Goal: Task Accomplishment & Management: Complete application form

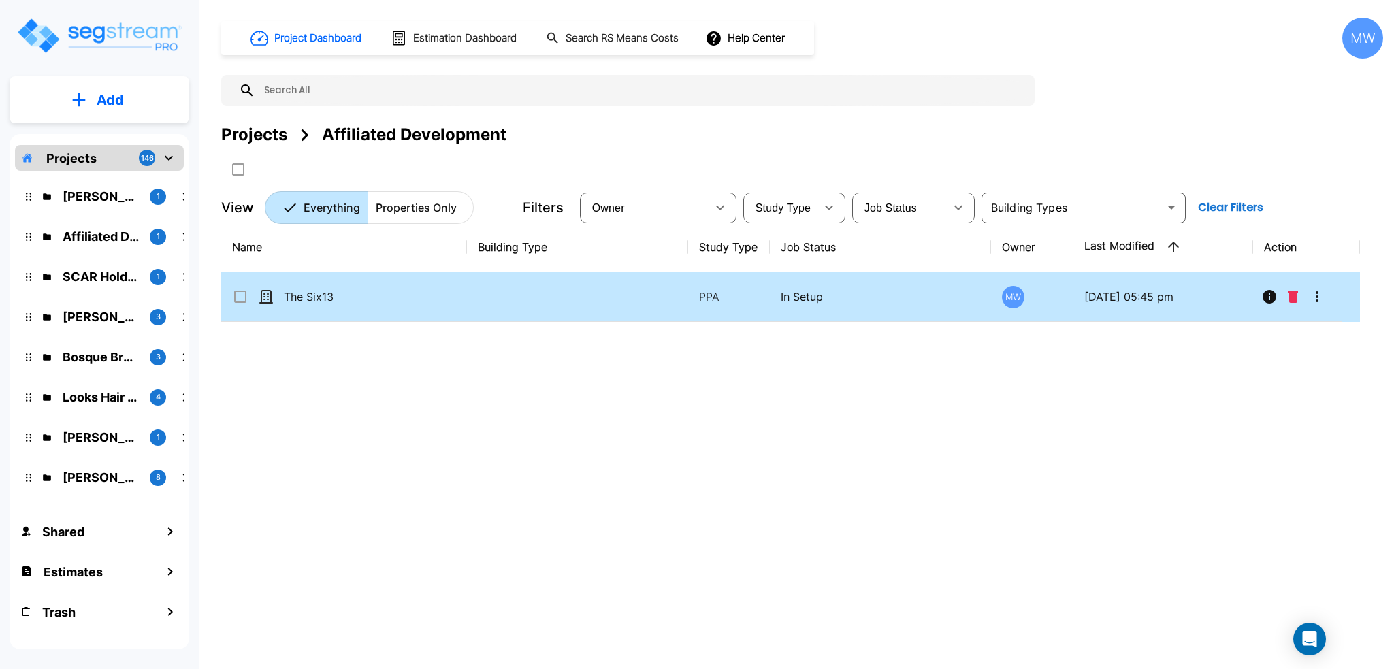
click at [440, 285] on td "The Six13" at bounding box center [344, 297] width 246 height 50
checkbox input "true"
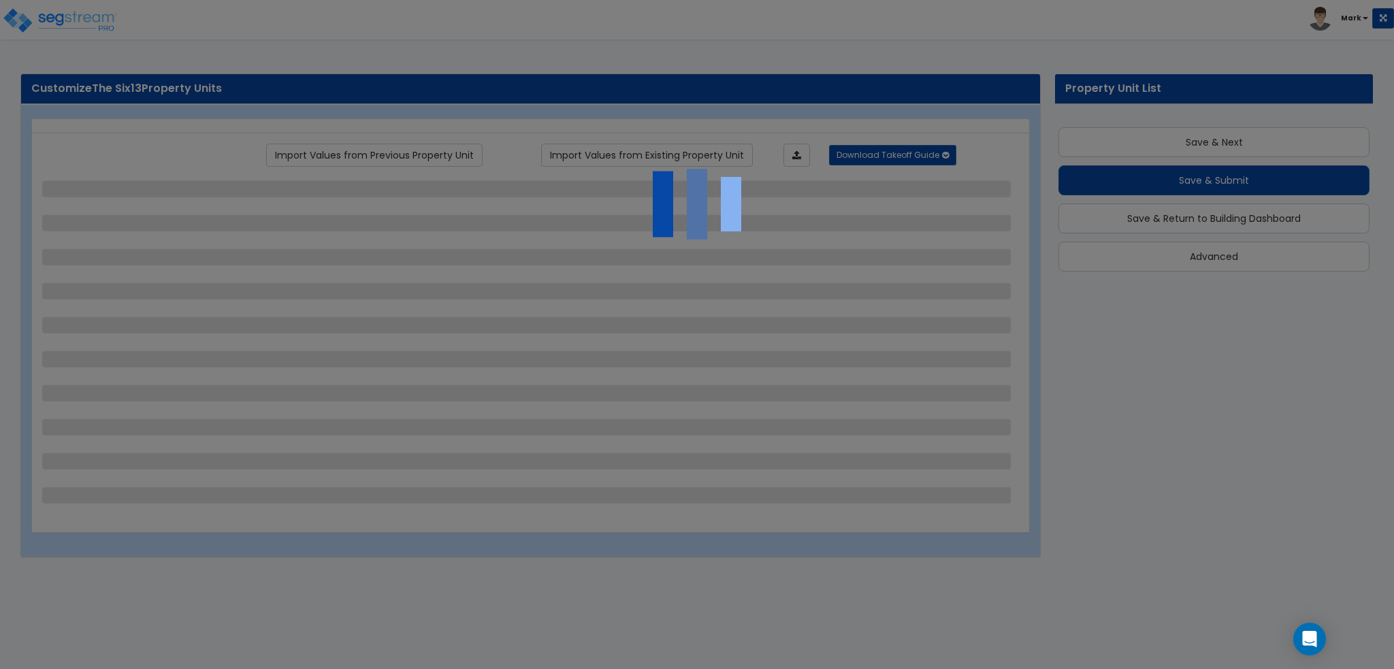
scroll to position [9, 0]
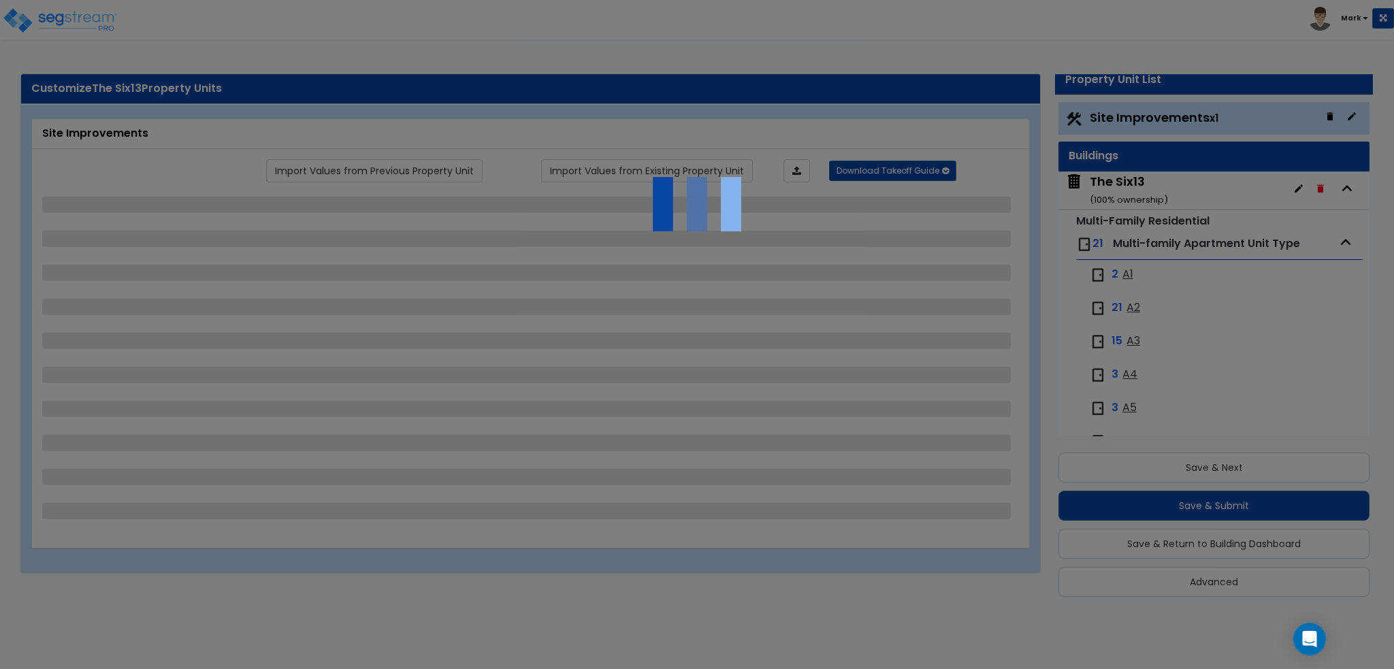
select select "2"
select select "1"
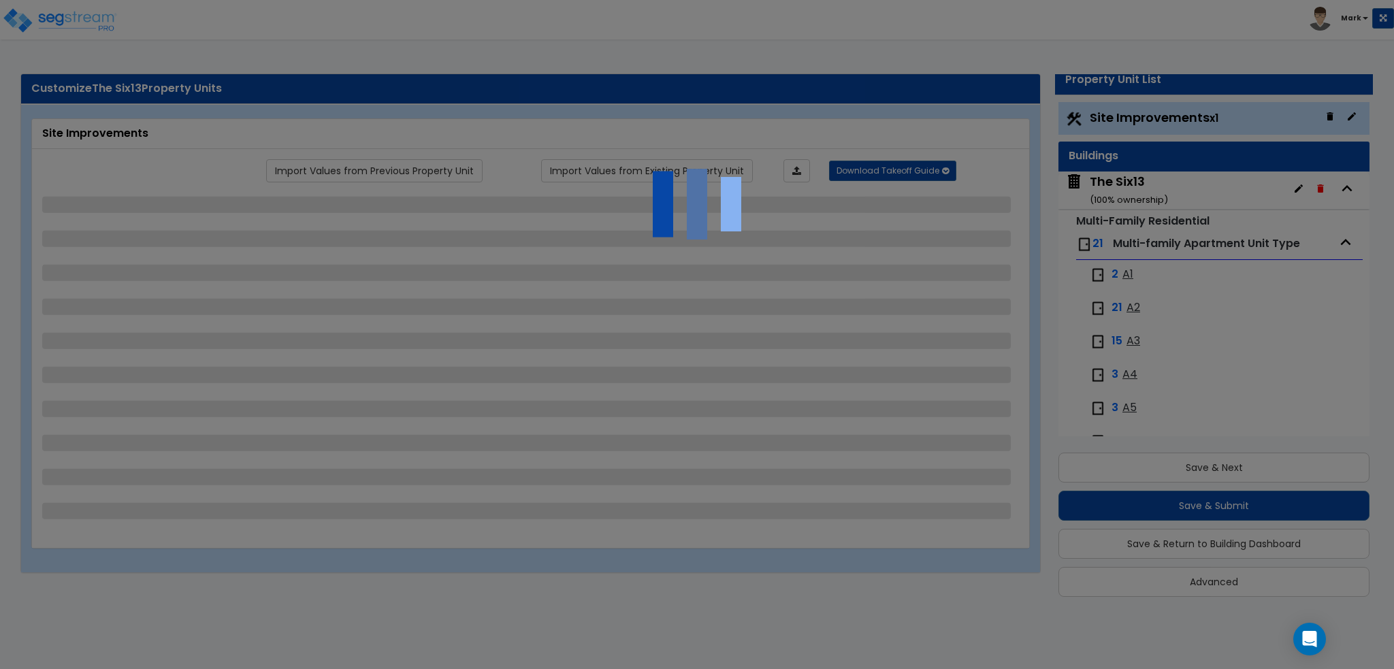
select select "1"
select select "2"
select select "1"
select select "2"
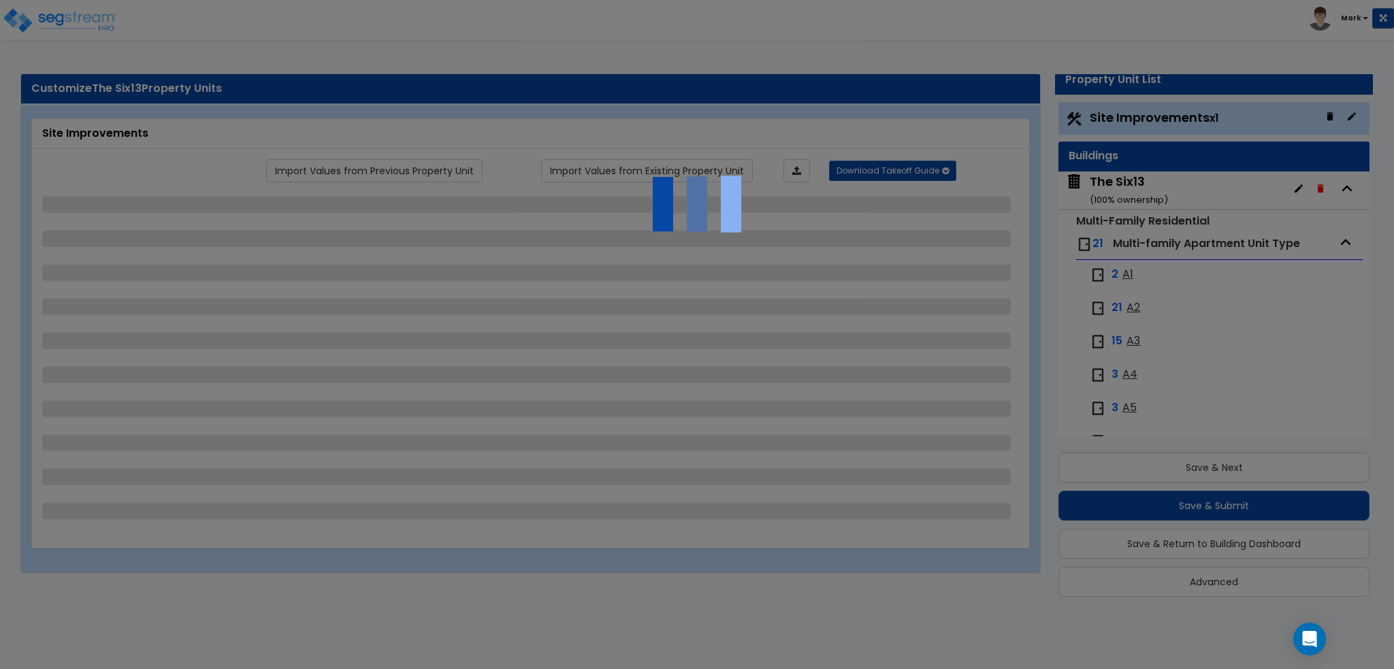
select select "4"
select select "2"
select select "1"
select select "7"
select select "2"
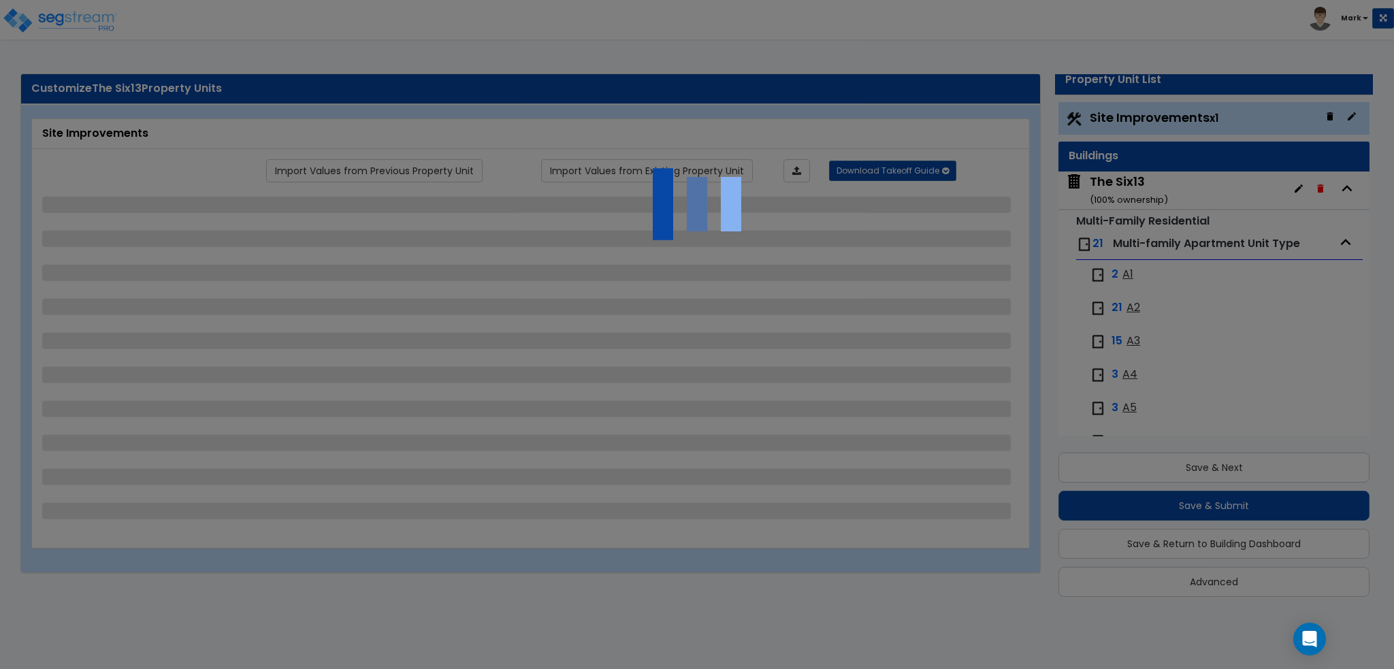
select select "2"
select select "4"
select select "1"
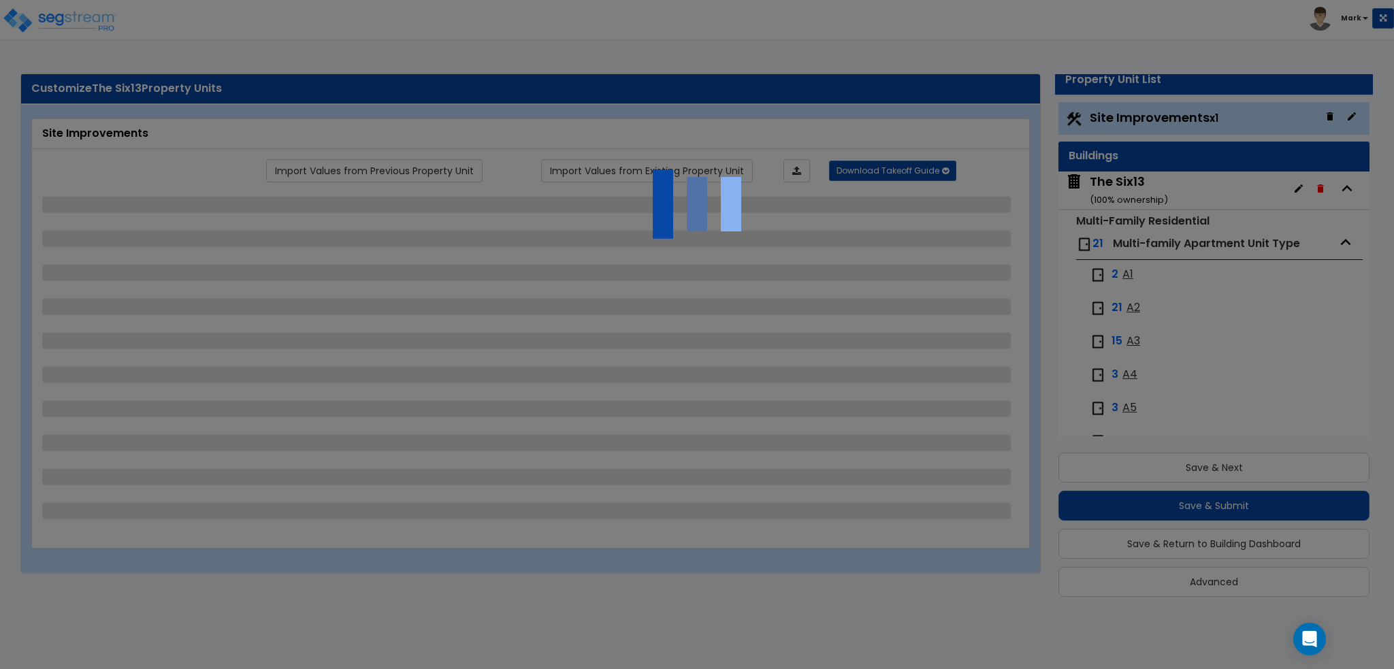
select select "2"
select select "1"
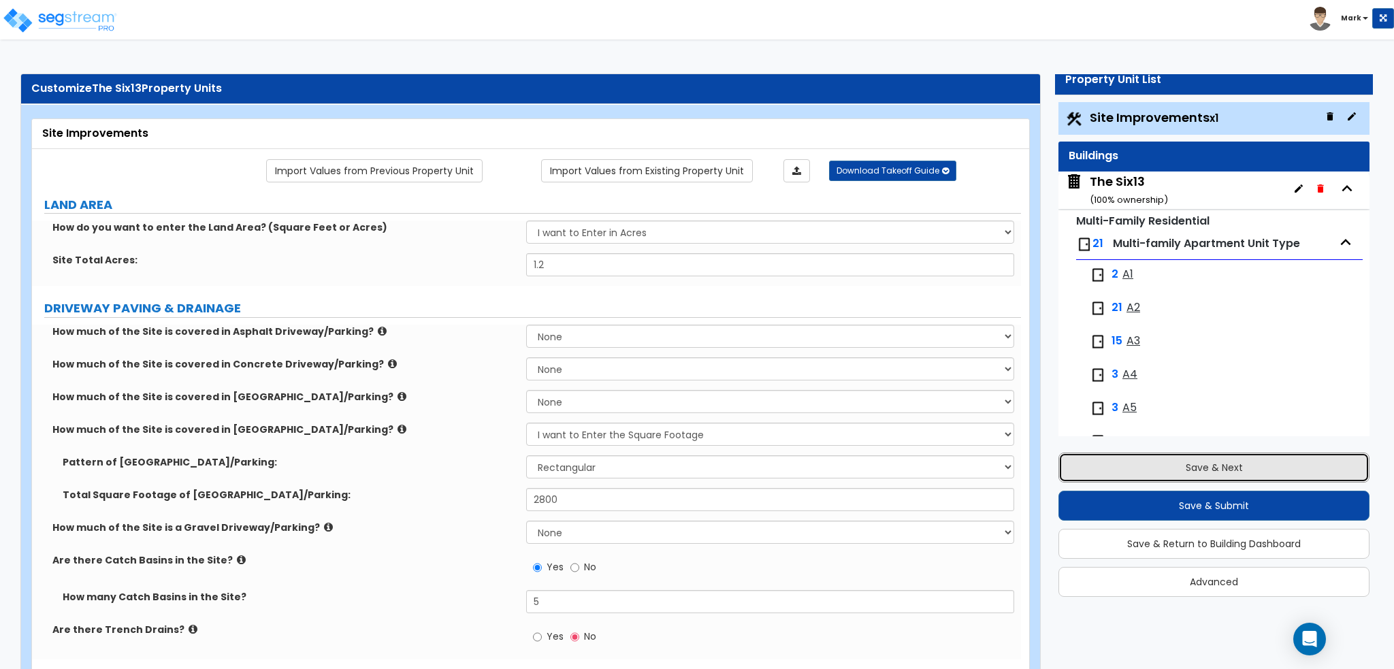
click at [1166, 463] on button "Save & Next" at bounding box center [1213, 468] width 311 height 30
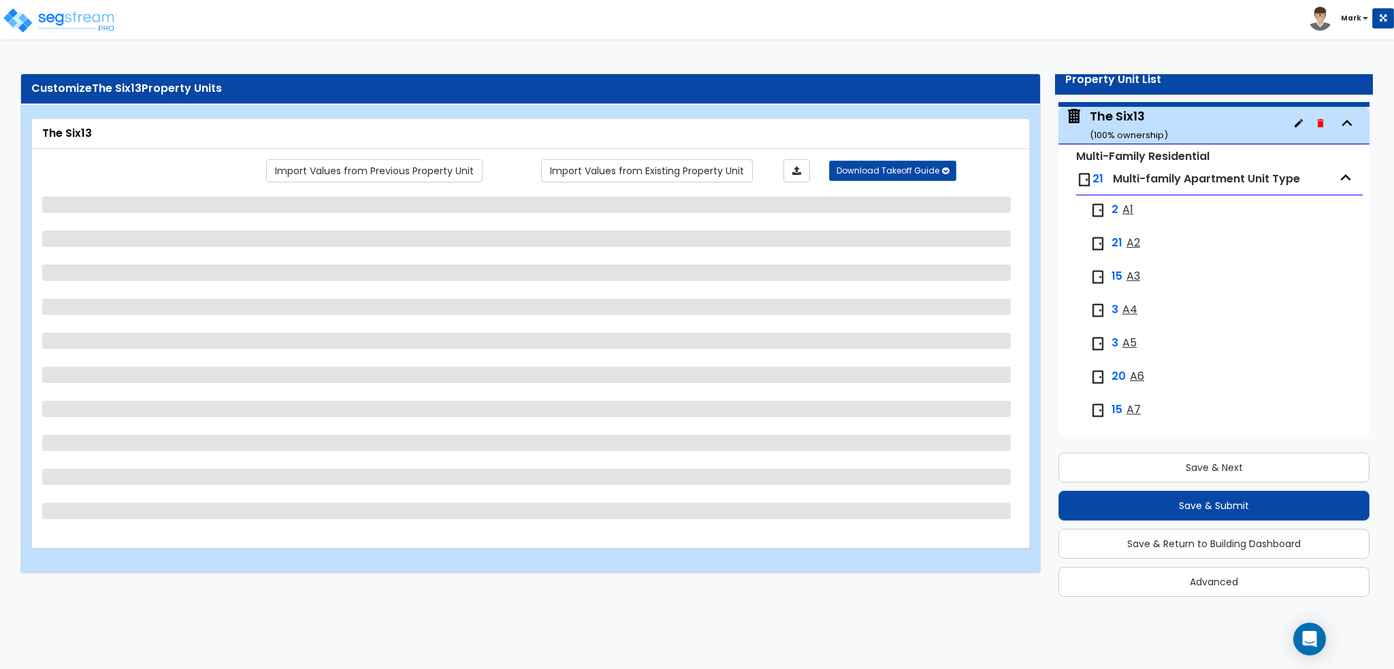
scroll to position [69, 0]
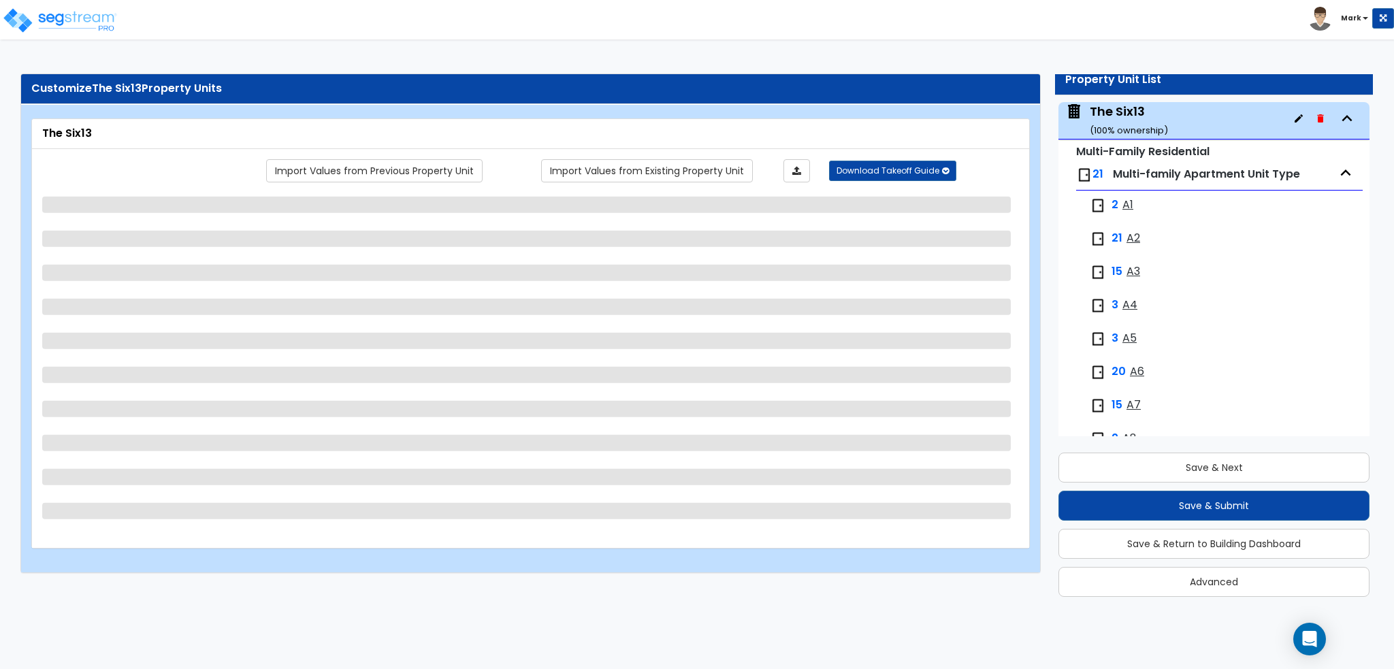
select select "1"
select select "2"
select select "1"
select select "3"
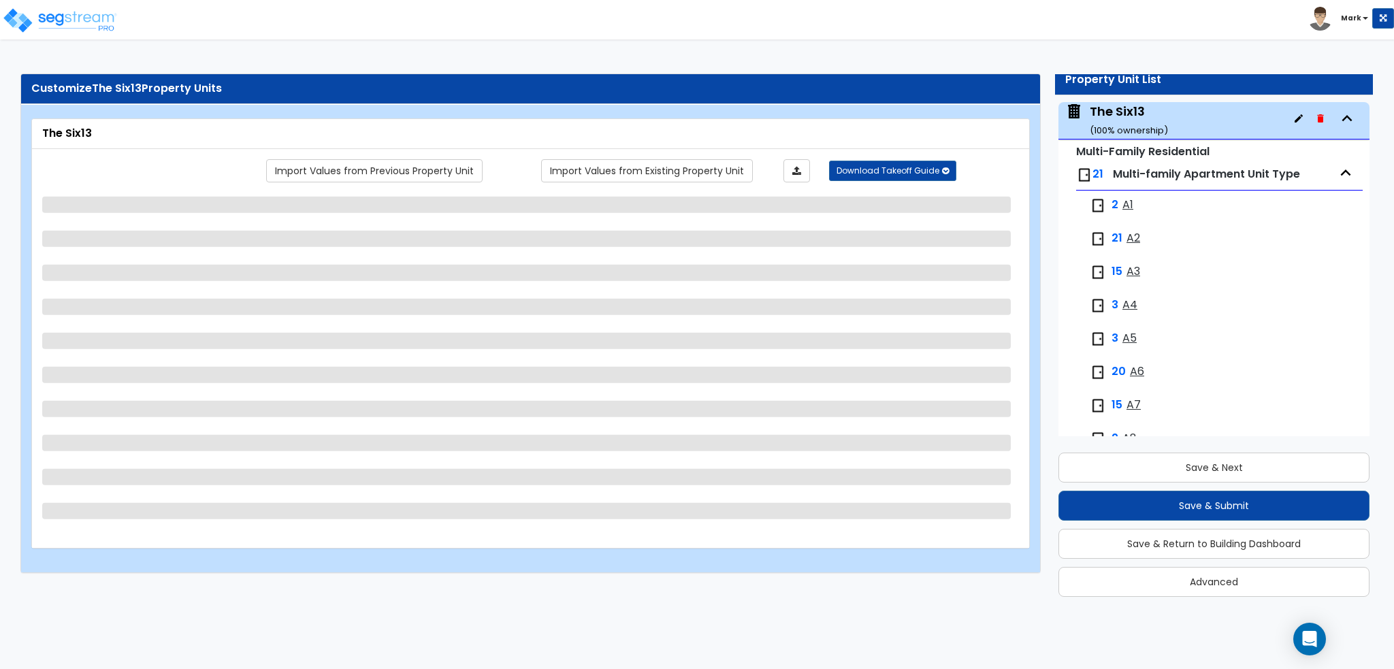
select select "1"
select select "7"
select select "1"
select select "2"
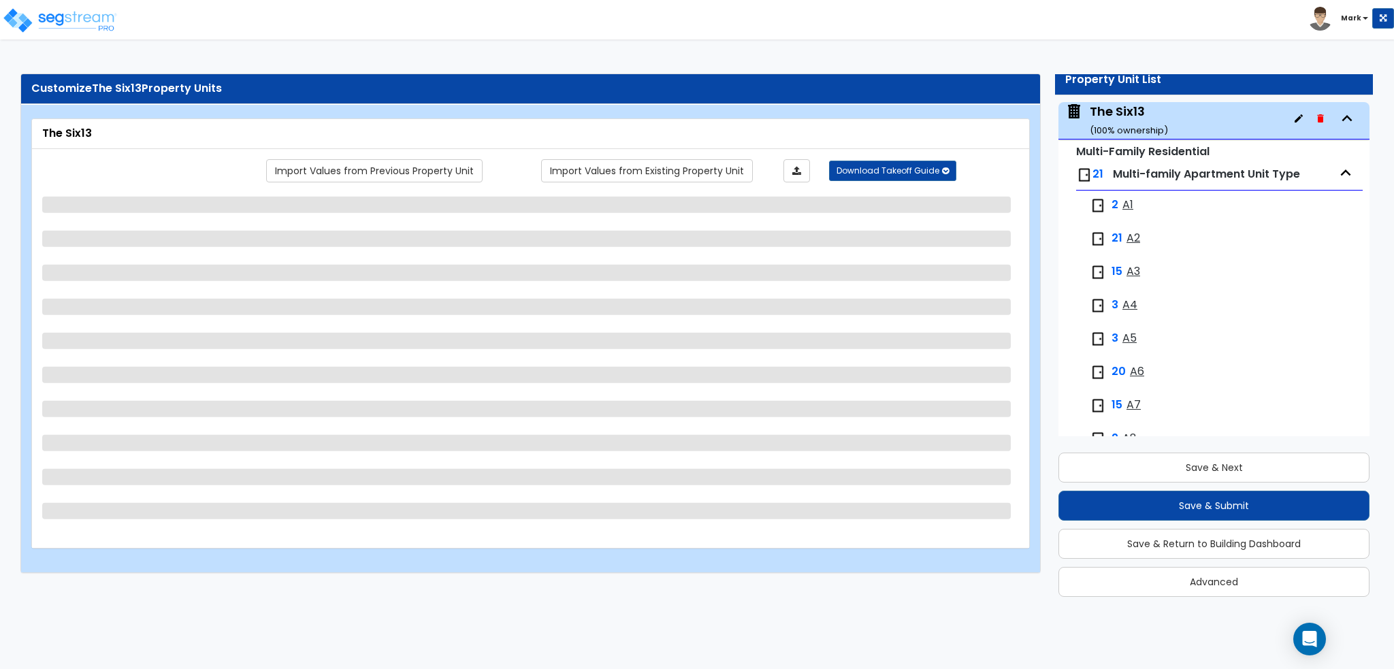
select select "1"
select select "2"
select select "1"
select select "2"
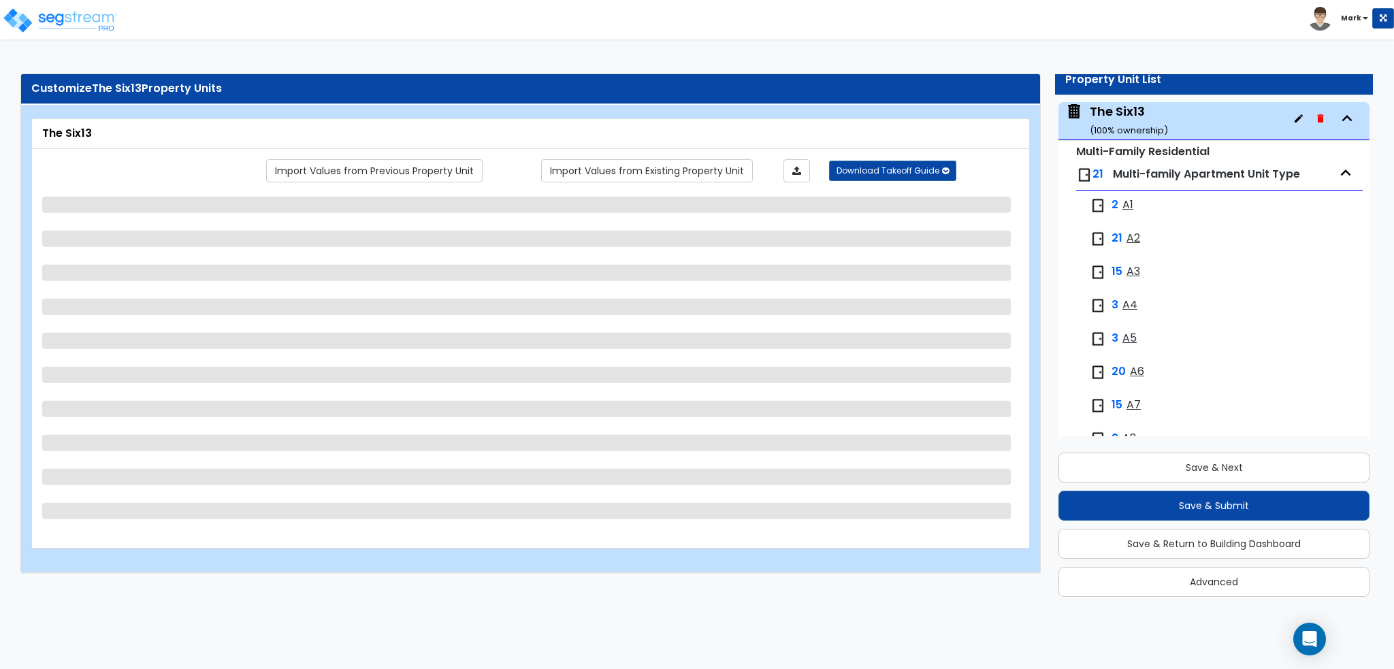
select select "6"
select select "2"
select select "1"
select select "5"
select select "3"
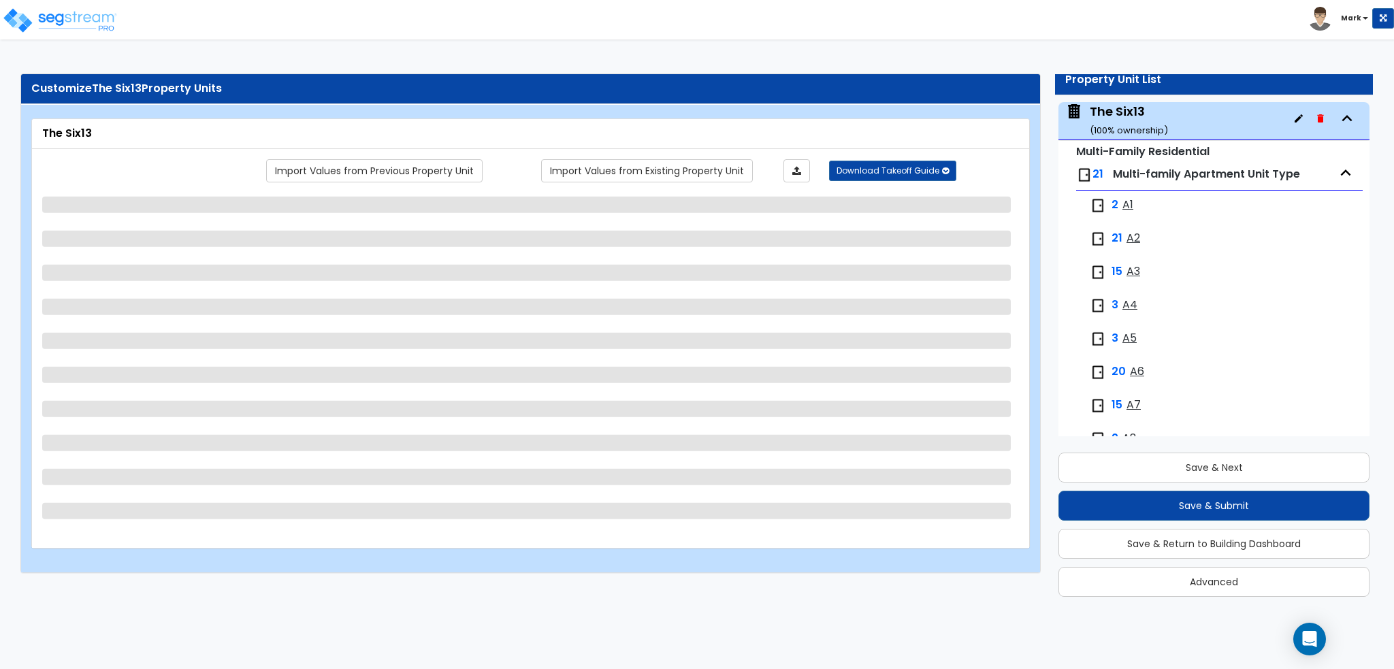
select select "3"
select select "2"
select select "1"
select select "2"
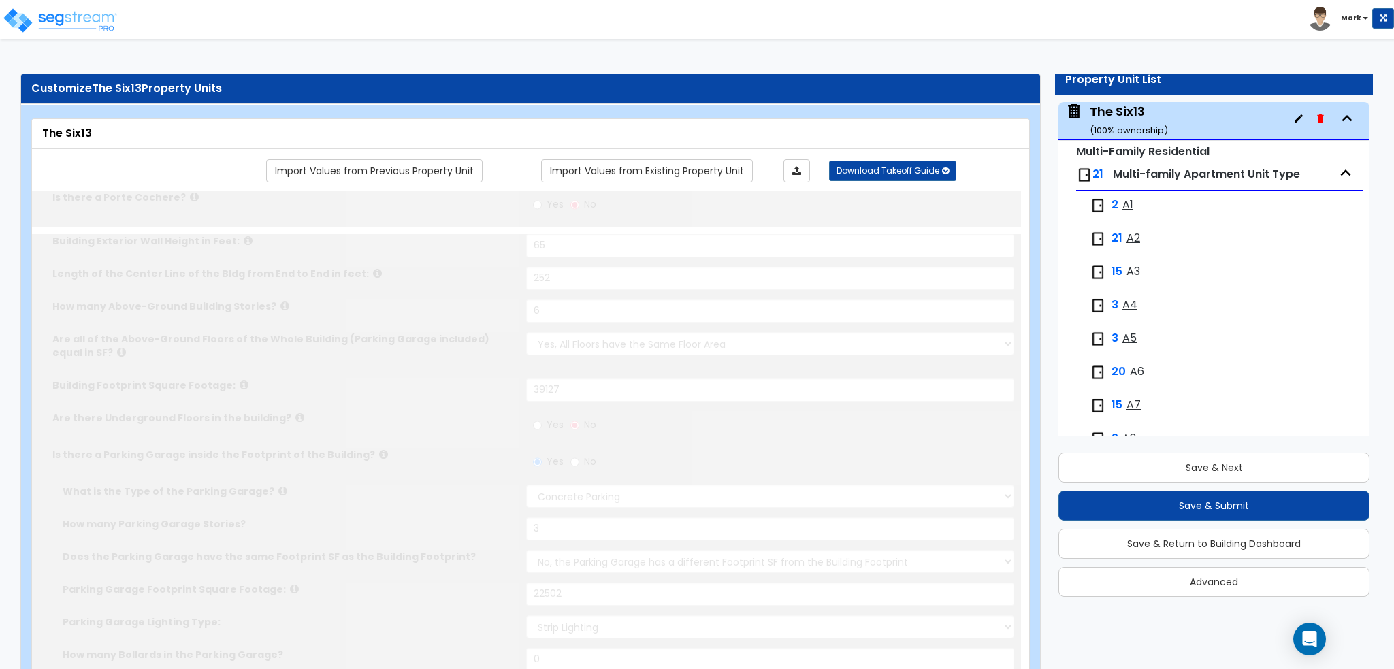
select select "1"
type input "287"
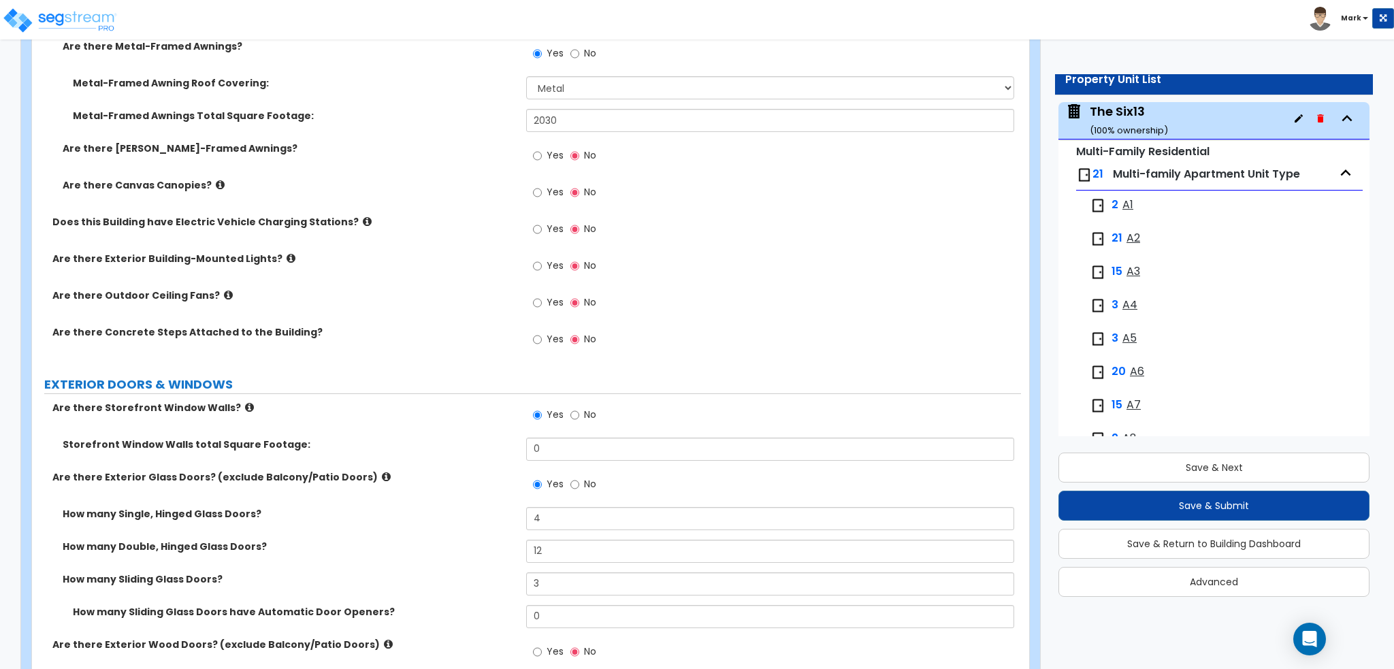
scroll to position [1497, 0]
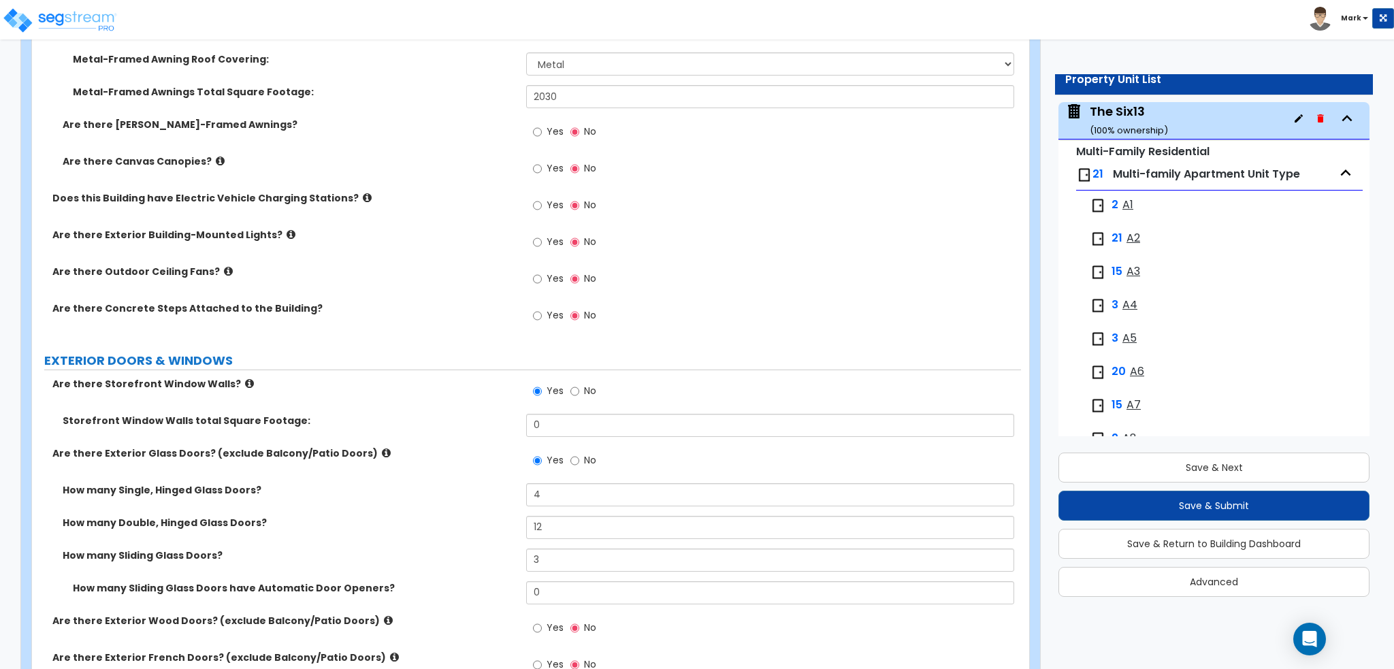
click at [546, 280] on label "Yes" at bounding box center [548, 280] width 31 height 23
click at [542, 280] on input "Yes" at bounding box center [537, 279] width 9 height 15
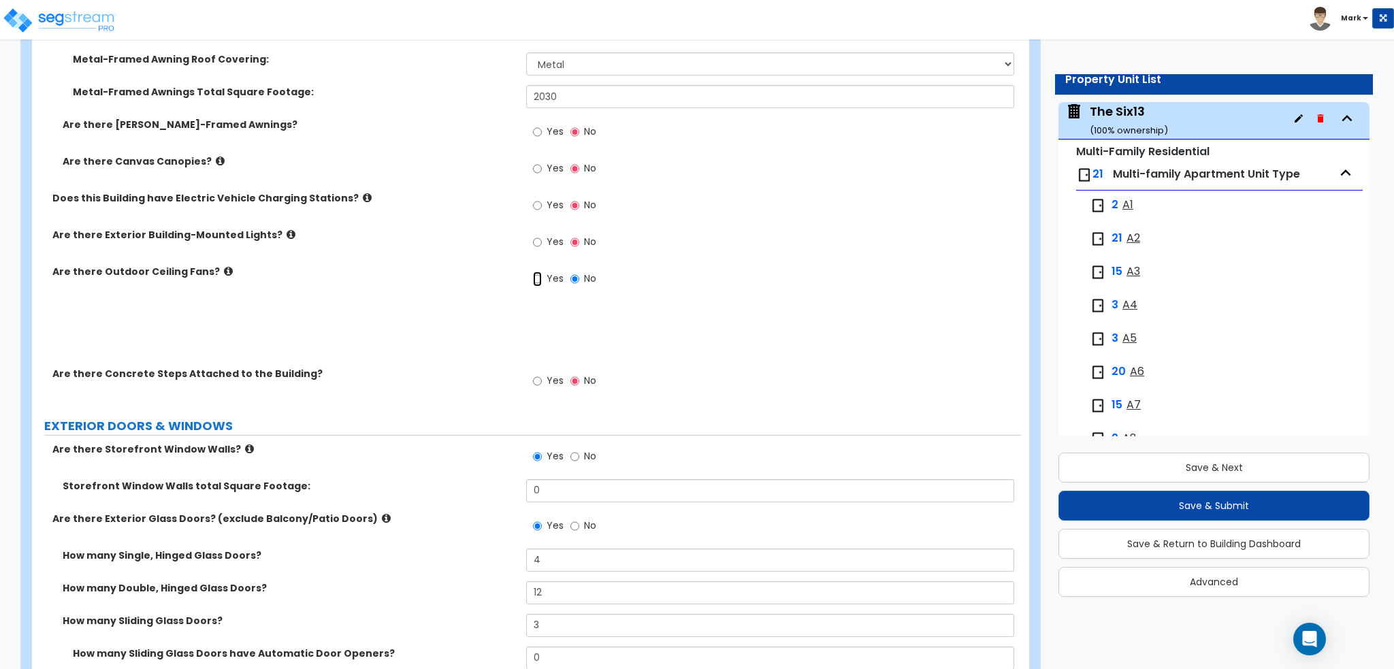
radio input "true"
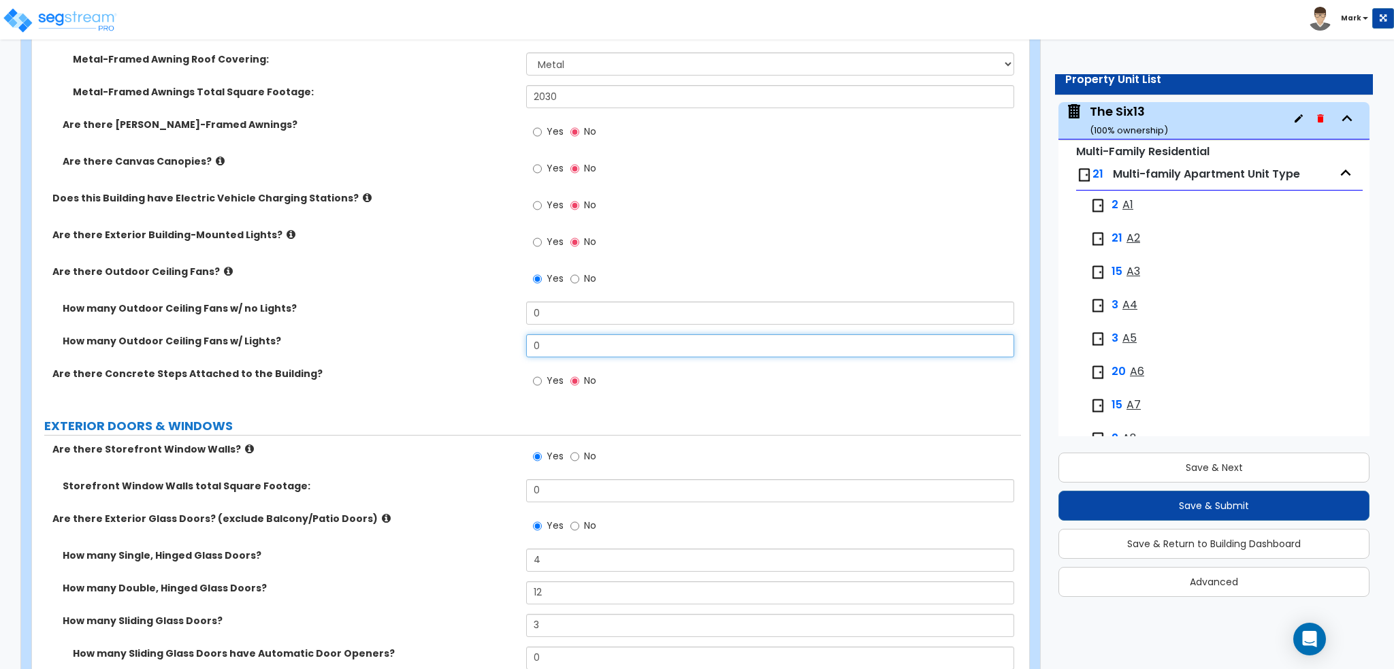
drag, startPoint x: 575, startPoint y: 336, endPoint x: 468, endPoint y: 337, distance: 107.5
click at [468, 337] on div "How many Outdoor Ceiling Fans w/ Lights? 0" at bounding box center [526, 350] width 989 height 33
type input "2"
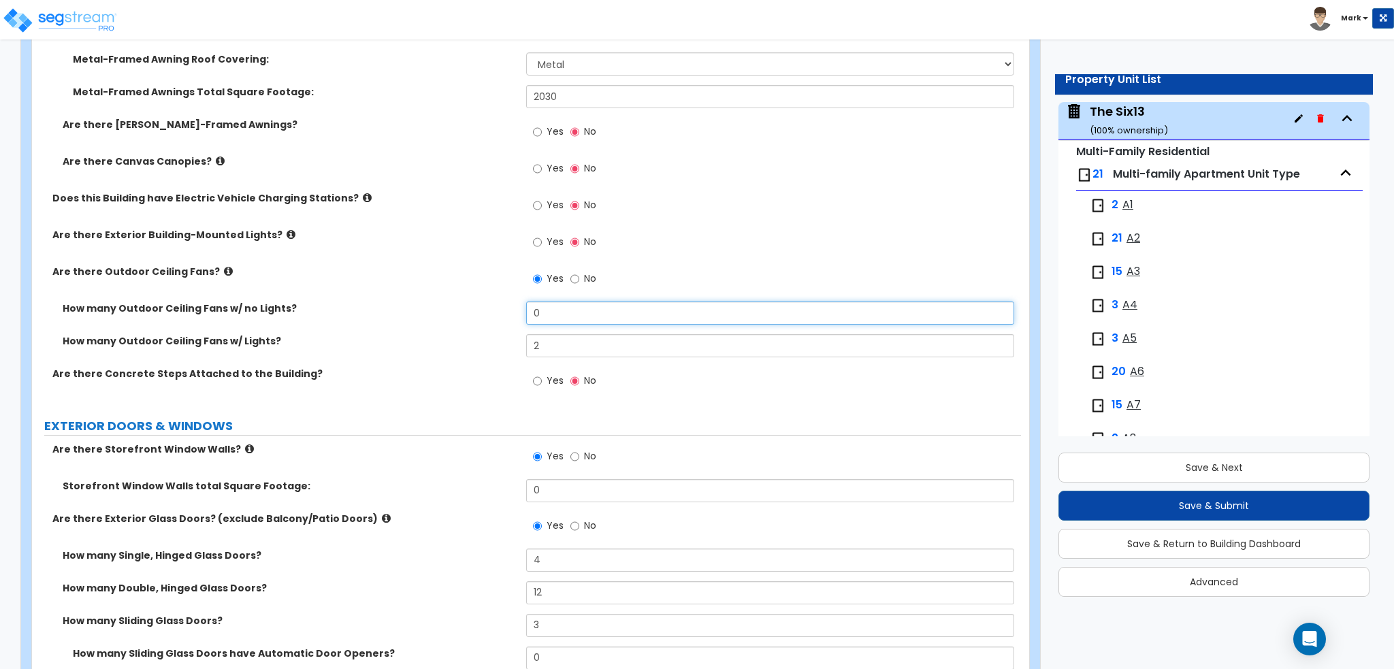
drag, startPoint x: 549, startPoint y: 312, endPoint x: 459, endPoint y: 318, distance: 90.7
click at [459, 318] on div "How many Outdoor Ceiling Fans w/ no Lights? 0" at bounding box center [526, 317] width 989 height 33
type input "2"
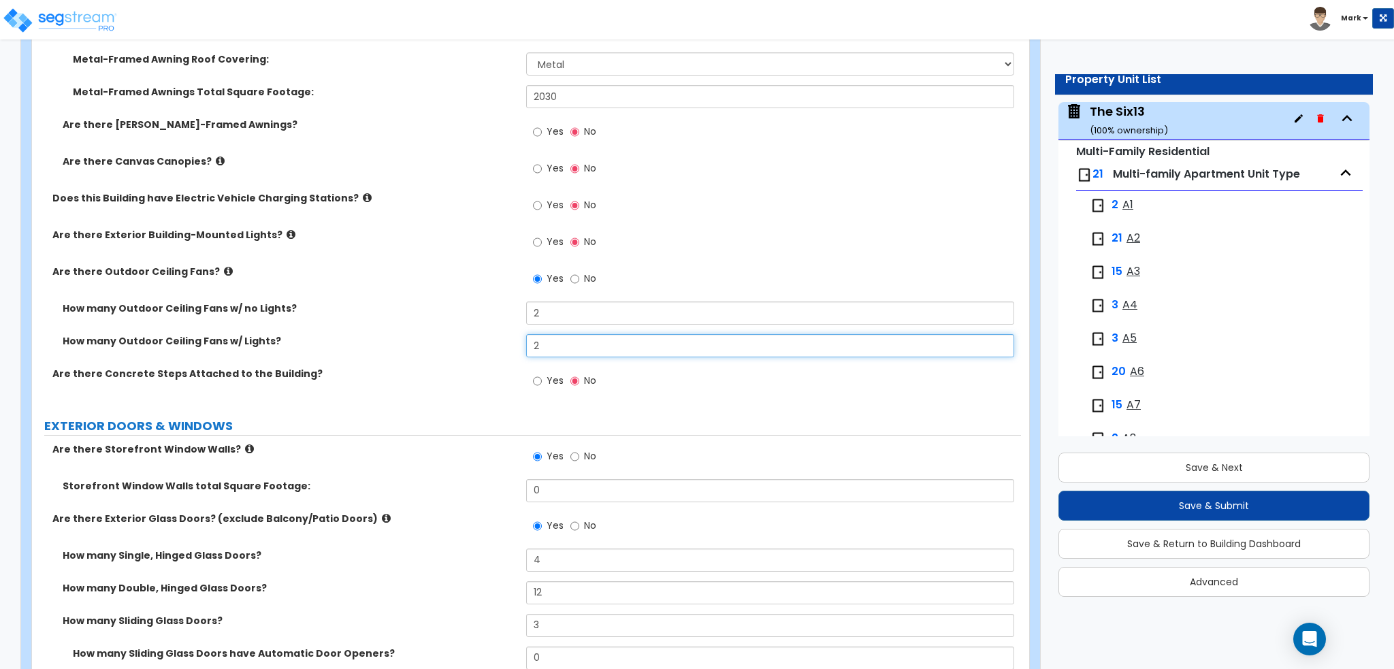
drag, startPoint x: 553, startPoint y: 342, endPoint x: 477, endPoint y: 355, distance: 77.2
click at [477, 355] on div "How many Outdoor Ceiling Fans w/ Lights? 2" at bounding box center [526, 350] width 989 height 33
type input "0"
click at [481, 357] on div "How many Outdoor Ceiling Fans w/ Lights? 0" at bounding box center [526, 350] width 989 height 33
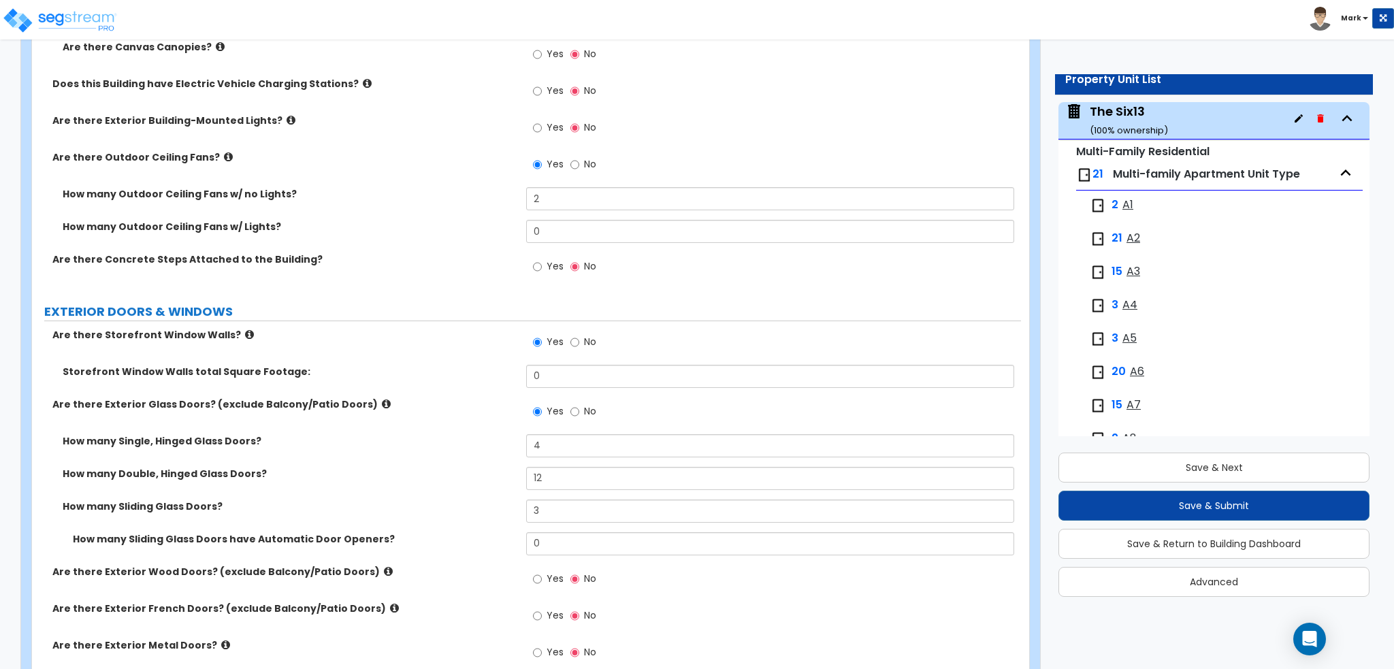
scroll to position [1633, 0]
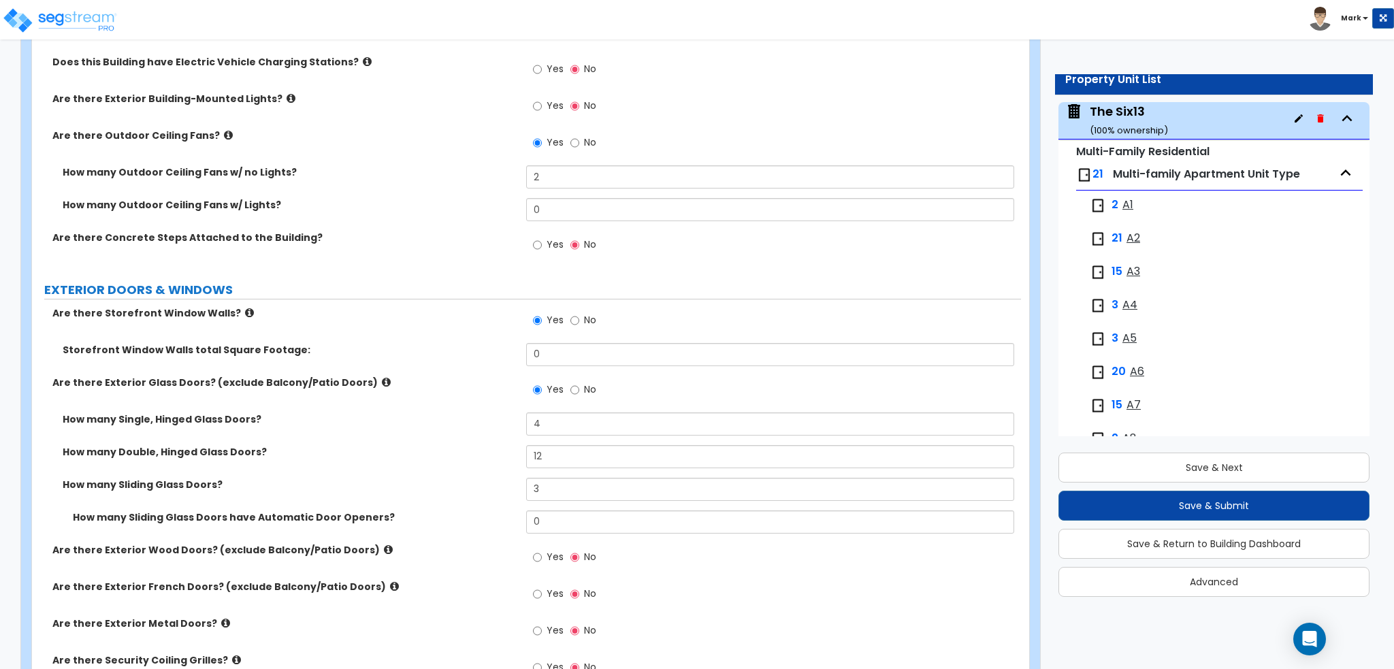
click at [542, 249] on label "Yes" at bounding box center [548, 246] width 31 height 23
click at [542, 249] on input "Yes" at bounding box center [537, 245] width 9 height 15
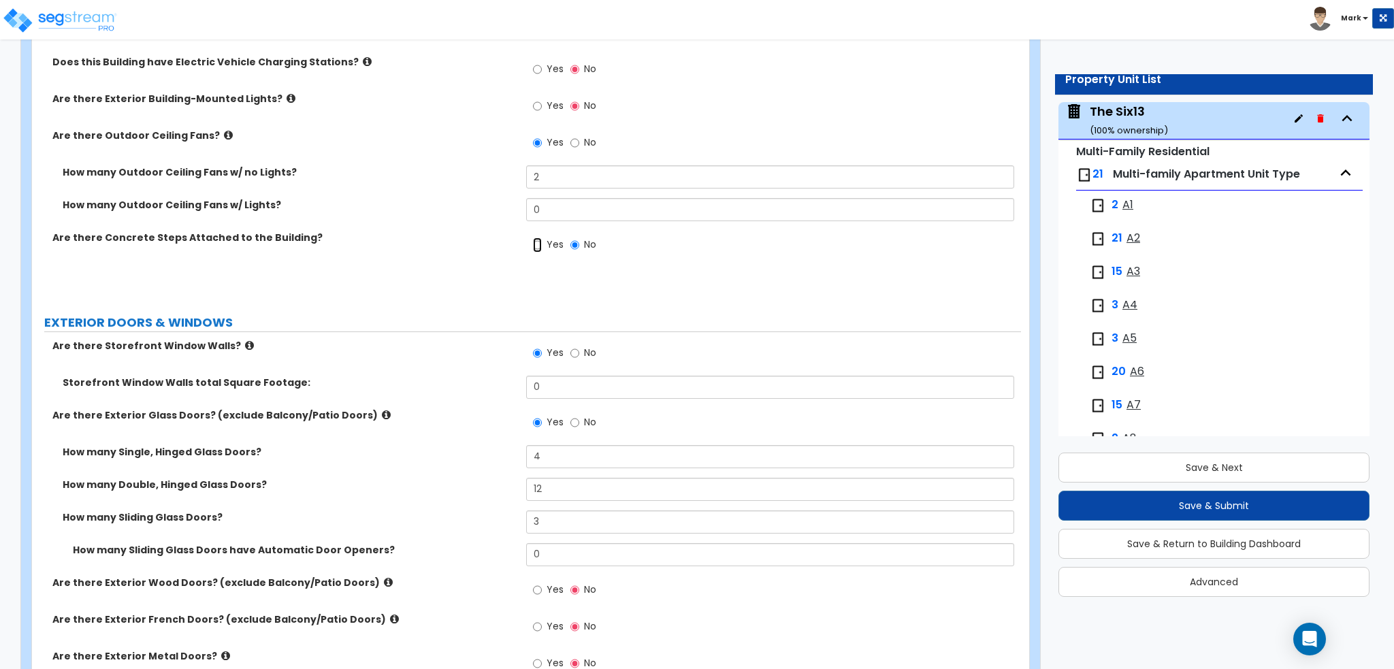
radio input "true"
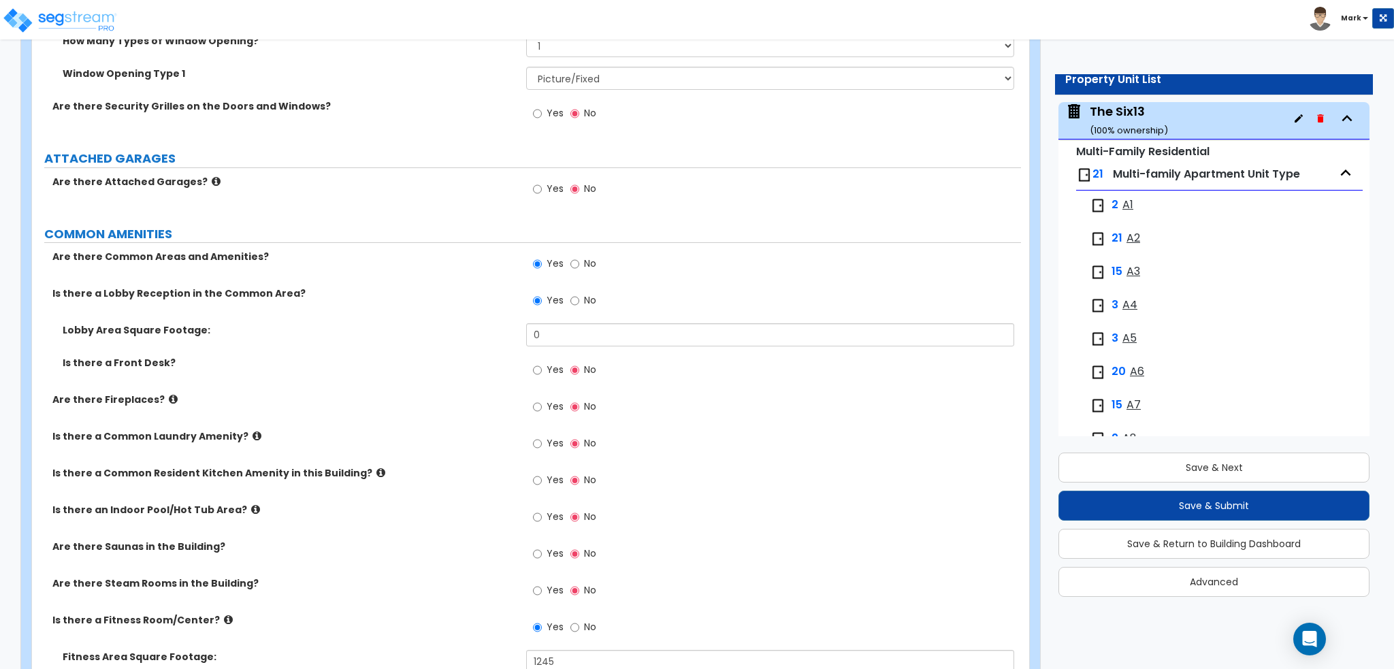
scroll to position [2518, 0]
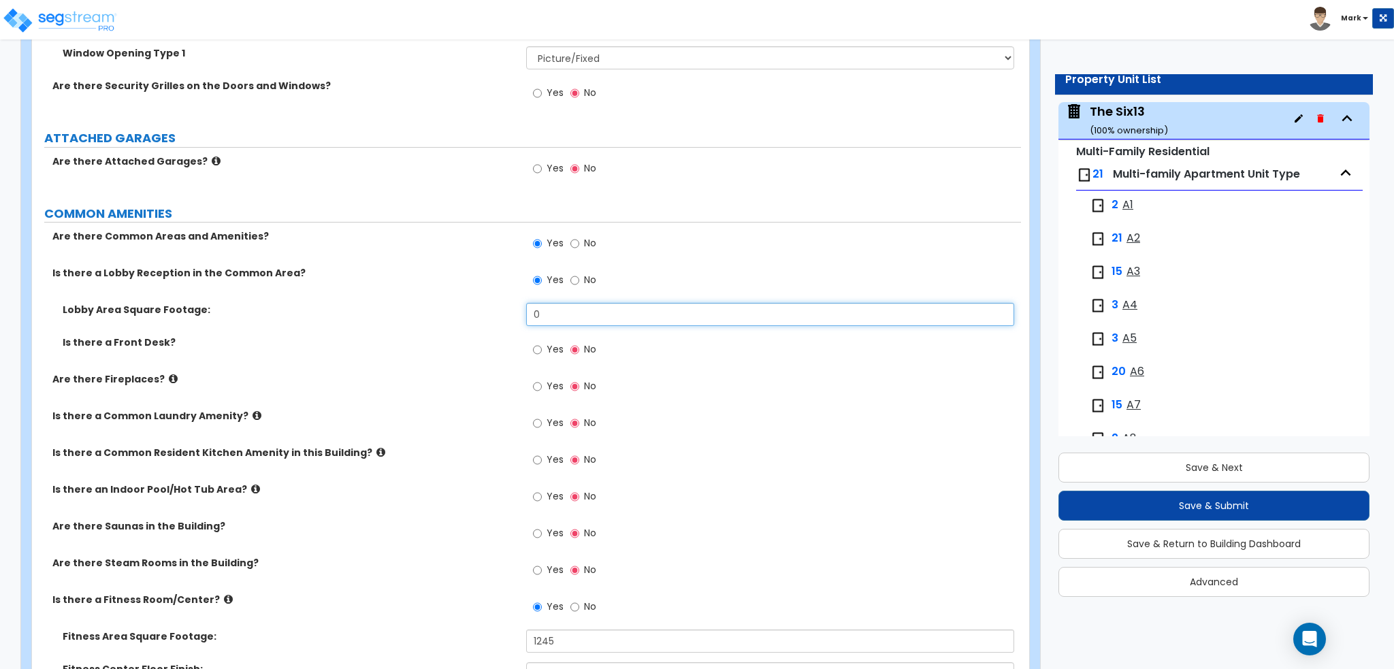
drag, startPoint x: 568, startPoint y: 321, endPoint x: 394, endPoint y: 315, distance: 174.3
click at [394, 315] on div "Lobby Area Square Footage: 0" at bounding box center [526, 319] width 989 height 33
type input "1,895"
click at [469, 325] on div "Lobby Area Square Footage: 1,895" at bounding box center [526, 319] width 989 height 33
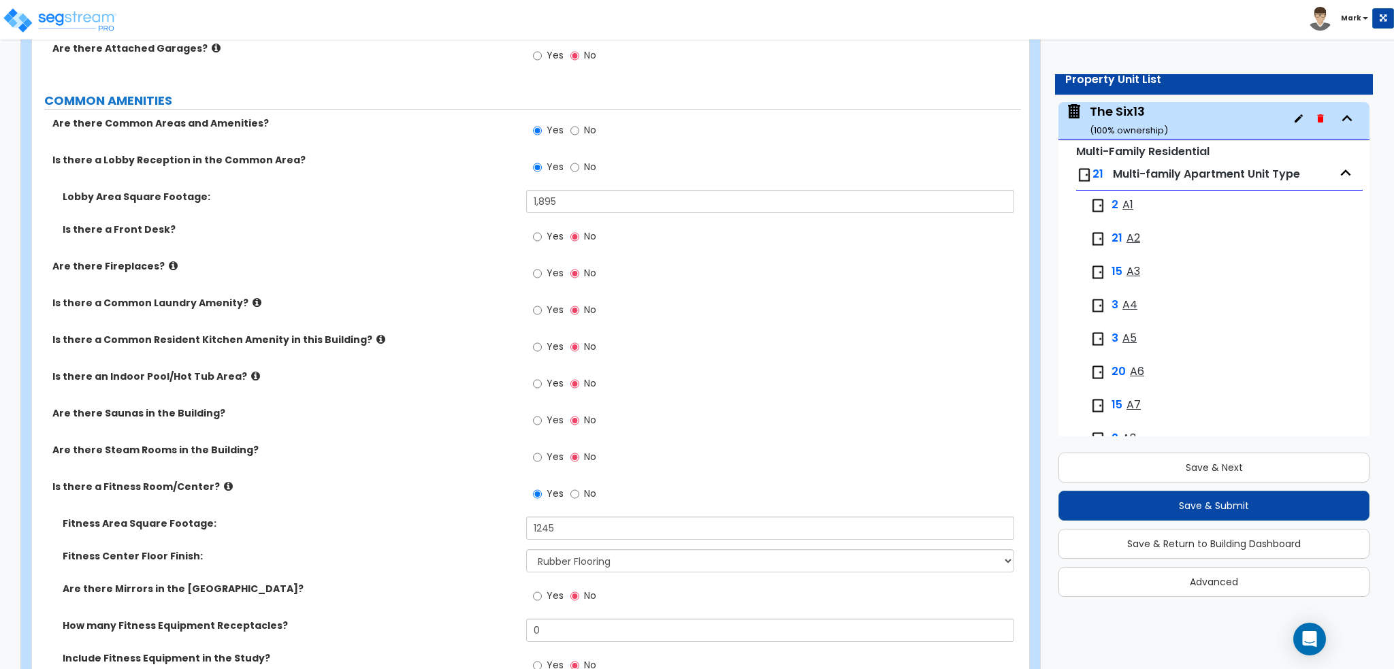
scroll to position [2654, 0]
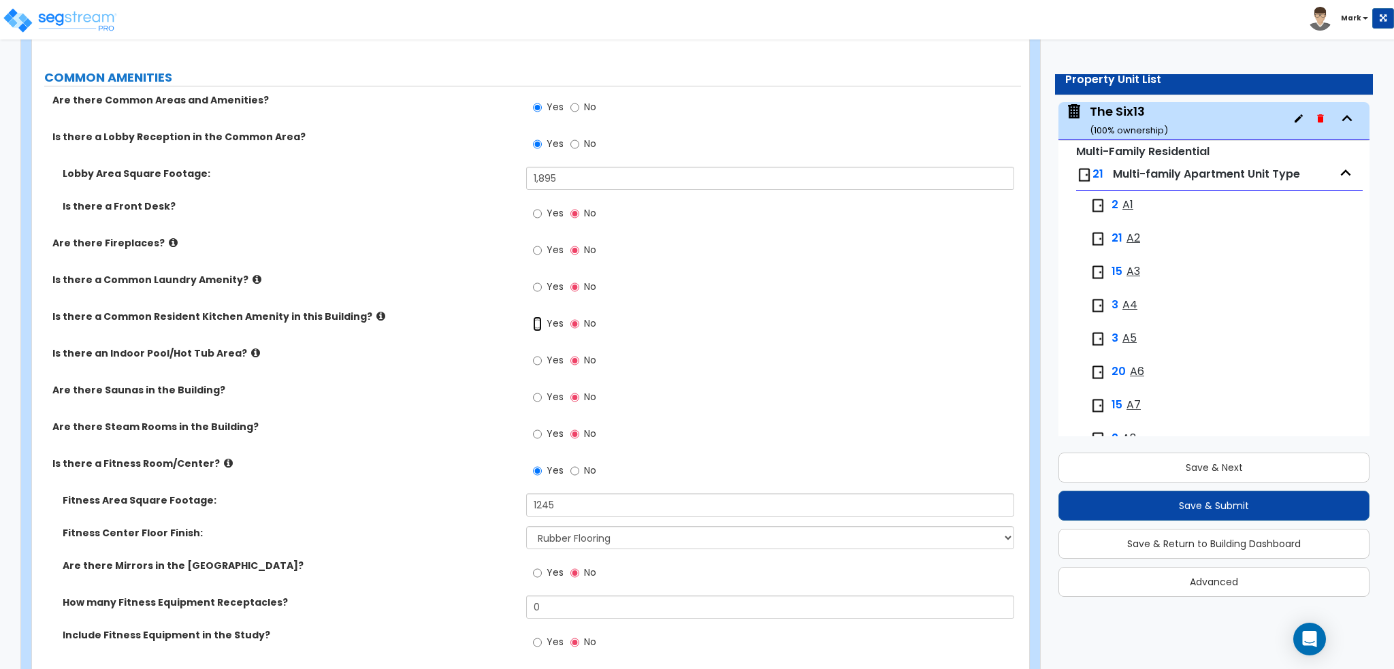
click at [536, 323] on input "Yes" at bounding box center [537, 323] width 9 height 15
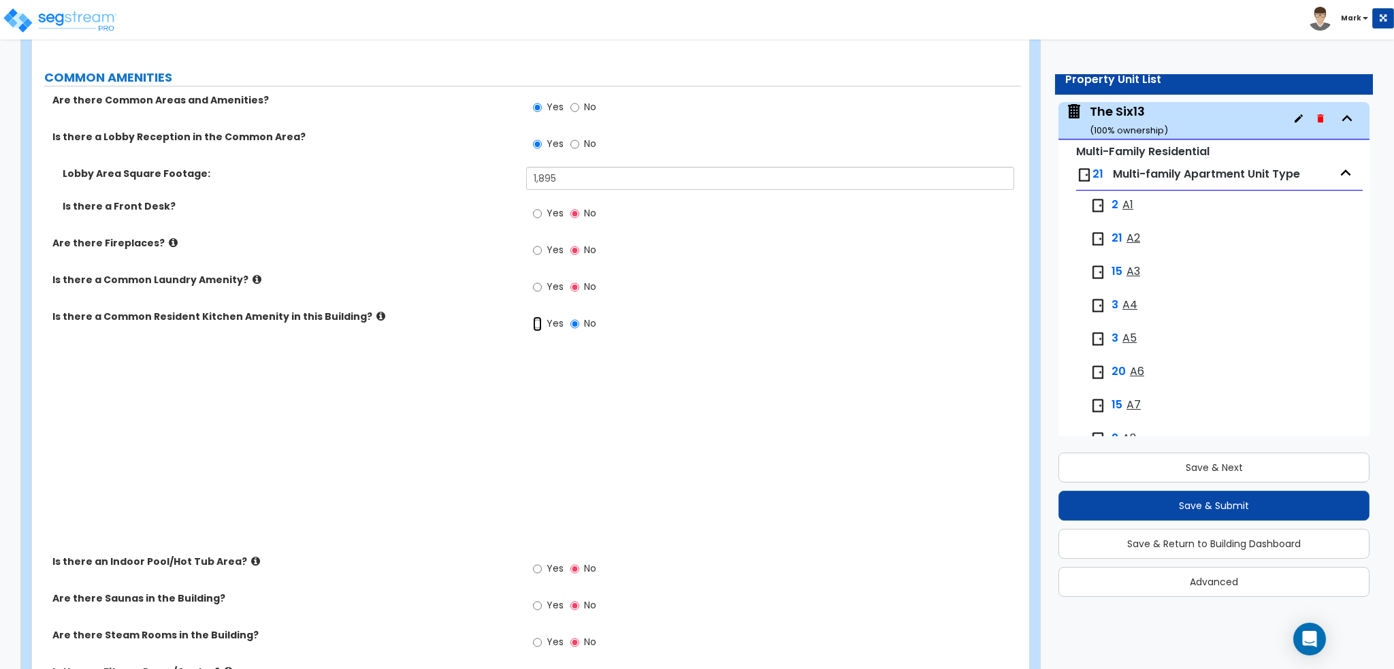
radio input "true"
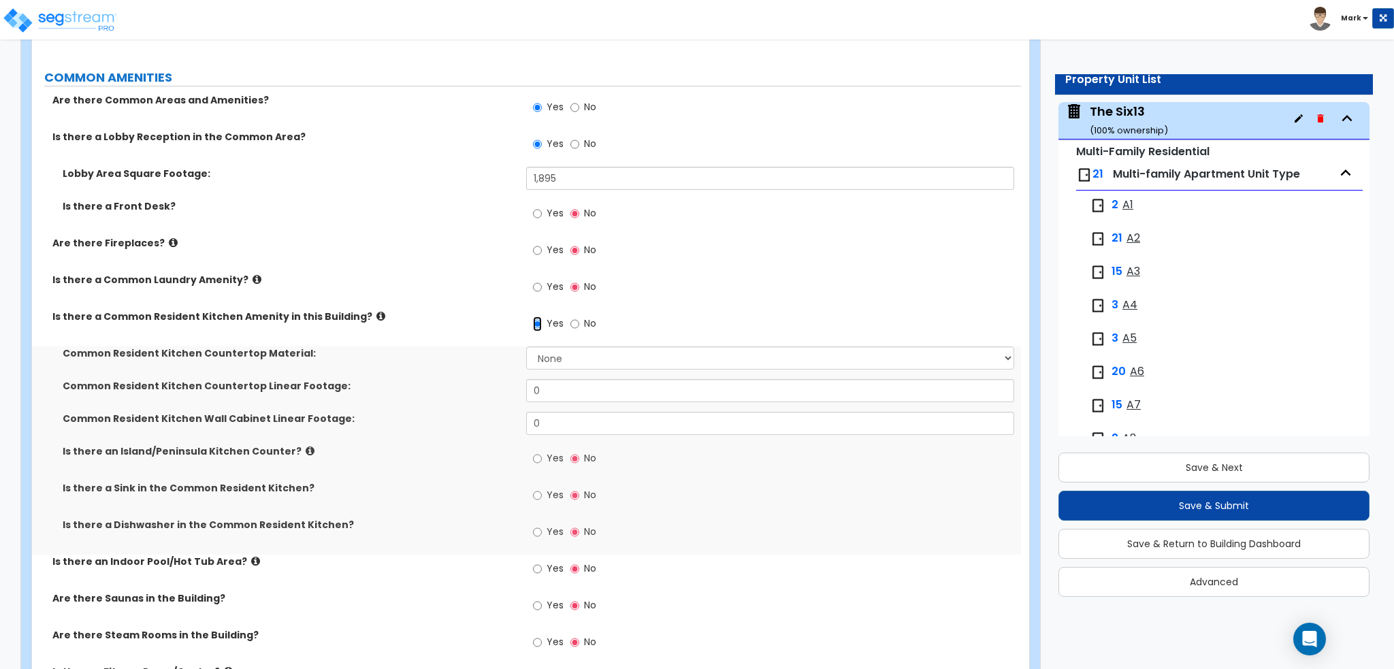
scroll to position [2722, 0]
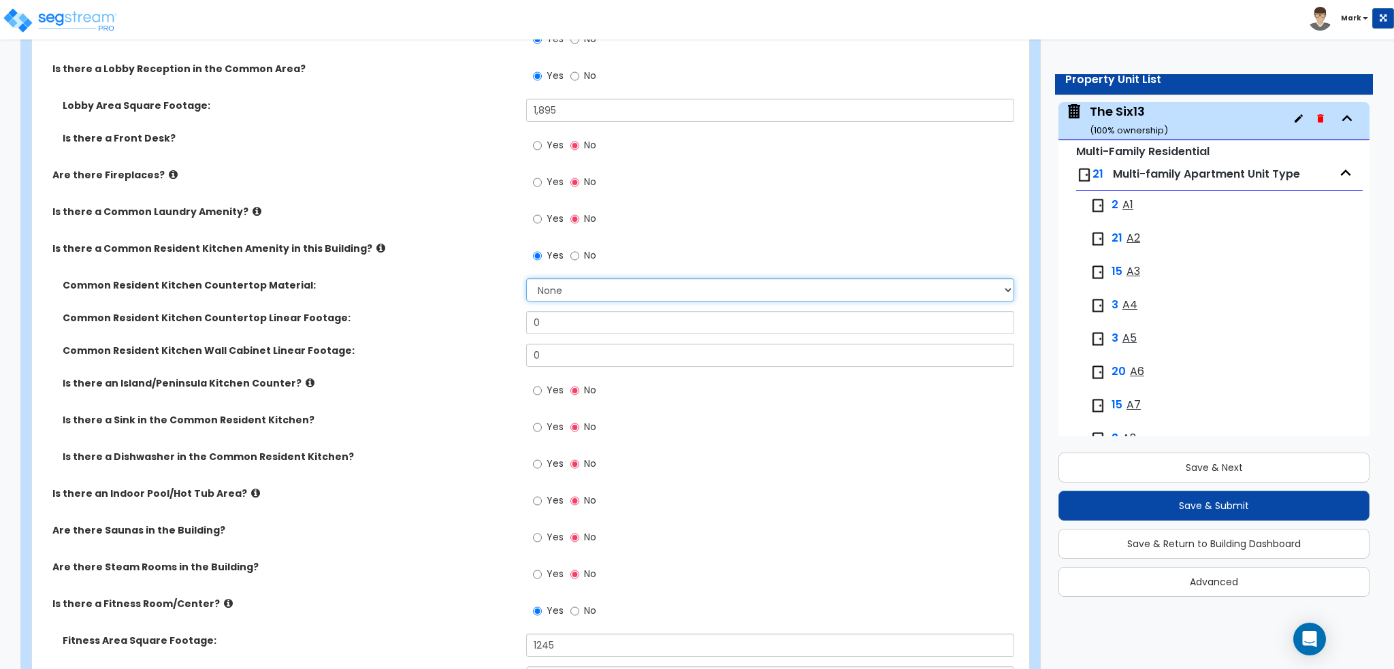
click at [569, 283] on select "None Plastic Laminate Solid Surface Stone Quartz Marble Tile Wood Stainless Ste…" at bounding box center [769, 289] width 487 height 23
select select "4"
click at [526, 278] on select "None Plastic Laminate Solid Surface Stone Quartz Marble Tile Wood Stainless Ste…" at bounding box center [769, 289] width 487 height 23
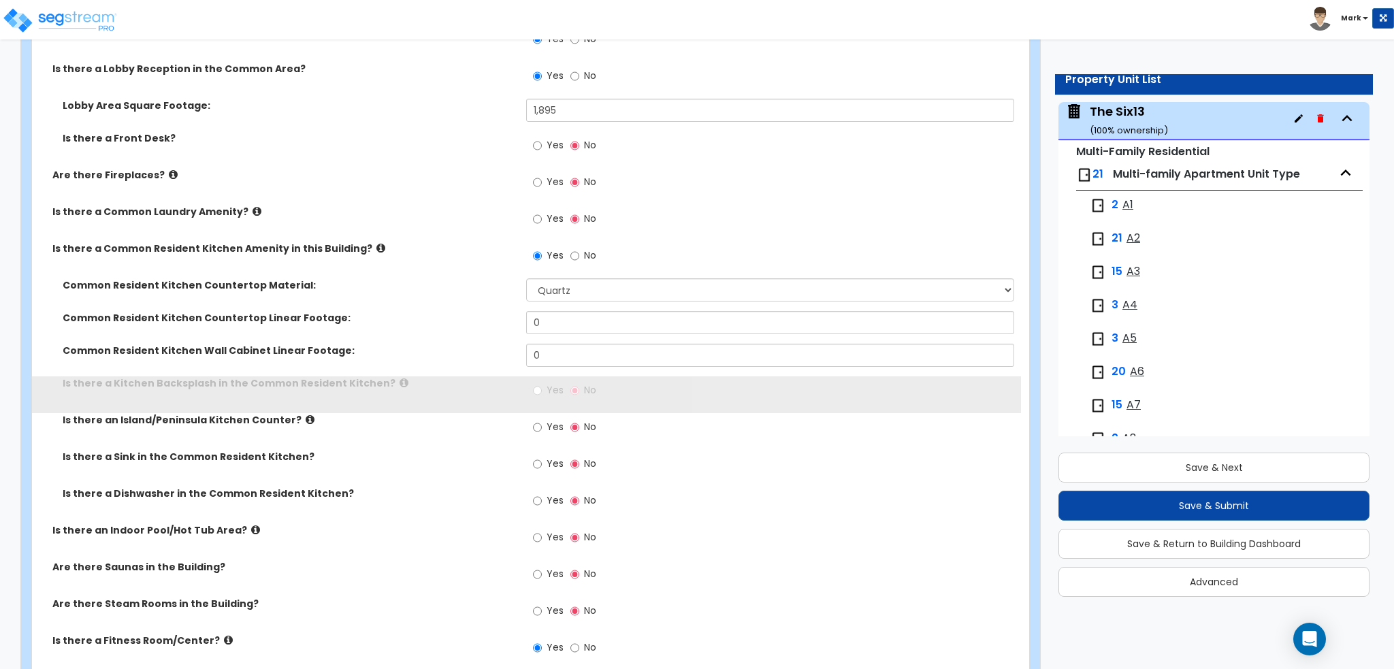
click at [489, 345] on label "Common Resident Kitchen Wall Cabinet Linear Footage:" at bounding box center [289, 351] width 453 height 14
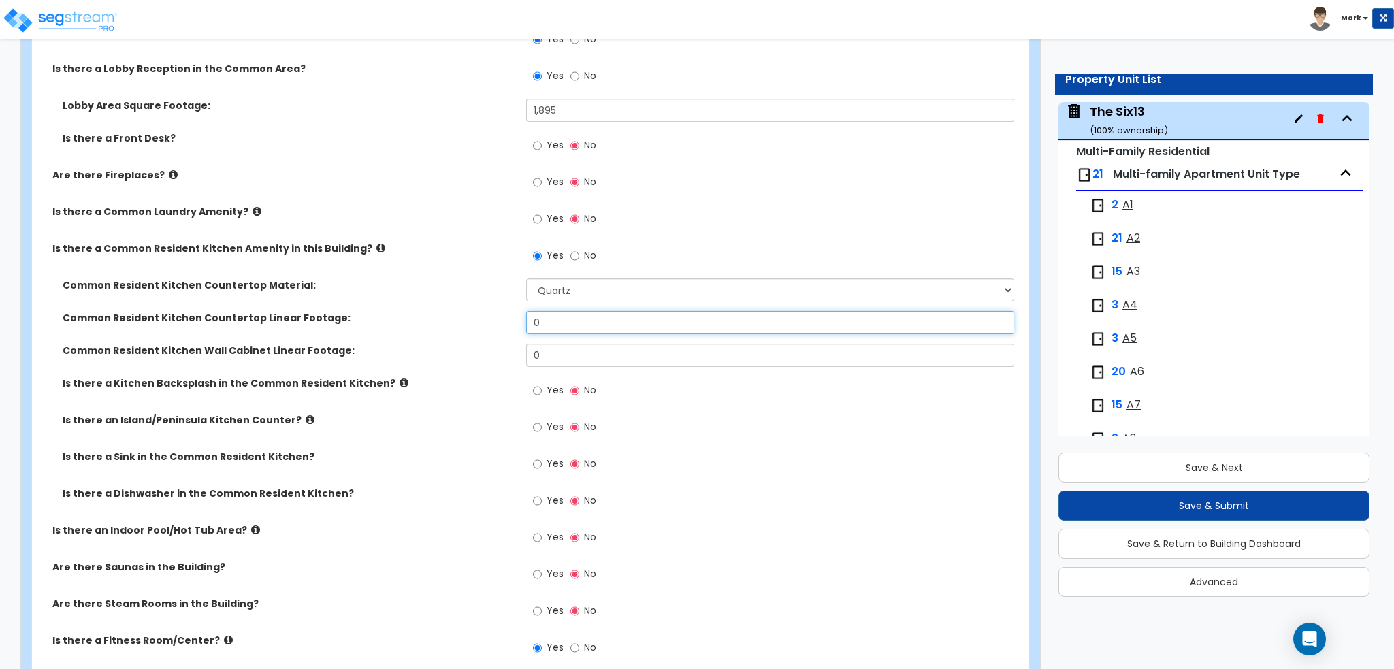
drag, startPoint x: 596, startPoint y: 321, endPoint x: 434, endPoint y: 323, distance: 162.0
click at [434, 323] on div "Common Resident Kitchen Countertop Linear Footage: 0" at bounding box center [526, 327] width 989 height 33
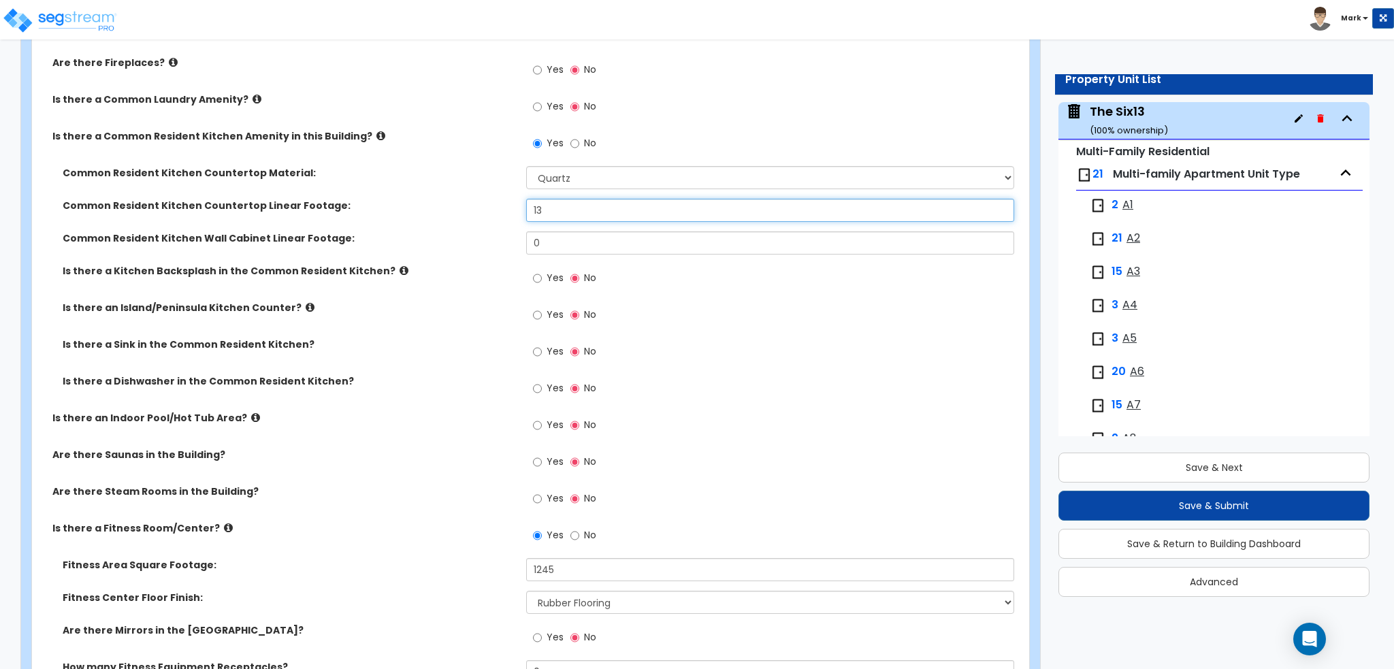
scroll to position [2858, 0]
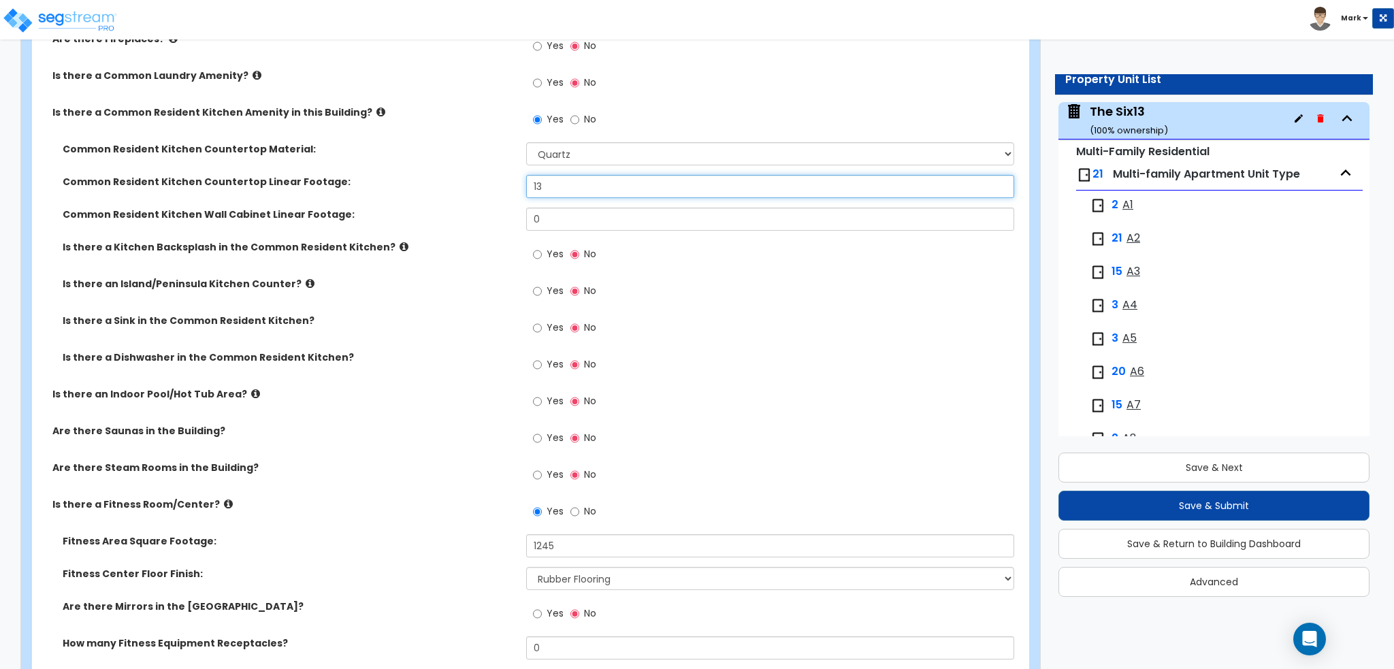
type input "13"
click at [539, 326] on input "Yes" at bounding box center [537, 328] width 9 height 15
radio input "true"
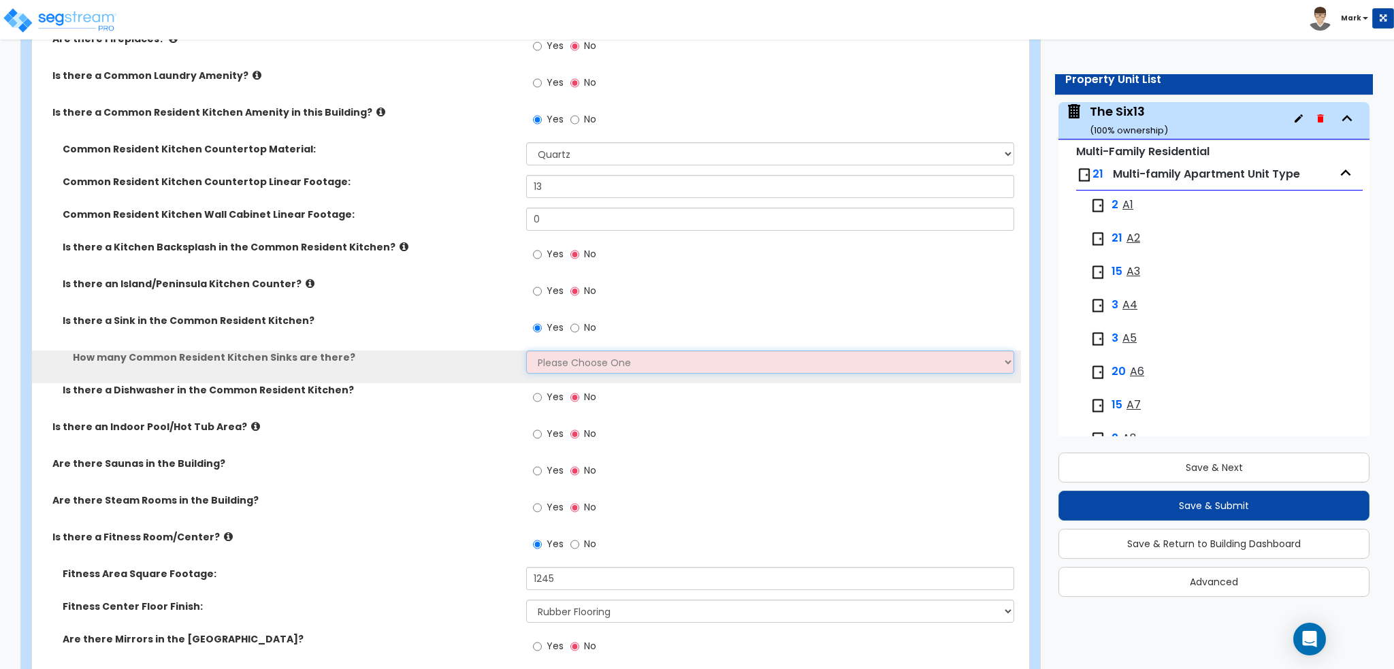
click at [574, 350] on select "Please Choose One 1 2 3" at bounding box center [769, 361] width 487 height 23
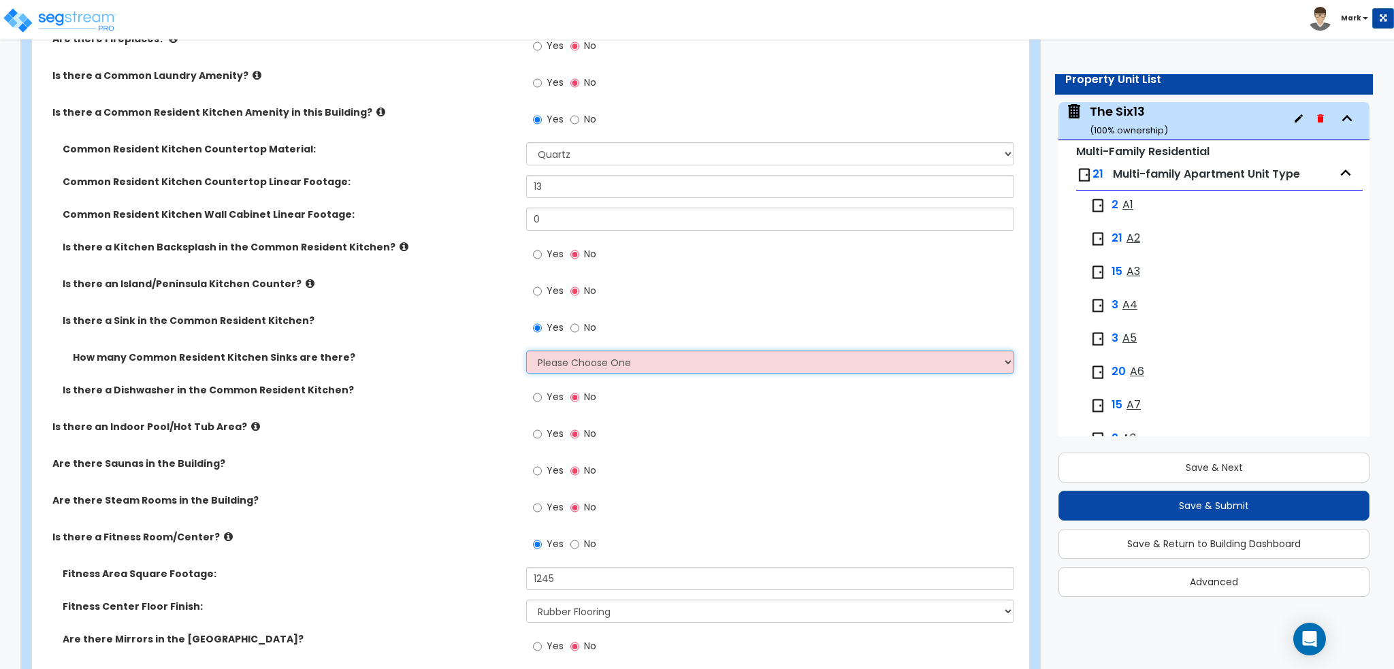
select select "1"
click at [526, 350] on select "Please Choose One 1 2 3" at bounding box center [769, 361] width 487 height 23
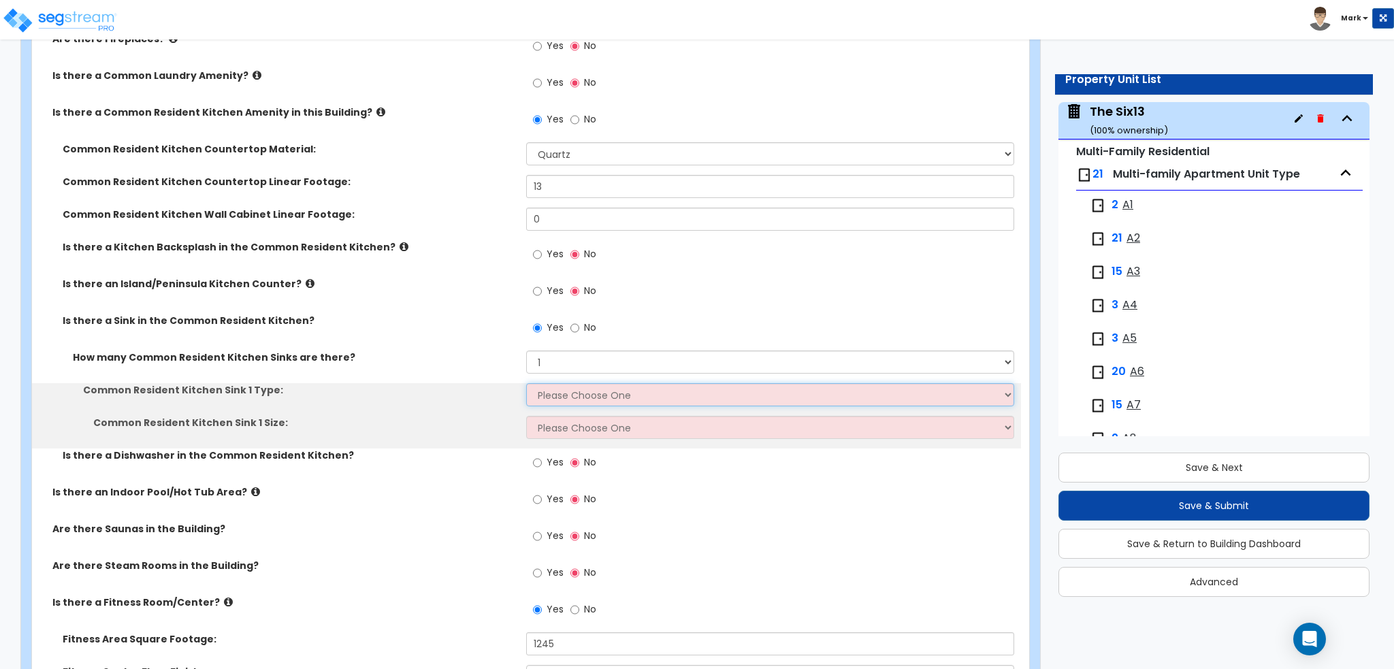
click at [581, 386] on select "Please Choose One Stainless Steel Porcelain Enamel Cast Iron Granite Composite" at bounding box center [769, 394] width 487 height 23
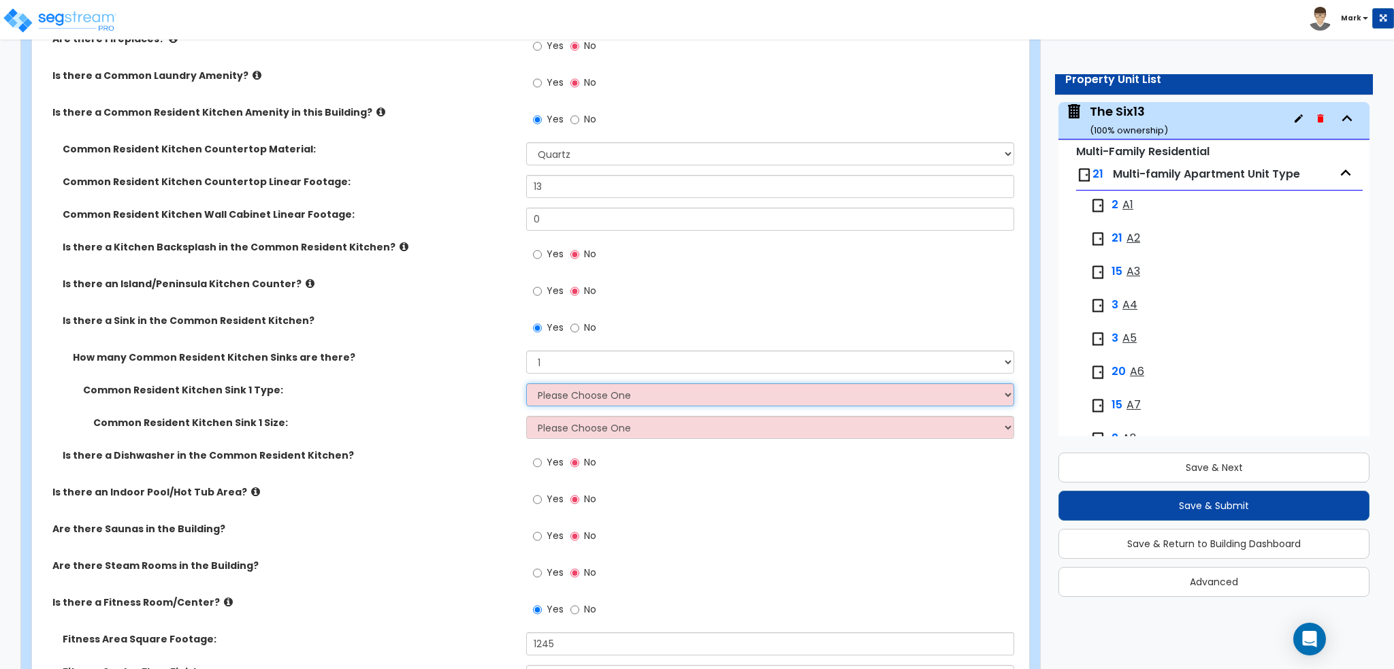
select select "1"
click at [526, 383] on select "Please Choose One Stainless Steel Porcelain Enamel Cast Iron Granite Composite" at bounding box center [769, 394] width 487 height 23
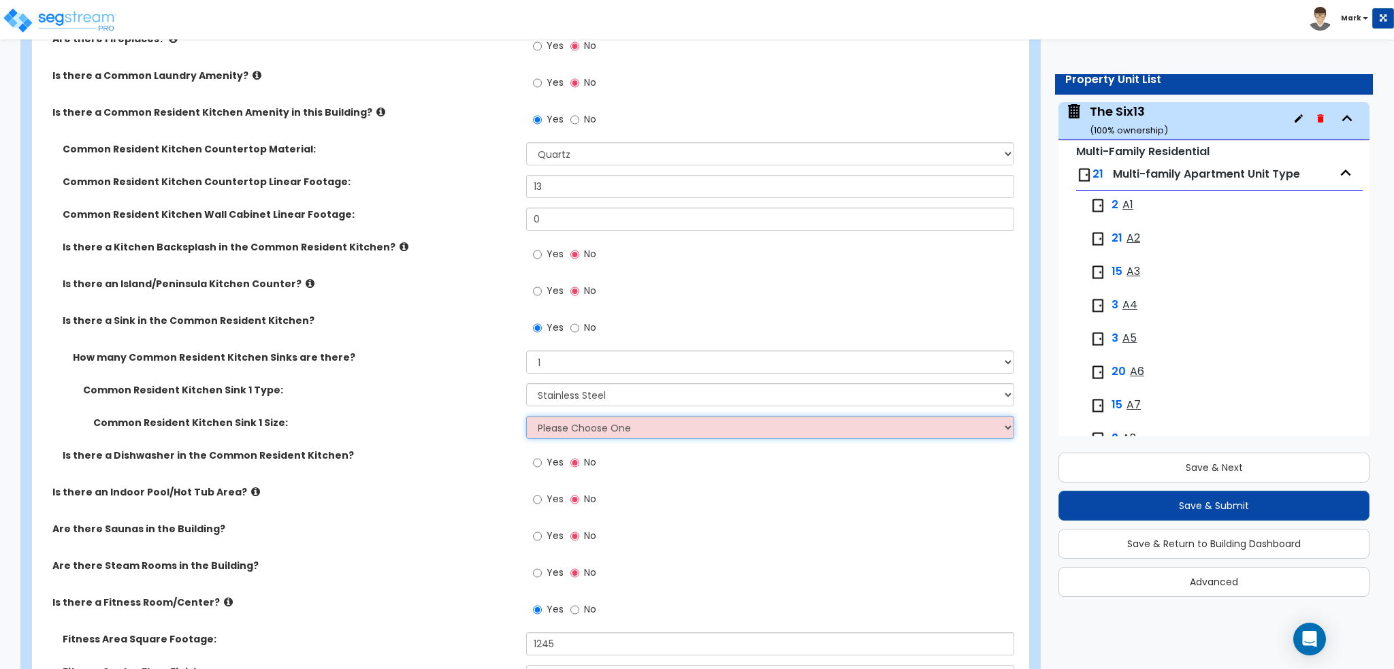
click at [588, 427] on select "Please Choose One Single Sink Double Sink" at bounding box center [769, 427] width 487 height 23
select select "2"
click at [526, 416] on select "Please Choose One Single Sink Double Sink" at bounding box center [769, 427] width 487 height 23
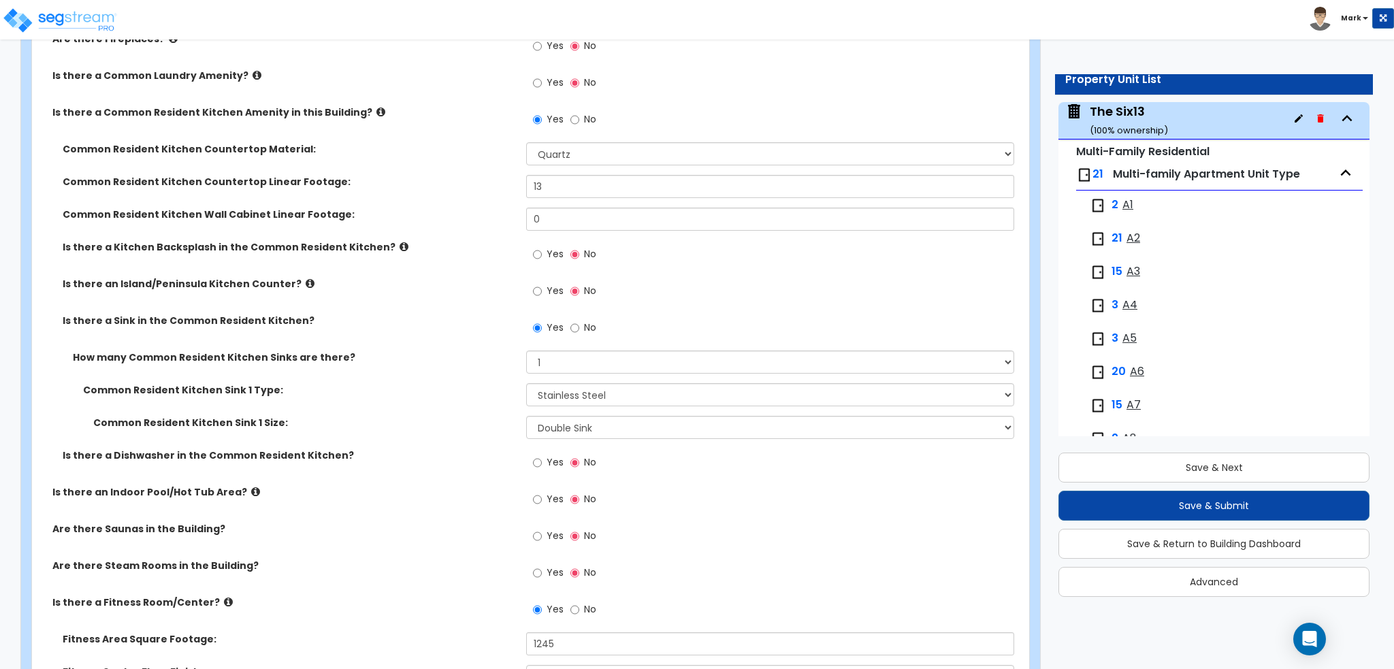
click at [462, 419] on label "Common Resident Kitchen Sink 1 Size:" at bounding box center [304, 423] width 423 height 14
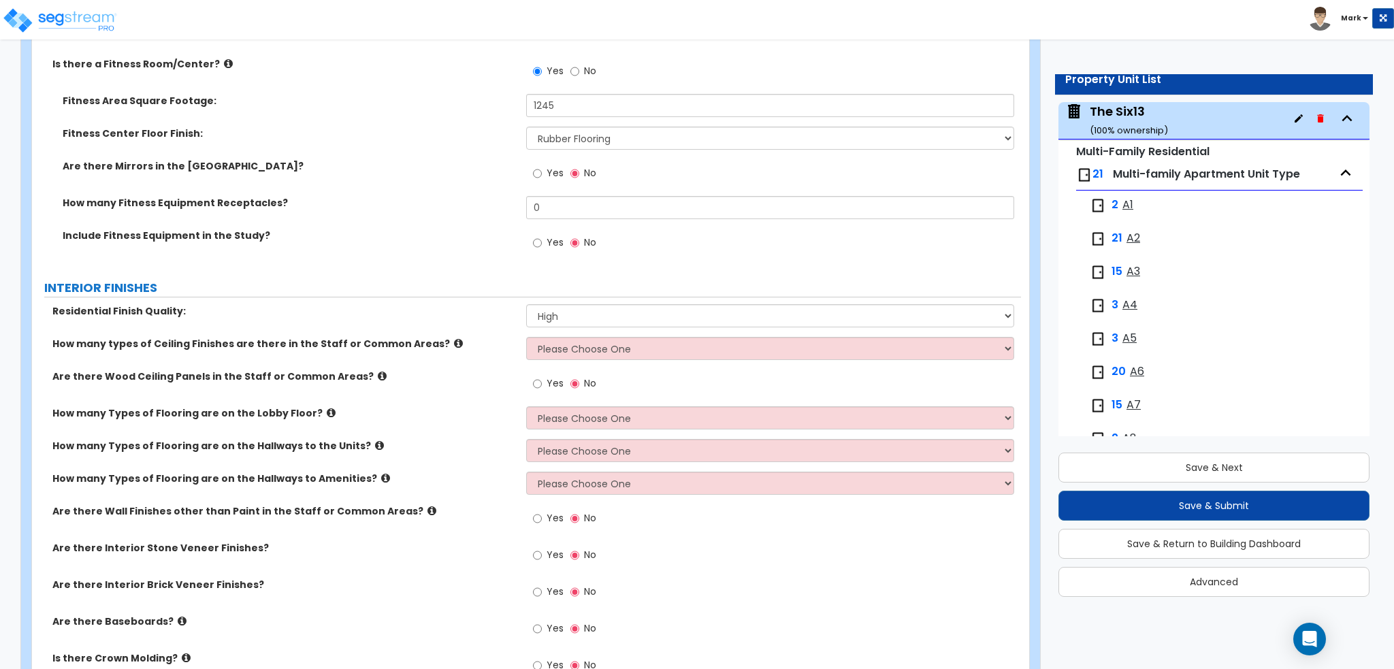
scroll to position [3471, 0]
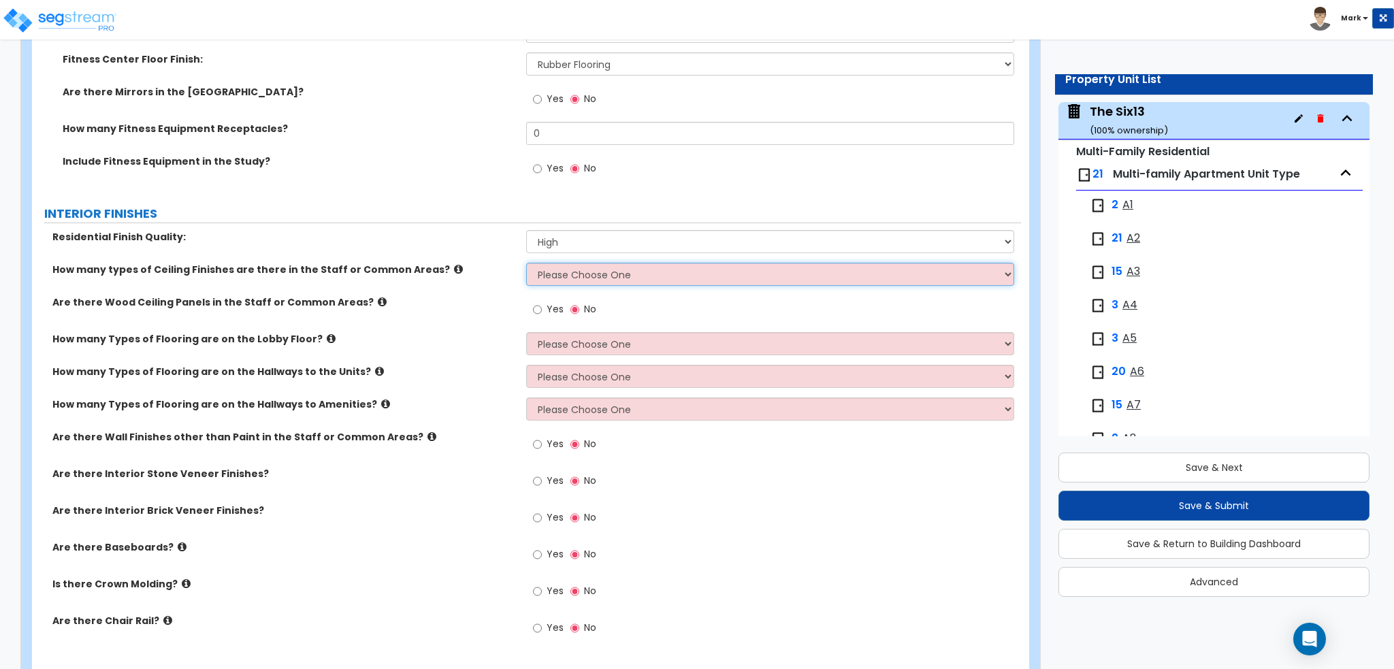
click at [542, 276] on select "Please Choose One 1 2 3" at bounding box center [769, 274] width 487 height 23
click at [425, 297] on label "Are there Wood Ceiling Panels in the Staff or Common Areas?" at bounding box center [283, 302] width 463 height 14
click at [536, 308] on input "Yes" at bounding box center [537, 309] width 9 height 15
radio input "true"
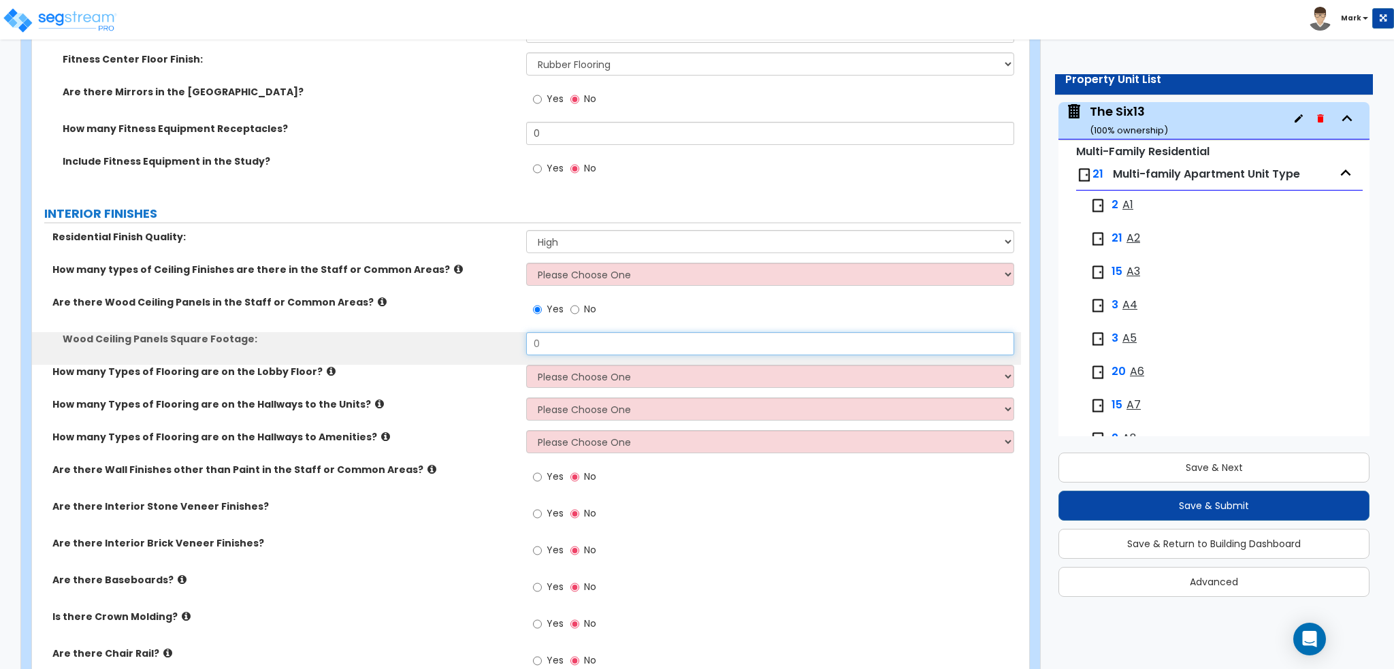
drag, startPoint x: 566, startPoint y: 341, endPoint x: 455, endPoint y: 346, distance: 111.0
click at [455, 346] on div "Wood Ceiling Panels Square Footage: 0" at bounding box center [526, 348] width 989 height 33
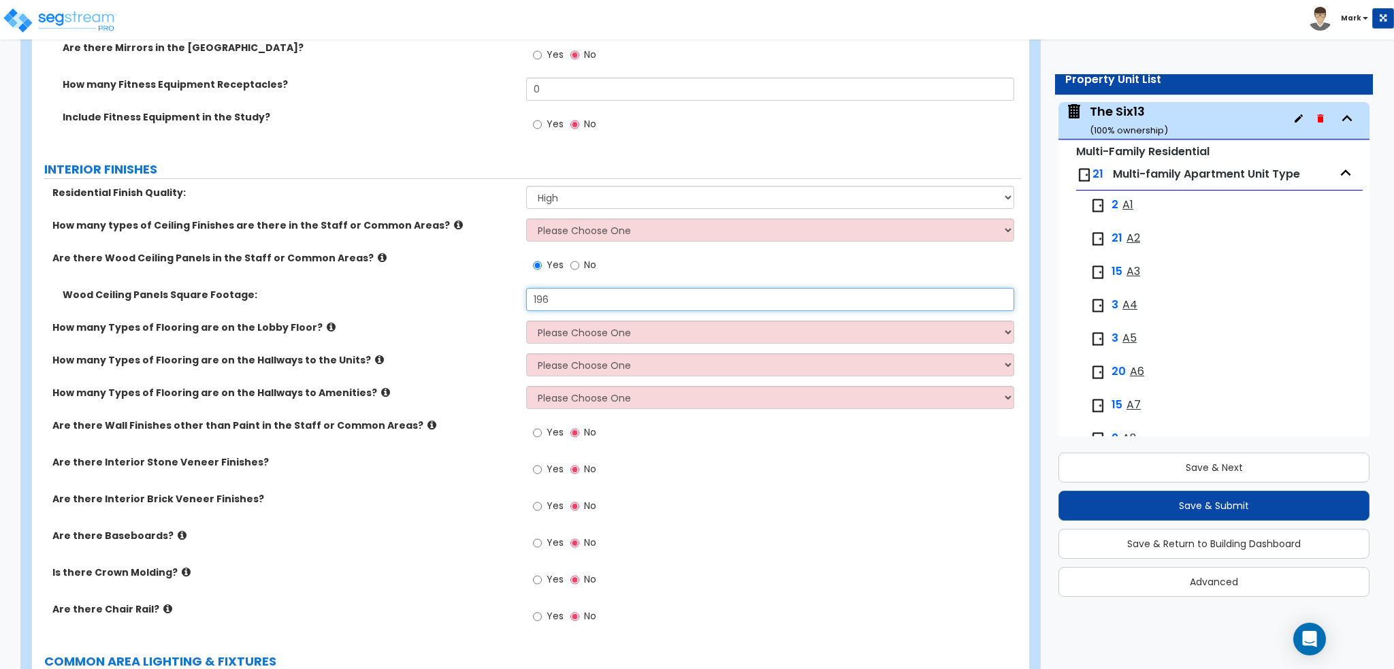
scroll to position [3539, 0]
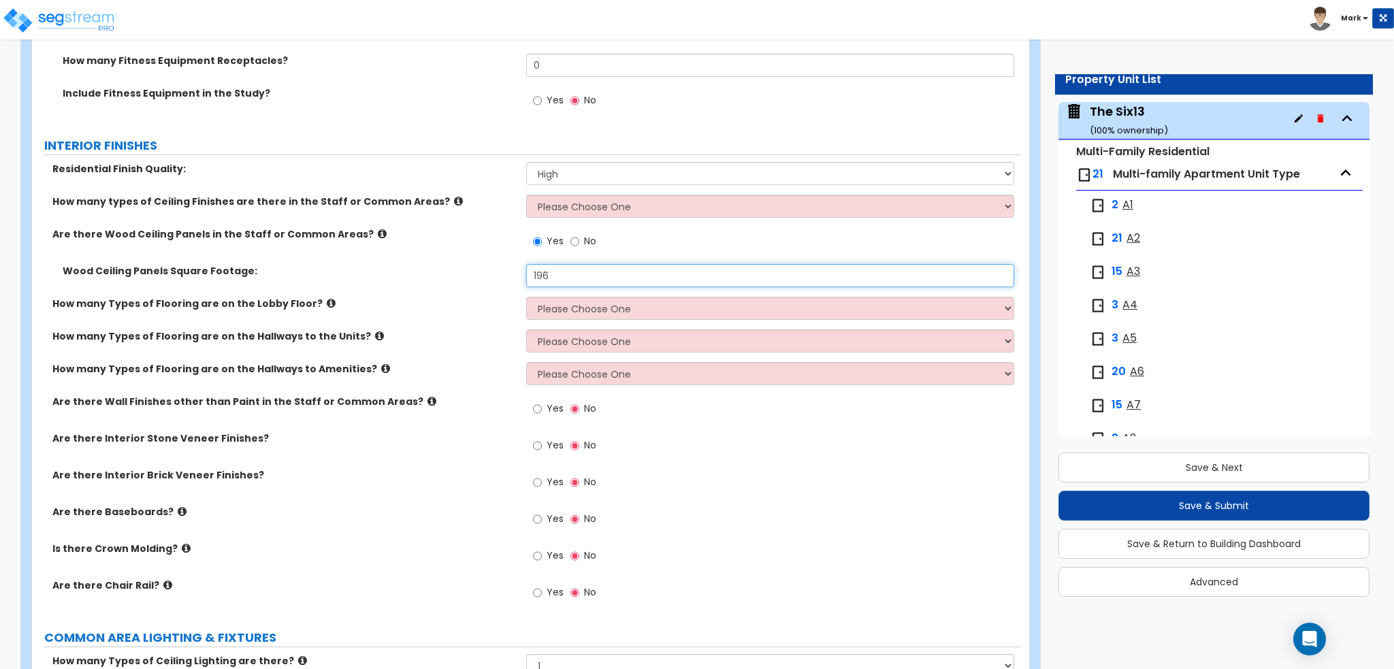
type input "196"
click at [553, 311] on select "Please Choose One 1 2 3" at bounding box center [769, 308] width 487 height 23
select select "1"
click at [526, 297] on select "Please Choose One 1 2 3" at bounding box center [769, 308] width 487 height 23
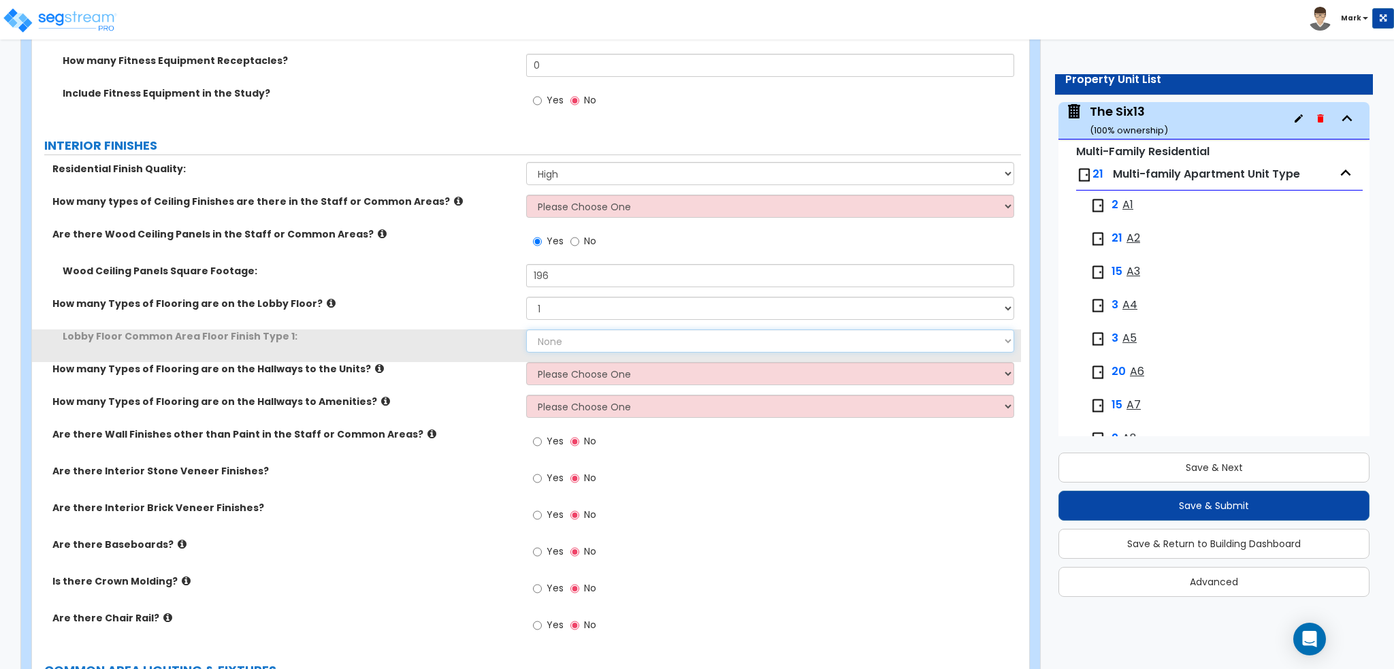
click at [563, 330] on select "None Tile Flooring Hardwood Flooring Resilient Laminate Flooring VCT Flooring S…" at bounding box center [769, 340] width 487 height 23
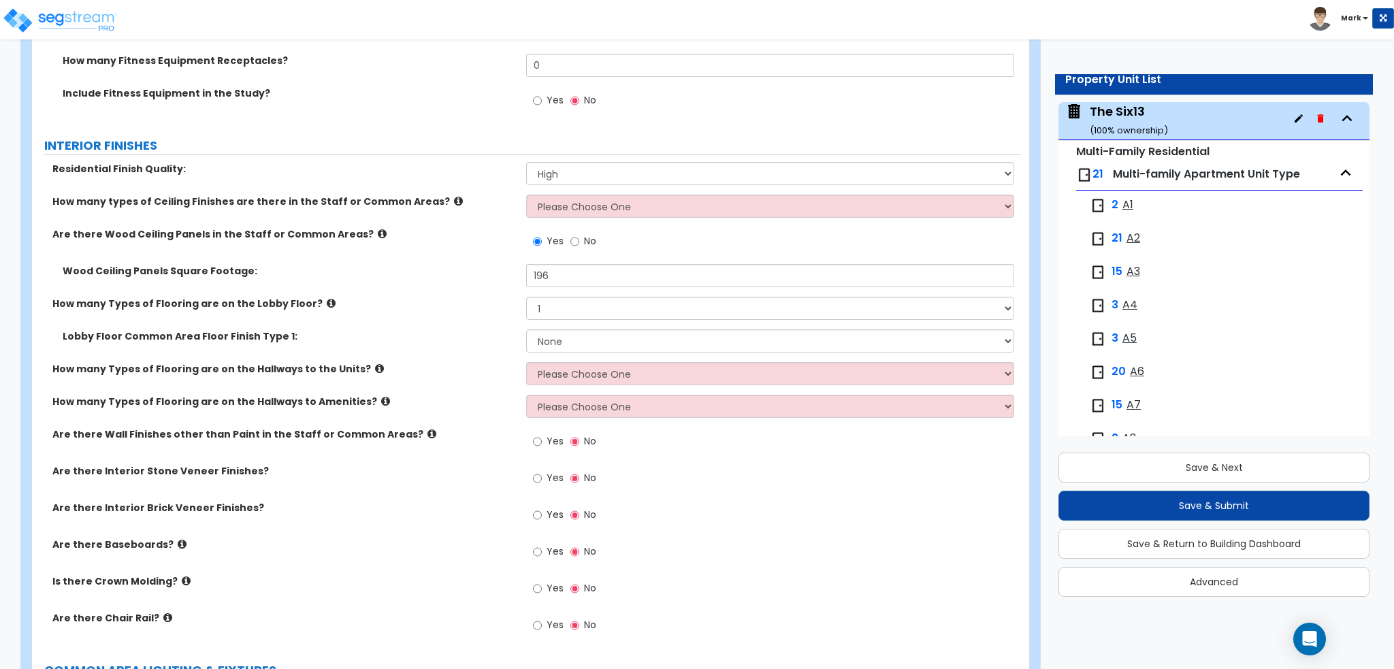
click at [457, 397] on label "How many Types of Flooring are on the Hallways to Amenities?" at bounding box center [283, 402] width 463 height 14
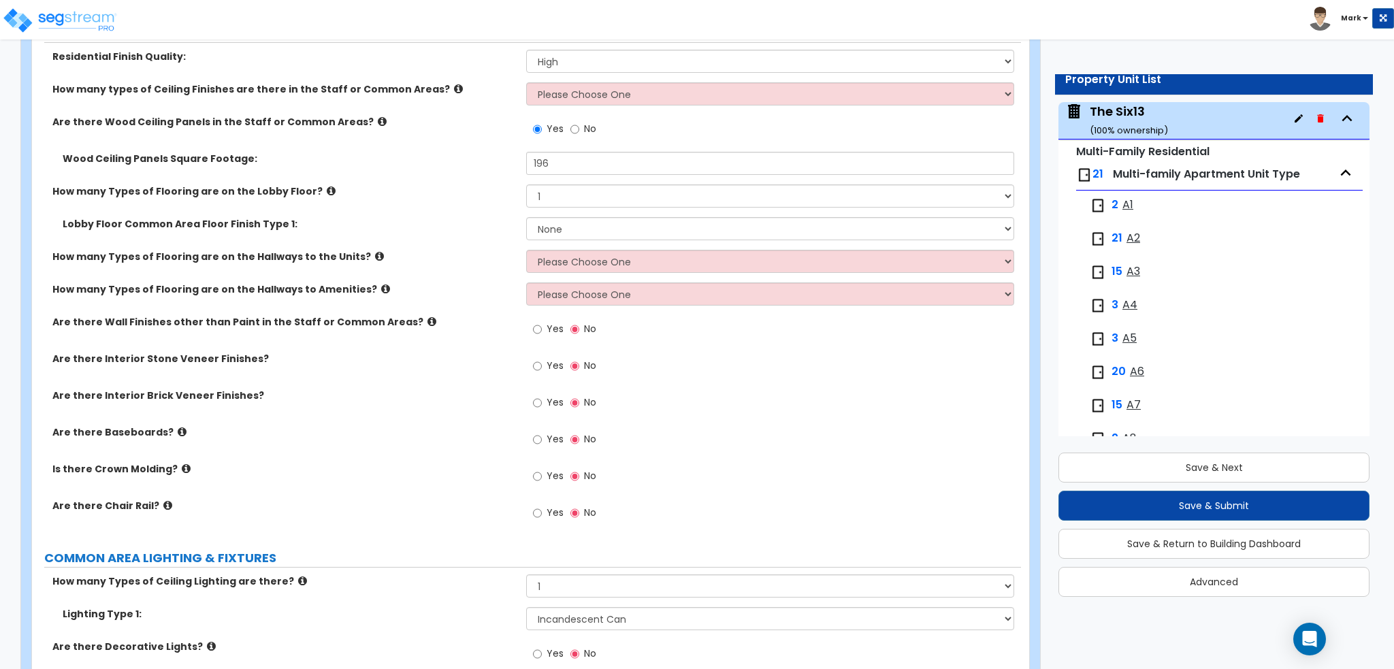
scroll to position [3675, 0]
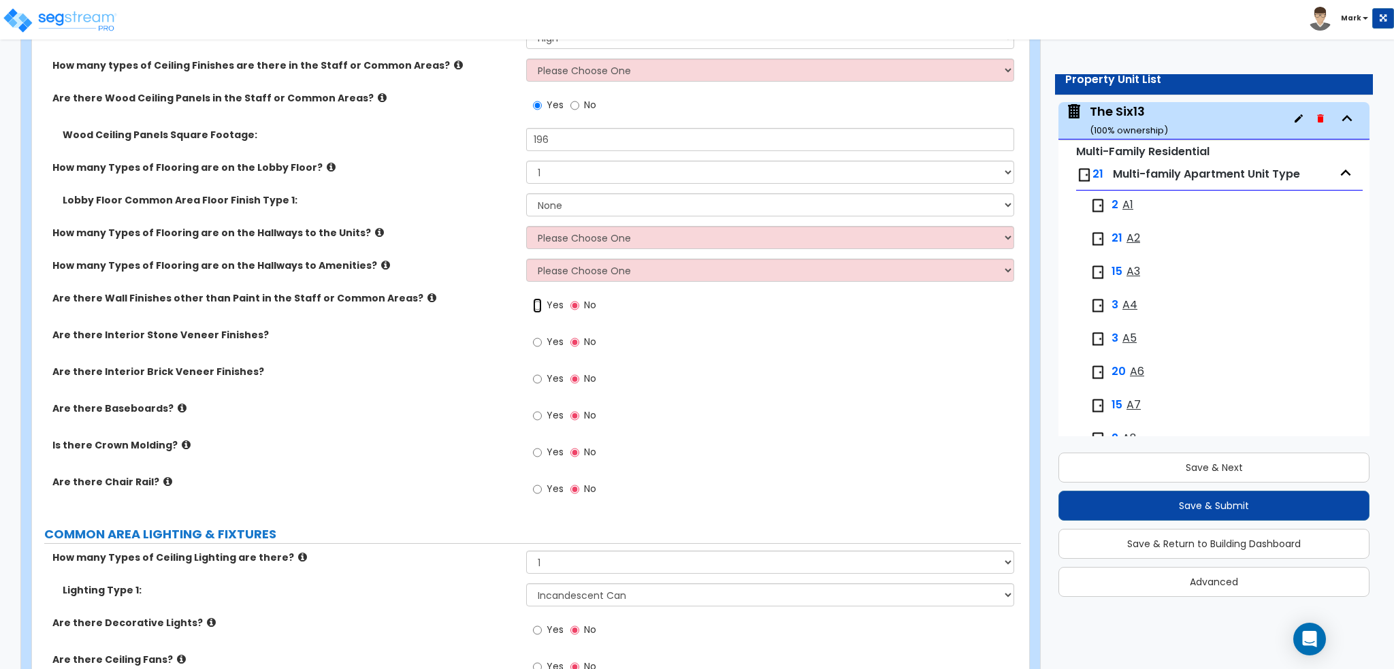
click at [542, 301] on input "Yes" at bounding box center [537, 305] width 9 height 15
radio input "true"
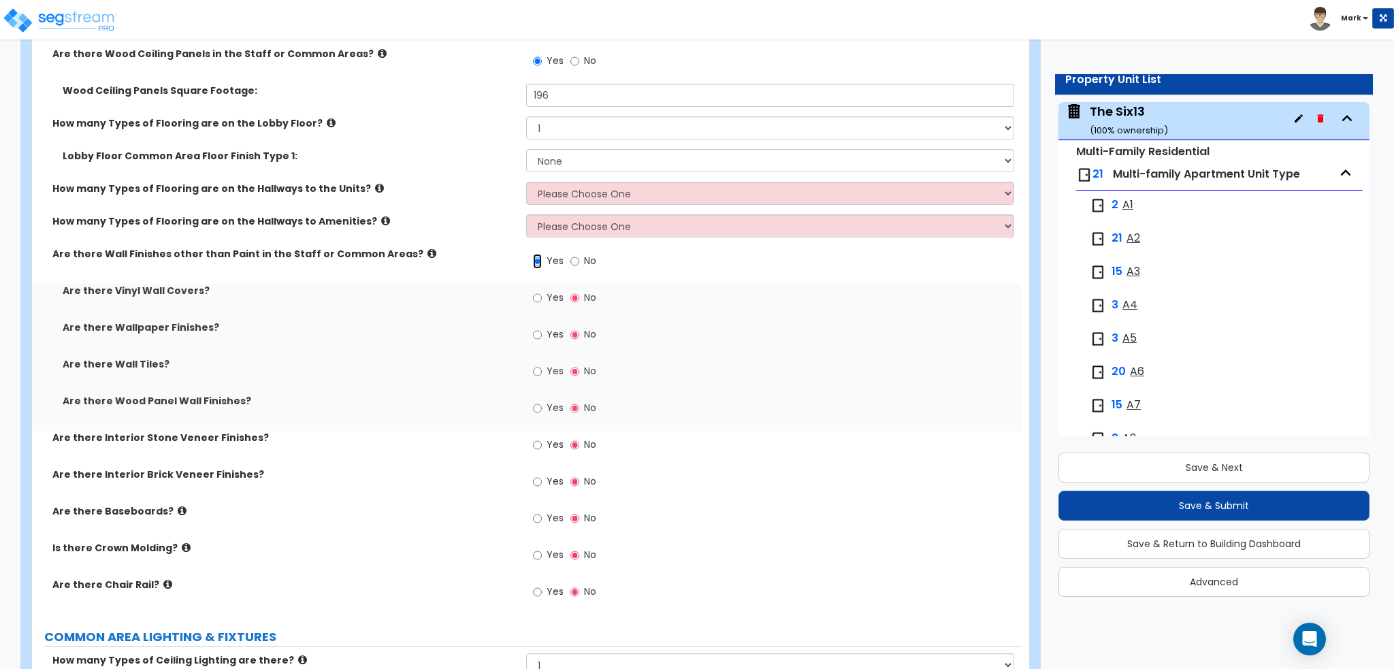
scroll to position [3743, 0]
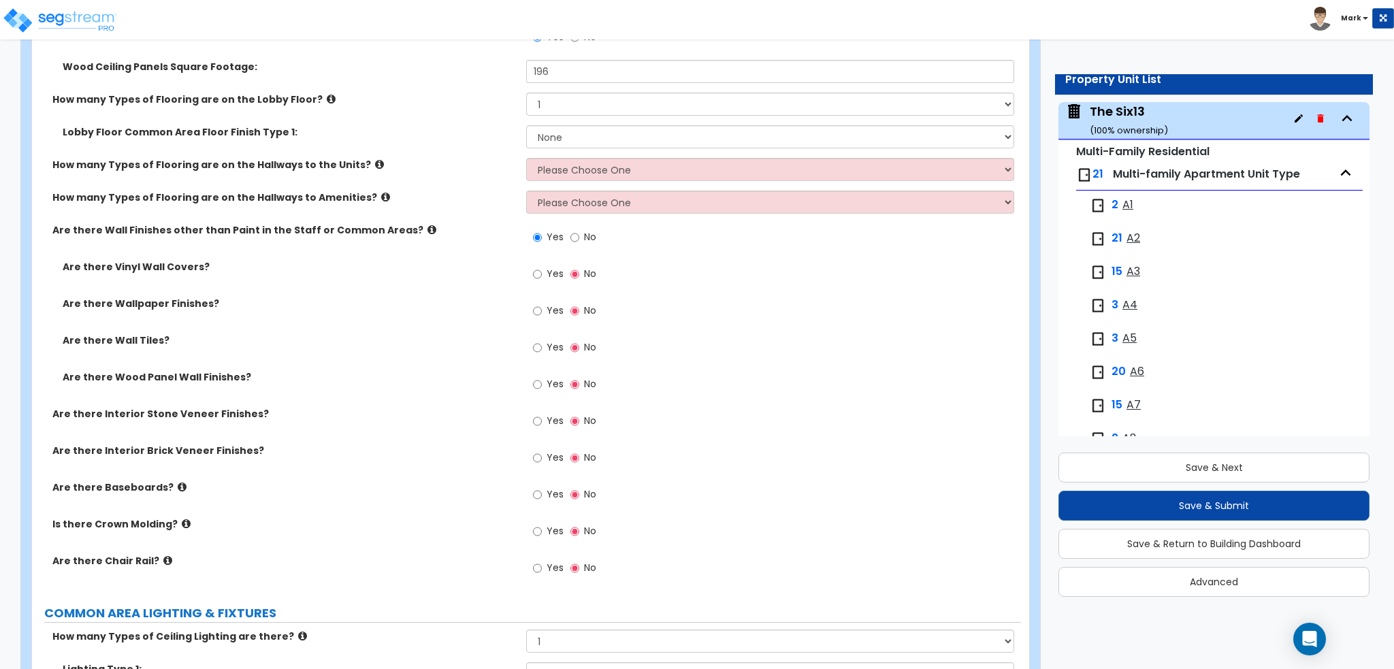
click at [544, 378] on label "Yes" at bounding box center [548, 385] width 31 height 23
click at [542, 378] on input "Yes" at bounding box center [537, 384] width 9 height 15
radio input "true"
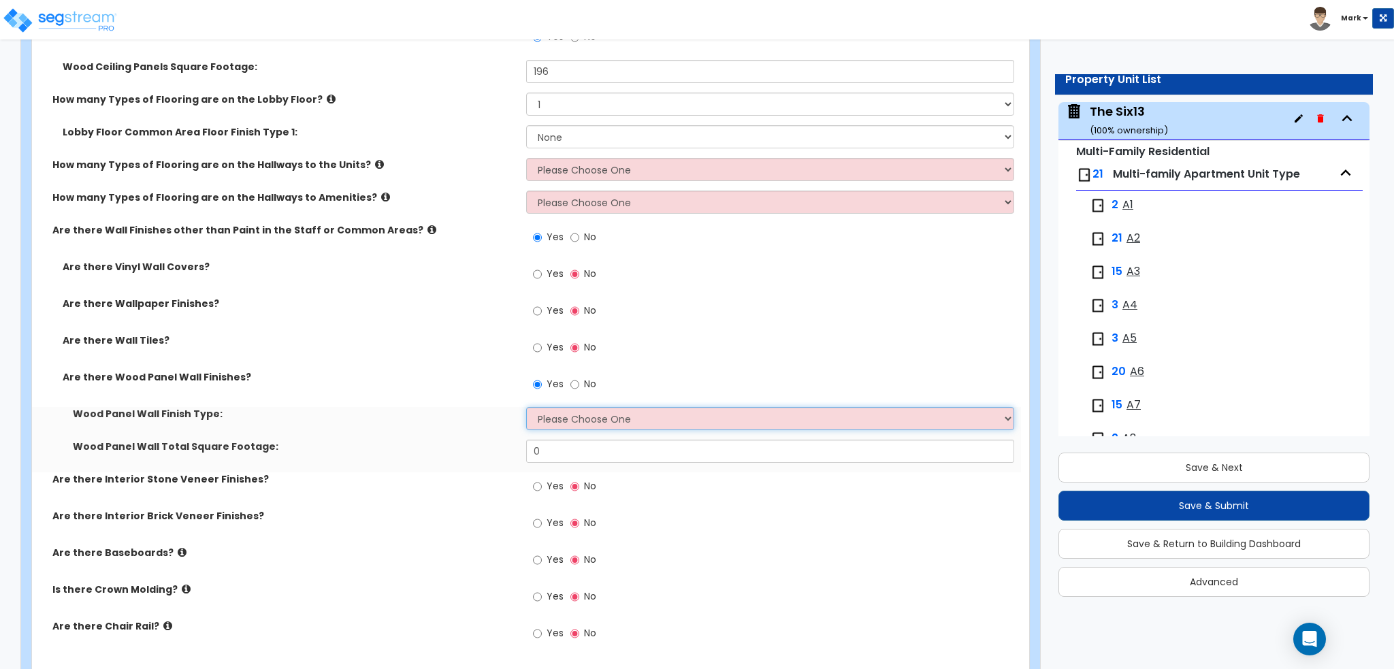
click at [573, 414] on select "Please Choose One Birch Mahogany Oak or Cherry Rosewood Teak I Don't Know, Plea…" at bounding box center [769, 418] width 487 height 23
select select "6"
click at [526, 407] on select "Please Choose One Birch Mahogany Oak or Cherry Rosewood Teak I Don't Know, Plea…" at bounding box center [769, 418] width 487 height 23
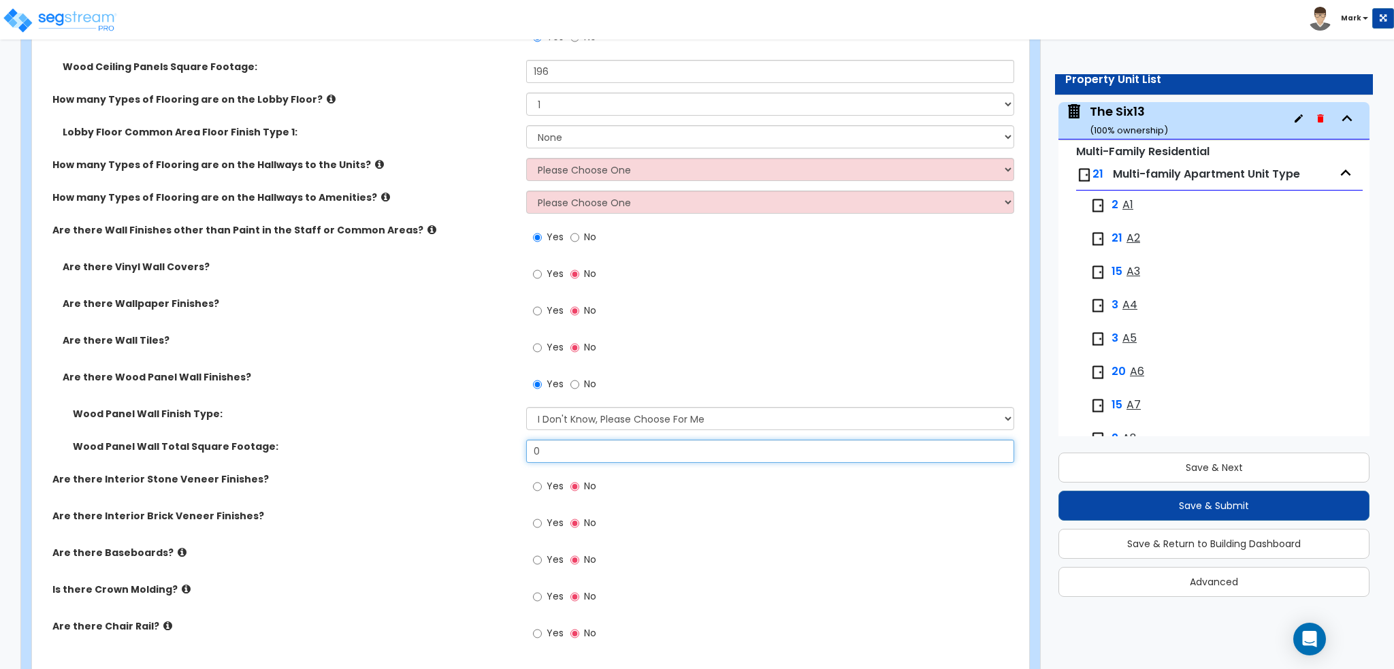
drag, startPoint x: 574, startPoint y: 452, endPoint x: 410, endPoint y: 457, distance: 164.8
click at [410, 457] on div "Wood Panel Wall Total Square Footage: 0" at bounding box center [526, 456] width 989 height 33
type input "2"
type input "260"
click at [388, 453] on div "Wood Panel Wall Total Square Footage: 260" at bounding box center [526, 456] width 989 height 33
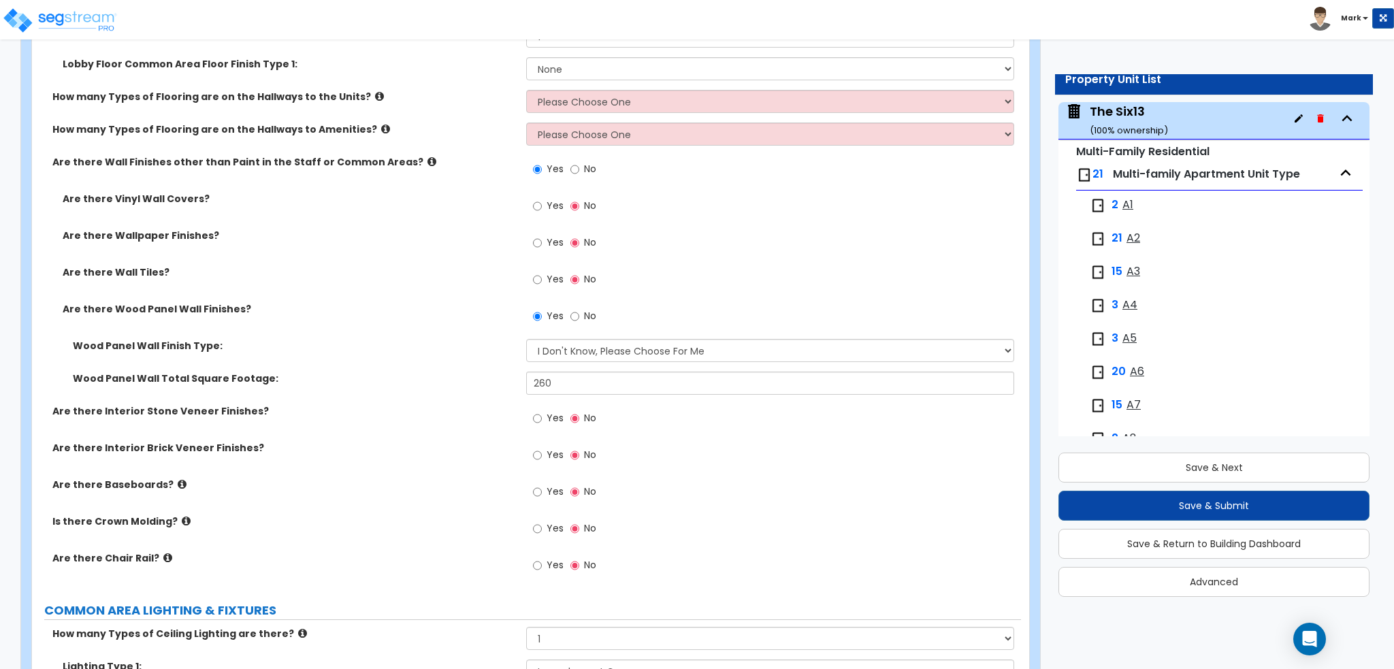
scroll to position [3879, 0]
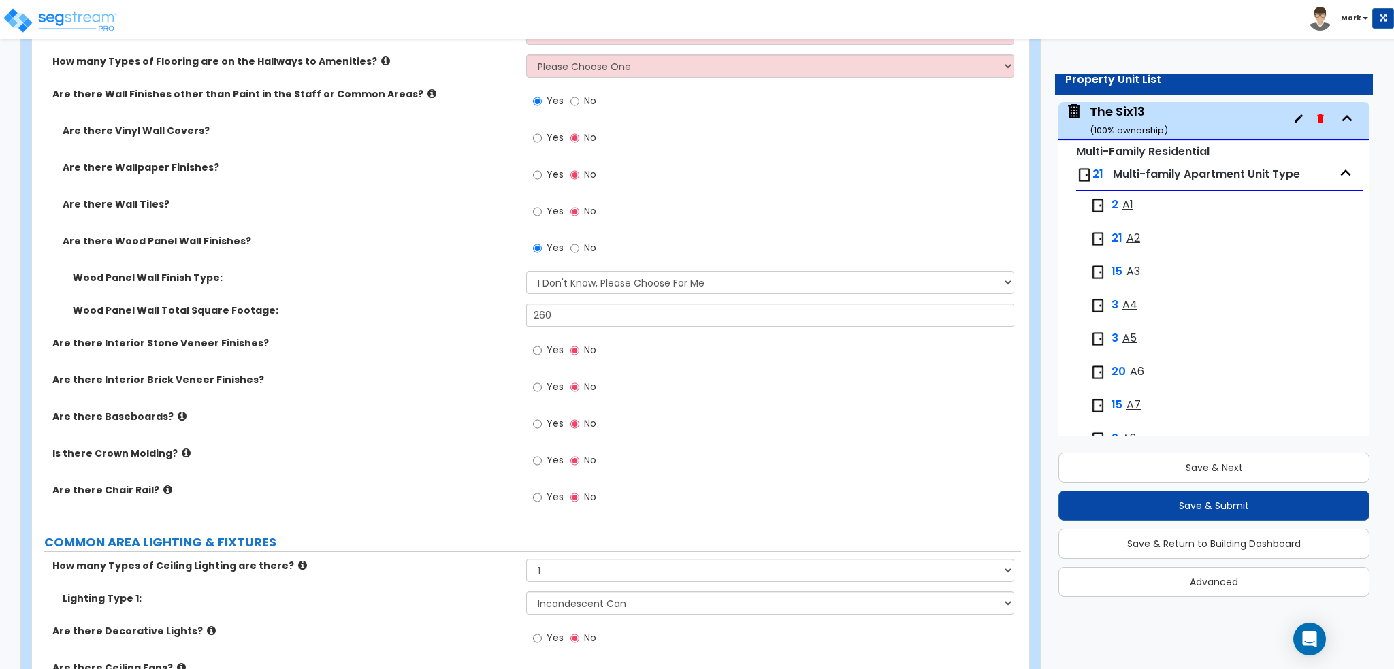
click at [543, 424] on label "Yes" at bounding box center [548, 425] width 31 height 23
click at [542, 424] on input "Yes" at bounding box center [537, 423] width 9 height 15
radio input "true"
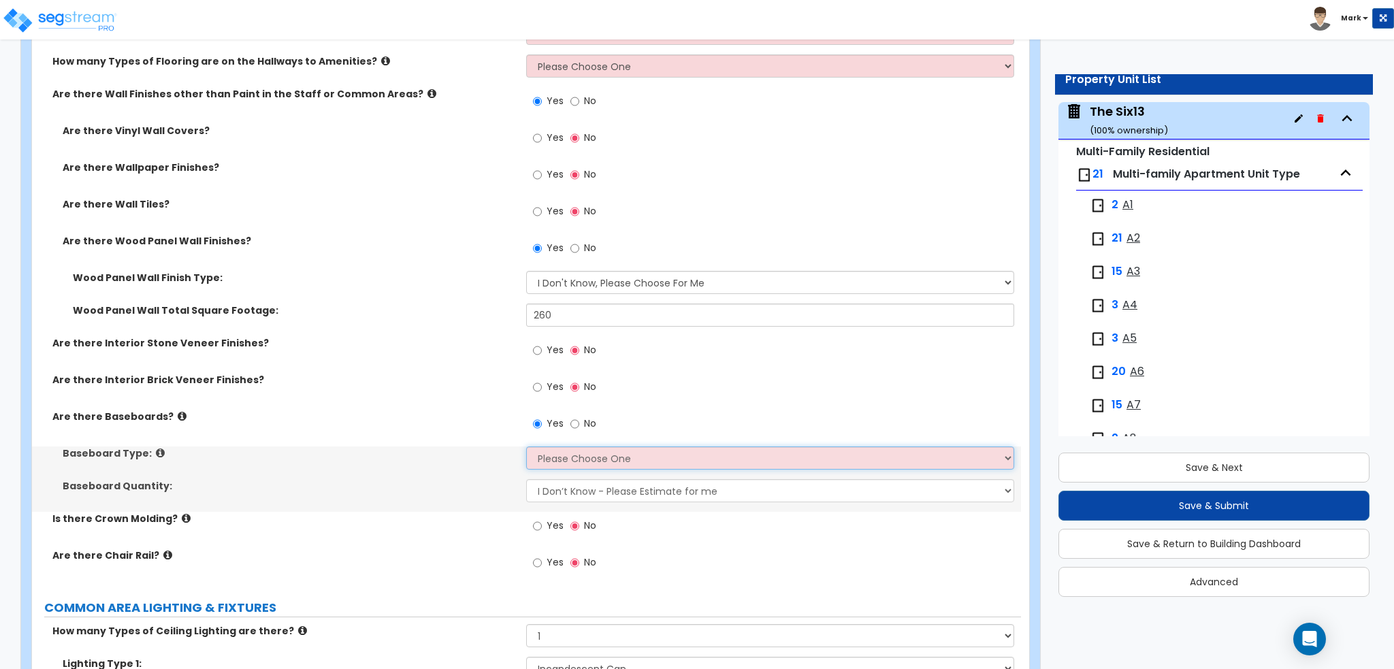
click at [550, 459] on select "Please Choose One Wood Vinyl Carpet Tile" at bounding box center [769, 457] width 487 height 23
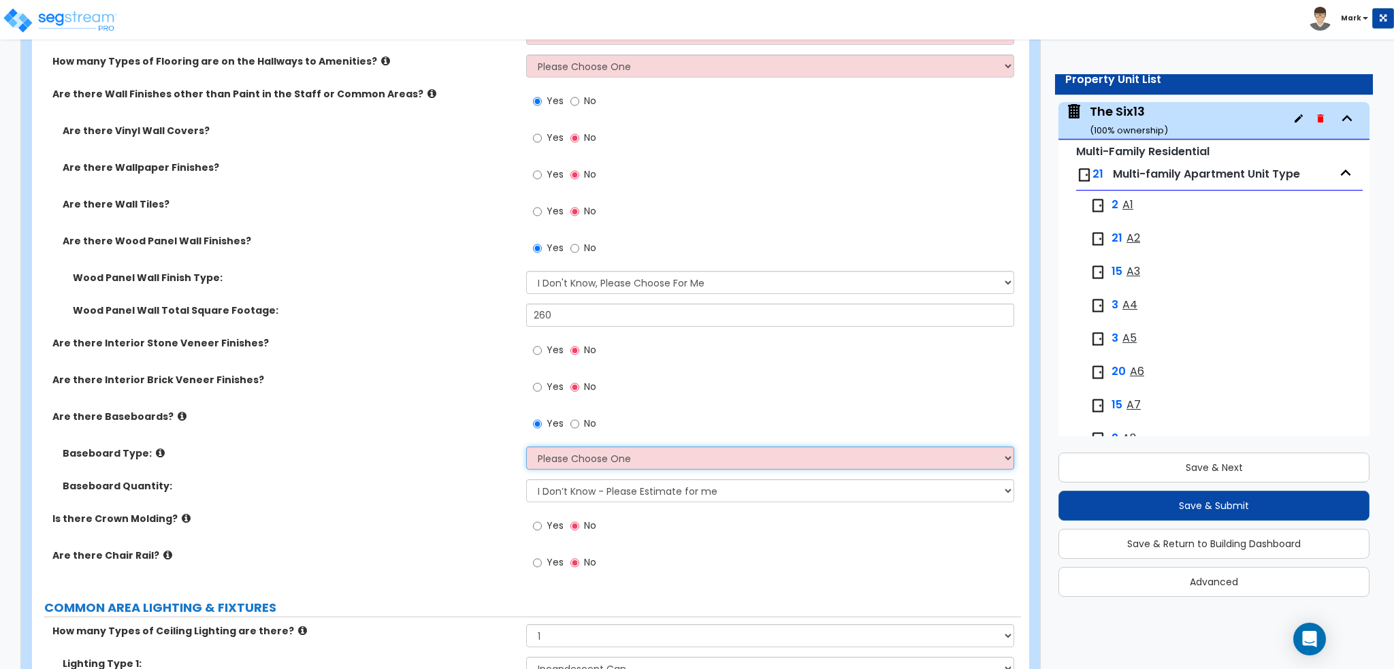
select select "1"
click at [526, 446] on select "Please Choose One Wood Vinyl Carpet Tile" at bounding box center [769, 457] width 487 height 23
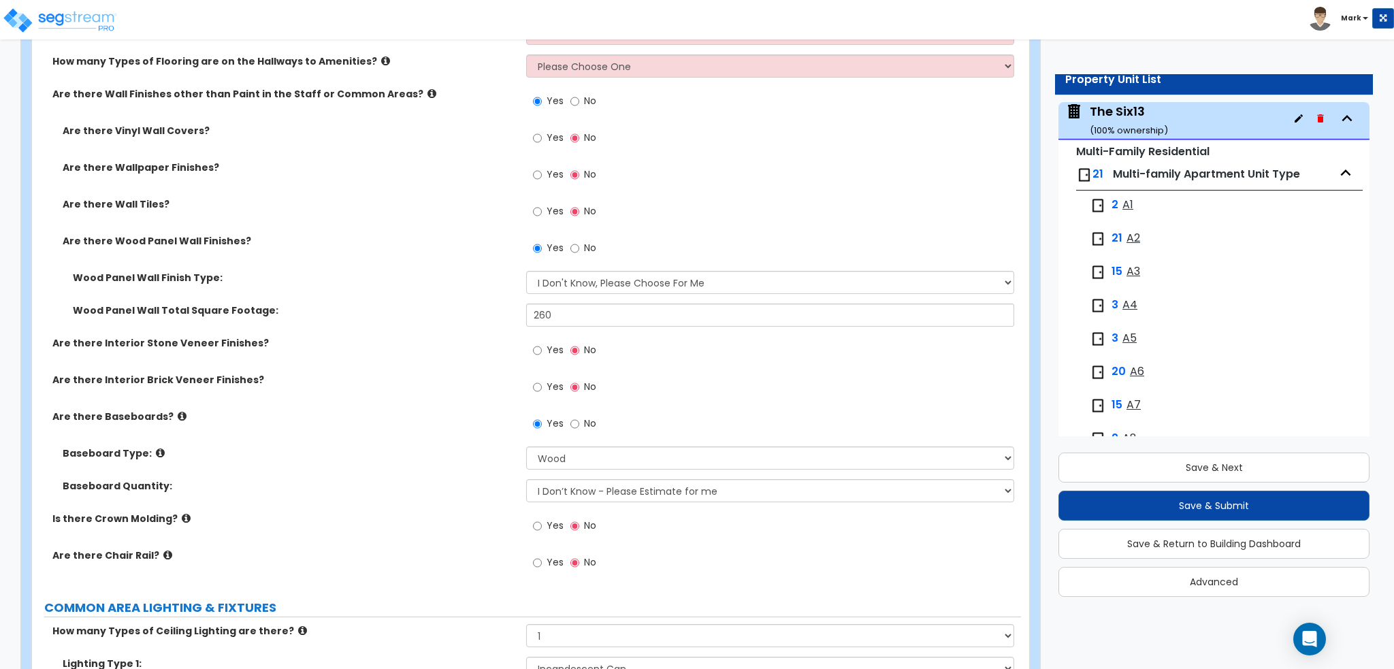
click at [491, 502] on div "Baseboard Quantity: I Don’t Know - Please Estimate for me I want to Enter the L…" at bounding box center [526, 495] width 989 height 33
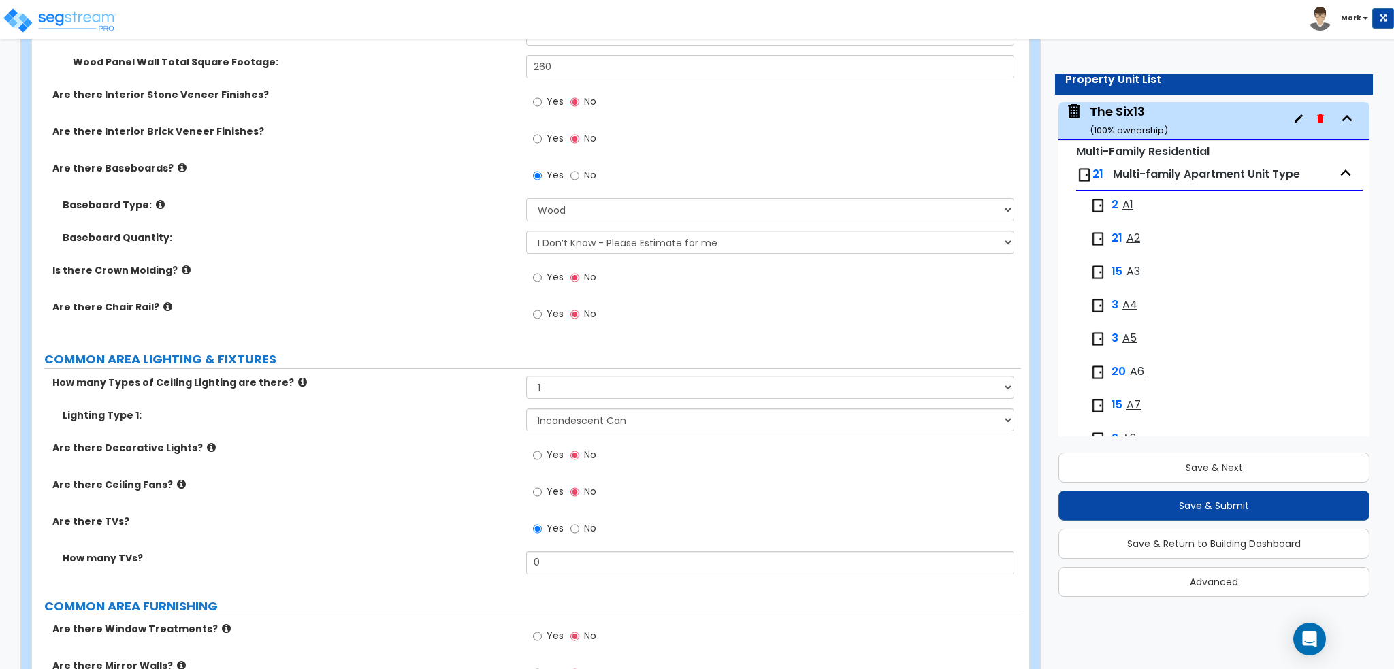
scroll to position [4219, 0]
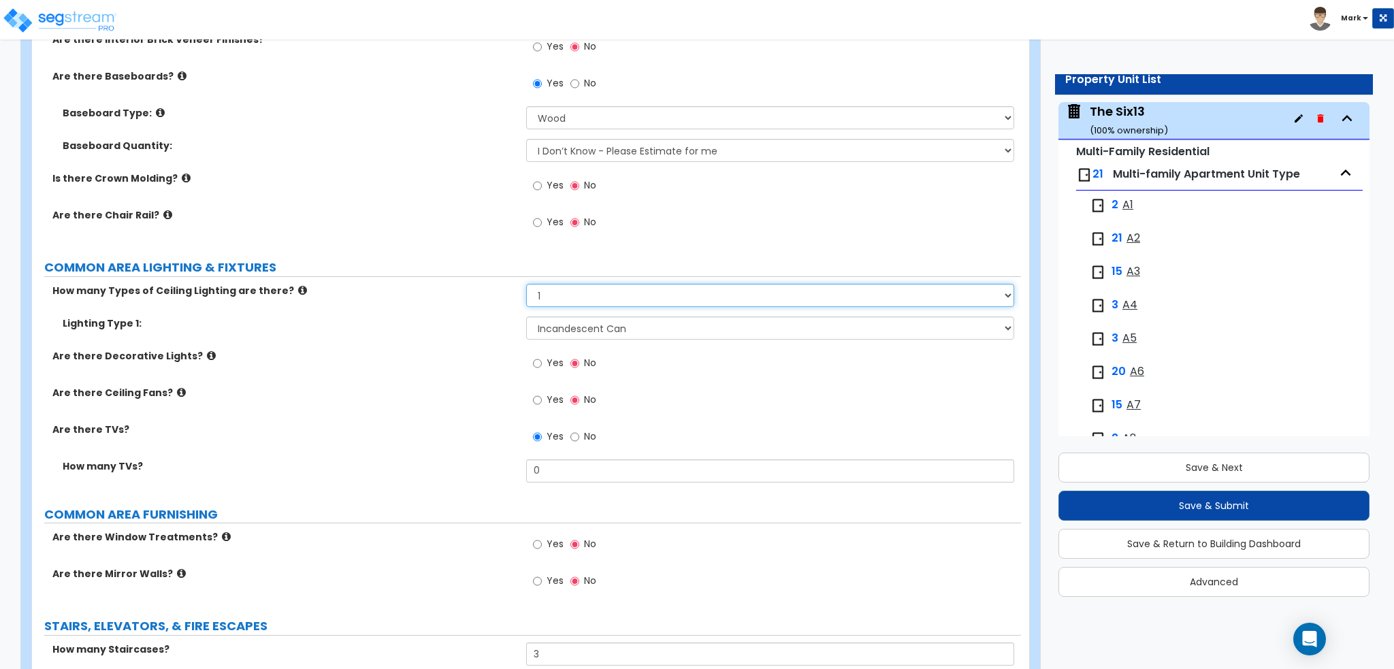
click at [589, 299] on select "Please Choose One 1 2 3" at bounding box center [769, 295] width 487 height 23
select select "2"
click at [526, 284] on select "Please Choose One 1 2 3" at bounding box center [769, 295] width 487 height 23
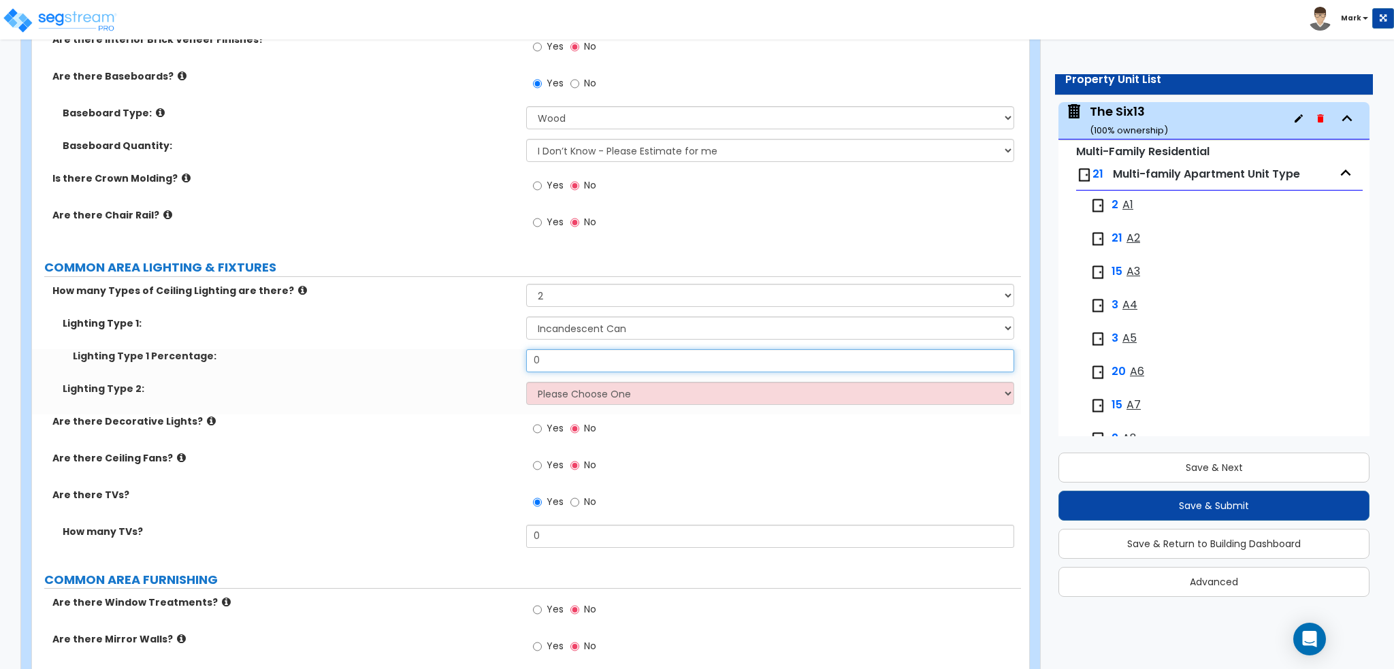
click at [585, 357] on input "0" at bounding box center [769, 360] width 487 height 23
drag, startPoint x: 636, startPoint y: 361, endPoint x: 476, endPoint y: 379, distance: 161.6
click at [476, 379] on div "Lighting Type 1: Please Choose One LED Surface-Mounted LED Recessed Fluorescent…" at bounding box center [526, 365] width 968 height 98
type input "50"
click at [574, 389] on select "Please Choose One LED Surface-Mounted LED Recessed Fluorescent Surface-Mounted …" at bounding box center [769, 393] width 487 height 23
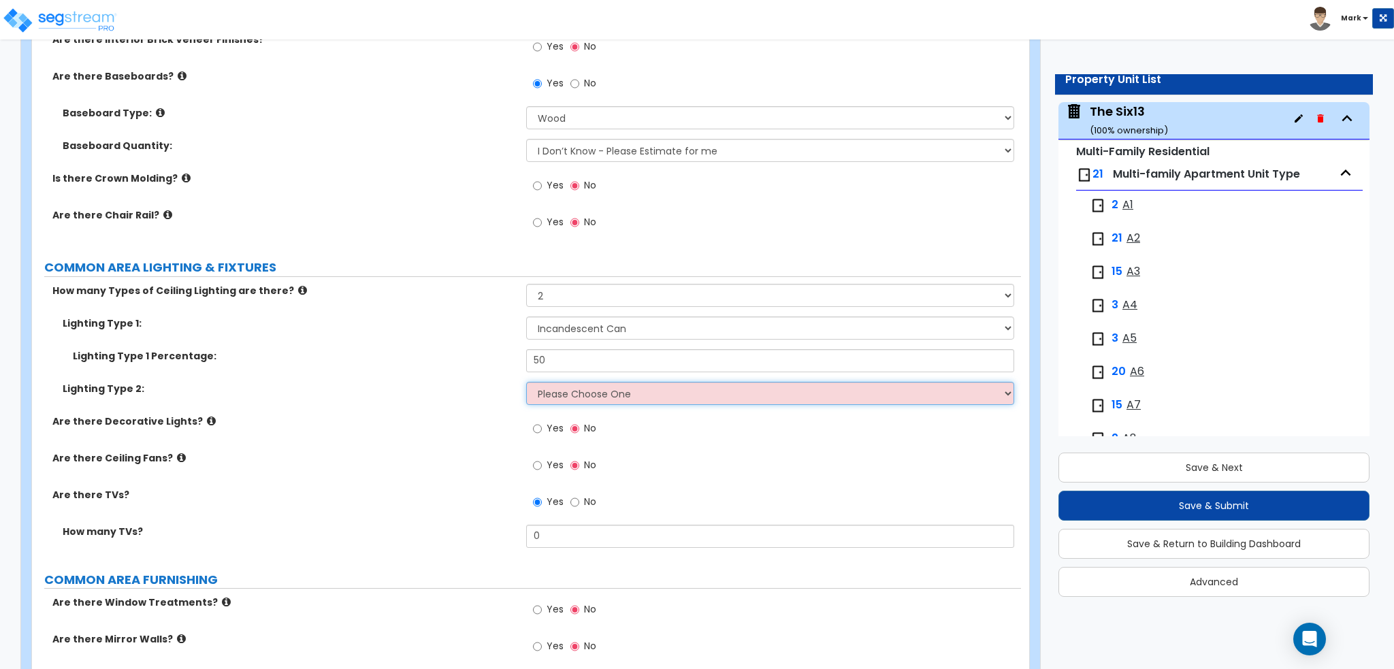
select select "2"
click at [526, 382] on select "Please Choose One LED Surface-Mounted LED Recessed Fluorescent Surface-Mounted …" at bounding box center [769, 393] width 487 height 23
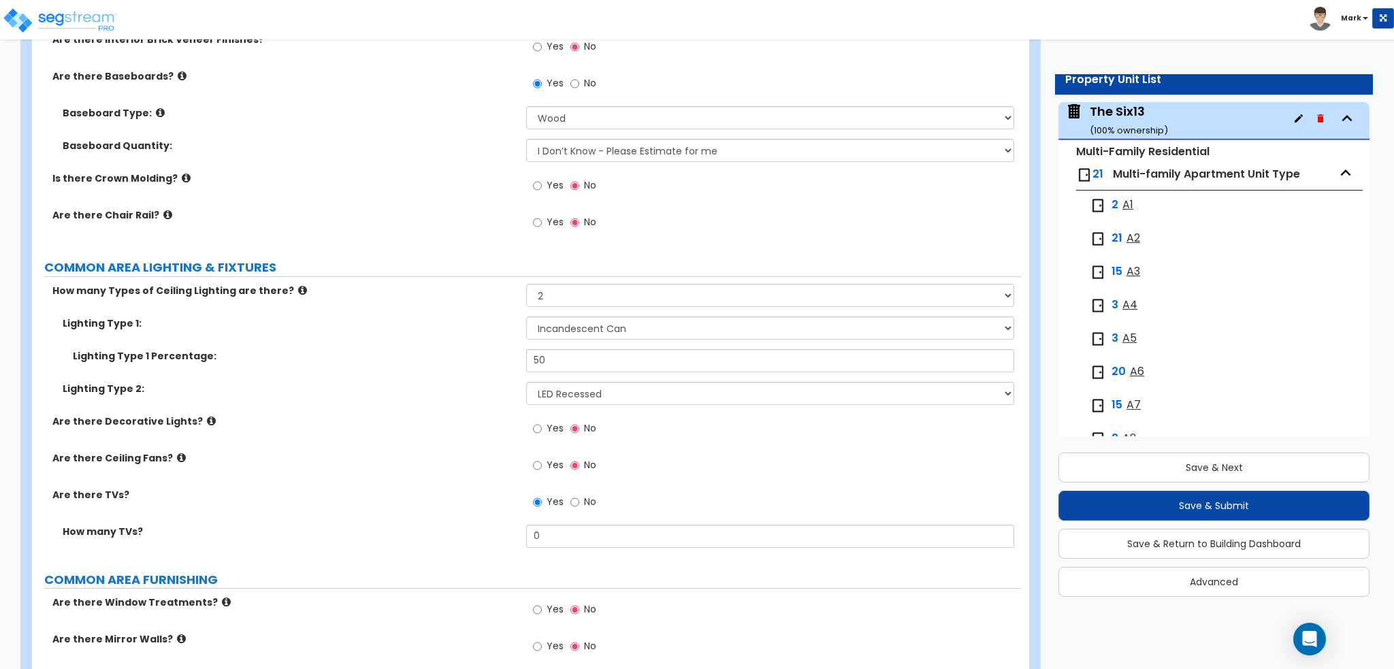
click at [459, 424] on label "Are there Decorative Lights?" at bounding box center [283, 421] width 463 height 14
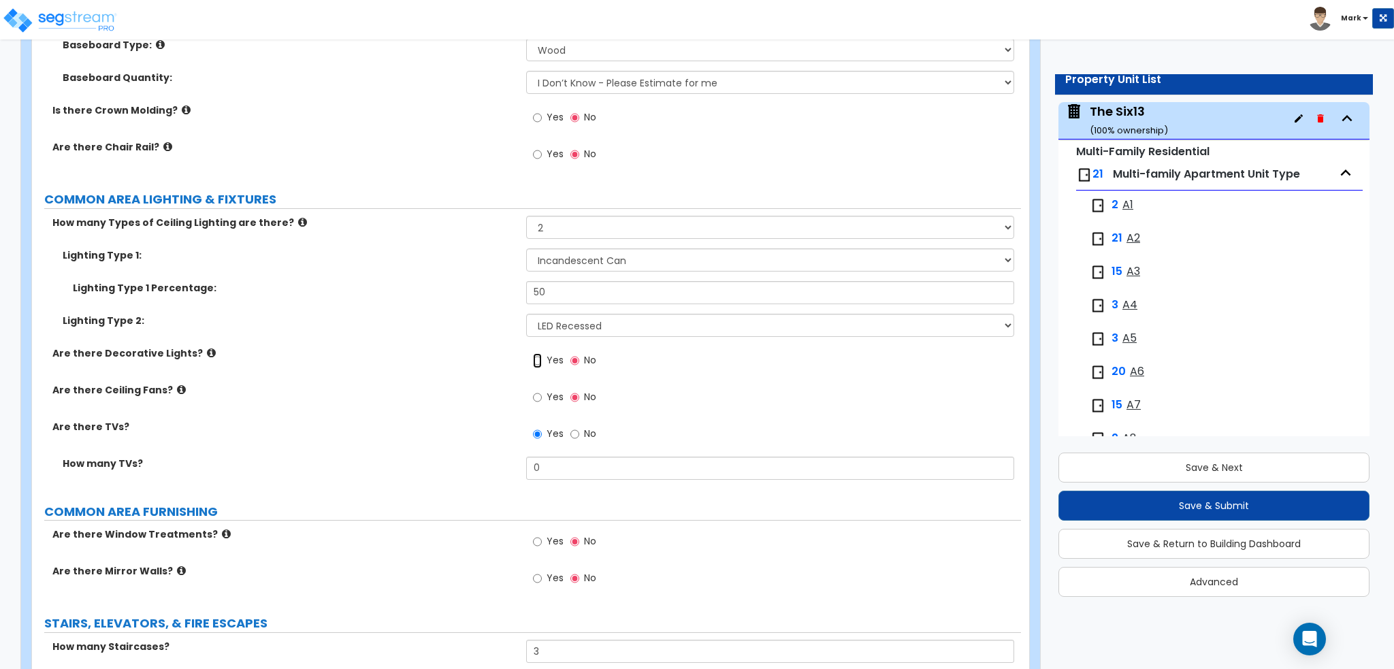
click at [541, 360] on input "Yes" at bounding box center [537, 360] width 9 height 15
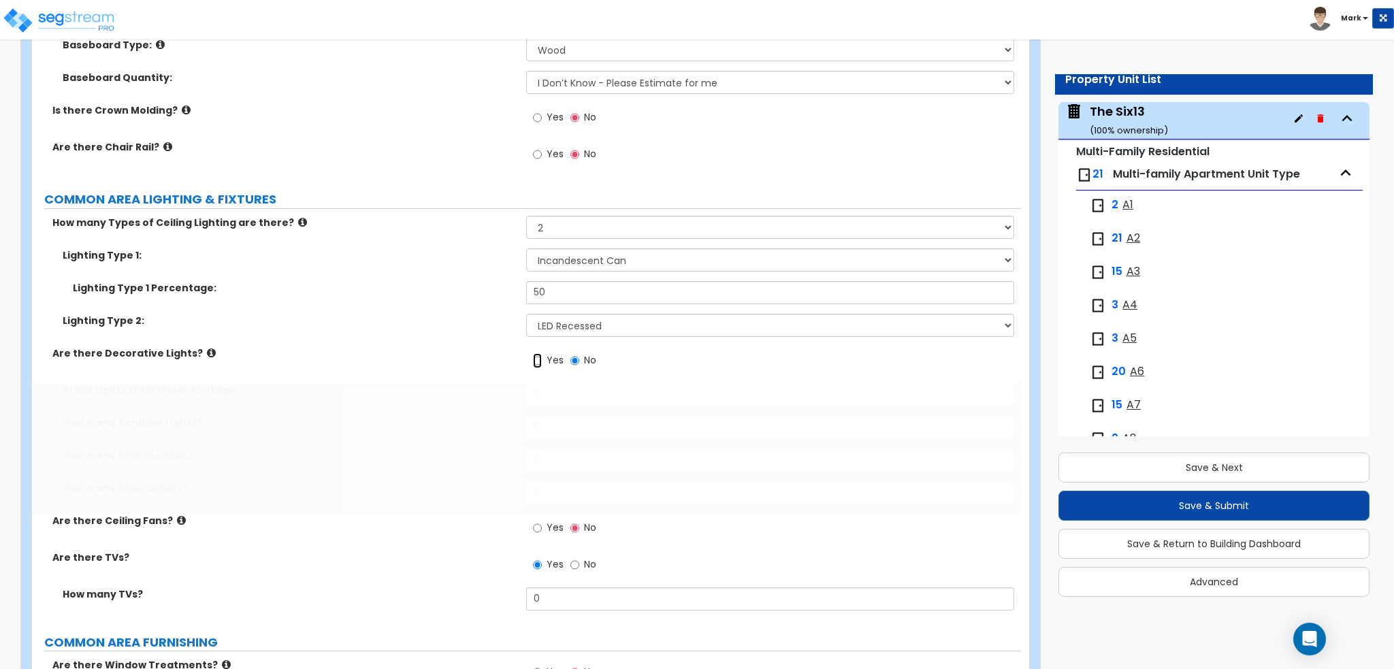
radio input "true"
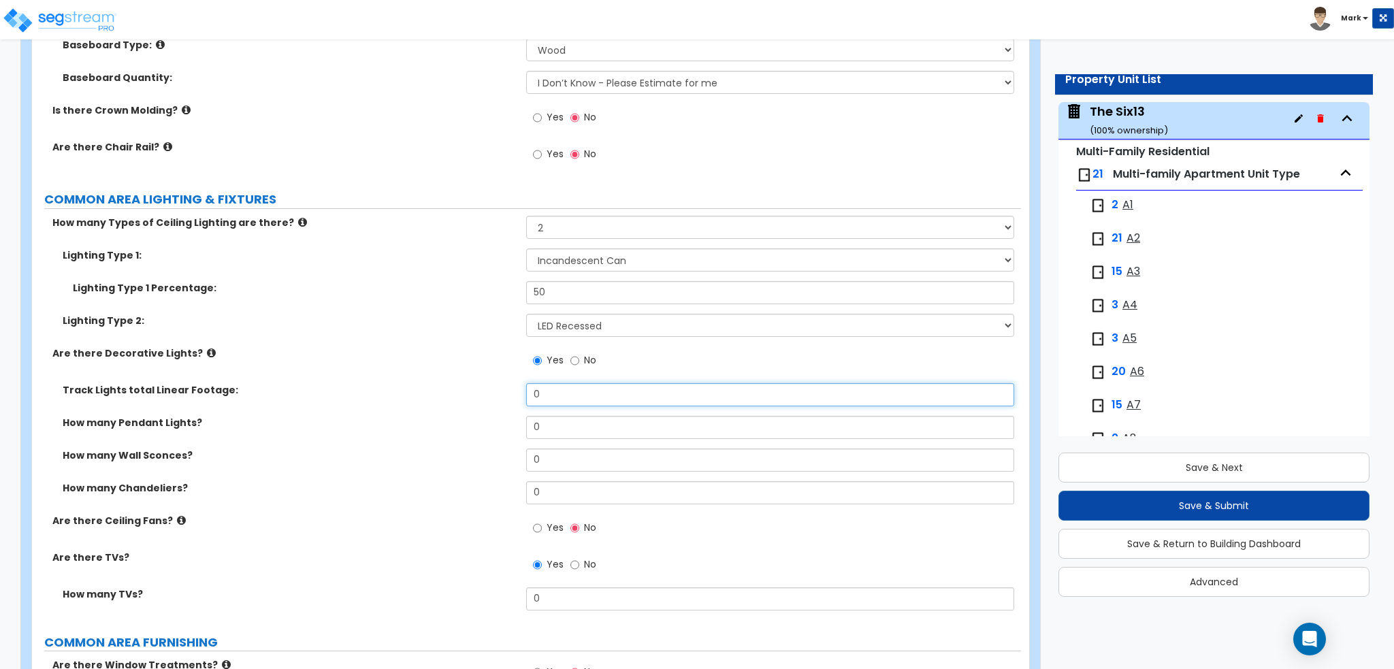
drag, startPoint x: 561, startPoint y: 389, endPoint x: 305, endPoint y: 385, distance: 255.9
click at [305, 385] on div "Track Lights total Linear Footage: 0" at bounding box center [526, 399] width 989 height 33
type input "709"
click at [341, 434] on div "How many Pendant Lights? 0" at bounding box center [526, 432] width 989 height 33
drag, startPoint x: 550, startPoint y: 429, endPoint x: 392, endPoint y: 420, distance: 158.1
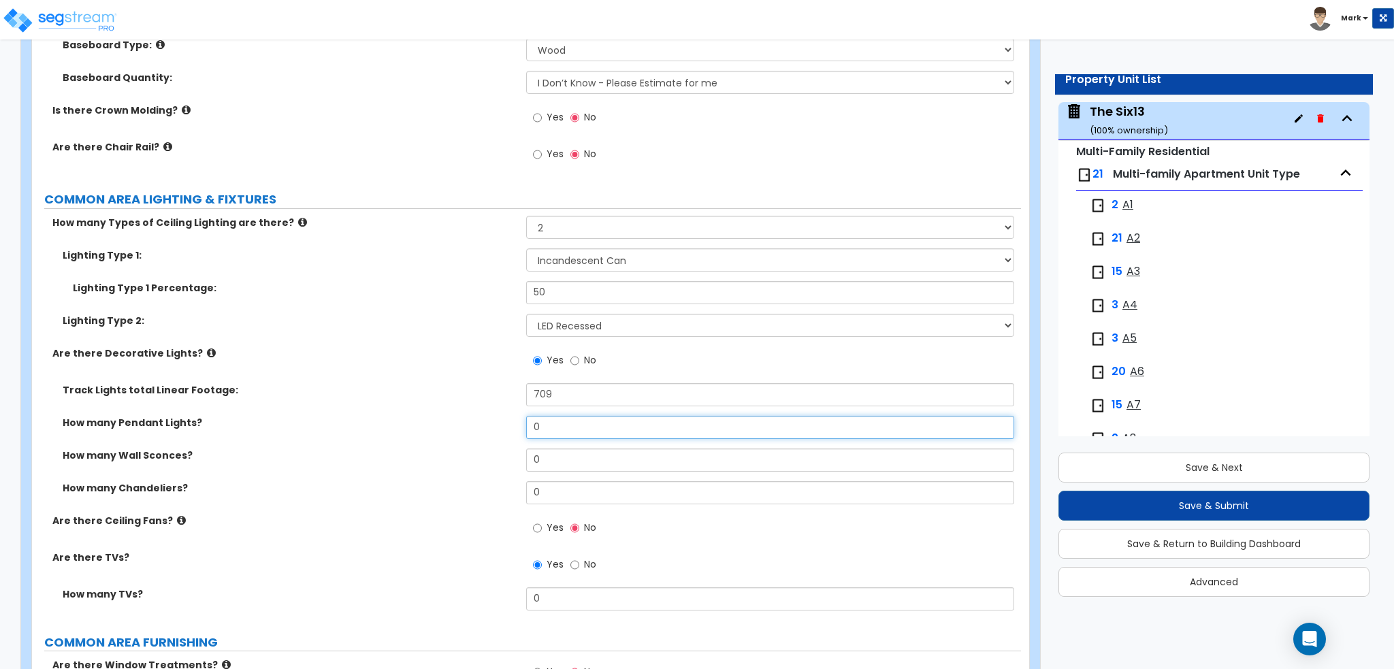
click at [392, 420] on div "How many Pendant Lights? 0" at bounding box center [526, 432] width 989 height 33
type input "9"
click at [373, 459] on label "How many Wall Sconces?" at bounding box center [289, 455] width 453 height 14
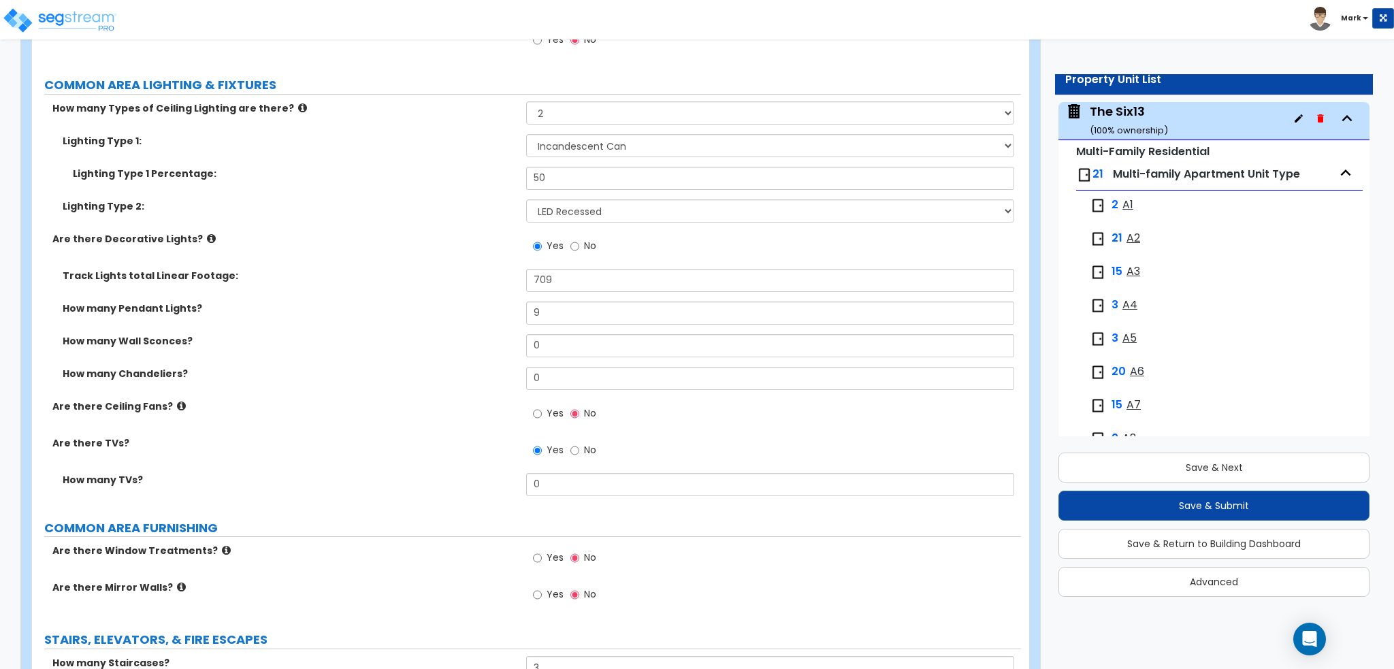
scroll to position [4423, 0]
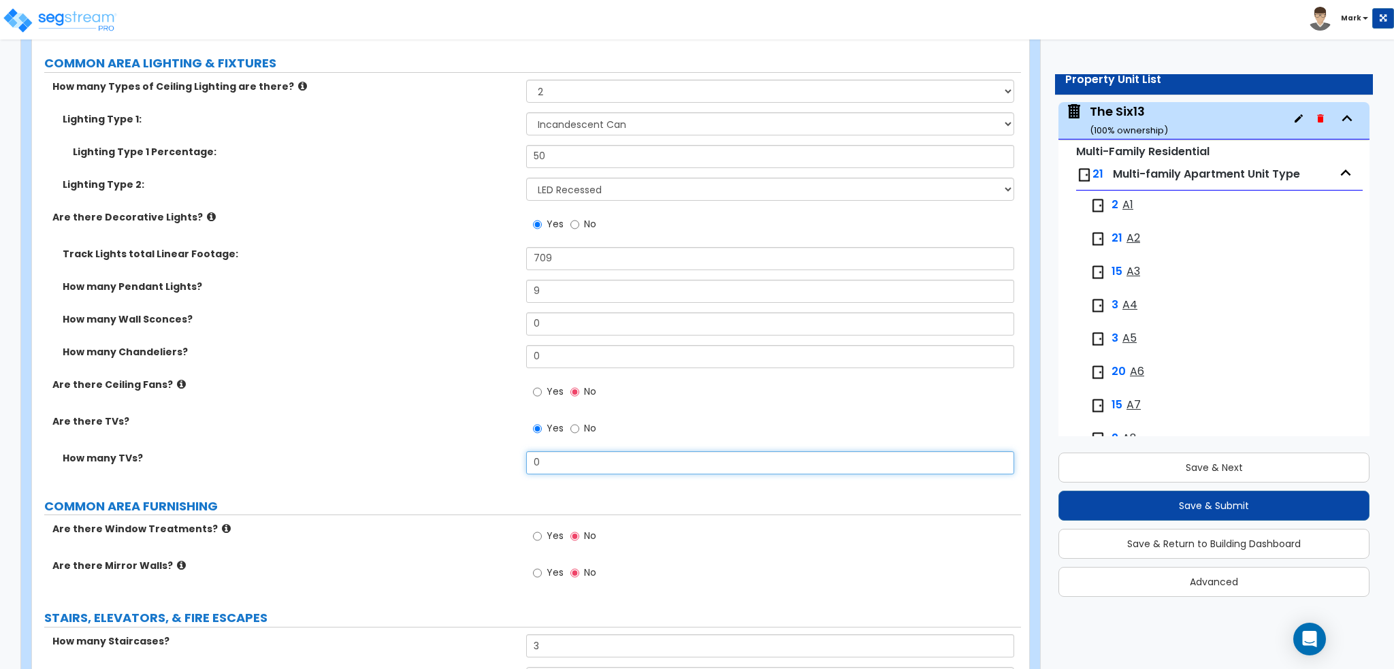
drag, startPoint x: 568, startPoint y: 462, endPoint x: 472, endPoint y: 465, distance: 95.3
click at [472, 465] on div "How many TVs? 0" at bounding box center [526, 467] width 989 height 33
type input "3"
click at [433, 459] on label "How many TVs?" at bounding box center [289, 458] width 453 height 14
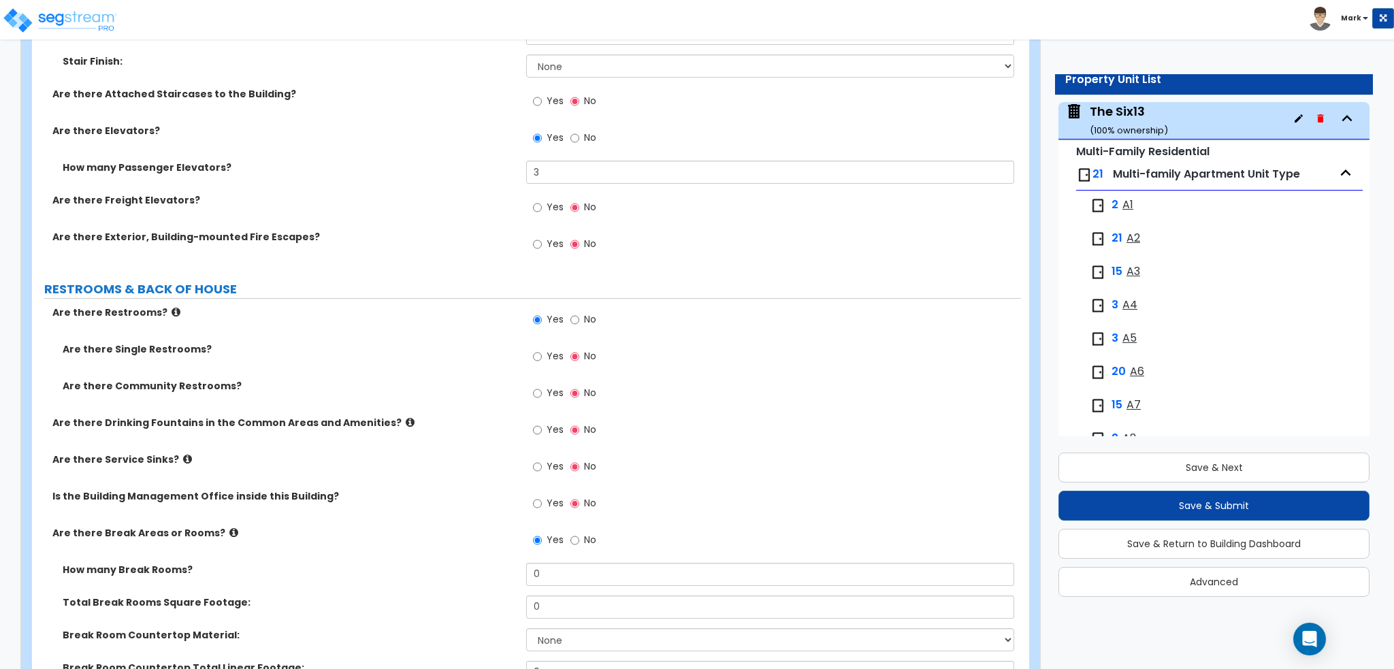
scroll to position [5104, 0]
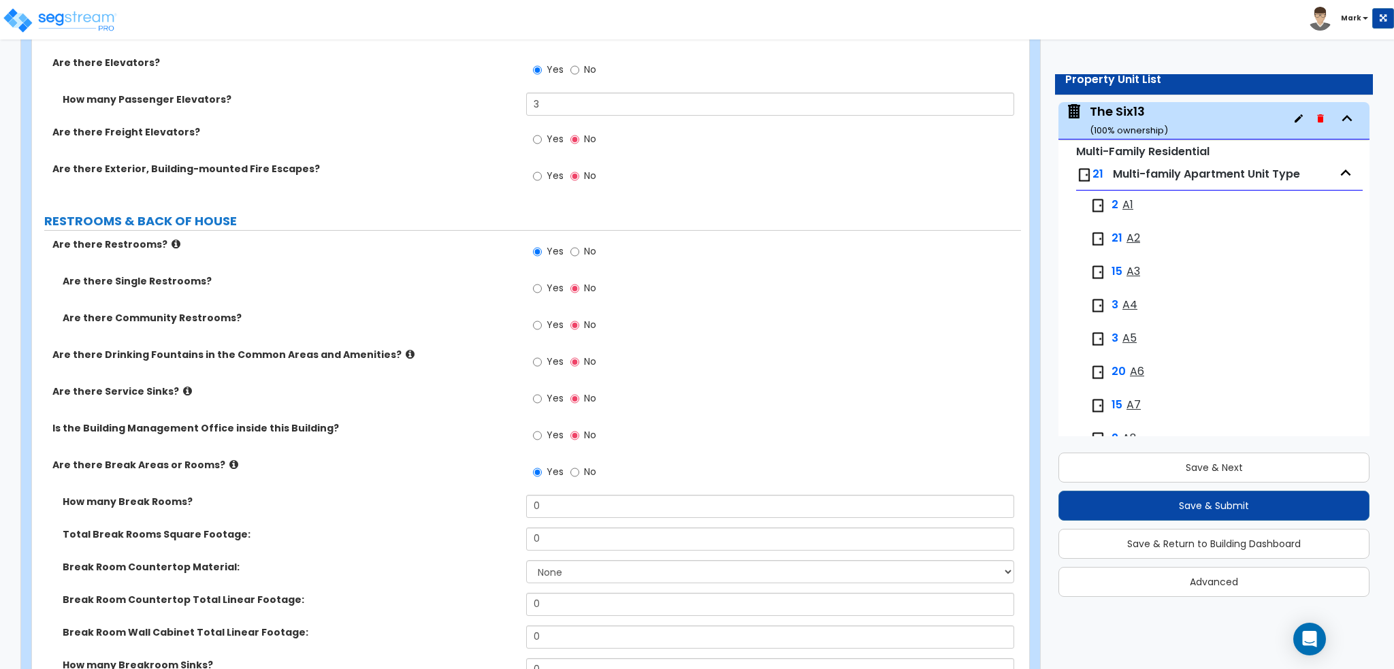
click at [530, 291] on div "Yes No" at bounding box center [564, 289] width 77 height 31
click at [534, 288] on input "Yes" at bounding box center [537, 288] width 9 height 15
radio input "true"
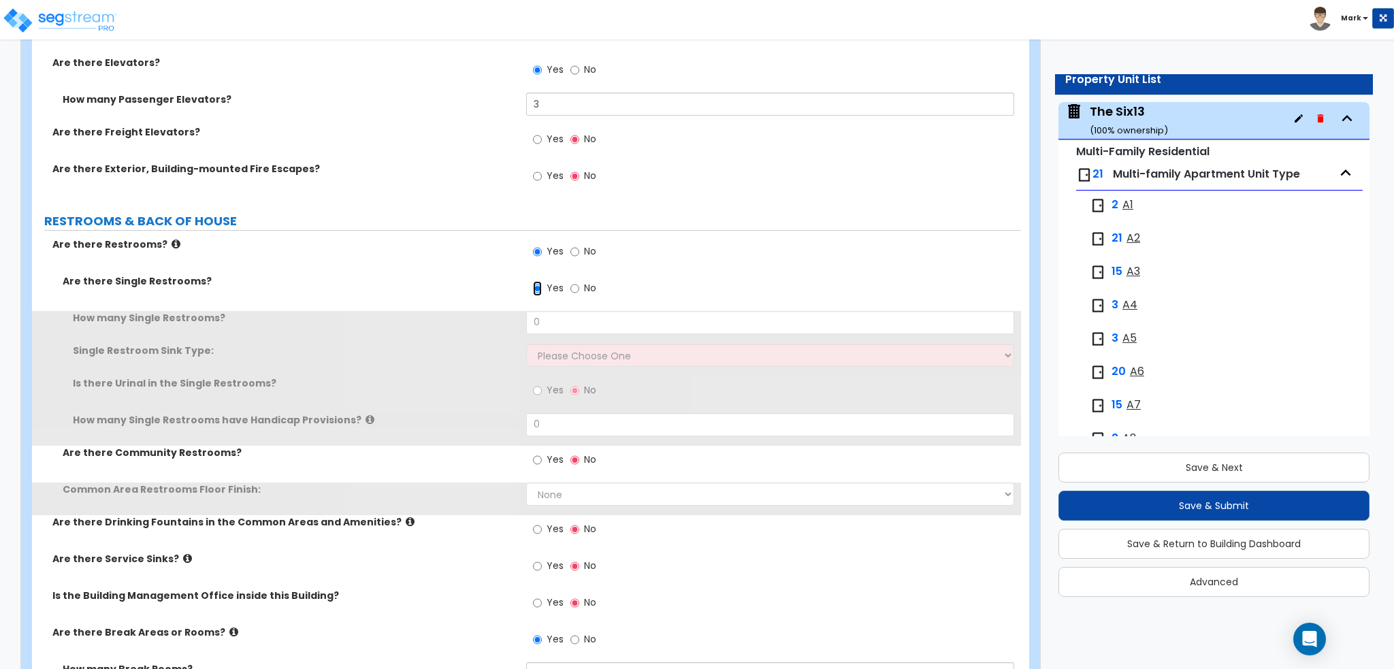
scroll to position [5172, 0]
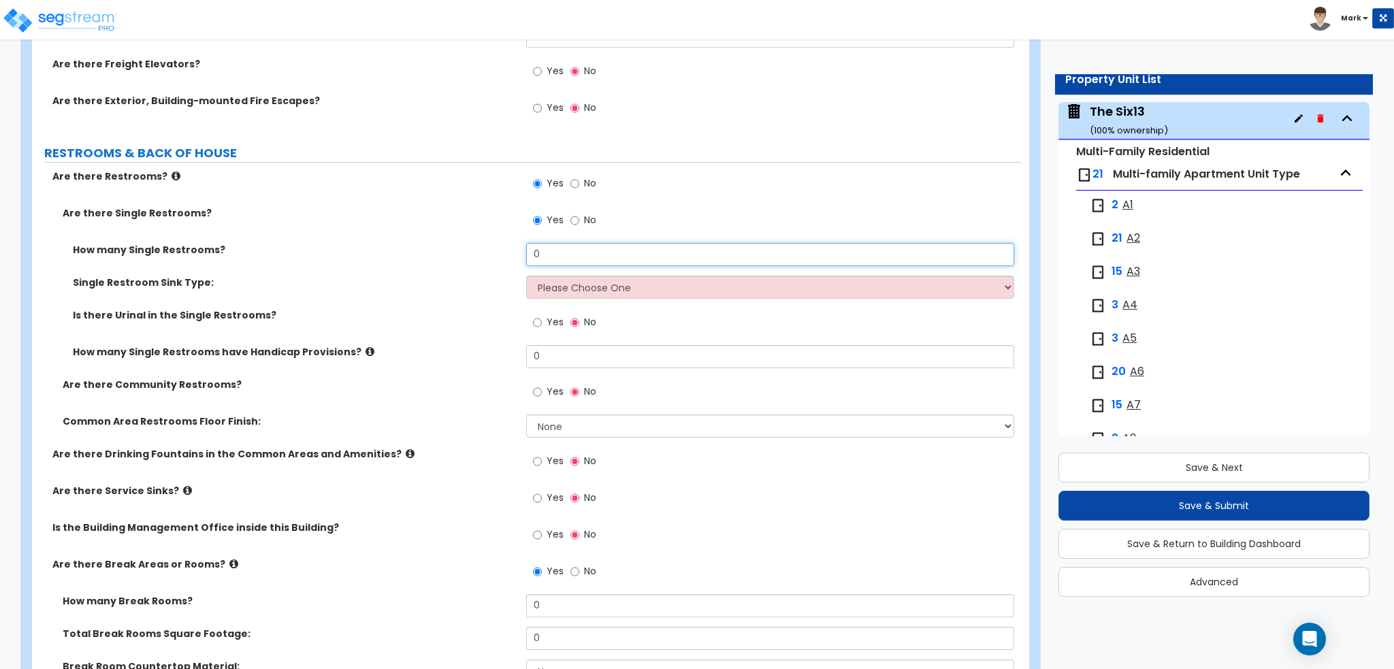
drag, startPoint x: 551, startPoint y: 249, endPoint x: 445, endPoint y: 264, distance: 106.5
click at [445, 263] on div "How many Single Restrooms? 0" at bounding box center [526, 259] width 989 height 33
type input "2"
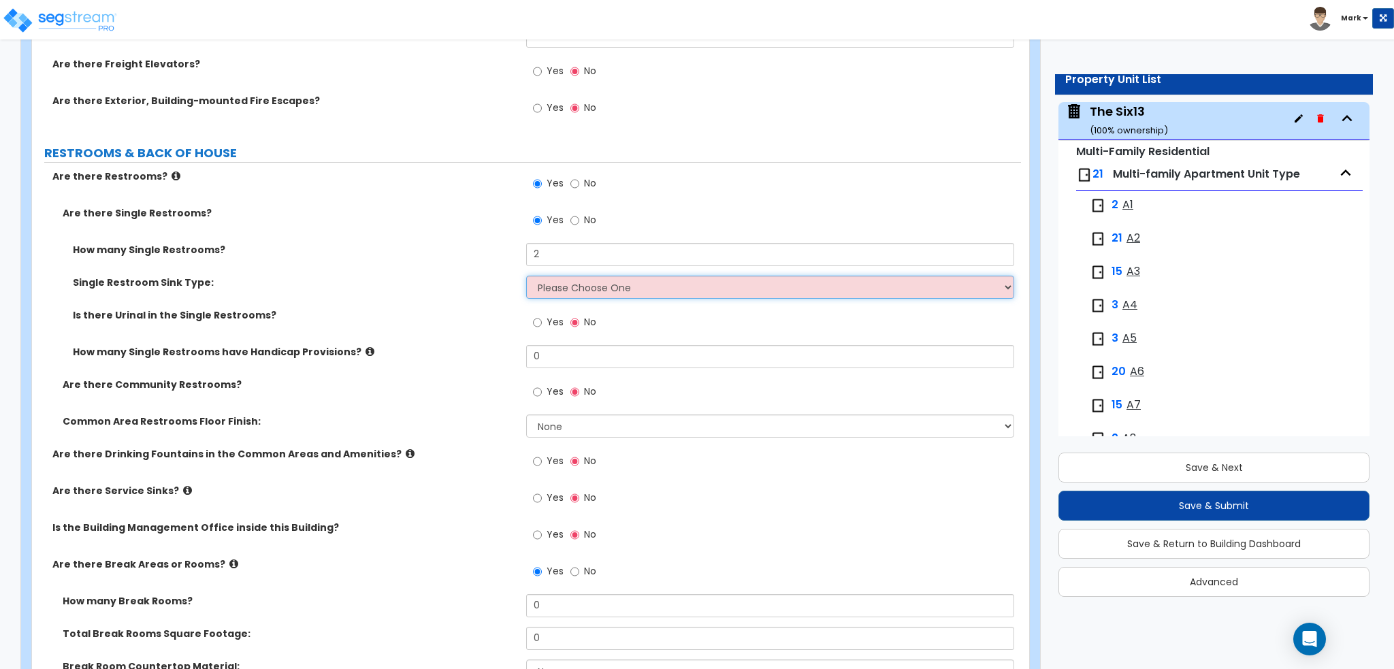
click at [643, 291] on select "Please Choose One Wall-mounted Vanity-mounted" at bounding box center [769, 287] width 487 height 23
select select "1"
click at [526, 276] on select "Please Choose One Wall-mounted Vanity-mounted" at bounding box center [769, 287] width 487 height 23
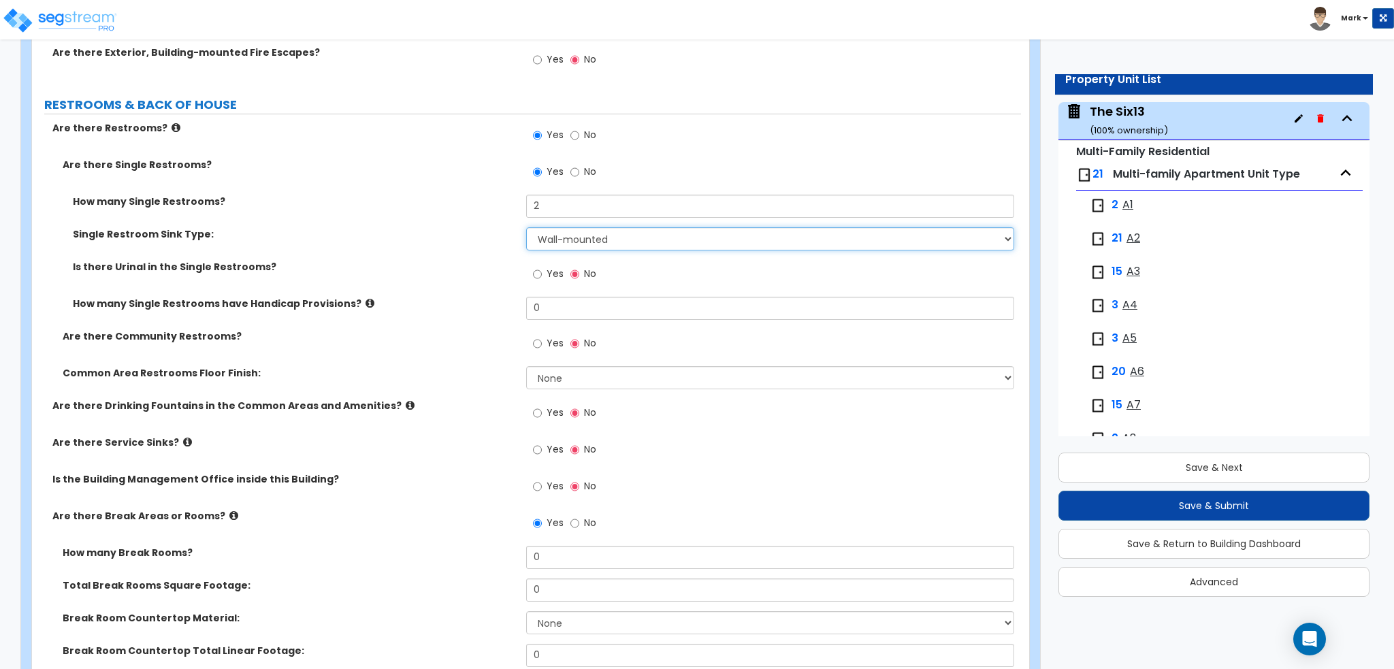
scroll to position [5240, 0]
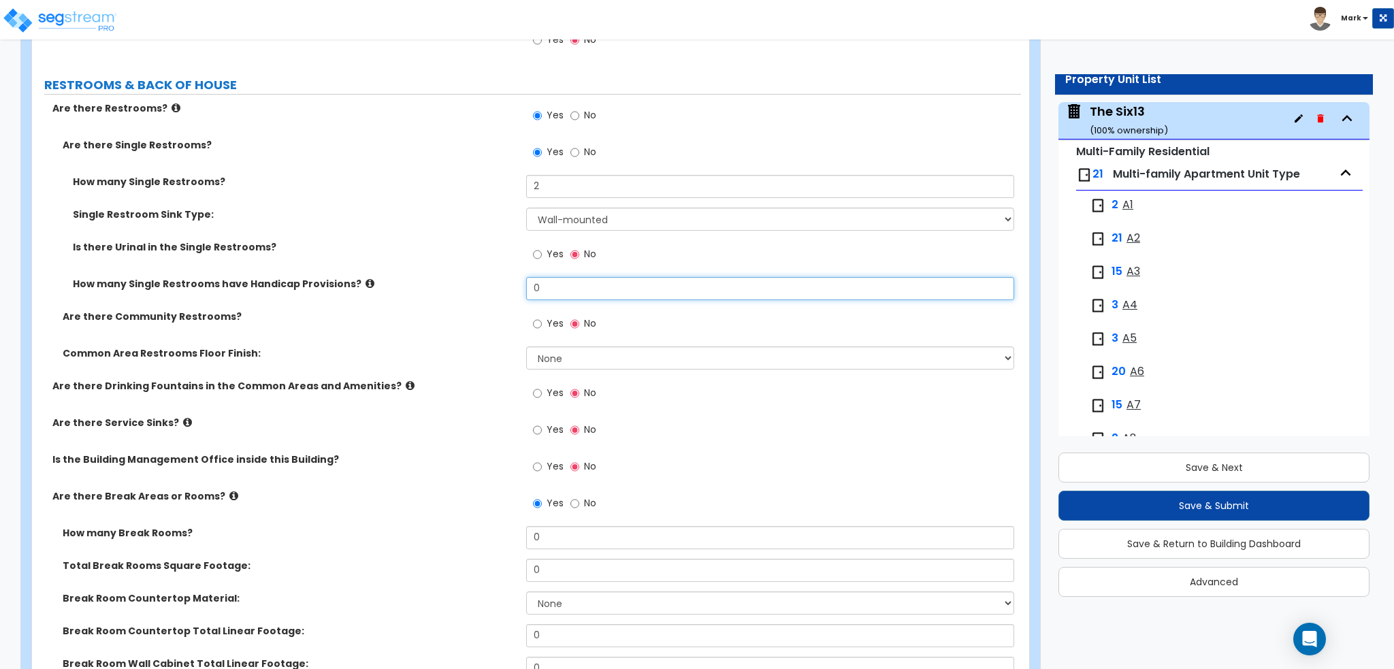
drag, startPoint x: 553, startPoint y: 280, endPoint x: 457, endPoint y: 280, distance: 95.3
click at [457, 280] on div "How many Single Restrooms have Handicap Provisions? 0" at bounding box center [526, 293] width 989 height 33
type input "2"
click at [457, 280] on label "How many Single Restrooms have Handicap Provisions?" at bounding box center [294, 284] width 443 height 14
click at [536, 395] on input "Yes" at bounding box center [537, 393] width 9 height 15
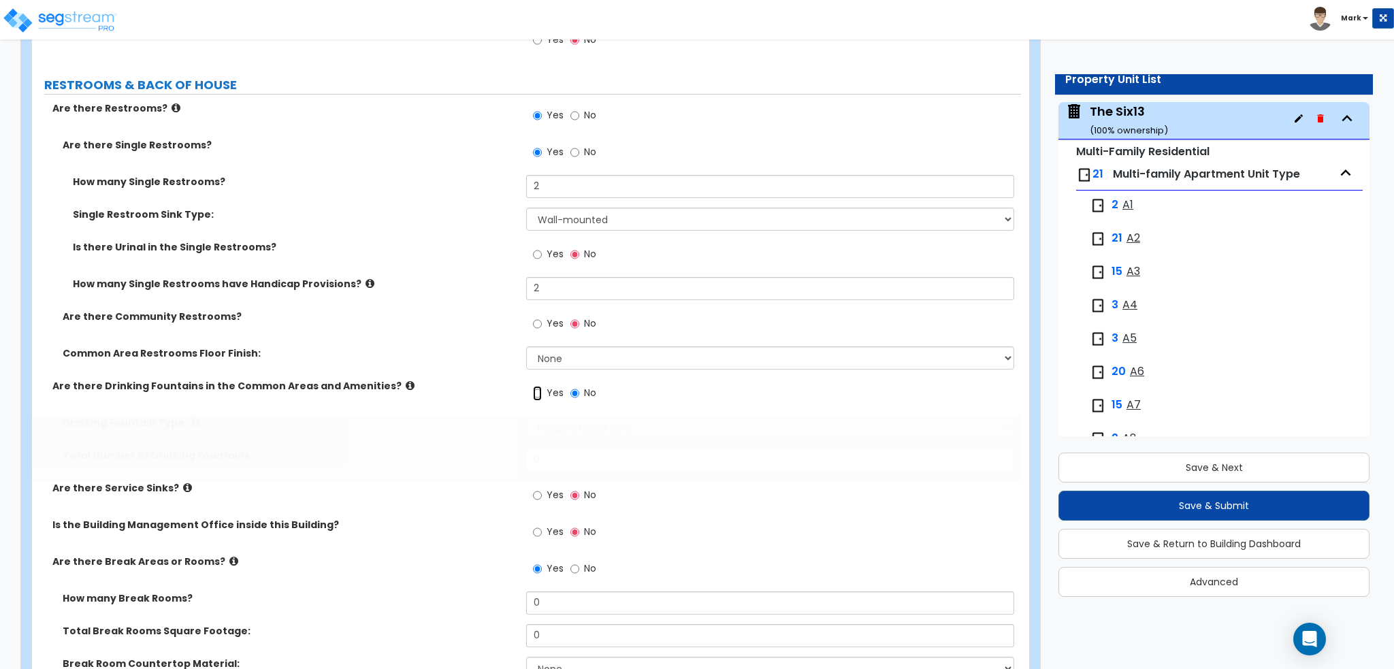
radio input "true"
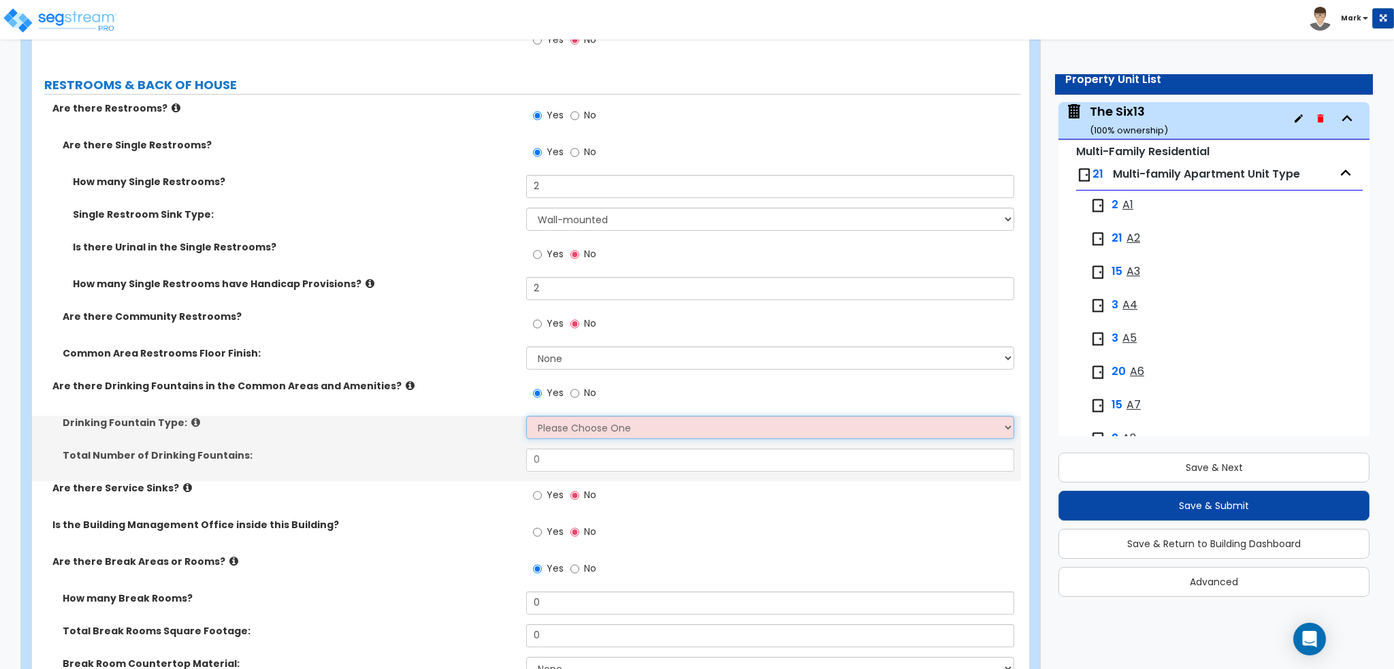
click at [583, 434] on select "Please Choose One Wall-mounted Floor-mounted" at bounding box center [769, 427] width 487 height 23
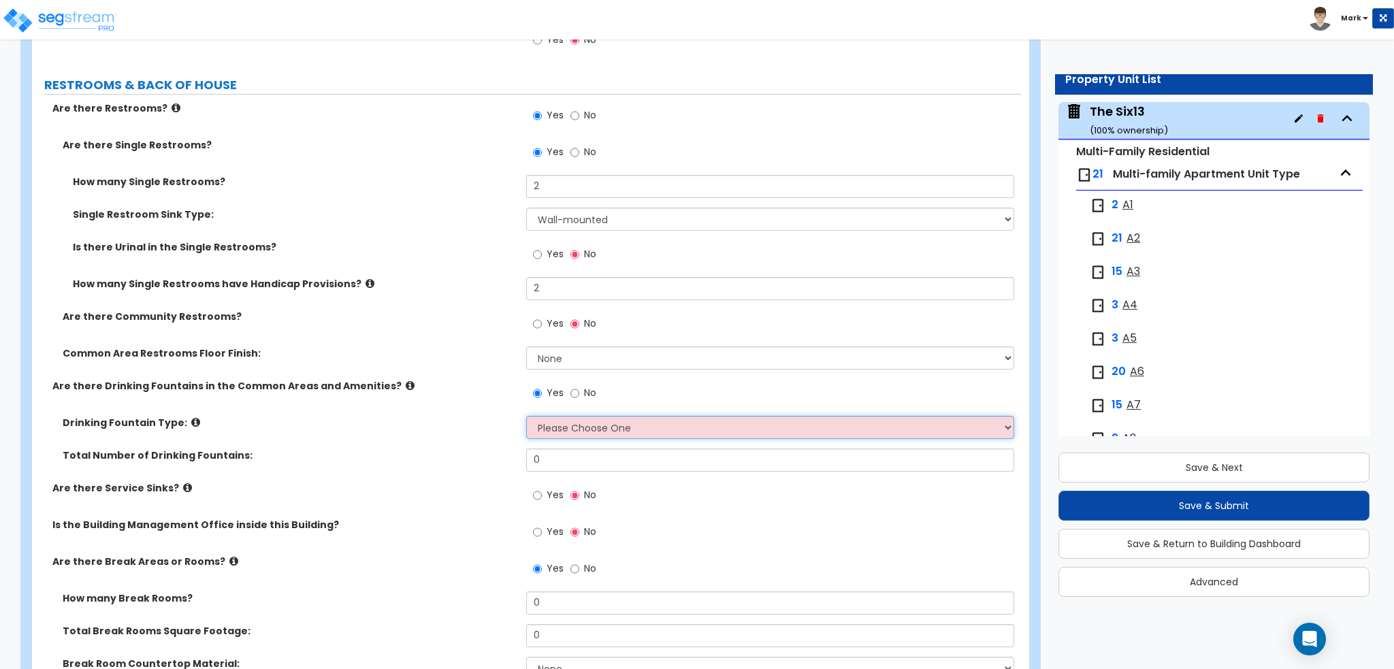
select select "1"
click at [526, 416] on select "Please Choose One Wall-mounted Floor-mounted" at bounding box center [769, 427] width 487 height 23
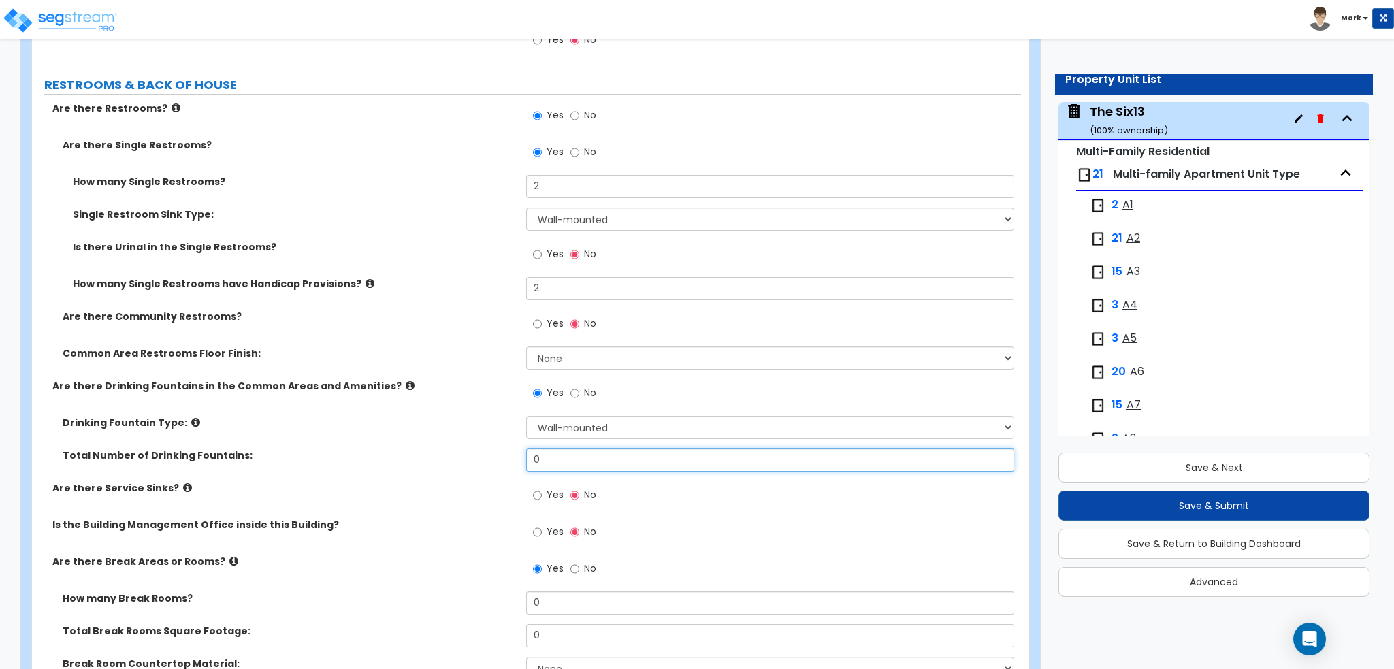
drag, startPoint x: 568, startPoint y: 457, endPoint x: 503, endPoint y: 465, distance: 65.8
click at [506, 464] on div "Total Number of Drinking Fountains: 0" at bounding box center [526, 464] width 989 height 33
type input "2"
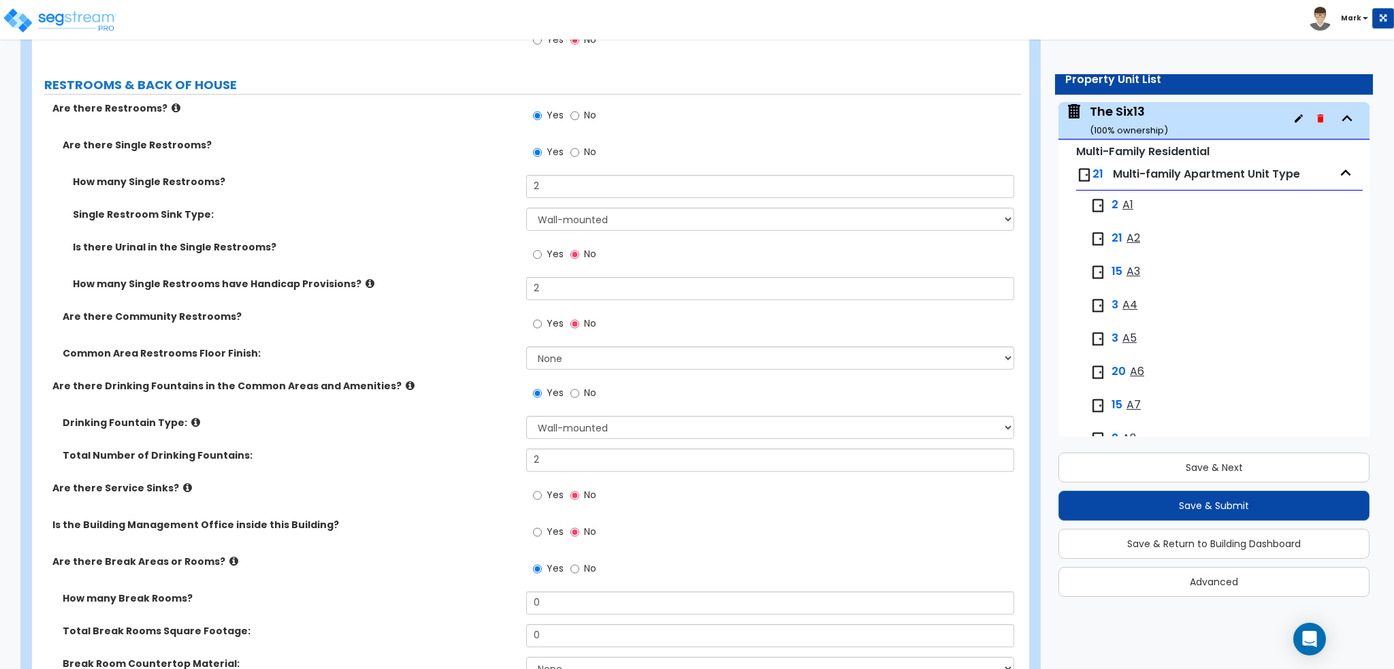
click at [385, 470] on div "Total Number of Drinking Fountains: 2" at bounding box center [526, 464] width 989 height 33
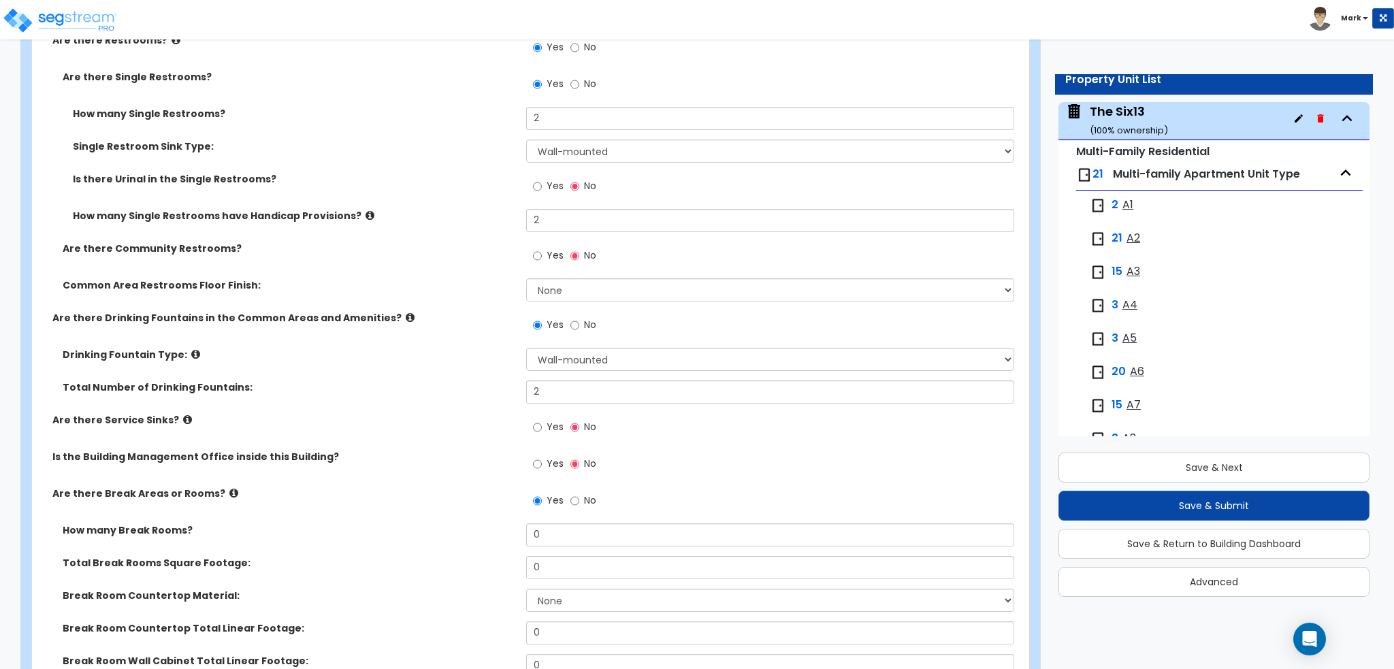
scroll to position [5376, 0]
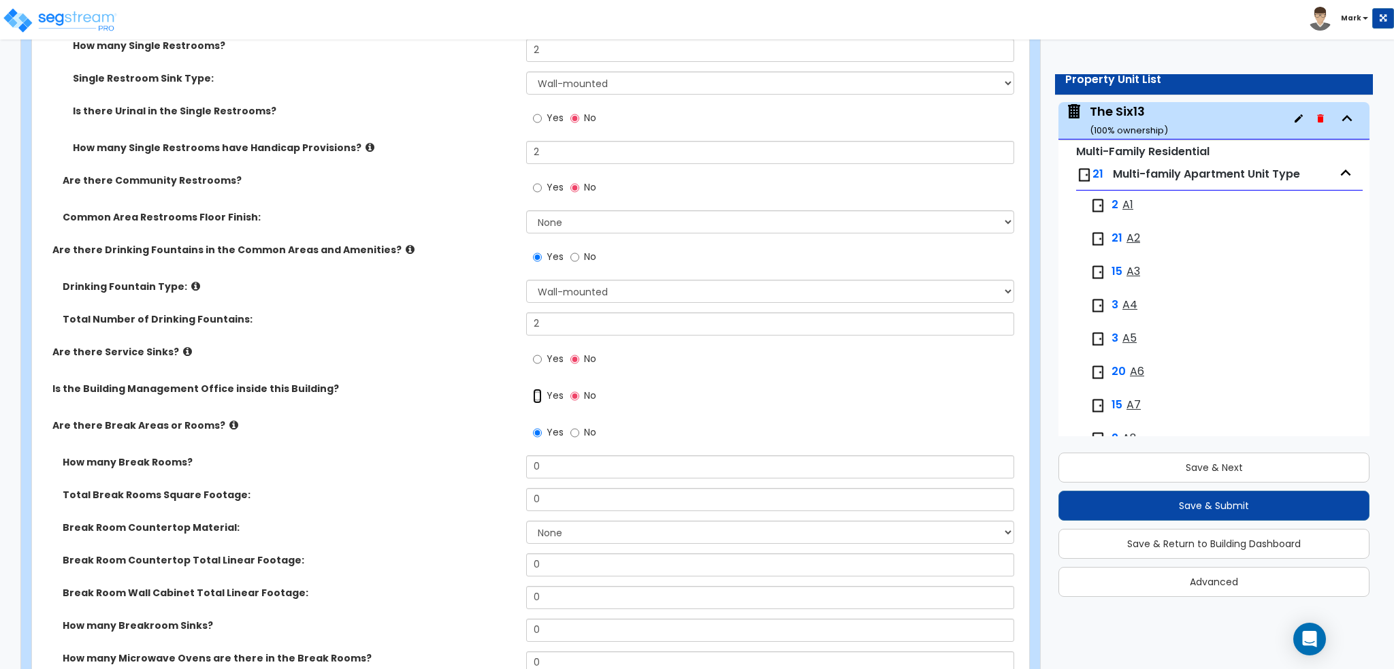
click at [538, 392] on input "Yes" at bounding box center [537, 396] width 9 height 15
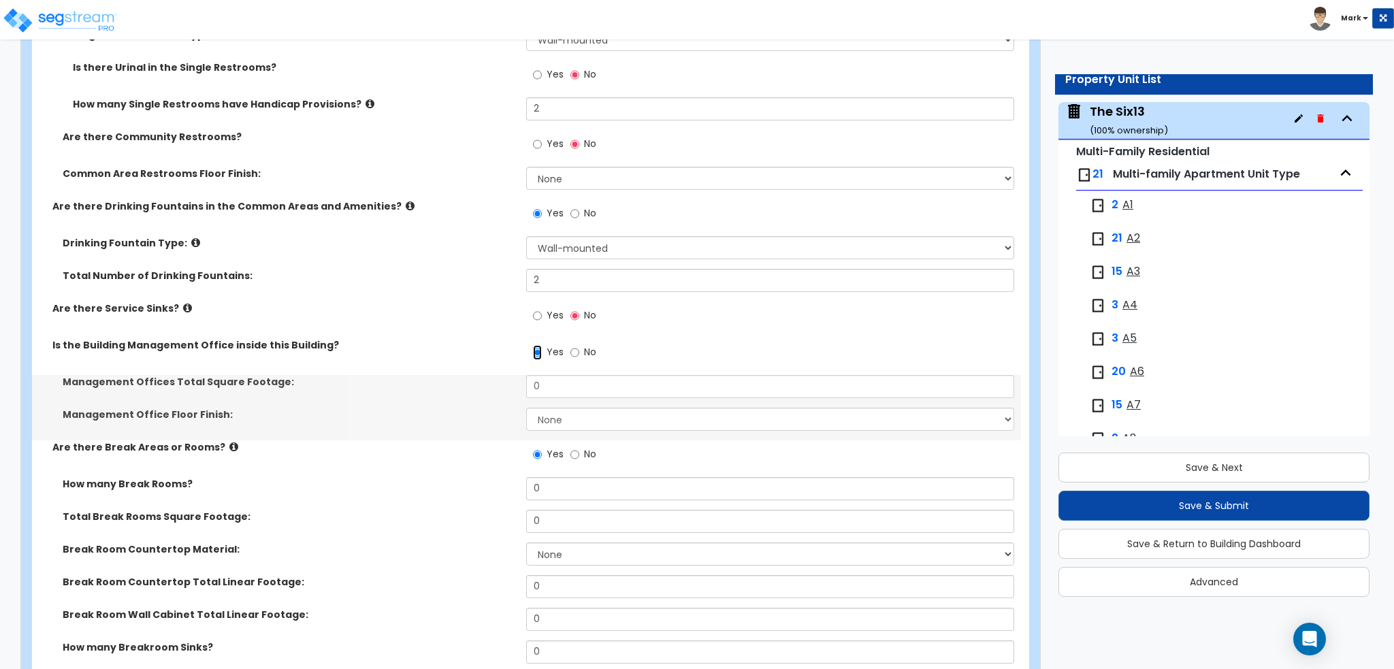
scroll to position [5444, 0]
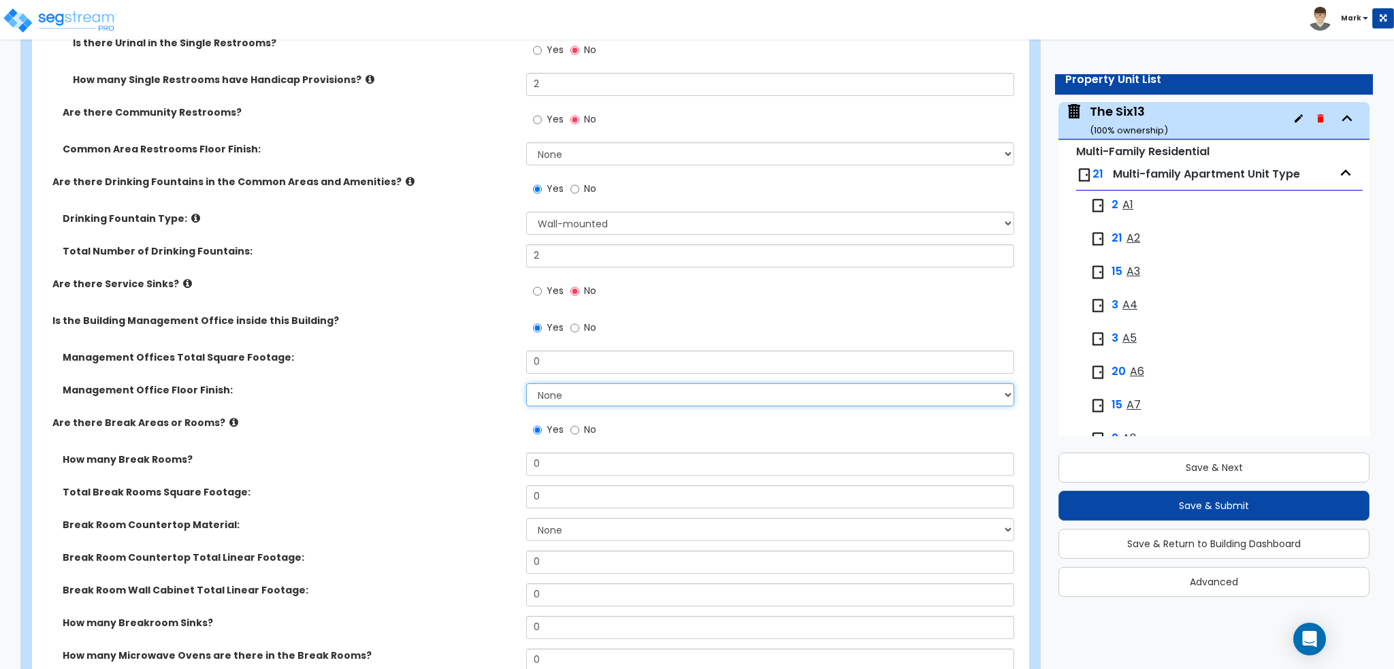
click at [555, 391] on select "None Tile Flooring Hardwood Flooring Resilient Laminate Flooring VCT Flooring S…" at bounding box center [769, 394] width 487 height 23
click at [441, 457] on label "How many Break Rooms?" at bounding box center [289, 460] width 453 height 14
click at [570, 326] on input "No" at bounding box center [574, 328] width 9 height 15
radio input "false"
radio input "true"
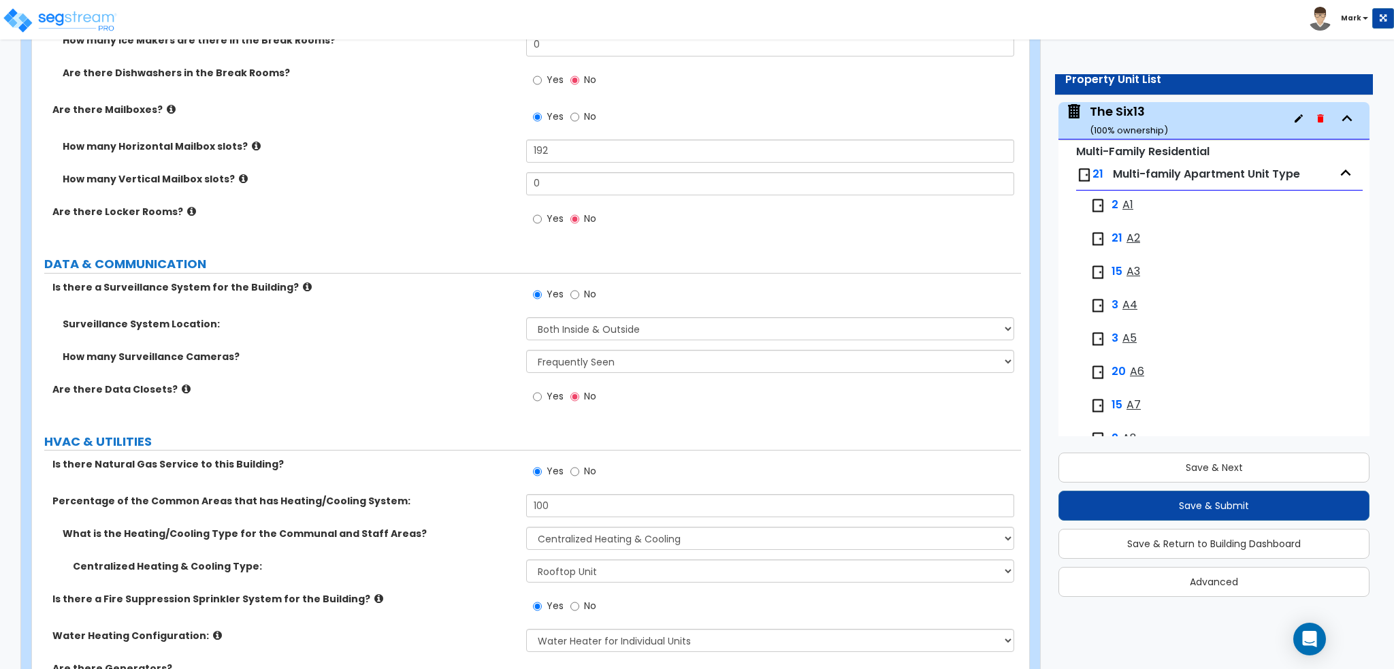
scroll to position [6193, 0]
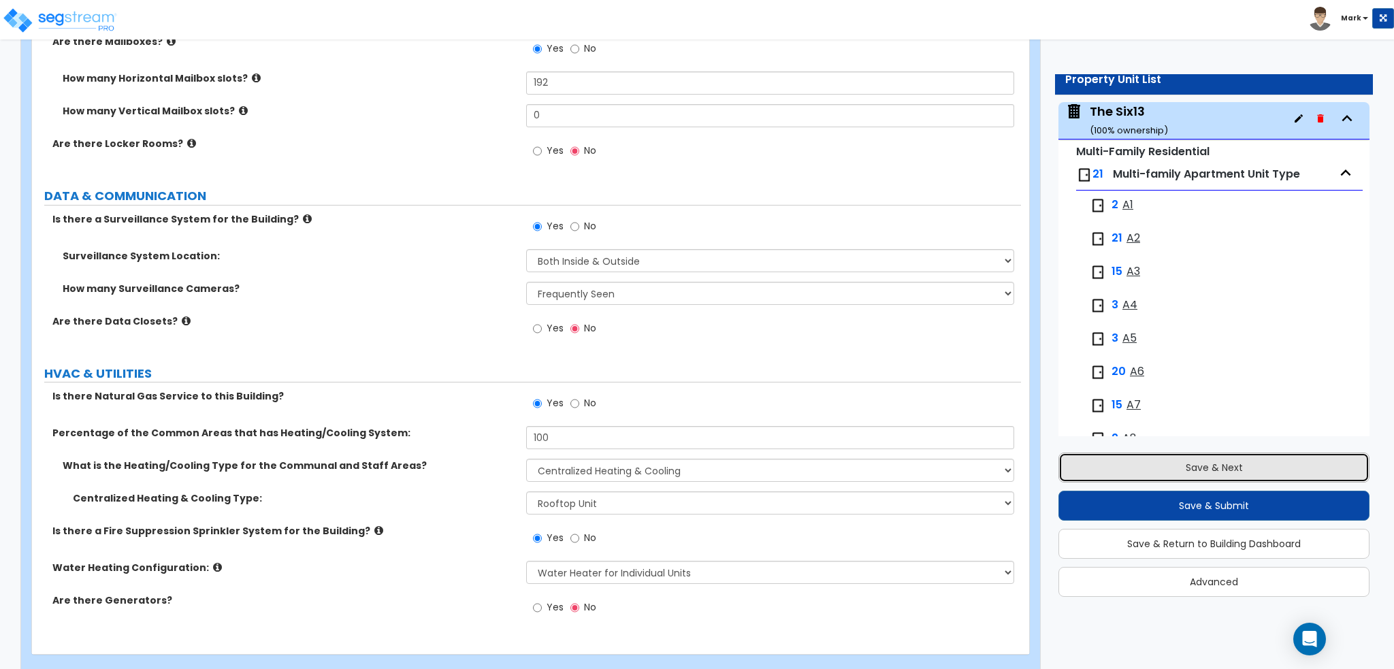
click at [1252, 470] on button "Save & Next" at bounding box center [1213, 468] width 311 height 30
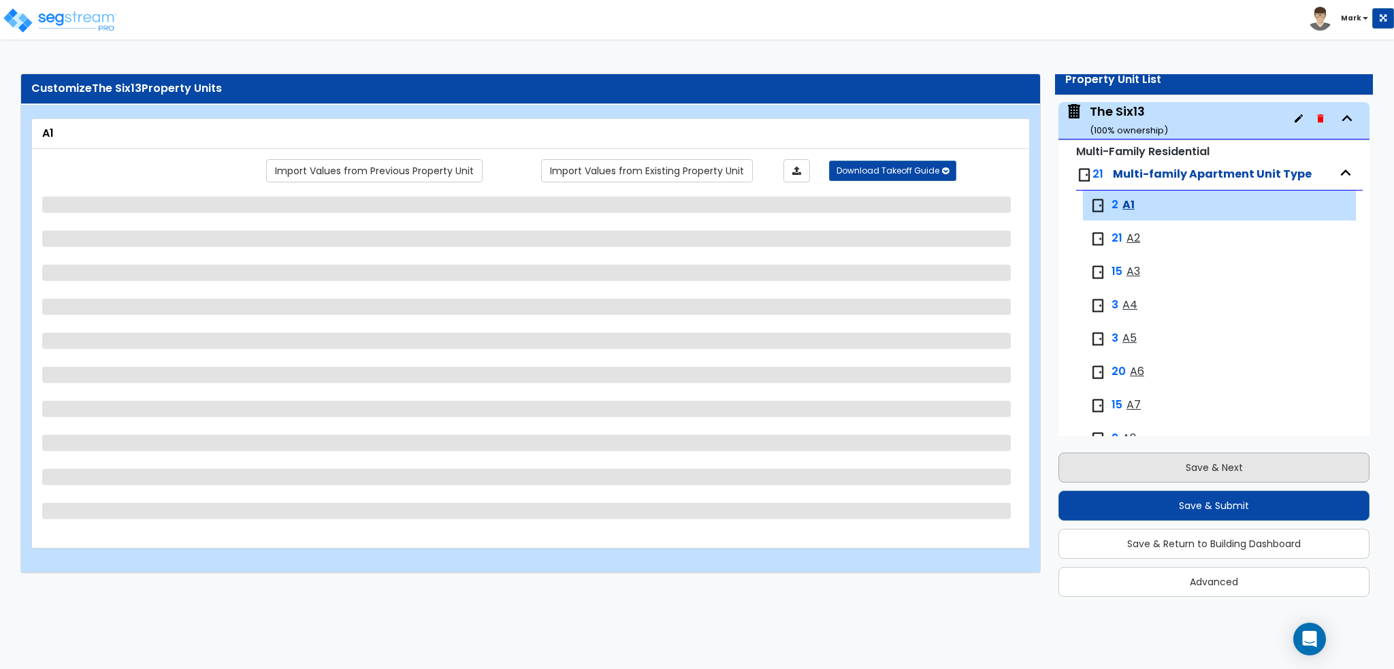
scroll to position [158, 0]
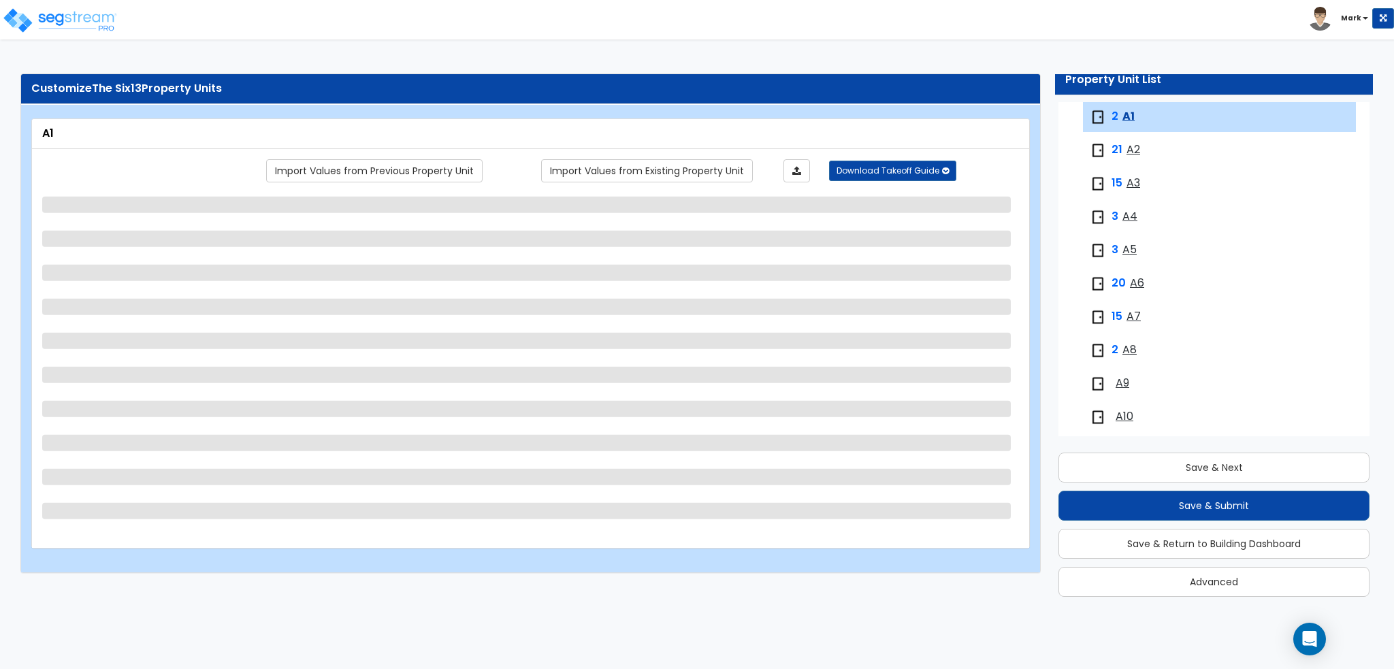
select select "1"
select select "5"
select select "1"
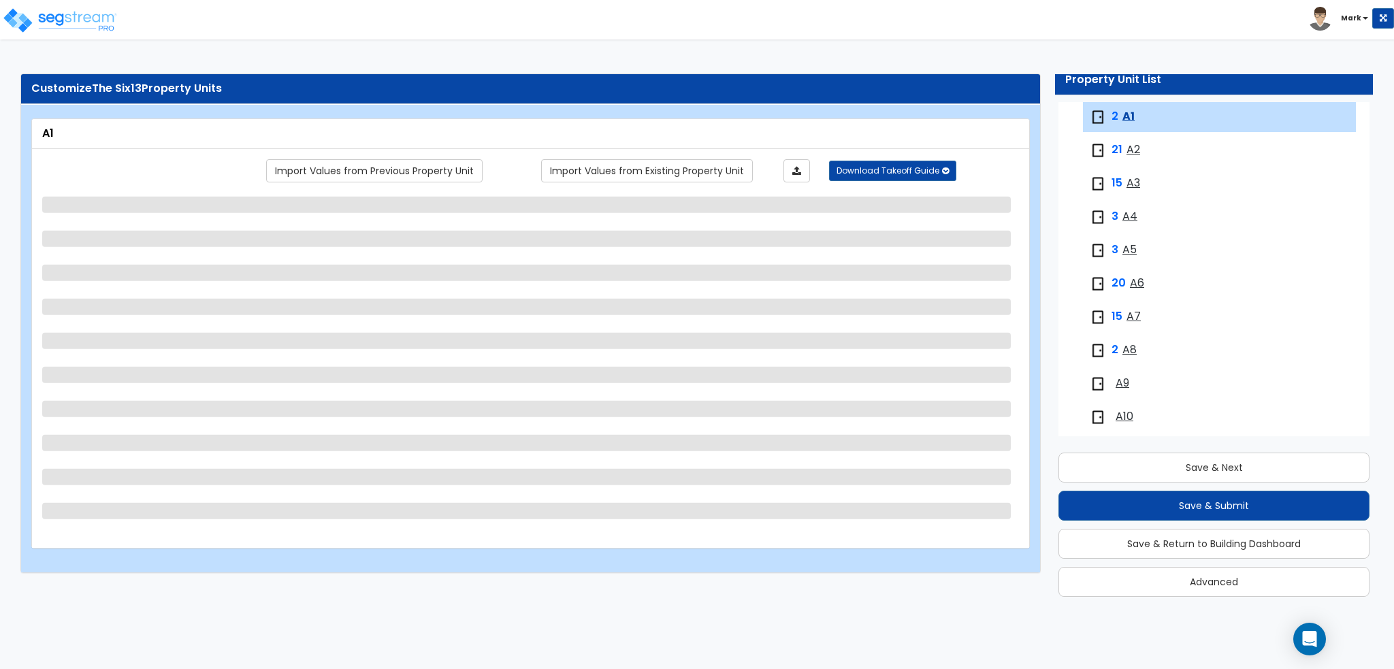
select select "3"
select select "4"
select select "1"
select select "2"
select select "1"
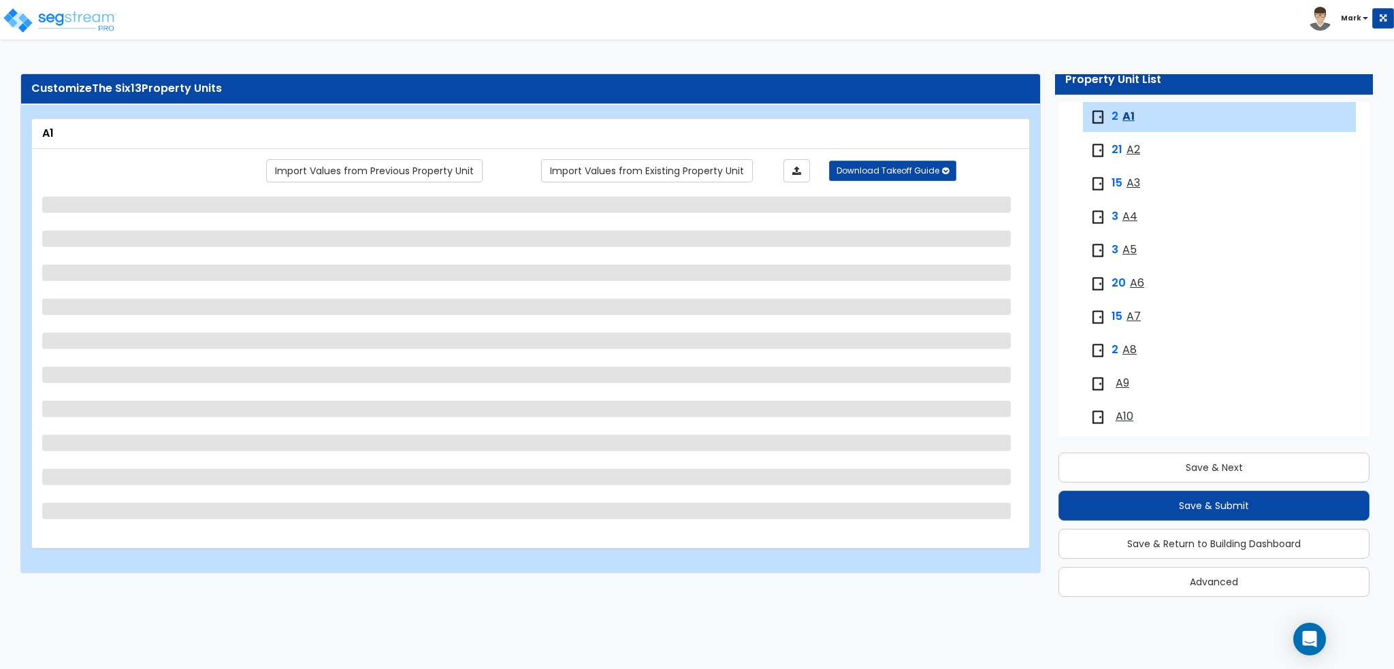
select select "1"
select select "5"
select select "1"
select select "4"
select select "6"
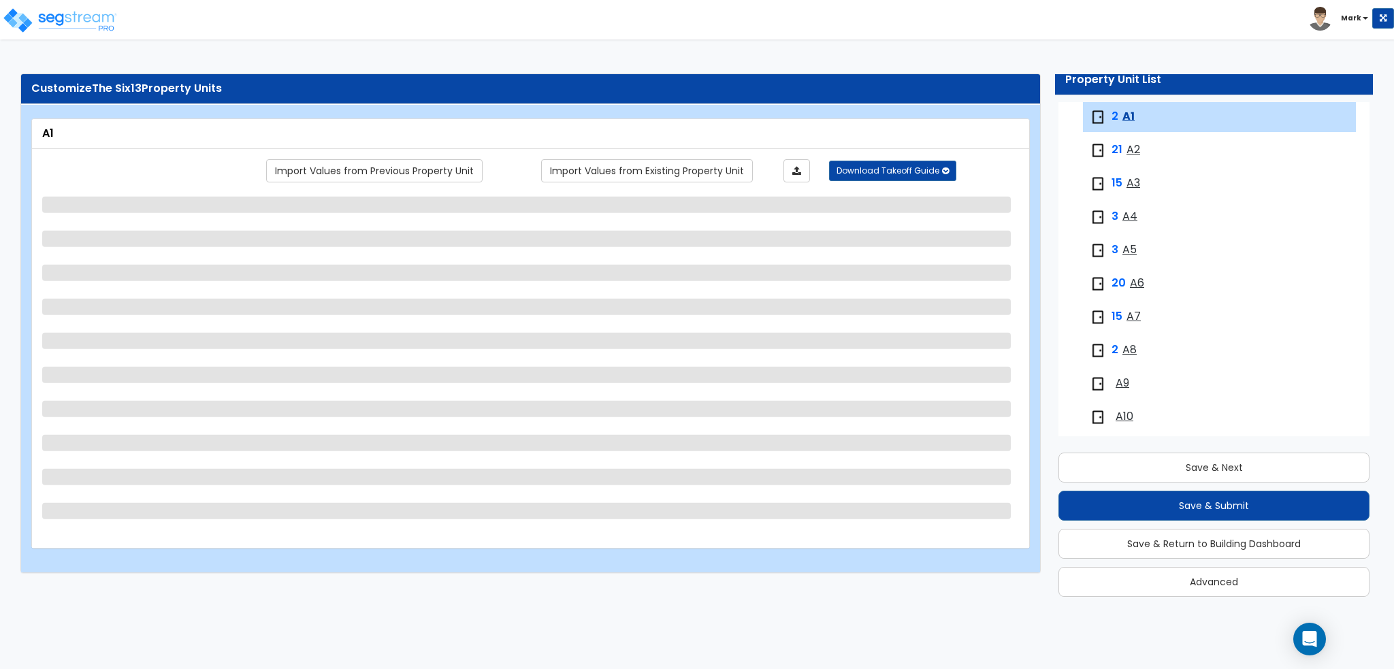
select select "2"
select select "1"
select select "2"
select select "5"
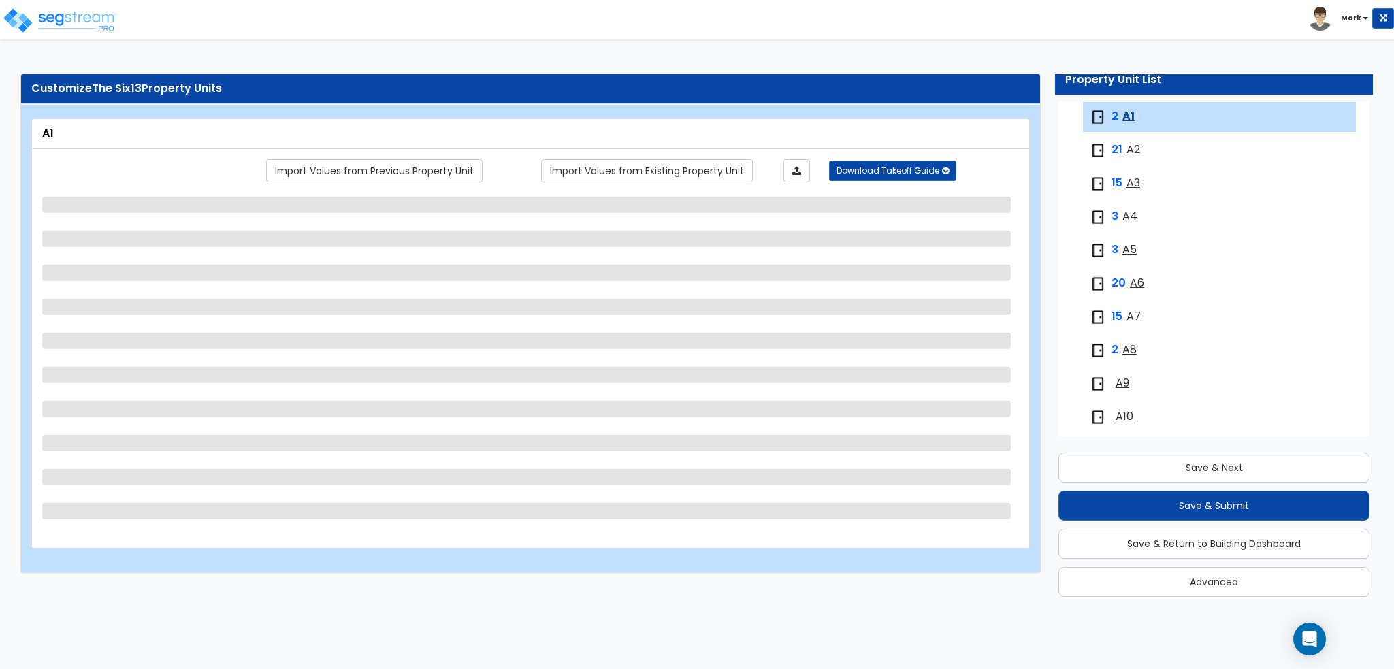
select select "1"
select select "2"
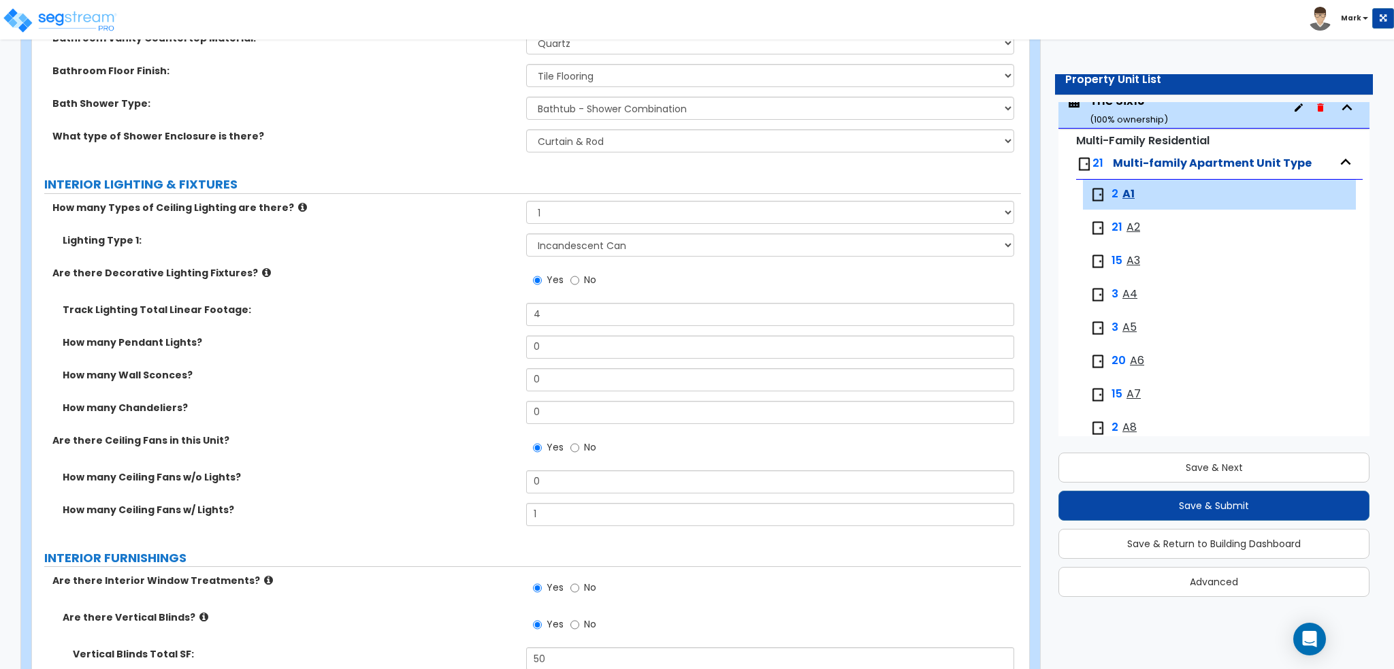
scroll to position [22, 0]
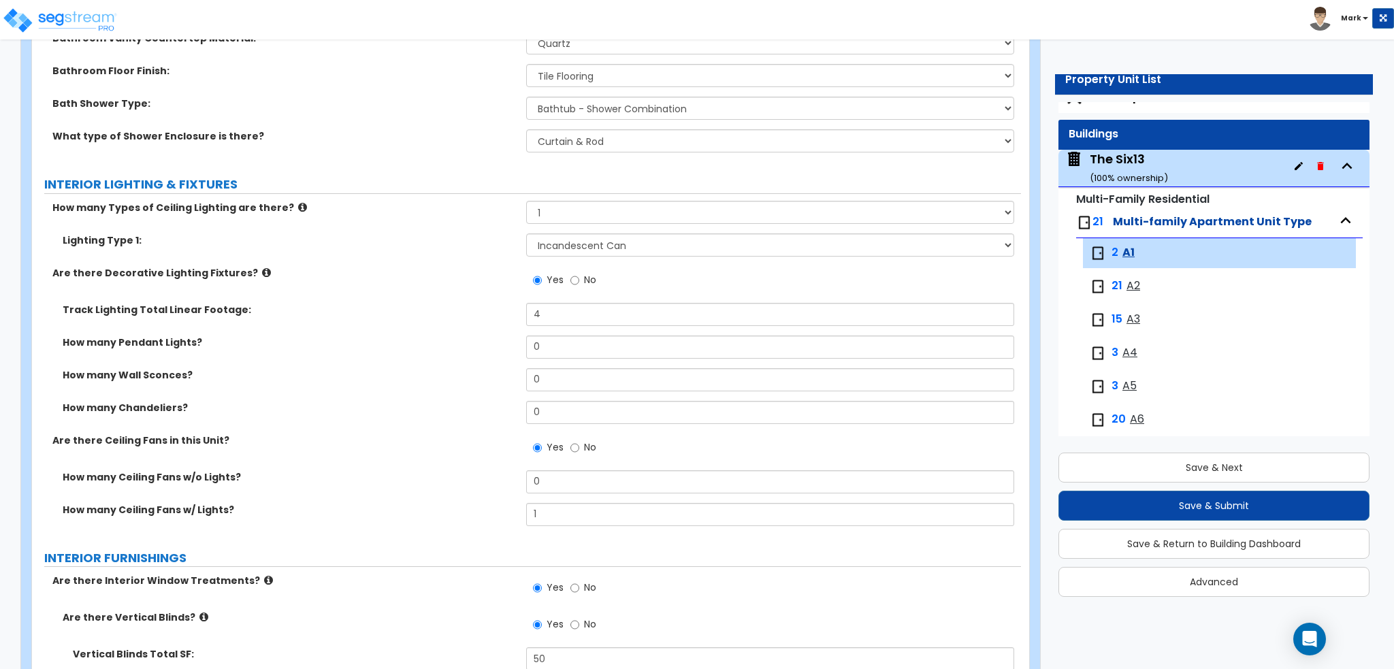
click at [1132, 160] on div "The Six13 ( 100 % ownership)" at bounding box center [1129, 167] width 78 height 35
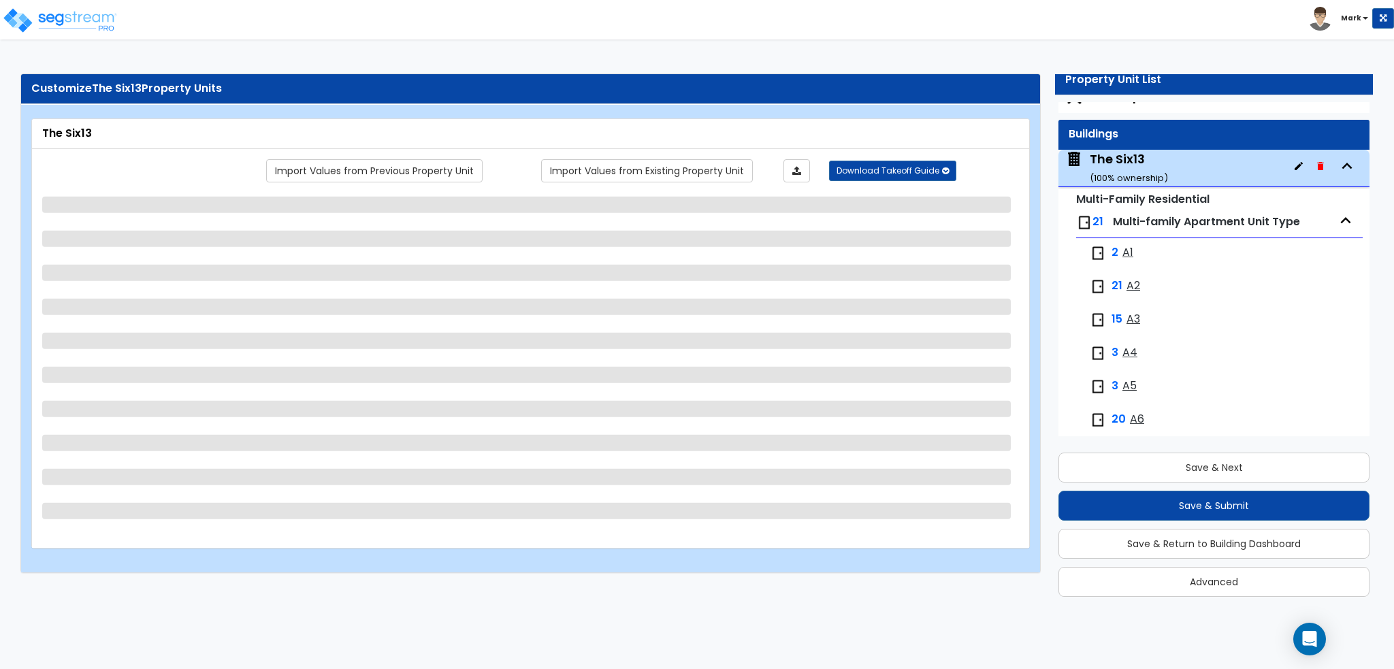
scroll to position [69, 0]
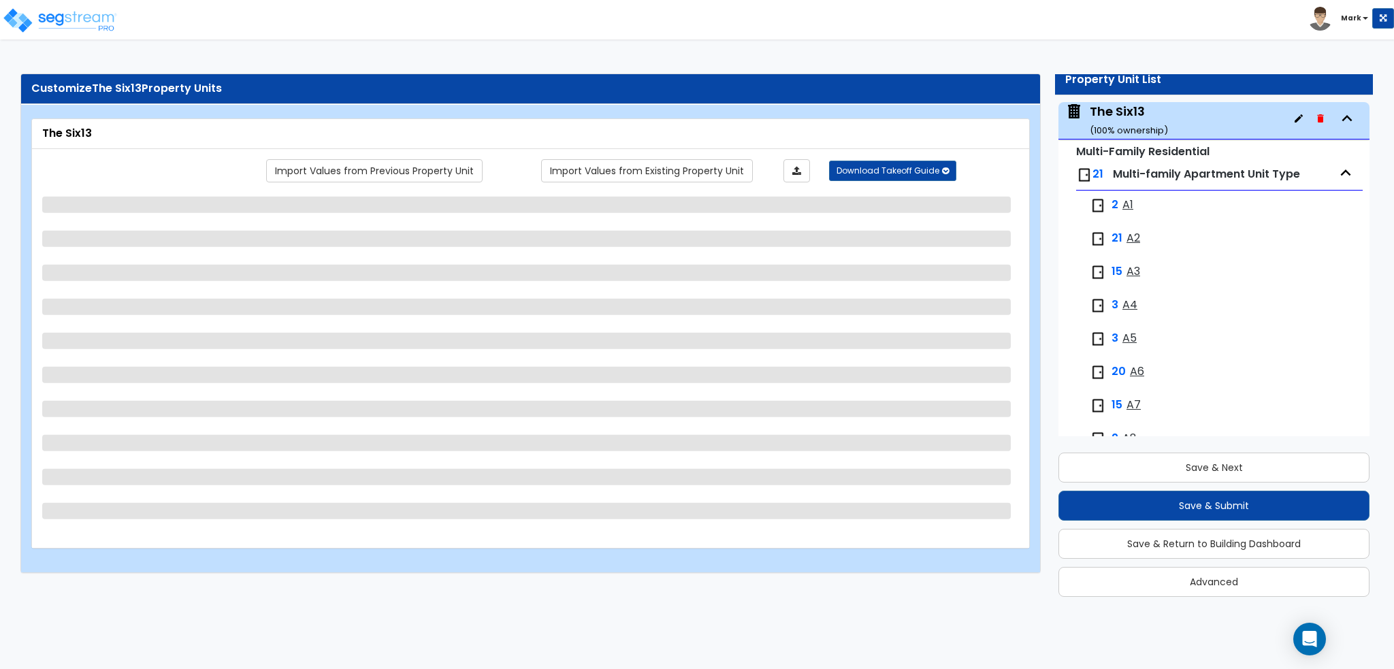
select select "1"
select select "2"
select select "1"
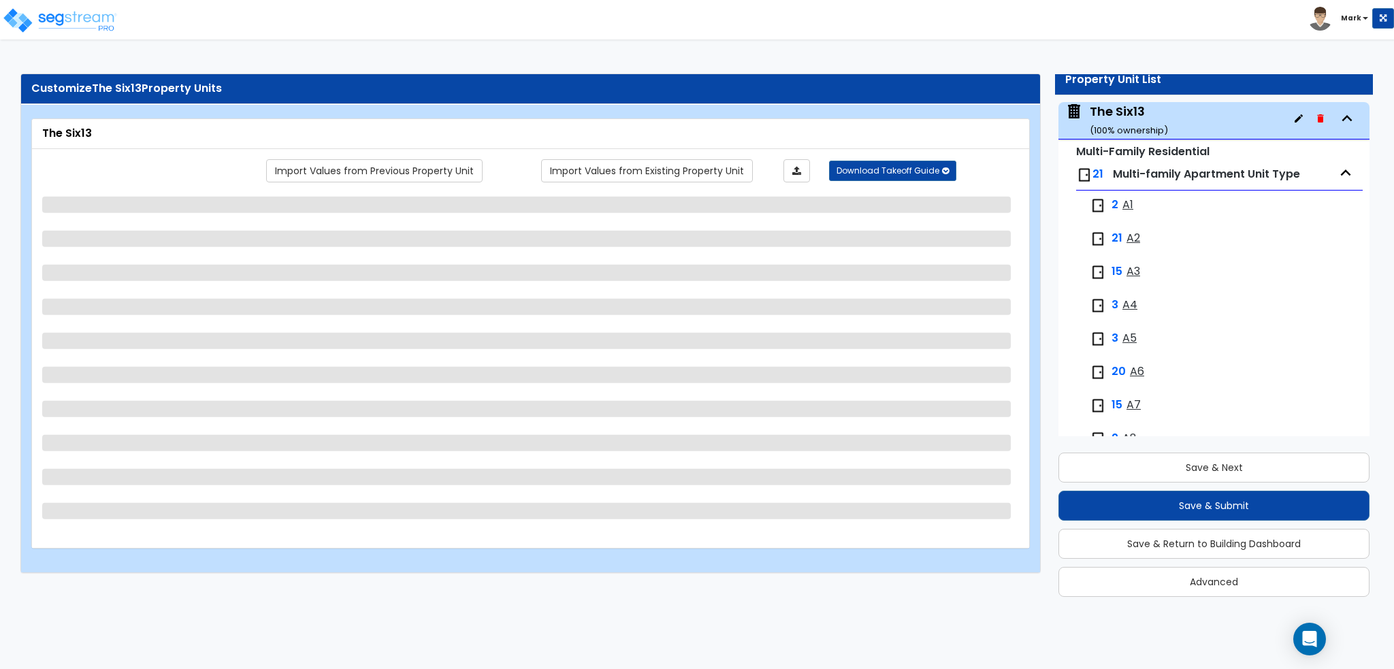
select select "3"
select select "1"
select select "7"
select select "1"
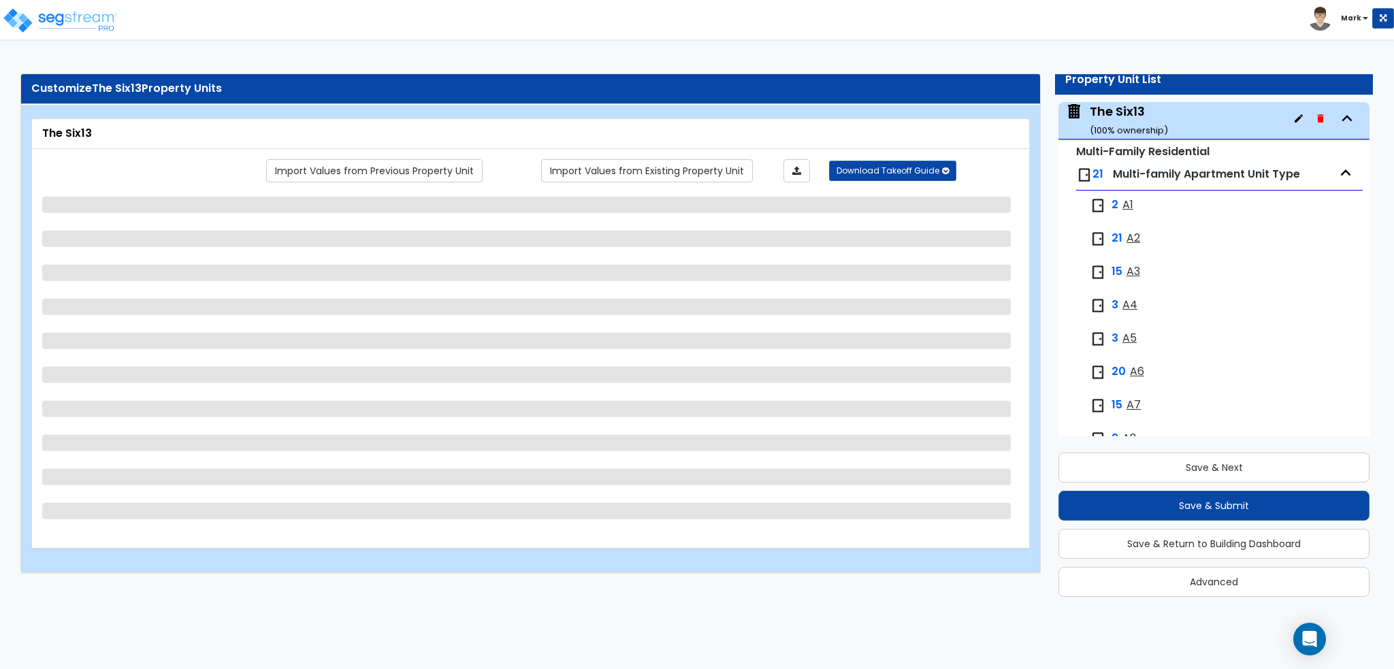
select select "2"
select select "1"
select select "2"
select select "1"
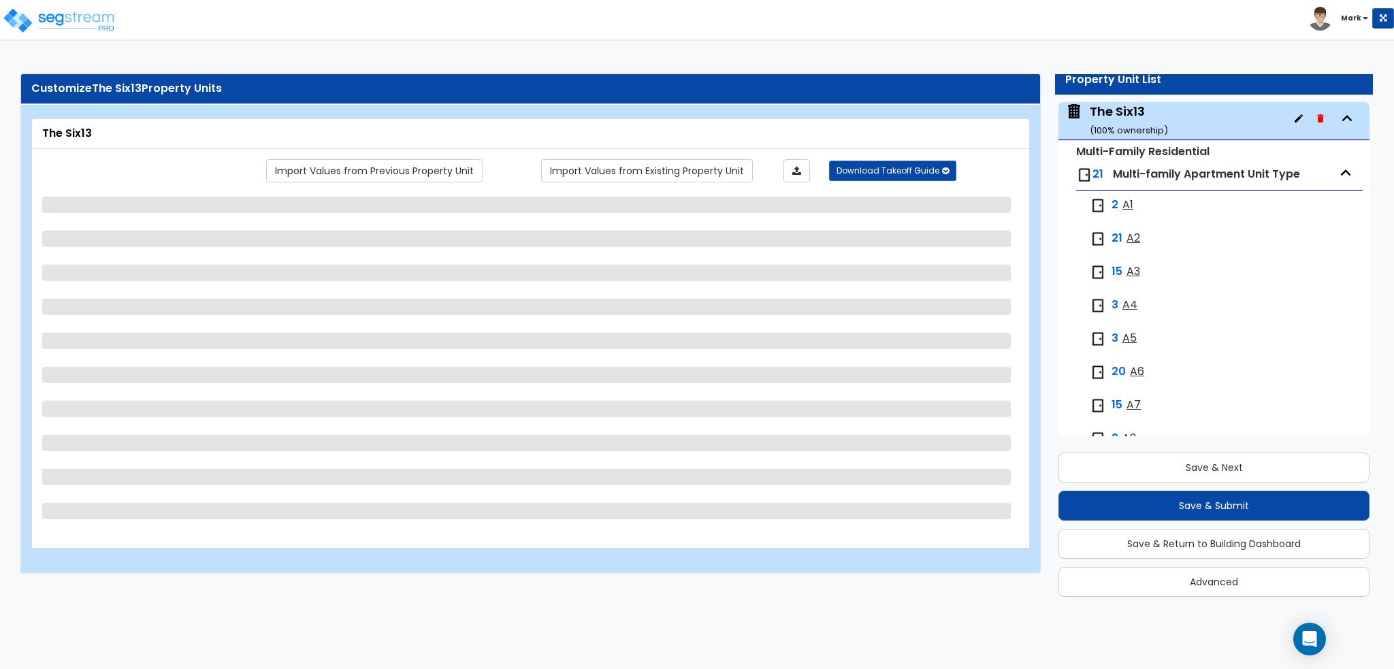
select select "2"
select select "4"
select select "1"
select select "2"
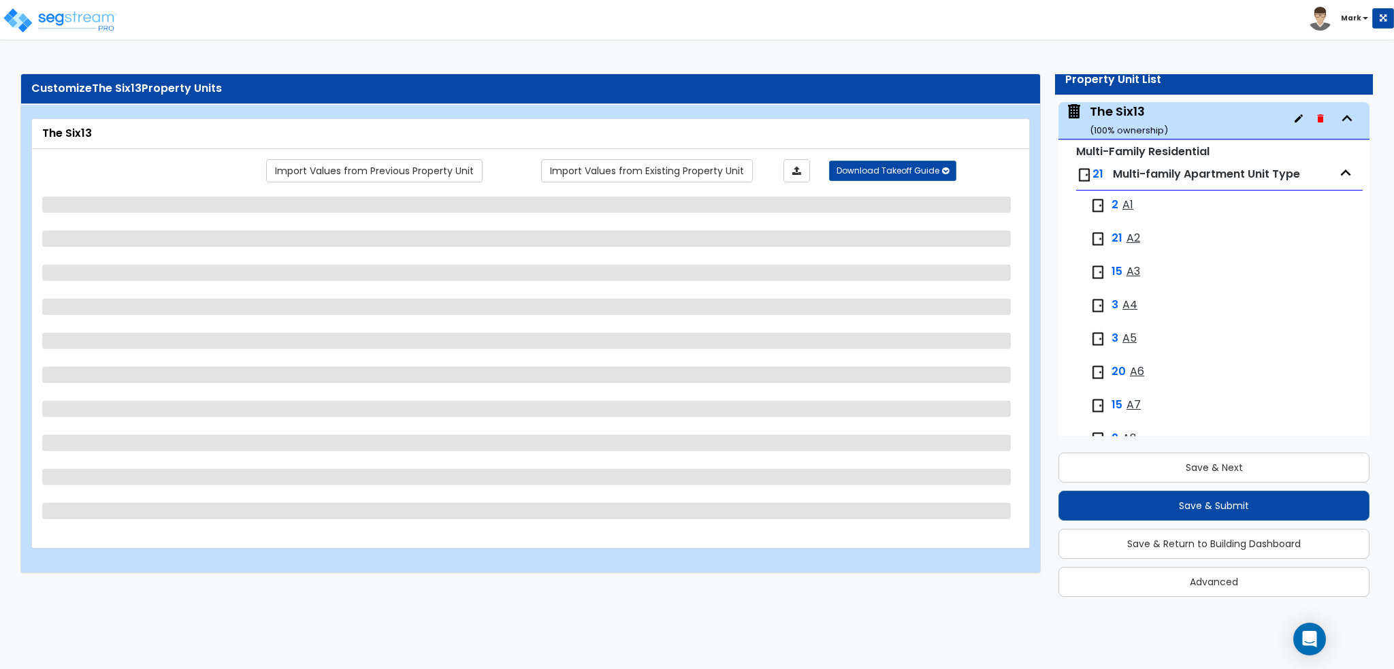
select select "6"
select select "2"
select select "1"
select select "6"
select select "1"
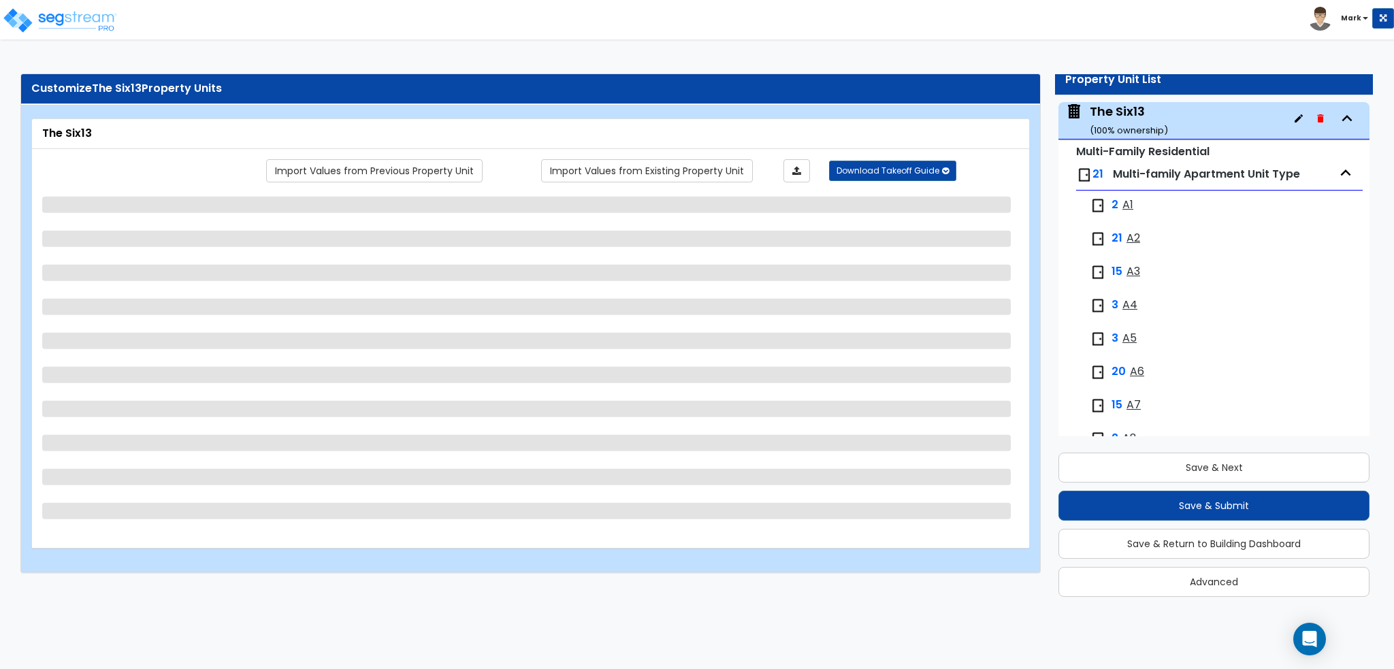
select select "2"
select select "5"
select select "1"
select select "3"
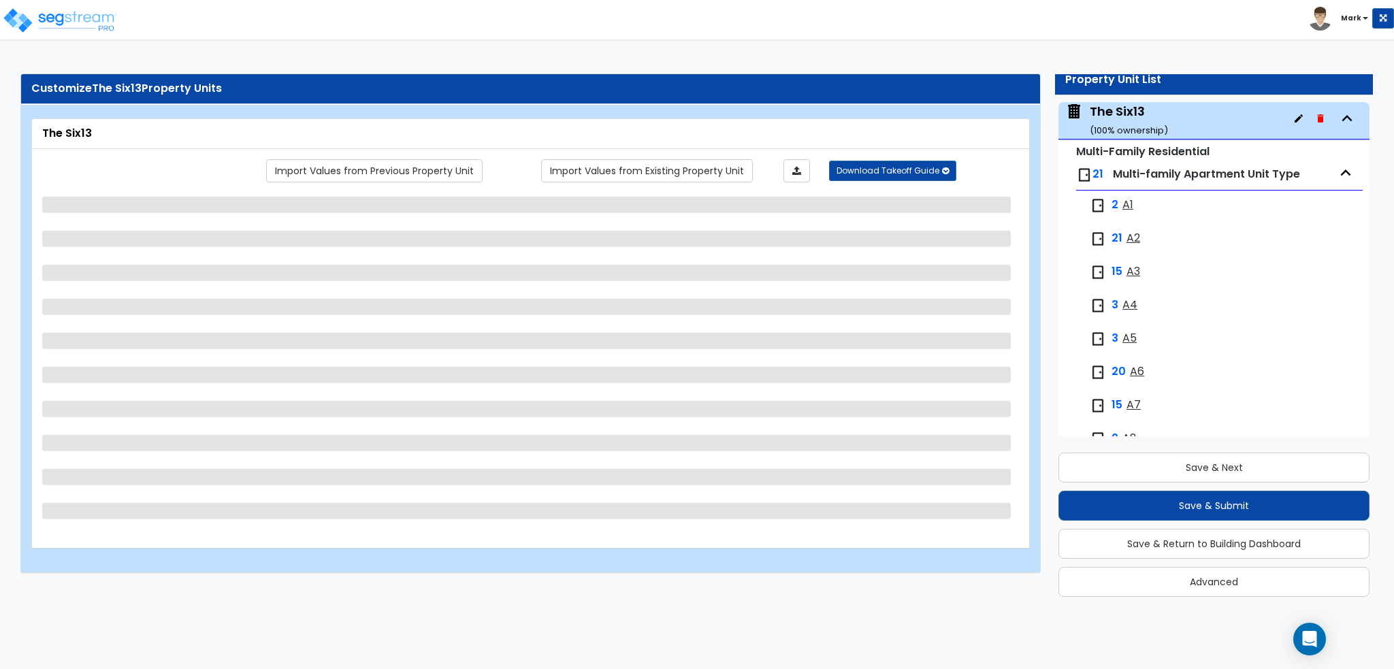
select select "3"
select select "2"
select select "1"
select select "2"
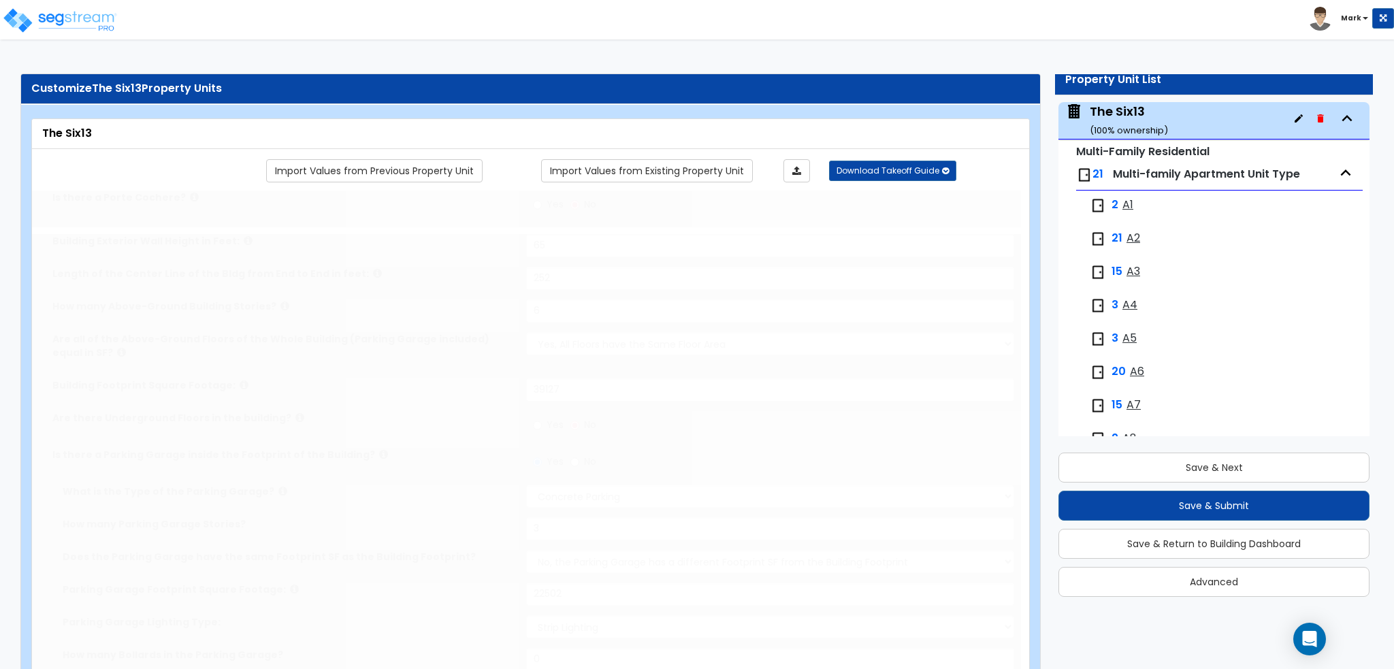
type input "50"
select select "2"
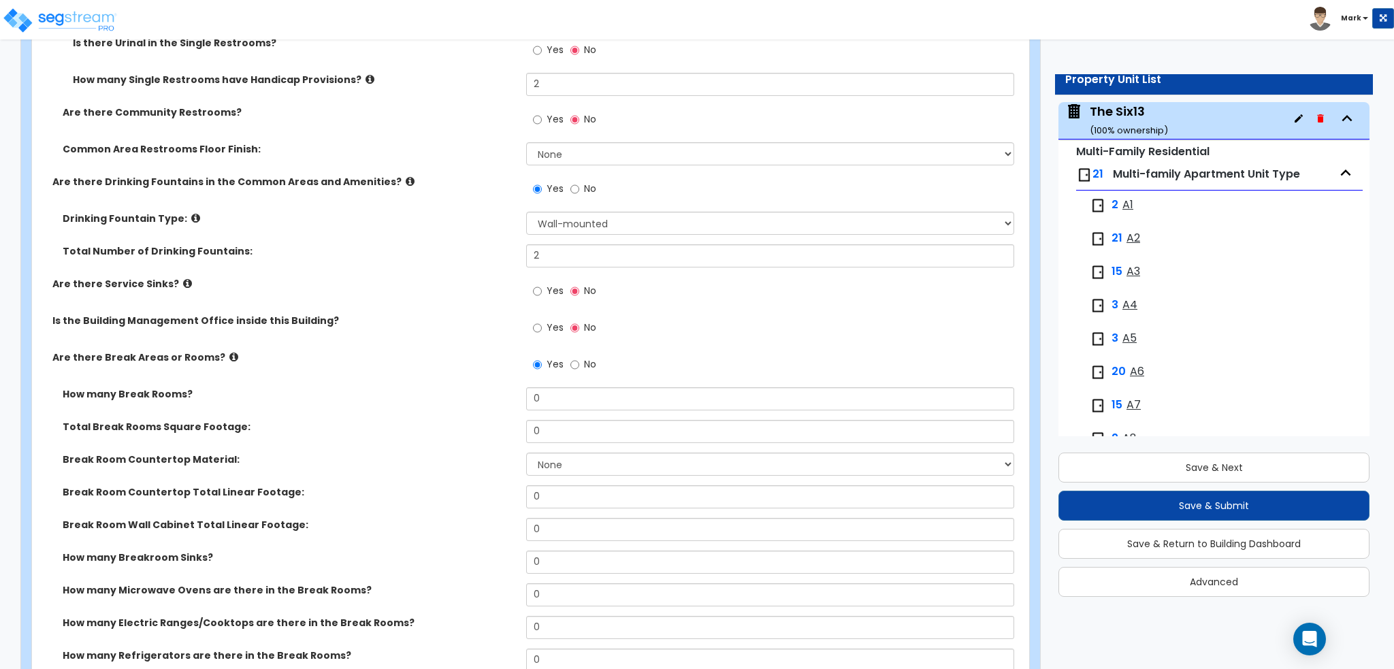
scroll to position [0, 0]
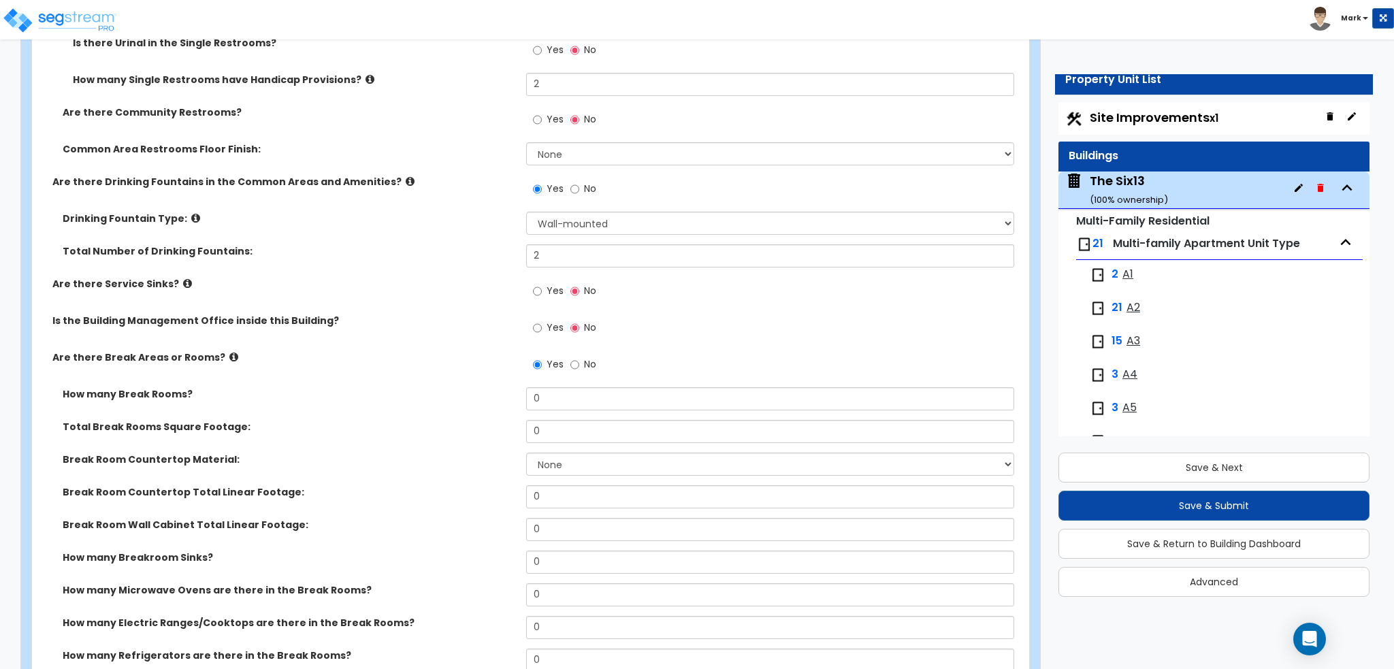
click at [1148, 117] on span "Site Improvements x1" at bounding box center [1154, 117] width 129 height 17
select select "2"
select select "1"
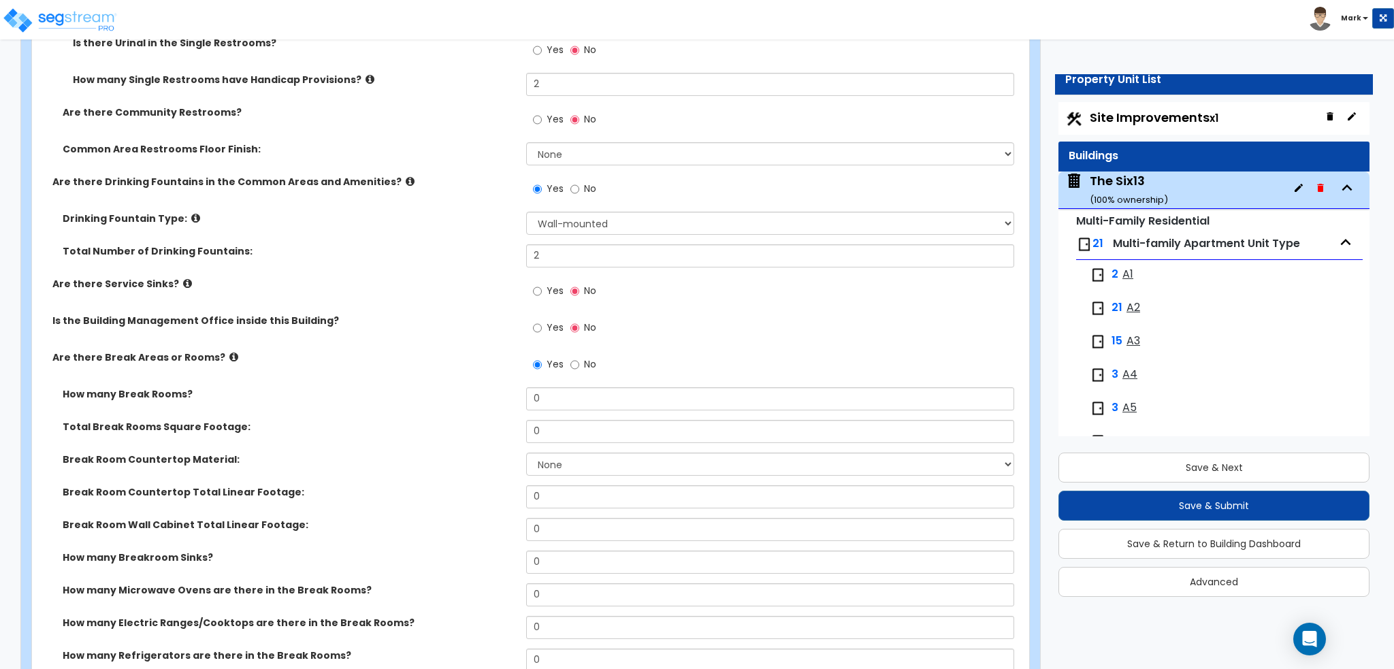
select select "1"
select select "2"
select select "1"
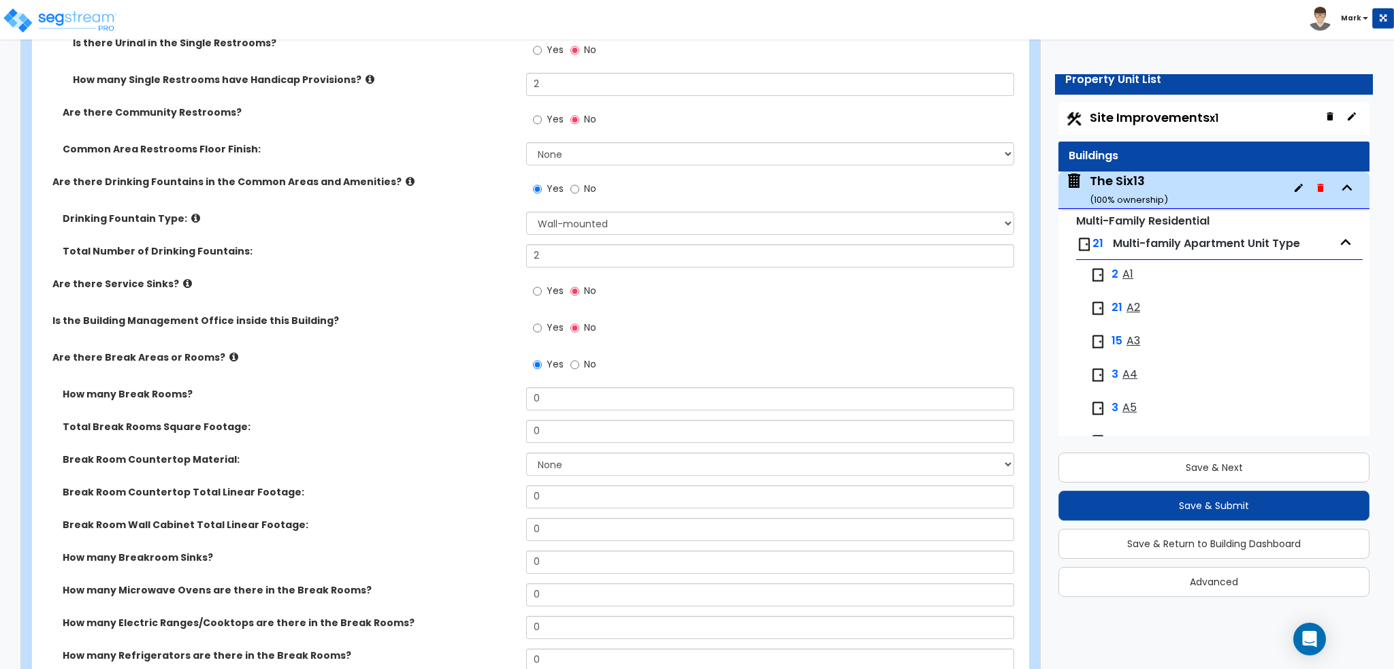
select select "2"
select select "4"
select select "2"
select select "1"
select select "7"
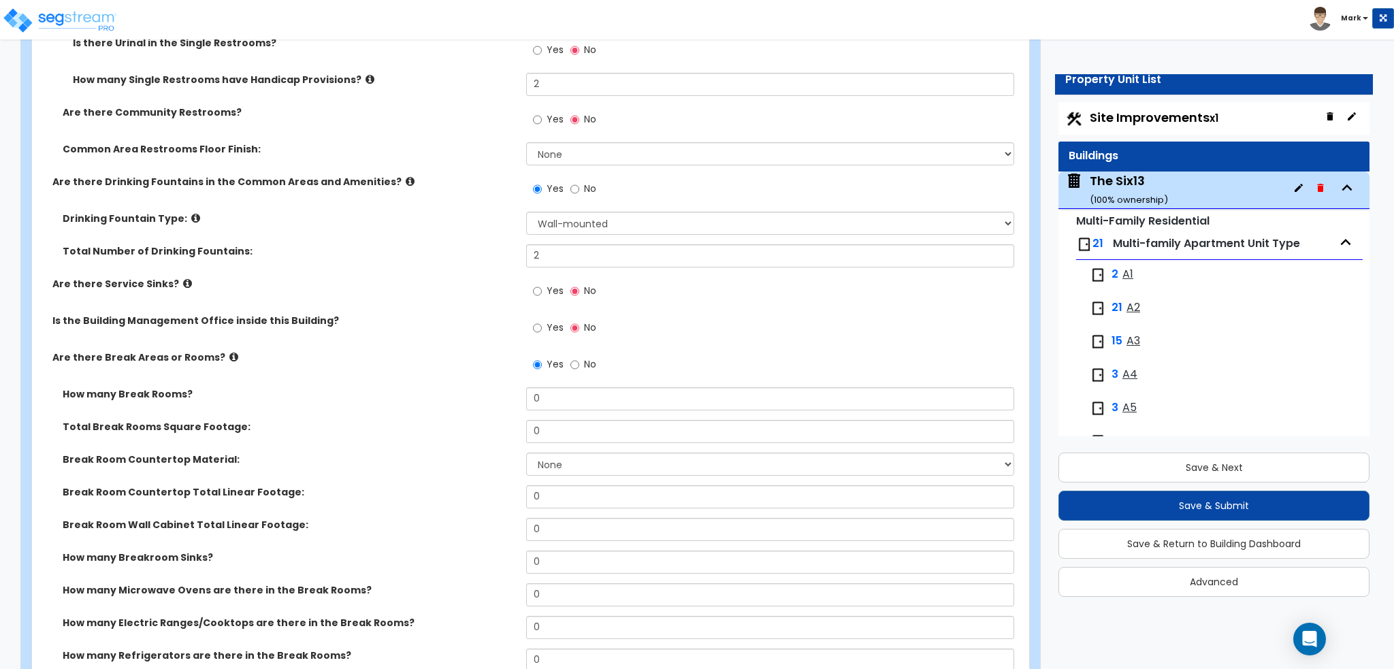
select select "2"
select select "4"
select select "1"
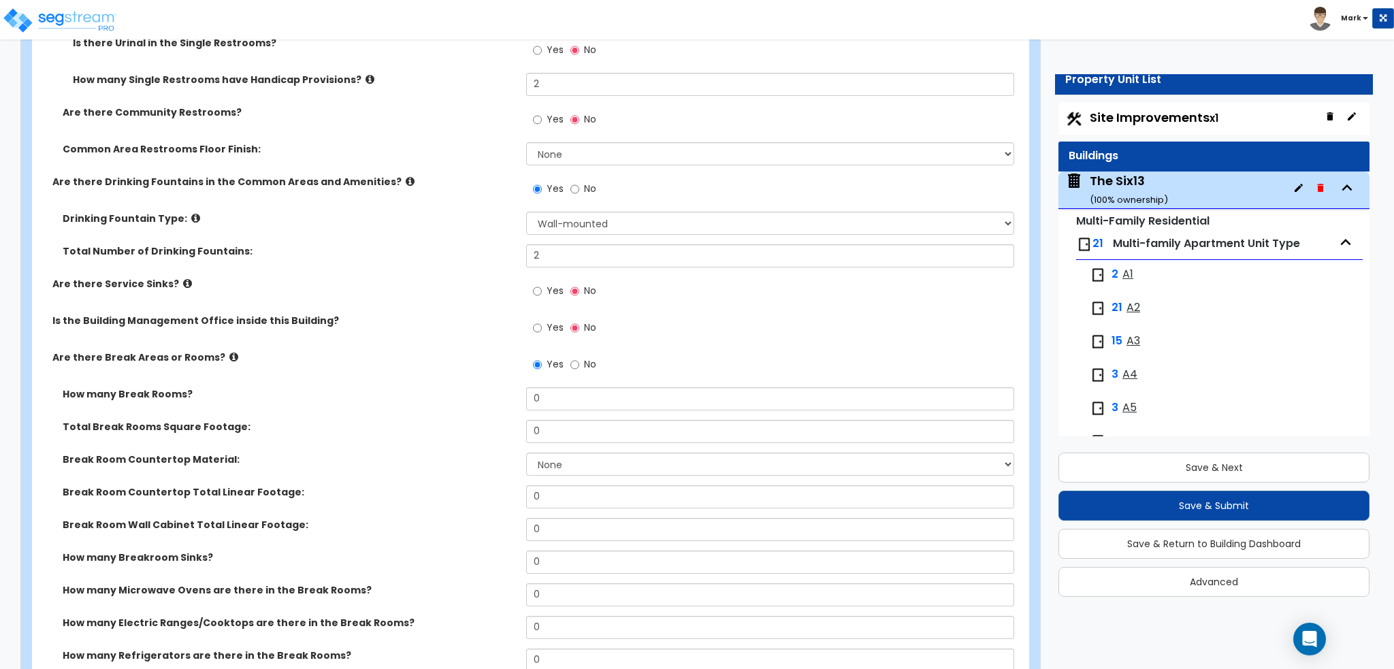
select select "2"
select select "1"
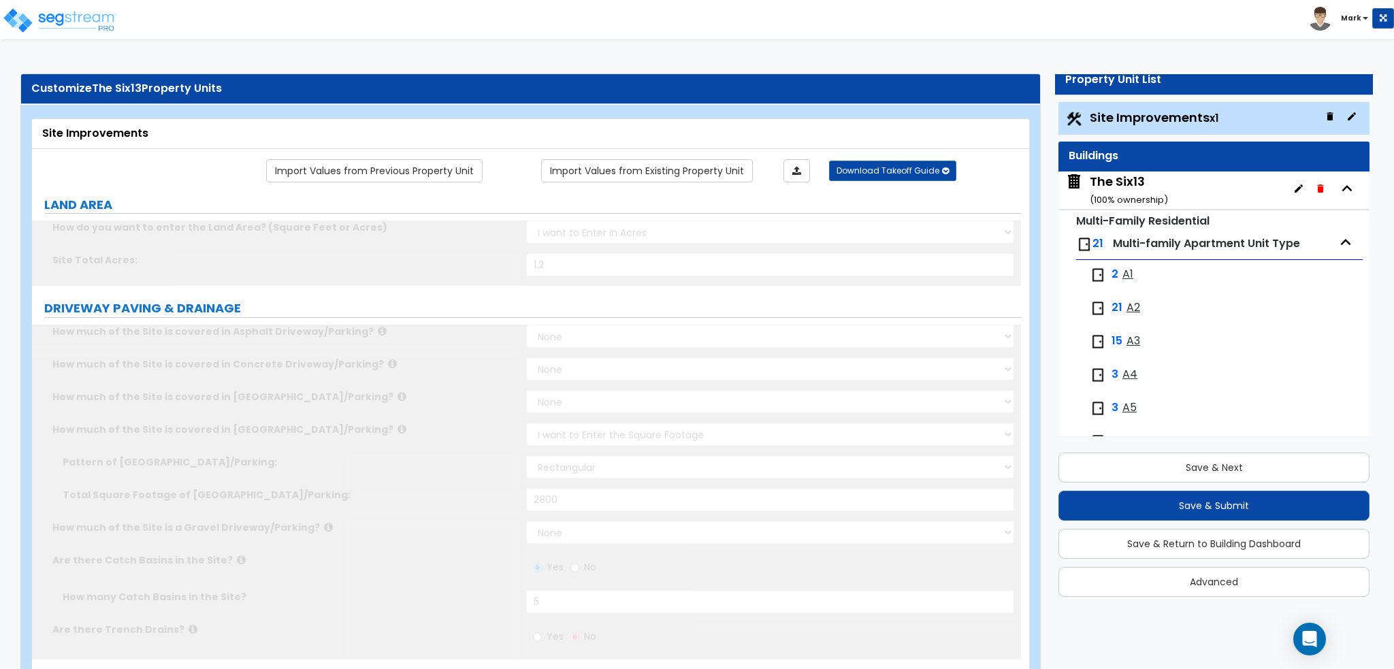
select select "2"
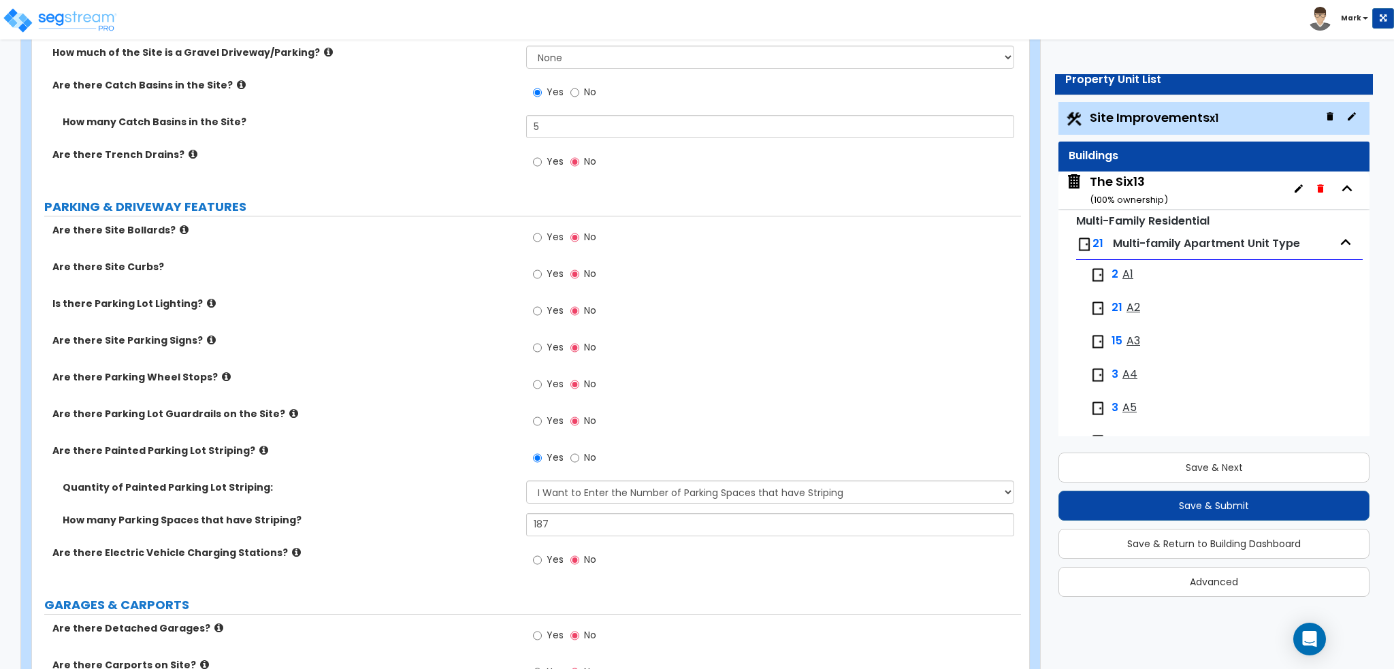
scroll to position [476, 0]
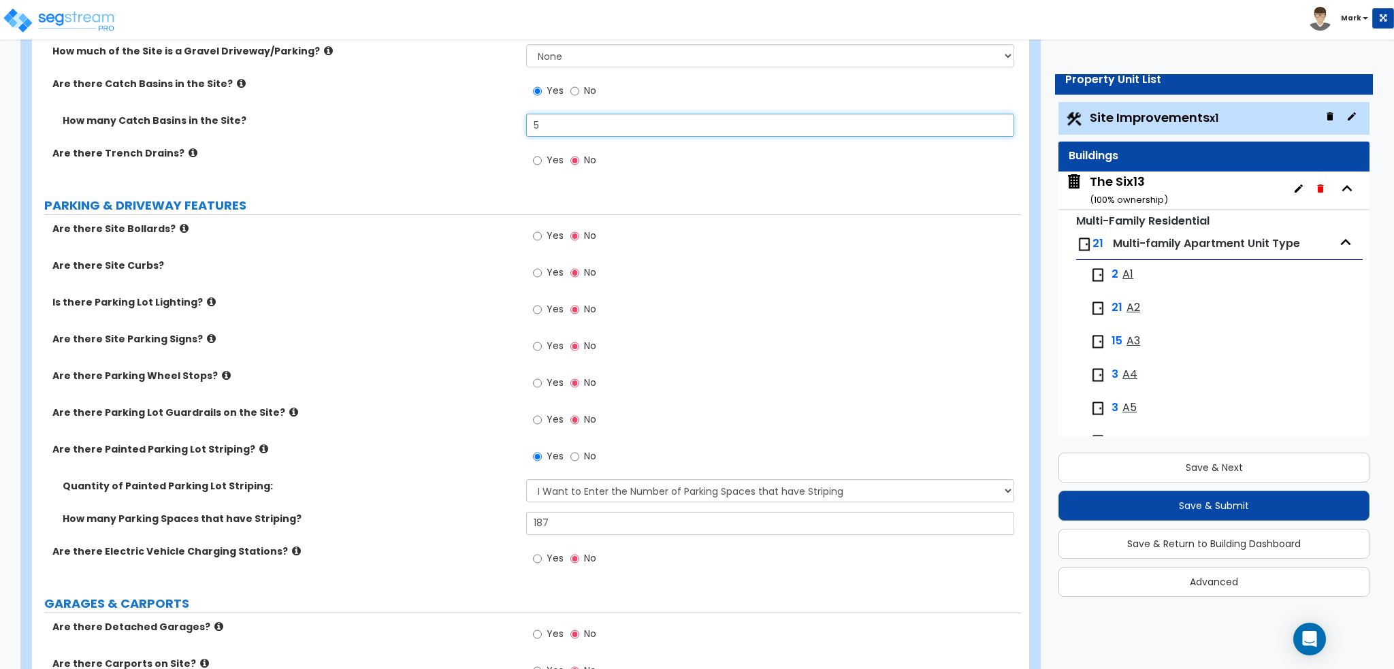
drag, startPoint x: 580, startPoint y: 124, endPoint x: 438, endPoint y: 125, distance: 141.6
click at [439, 127] on div "How many Catch Basins in the Site? 5" at bounding box center [526, 130] width 989 height 33
type input "10"
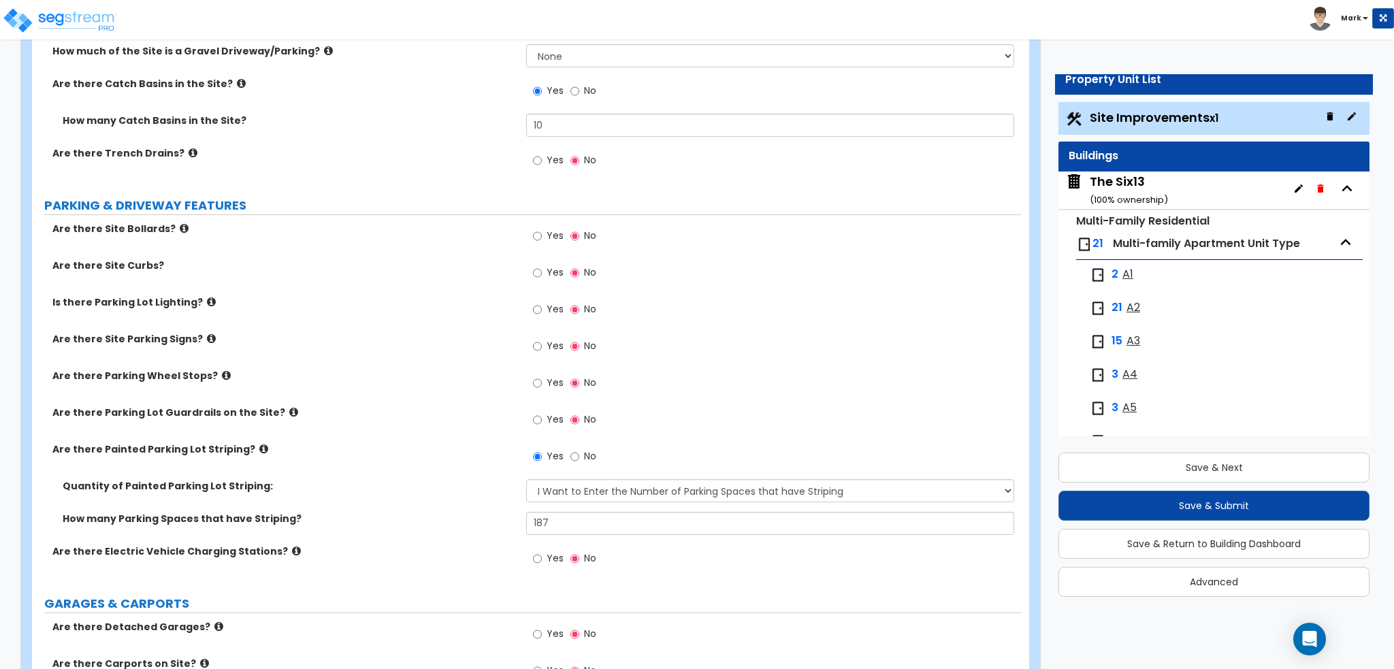
click at [429, 146] on label "Are there Trench Drains?" at bounding box center [283, 153] width 463 height 14
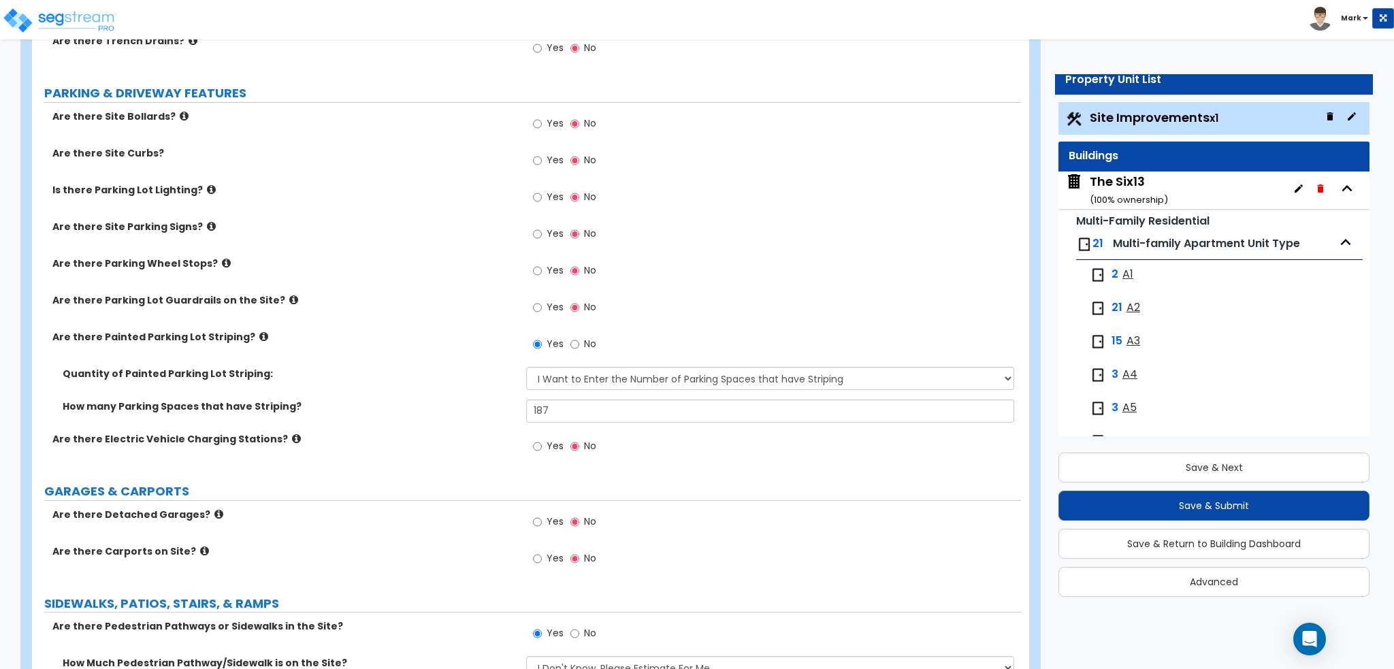
scroll to position [612, 0]
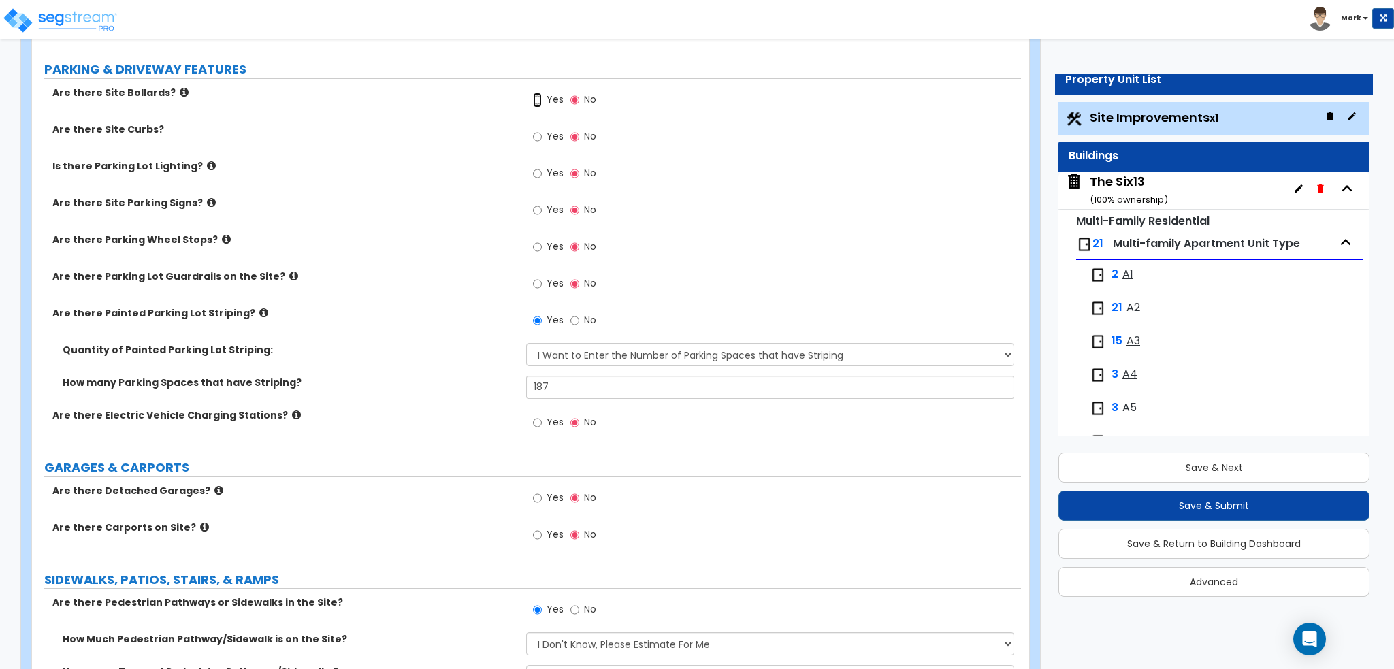
click at [536, 95] on input "Yes" at bounding box center [537, 100] width 9 height 15
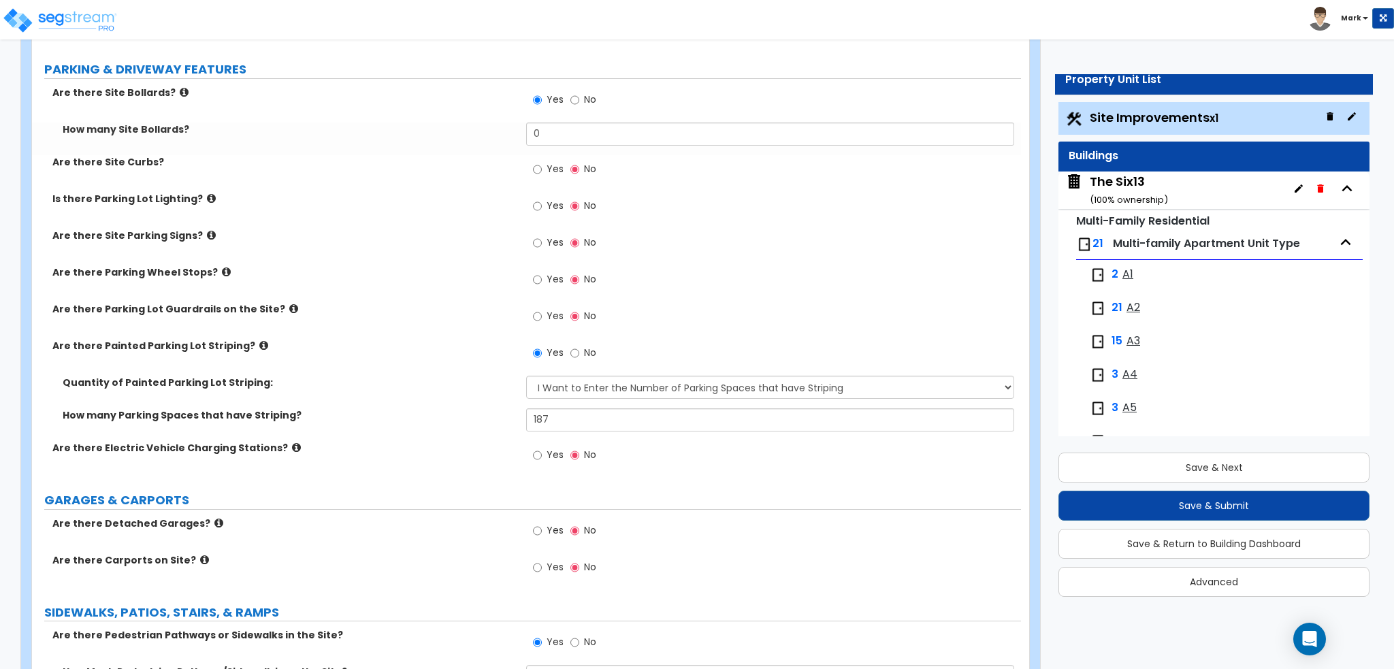
click at [588, 97] on span "No" at bounding box center [590, 100] width 12 height 14
click at [579, 97] on input "No" at bounding box center [574, 100] width 9 height 15
radio input "false"
radio input "true"
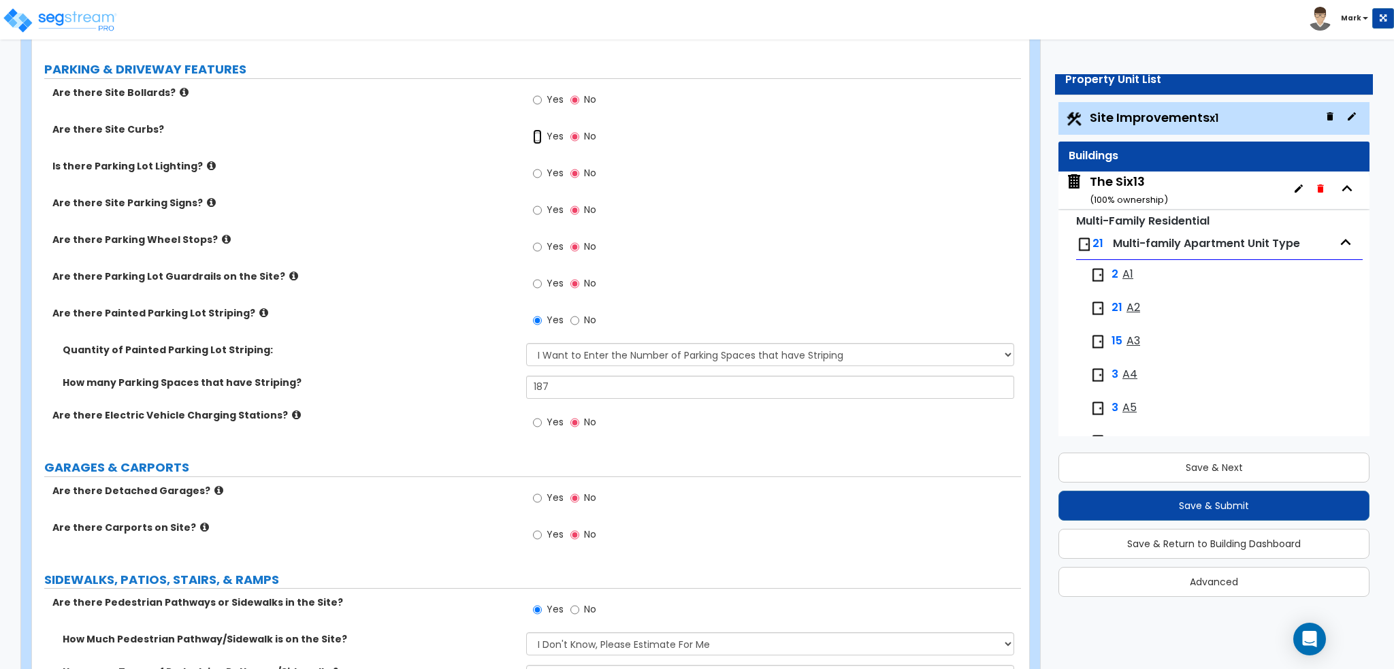
click at [540, 137] on input "Yes" at bounding box center [537, 136] width 9 height 15
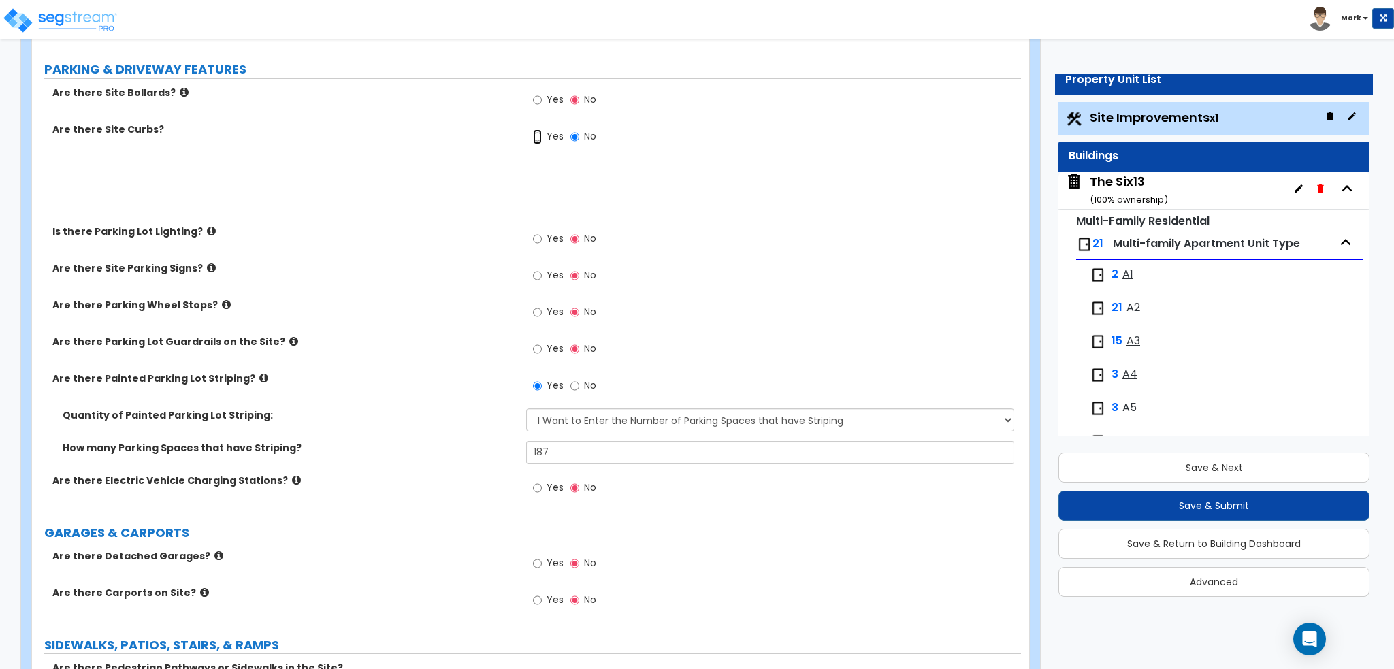
radio input "true"
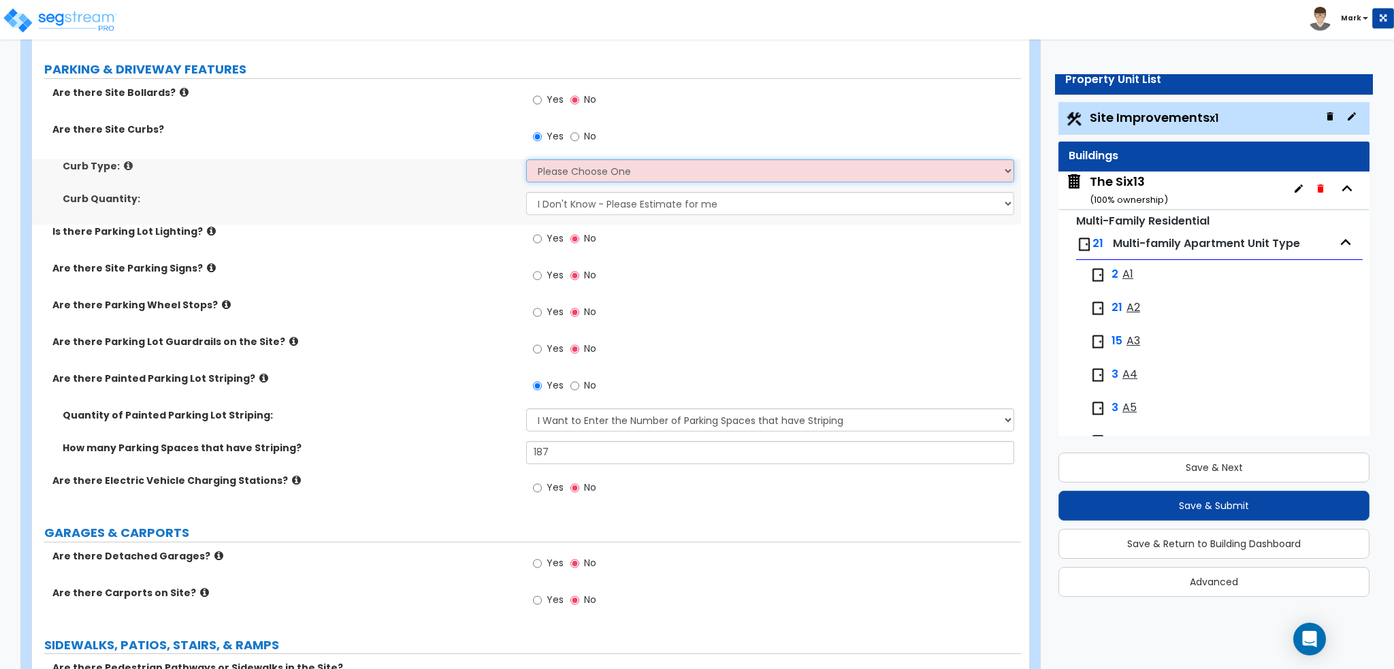
click at [555, 176] on select "Please Choose One Curb (Only) Curb & Gutter Asphalt Berm" at bounding box center [769, 170] width 487 height 23
click at [465, 198] on label "Curb Quantity:" at bounding box center [289, 199] width 453 height 14
click at [550, 169] on select "Please Choose One Curb (Only) Curb & Gutter Asphalt Berm" at bounding box center [769, 170] width 487 height 23
select select "1"
click at [526, 159] on select "Please Choose One Curb (Only) Curb & Gutter Asphalt Berm" at bounding box center [769, 170] width 487 height 23
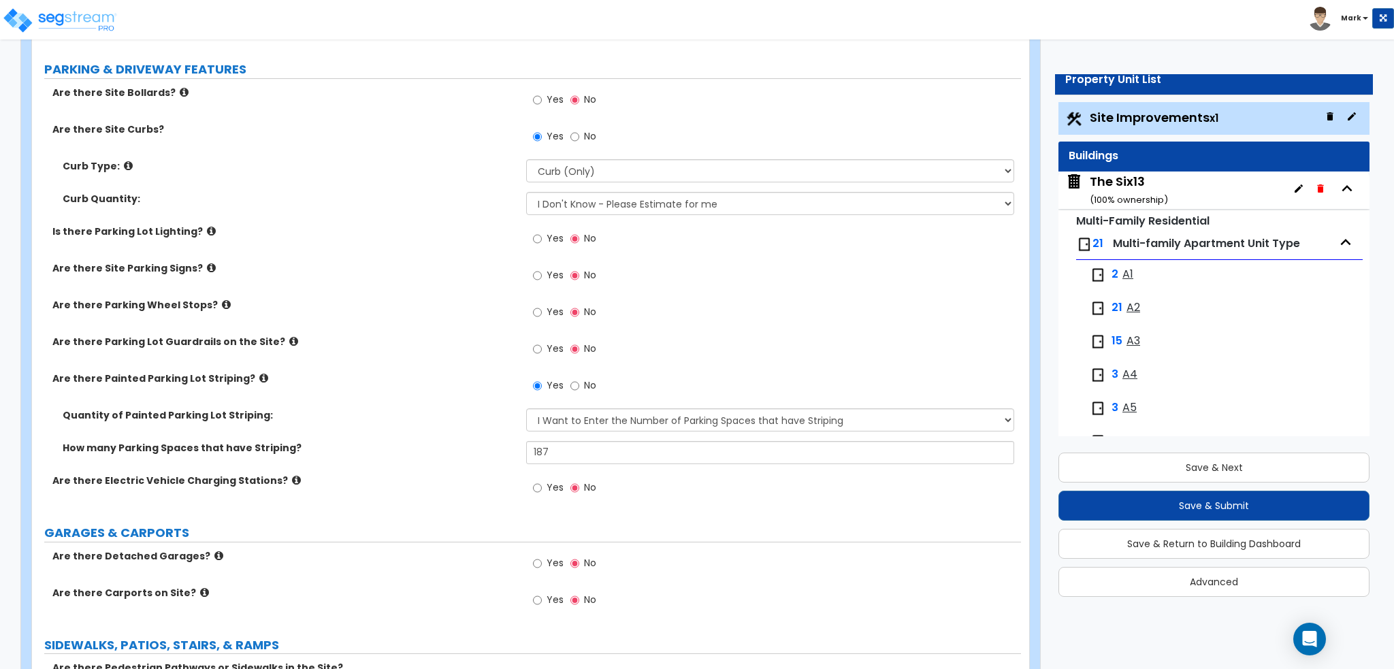
click at [446, 216] on div "Curb Quantity: I Don't Know - Please Estimate for me I want to Enter the LF" at bounding box center [526, 208] width 989 height 33
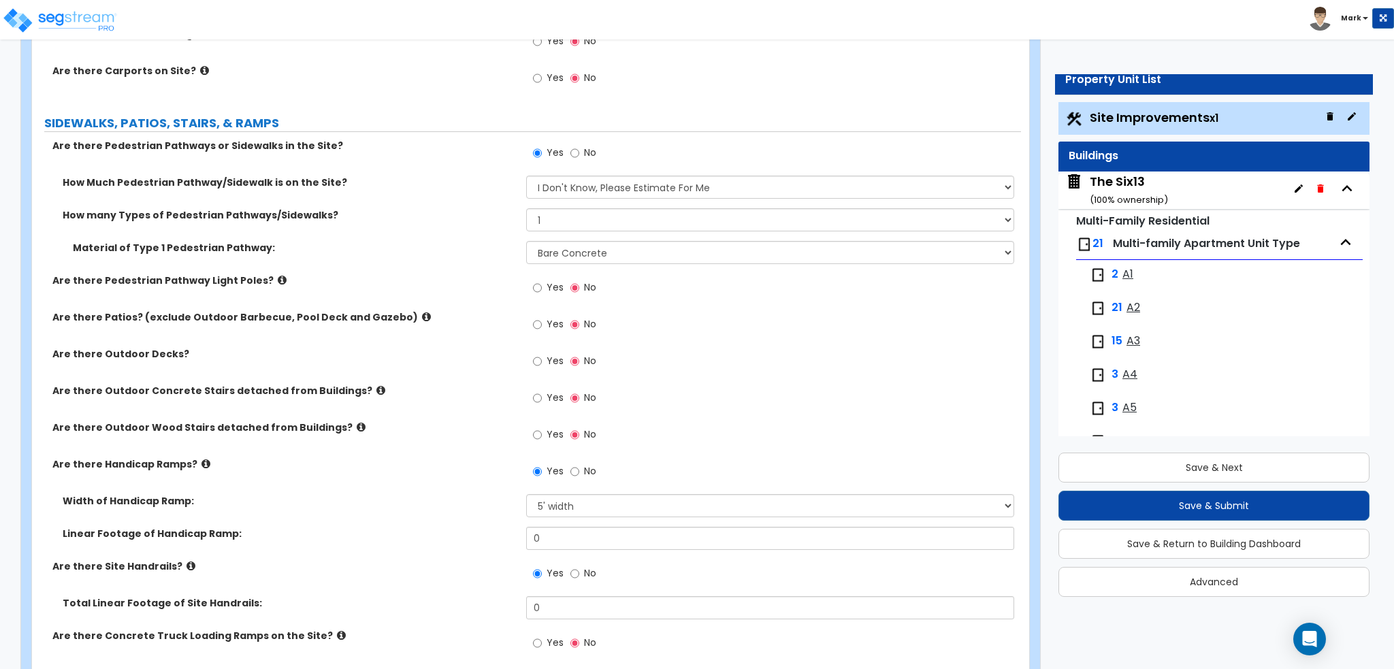
scroll to position [1157, 0]
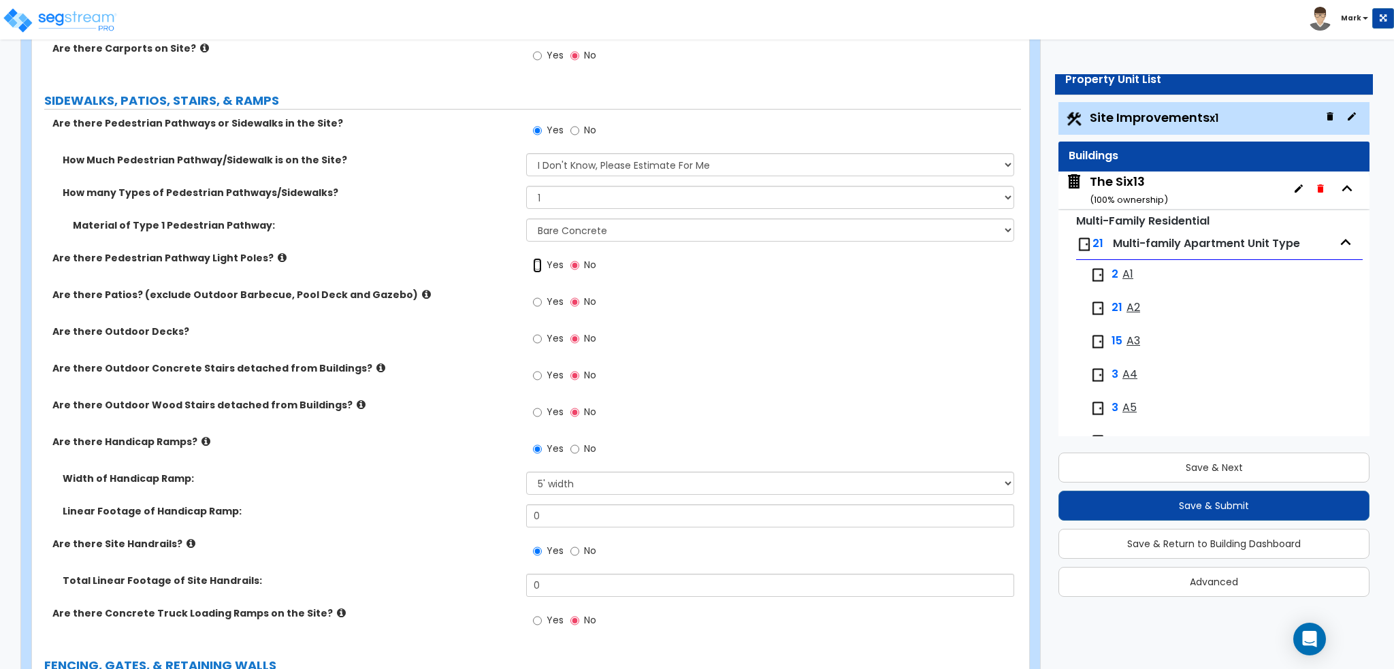
click at [542, 268] on input "Yes" at bounding box center [537, 265] width 9 height 15
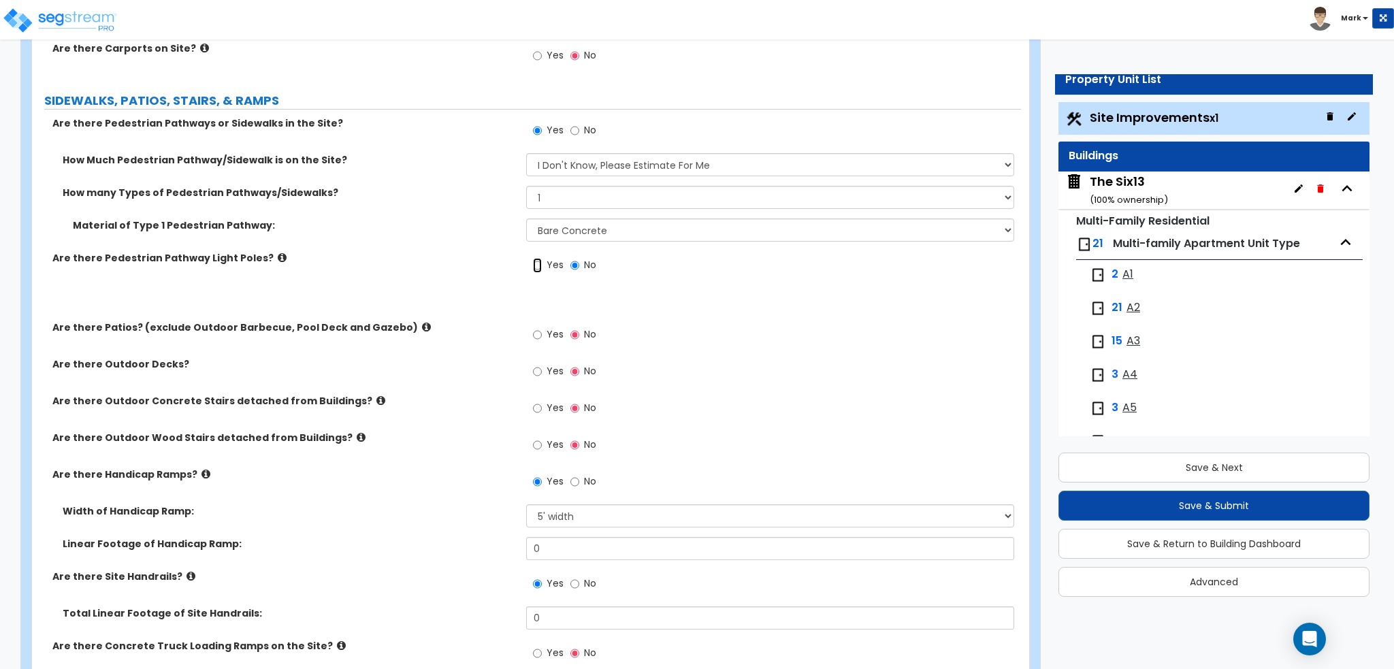
radio input "true"
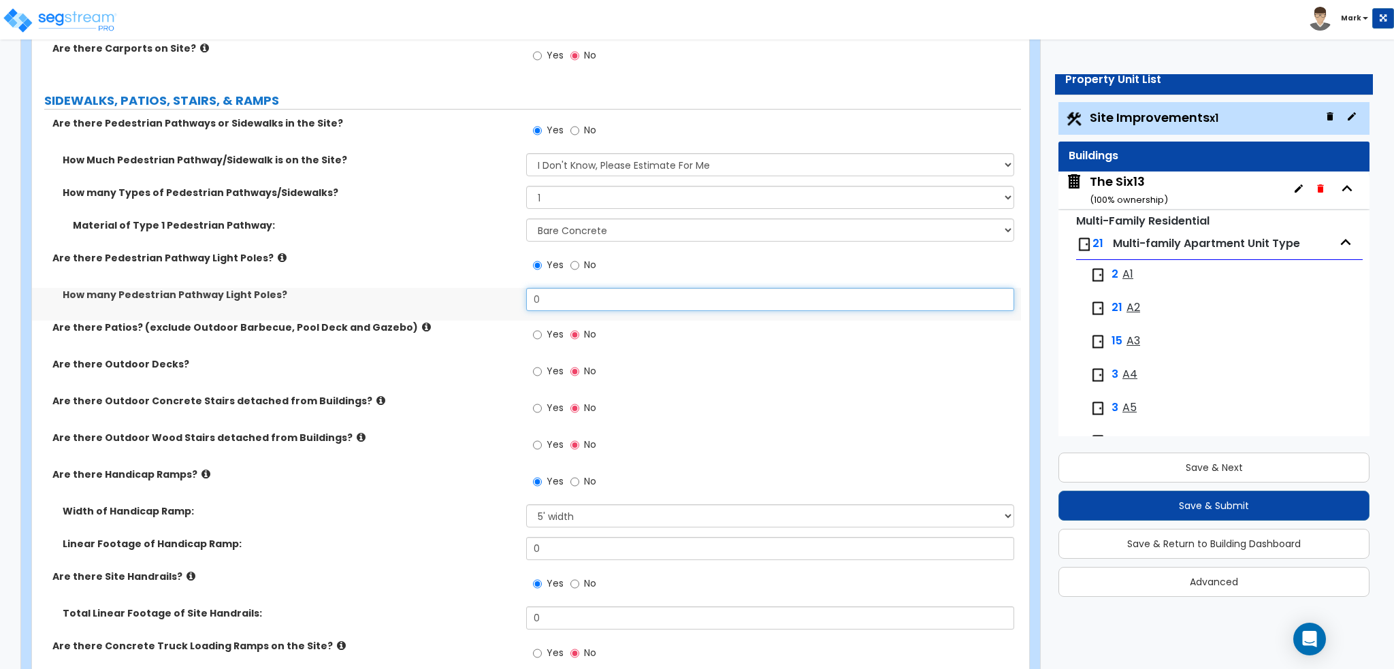
drag, startPoint x: 604, startPoint y: 304, endPoint x: 474, endPoint y: 304, distance: 130.0
click at [474, 304] on div "How many Pedestrian Pathway Light Poles? 0" at bounding box center [526, 304] width 989 height 33
type input "5"
click at [473, 301] on div "How many Pedestrian Pathway Light Poles? 5" at bounding box center [526, 304] width 989 height 33
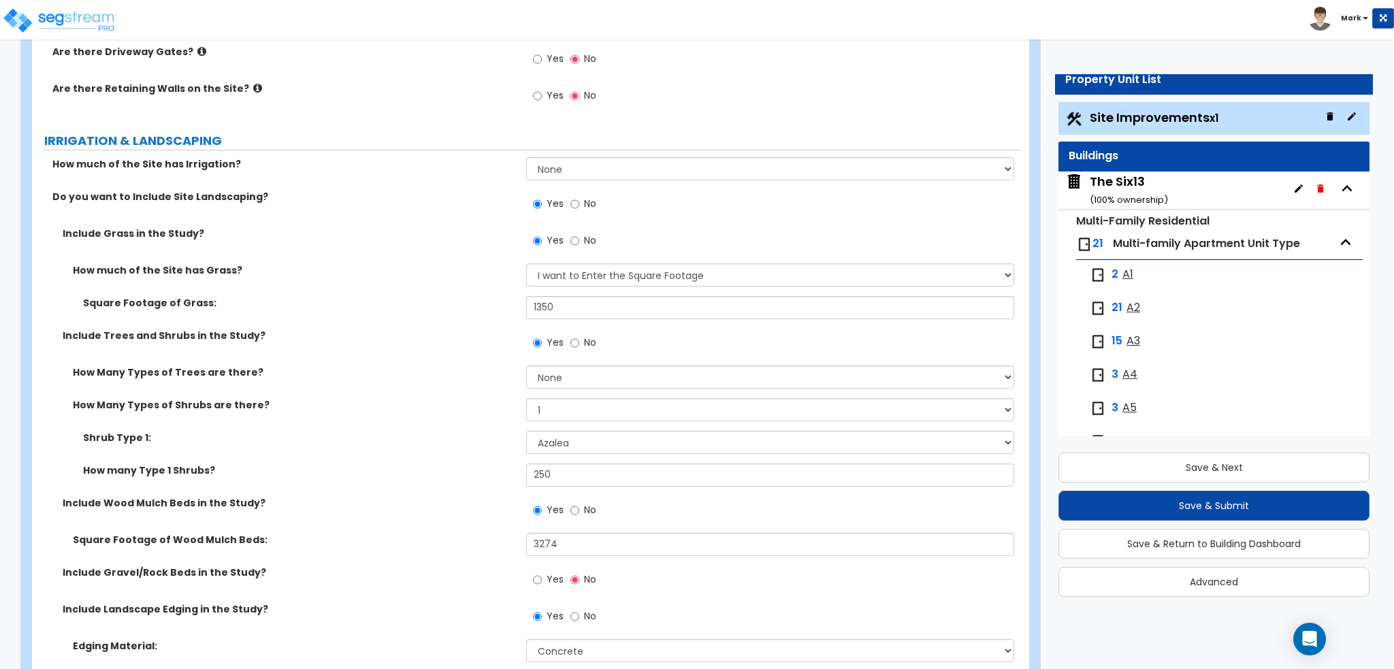
scroll to position [1906, 0]
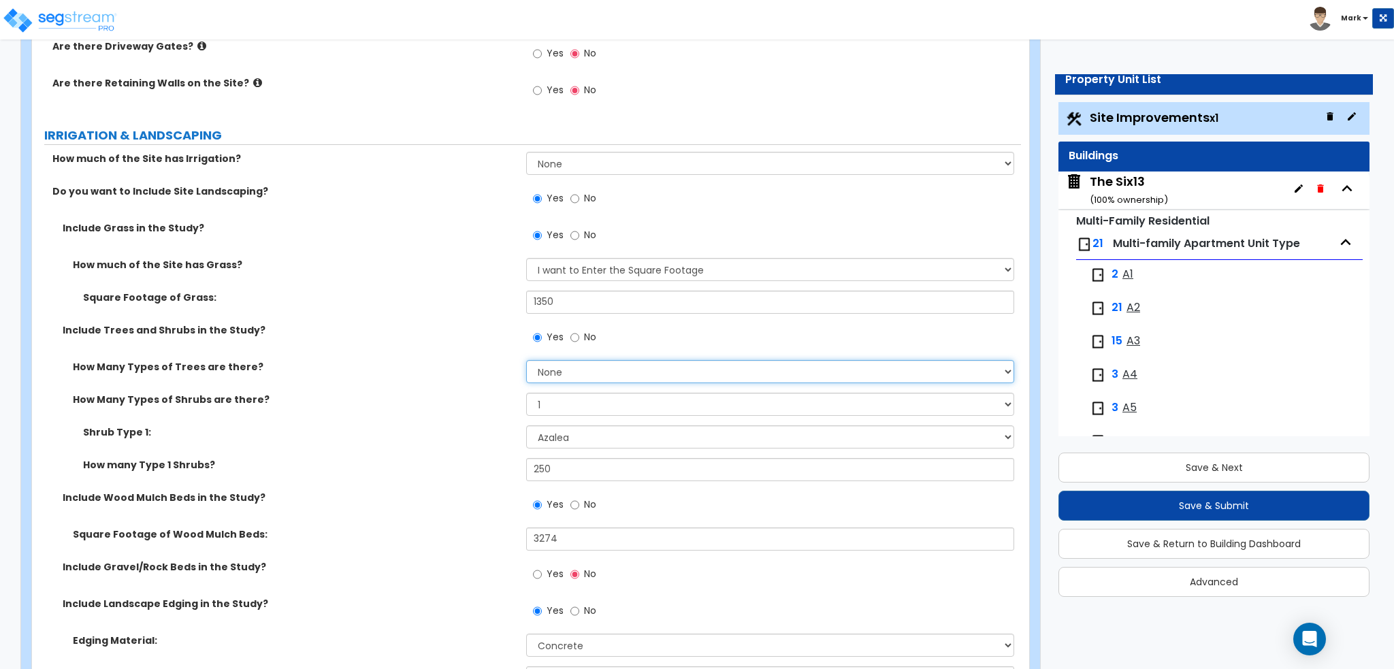
click at [542, 374] on select "None 1 2 3" at bounding box center [769, 371] width 487 height 23
select select "1"
click at [526, 360] on select "None 1 2 3" at bounding box center [769, 371] width 487 height 23
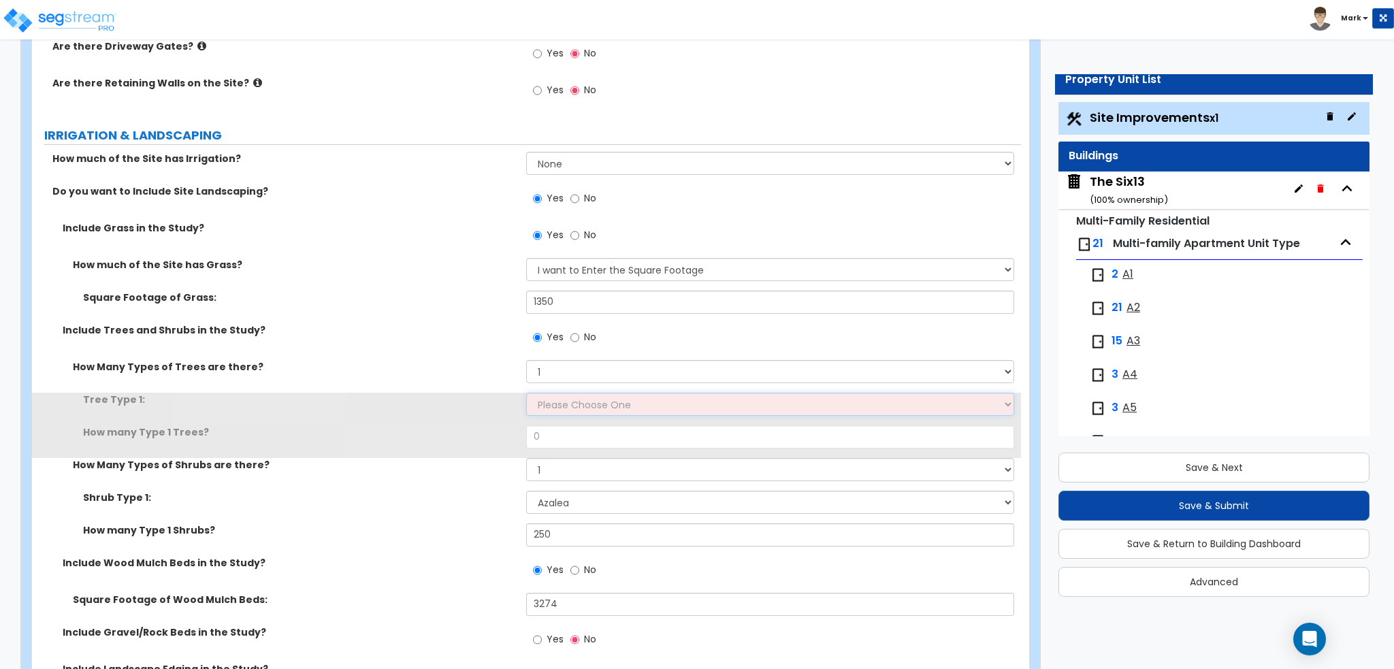
click at [558, 408] on select "Please Choose One Honey Locust Planetree Poplar Elm Hawthorn Linden Maple Red M…" at bounding box center [769, 404] width 487 height 23
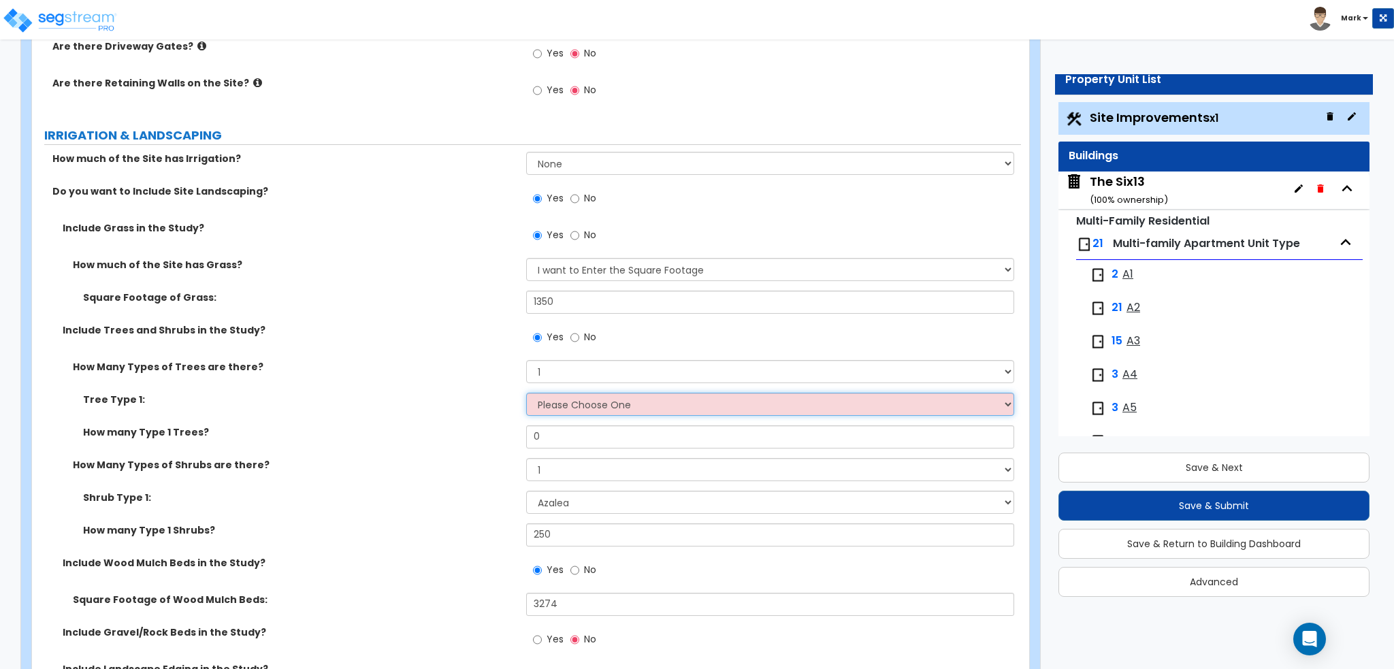
select select "1"
click at [526, 393] on select "Please Choose One Honey Locust Planetree Poplar Elm Hawthorn Linden Maple Red M…" at bounding box center [769, 404] width 487 height 23
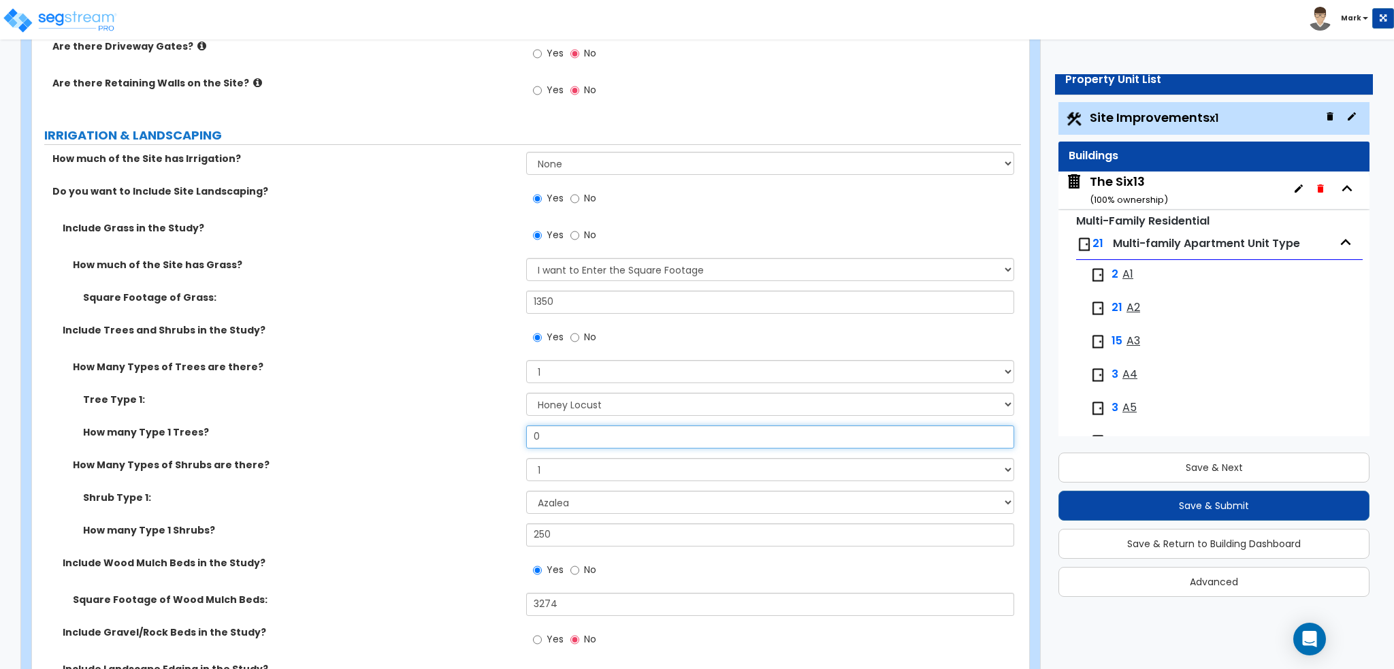
drag, startPoint x: 580, startPoint y: 437, endPoint x: 463, endPoint y: 434, distance: 117.8
click at [463, 434] on div "How many Type 1 Trees? 0" at bounding box center [526, 441] width 989 height 33
type input "25"
click at [447, 444] on div "How many Type 1 Trees? 25" at bounding box center [526, 441] width 989 height 33
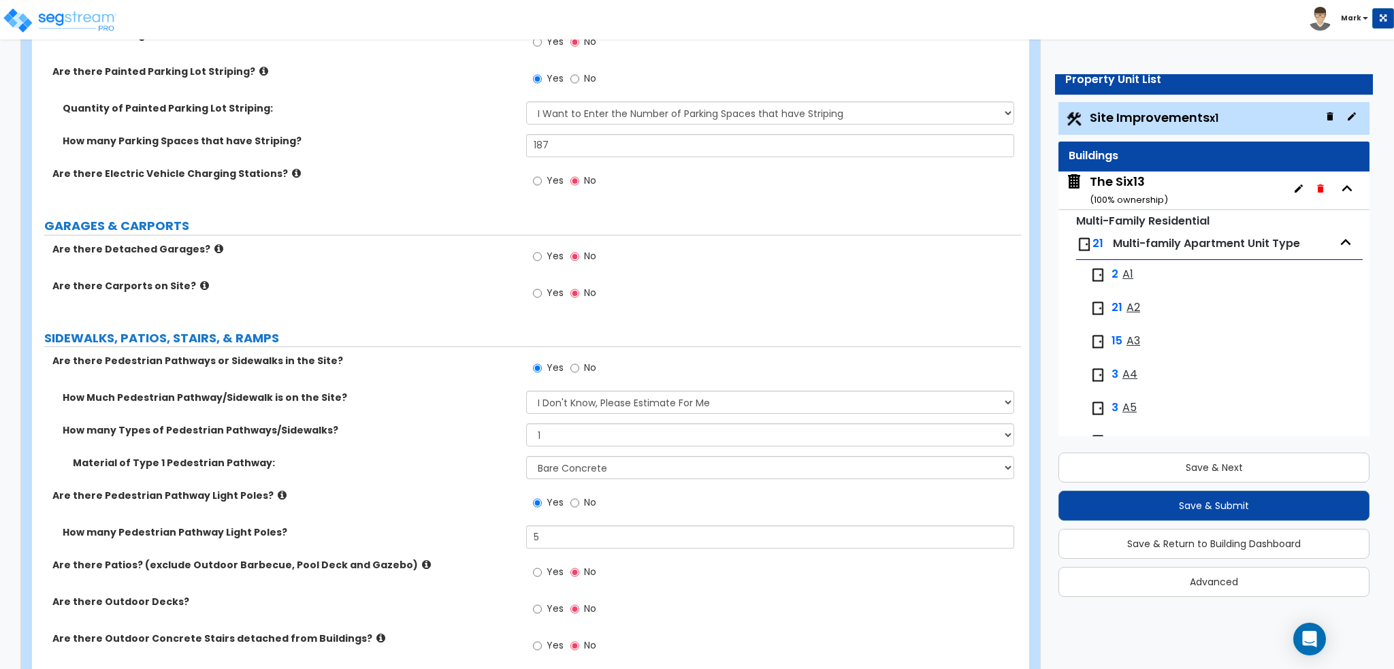
scroll to position [953, 0]
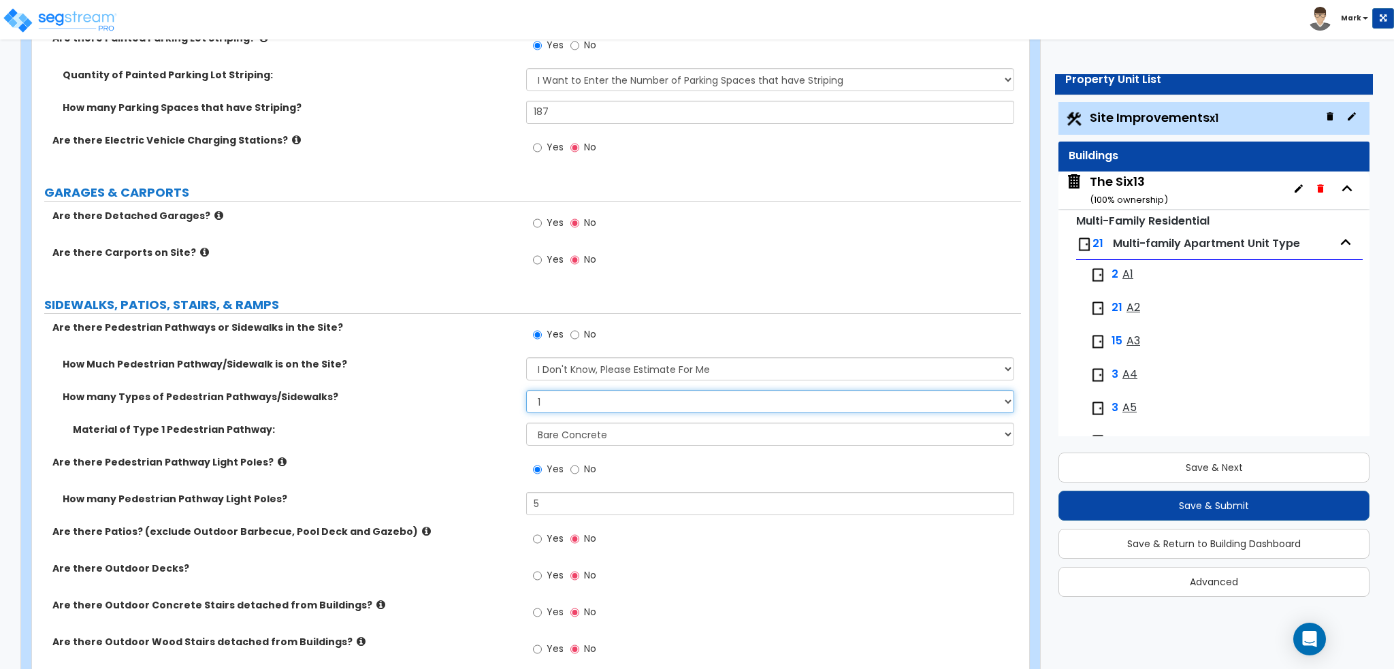
click at [544, 405] on select "Please Choose One 1 2 3" at bounding box center [769, 401] width 487 height 23
select select "2"
click at [526, 390] on select "Please Choose One 1 2 3" at bounding box center [769, 401] width 487 height 23
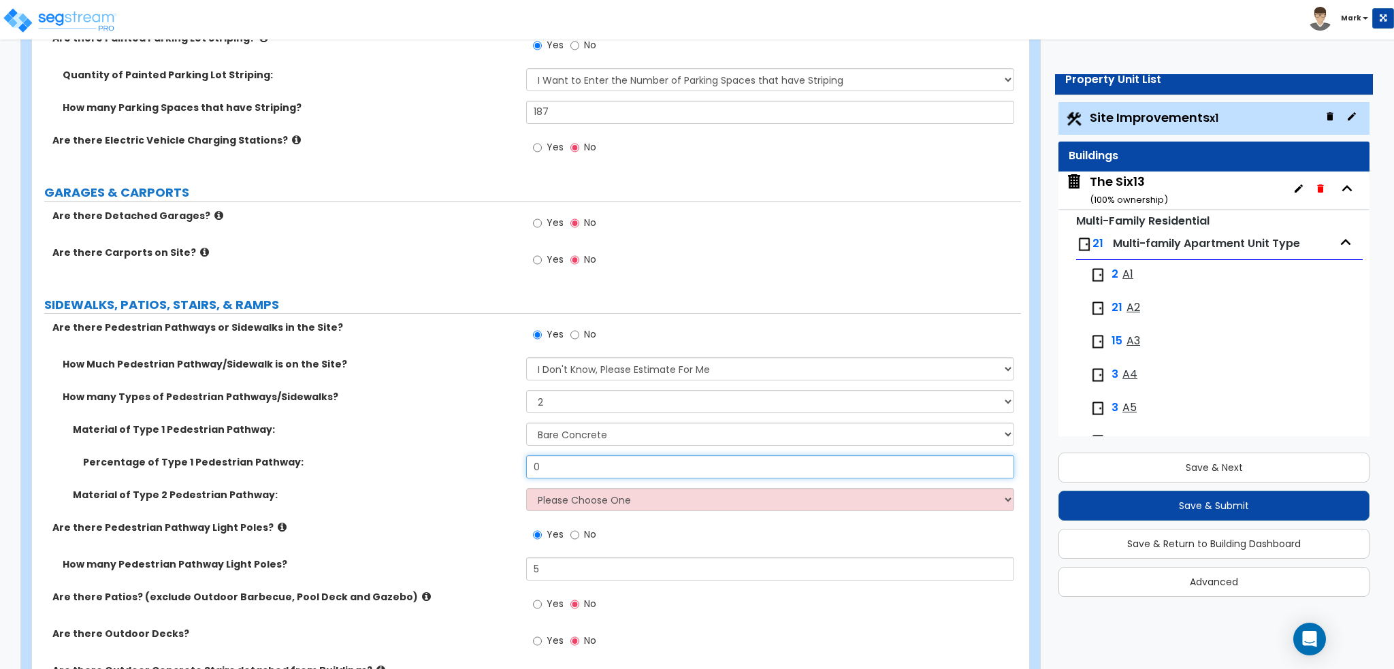
drag, startPoint x: 583, startPoint y: 464, endPoint x: 457, endPoint y: 459, distance: 125.3
click at [457, 459] on div "Percentage of Type 1 Pedestrian Pathway: 0" at bounding box center [526, 471] width 989 height 33
type input "50"
click at [541, 501] on select "Please Choose One Bare Concrete Stamped Concrete Brick Pavers Stone Pavers Wood…" at bounding box center [769, 499] width 487 height 23
select select "4"
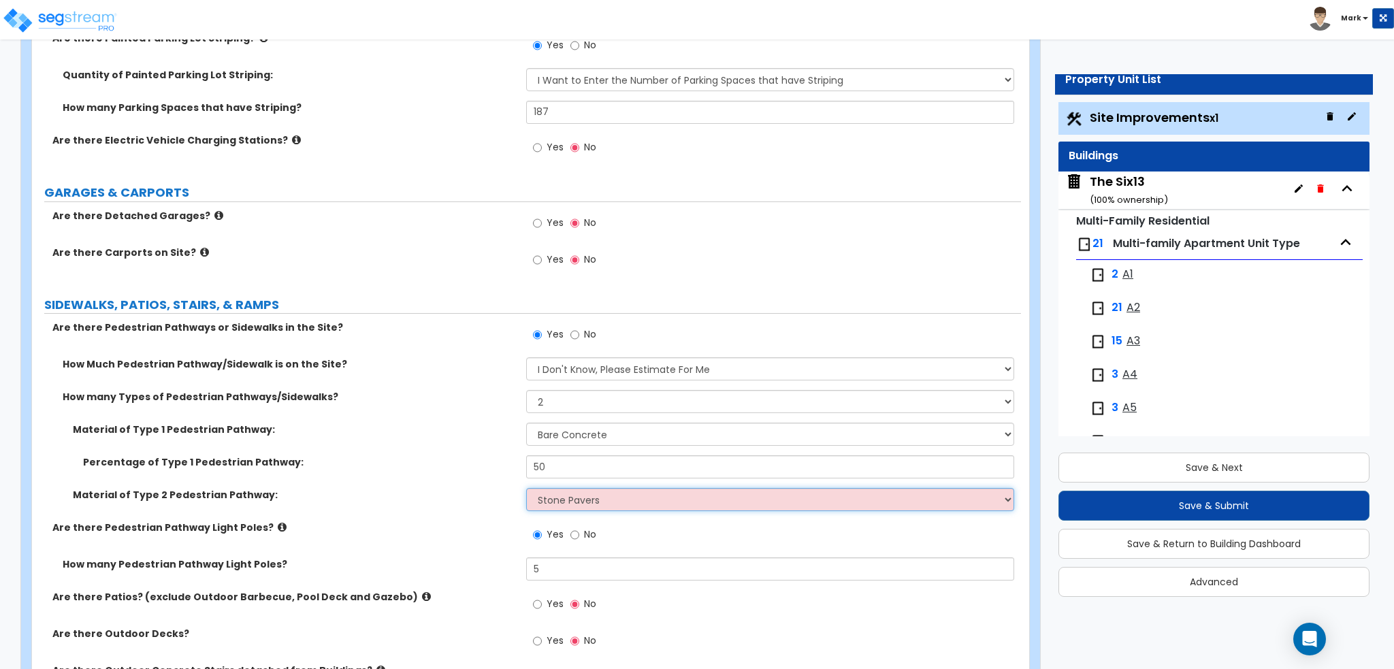
click at [526, 488] on select "Please Choose One Bare Concrete Stamped Concrete Brick Pavers Stone Pavers Wood…" at bounding box center [769, 499] width 487 height 23
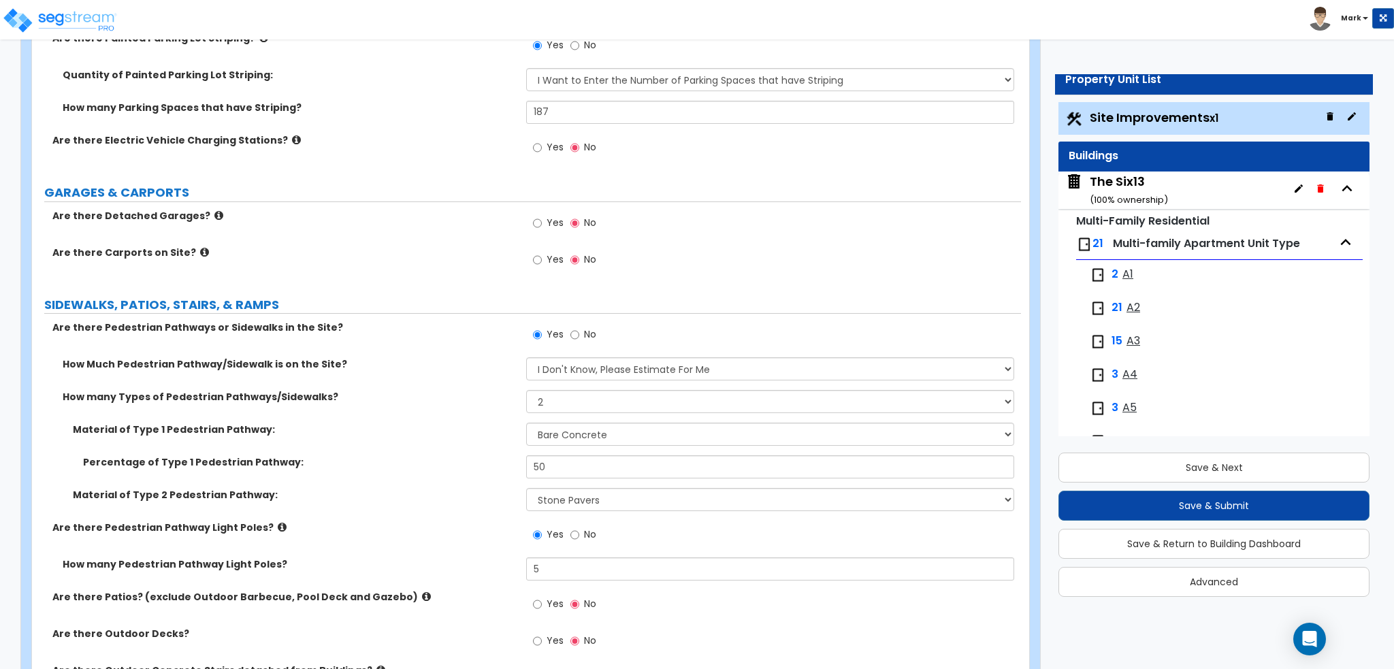
click at [453, 608] on div "Are there Patios? (exclude Outdoor Barbecue, Pool Deck and Gazebo) Yes No" at bounding box center [526, 608] width 989 height 37
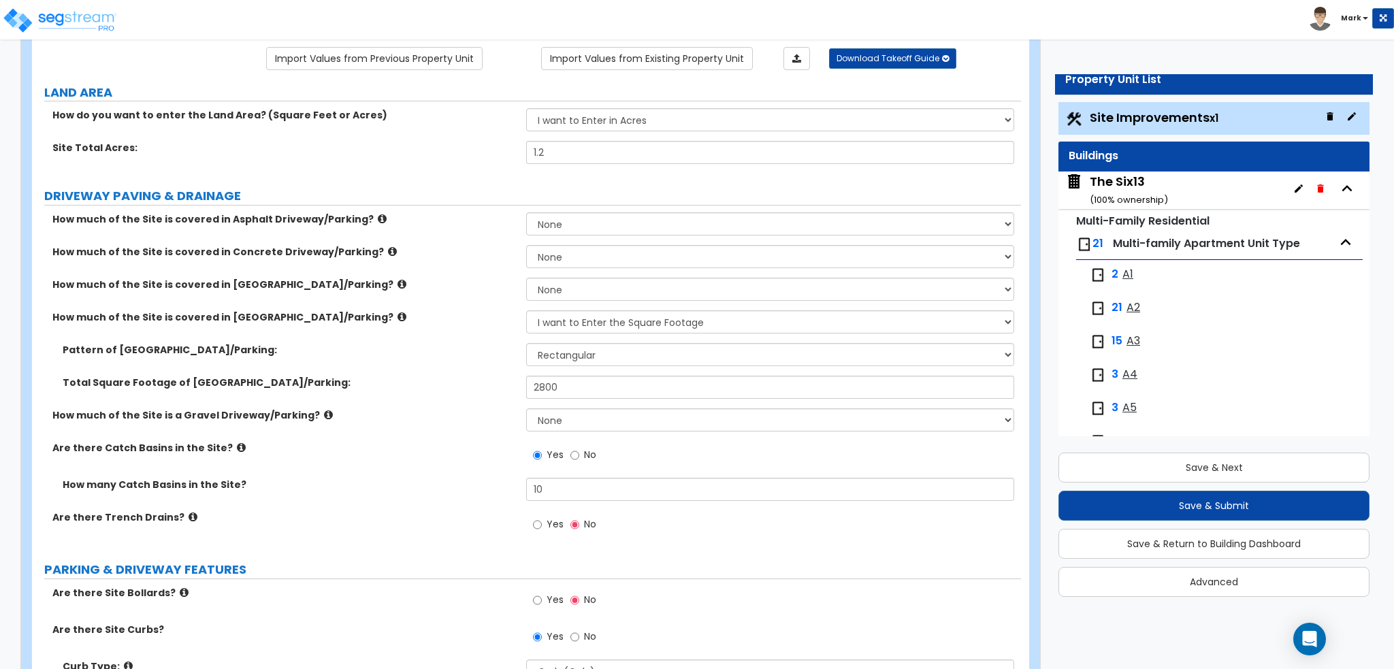
scroll to position [68, 0]
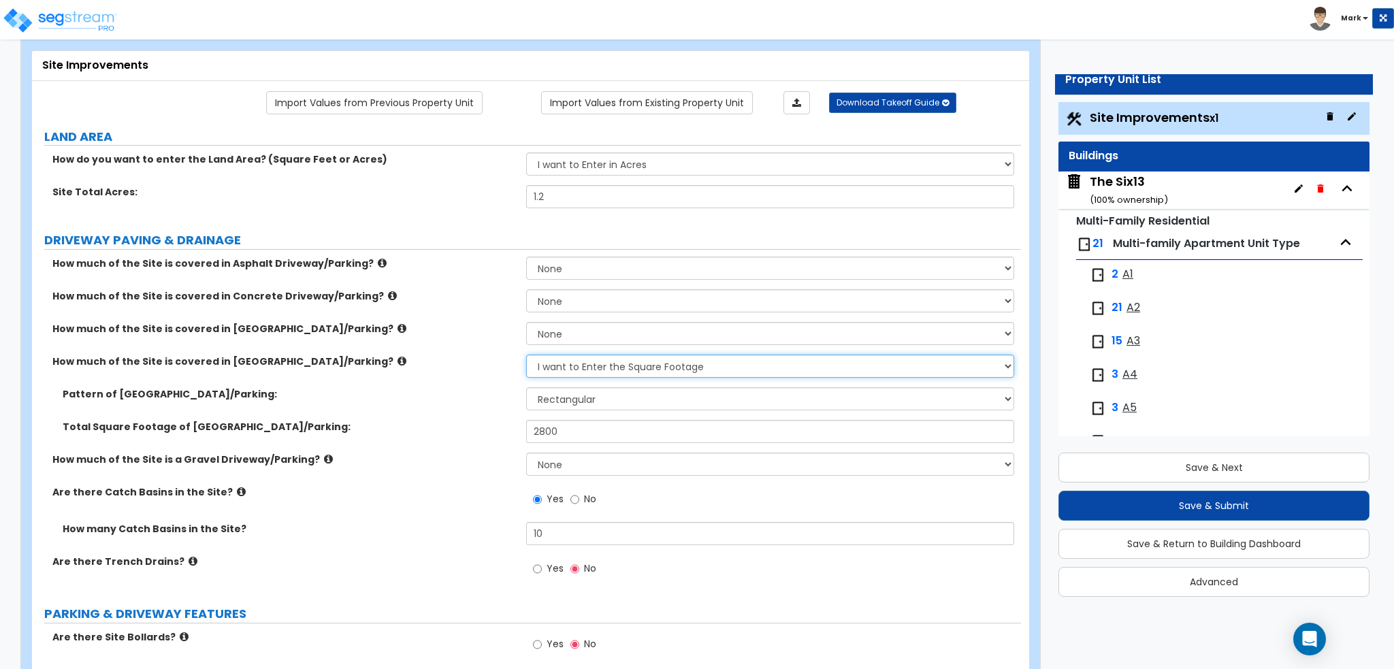
click at [553, 362] on select "None I want to Enter an Approximate Percentage I want to Enter the Square Foota…" at bounding box center [769, 366] width 487 height 23
select select "0"
click at [526, 355] on select "None I want to Enter an Approximate Percentage I want to Enter the Square Foota…" at bounding box center [769, 366] width 487 height 23
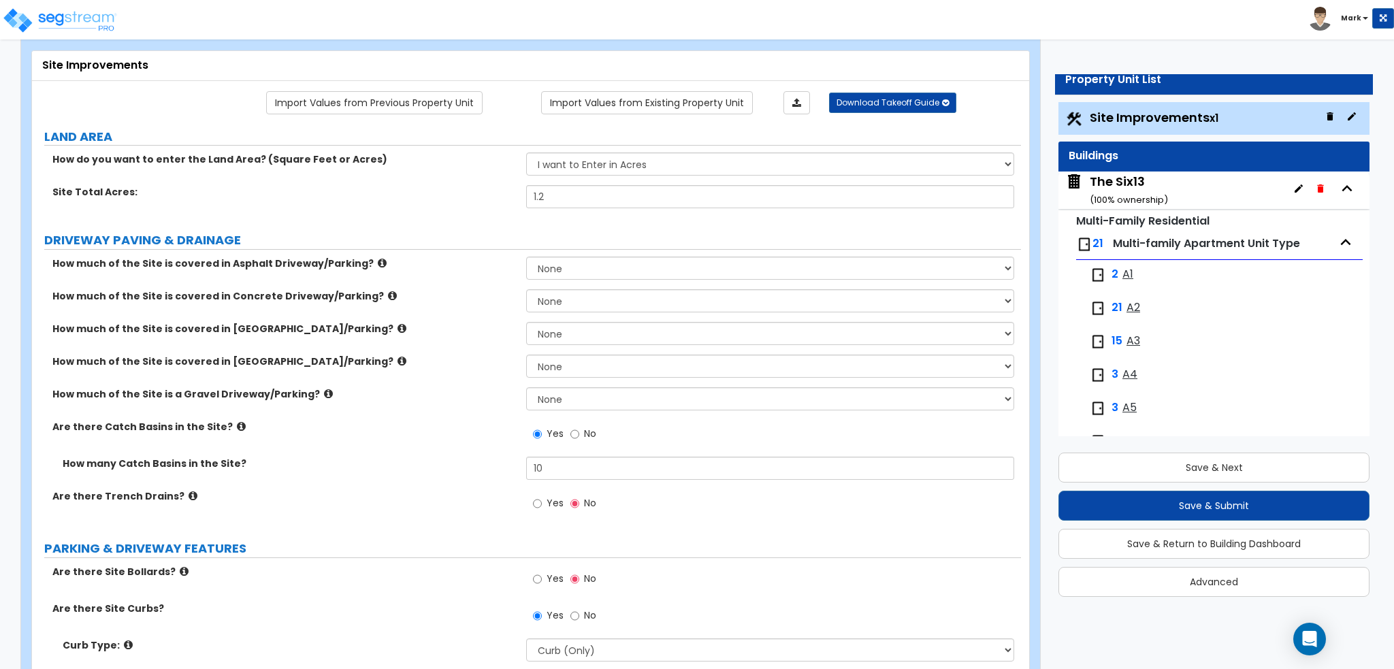
click at [471, 394] on label "How much of the Site is a Gravel Driveway/Parking?" at bounding box center [283, 394] width 463 height 14
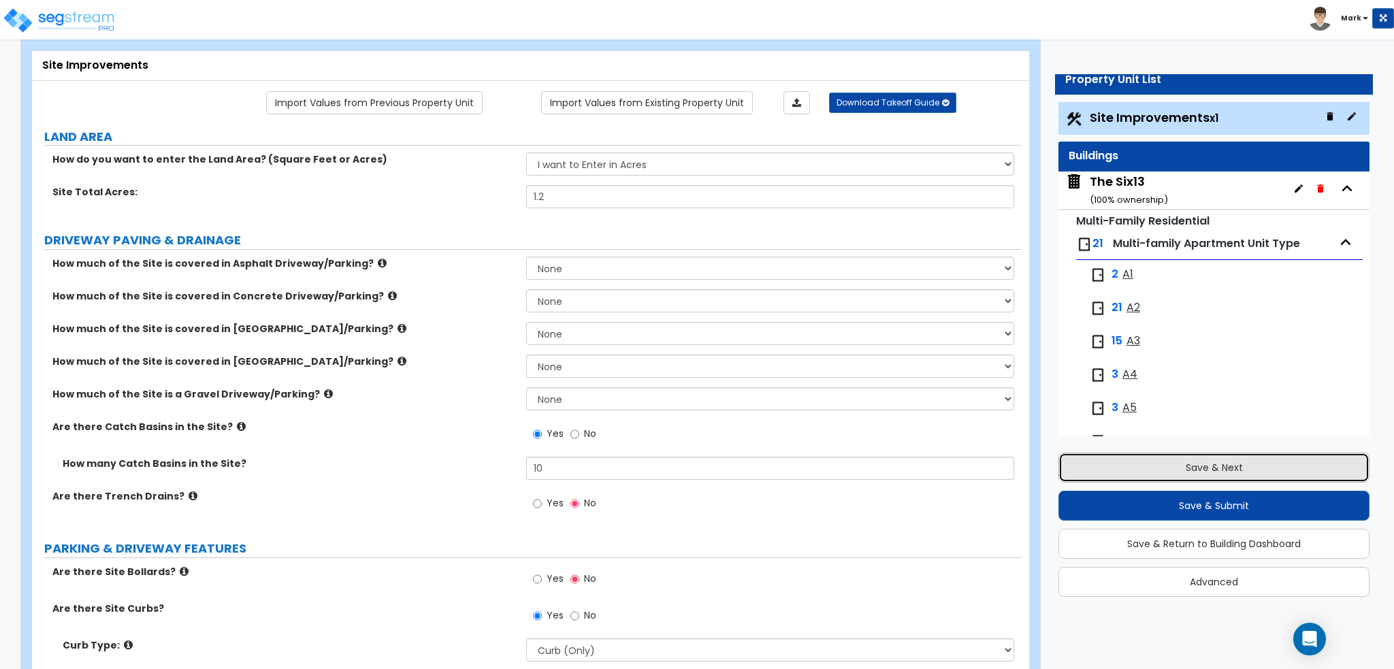
click at [1109, 455] on button "Save & Next" at bounding box center [1213, 468] width 311 height 30
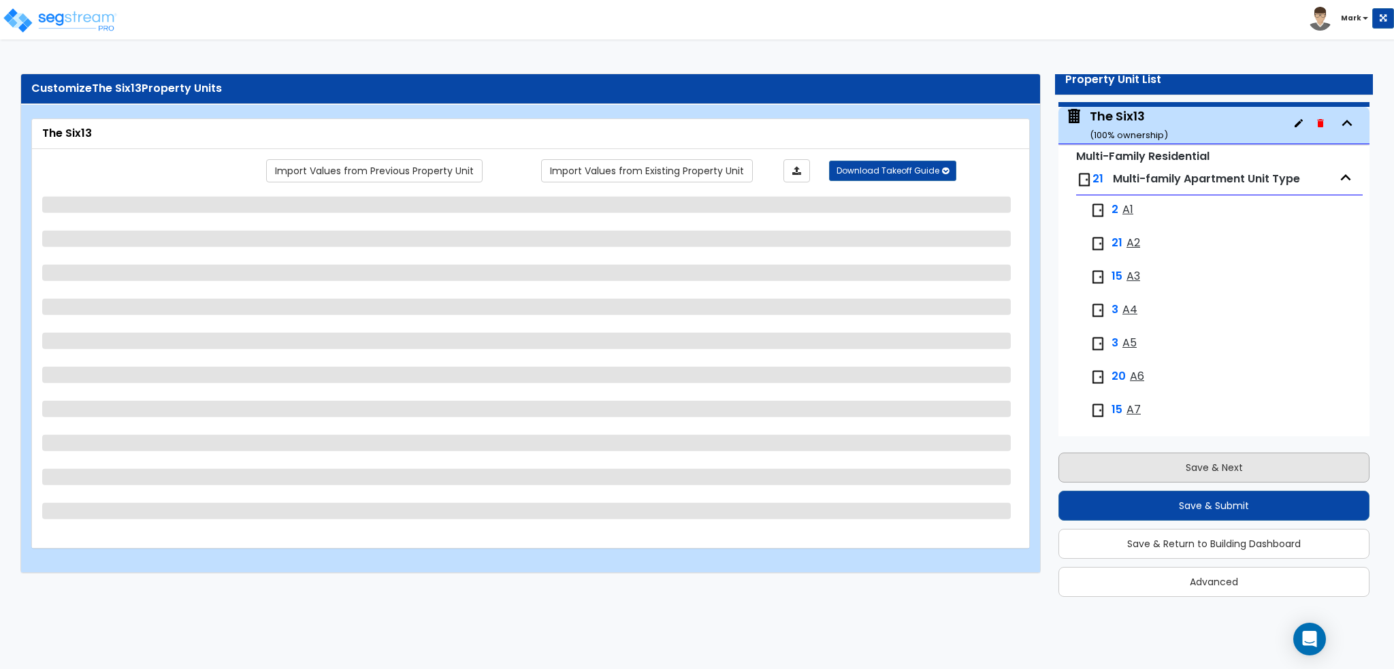
scroll to position [69, 0]
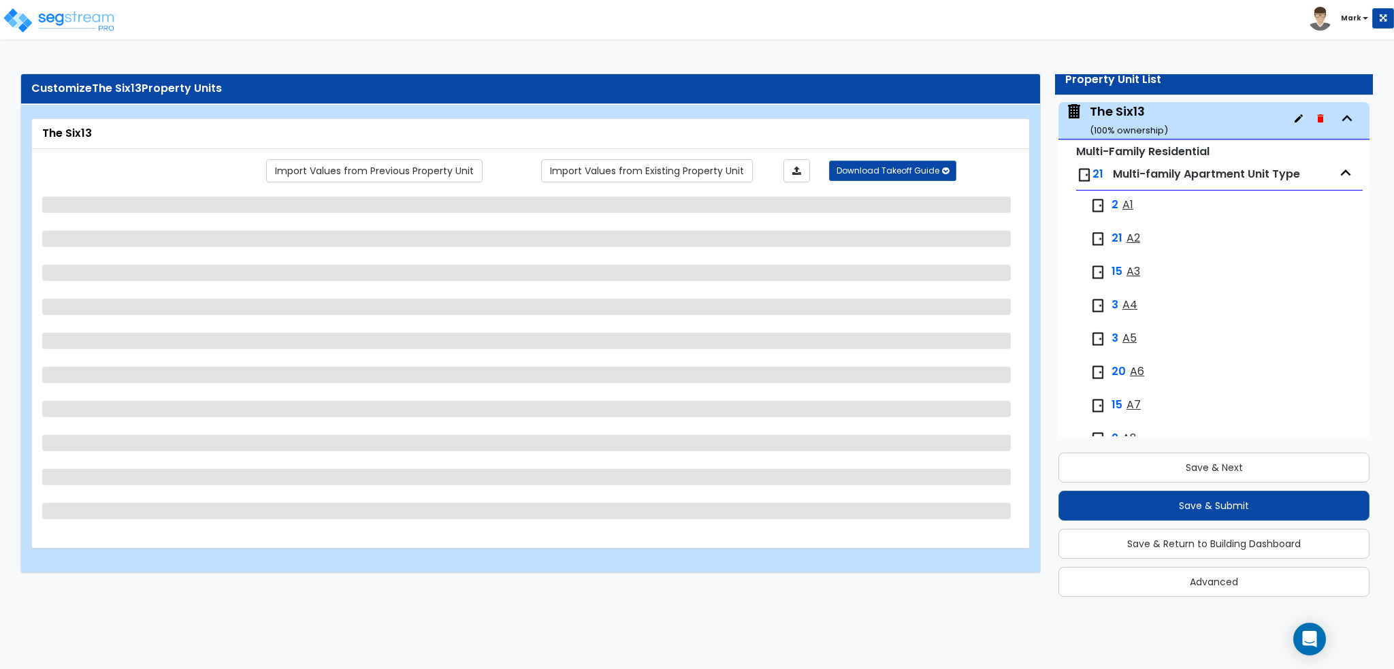
select select "1"
select select "2"
select select "1"
select select "3"
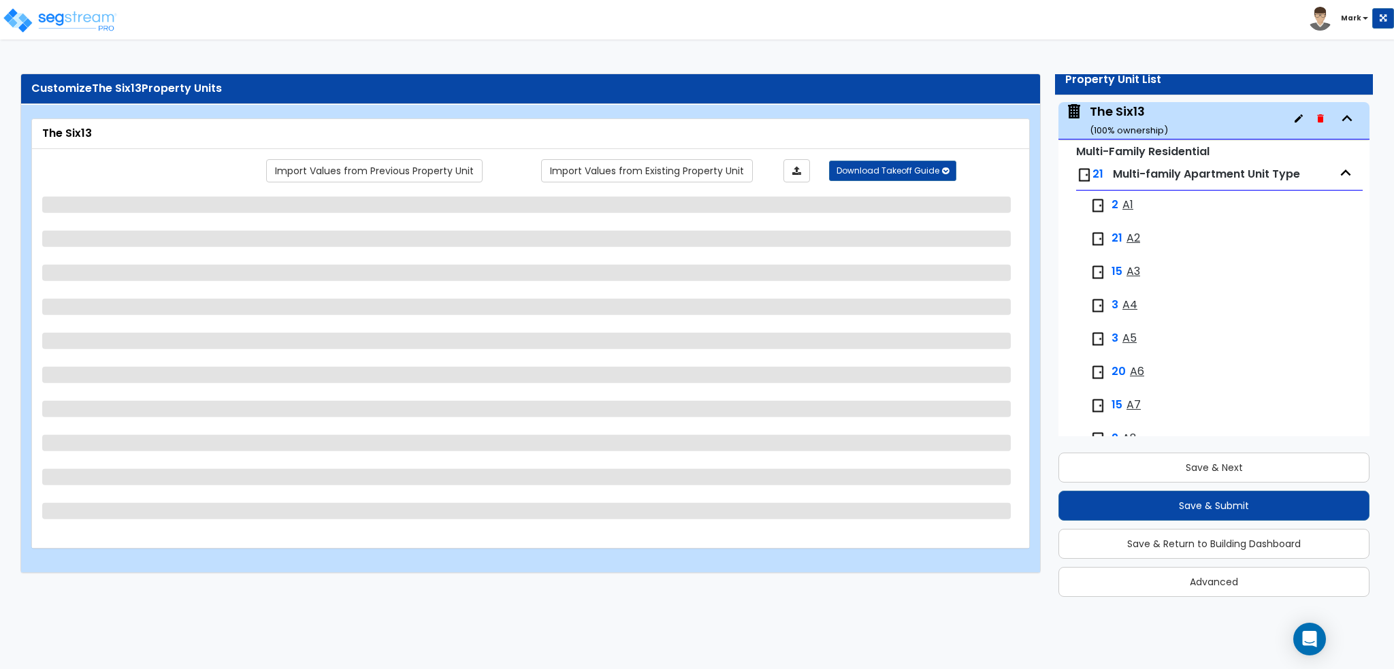
select select "1"
select select "7"
select select "1"
select select "2"
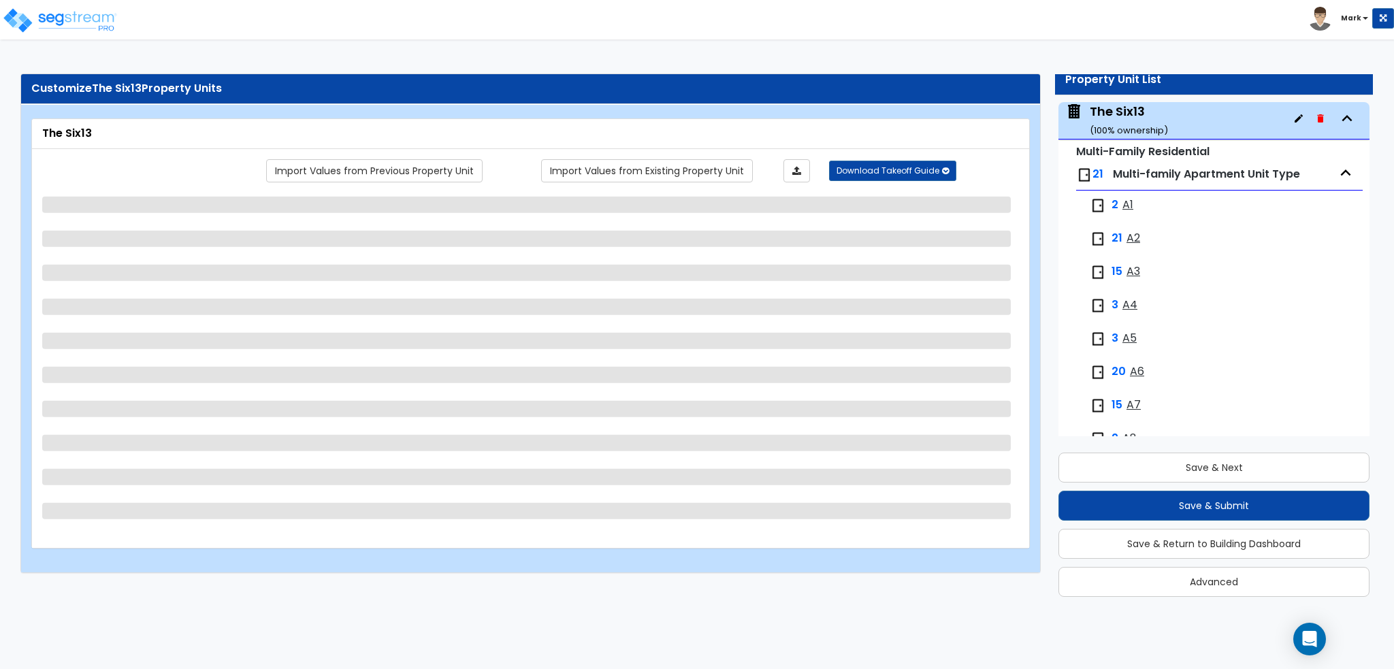
select select "1"
select select "2"
select select "1"
select select "2"
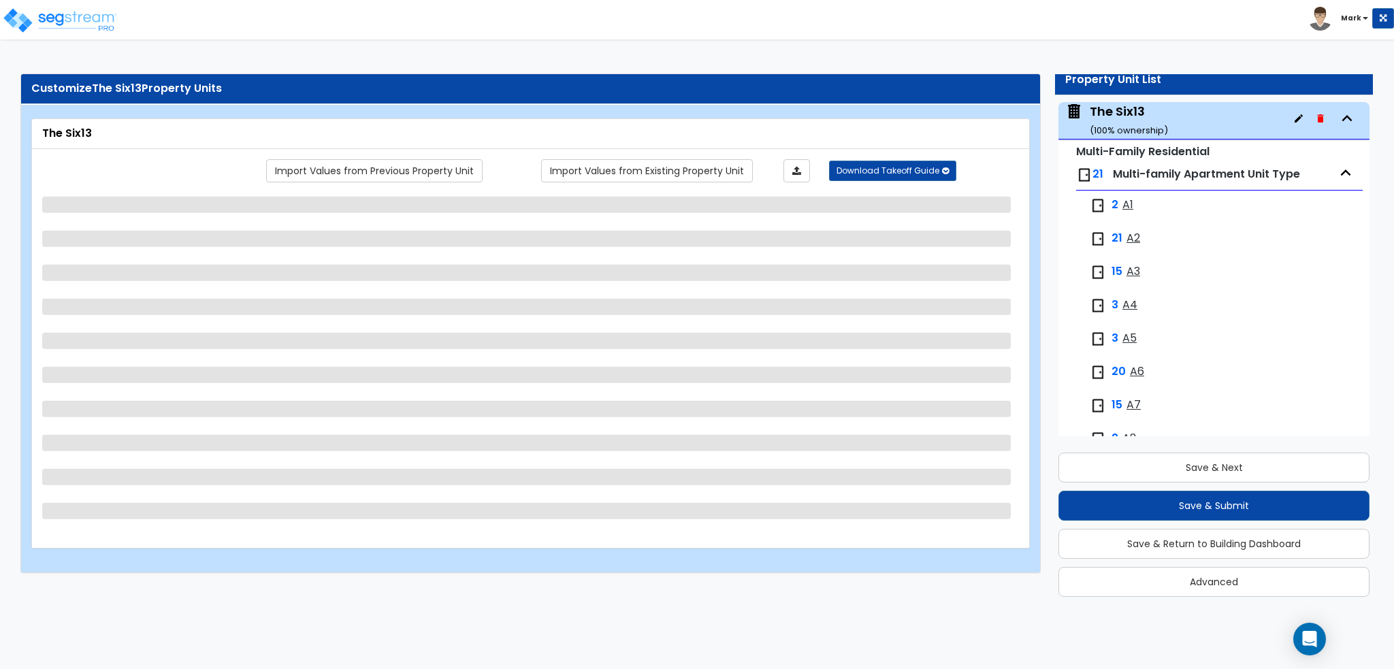
select select "4"
select select "1"
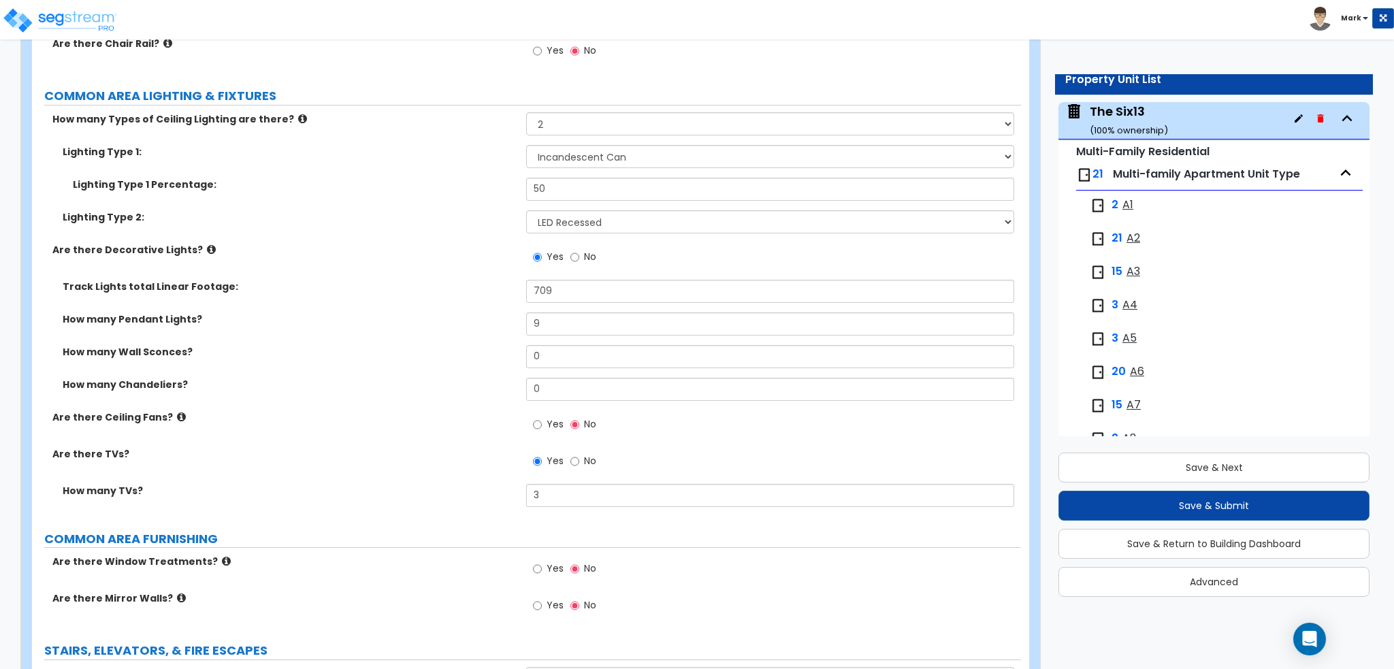
scroll to position [4444, 0]
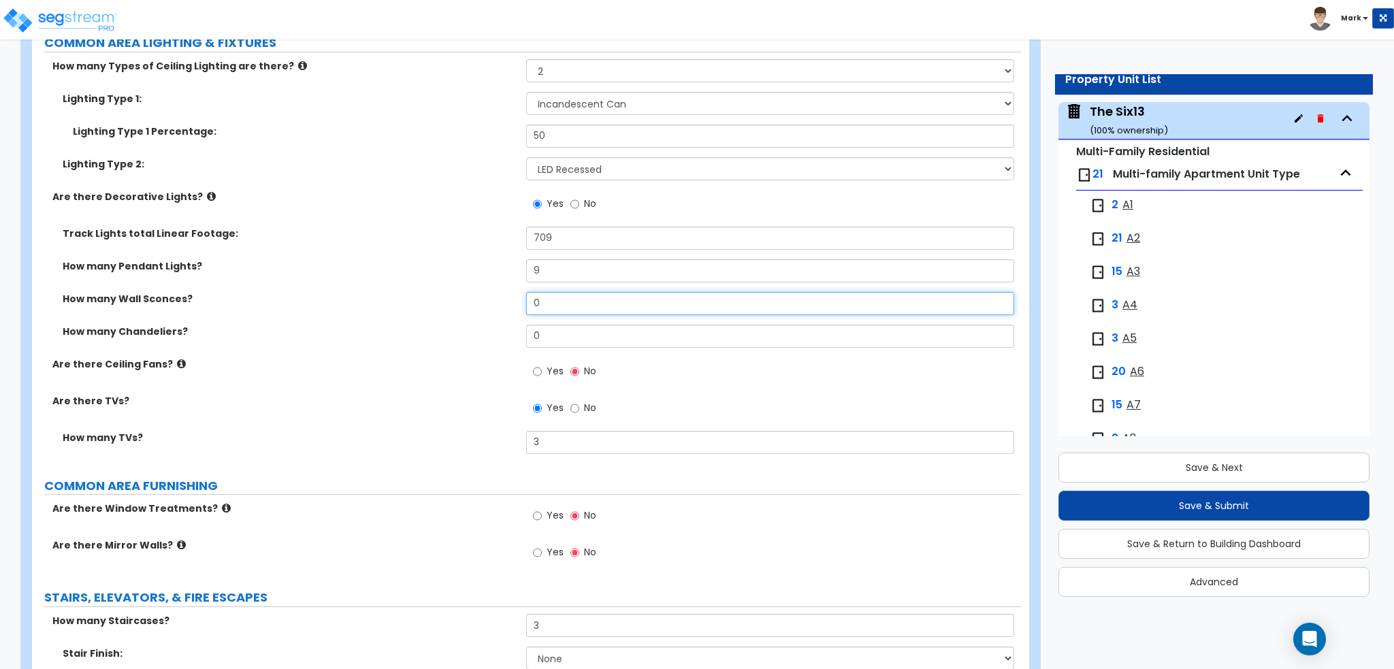
drag, startPoint x: 574, startPoint y: 292, endPoint x: 439, endPoint y: 304, distance: 135.3
click at [439, 304] on div "How many Wall Sconces? 0" at bounding box center [526, 308] width 989 height 33
click at [436, 301] on label "How many Wall Sconces?" at bounding box center [289, 299] width 453 height 14
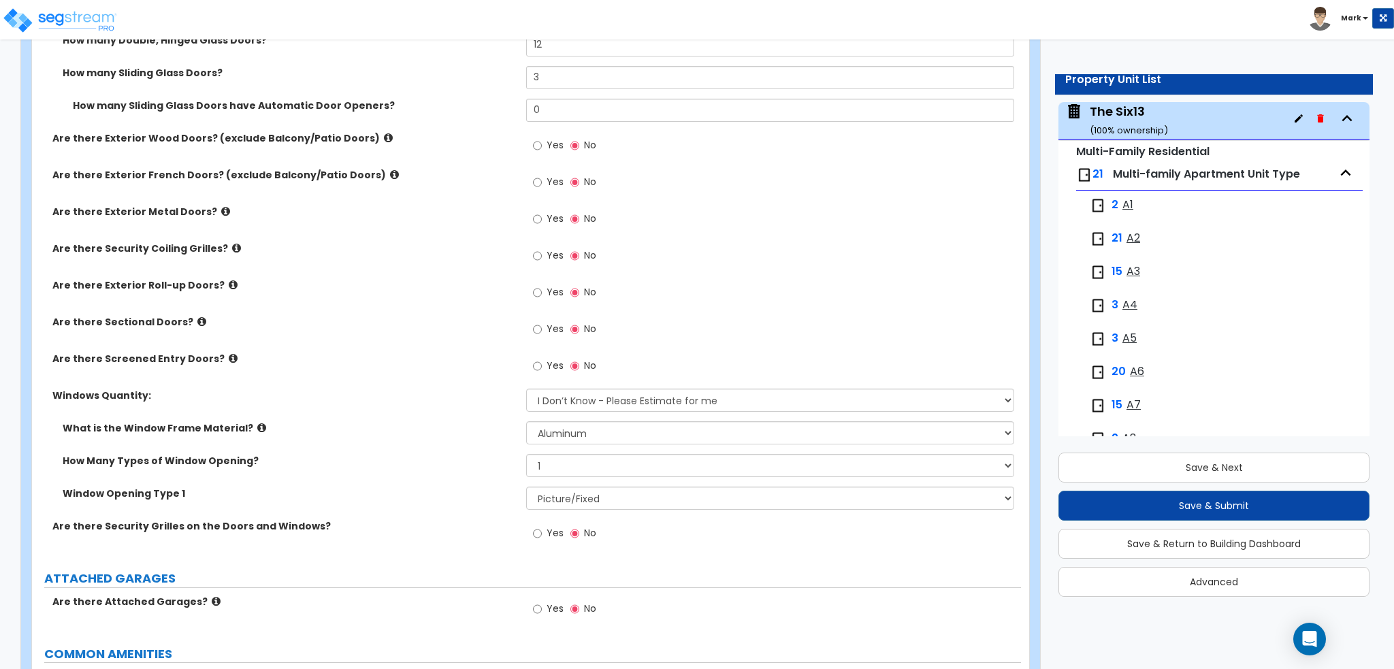
scroll to position [1994, 0]
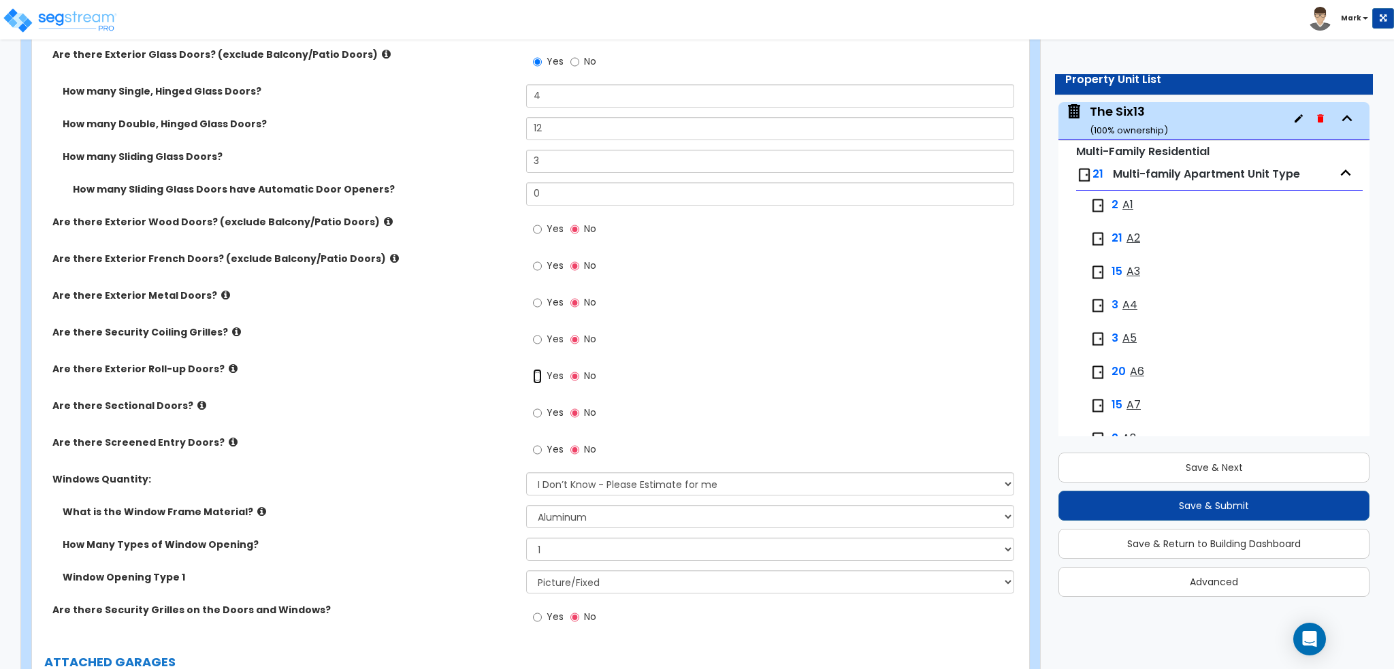
click at [542, 380] on input "Yes" at bounding box center [537, 376] width 9 height 15
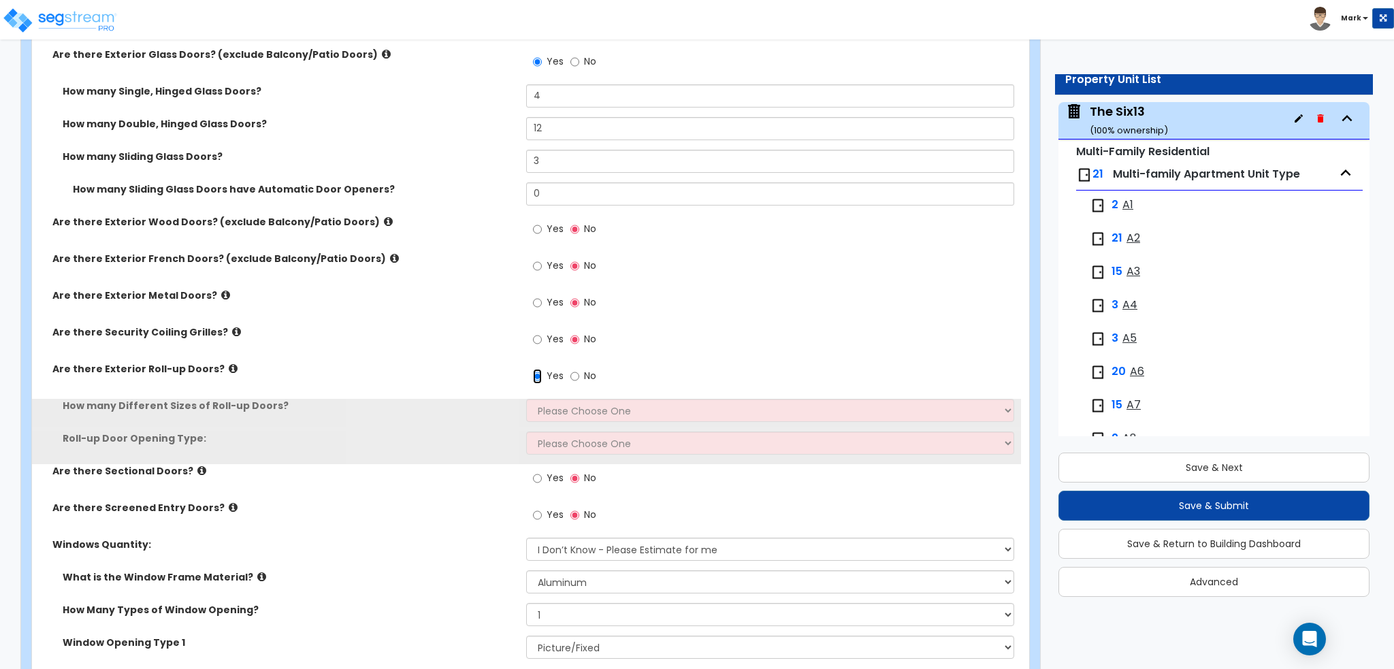
scroll to position [2130, 0]
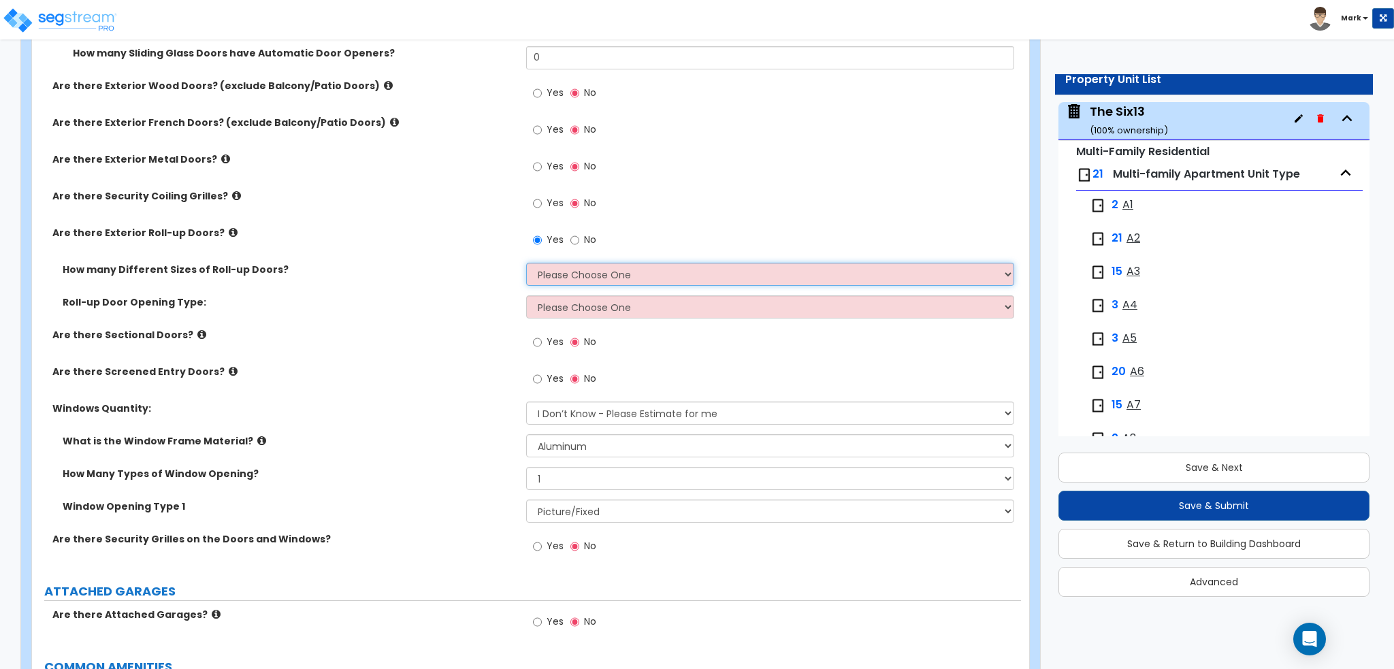
click at [559, 272] on select "Please Choose One 1 2 3" at bounding box center [769, 274] width 487 height 23
click at [526, 263] on select "Please Choose One 1 2 3" at bounding box center [769, 274] width 487 height 23
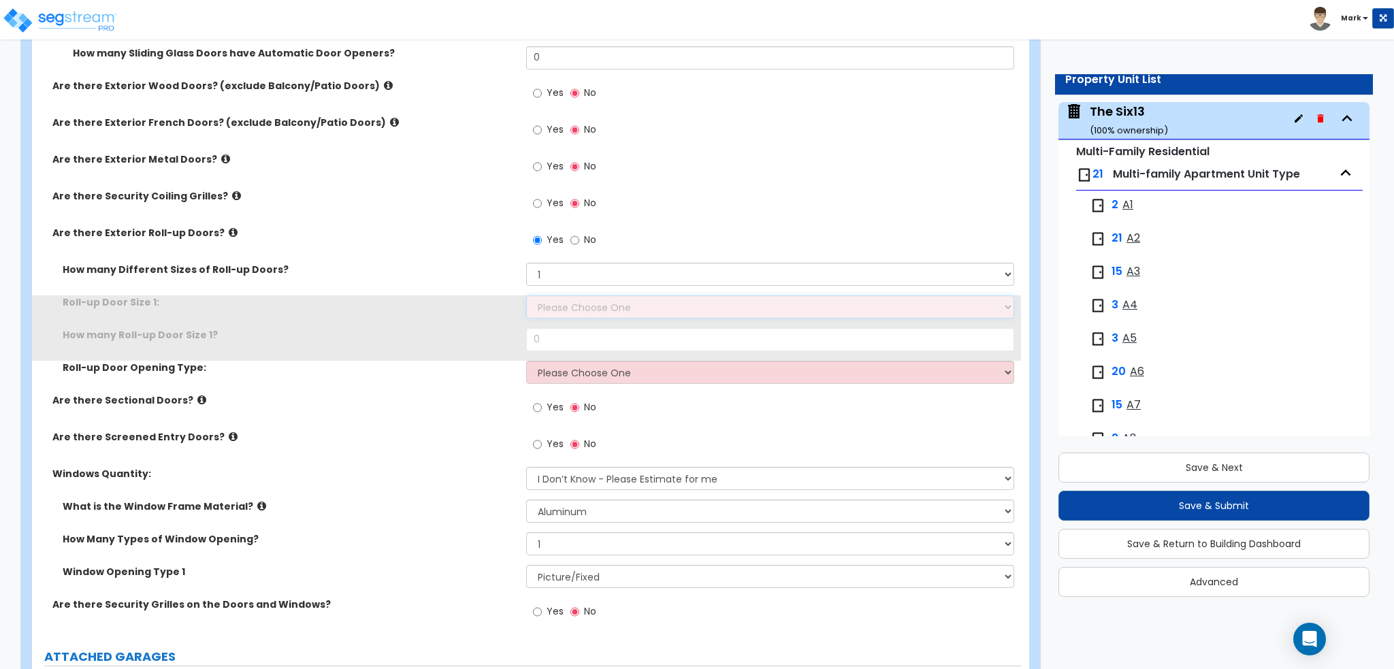
click at [562, 304] on select "Please Choose One 8' x 8' 10' x 10' 12' x 12' 14' x 14' 20' x 12' 20' x 16'" at bounding box center [769, 306] width 487 height 23
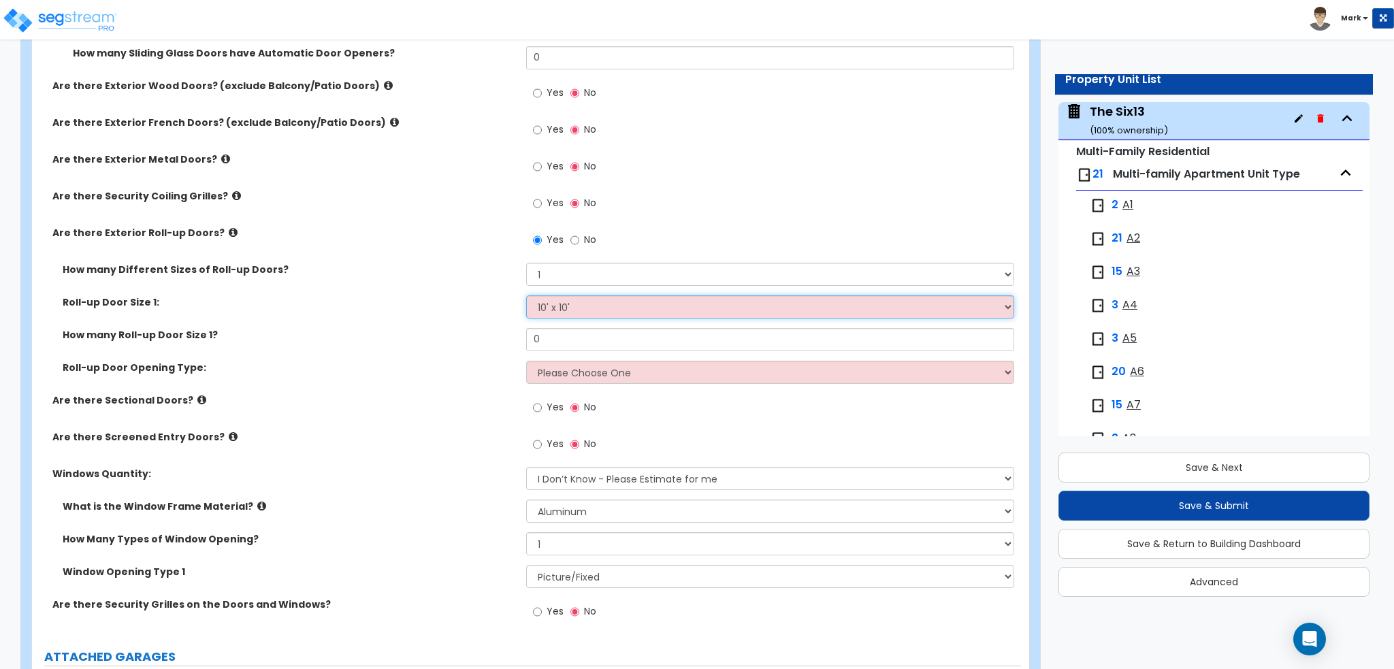
click at [526, 295] on select "Please Choose One 8' x 8' 10' x 10' 12' x 12' 14' x 14' 20' x 12' 20' x 16'" at bounding box center [769, 306] width 487 height 23
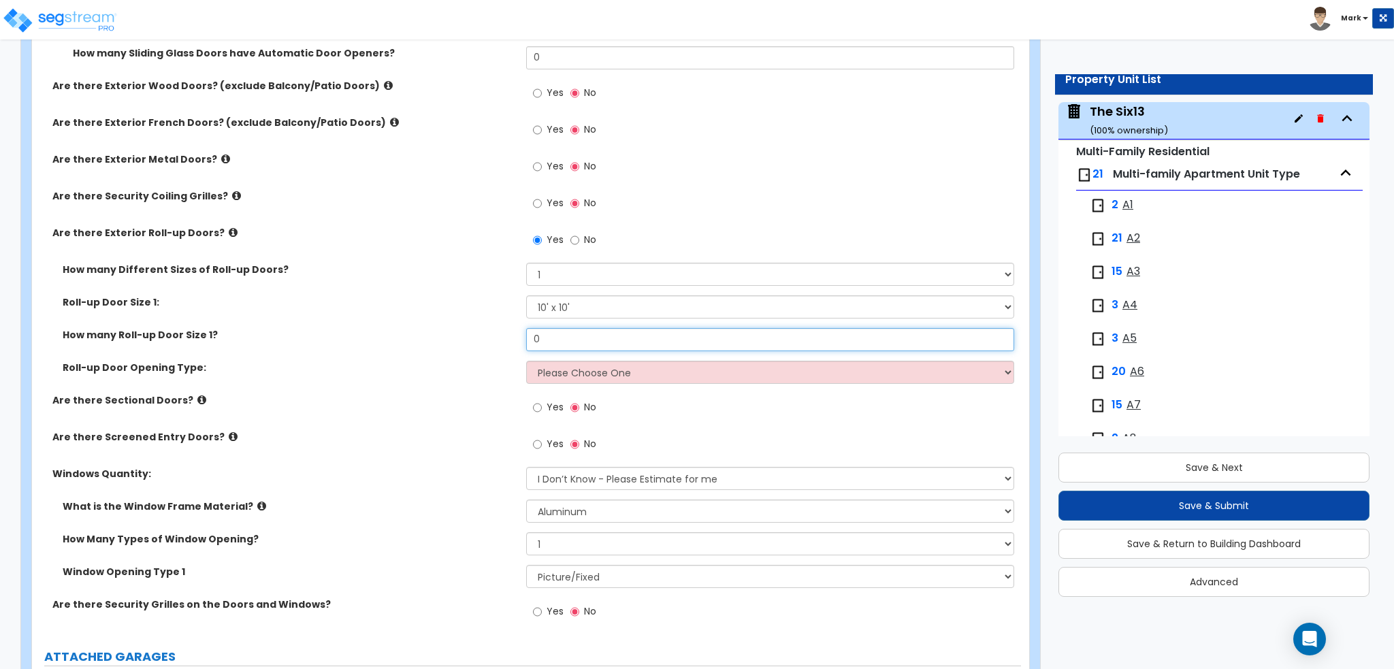
drag, startPoint x: 572, startPoint y: 335, endPoint x: 478, endPoint y: 329, distance: 94.1
click at [478, 329] on div "How many Roll-up Door Size 1? 0" at bounding box center [526, 344] width 989 height 33
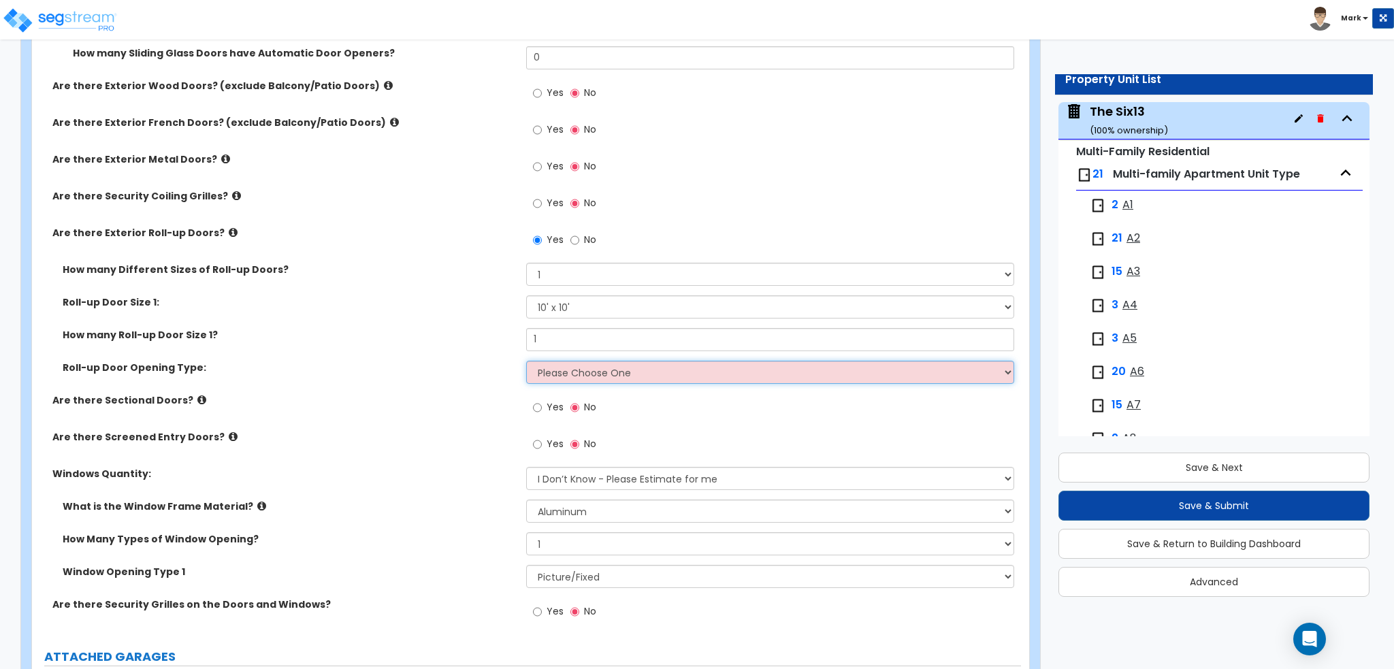
click at [553, 361] on select "Please Choose One All Manual All Motorized Some are Motorized" at bounding box center [769, 372] width 487 height 23
click at [526, 361] on select "Please Choose One All Manual All Motorized Some are Motorized" at bounding box center [769, 372] width 487 height 23
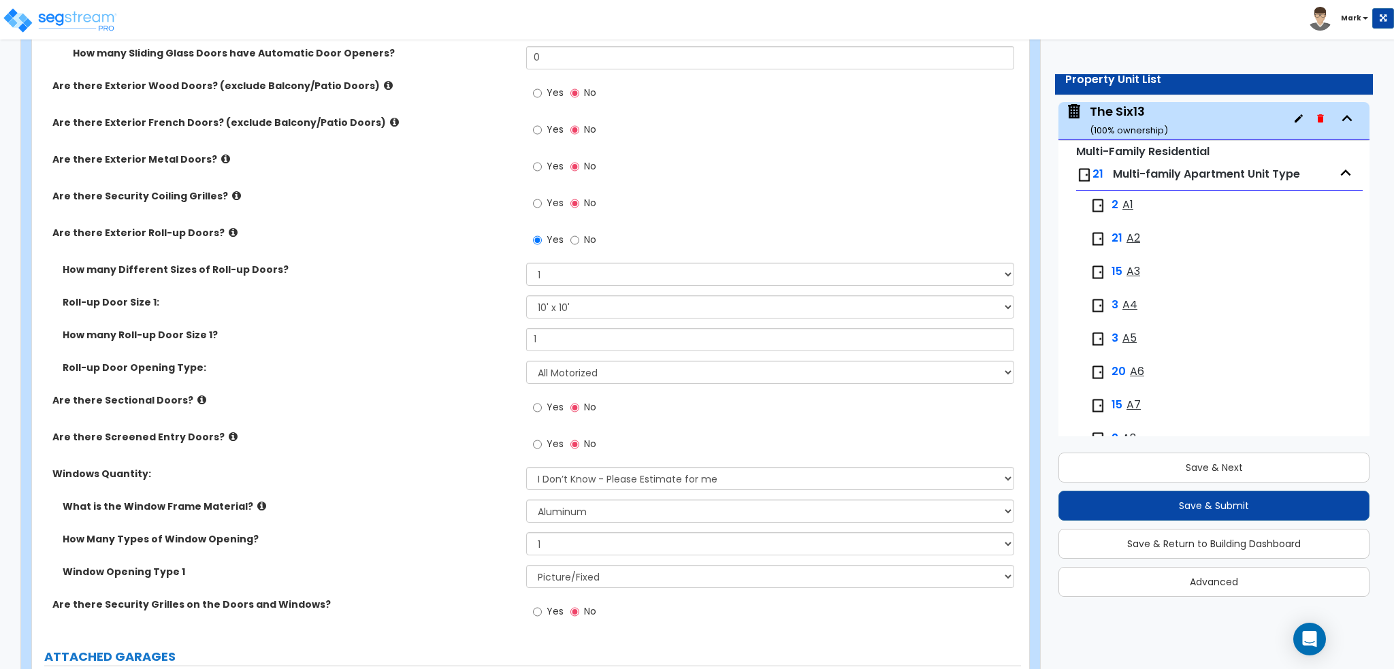
click at [427, 390] on div "Roll-up Door Opening Type: Please Choose One All Manual All Motorized Some are …" at bounding box center [526, 377] width 989 height 33
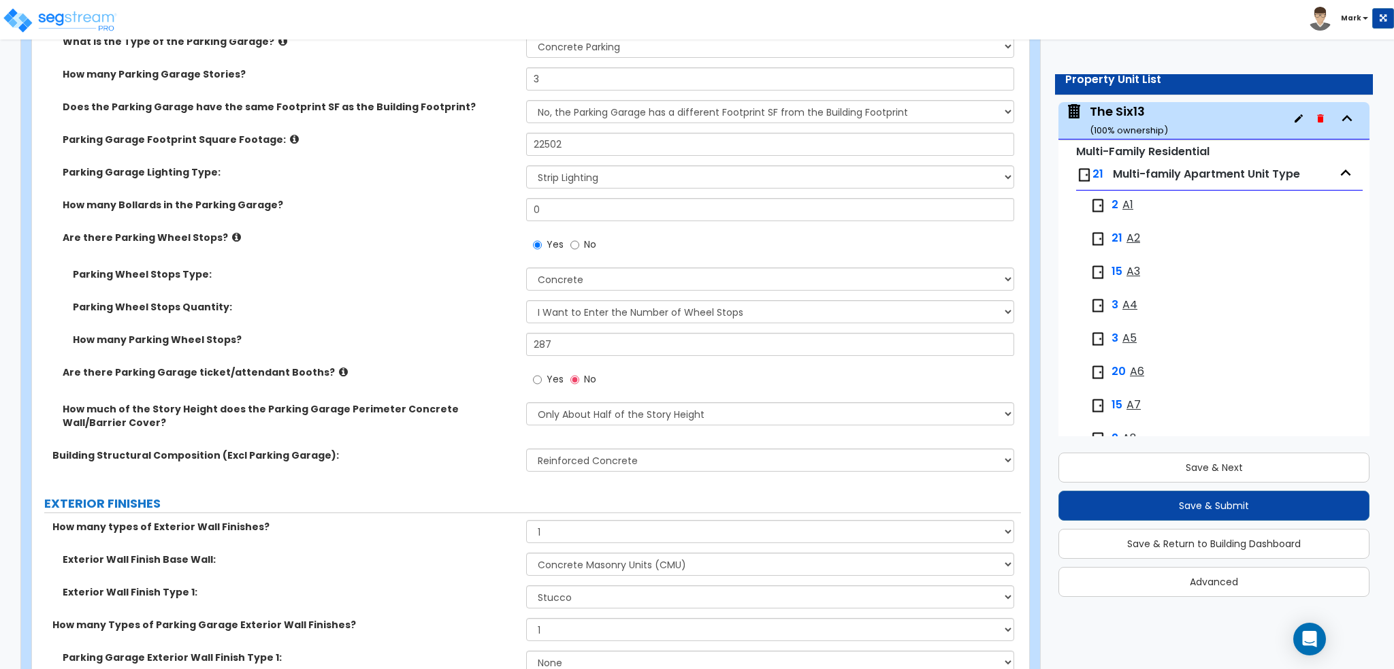
scroll to position [497, 0]
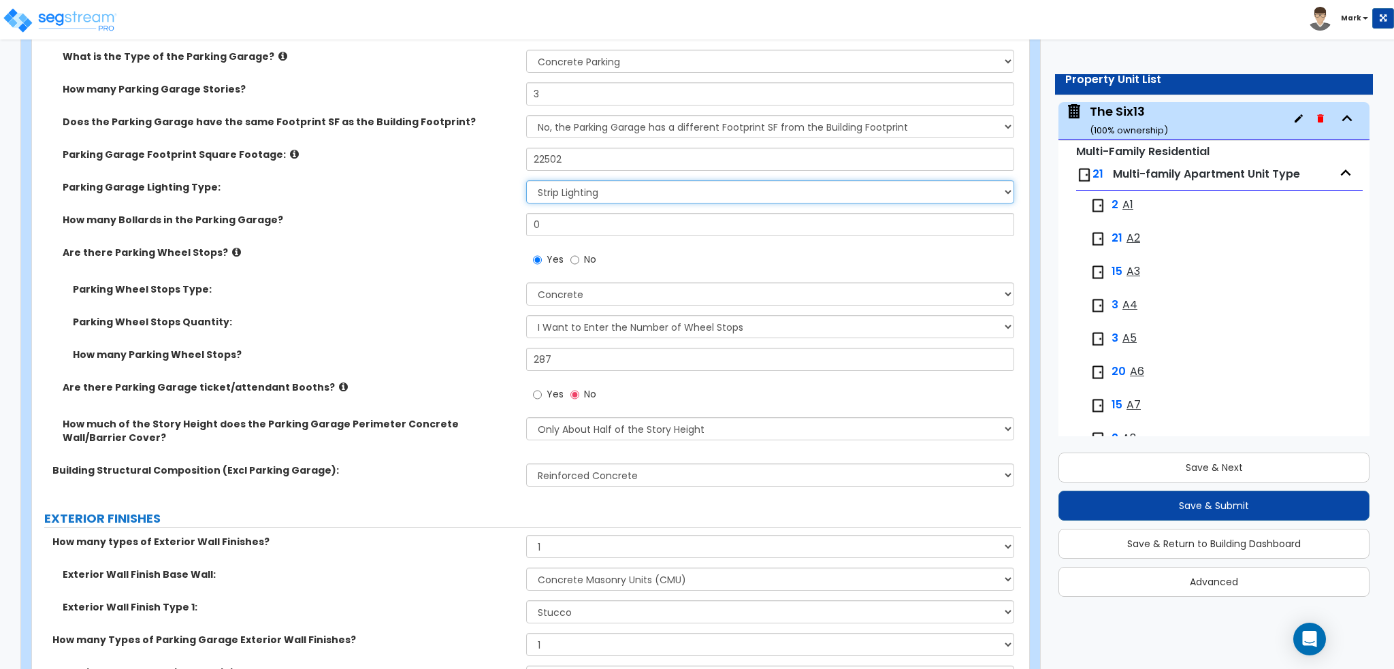
click at [561, 200] on select "Please Choose One Bay Lighting Strip Lighting" at bounding box center [769, 191] width 487 height 23
click at [526, 180] on select "Please Choose One Bay Lighting Strip Lighting" at bounding box center [769, 191] width 487 height 23
click at [436, 209] on div "Parking Garage Lighting Type: Please Choose One Bay Lighting Strip Lighting" at bounding box center [526, 196] width 989 height 33
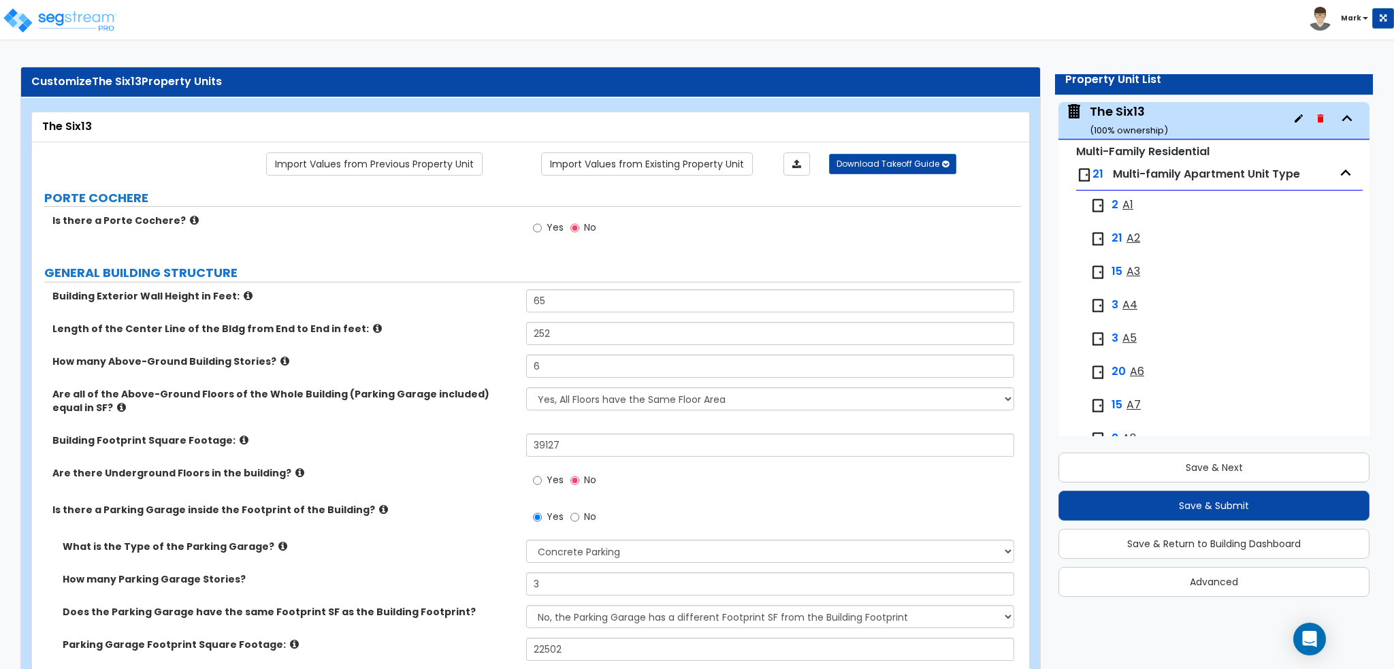
scroll to position [0, 0]
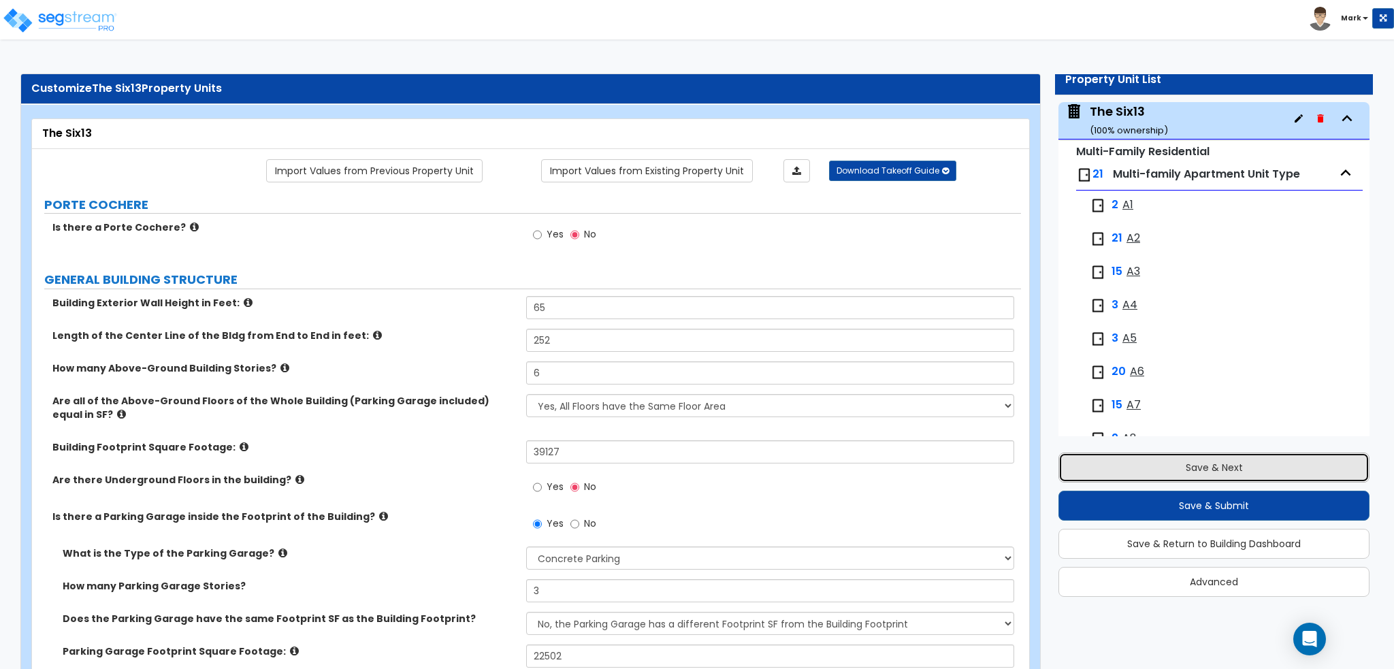
click at [1264, 454] on button "Save & Next" at bounding box center [1213, 468] width 311 height 30
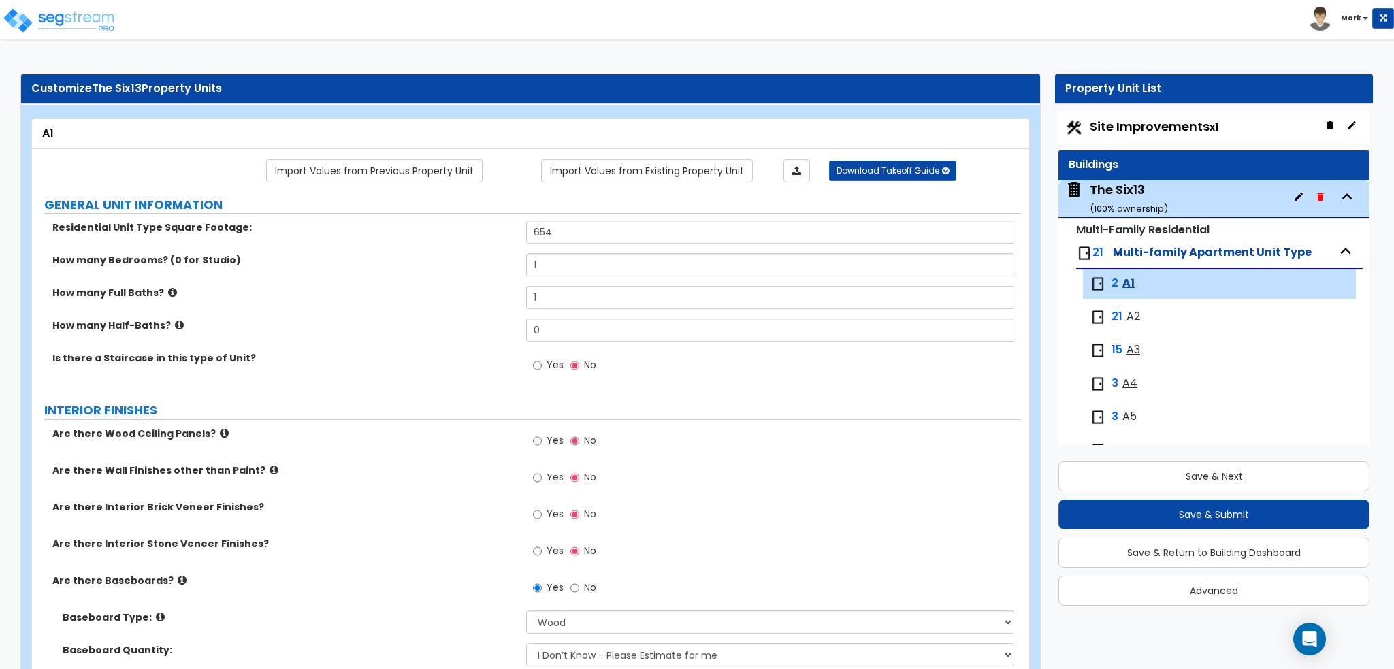
click at [1132, 132] on span "Site Improvements x1" at bounding box center [1154, 126] width 129 height 17
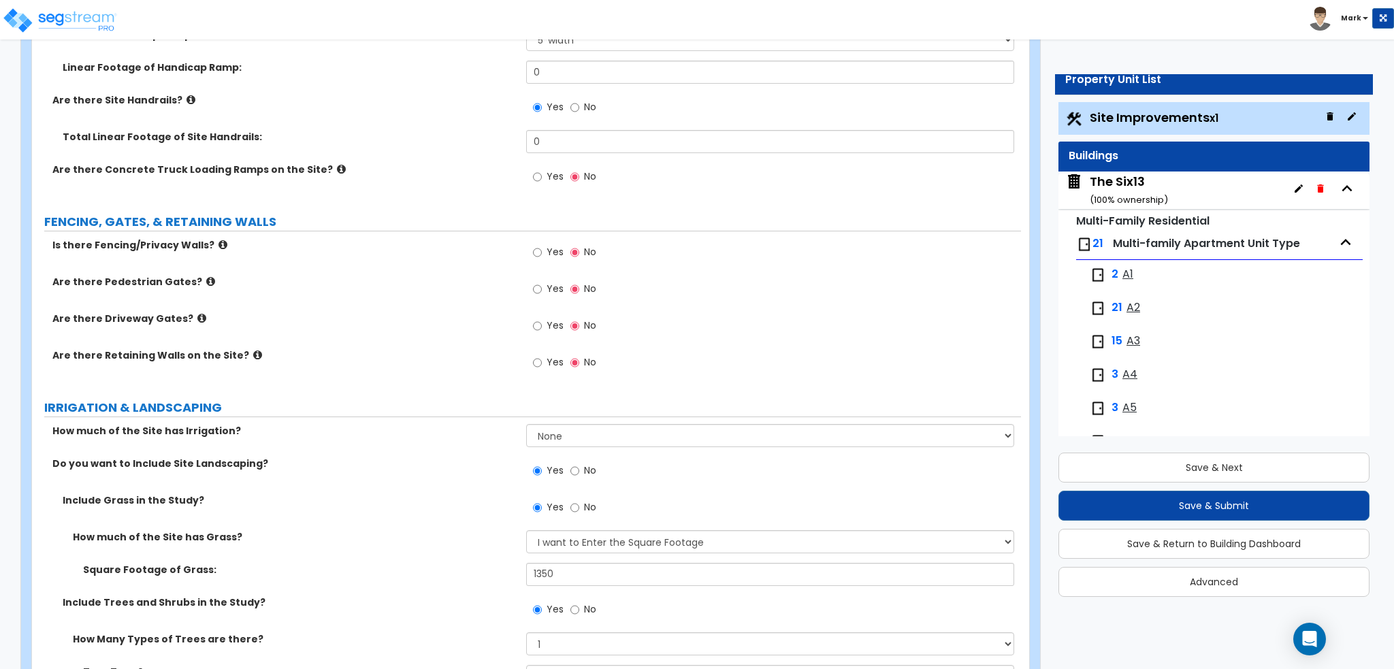
scroll to position [1837, 0]
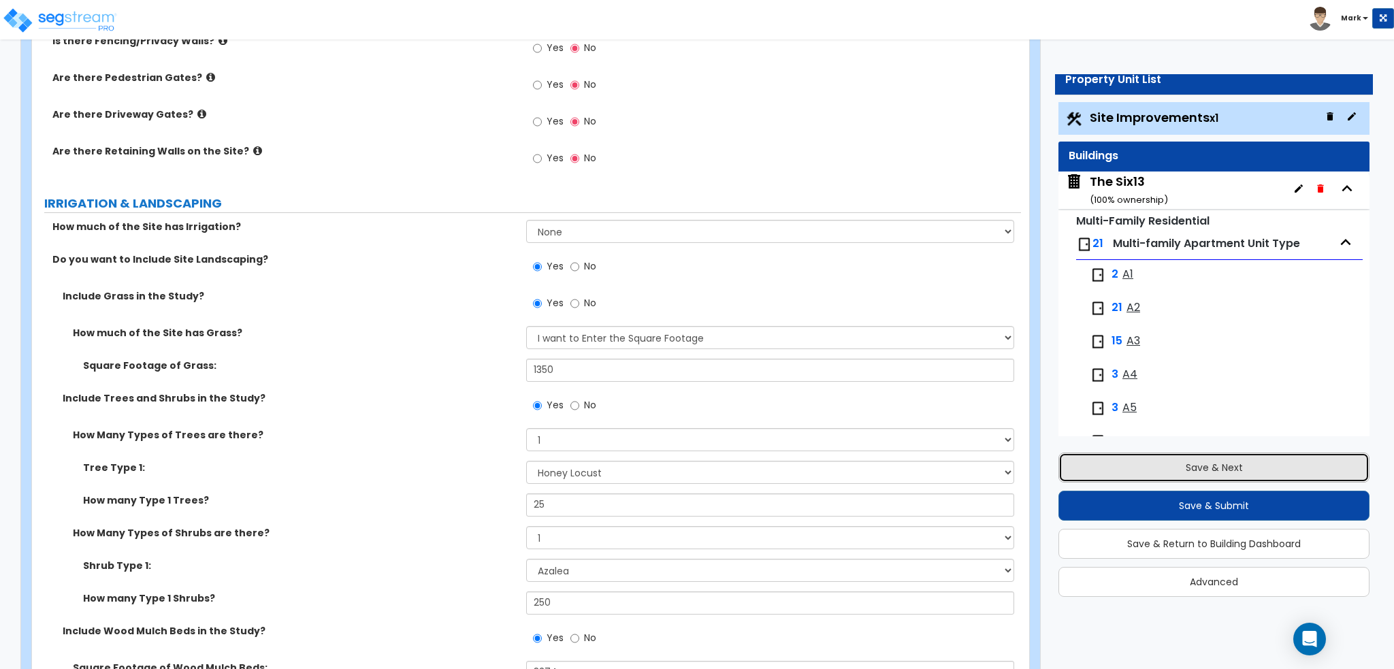
click at [1098, 458] on button "Save & Next" at bounding box center [1213, 468] width 311 height 30
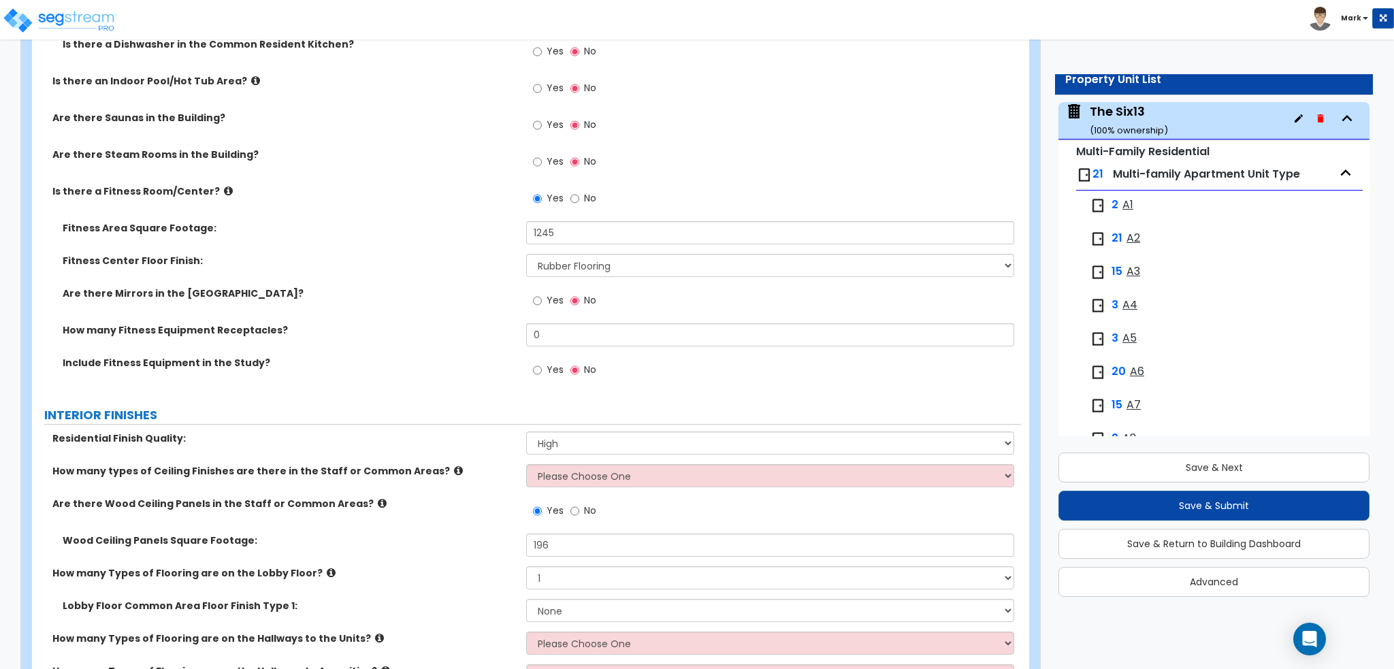
scroll to position [3607, 0]
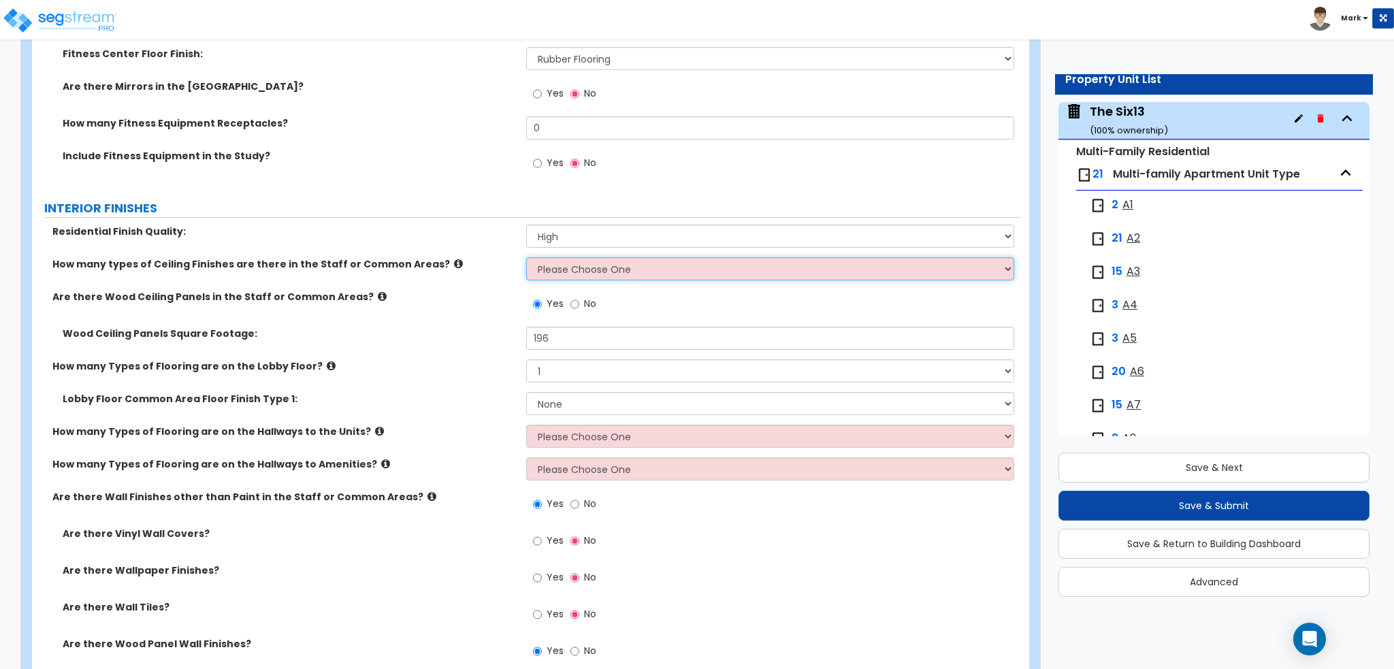
click at [570, 274] on select "Please Choose One 1 2 3" at bounding box center [769, 268] width 487 height 23
click at [526, 257] on select "Please Choose One 1 2 3" at bounding box center [769, 268] width 487 height 23
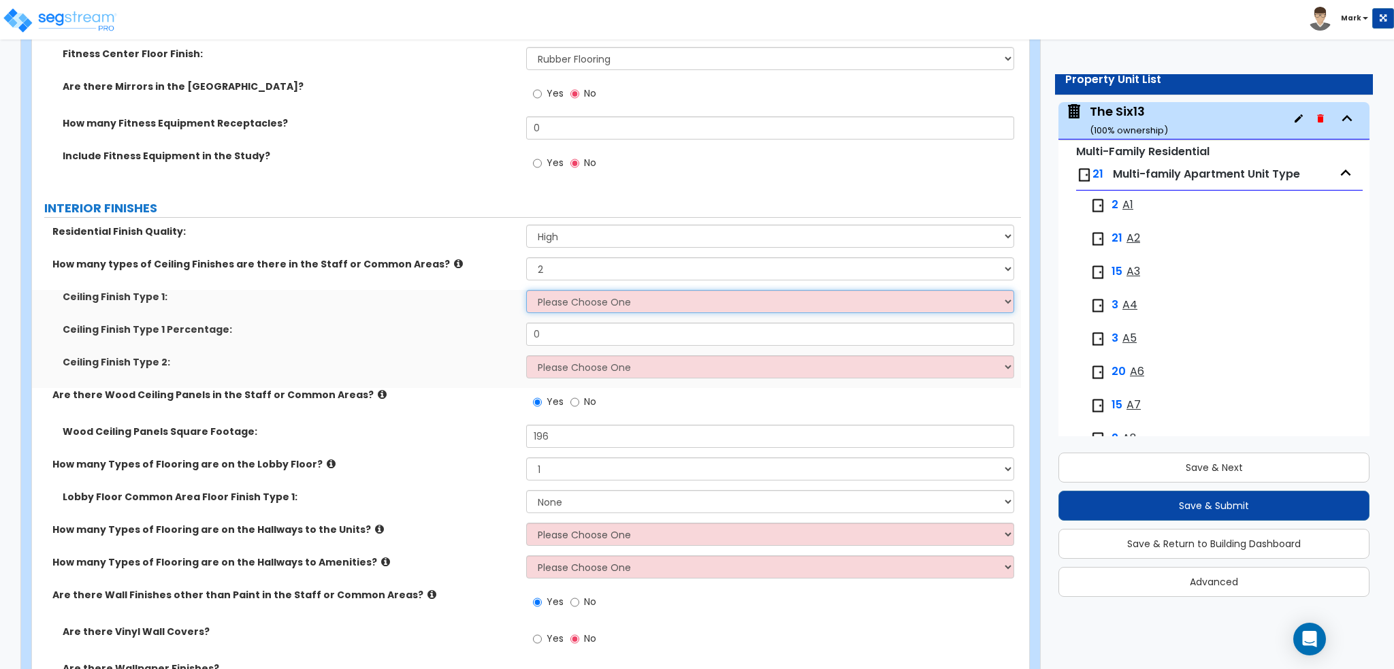
click at [566, 303] on select "Please Choose One Drop Ceiling Drywall Ceiling Open Ceiling" at bounding box center [769, 301] width 487 height 23
click at [526, 290] on select "Please Choose One Drop Ceiling Drywall Ceiling Open Ceiling" at bounding box center [769, 301] width 487 height 23
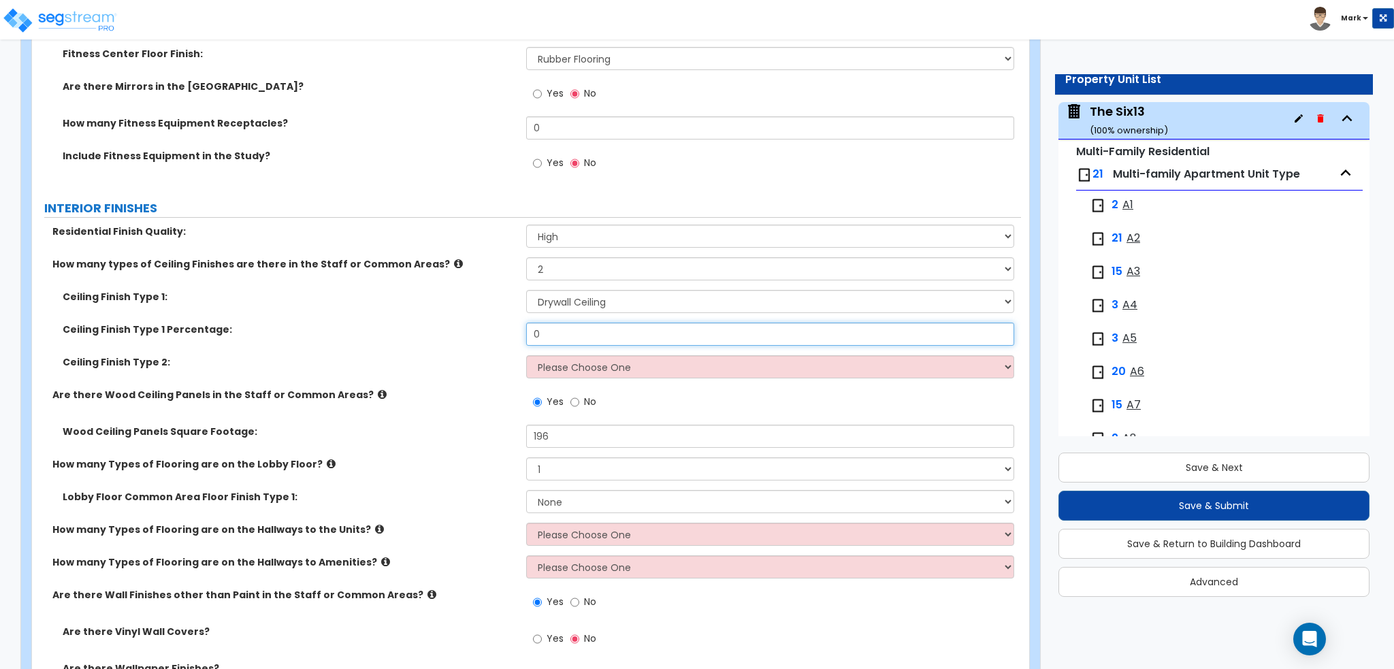
drag, startPoint x: 580, startPoint y: 334, endPoint x: 507, endPoint y: 335, distance: 72.8
click at [507, 335] on div "Ceiling Finish Type 1 Percentage: 0" at bounding box center [526, 339] width 989 height 33
click at [569, 388] on div "Yes No" at bounding box center [564, 403] width 77 height 31
click at [570, 379] on div "Ceiling Finish Type 2: Please Choose One Drop Ceiling Drywall Ceiling Open Ceil…" at bounding box center [526, 371] width 989 height 33
click at [570, 375] on select "Please Choose One Drop Ceiling Drywall Ceiling Open Ceiling" at bounding box center [769, 366] width 487 height 23
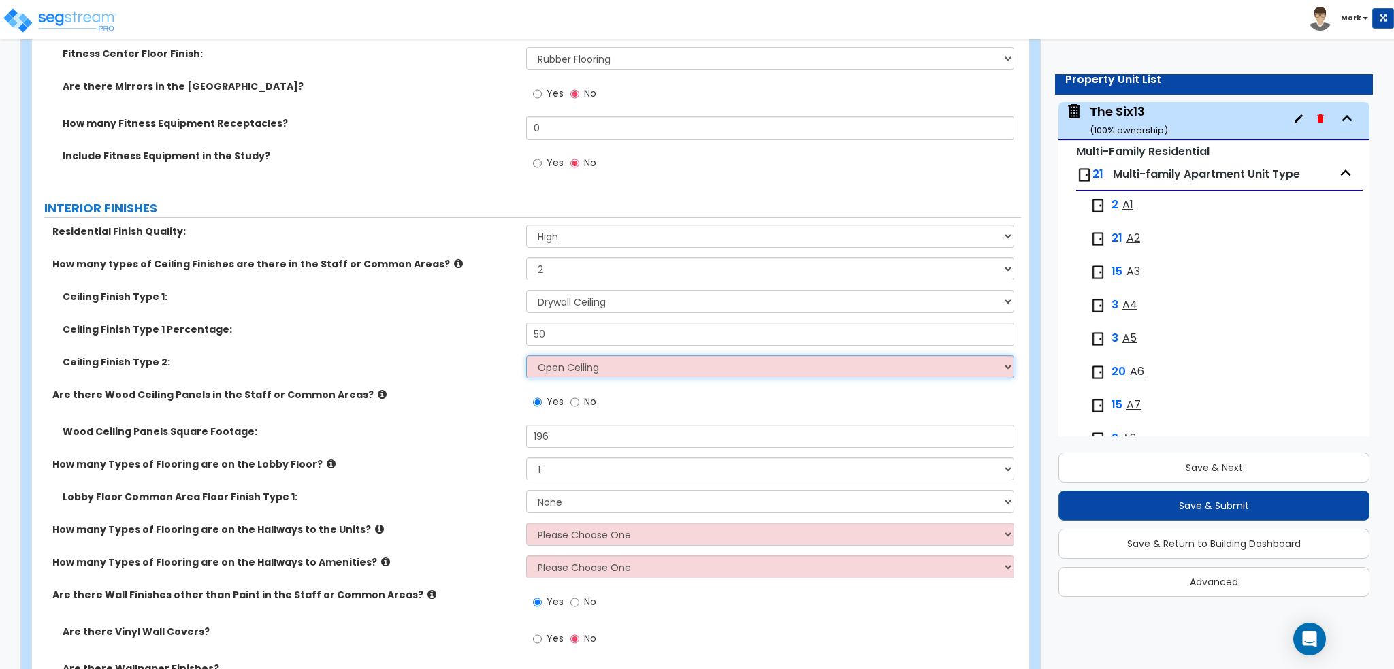
click at [526, 355] on select "Please Choose One Drop Ceiling Drywall Ceiling Open Ceiling" at bounding box center [769, 366] width 487 height 23
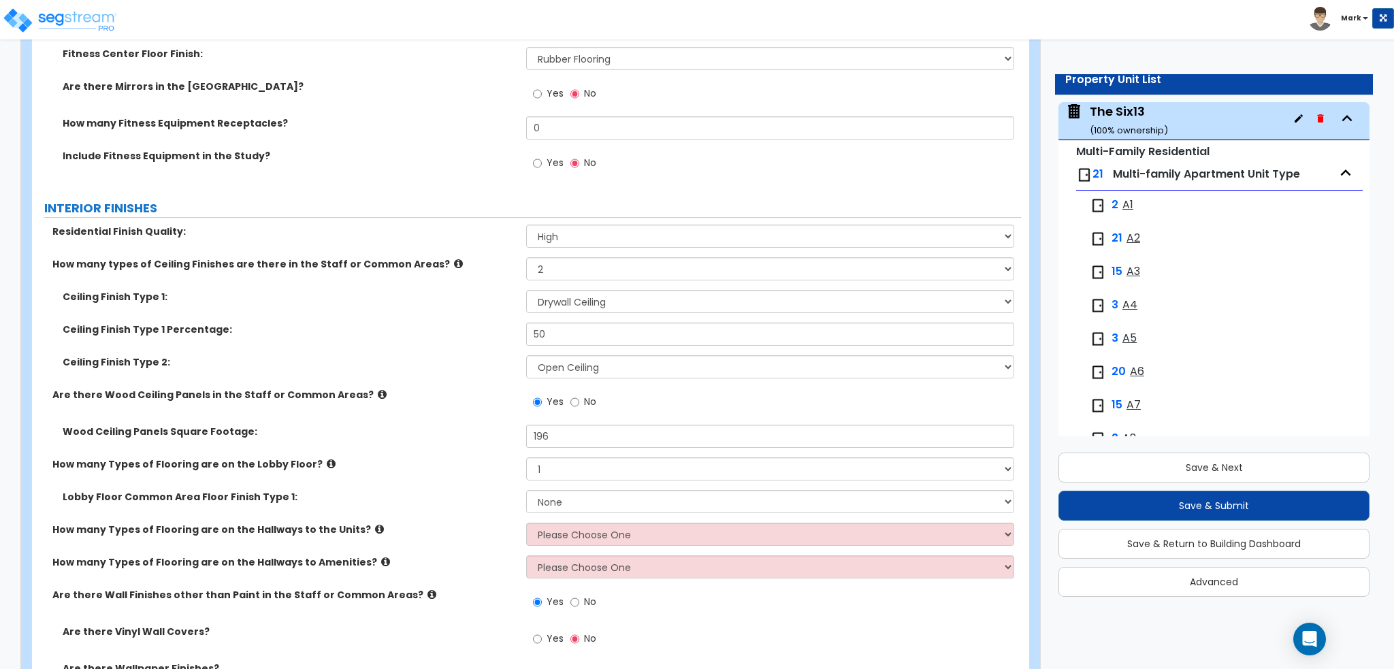
click at [366, 330] on label "Ceiling Finish Type 1 Percentage:" at bounding box center [289, 330] width 453 height 14
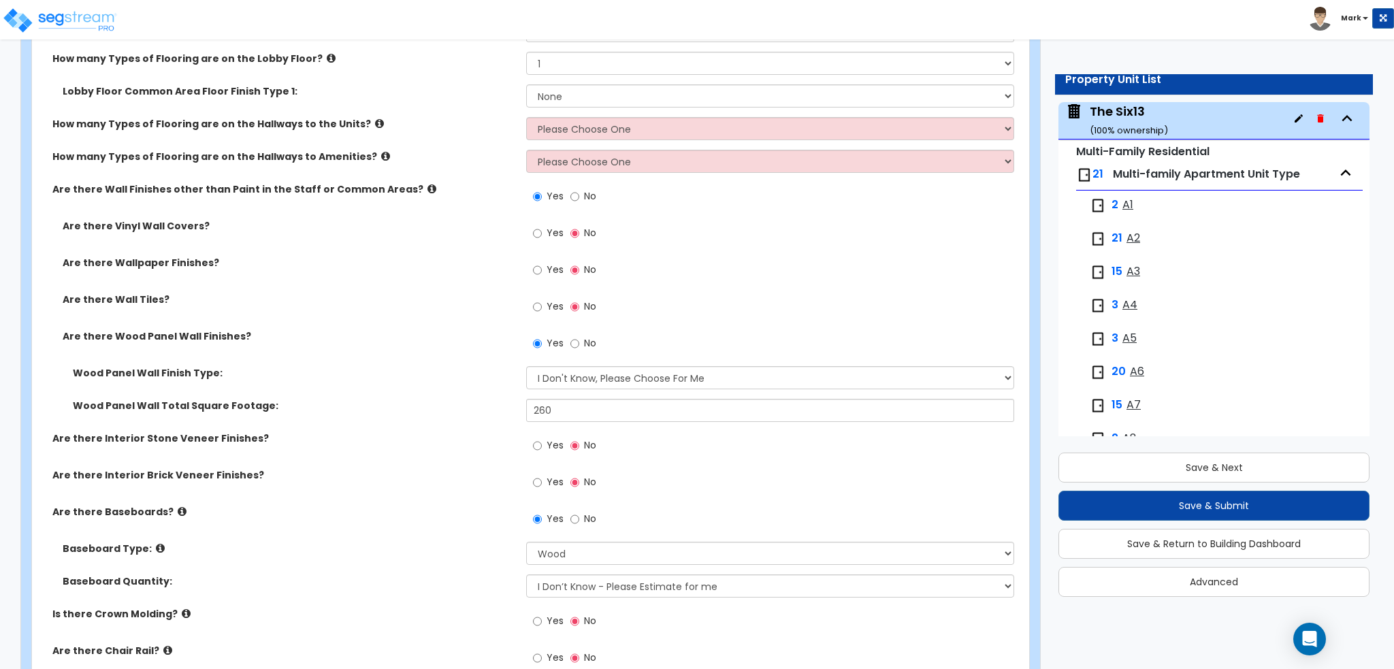
scroll to position [4015, 0]
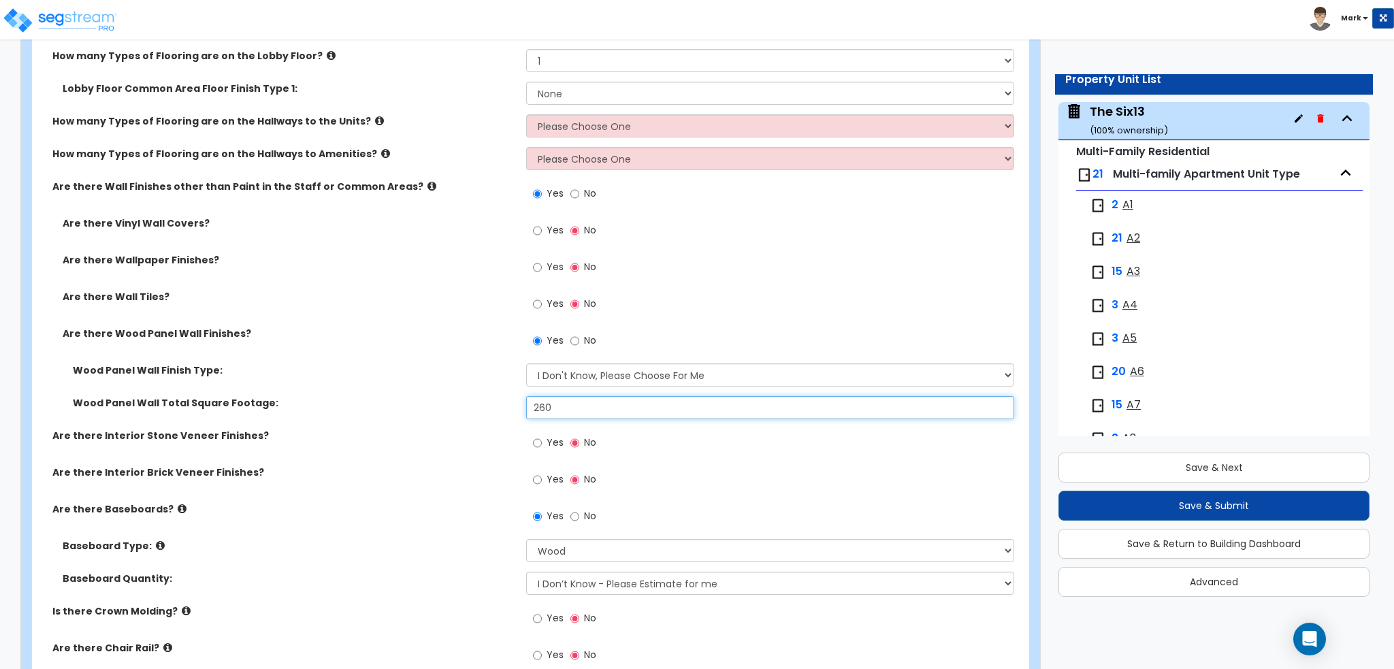
drag, startPoint x: 593, startPoint y: 403, endPoint x: 453, endPoint y: 415, distance: 140.7
click at [453, 415] on div "Wood Panel Wall Total Square Footage: 260" at bounding box center [526, 412] width 989 height 33
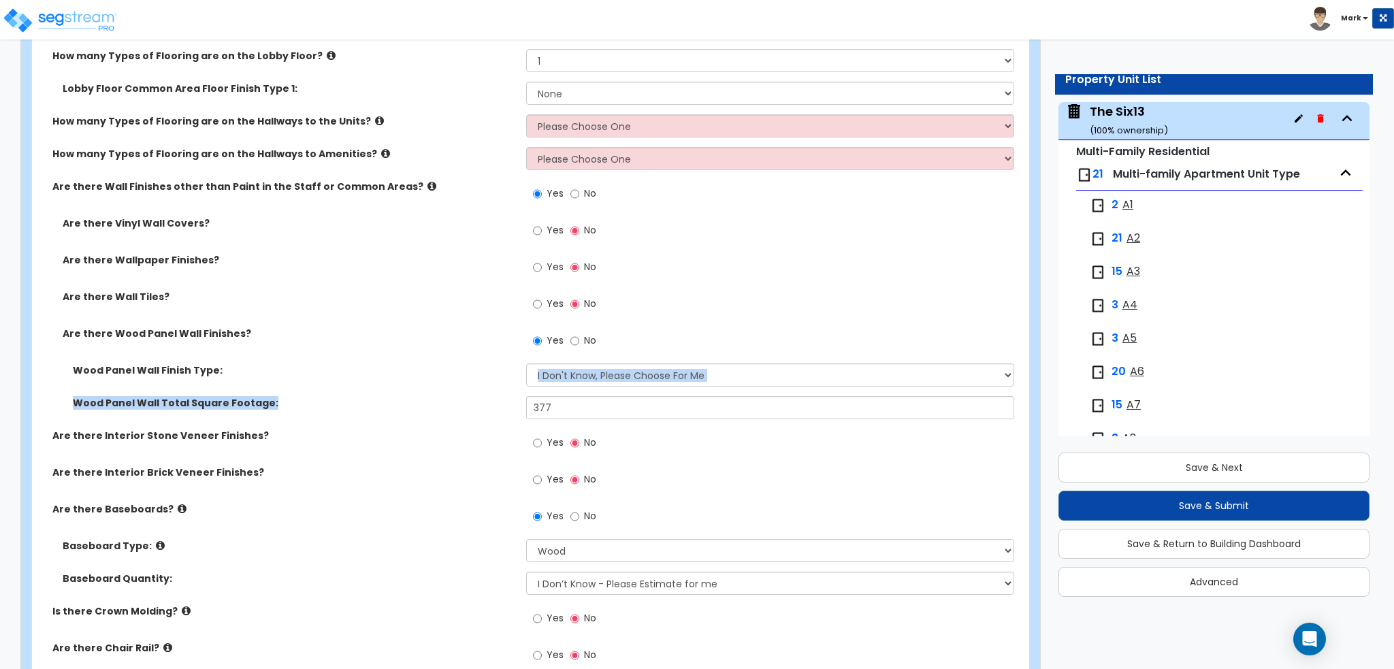
drag, startPoint x: 455, startPoint y: 393, endPoint x: 452, endPoint y: 406, distance: 13.2
click at [451, 401] on div "Wood Panel Wall Finish Type: Please Choose One Birch Mahogany Oak or Cherry Ros…" at bounding box center [526, 395] width 968 height 65
click at [391, 429] on label "Are there Interior Stone Veneer Finishes?" at bounding box center [283, 436] width 463 height 14
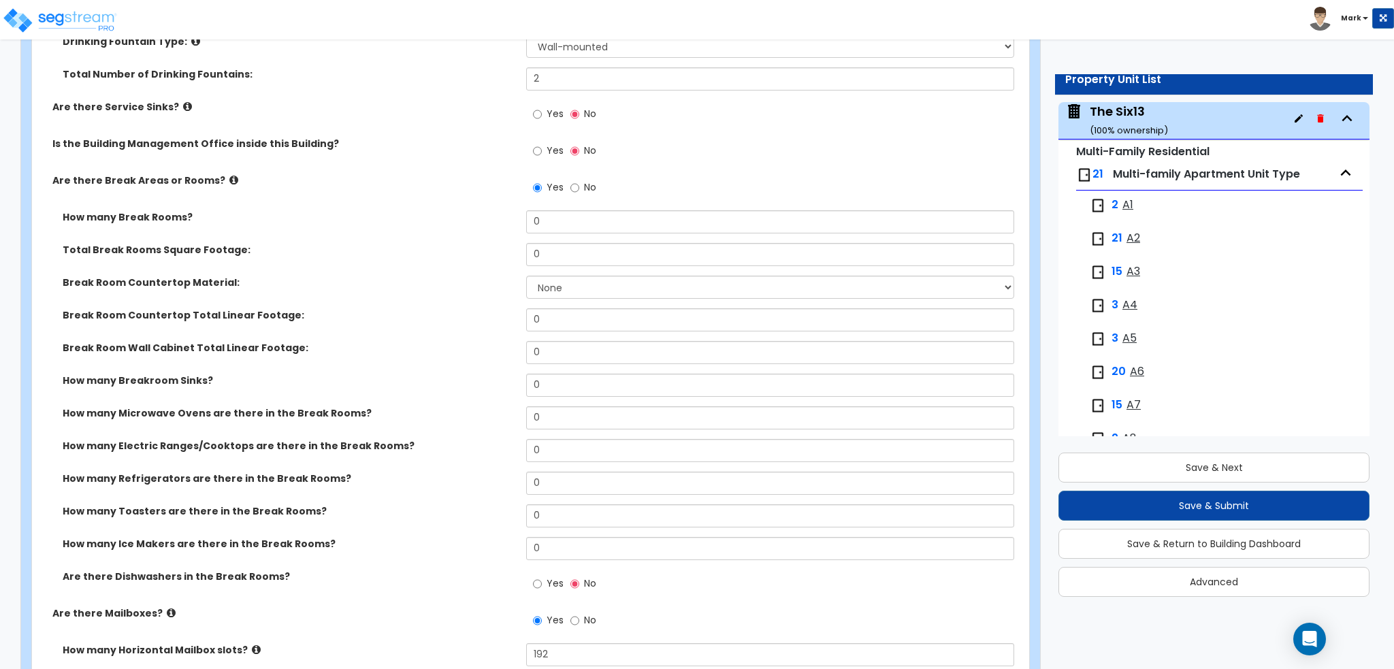
scroll to position [5853, 0]
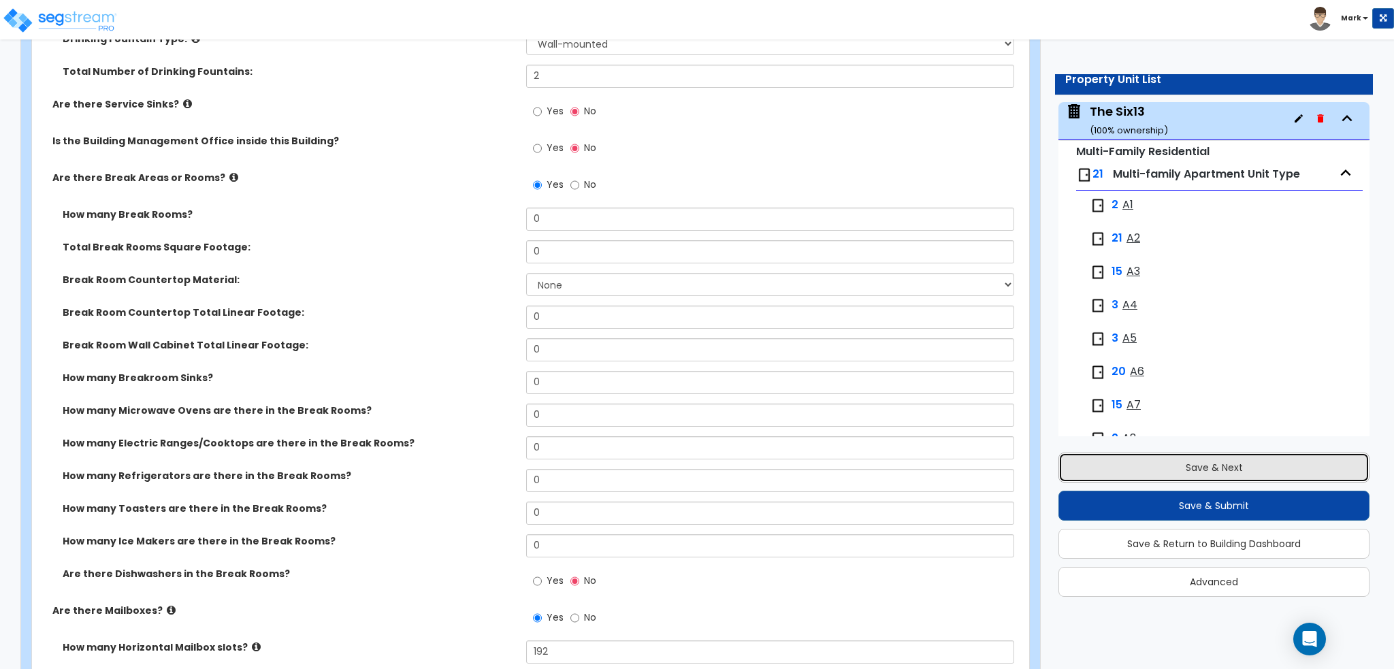
click at [1188, 461] on button "Save & Next" at bounding box center [1213, 468] width 311 height 30
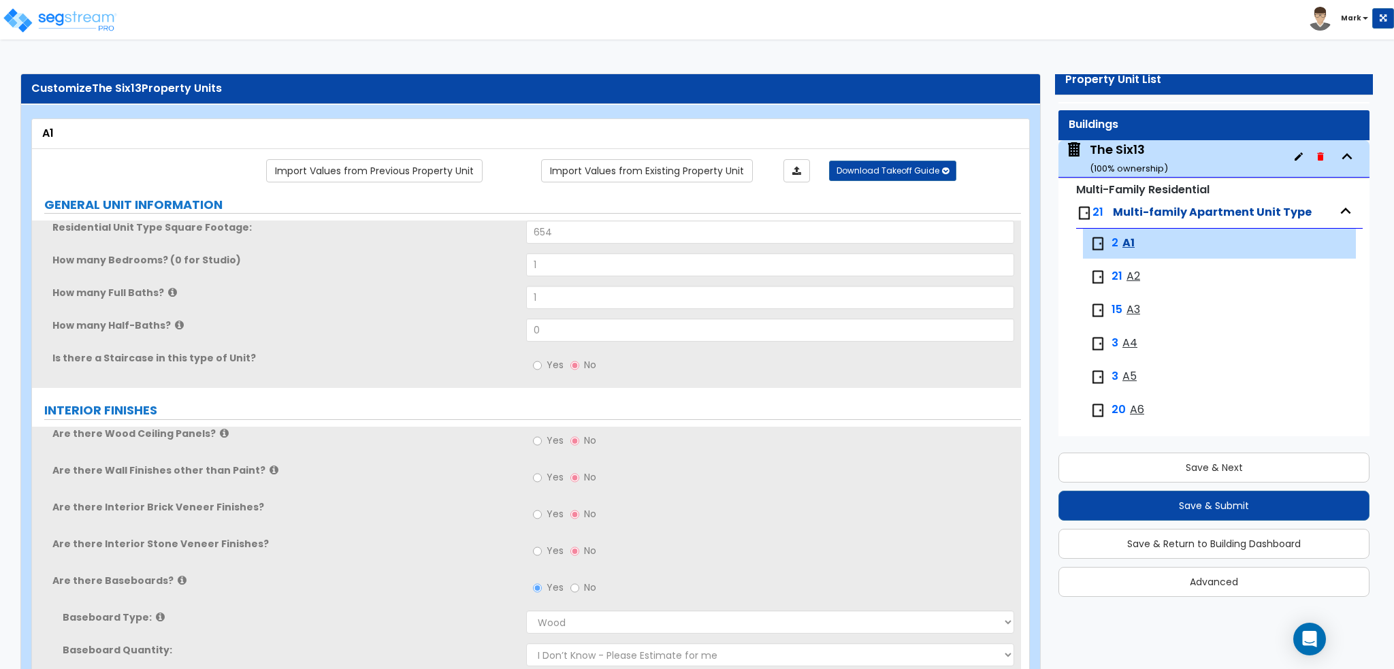
scroll to position [0, 0]
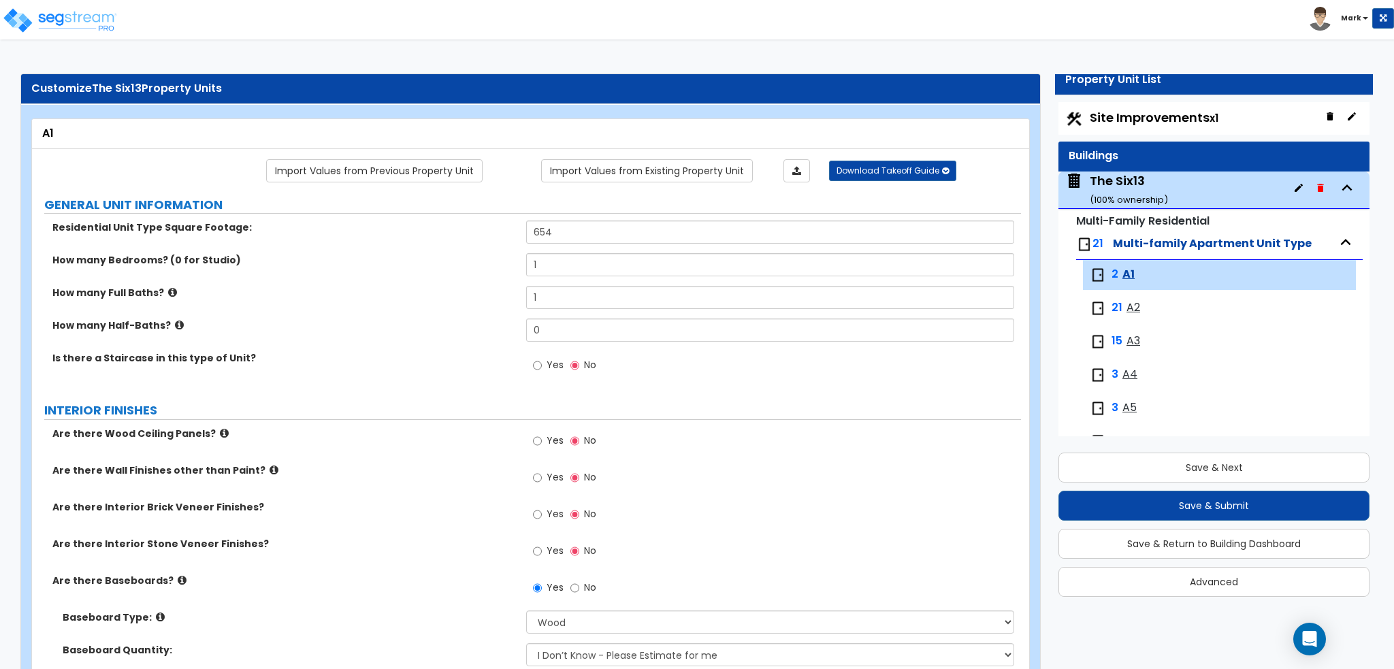
click at [1120, 118] on span "Site Improvements x1" at bounding box center [1154, 117] width 129 height 17
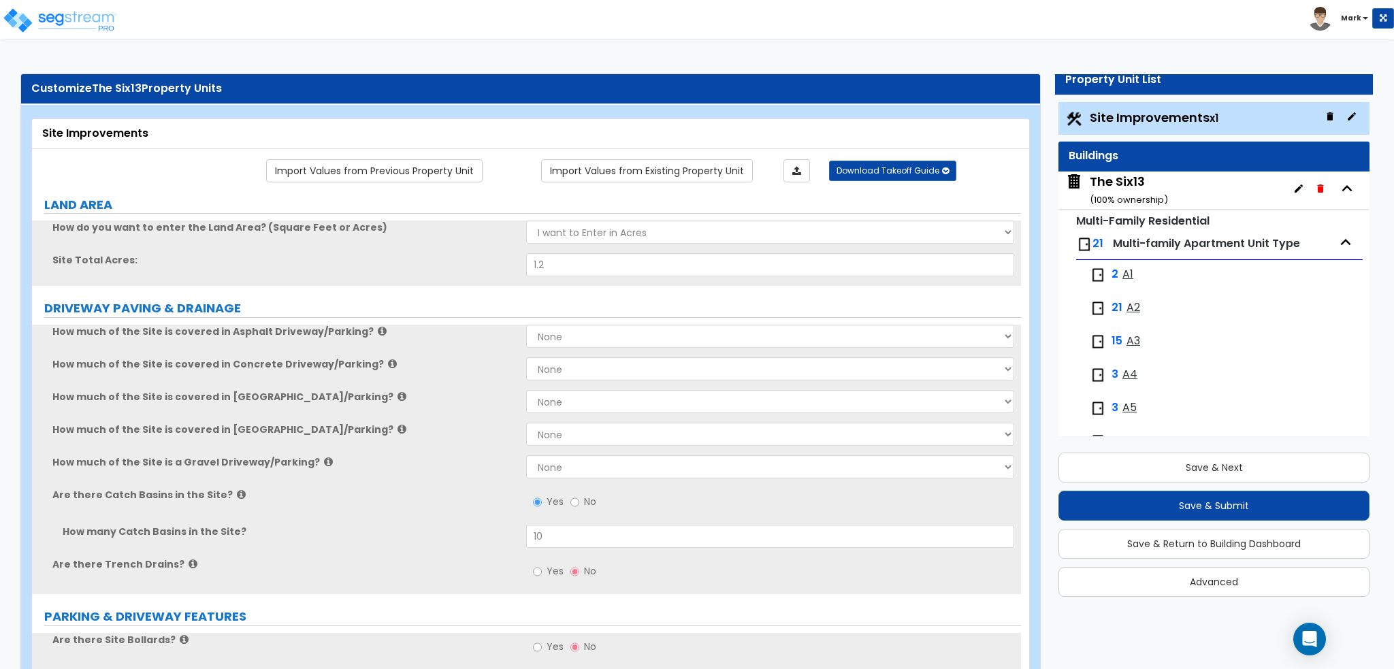
click at [1132, 184] on div "The Six13 ( 100 % ownership)" at bounding box center [1129, 190] width 78 height 35
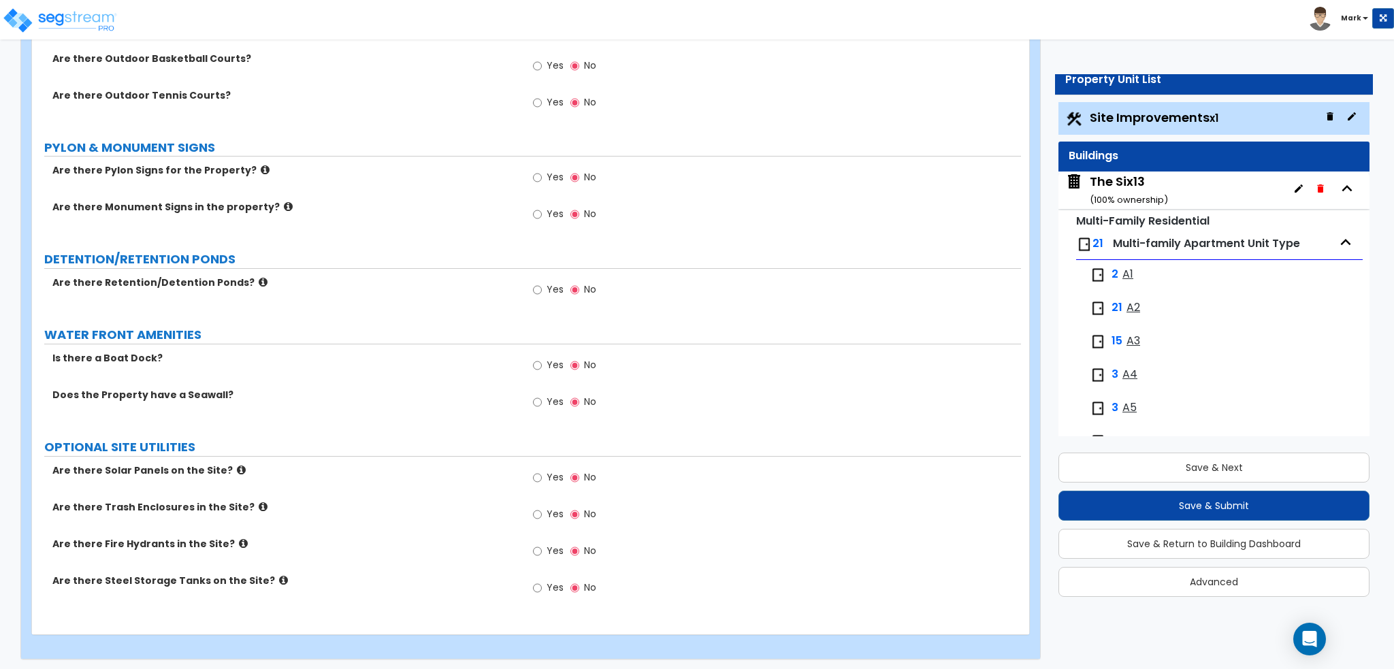
scroll to position [4253, 0]
click at [235, 465] on label "Are there Solar Panels on the Site?" at bounding box center [283, 470] width 463 height 14
click at [237, 465] on icon at bounding box center [241, 469] width 9 height 10
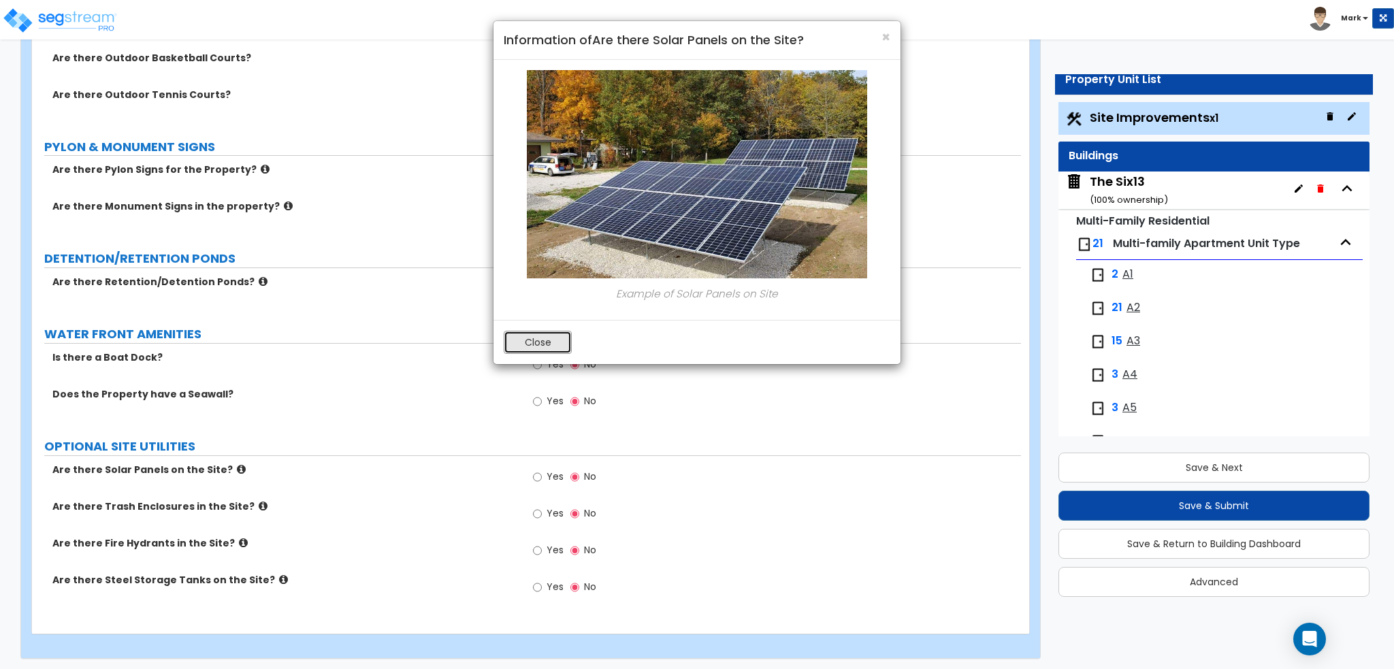
click at [553, 342] on button "Close" at bounding box center [538, 342] width 68 height 23
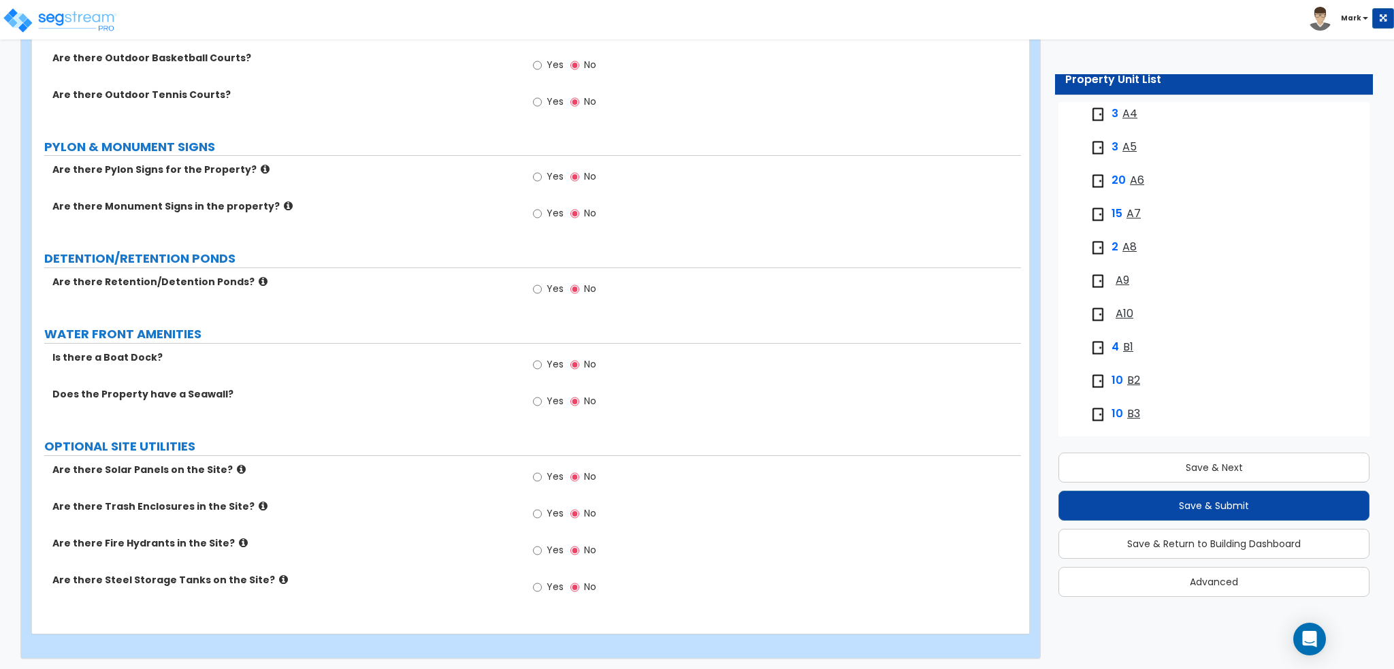
scroll to position [603, 0]
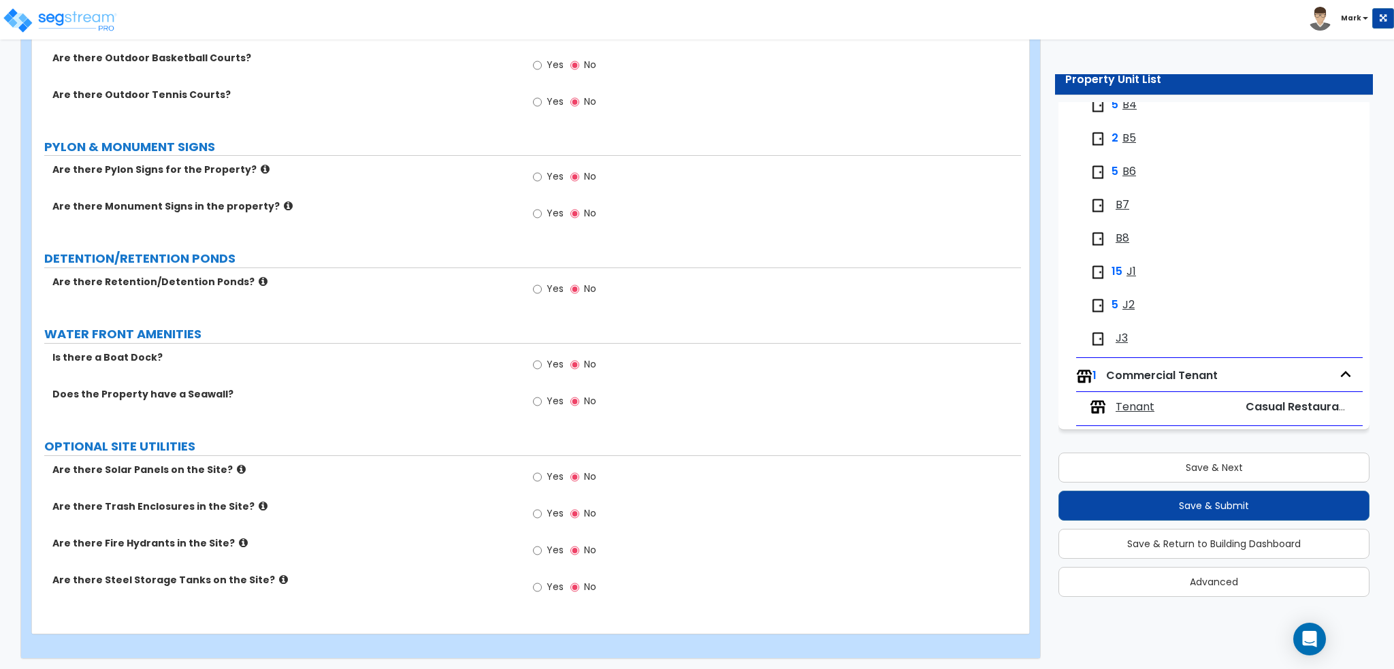
click at [1217, 414] on div "Tenant" at bounding box center [1161, 407] width 143 height 16
click at [1181, 378] on span "Commercial Tenant" at bounding box center [1162, 375] width 112 height 16
click at [1138, 408] on span "Tenant" at bounding box center [1134, 407] width 39 height 16
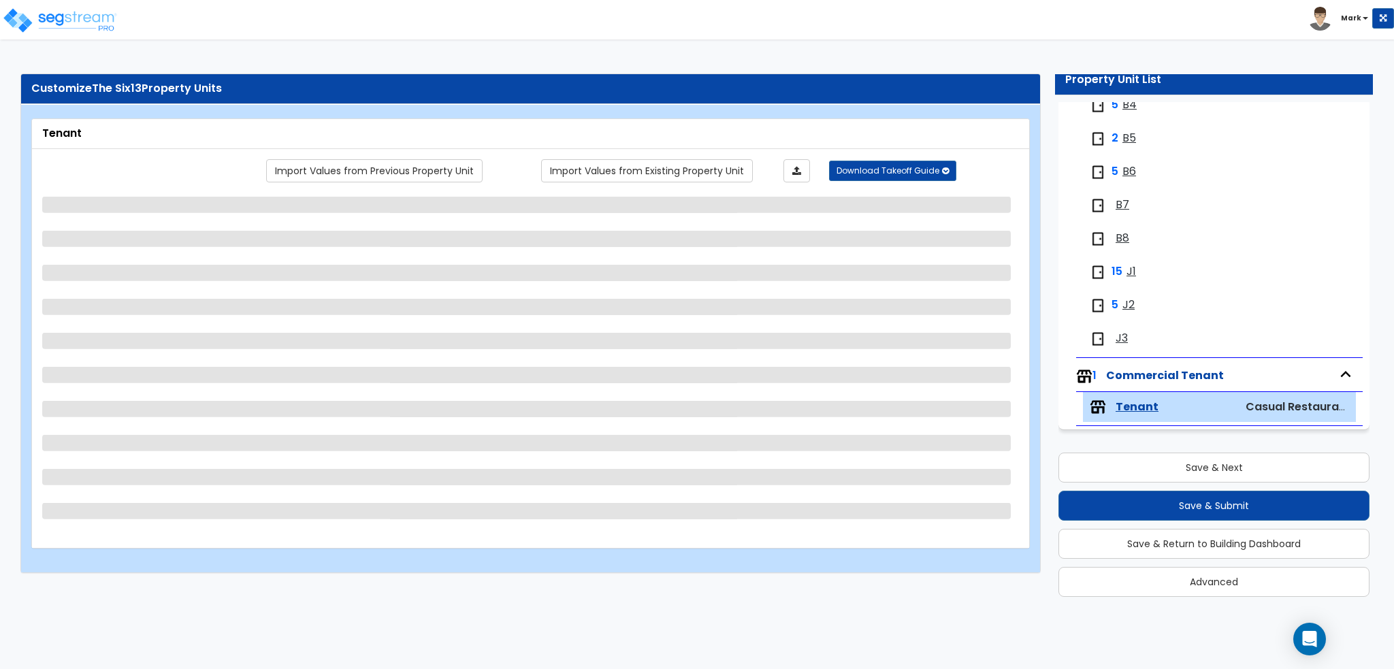
scroll to position [0, 0]
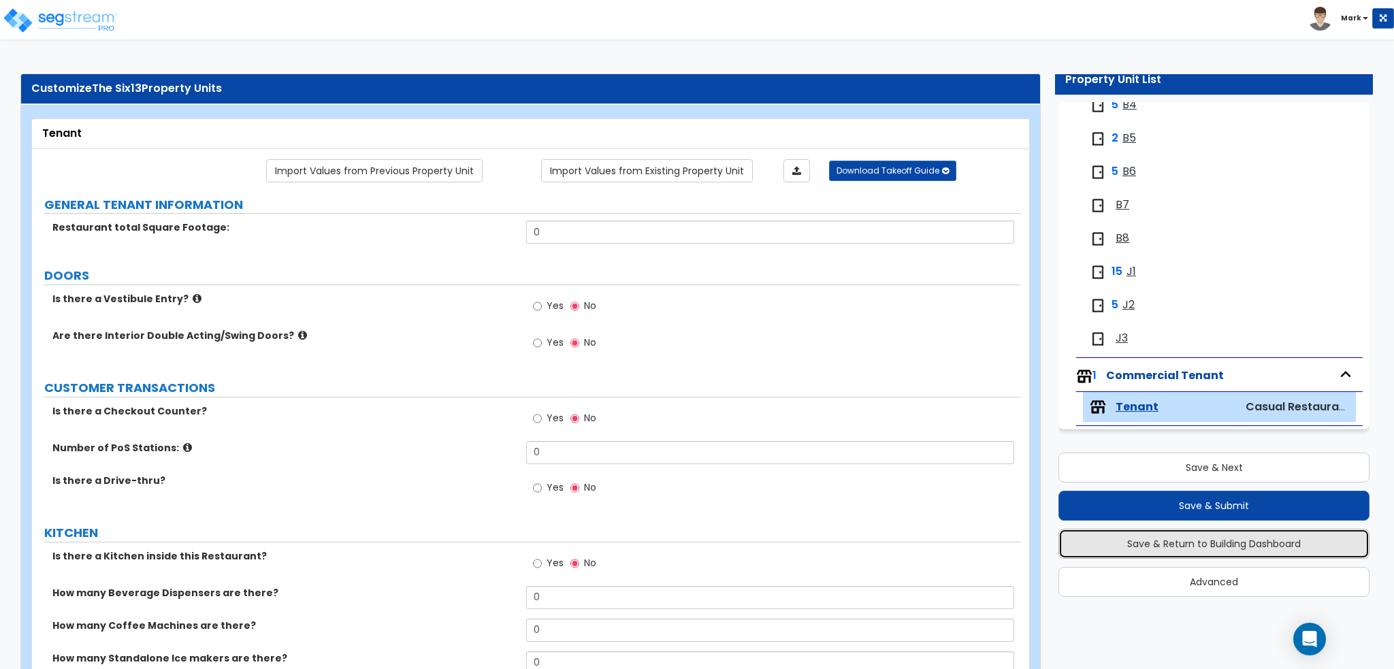
click at [1185, 536] on button "Save & Return to Building Dashboard" at bounding box center [1213, 544] width 311 height 30
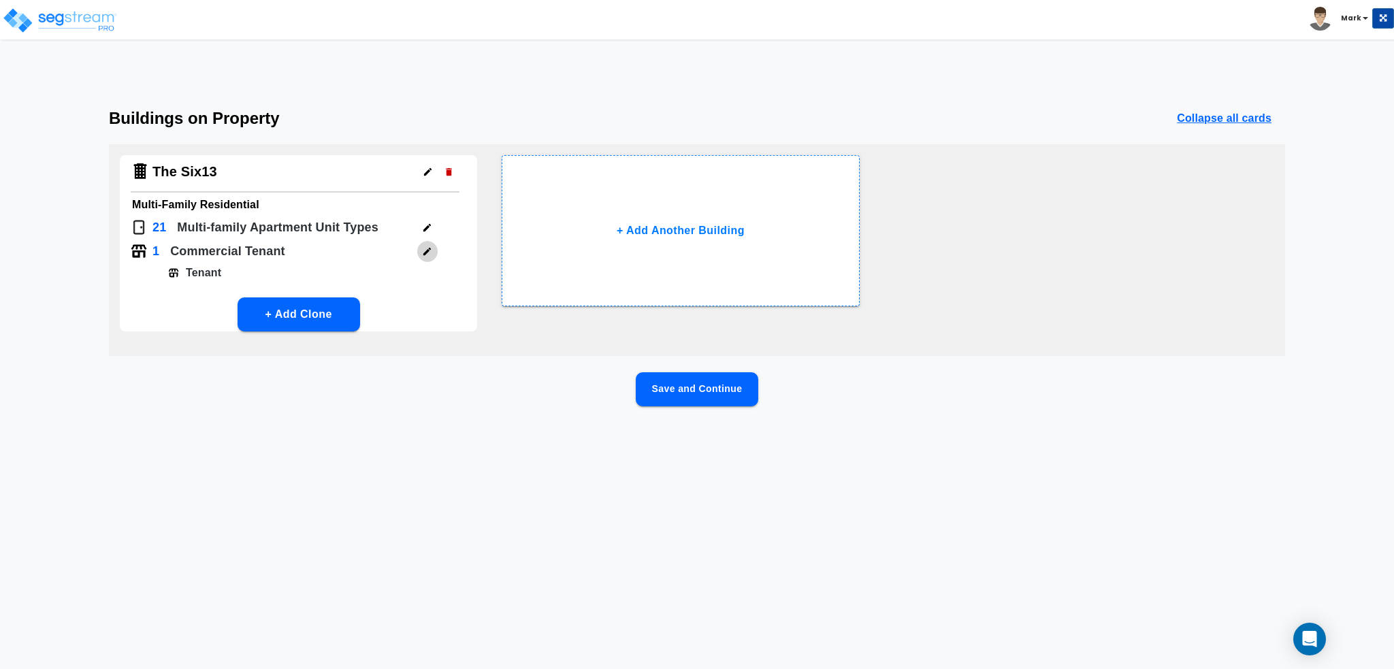
click at [423, 255] on icon "button" at bounding box center [427, 251] width 10 height 10
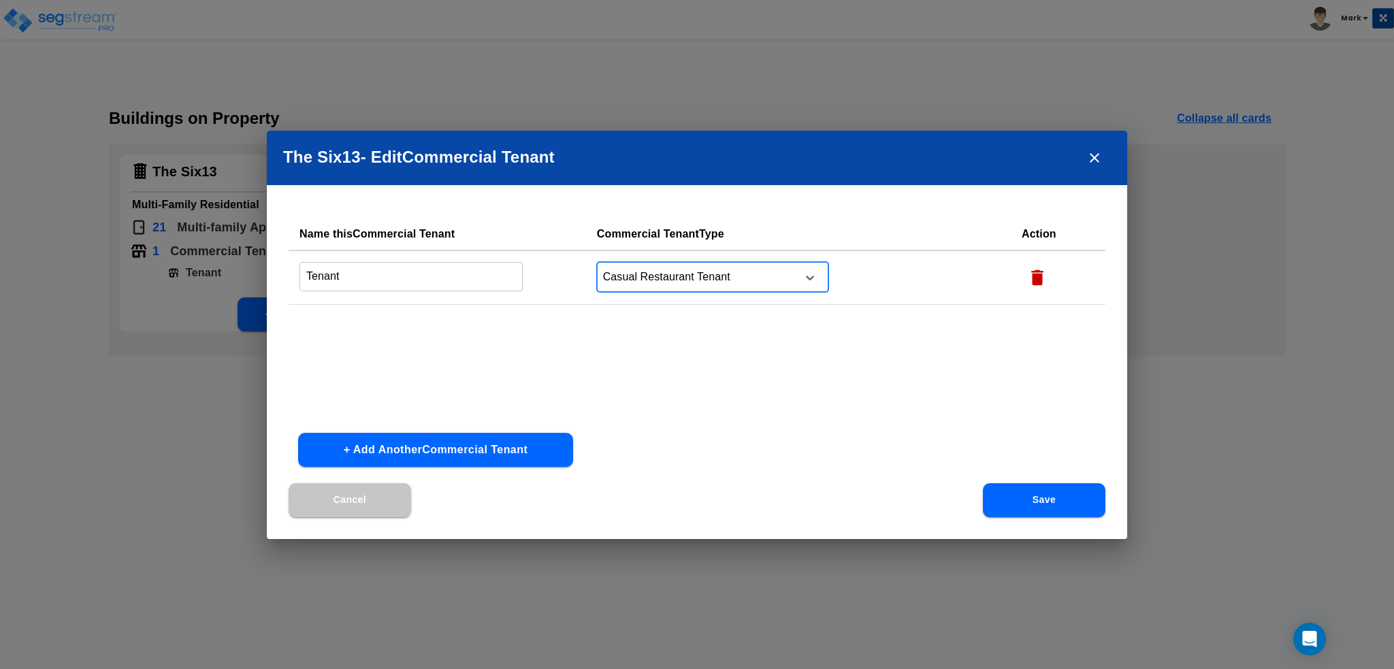
click at [705, 281] on div at bounding box center [695, 277] width 186 height 18
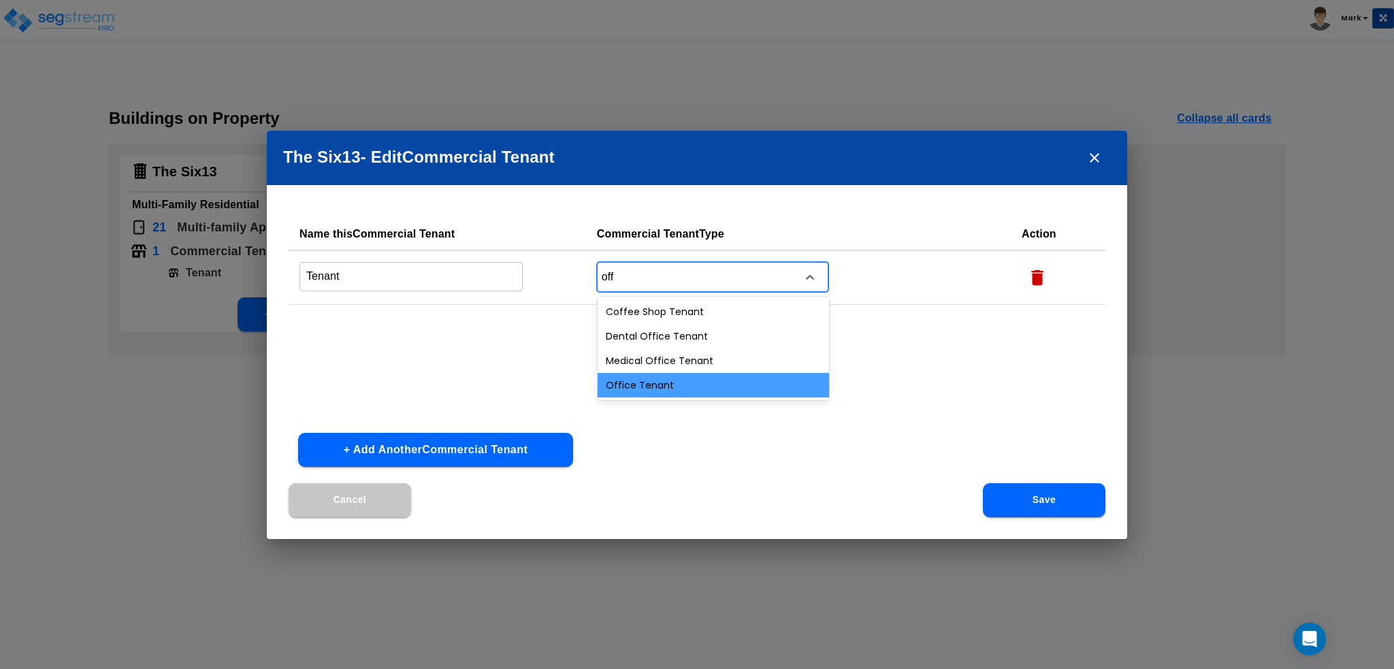
click at [683, 387] on div "Office Tenant" at bounding box center [713, 385] width 231 height 24
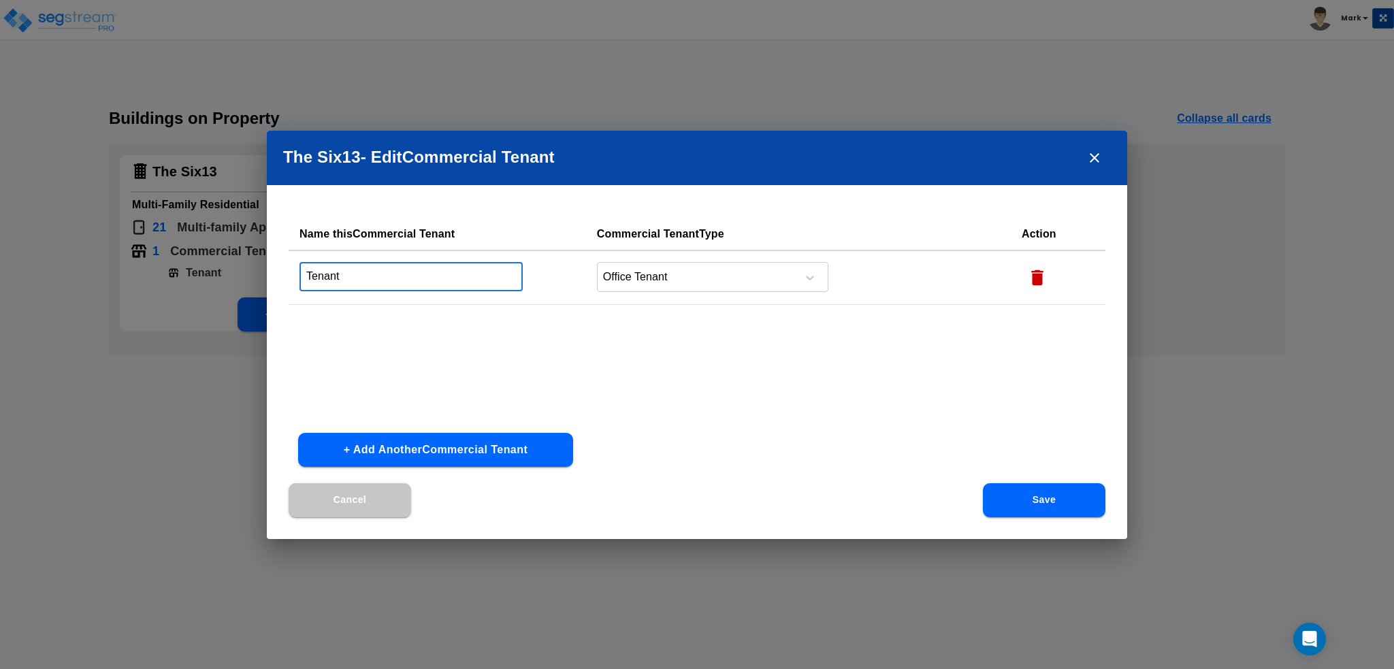
click at [396, 272] on input "Tenant" at bounding box center [410, 276] width 223 height 29
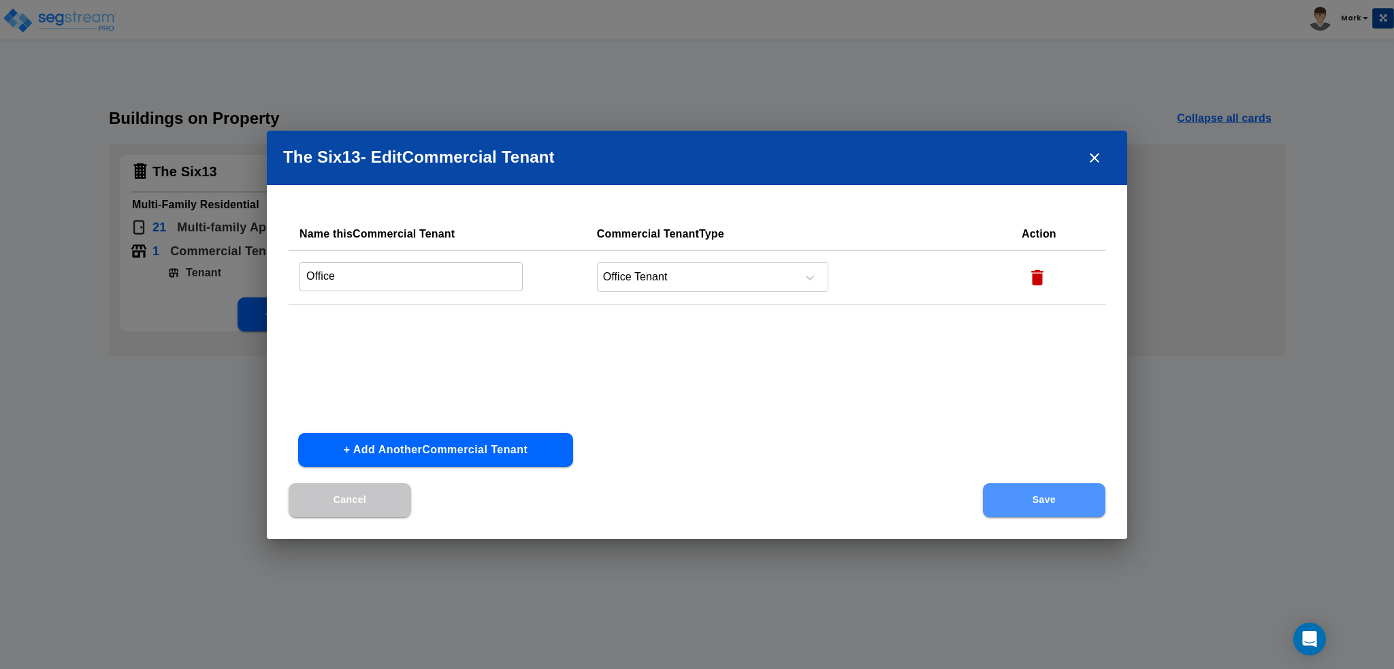
click at [1088, 497] on button "Save" at bounding box center [1044, 500] width 122 height 34
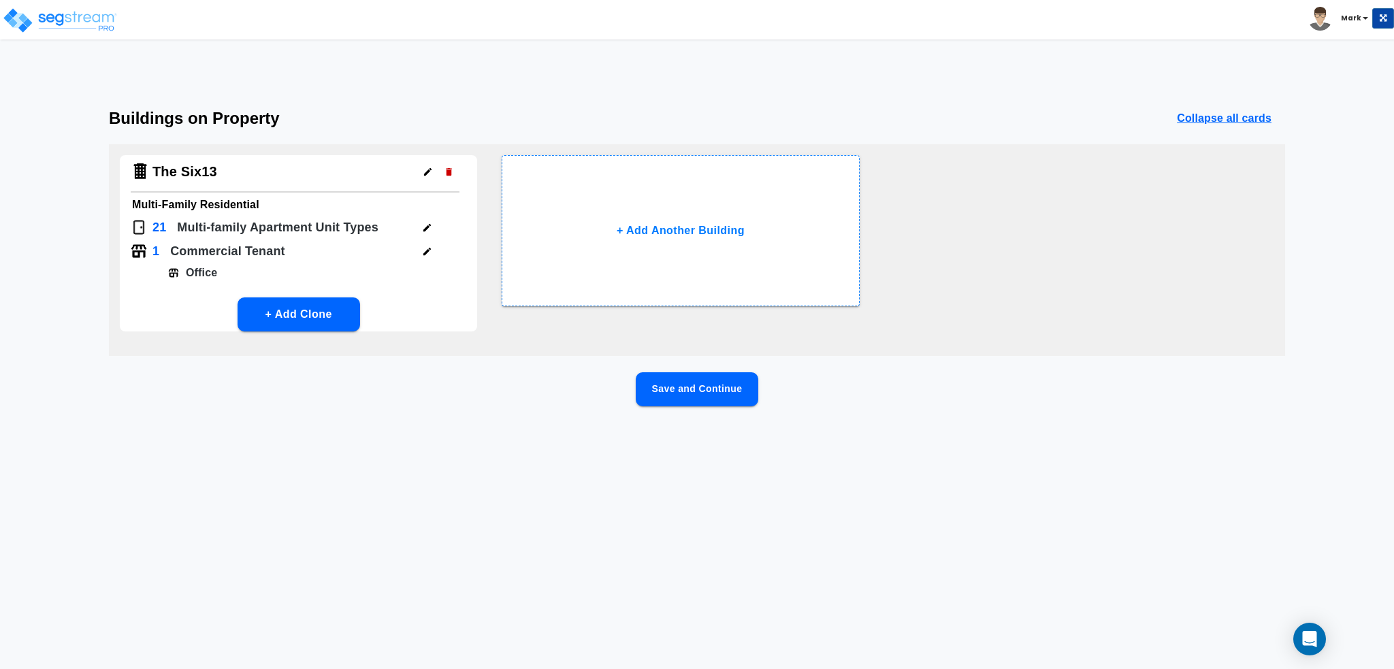
click at [678, 391] on button "Save and Continue" at bounding box center [697, 389] width 122 height 34
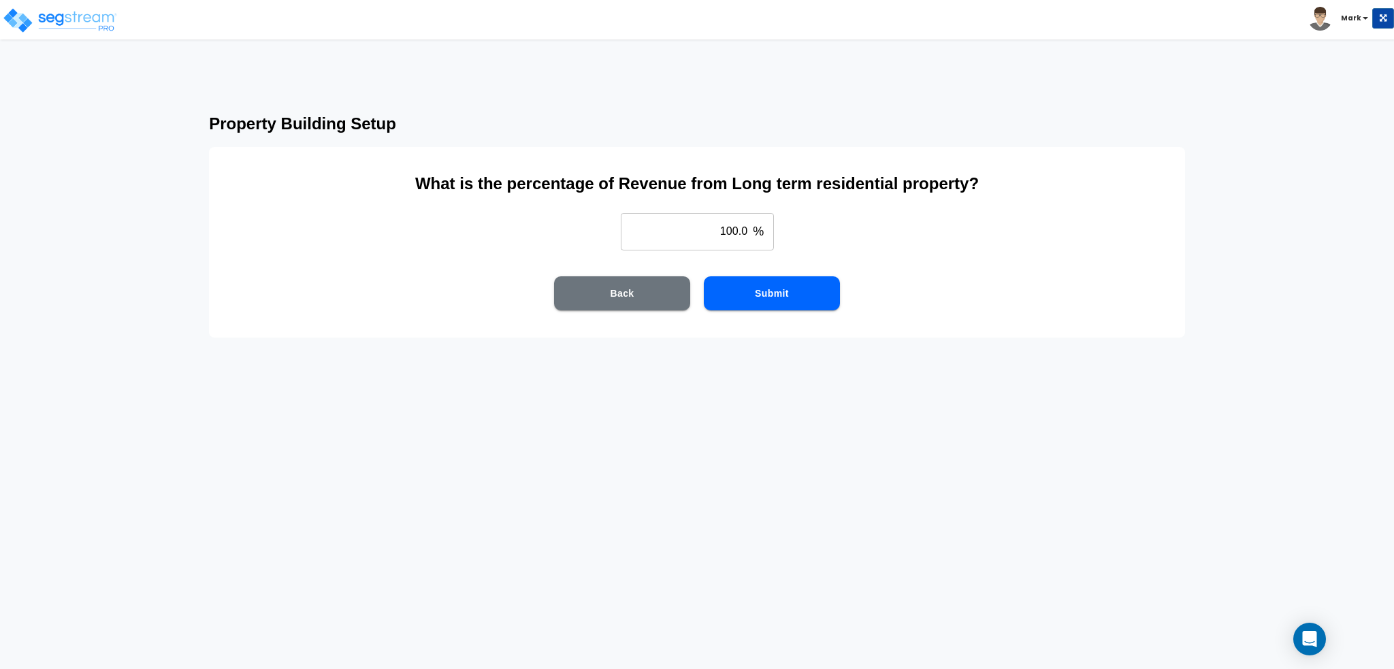
click at [724, 301] on button "Submit" at bounding box center [772, 293] width 136 height 34
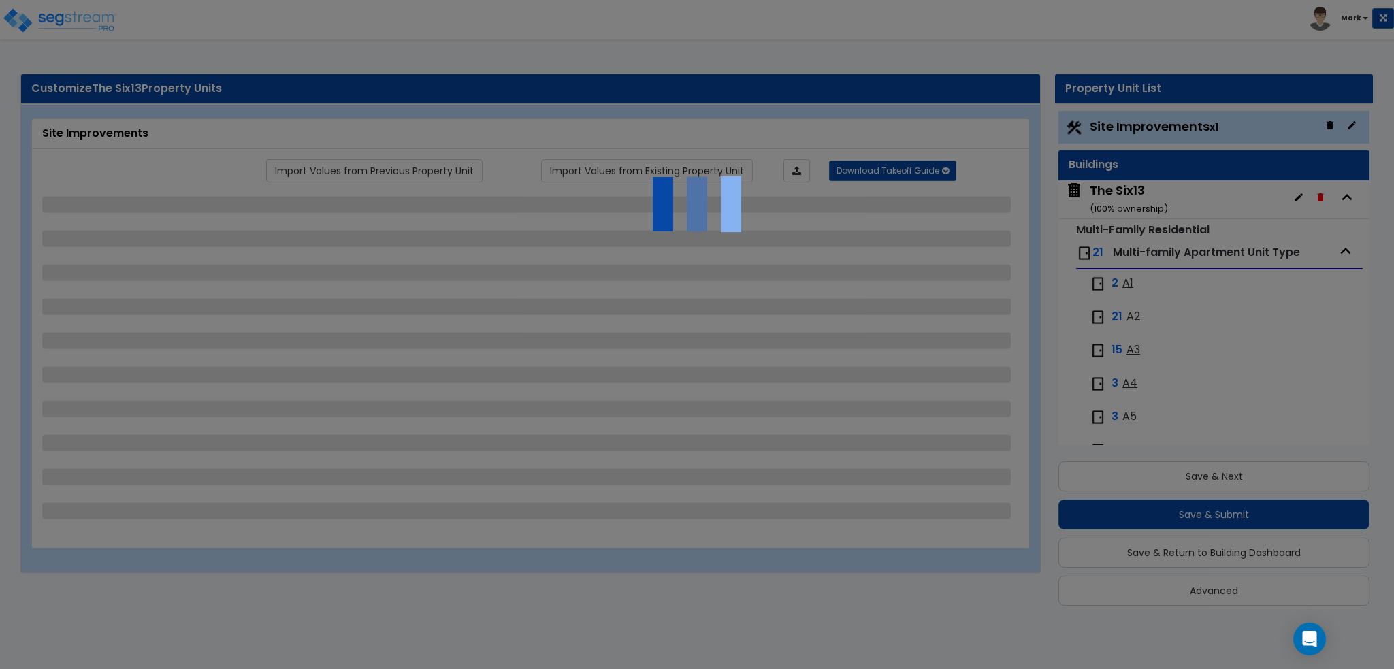
scroll to position [9, 0]
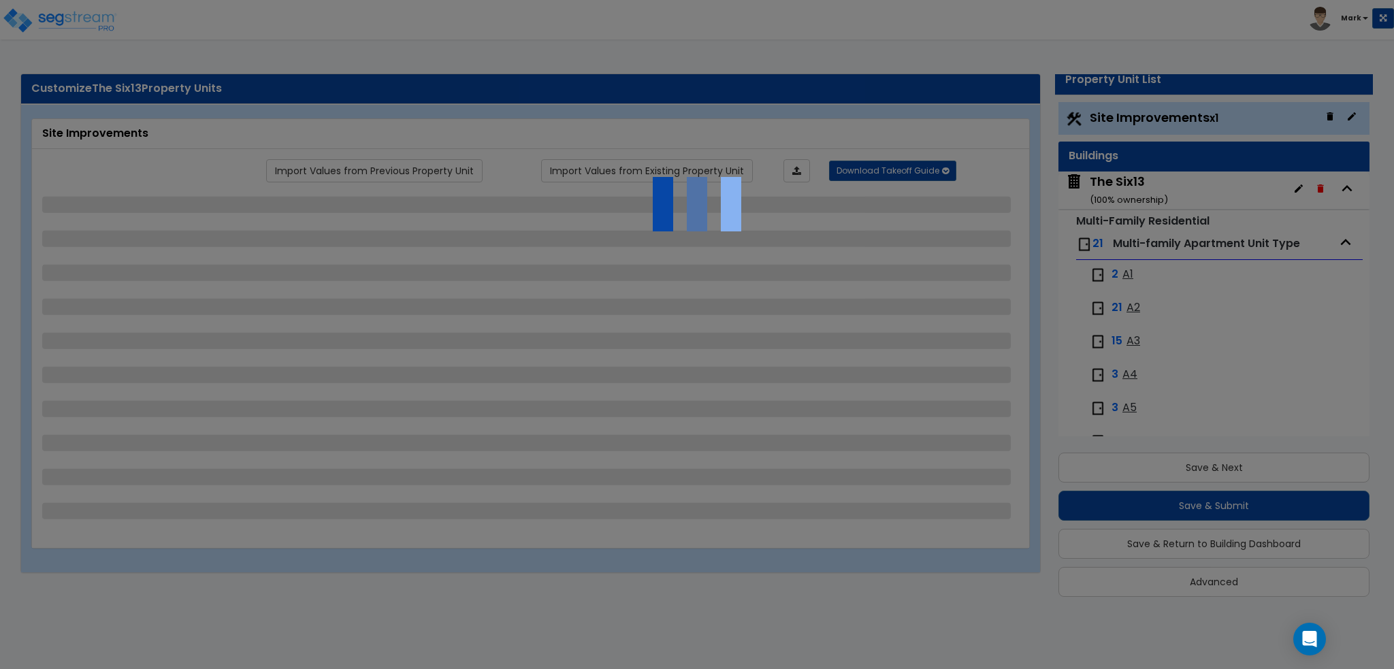
click at [770, 290] on div at bounding box center [697, 334] width 1394 height 669
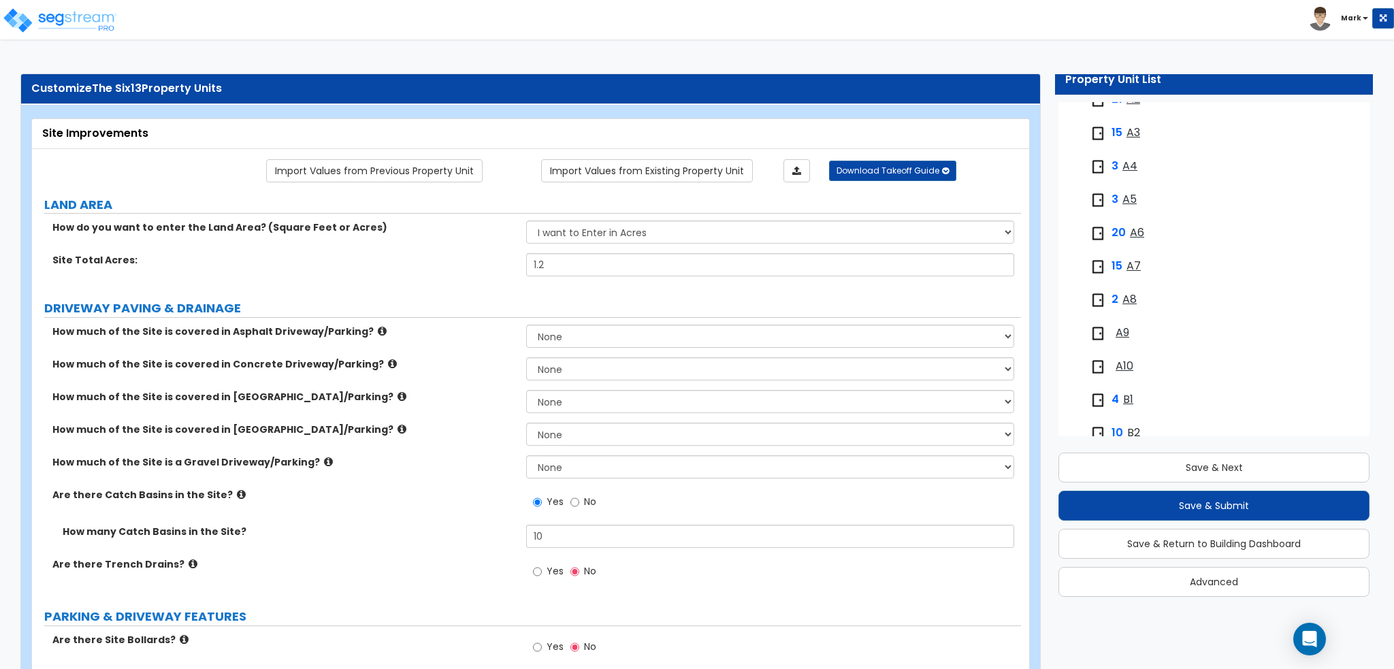
scroll to position [603, 0]
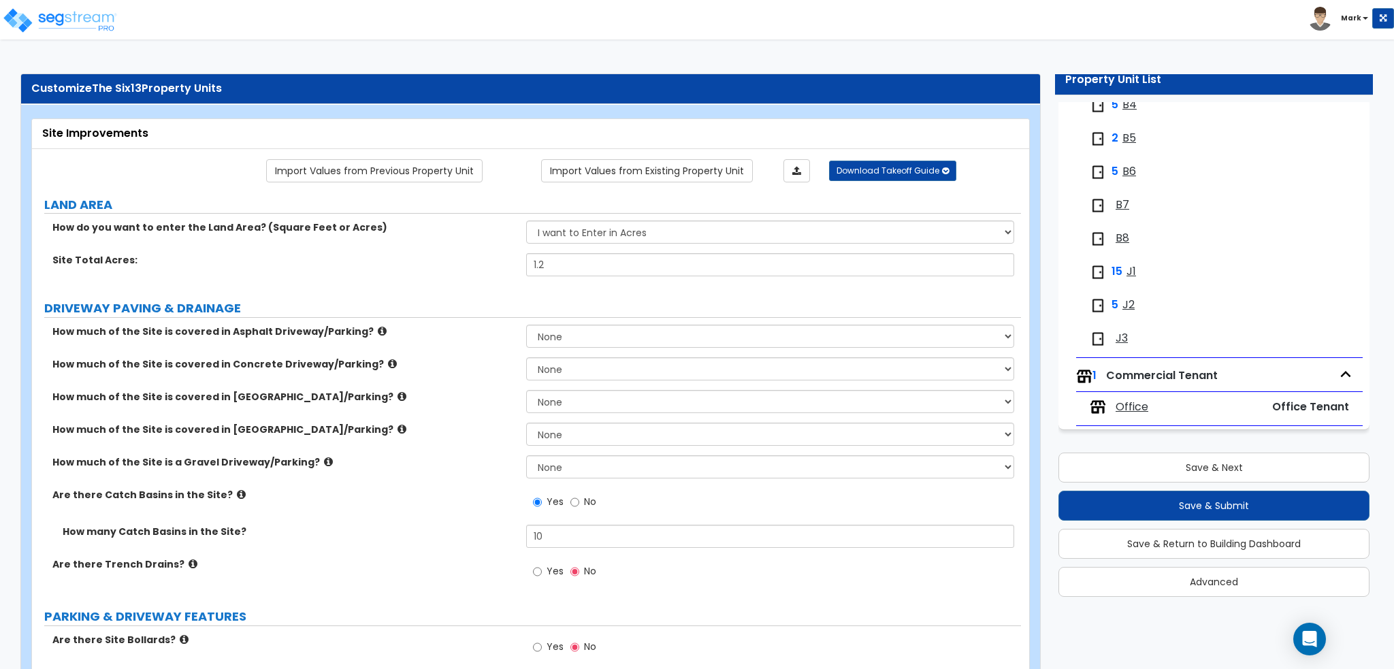
click at [1136, 411] on span "Office" at bounding box center [1131, 407] width 33 height 16
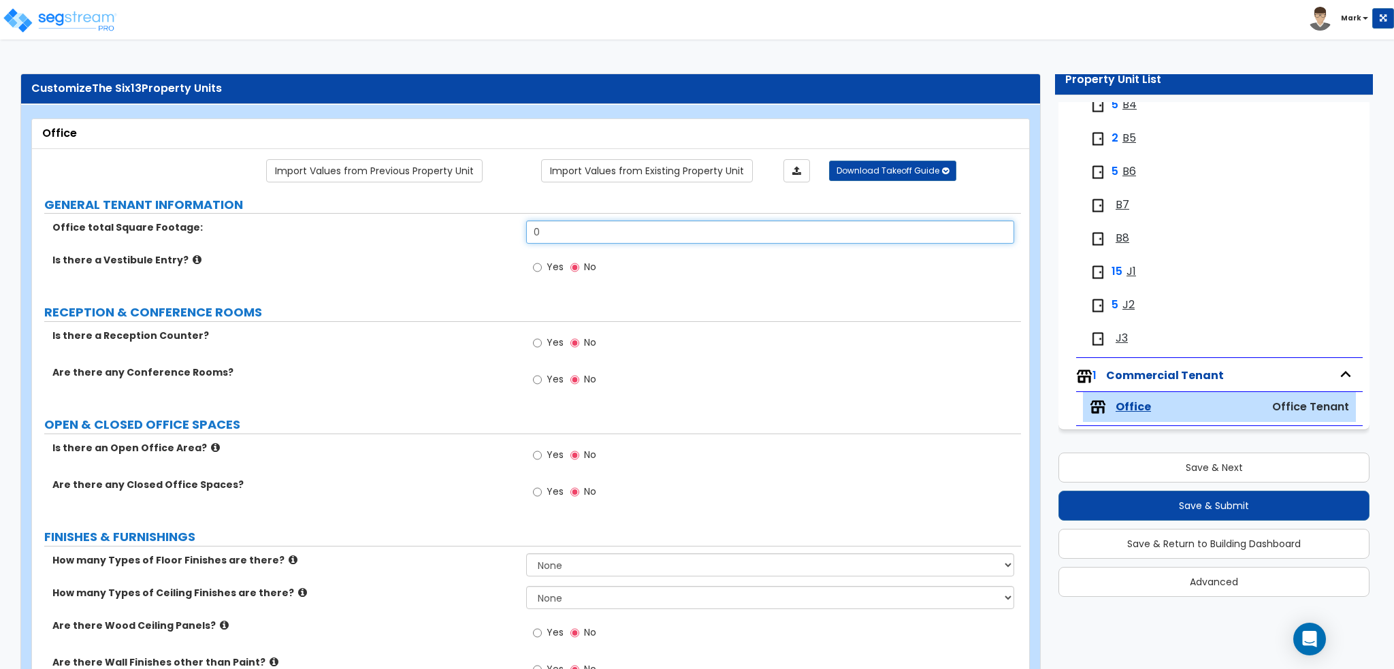
drag, startPoint x: 658, startPoint y: 228, endPoint x: 379, endPoint y: 231, distance: 279.0
click at [379, 231] on div "Office total Square Footage: 0" at bounding box center [526, 236] width 989 height 33
click at [369, 230] on label "Office total Square Footage:" at bounding box center [283, 227] width 463 height 14
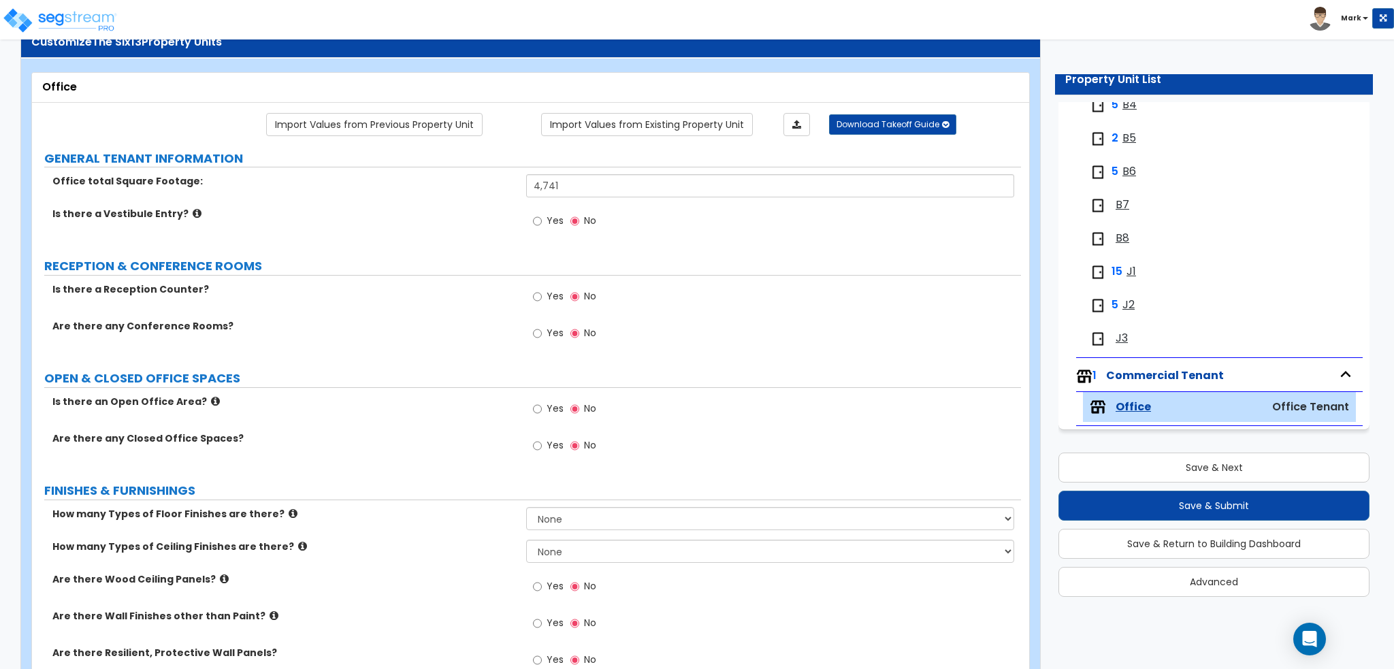
scroll to position [68, 0]
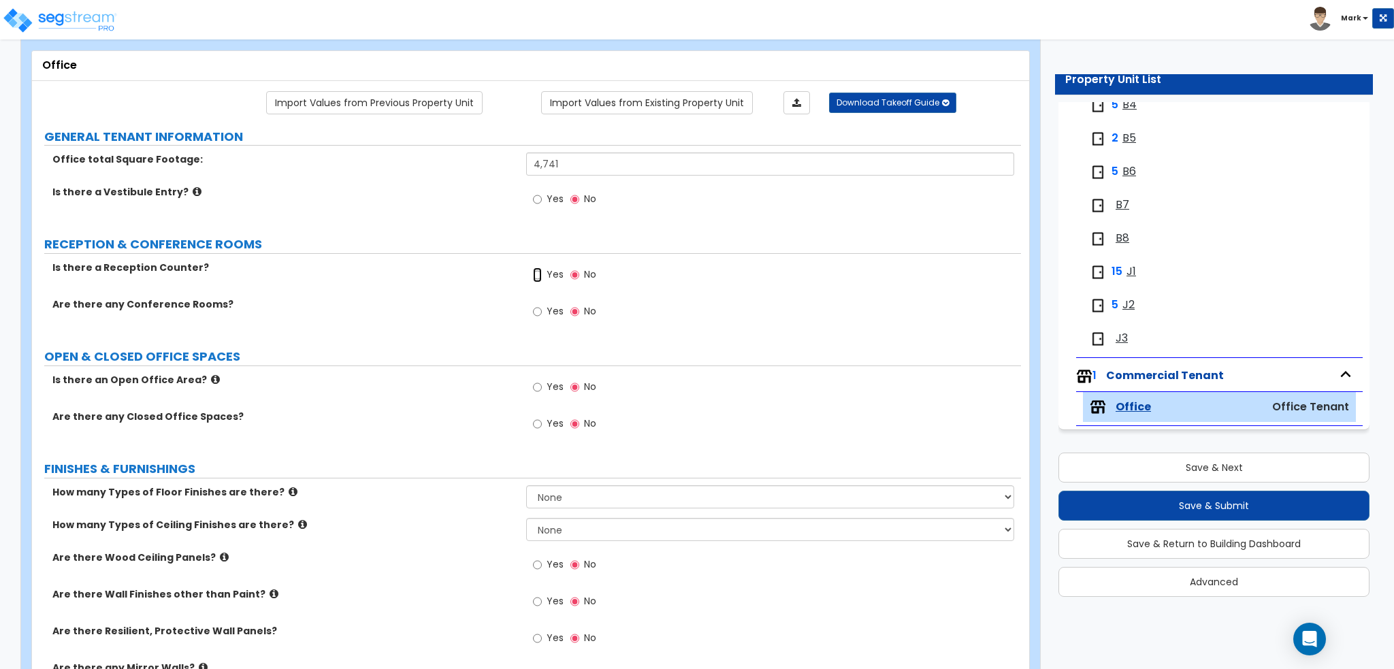
click at [538, 272] on input "Yes" at bounding box center [537, 274] width 9 height 15
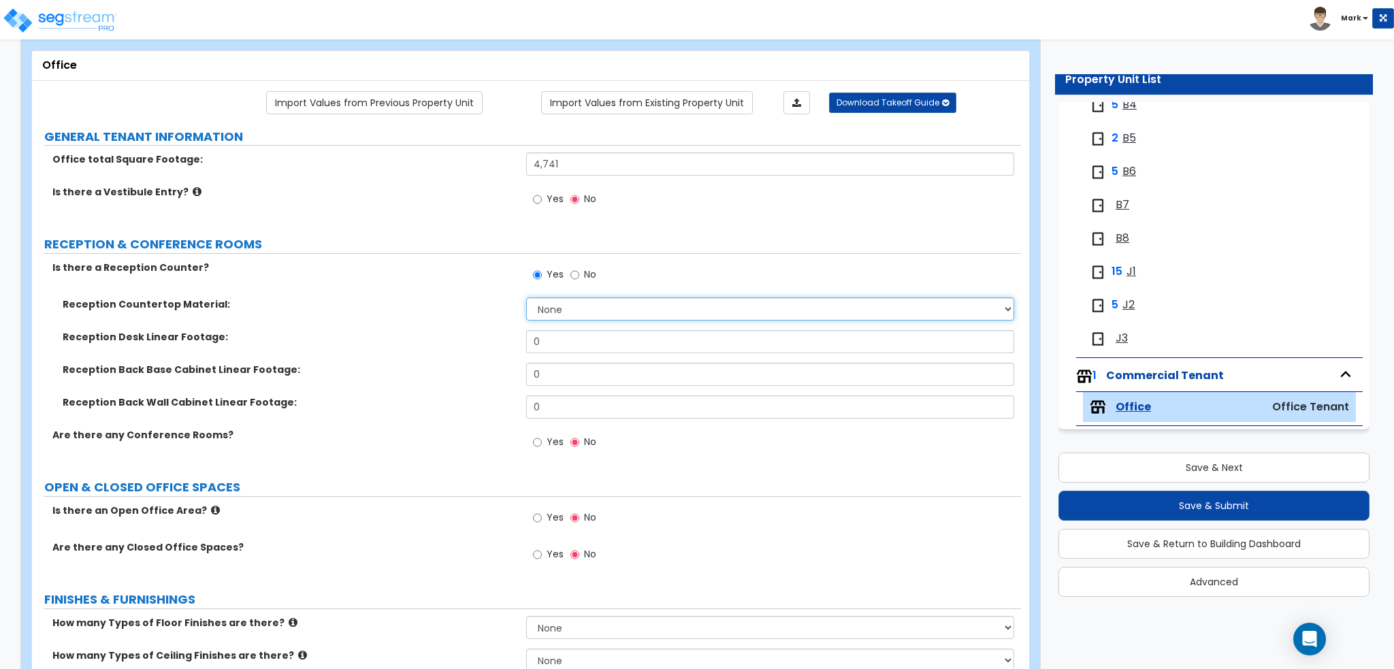
click at [602, 312] on select "None Plastic Laminate Solid Surface Stone Quartz Marble Tile Wood Stainless Ste…" at bounding box center [769, 308] width 487 height 23
click at [526, 297] on select "None Plastic Laminate Solid Surface Stone Quartz Marble Tile Wood Stainless Ste…" at bounding box center [769, 308] width 487 height 23
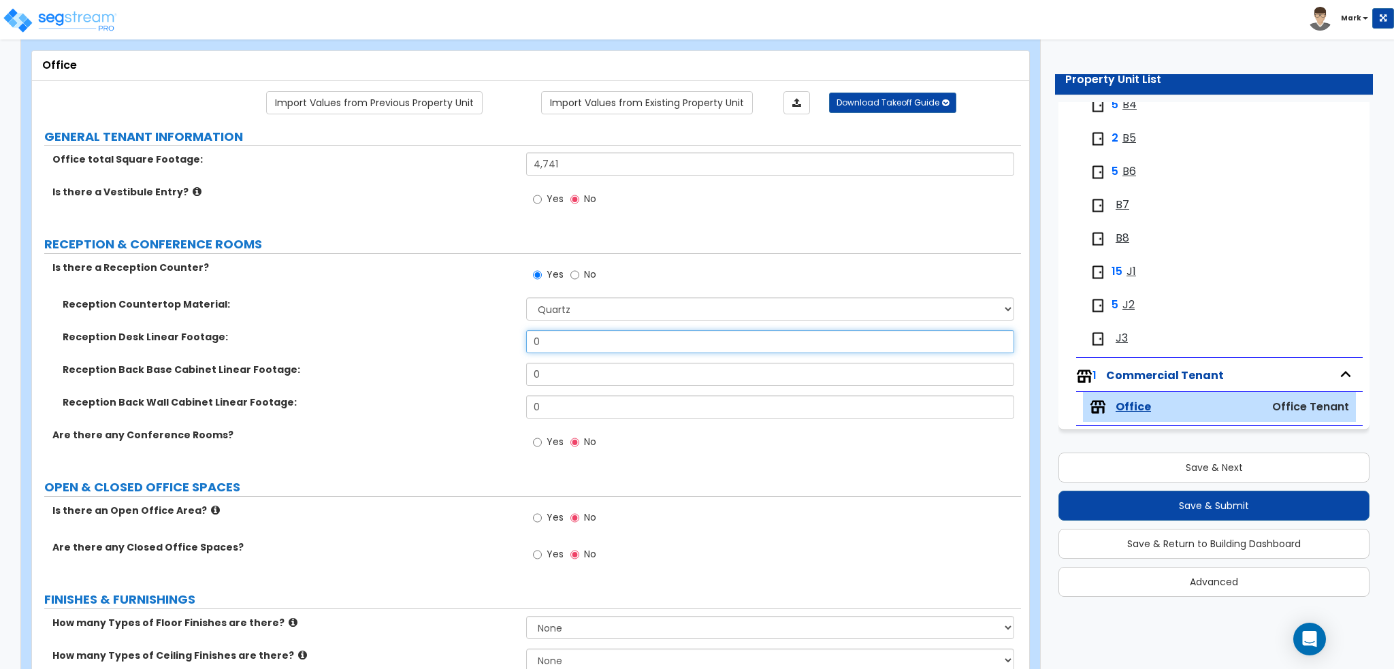
drag, startPoint x: 553, startPoint y: 339, endPoint x: 474, endPoint y: 344, distance: 79.1
click at [474, 344] on div "Reception Desk Linear Footage: 0" at bounding box center [526, 346] width 989 height 33
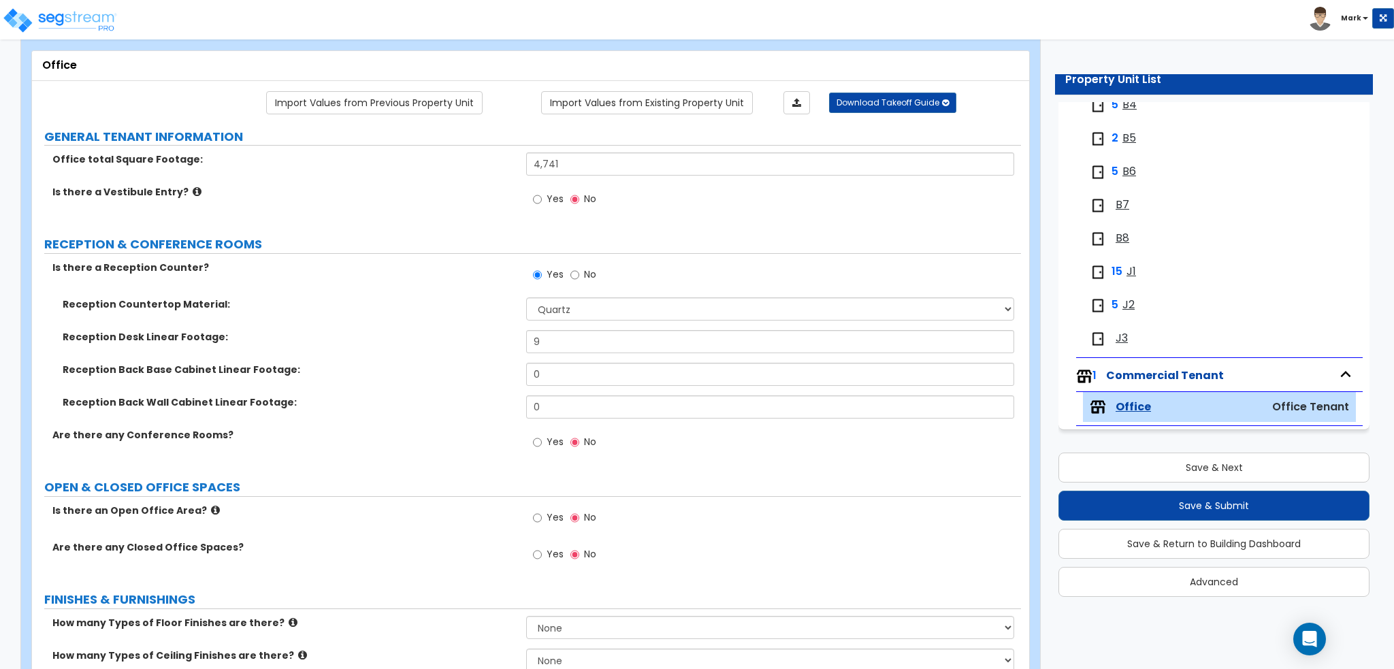
click at [463, 358] on div "Reception Desk Linear Footage: 9" at bounding box center [526, 346] width 989 height 33
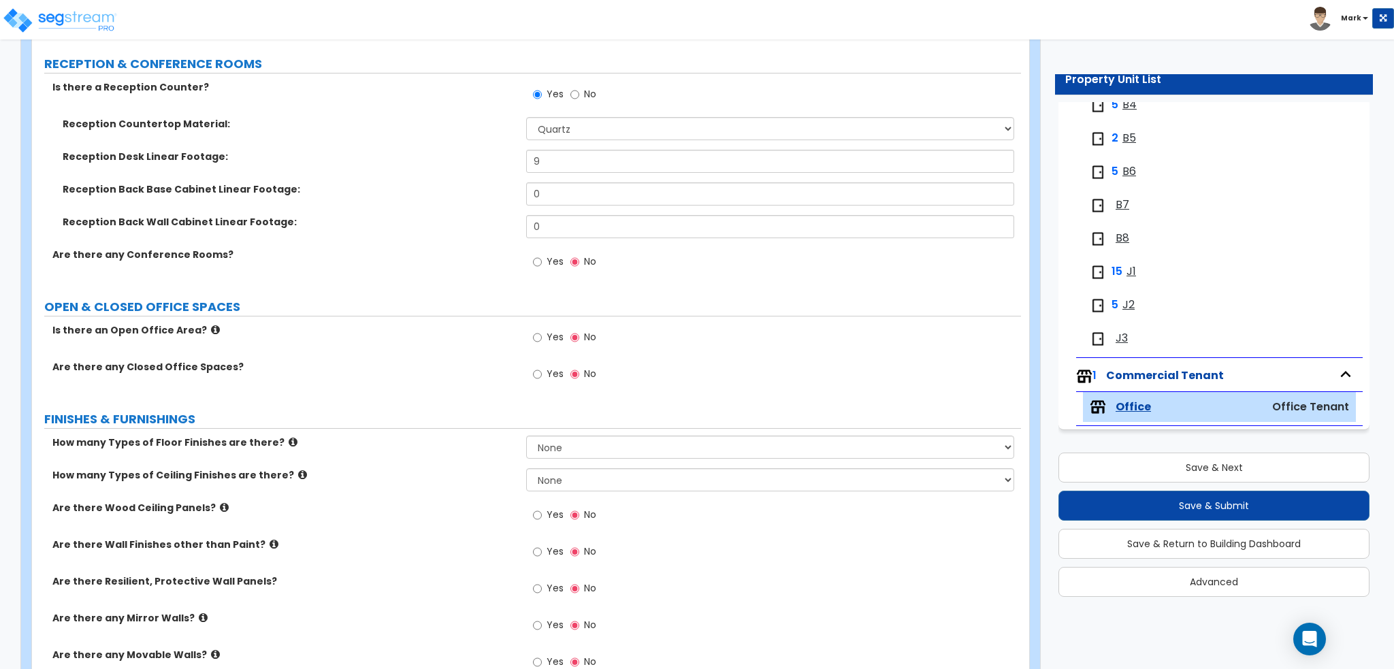
scroll to position [272, 0]
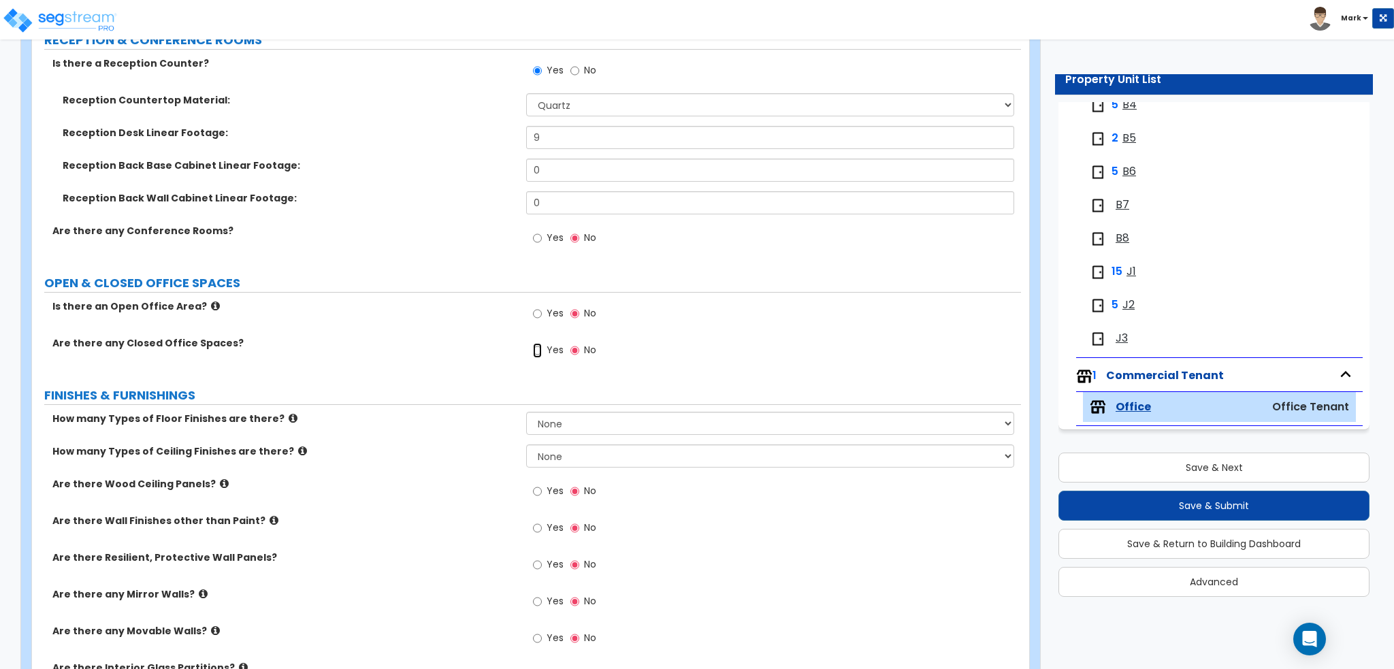
click at [536, 348] on input "Yes" at bounding box center [537, 350] width 9 height 15
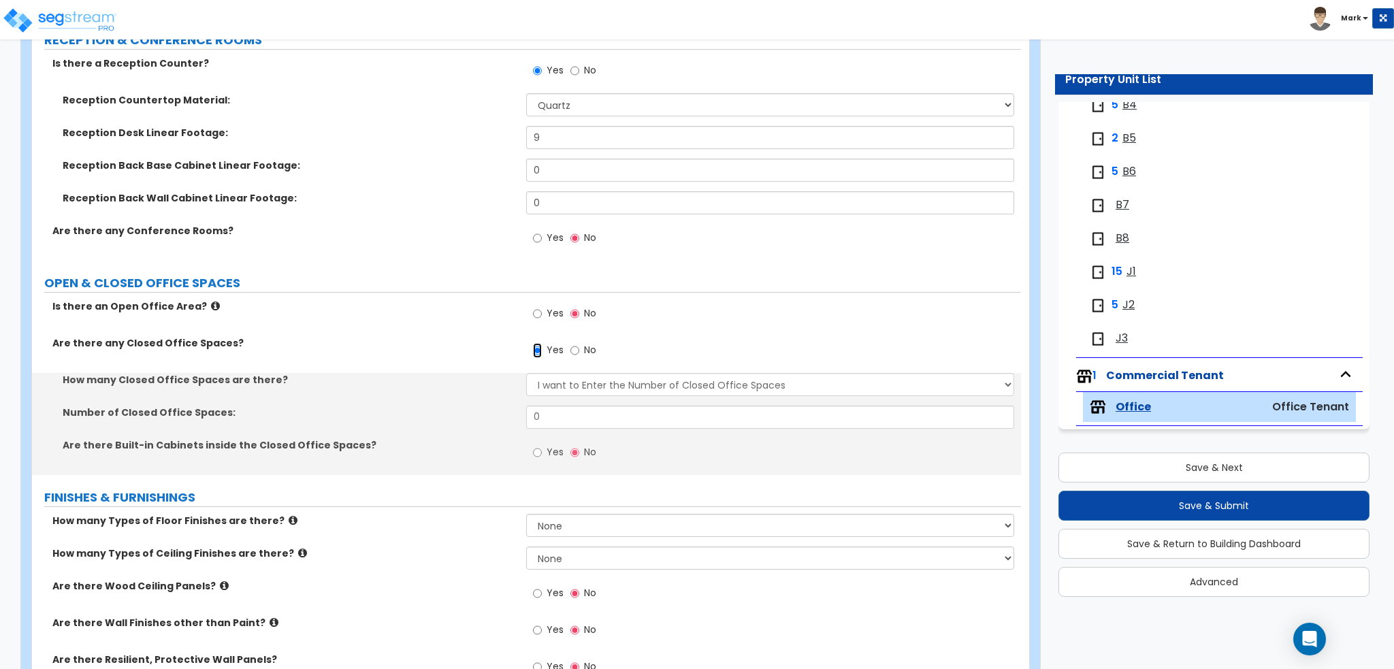
scroll to position [340, 0]
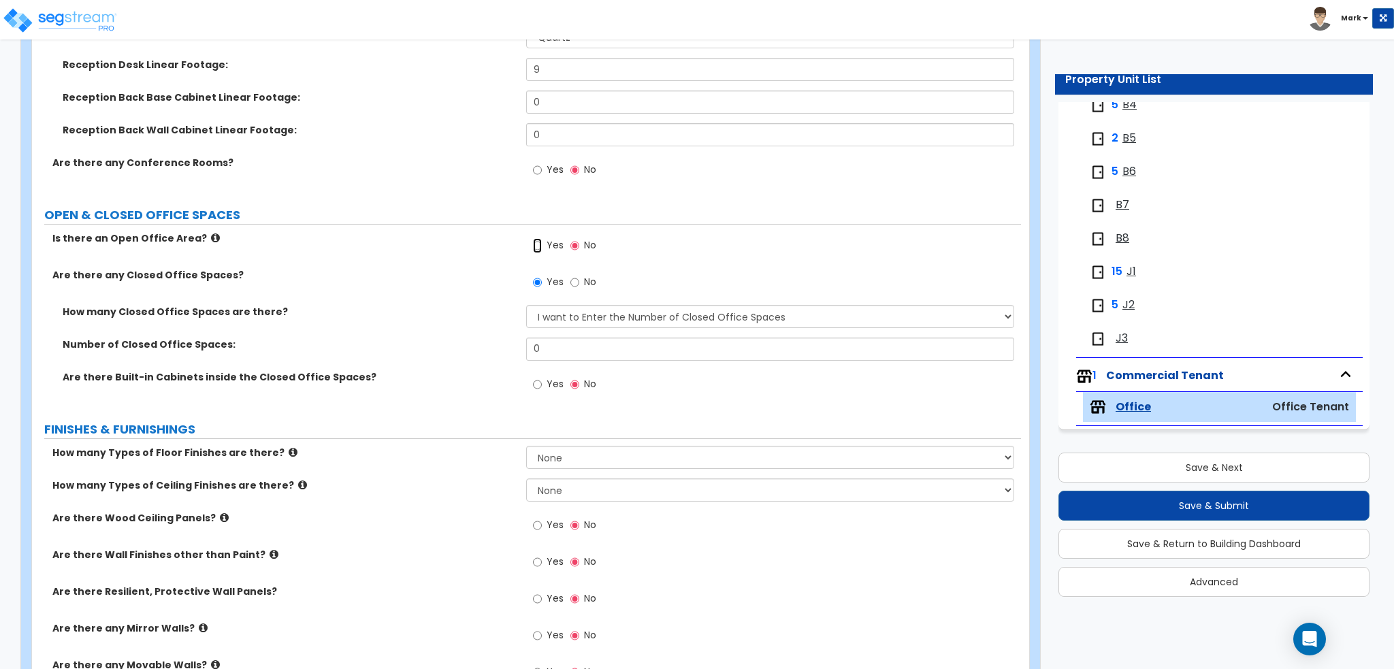
click at [540, 244] on input "Yes" at bounding box center [537, 245] width 9 height 15
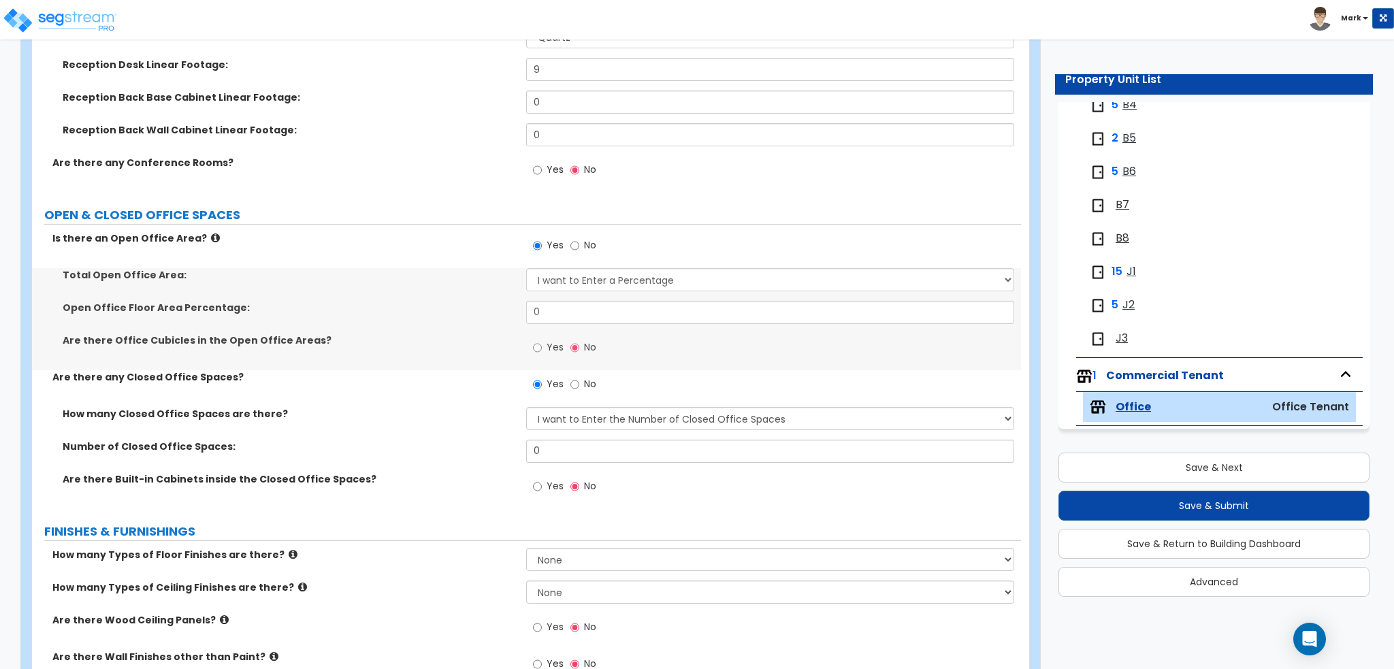
click at [564, 246] on div "Yes No" at bounding box center [564, 246] width 77 height 31
click at [574, 240] on input "No" at bounding box center [574, 245] width 9 height 15
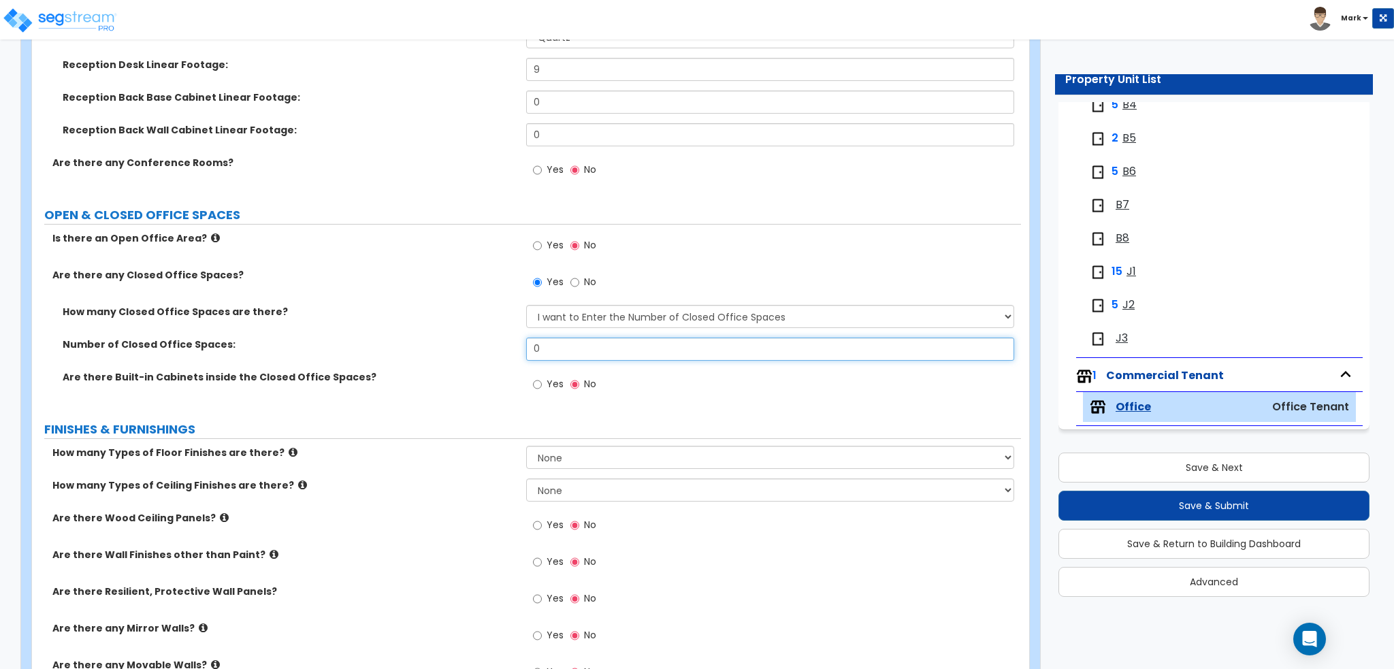
drag, startPoint x: 592, startPoint y: 350, endPoint x: 455, endPoint y: 355, distance: 137.6
click at [455, 355] on div "Number of Closed Office Spaces: 0" at bounding box center [526, 354] width 989 height 33
click at [536, 383] on input "Yes" at bounding box center [537, 384] width 9 height 15
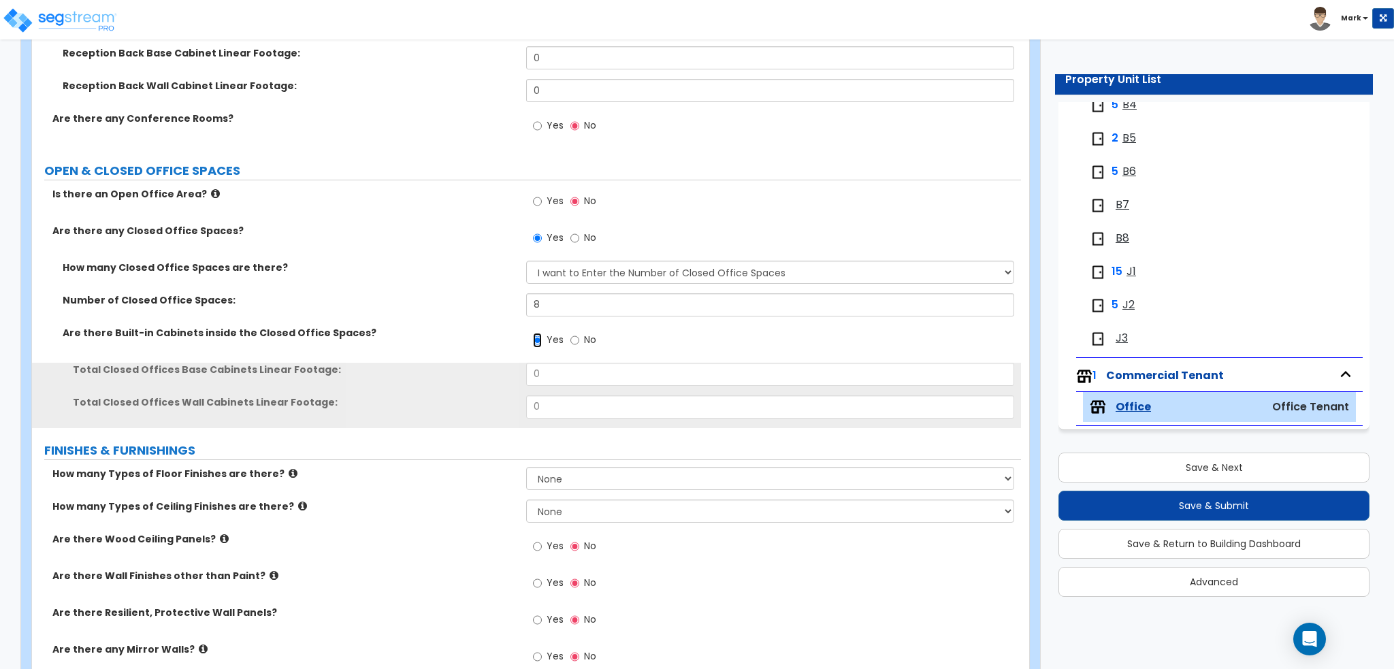
scroll to position [408, 0]
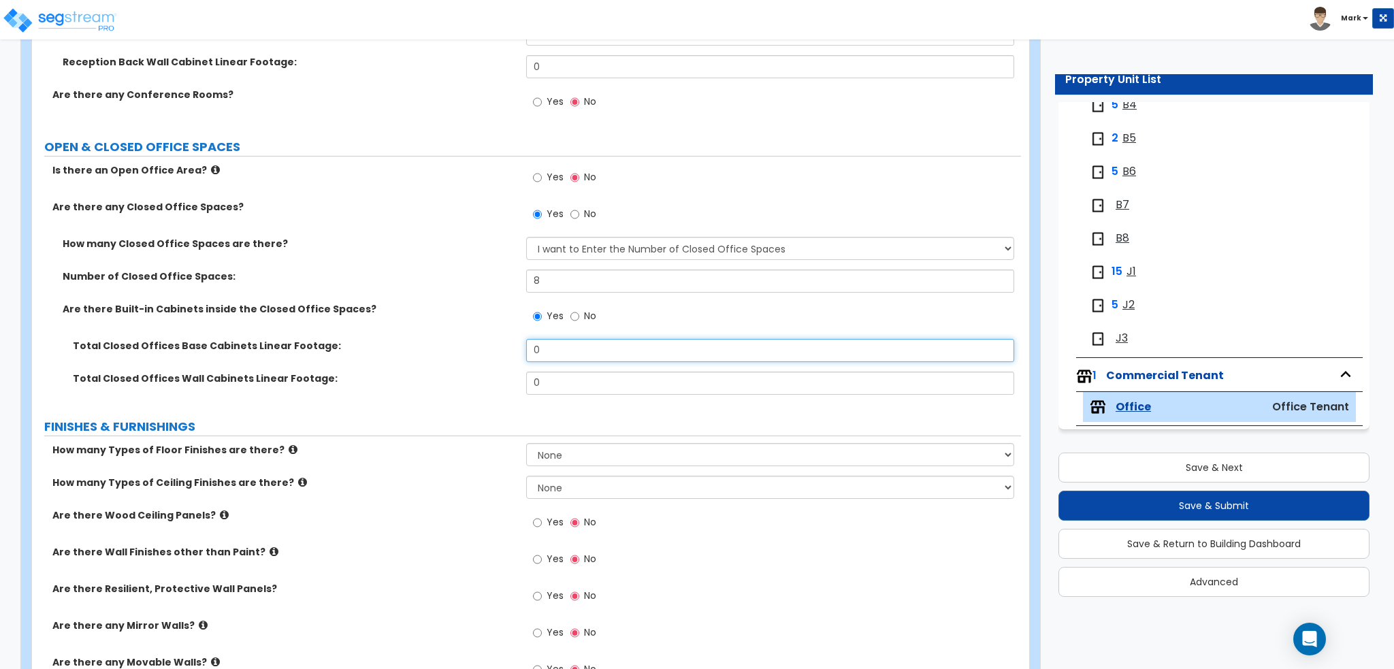
drag, startPoint x: 560, startPoint y: 347, endPoint x: 427, endPoint y: 349, distance: 132.7
click at [427, 349] on div "Total Closed Offices Base Cabinets Linear Footage: 0" at bounding box center [526, 355] width 989 height 33
click at [579, 354] on input "0" at bounding box center [769, 350] width 487 height 23
click at [409, 325] on div "Are there Built-in Cabinets inside the Closed Office Spaces? Yes No" at bounding box center [526, 320] width 989 height 37
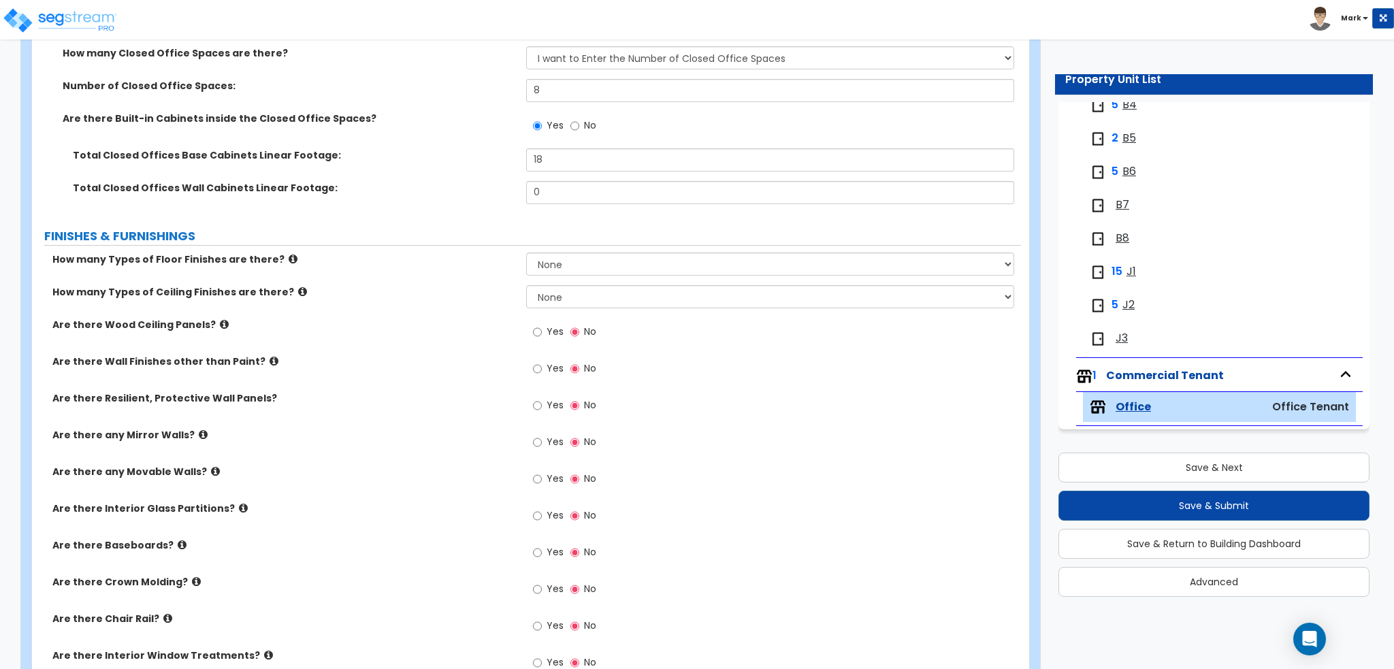
scroll to position [681, 0]
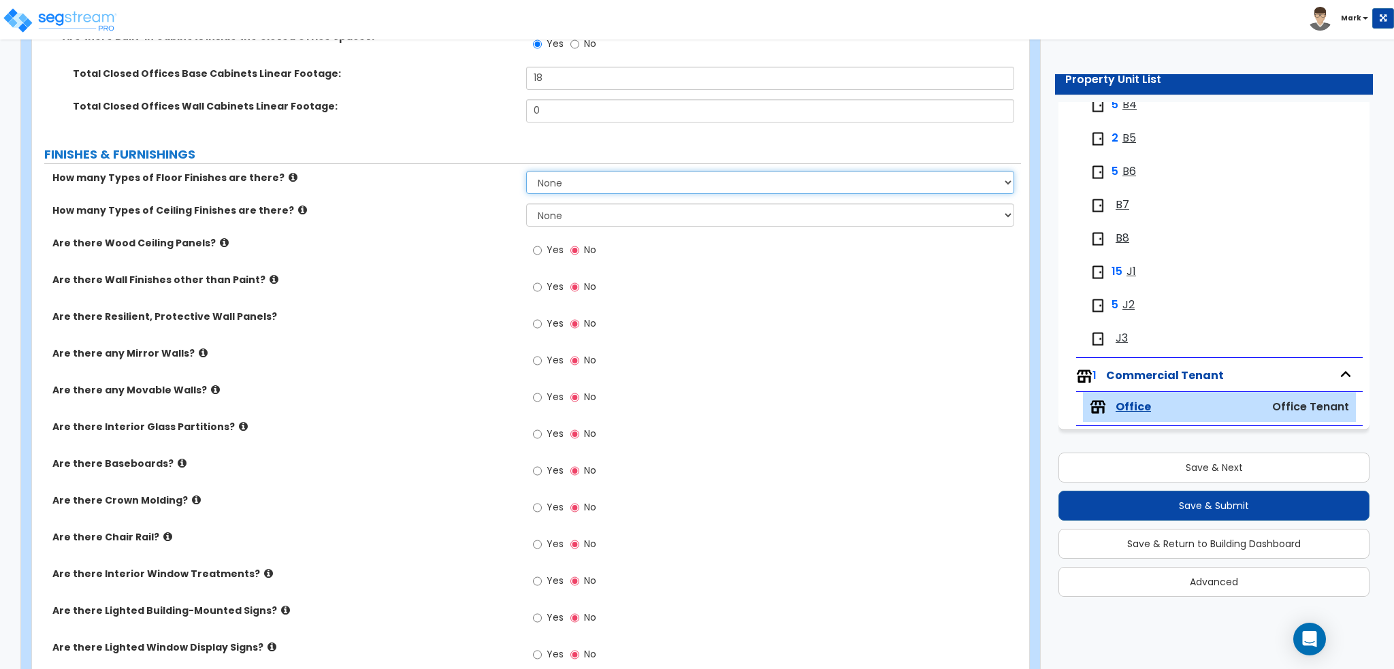
click at [539, 175] on select "None 1 2 3 4" at bounding box center [769, 182] width 487 height 23
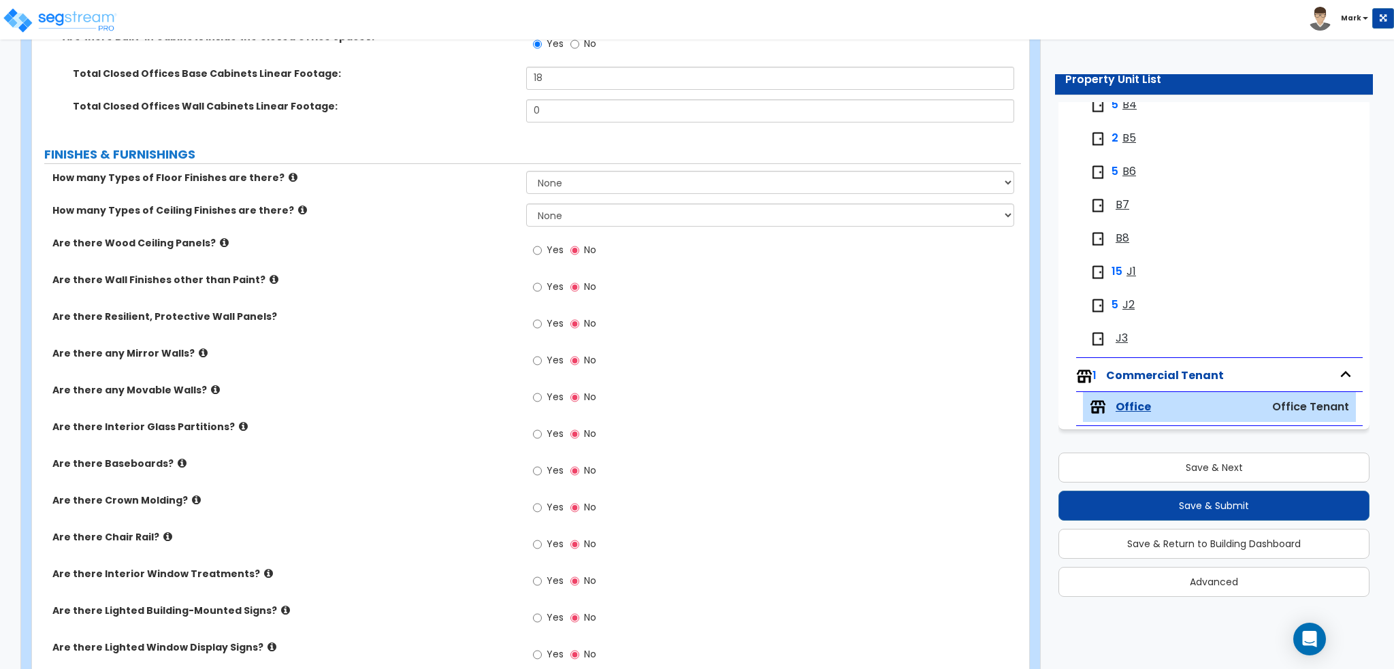
click at [485, 223] on div "How many Types of Ceiling Finishes are there? None 1 2 3" at bounding box center [526, 219] width 989 height 33
click at [559, 212] on select "None 1 2 3" at bounding box center [769, 214] width 487 height 23
click at [526, 203] on select "None 1 2 3" at bounding box center [769, 214] width 487 height 23
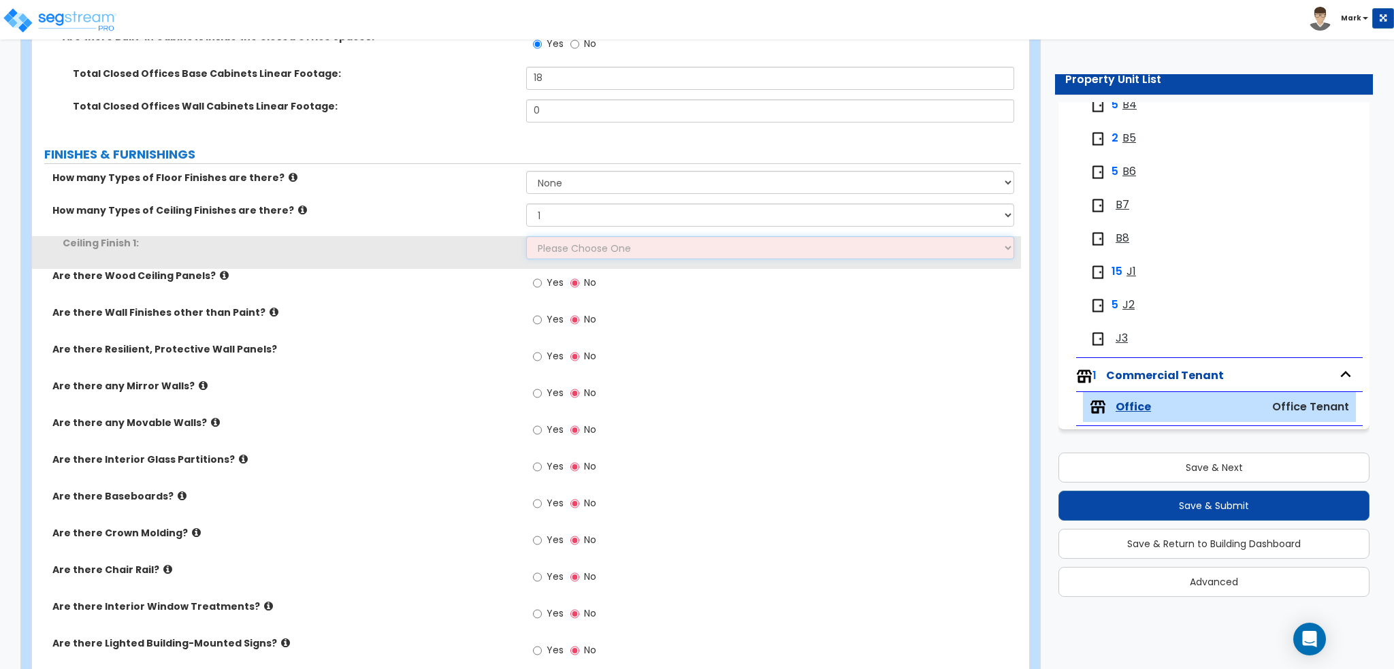
click at [562, 246] on select "Please Choose One Drop Ceiling Open Ceiling Drywall Ceiling" at bounding box center [769, 247] width 487 height 23
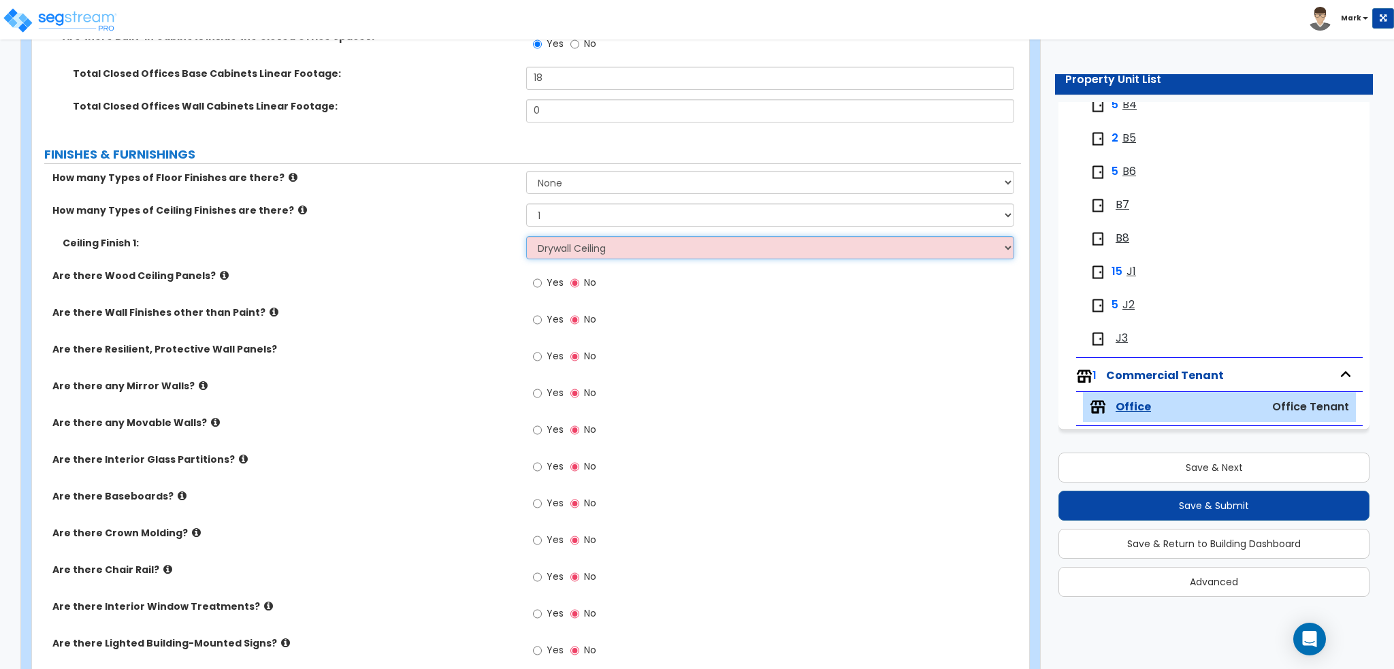
click at [526, 236] on select "Please Choose One Drop Ceiling Open Ceiling Drywall Ceiling" at bounding box center [769, 247] width 487 height 23
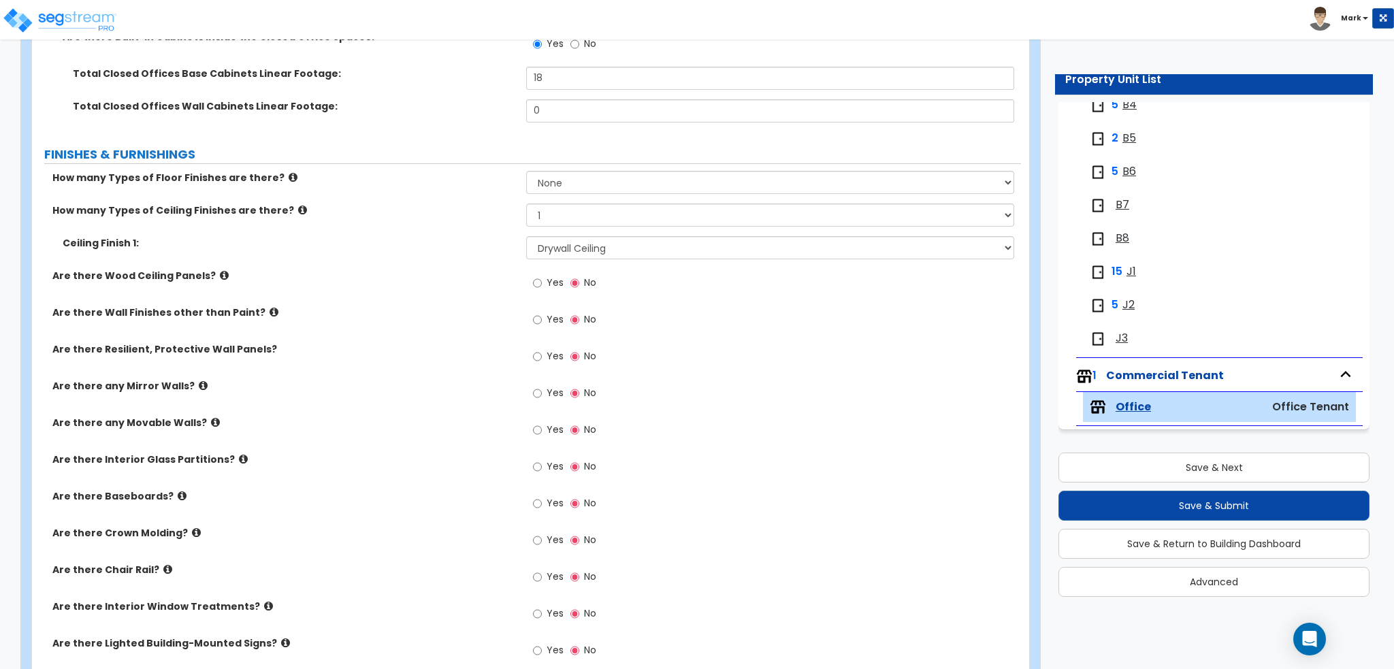
click at [399, 293] on div "Are there Wood Ceiling Panels? Yes No" at bounding box center [526, 287] width 989 height 37
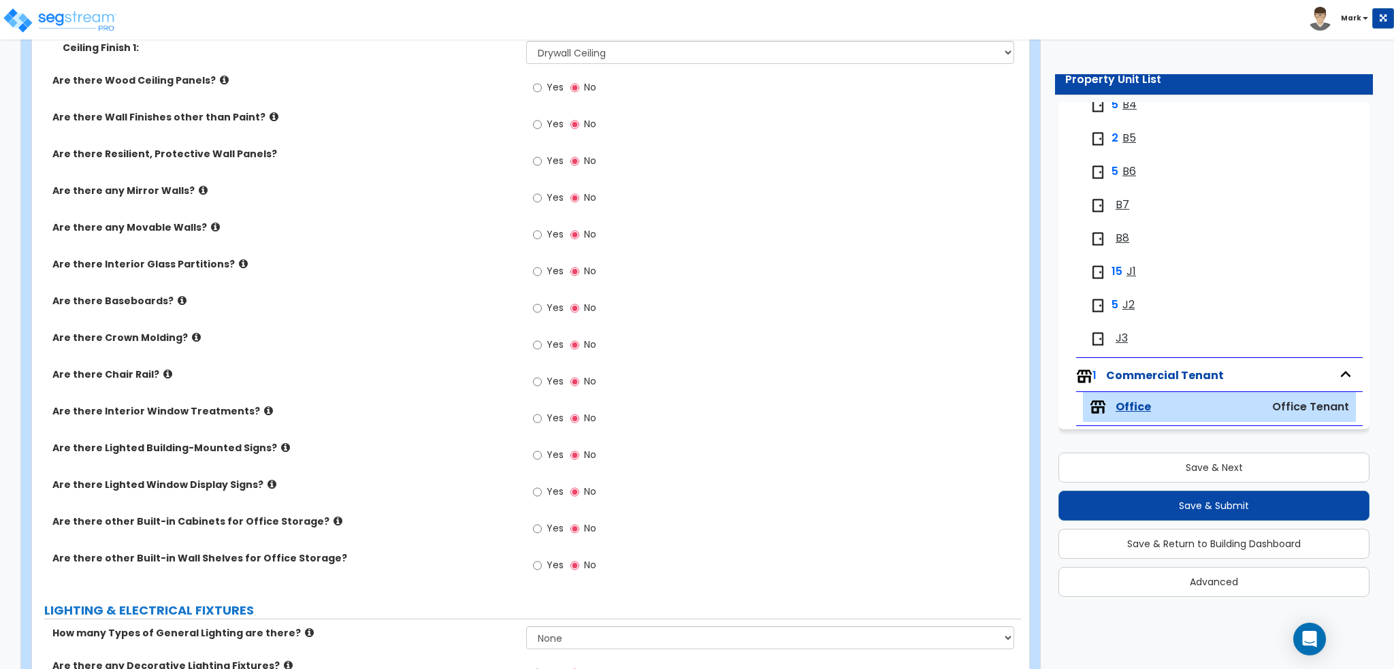
scroll to position [885, 0]
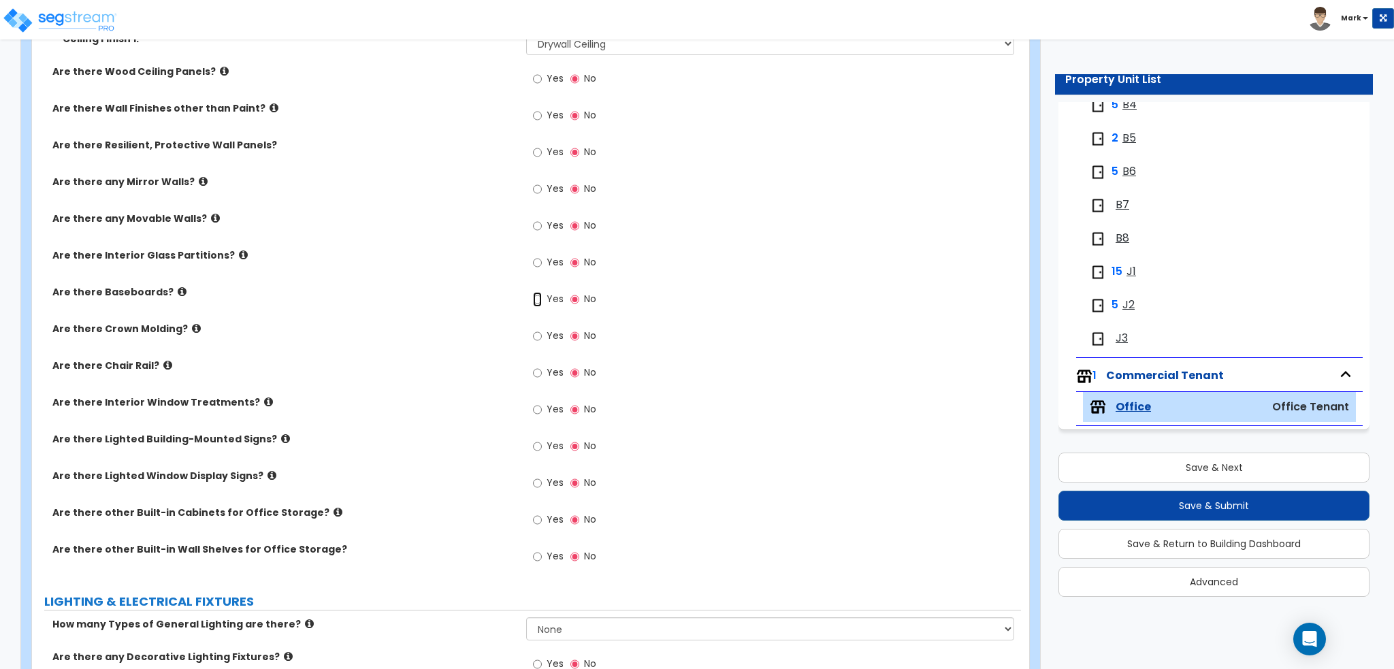
click at [540, 292] on input "Yes" at bounding box center [537, 299] width 9 height 15
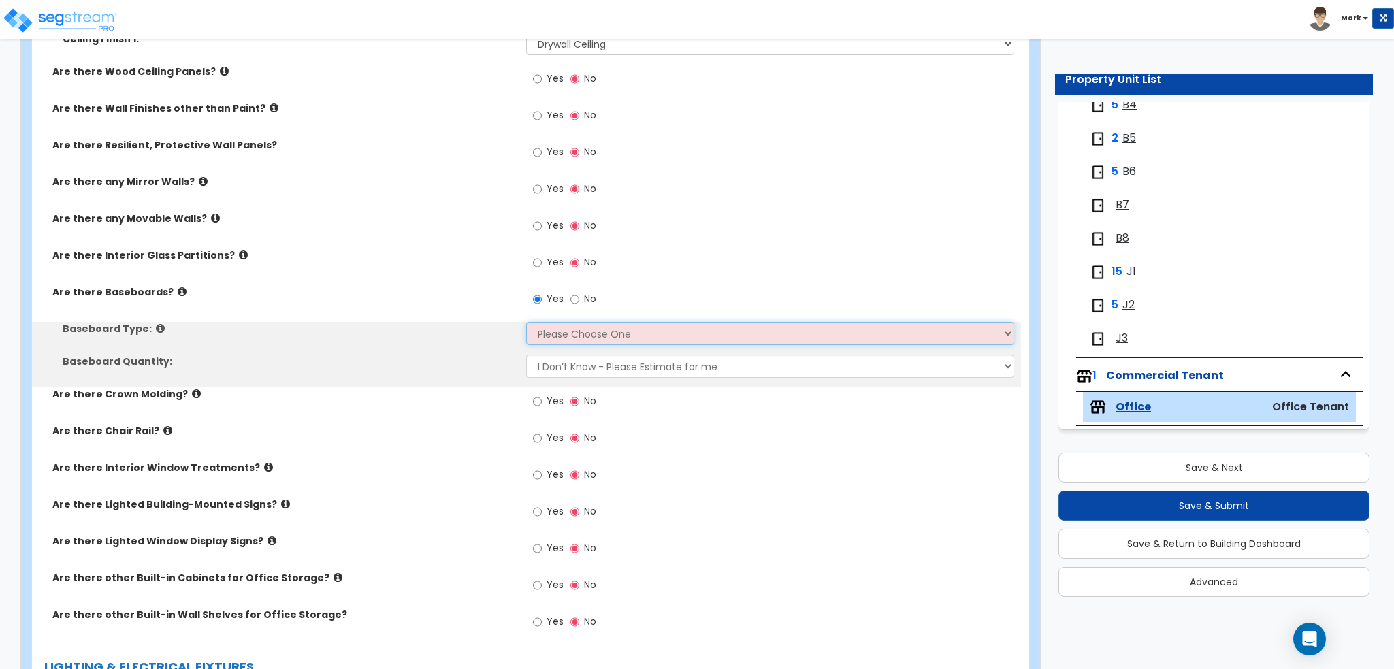
click at [528, 329] on select "Please Choose One Wood Vinyl Carpet Tile" at bounding box center [769, 333] width 487 height 23
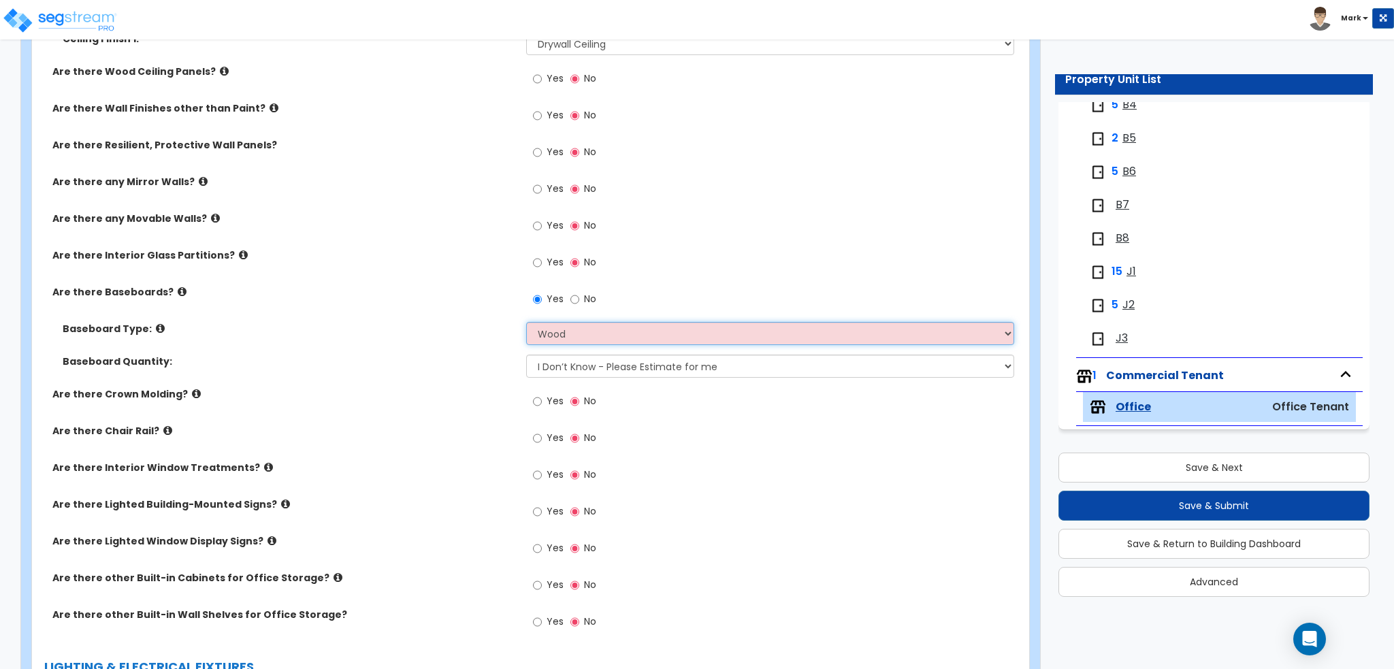
click at [526, 322] on select "Please Choose One Wood Vinyl Carpet Tile" at bounding box center [769, 333] width 487 height 23
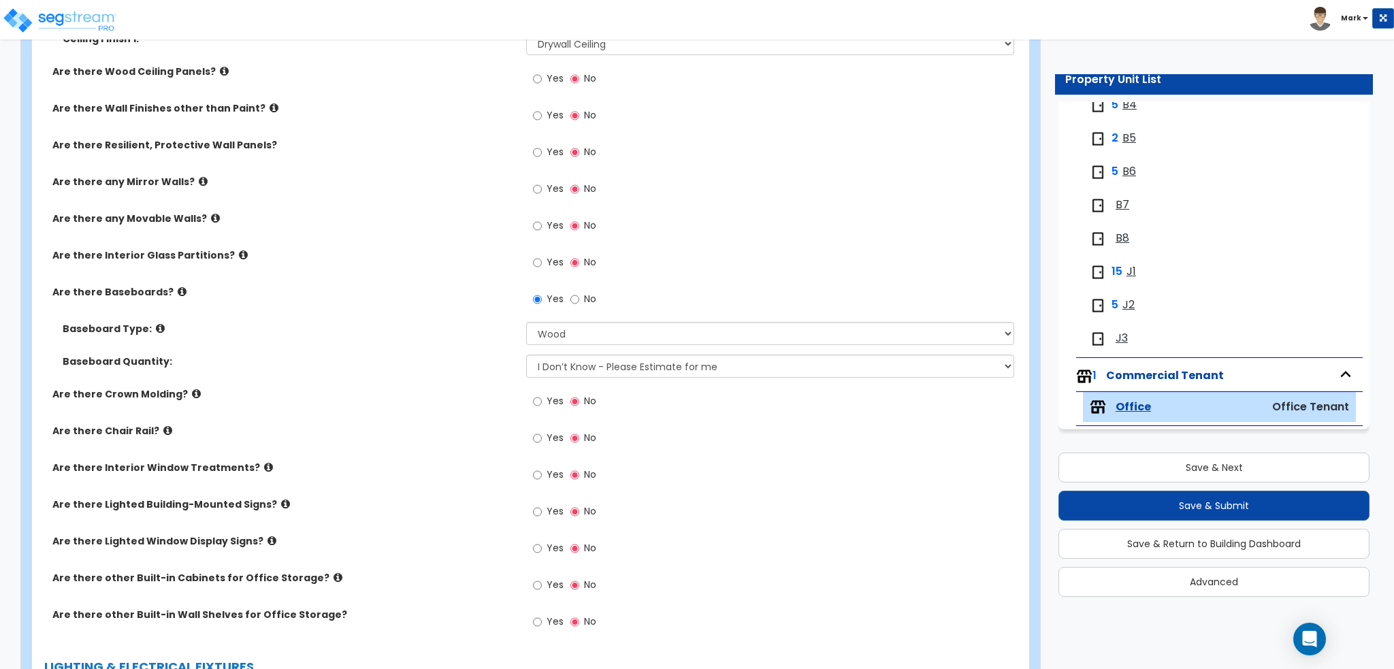
click at [376, 357] on label "Baseboard Quantity:" at bounding box center [289, 362] width 453 height 14
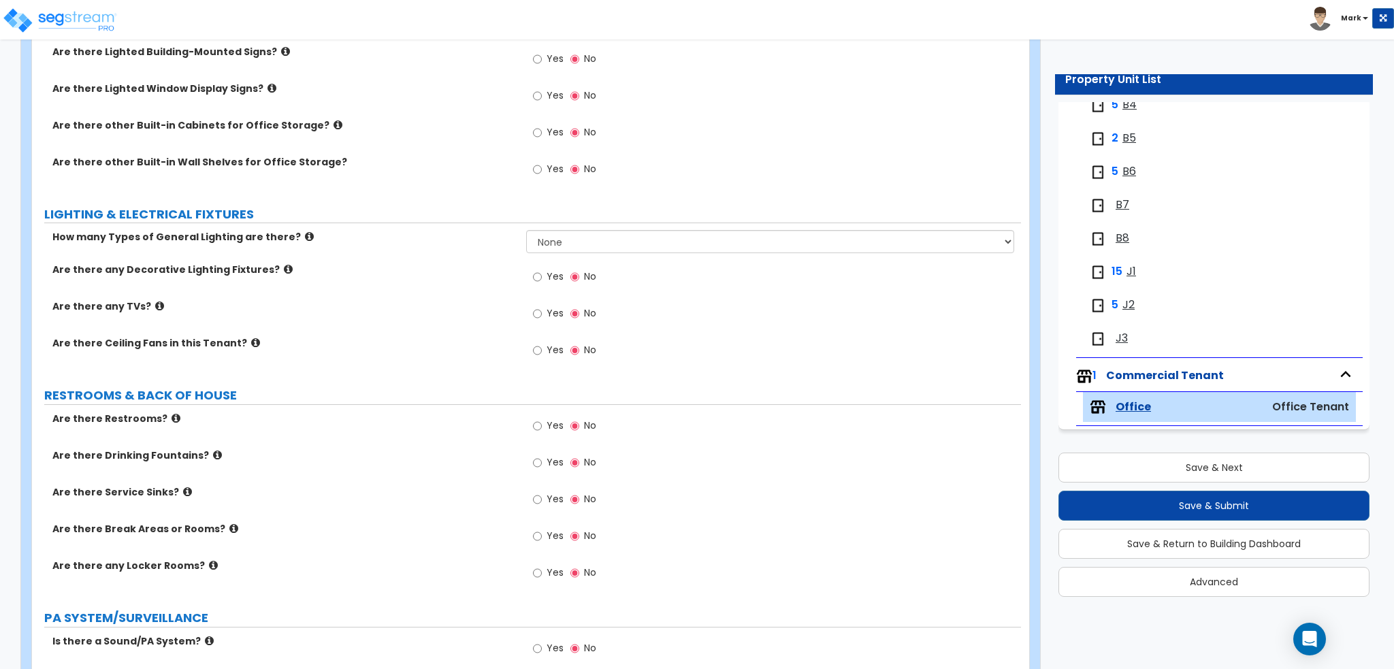
scroll to position [1361, 0]
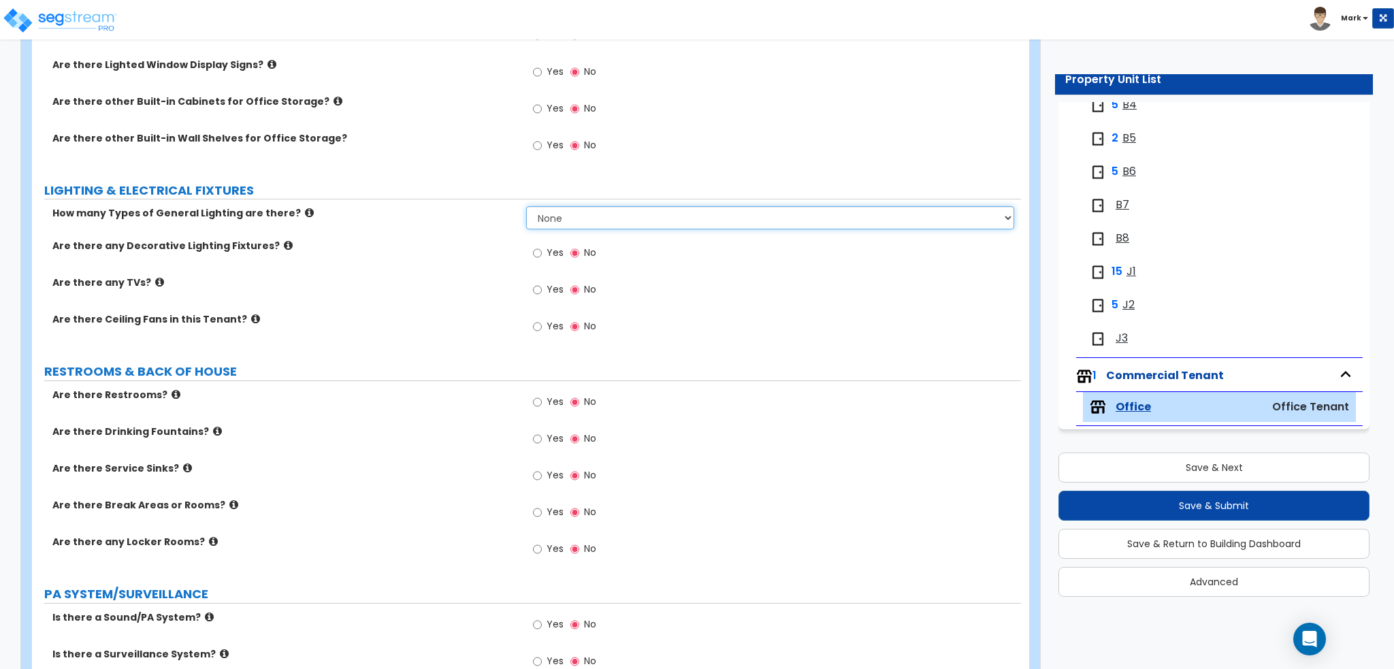
click at [542, 223] on select "None 1 2 3" at bounding box center [769, 217] width 487 height 23
click at [468, 259] on div "Are there any Decorative Lighting Fixtures? Yes No" at bounding box center [526, 257] width 989 height 37
click at [548, 252] on span "Yes" at bounding box center [554, 253] width 17 height 14
click at [542, 252] on input "Yes" at bounding box center [537, 253] width 9 height 15
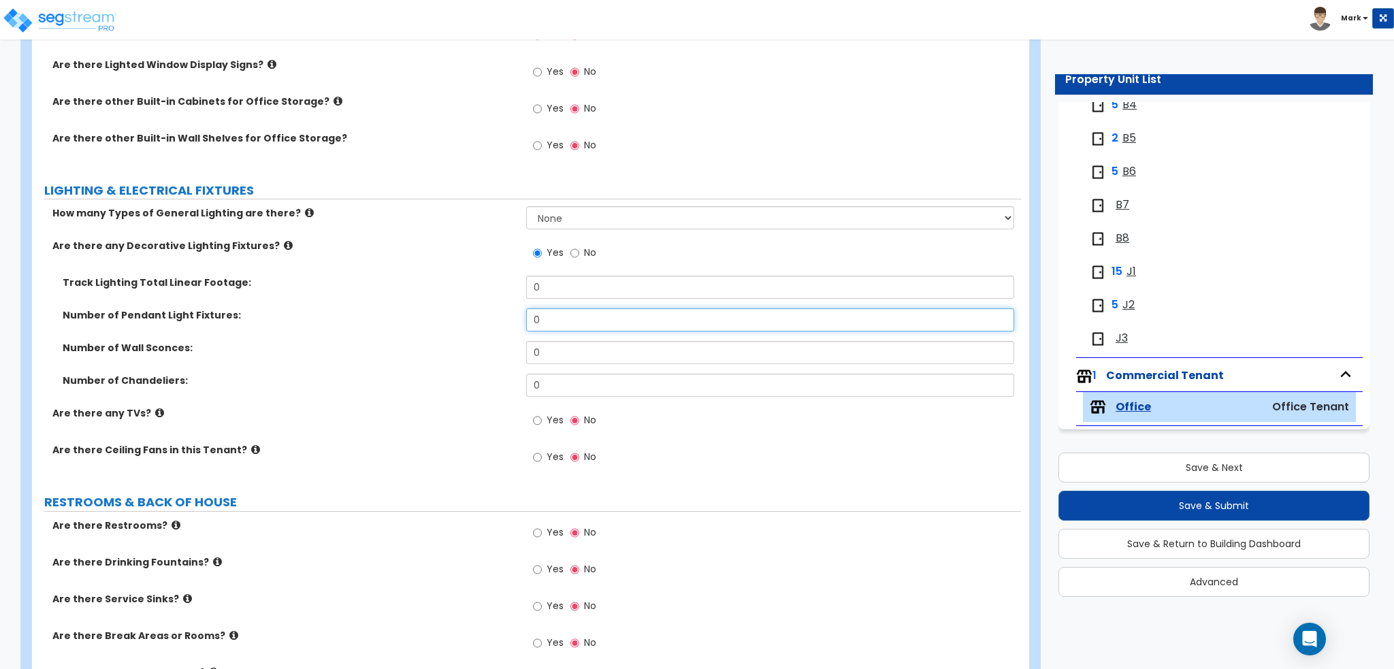
drag, startPoint x: 561, startPoint y: 321, endPoint x: 410, endPoint y: 320, distance: 151.1
click at [481, 321] on div "Number of Pendant Light Fixtures: 0" at bounding box center [526, 324] width 989 height 33
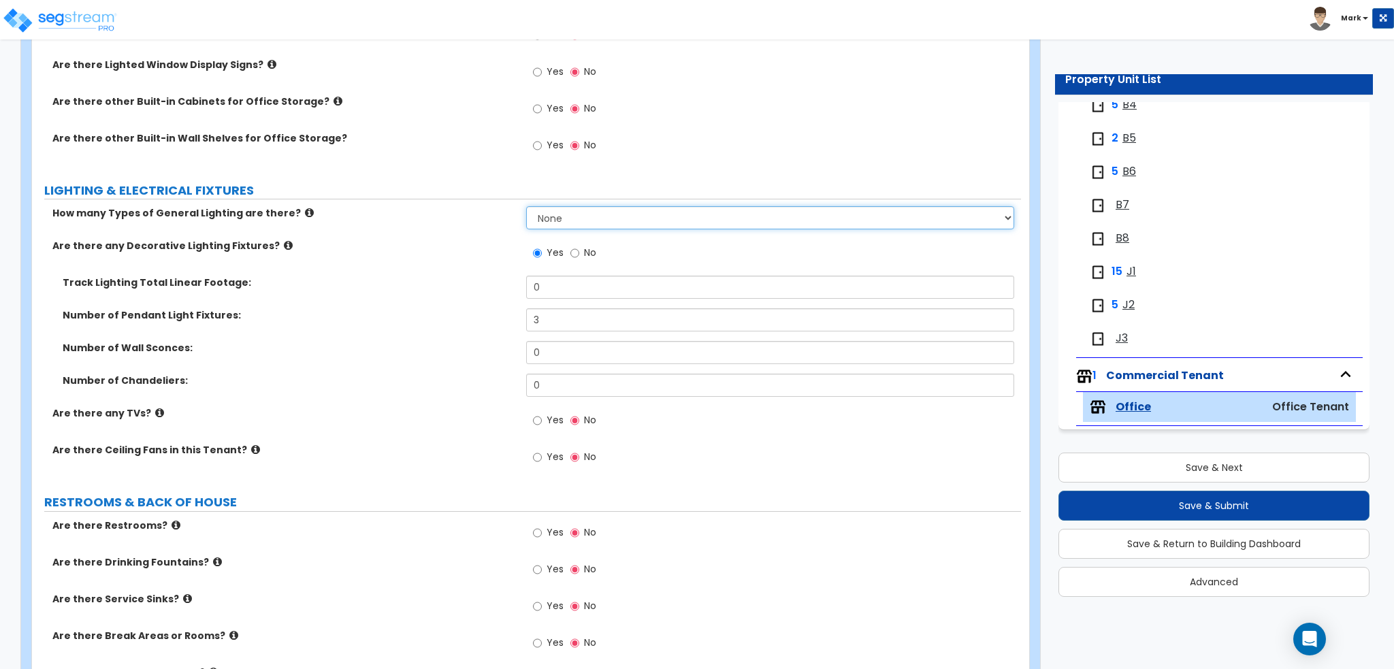
click at [557, 208] on select "None 1 2 3" at bounding box center [769, 217] width 487 height 23
click at [526, 206] on select "None 1 2 3" at bounding box center [769, 217] width 487 height 23
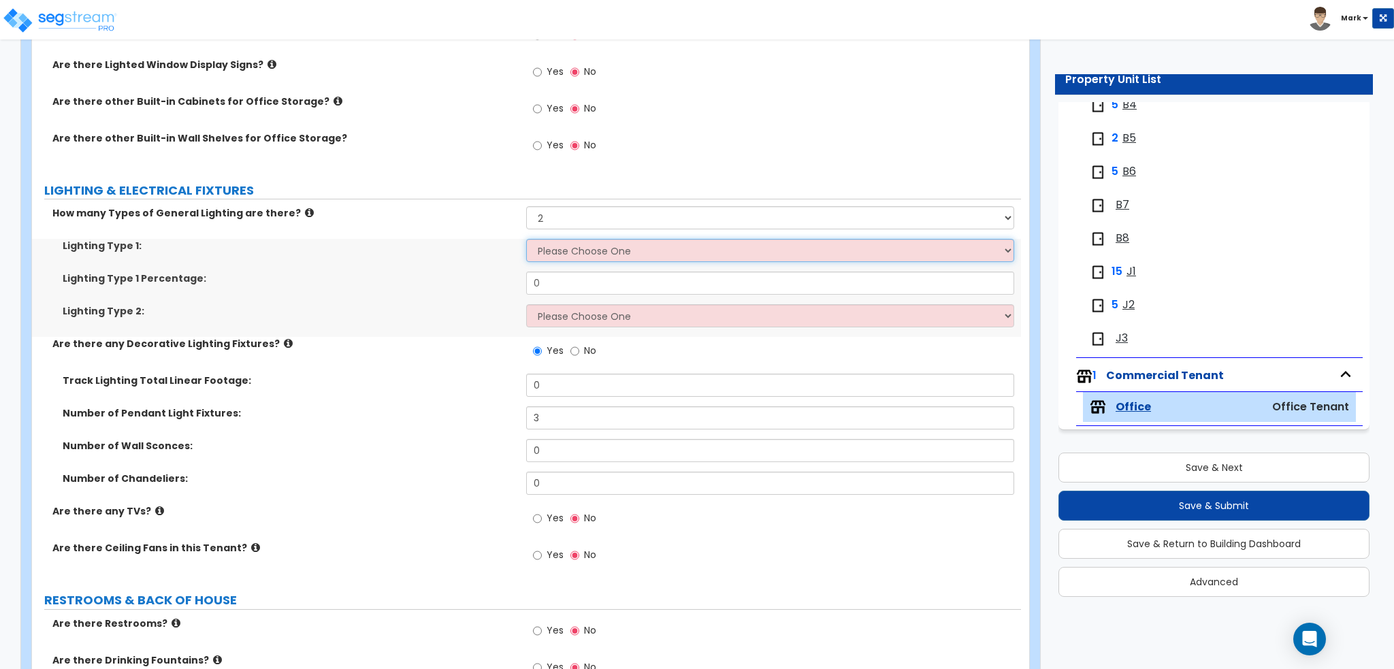
click at [587, 255] on select "Please Choose One LED Surface-Mounted LED Recessed Fluorescent Surface-Mounted …" at bounding box center [769, 250] width 487 height 23
click at [526, 239] on select "Please Choose One LED Surface-Mounted LED Recessed Fluorescent Surface-Mounted …" at bounding box center [769, 250] width 487 height 23
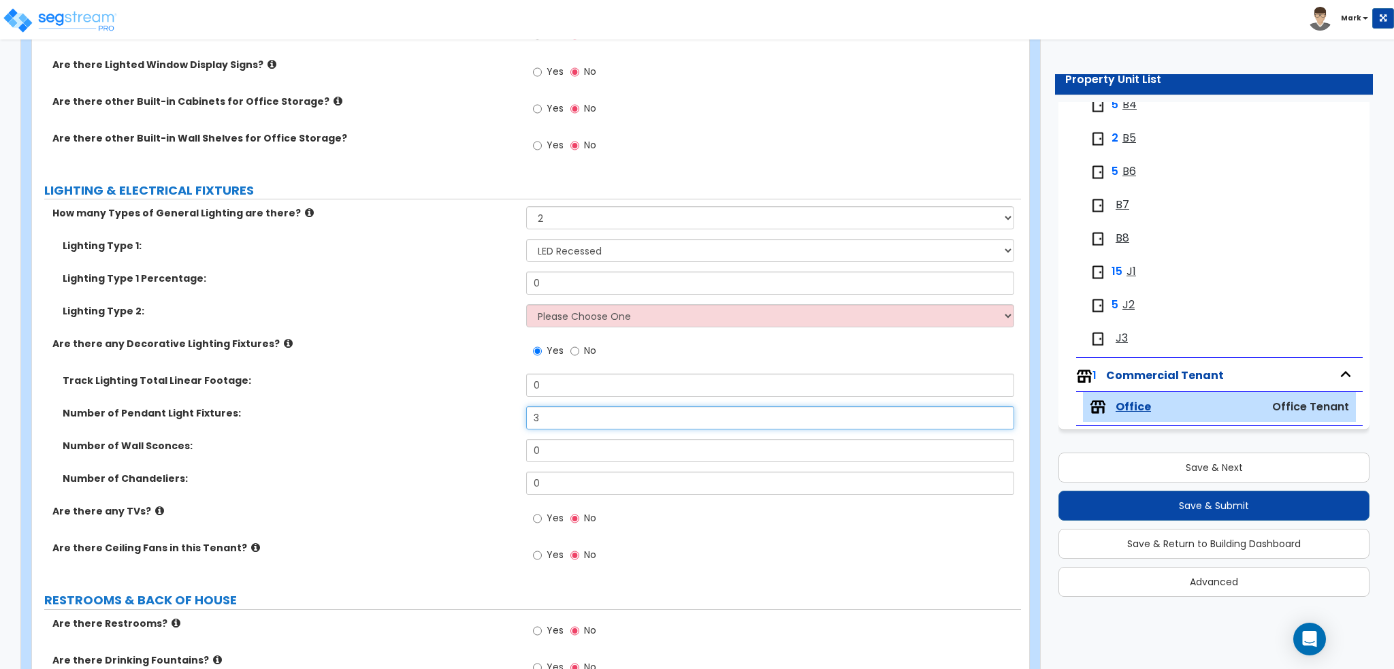
drag, startPoint x: 563, startPoint y: 416, endPoint x: 429, endPoint y: 431, distance: 135.7
click at [429, 431] on div "Number of Pendant Light Fixtures: 3" at bounding box center [526, 422] width 989 height 33
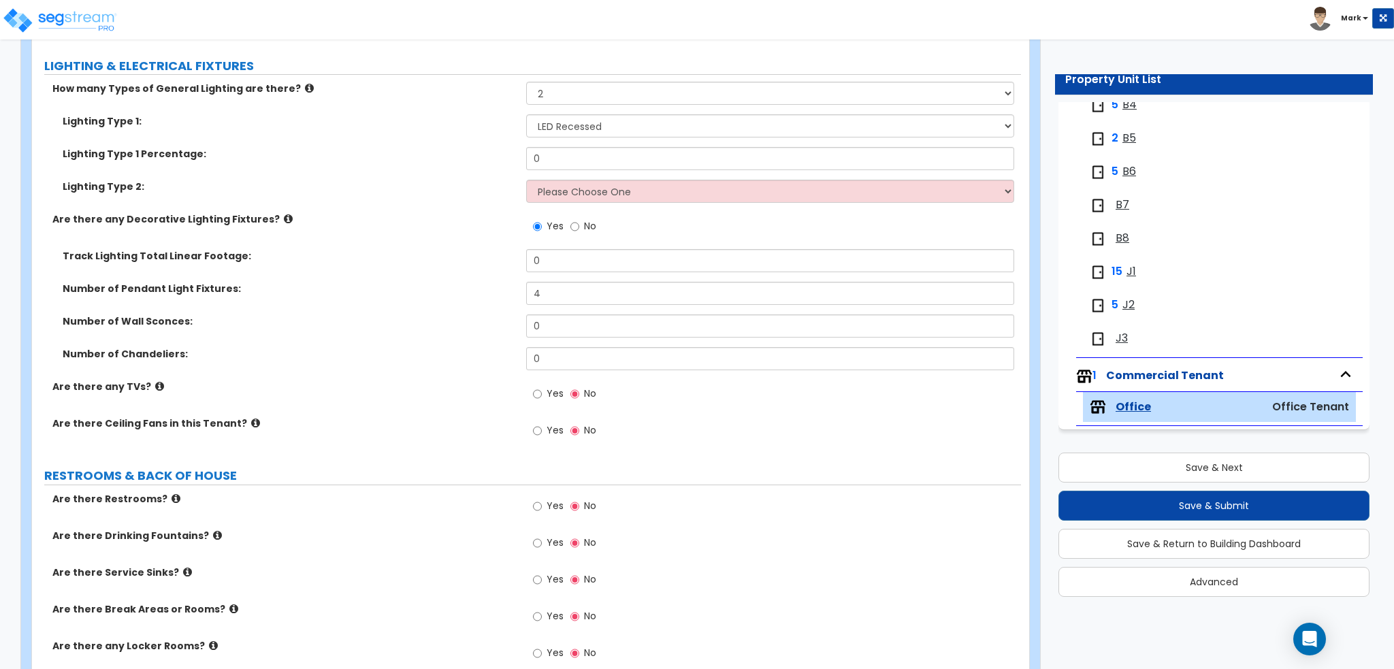
scroll to position [1497, 0]
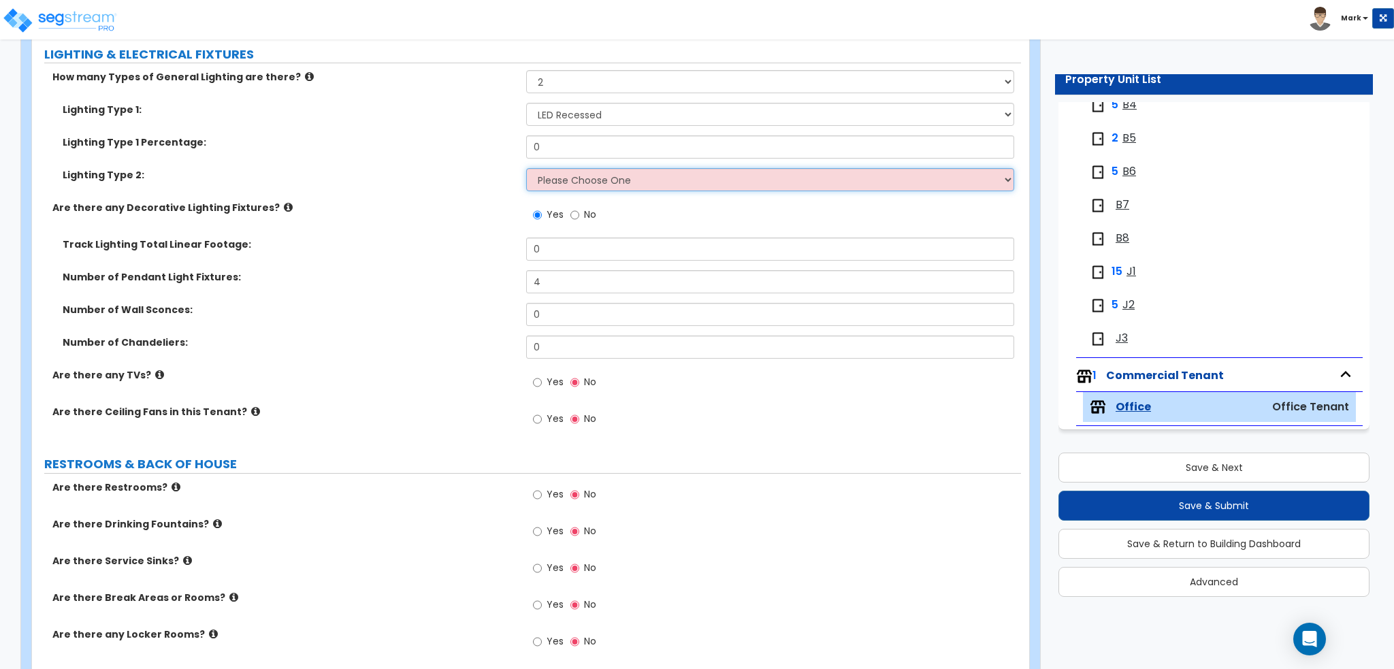
click at [594, 180] on select "Please Choose One LED Surface-Mounted LED Recessed Fluorescent Surface-Mounted …" at bounding box center [769, 179] width 487 height 23
click at [526, 168] on select "Please Choose One LED Surface-Mounted LED Recessed Fluorescent Surface-Mounted …" at bounding box center [769, 179] width 487 height 23
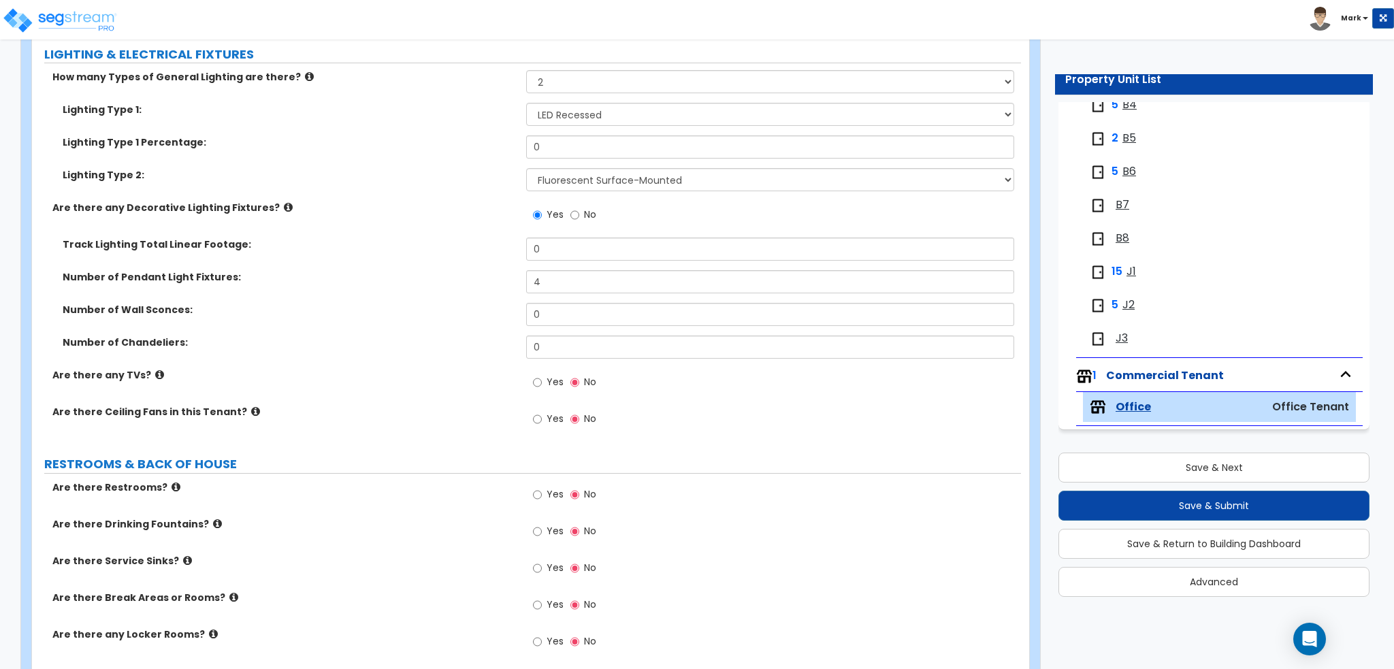
click at [436, 220] on div "Are there any Decorative Lighting Fixtures? Yes No" at bounding box center [526, 219] width 989 height 37
drag, startPoint x: 593, startPoint y: 146, endPoint x: 433, endPoint y: 159, distance: 161.1
click at [433, 159] on div "Lighting Type 1 Percentage: 0" at bounding box center [526, 151] width 989 height 33
click at [446, 176] on label "Lighting Type 2:" at bounding box center [289, 175] width 453 height 14
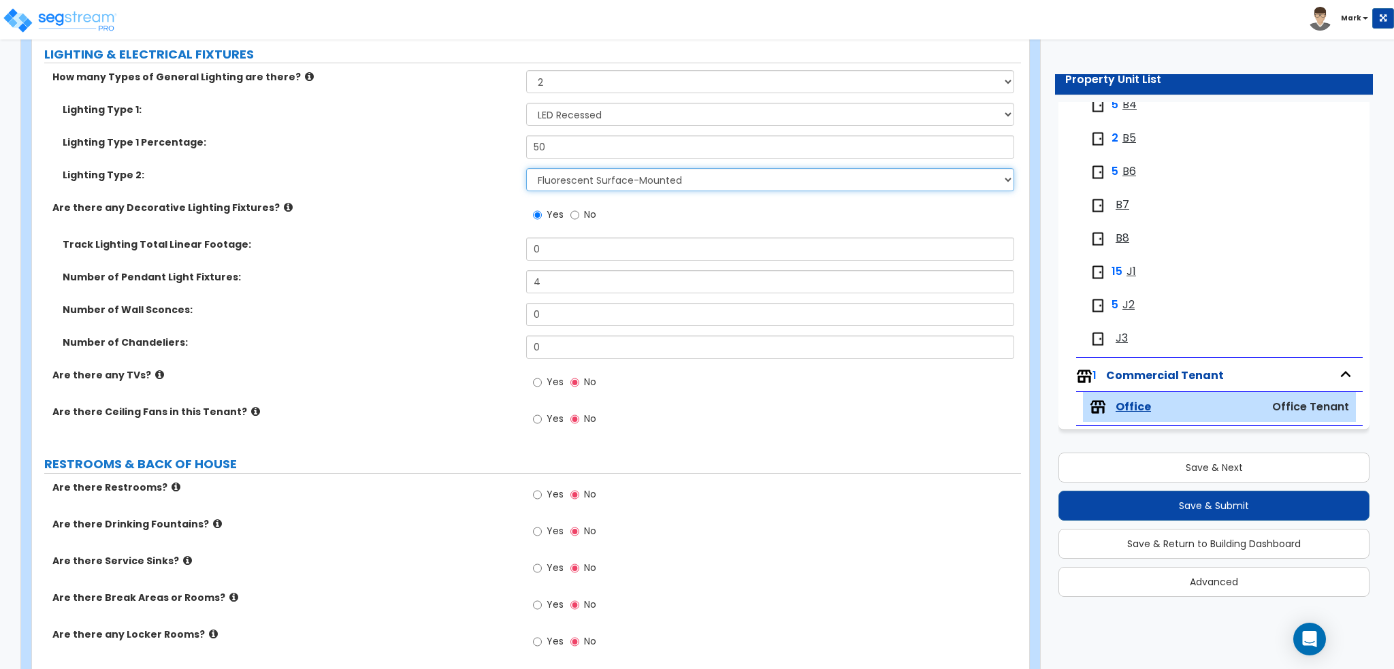
click at [574, 186] on select "Please Choose One LED Surface-Mounted LED Recessed Fluorescent Surface-Mounted …" at bounding box center [769, 179] width 487 height 23
click at [526, 168] on select "Please Choose One LED Surface-Mounted LED Recessed Fluorescent Surface-Mounted …" at bounding box center [769, 179] width 487 height 23
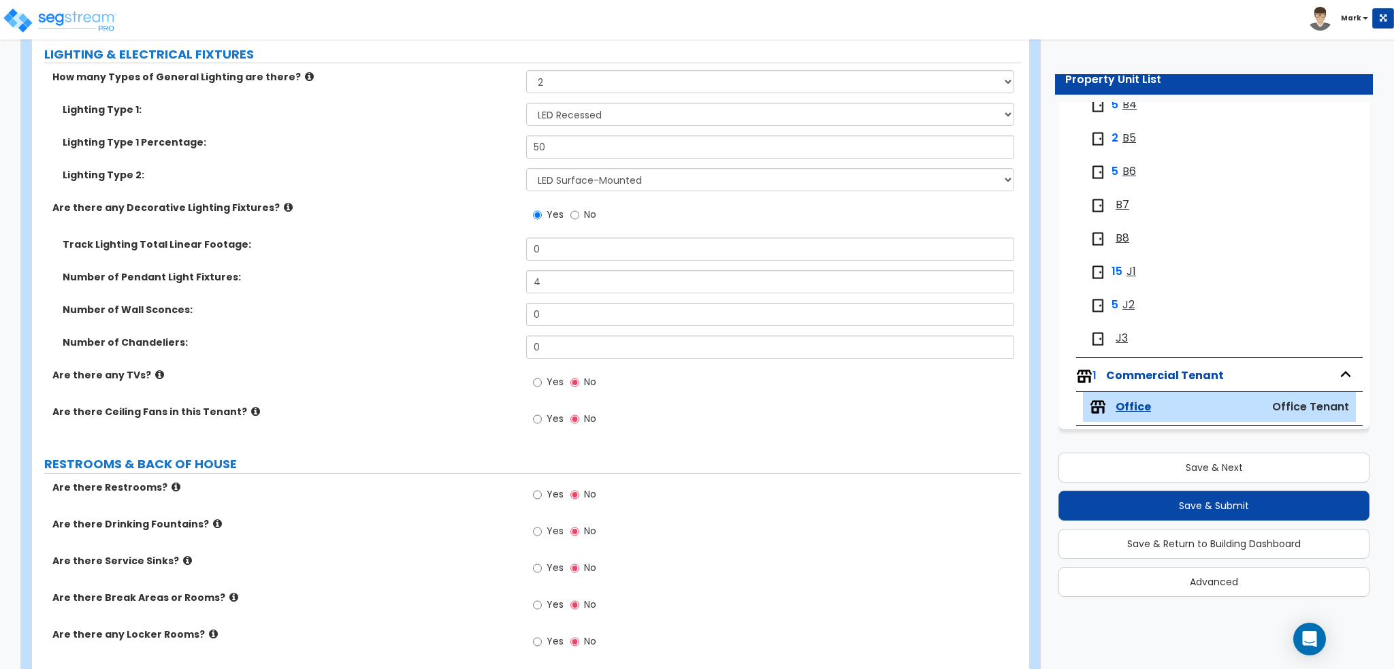
click at [441, 193] on div "Lighting Type 2: Please Choose One LED Surface-Mounted LED Recessed Fluorescent…" at bounding box center [526, 184] width 989 height 33
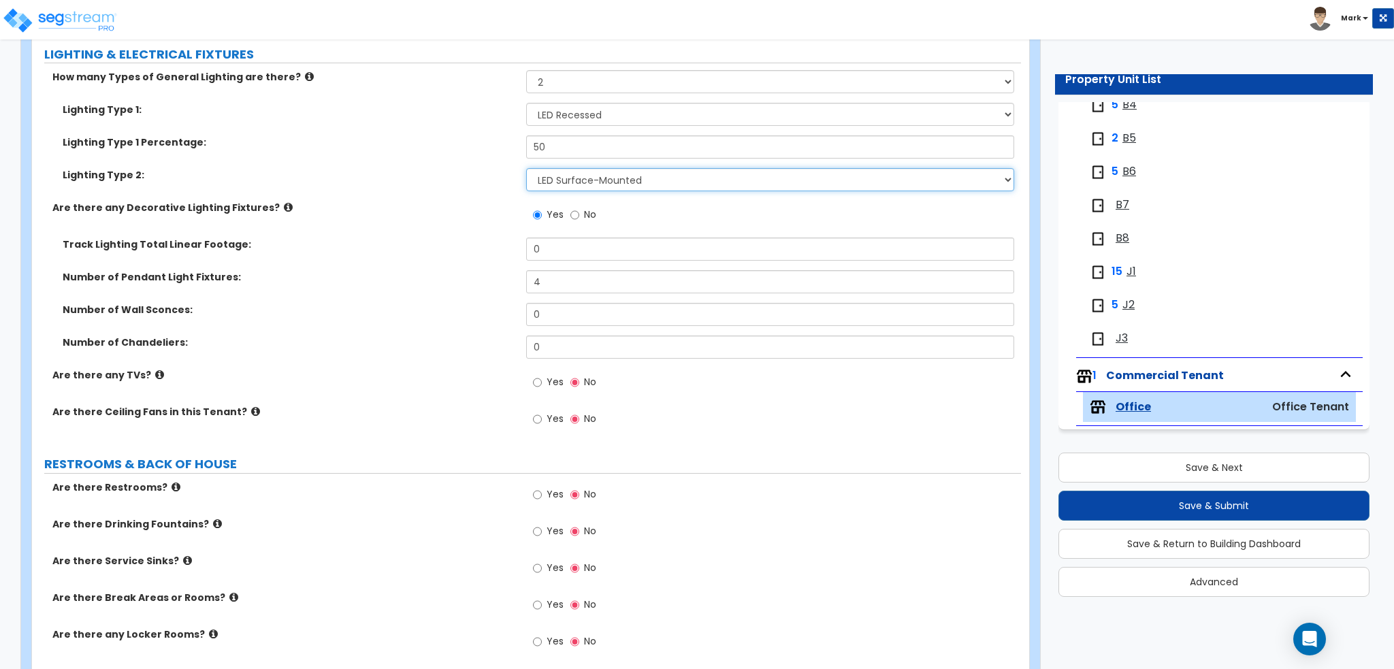
click at [585, 186] on select "Please Choose One LED Surface-Mounted LED Recessed Fluorescent Surface-Mounted …" at bounding box center [769, 179] width 487 height 23
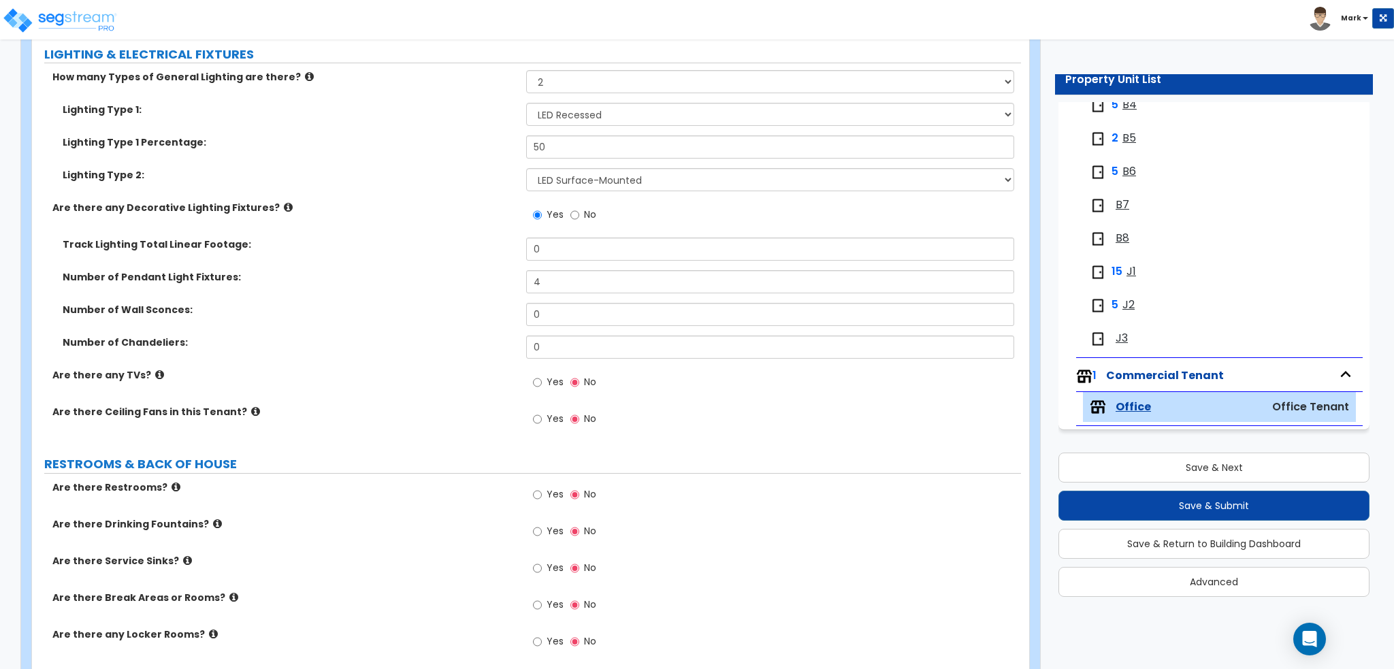
click at [242, 209] on label "Are there any Decorative Lighting Fixtures?" at bounding box center [283, 208] width 463 height 14
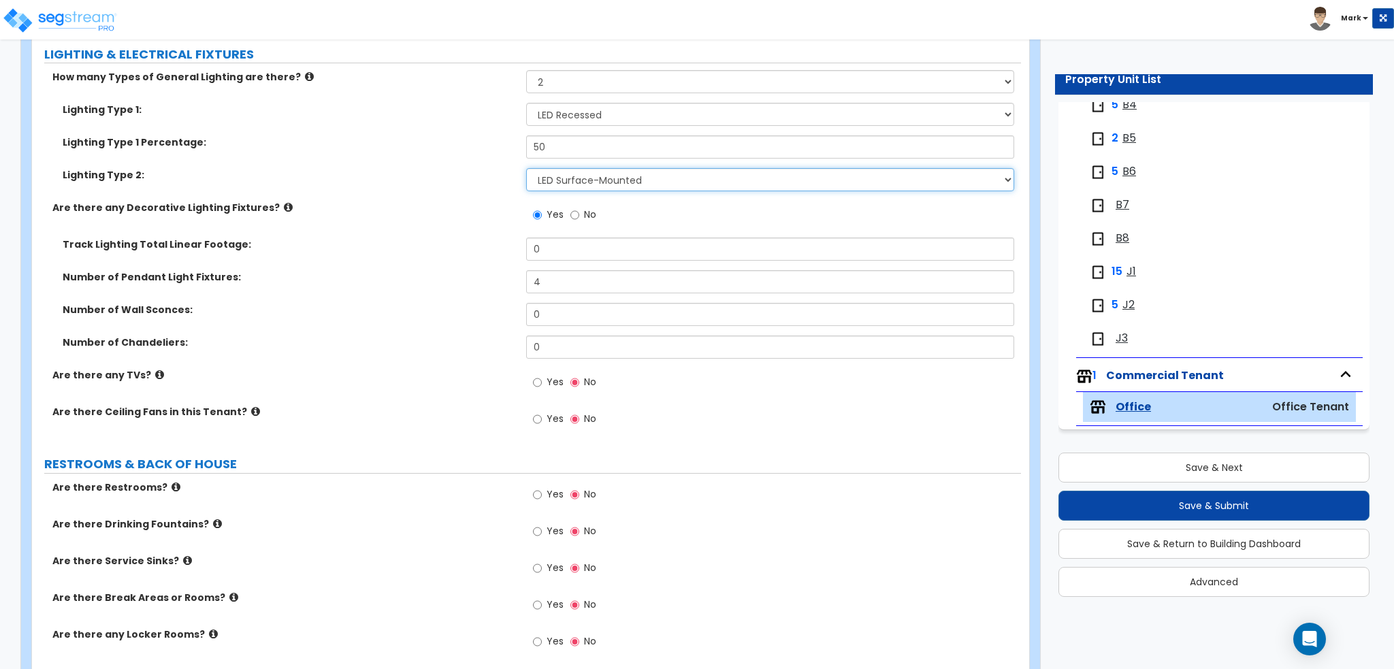
click at [555, 169] on select "Please Choose One LED Surface-Mounted LED Recessed Fluorescent Surface-Mounted …" at bounding box center [769, 179] width 487 height 23
click at [526, 168] on select "Please Choose One LED Surface-Mounted LED Recessed Fluorescent Surface-Mounted …" at bounding box center [769, 179] width 487 height 23
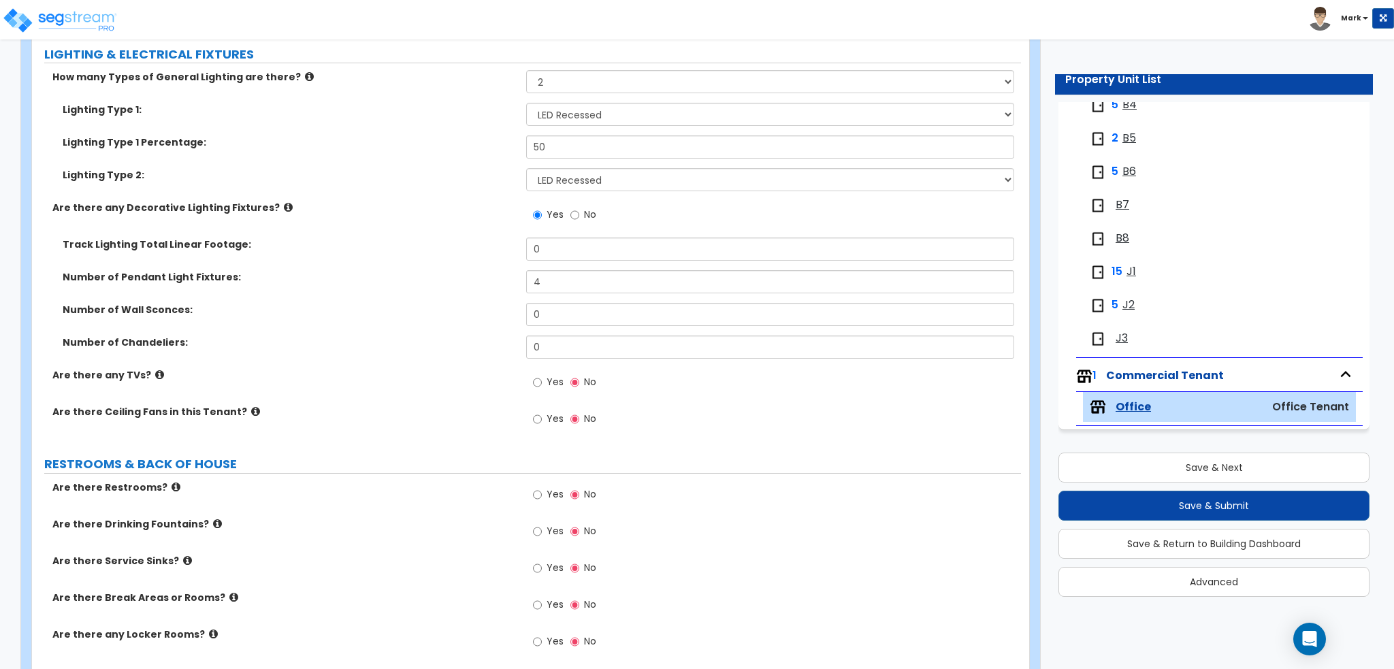
click at [397, 235] on div "Are there any Decorative Lighting Fixtures? Yes No" at bounding box center [526, 219] width 989 height 37
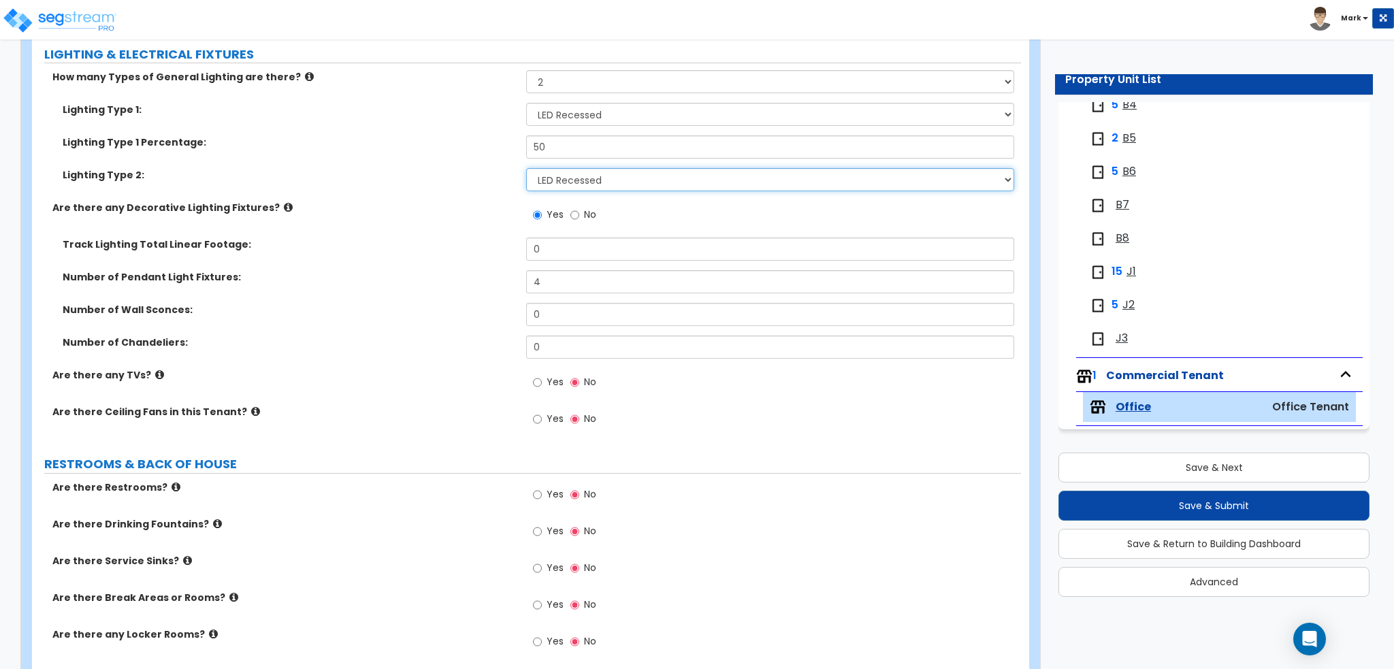
click at [566, 169] on select "Please Choose One LED Surface-Mounted LED Recessed Fluorescent Surface-Mounted …" at bounding box center [769, 179] width 487 height 23
click at [526, 168] on select "Please Choose One LED Surface-Mounted LED Recessed Fluorescent Surface-Mounted …" at bounding box center [769, 179] width 487 height 23
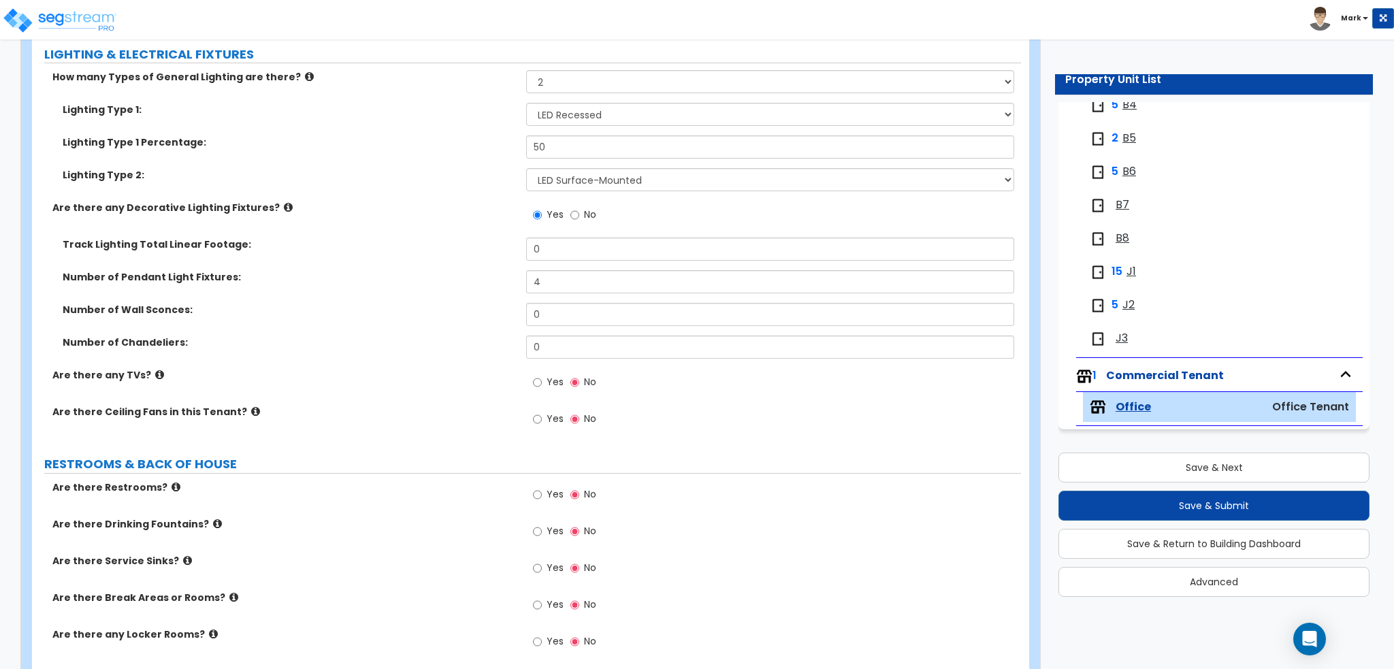
click at [423, 214] on div "Are there any Decorative Lighting Fixtures? Yes No" at bounding box center [526, 219] width 989 height 37
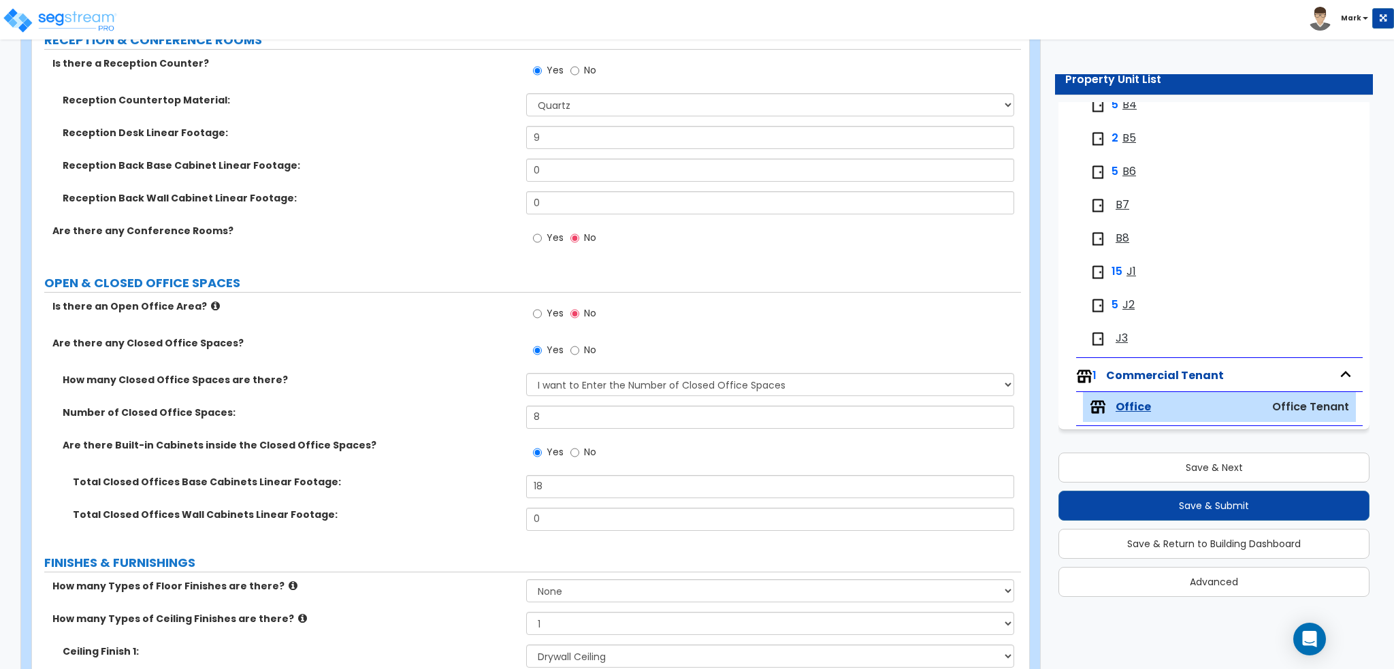
scroll to position [272, 0]
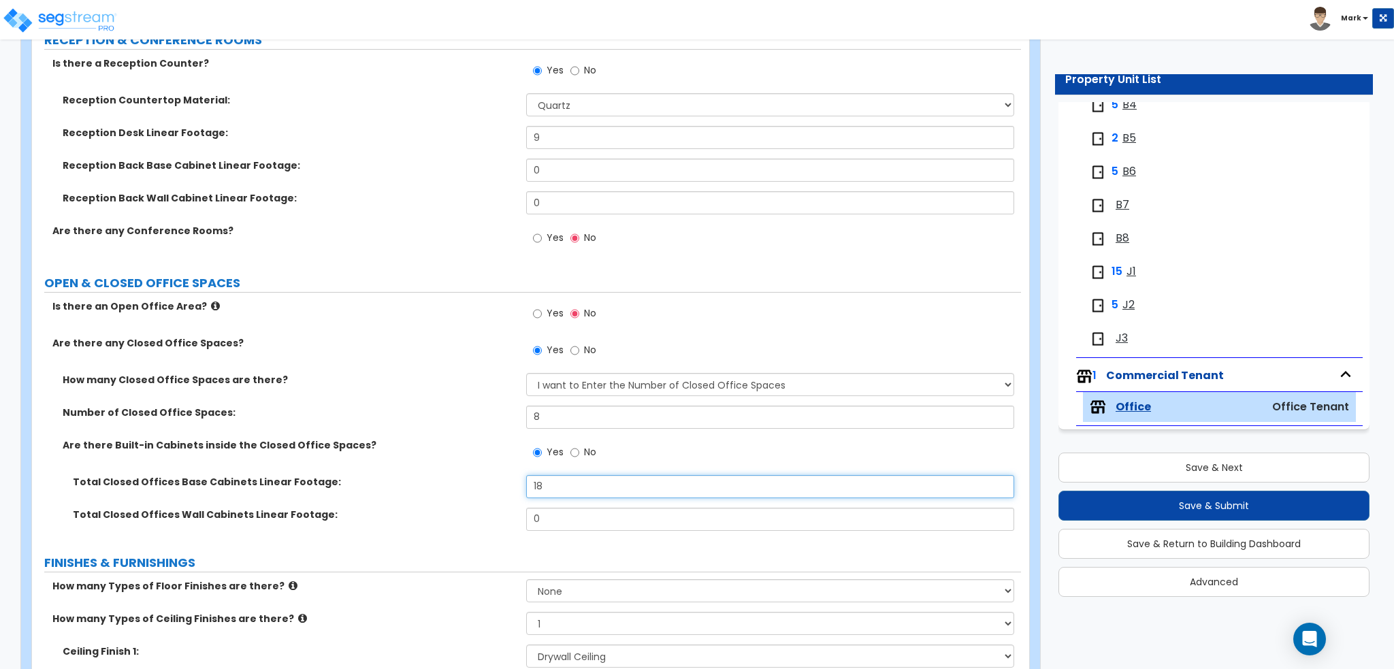
drag, startPoint x: 572, startPoint y: 487, endPoint x: 465, endPoint y: 480, distance: 106.4
click at [468, 480] on div "Total Closed Offices Base Cabinets Linear Footage: 18" at bounding box center [526, 491] width 989 height 33
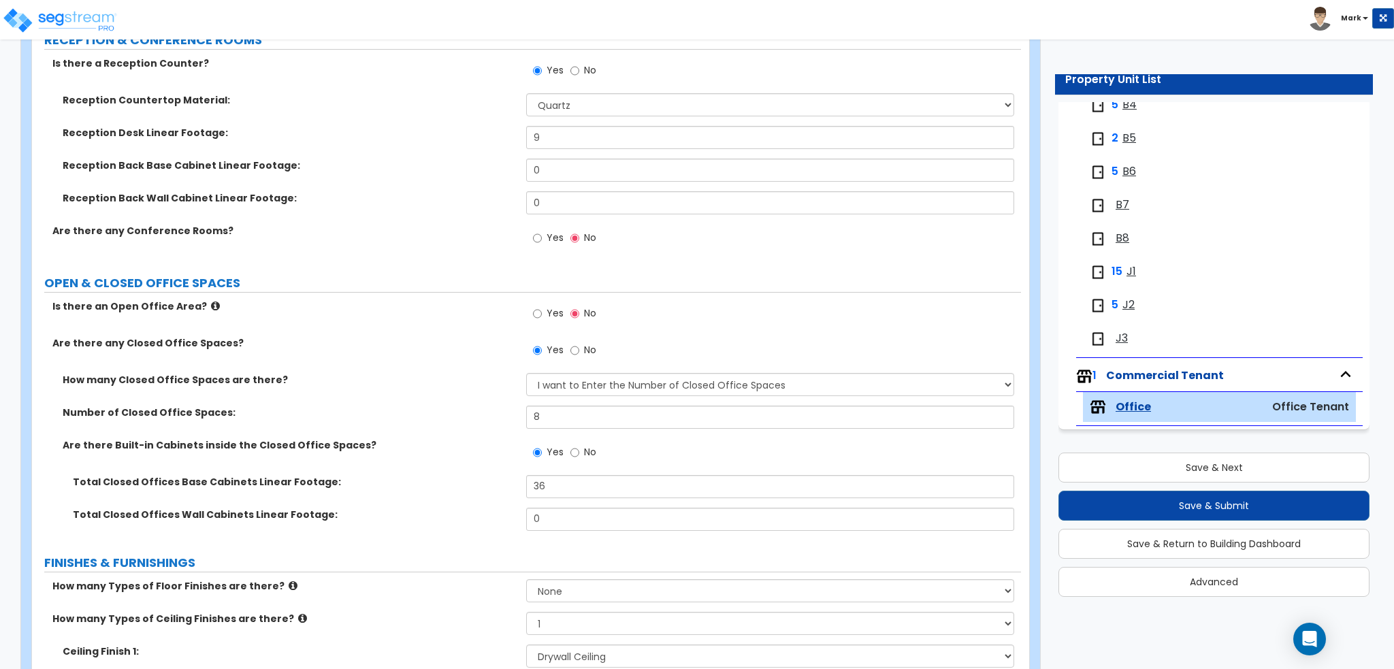
click at [465, 480] on label "Total Closed Offices Base Cabinets Linear Footage:" at bounding box center [294, 482] width 443 height 14
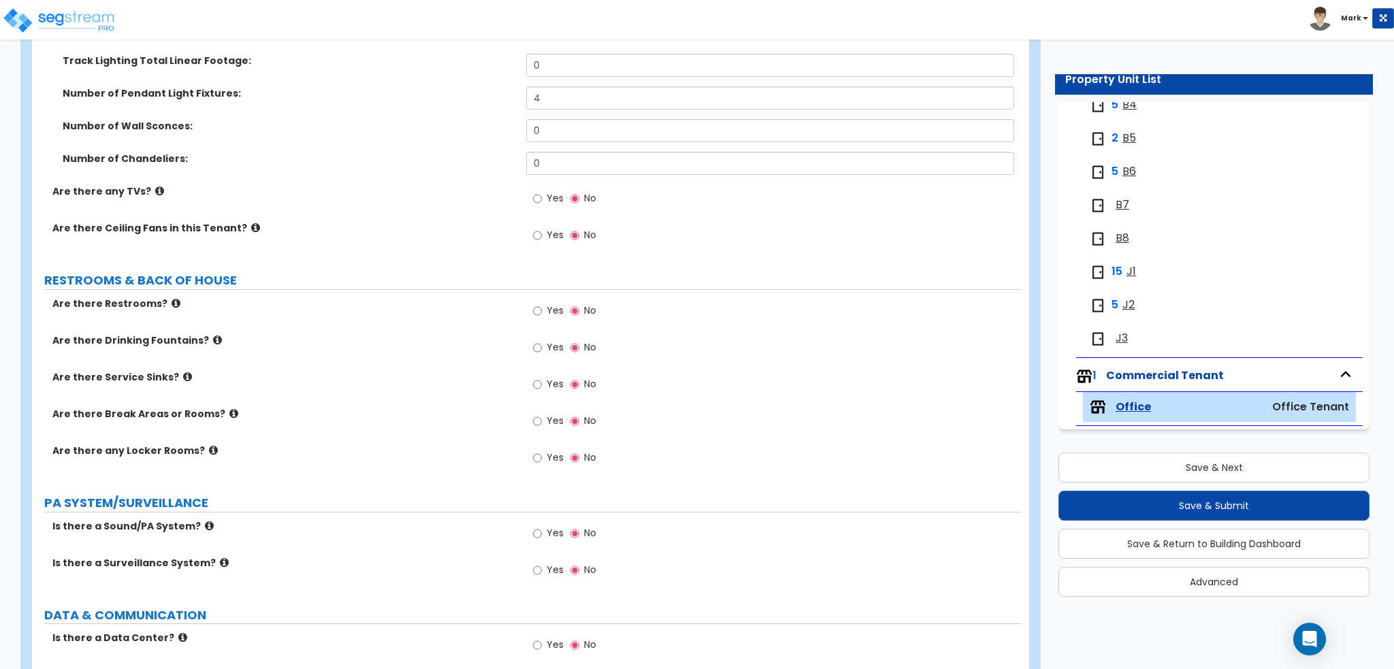
scroll to position [1701, 0]
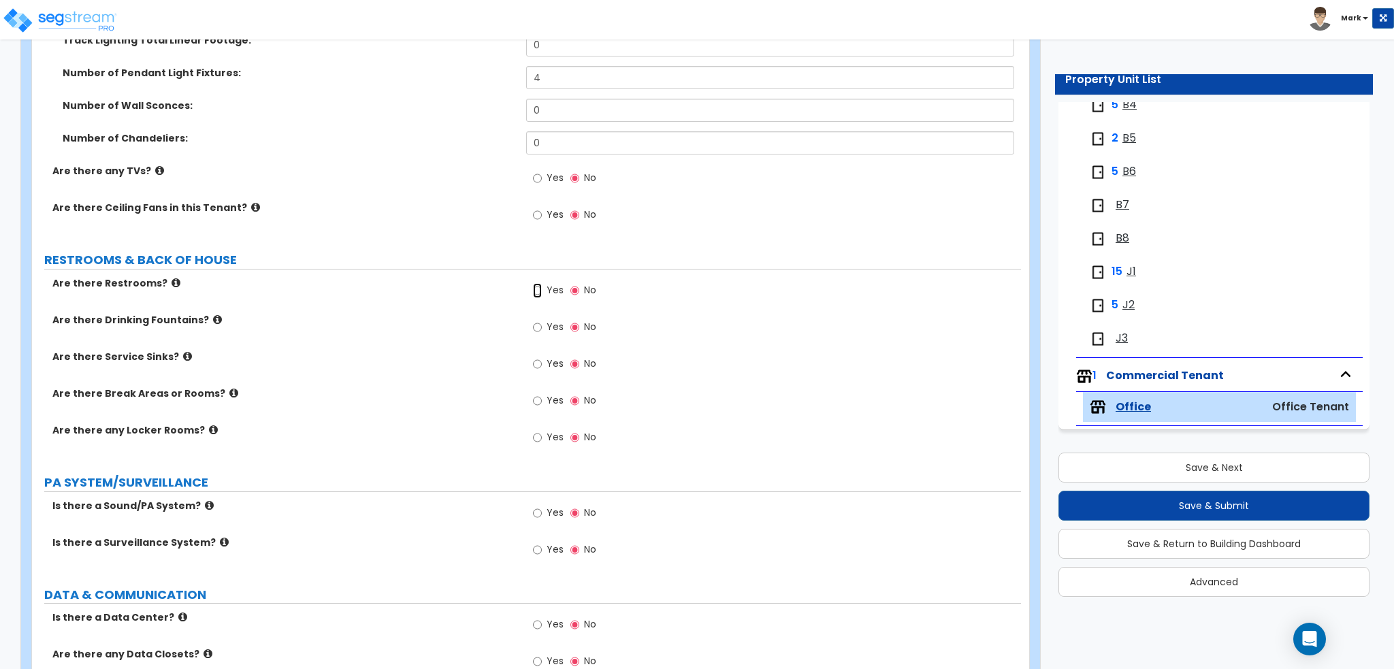
click at [540, 288] on input "Yes" at bounding box center [537, 290] width 9 height 15
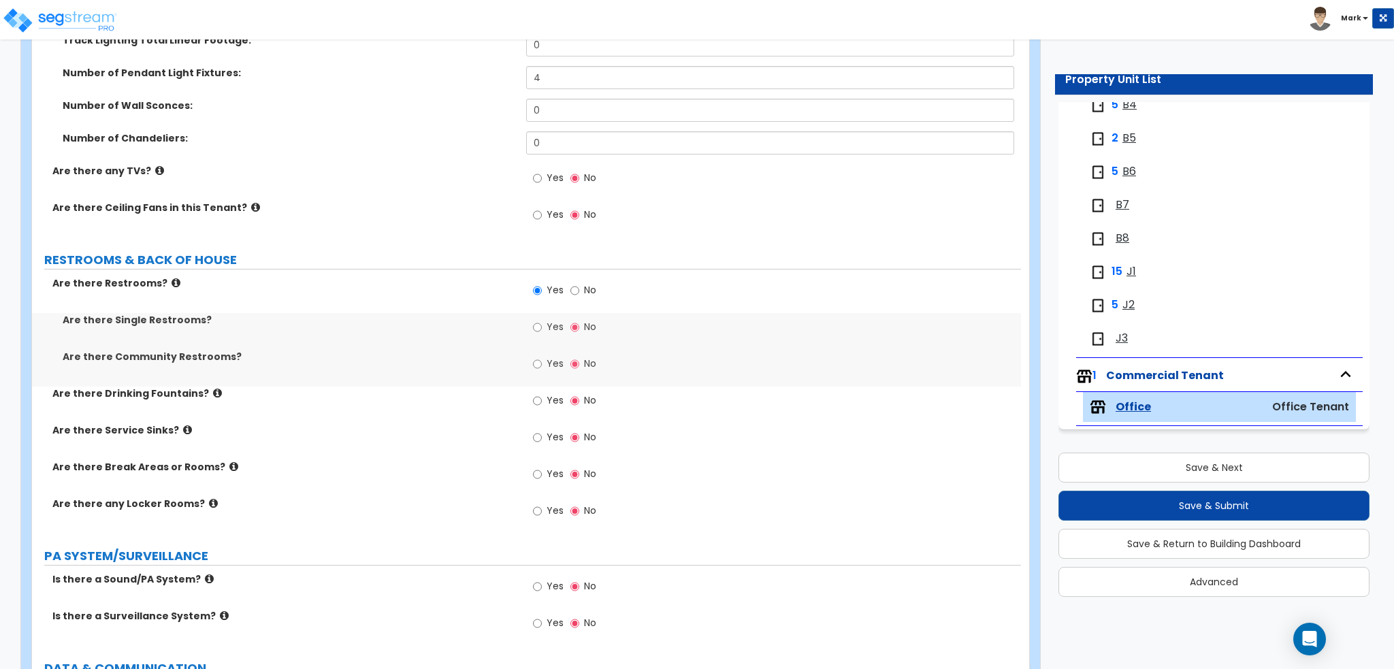
click at [547, 321] on span "Yes" at bounding box center [554, 327] width 17 height 14
click at [542, 321] on input "Yes" at bounding box center [537, 327] width 9 height 15
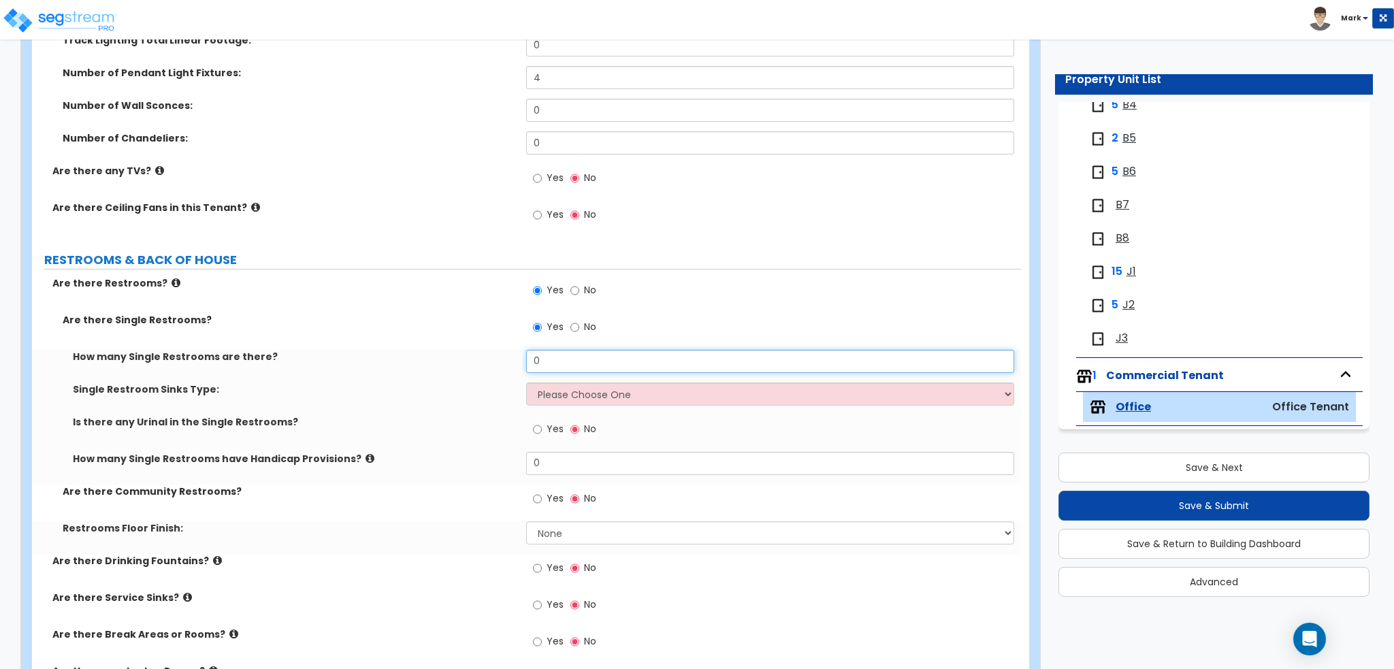
drag, startPoint x: 527, startPoint y: 368, endPoint x: 482, endPoint y: 375, distance: 46.1
click at [482, 375] on div "How many Single Restrooms are there? 0" at bounding box center [526, 366] width 989 height 33
click at [569, 386] on select "Please Choose One Wall-mounted Vanity-mounted" at bounding box center [769, 393] width 487 height 23
click at [526, 382] on select "Please Choose One Wall-mounted Vanity-mounted" at bounding box center [769, 393] width 487 height 23
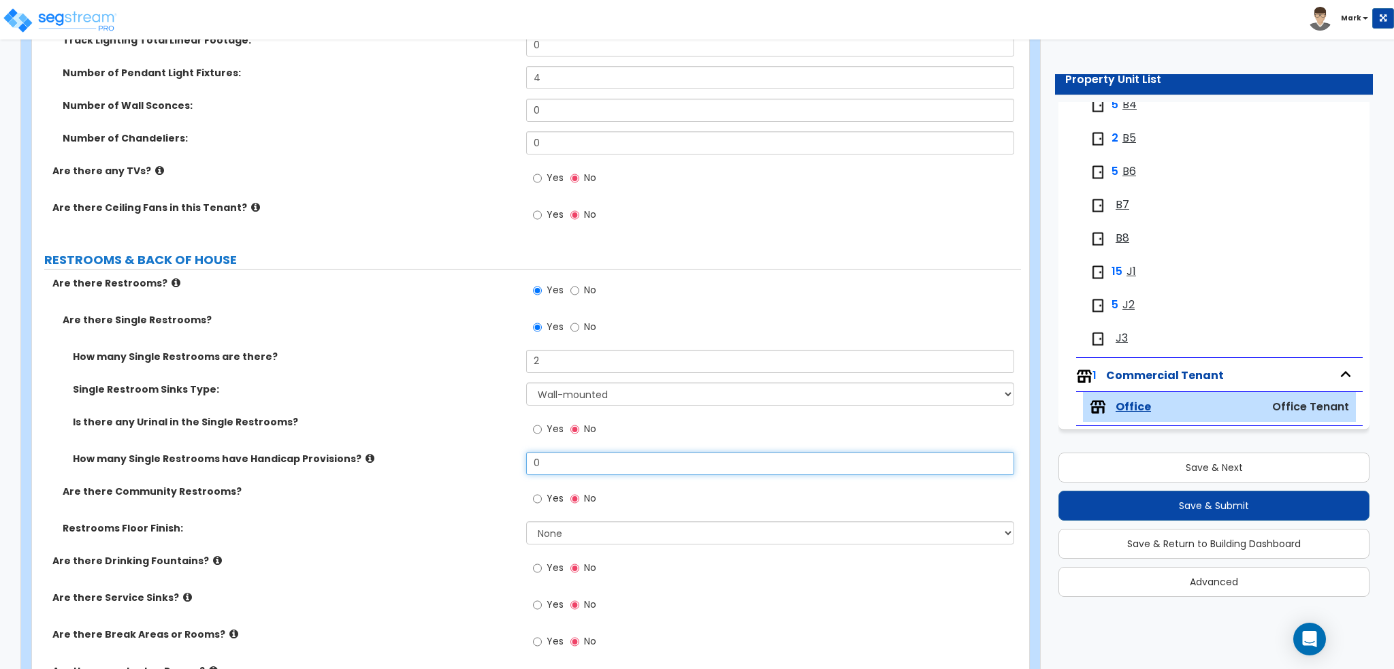
drag, startPoint x: 575, startPoint y: 454, endPoint x: 500, endPoint y: 464, distance: 75.6
click at [500, 464] on div "How many Single Restrooms have Handicap Provisions? 0" at bounding box center [526, 468] width 989 height 33
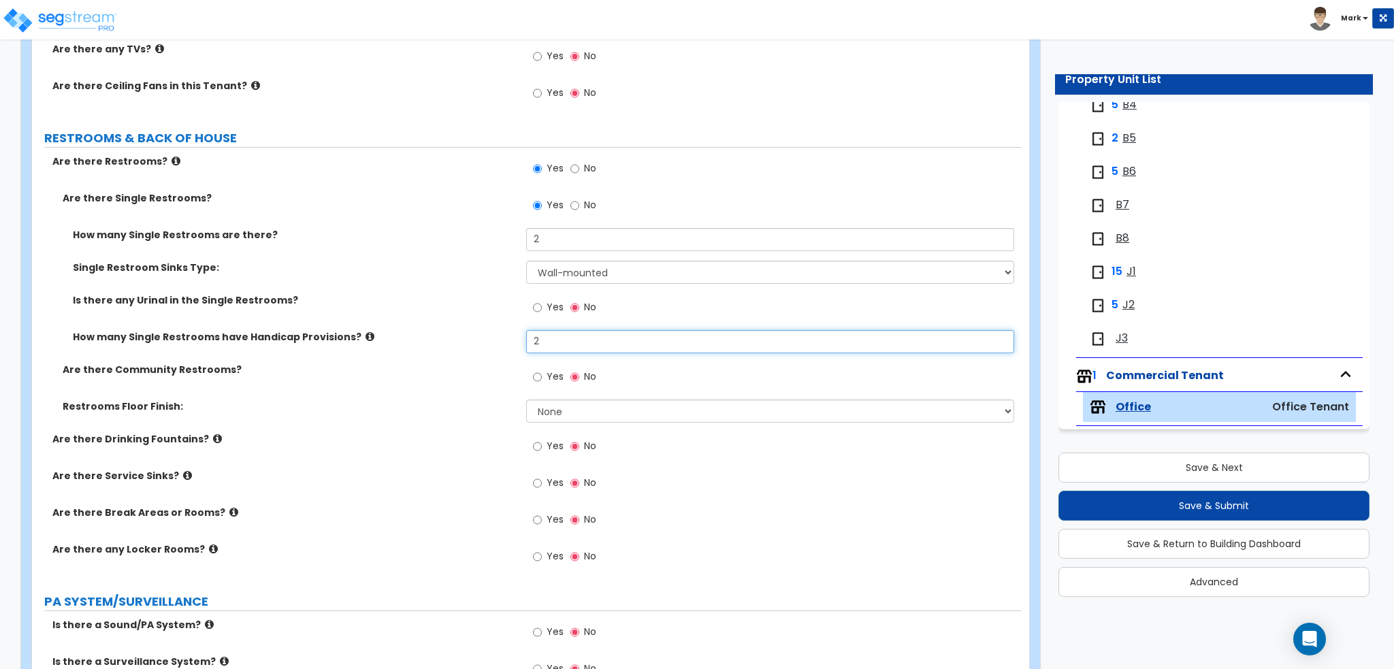
scroll to position [1837, 0]
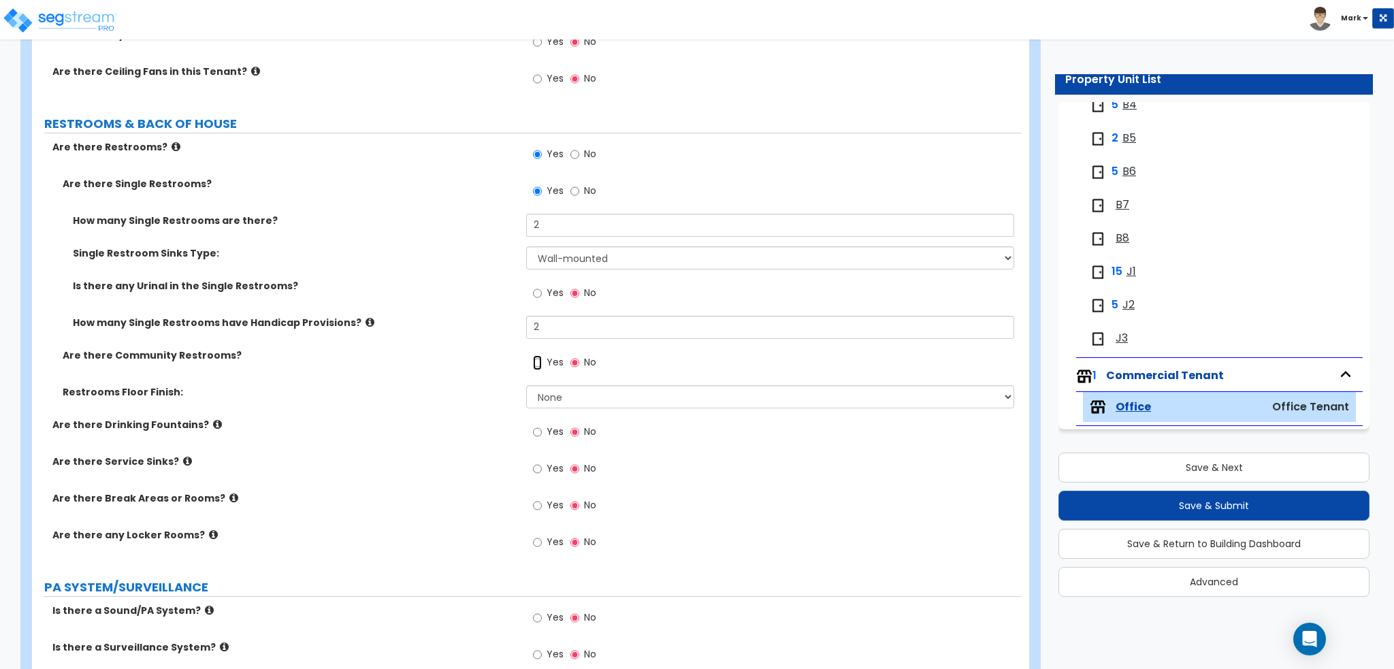
click at [538, 361] on input "Yes" at bounding box center [537, 362] width 9 height 15
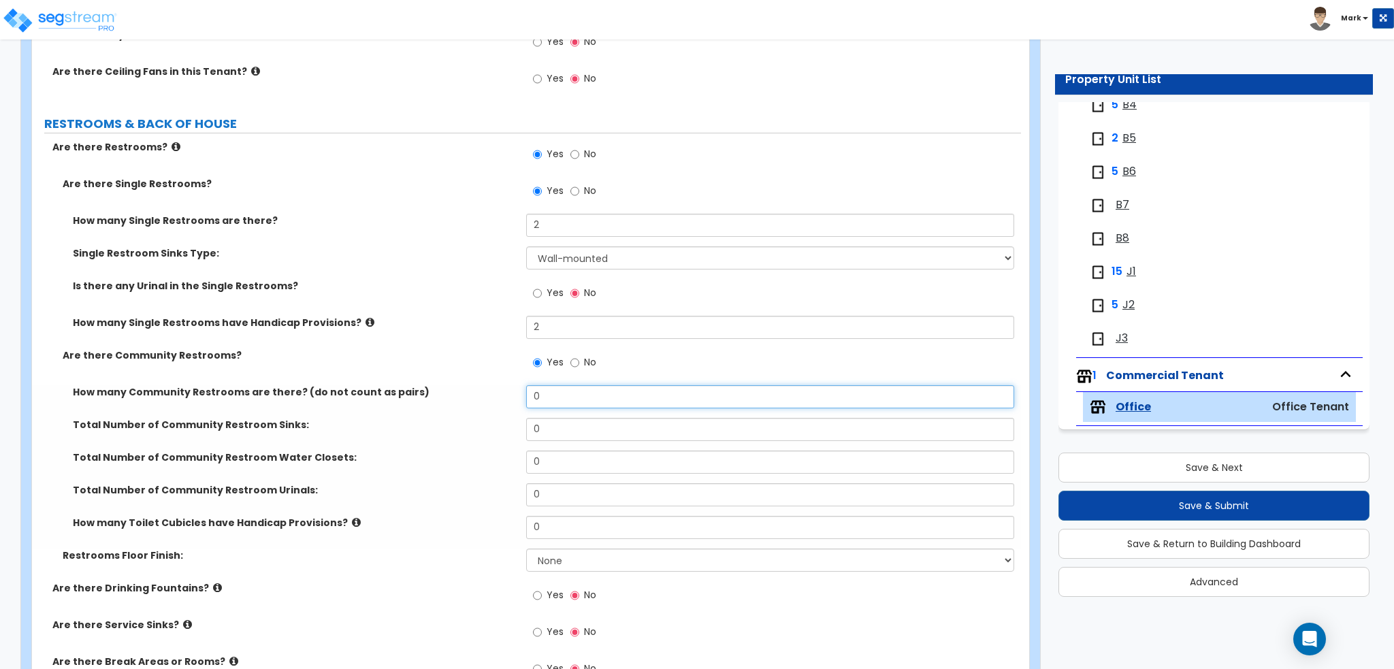
drag, startPoint x: 568, startPoint y: 397, endPoint x: 497, endPoint y: 397, distance: 70.8
click at [497, 397] on div "How many Community Restrooms are there? (do not count as pairs) 0" at bounding box center [526, 401] width 989 height 33
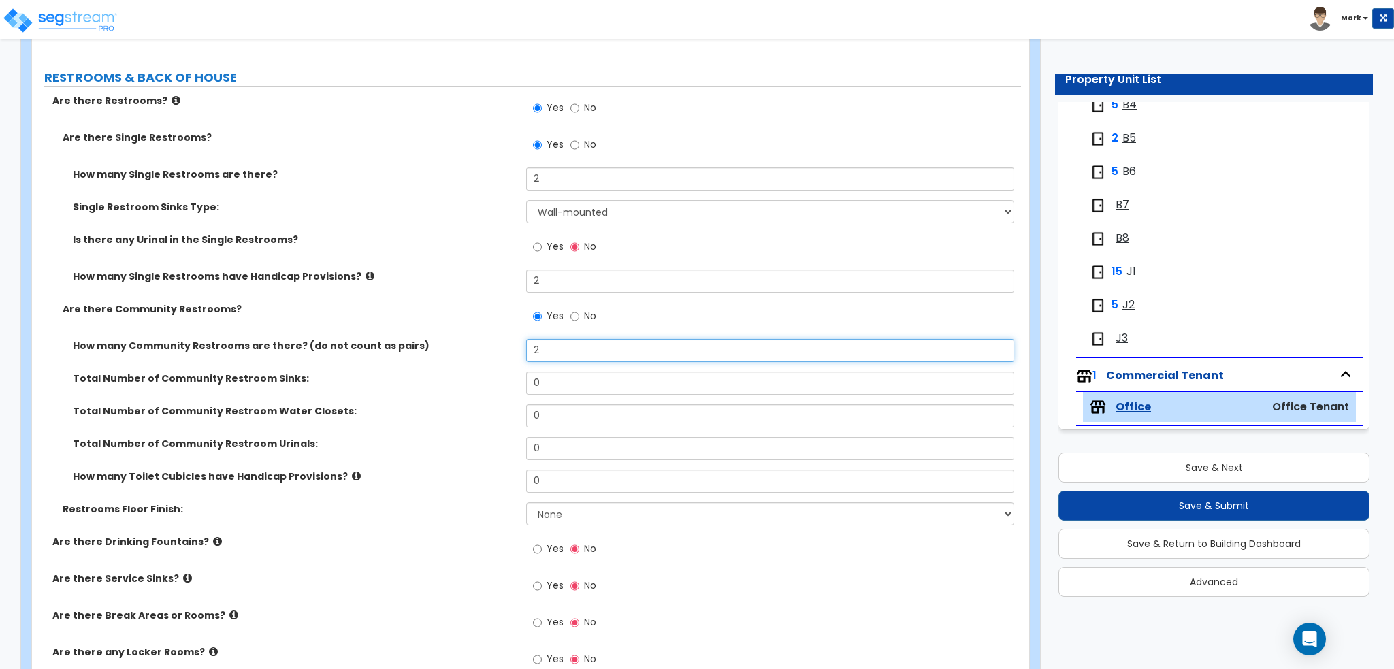
scroll to position [1906, 0]
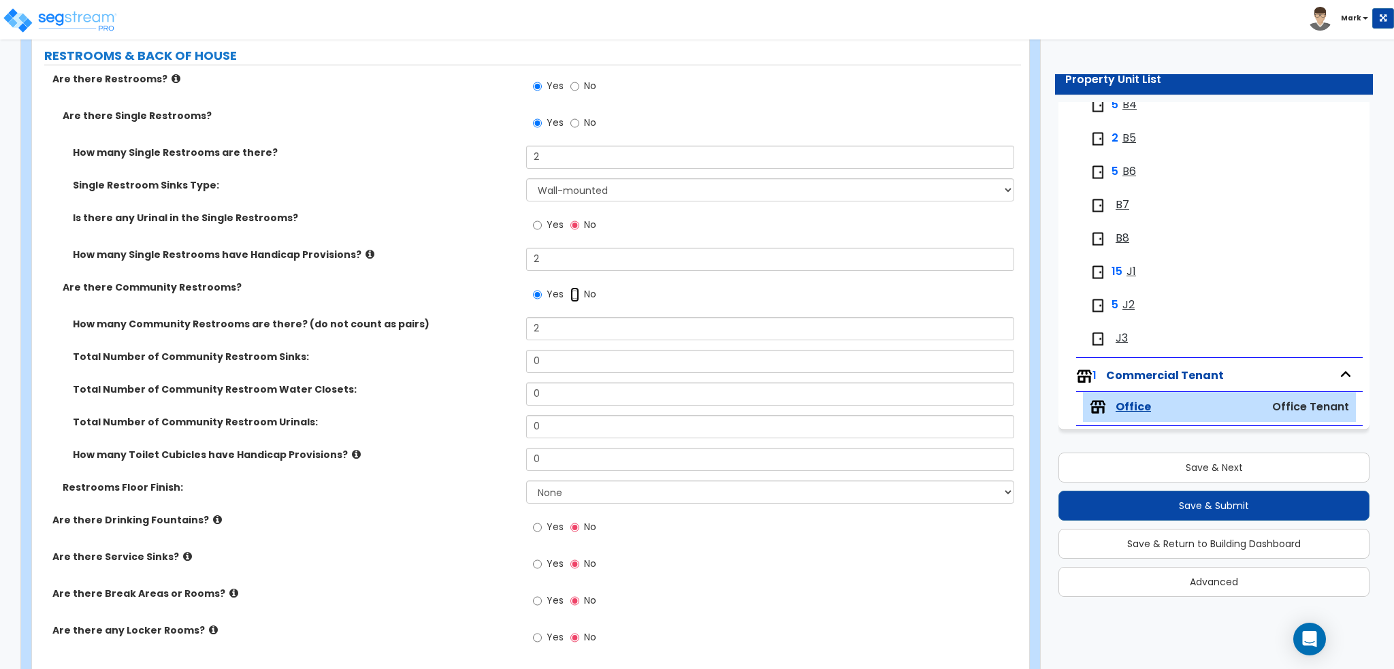
click at [574, 299] on input "No" at bounding box center [574, 294] width 9 height 15
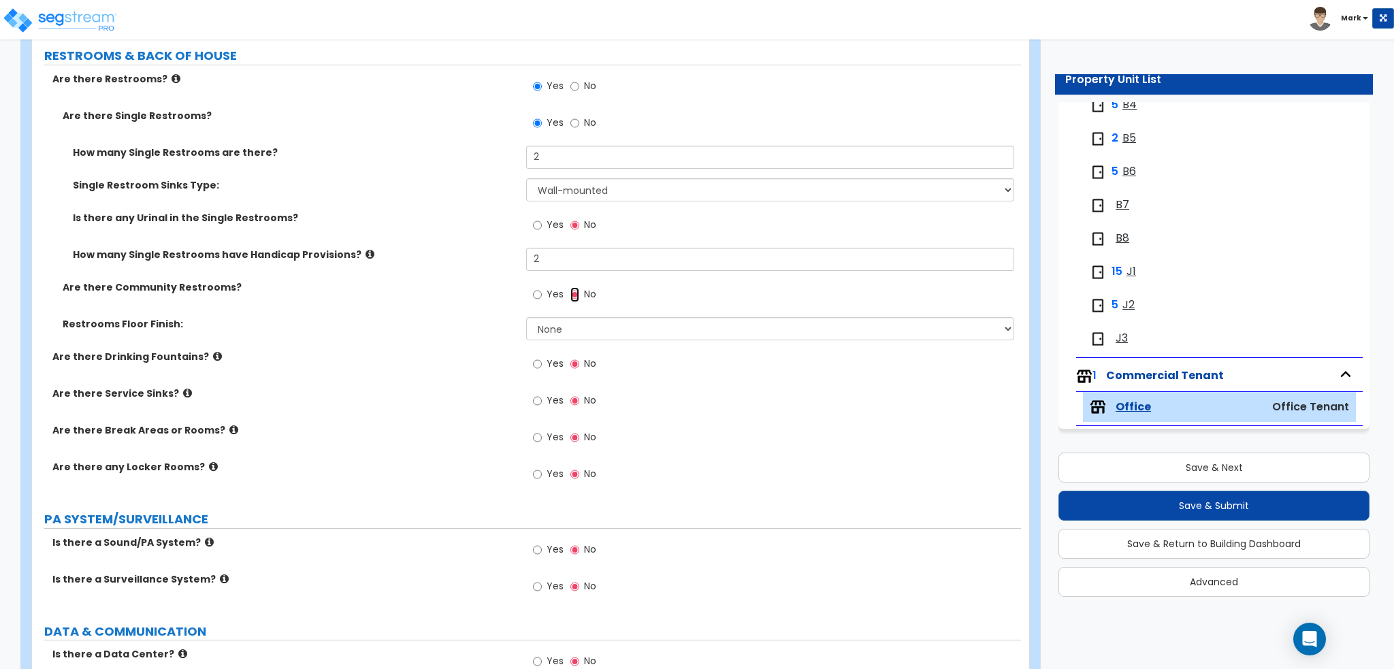
scroll to position [1974, 0]
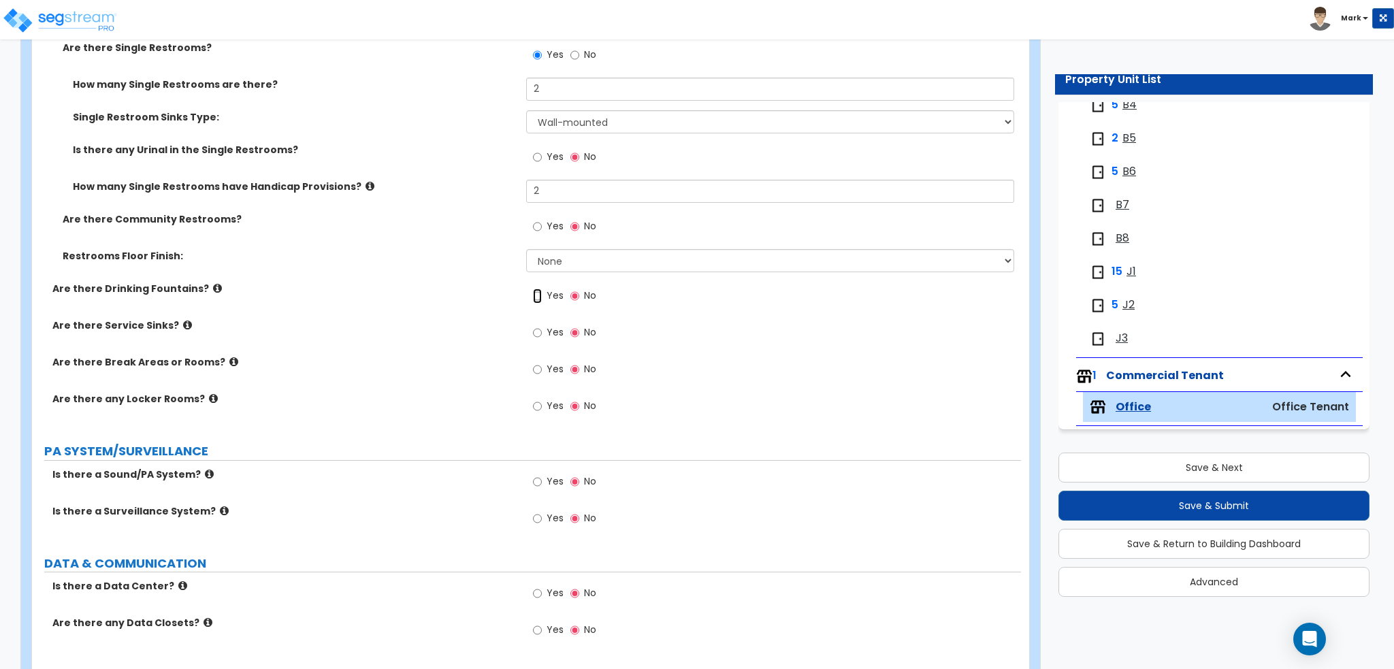
click at [540, 298] on input "Yes" at bounding box center [537, 296] width 9 height 15
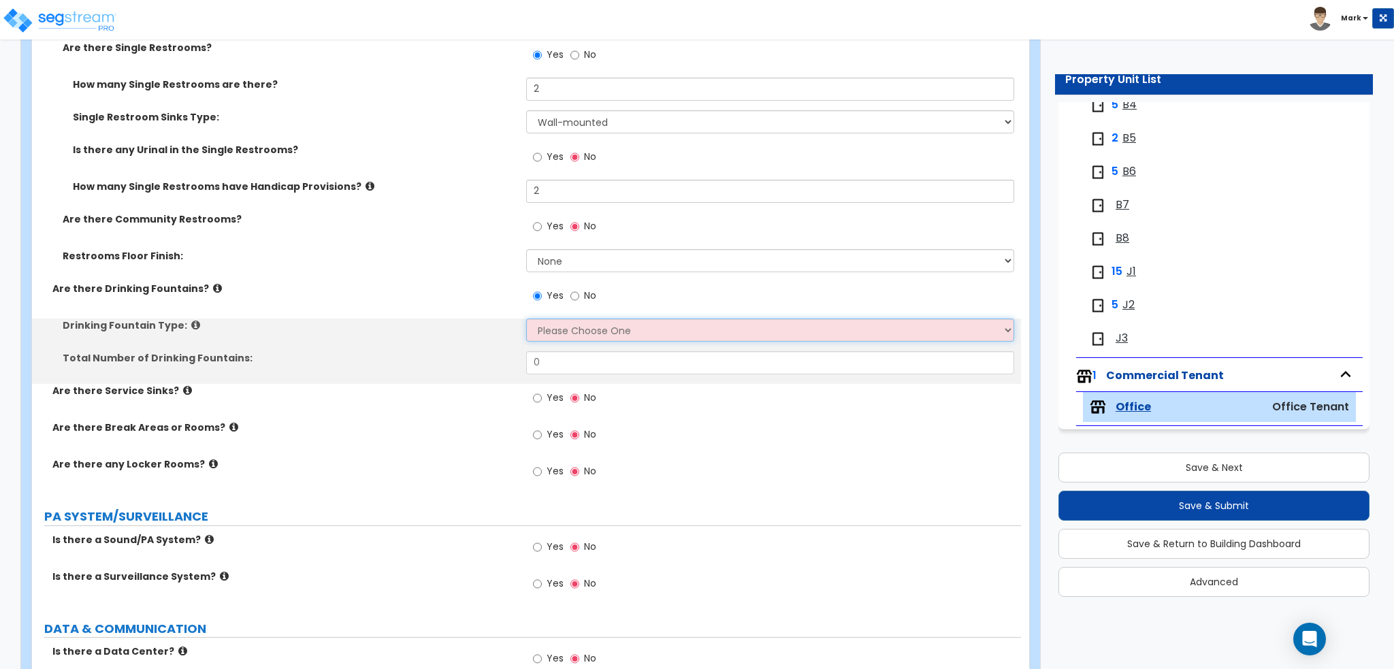
click at [570, 333] on select "Please Choose One Wall-mounted Floor-mounted" at bounding box center [769, 329] width 487 height 23
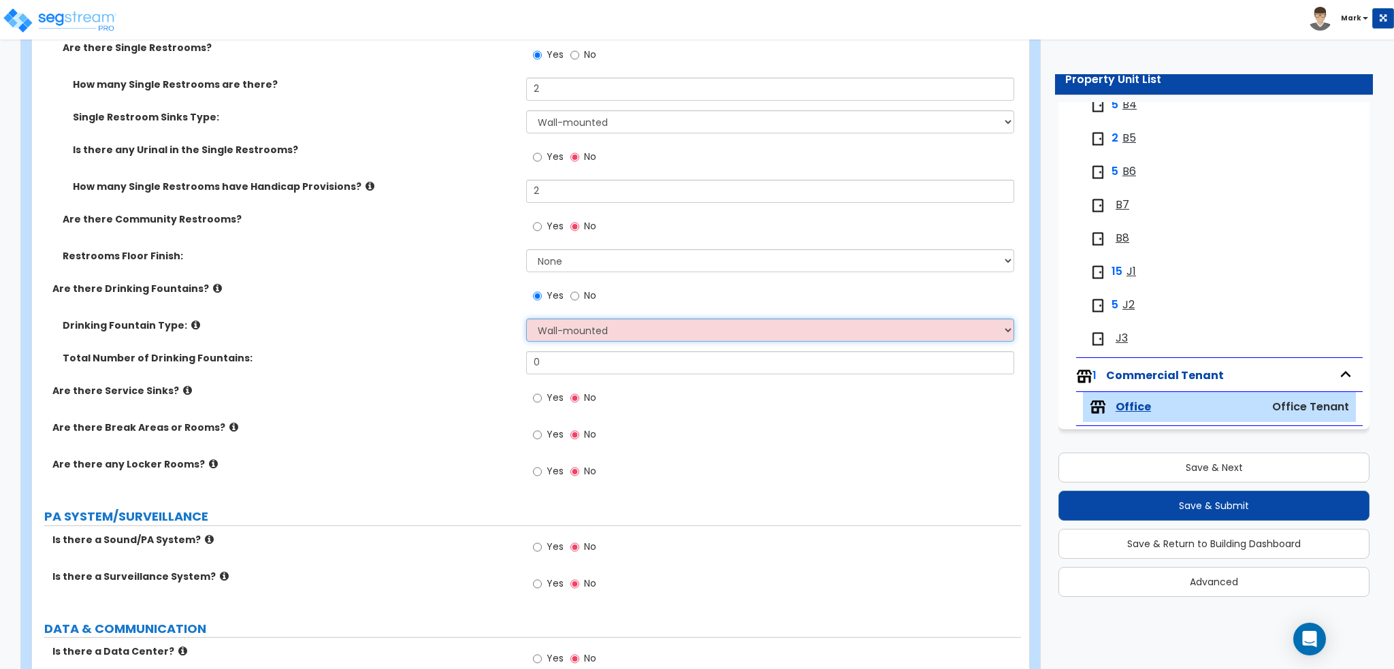
click at [526, 318] on select "Please Choose One Wall-mounted Floor-mounted" at bounding box center [769, 329] width 487 height 23
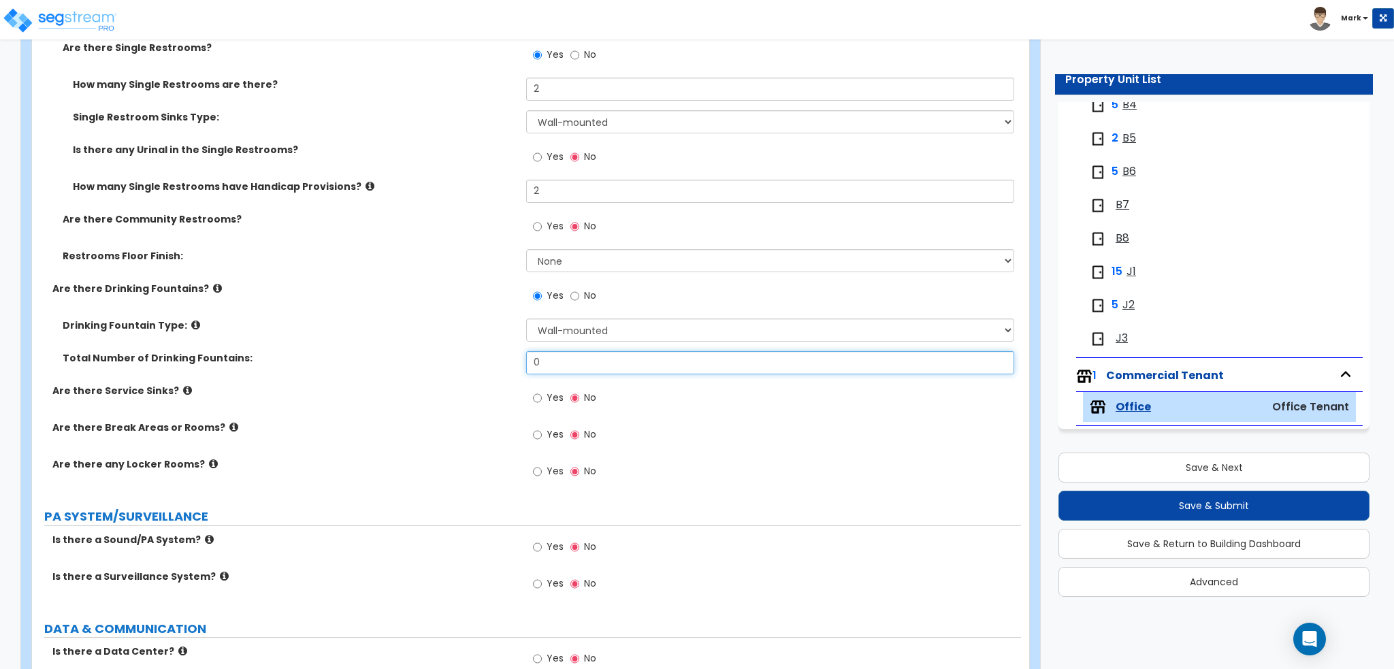
drag, startPoint x: 572, startPoint y: 363, endPoint x: 489, endPoint y: 361, distance: 83.0
click at [489, 361] on div "Total Number of Drinking Fountains: 0" at bounding box center [526, 367] width 989 height 33
click at [417, 427] on label "Are there Break Areas or Rooms?" at bounding box center [283, 428] width 463 height 14
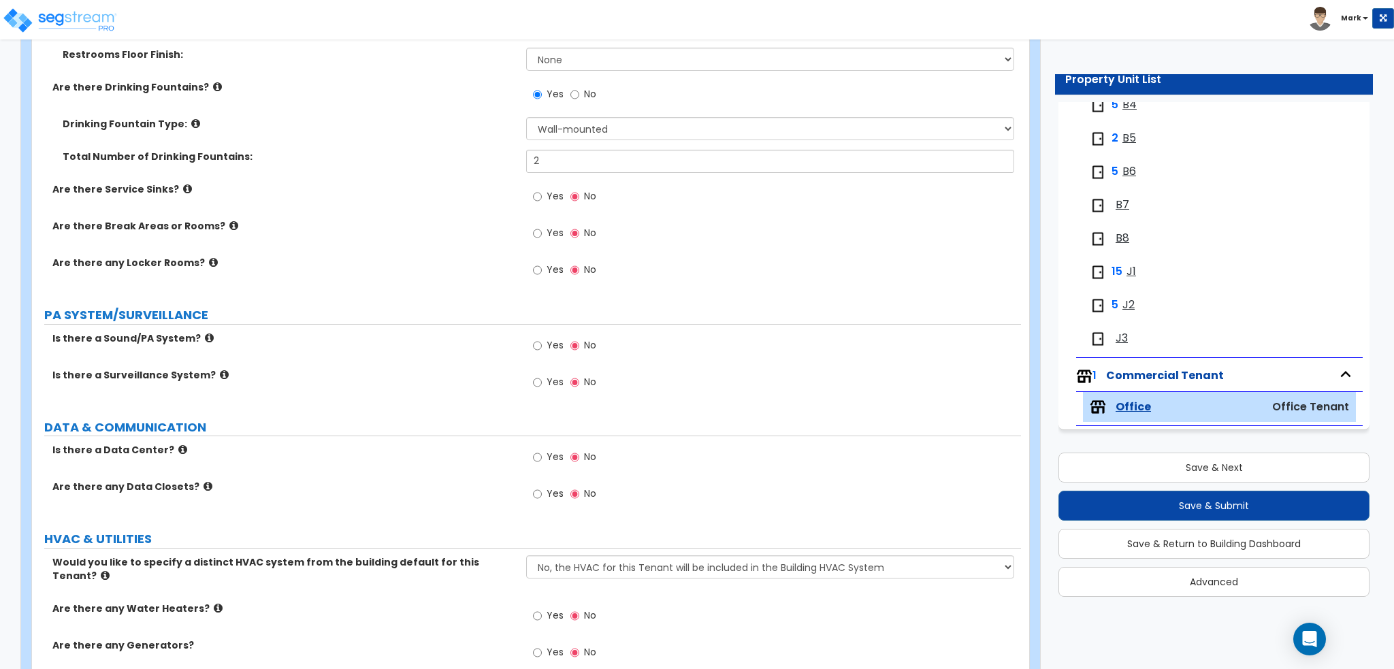
scroll to position [2178, 0]
click at [538, 233] on input "Yes" at bounding box center [537, 230] width 9 height 15
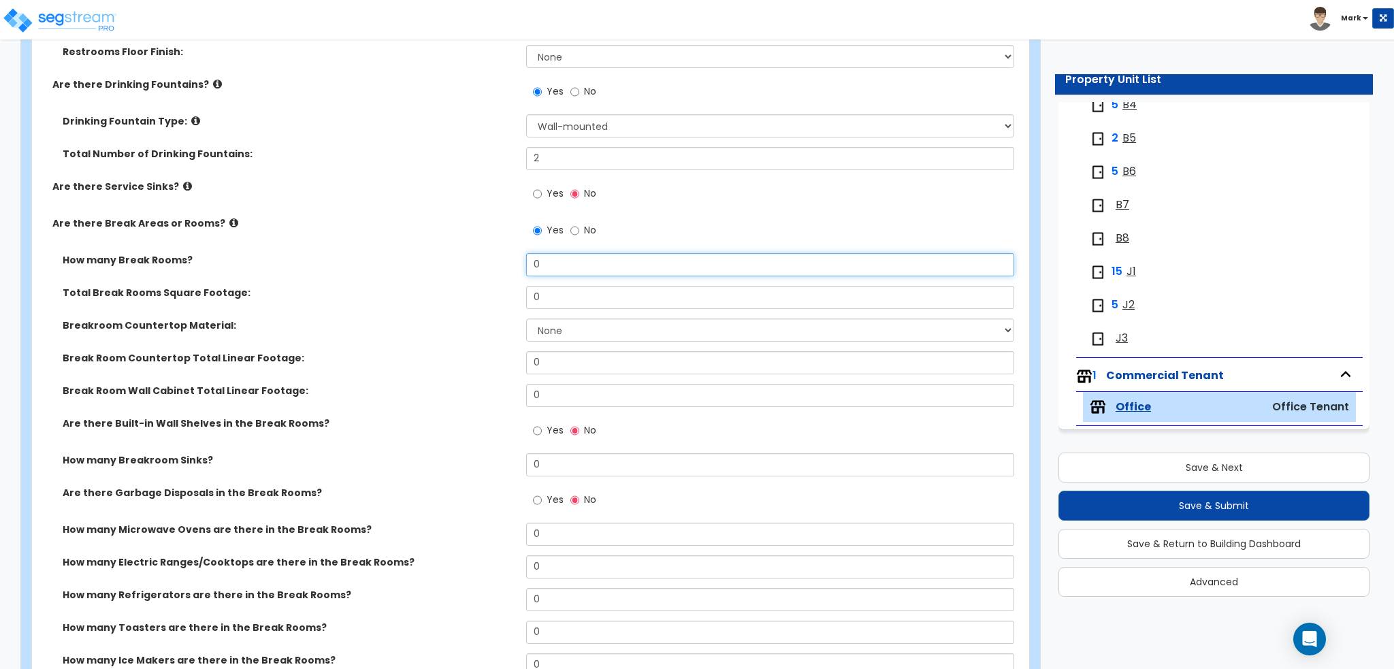
drag, startPoint x: 553, startPoint y: 265, endPoint x: 511, endPoint y: 266, distance: 41.5
click at [511, 266] on div "How many Break Rooms? 0" at bounding box center [526, 269] width 989 height 33
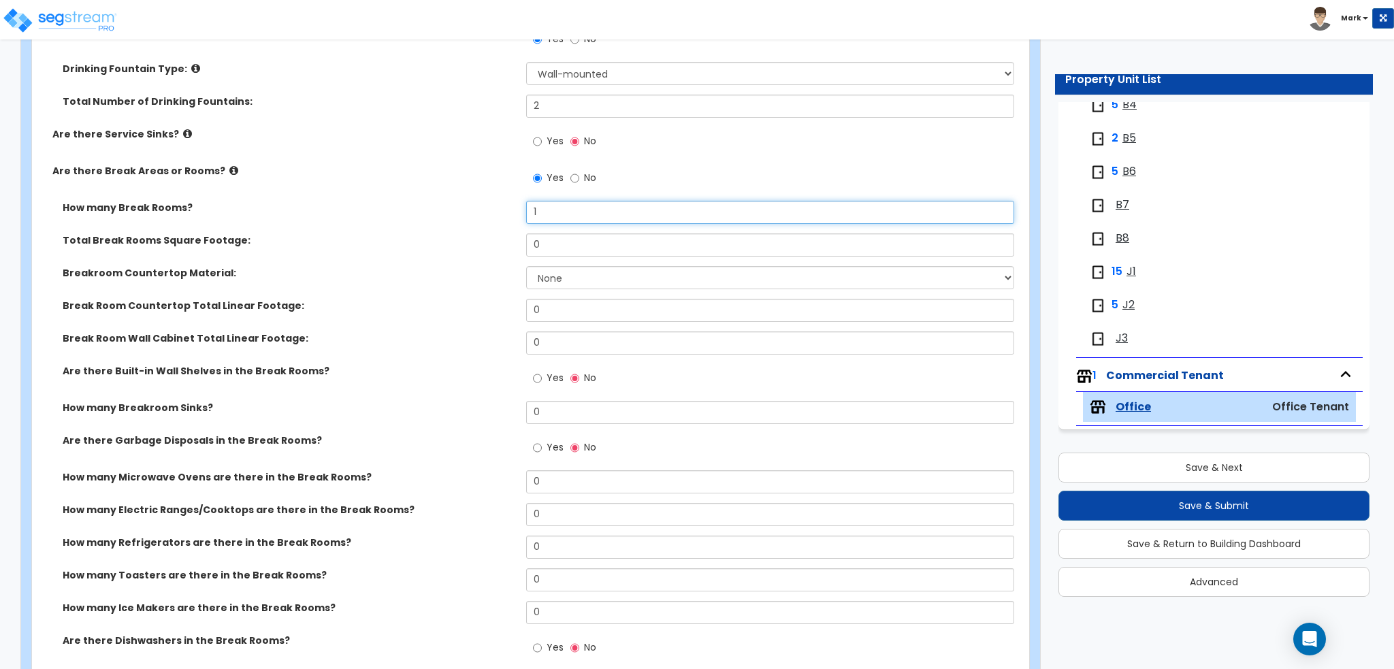
scroll to position [2246, 0]
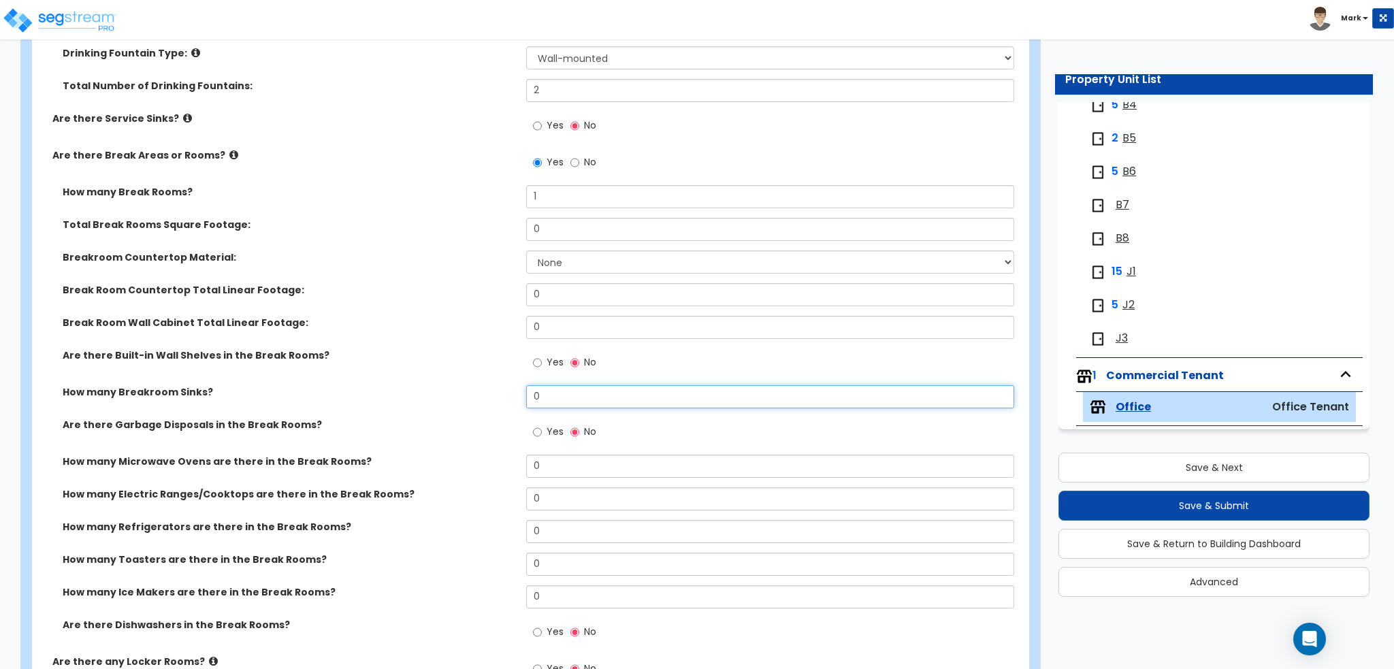
drag, startPoint x: 610, startPoint y: 399, endPoint x: 432, endPoint y: 402, distance: 177.6
click at [432, 402] on div "How many Breakroom Sinks? 0" at bounding box center [526, 401] width 989 height 33
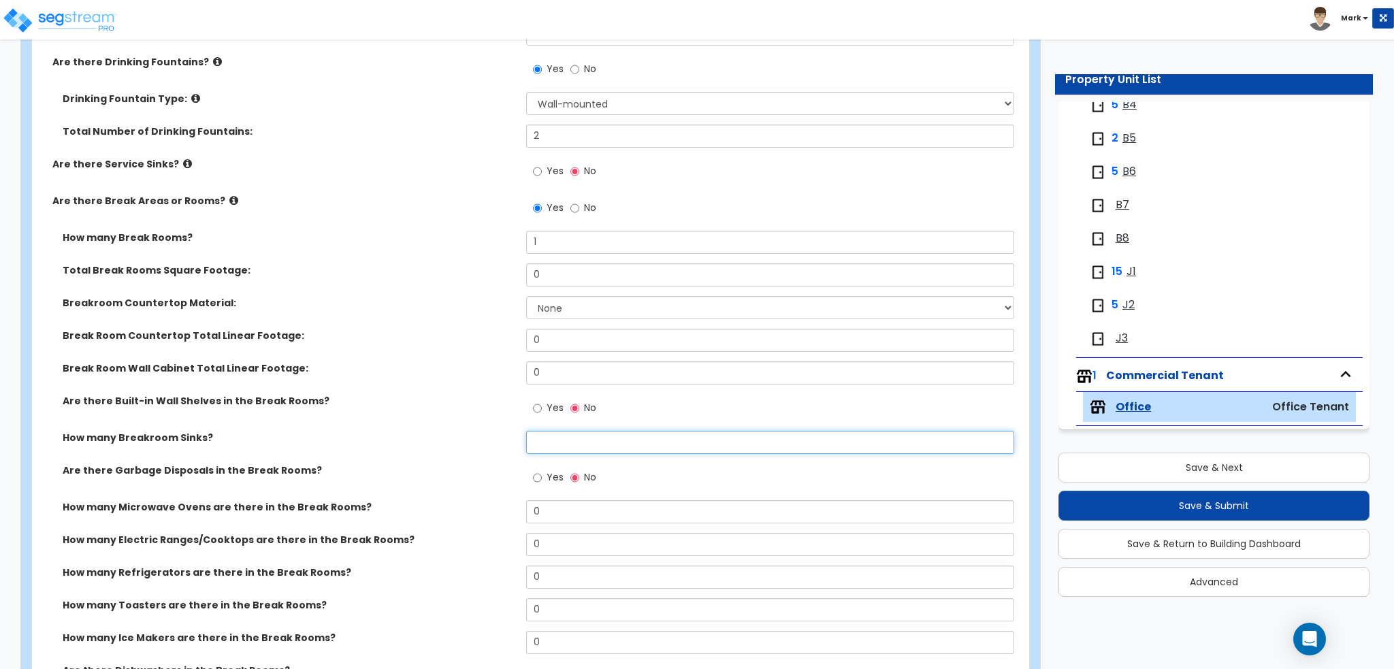
scroll to position [2178, 0]
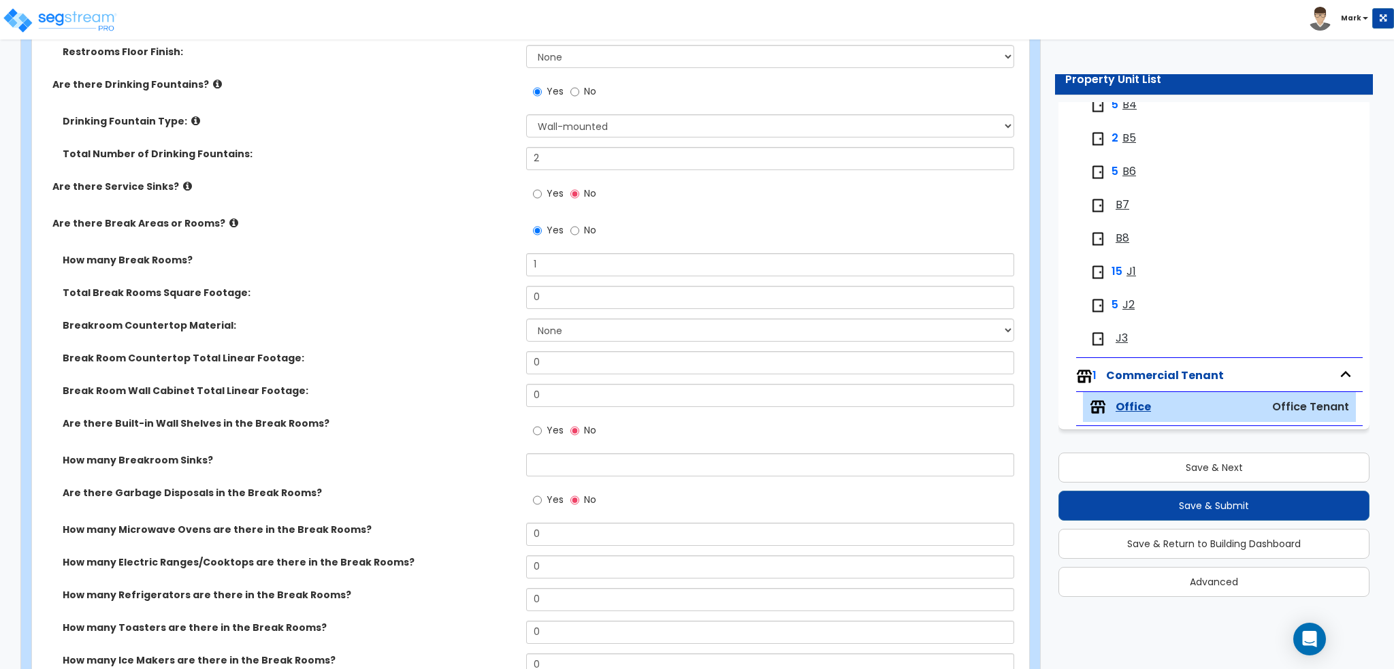
click at [538, 201] on label "Yes" at bounding box center [548, 195] width 31 height 23
click at [538, 201] on input "Yes" at bounding box center [537, 193] width 9 height 15
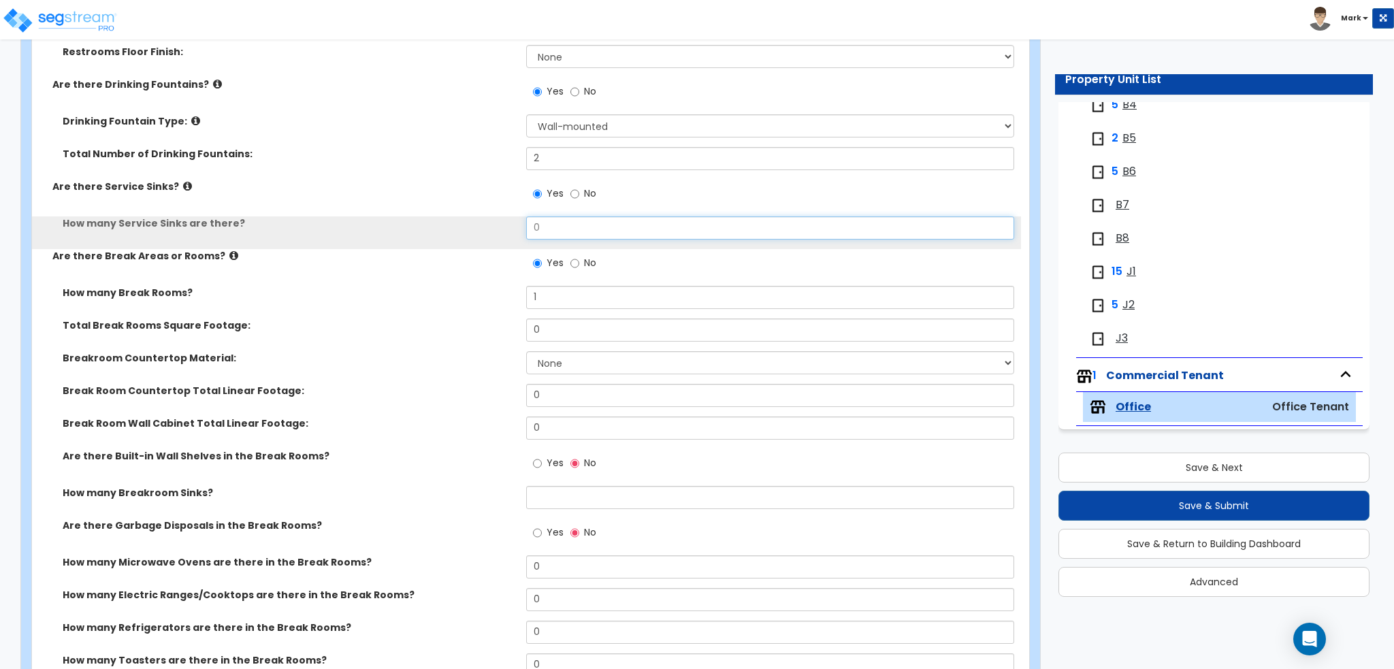
drag, startPoint x: 567, startPoint y: 222, endPoint x: 540, endPoint y: 225, distance: 27.4
click at [540, 225] on input "0" at bounding box center [769, 227] width 487 height 23
drag, startPoint x: 566, startPoint y: 227, endPoint x: 490, endPoint y: 235, distance: 76.0
click at [490, 235] on div "How many Service Sinks are there? 0" at bounding box center [526, 232] width 989 height 33
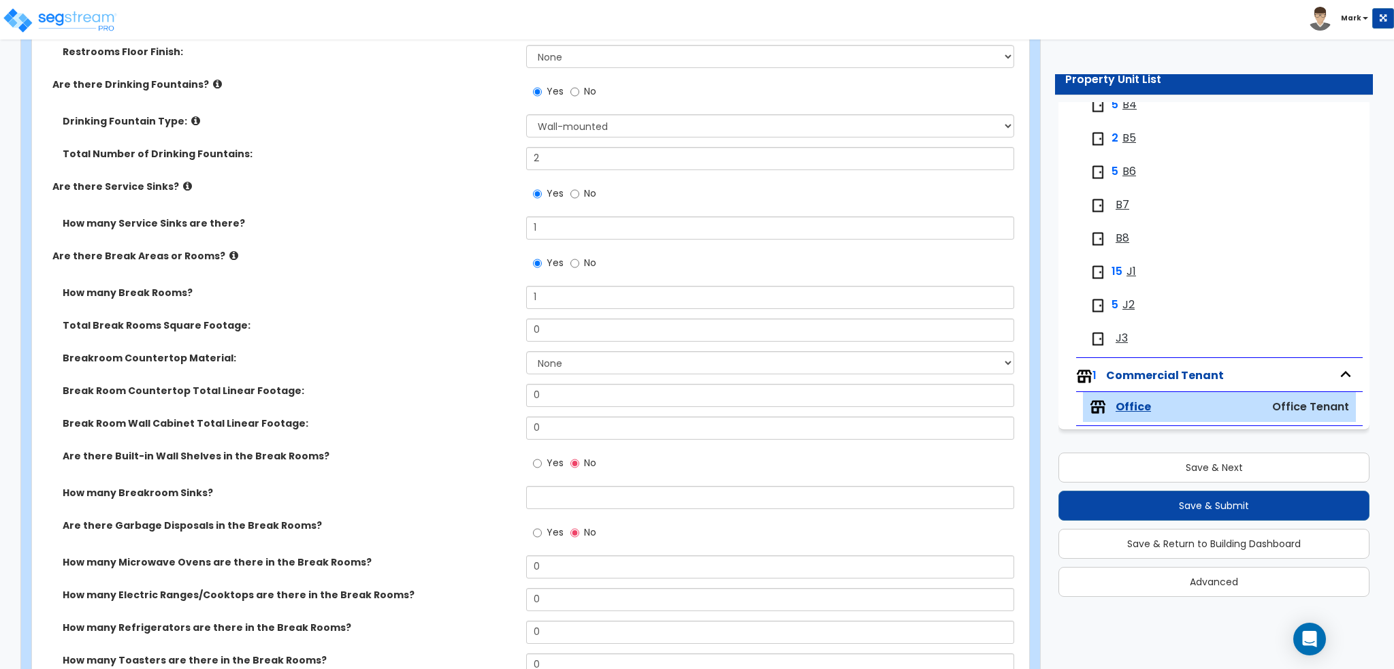
click at [359, 249] on label "Are there Break Areas or Rooms?" at bounding box center [283, 256] width 463 height 14
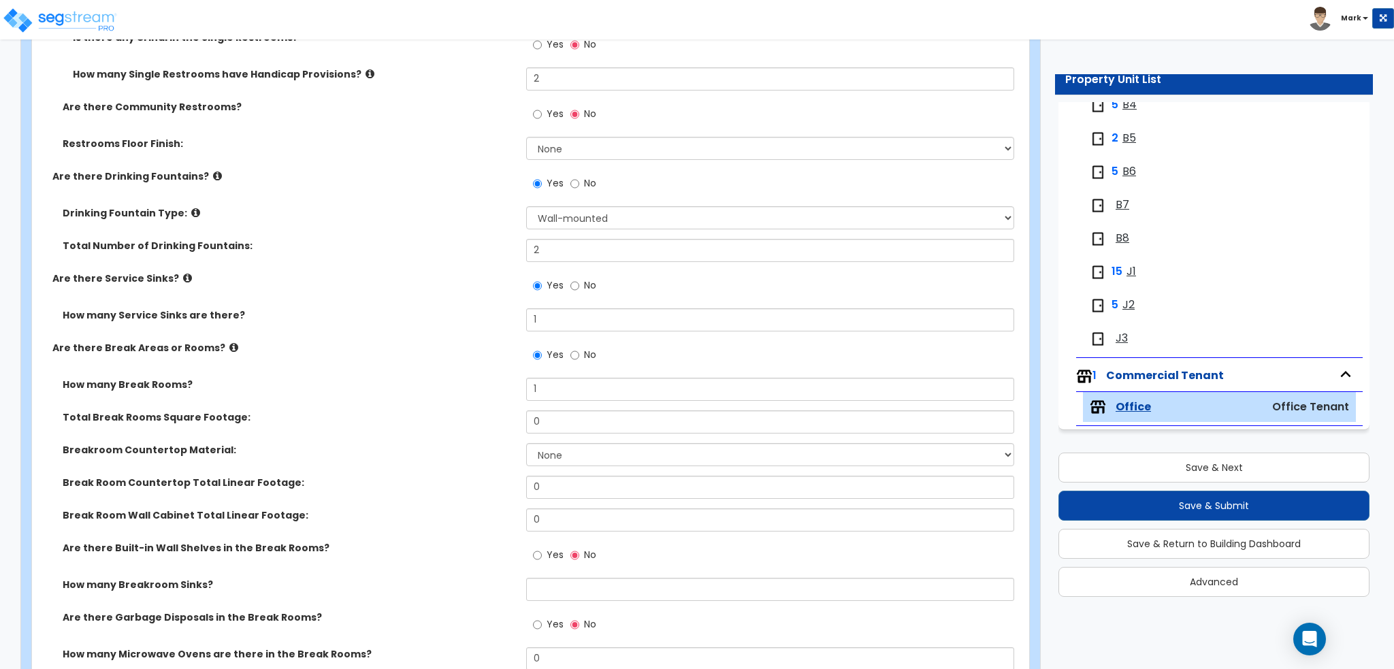
scroll to position [2110, 0]
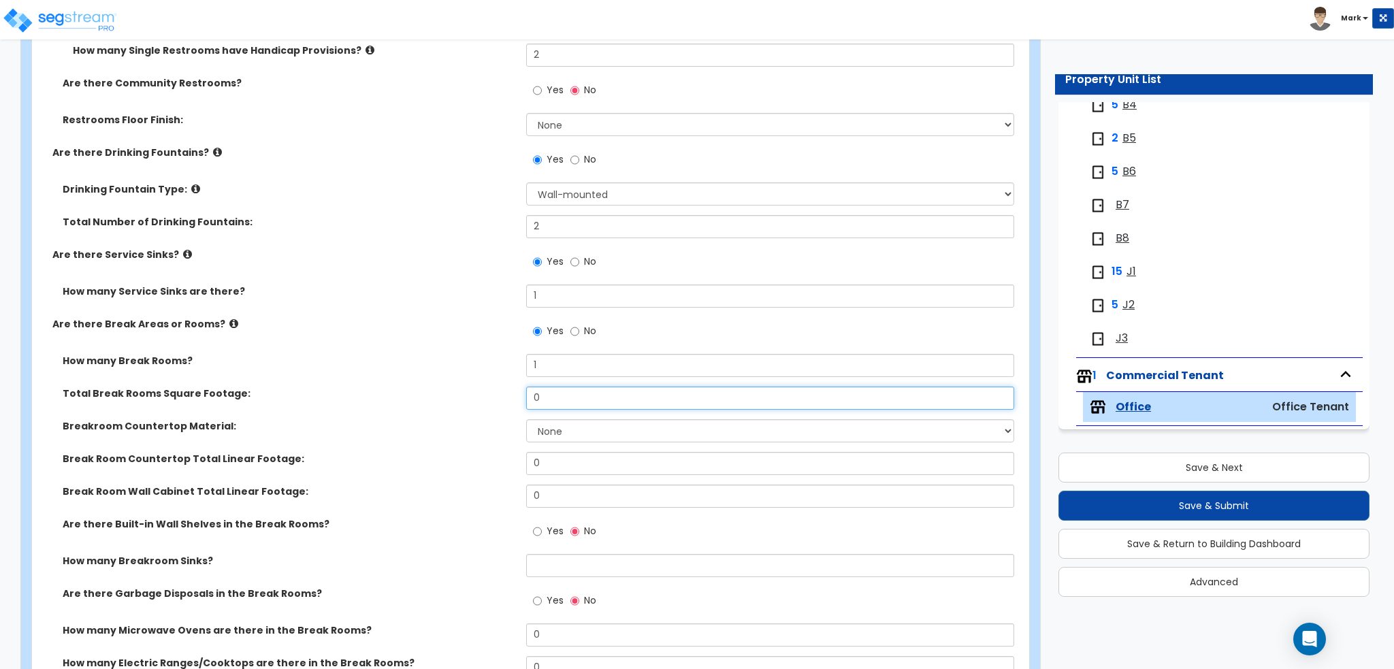
drag, startPoint x: 566, startPoint y: 397, endPoint x: 453, endPoint y: 397, distance: 113.0
click at [453, 397] on div "Total Break Rooms Square Footage: 0" at bounding box center [526, 403] width 989 height 33
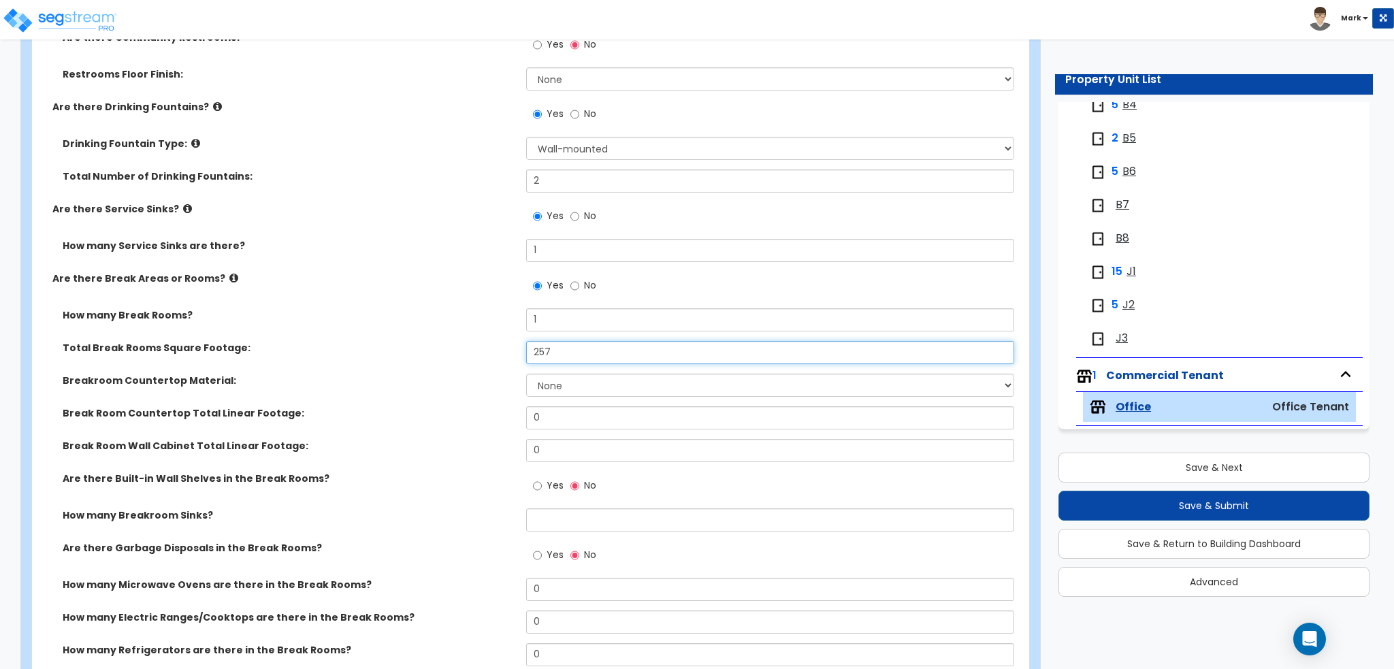
scroll to position [2246, 0]
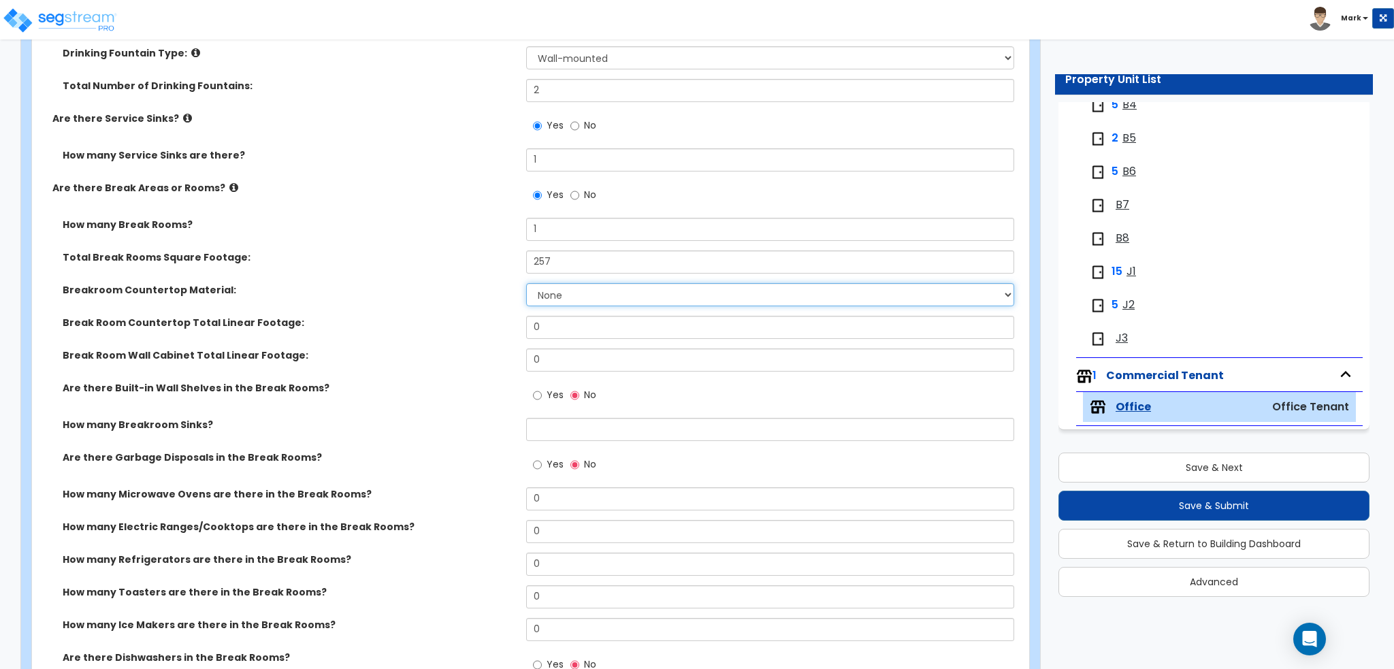
click at [574, 294] on select "None Plastic Laminate Solid Surface Stone Quartz Marble Tile Wood Stainless Ste…" at bounding box center [769, 294] width 487 height 23
click at [526, 283] on select "None Plastic Laminate Solid Surface Stone Quartz Marble Tile Wood Stainless Ste…" at bounding box center [769, 294] width 487 height 23
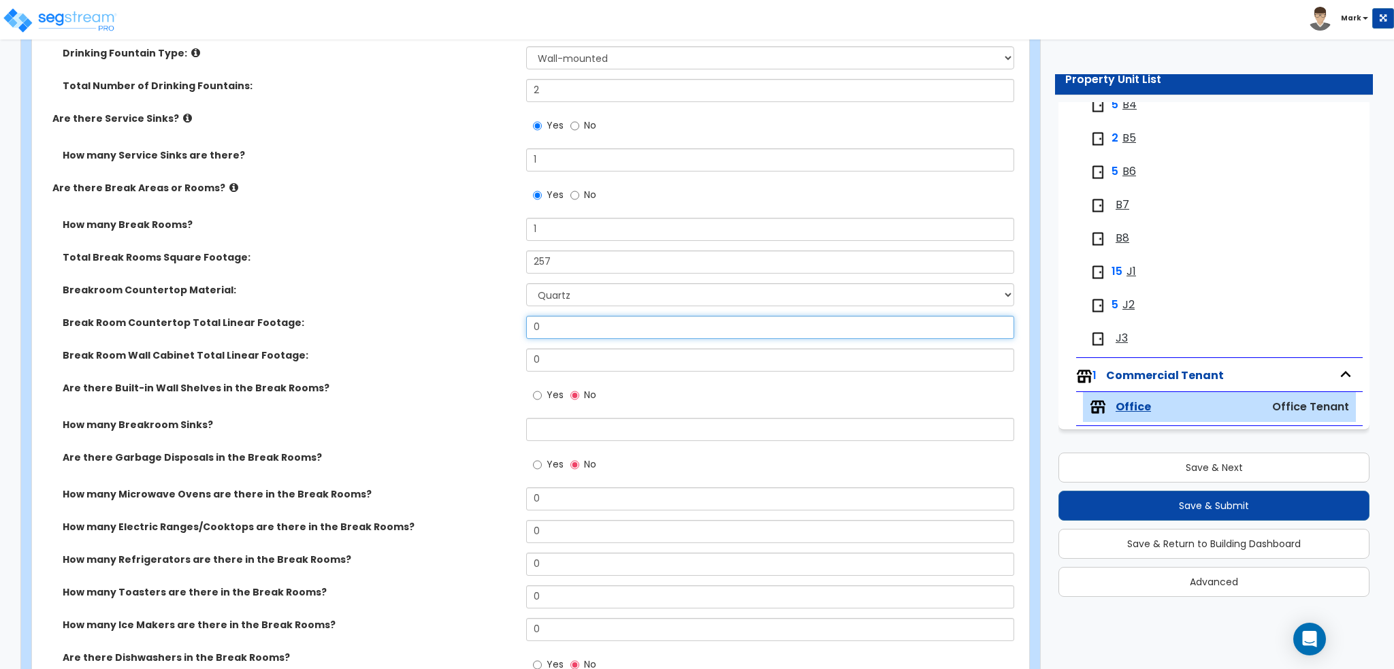
drag, startPoint x: 550, startPoint y: 325, endPoint x: 459, endPoint y: 332, distance: 90.8
click at [459, 332] on div "Break Room Countertop Total Linear Footage: 0" at bounding box center [526, 332] width 989 height 33
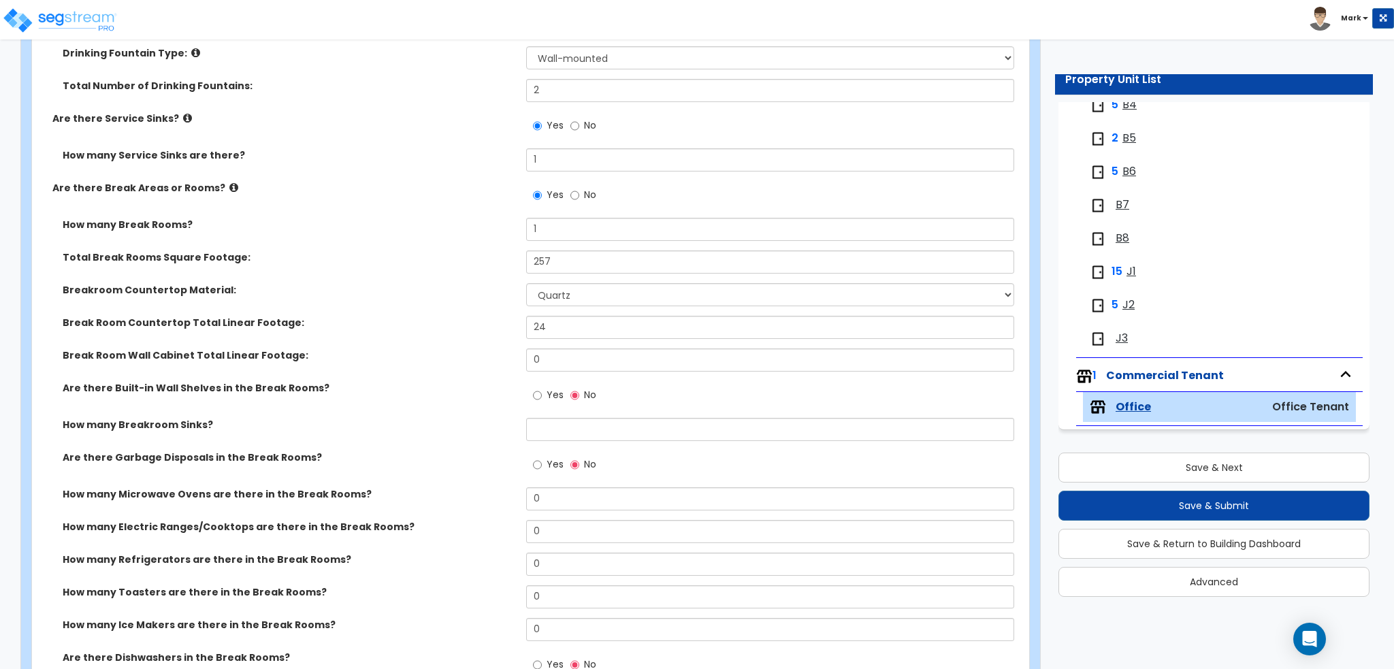
click at [459, 333] on div "Break Room Countertop Total Linear Footage: 24" at bounding box center [526, 332] width 989 height 33
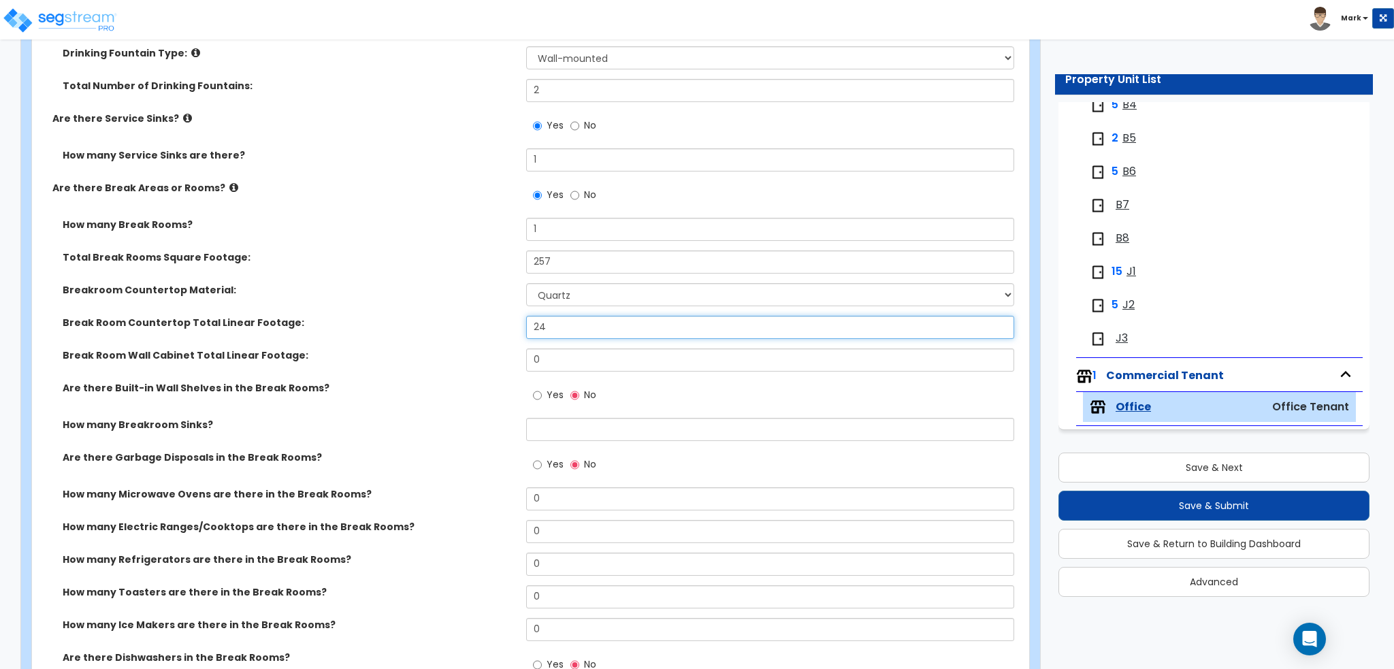
drag, startPoint x: 570, startPoint y: 322, endPoint x: 468, endPoint y: 321, distance: 102.1
click at [468, 321] on div "Break Room Countertop Total Linear Footage: 24" at bounding box center [526, 332] width 989 height 33
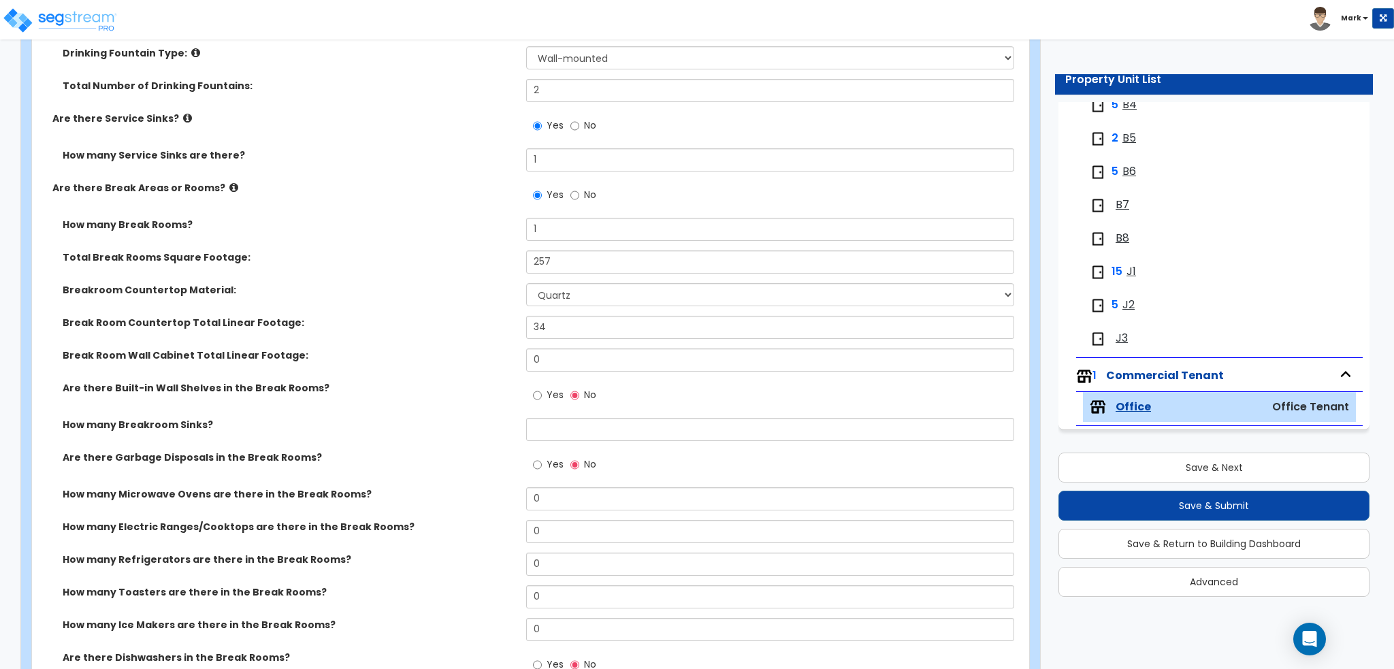
click at [419, 350] on label "Break Room Wall Cabinet Total Linear Footage:" at bounding box center [289, 355] width 453 height 14
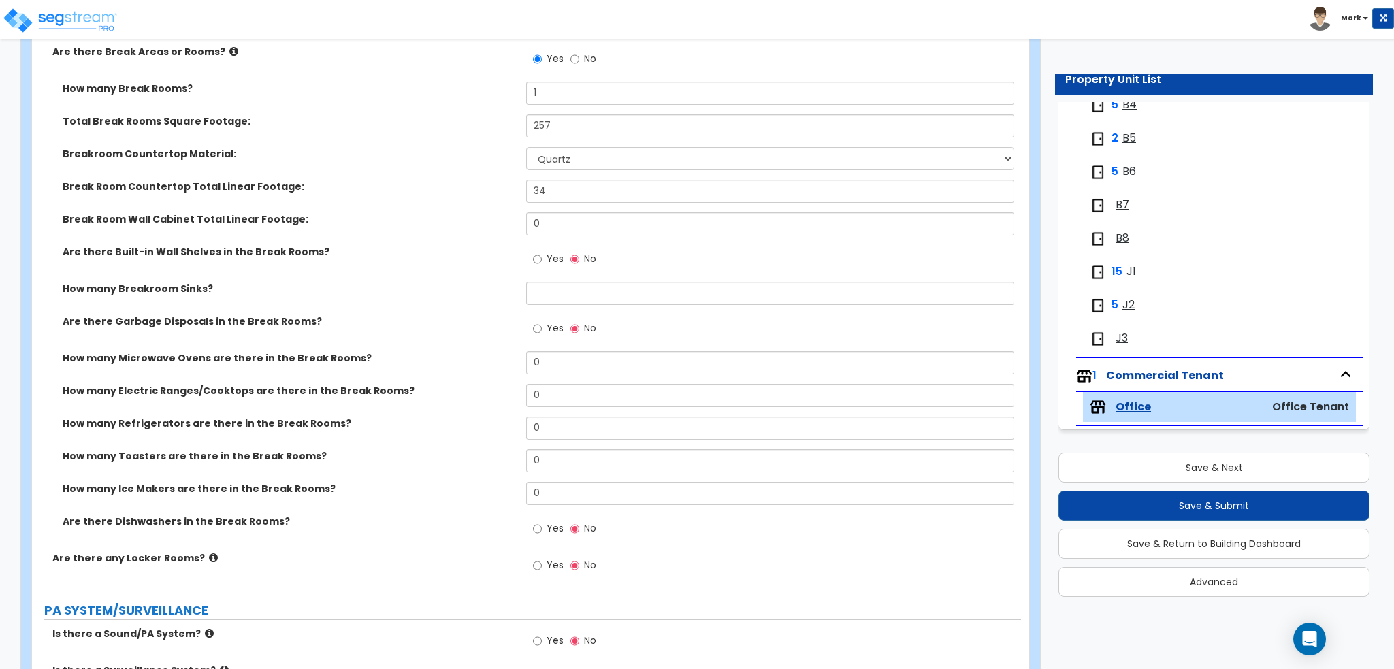
scroll to position [2450, 0]
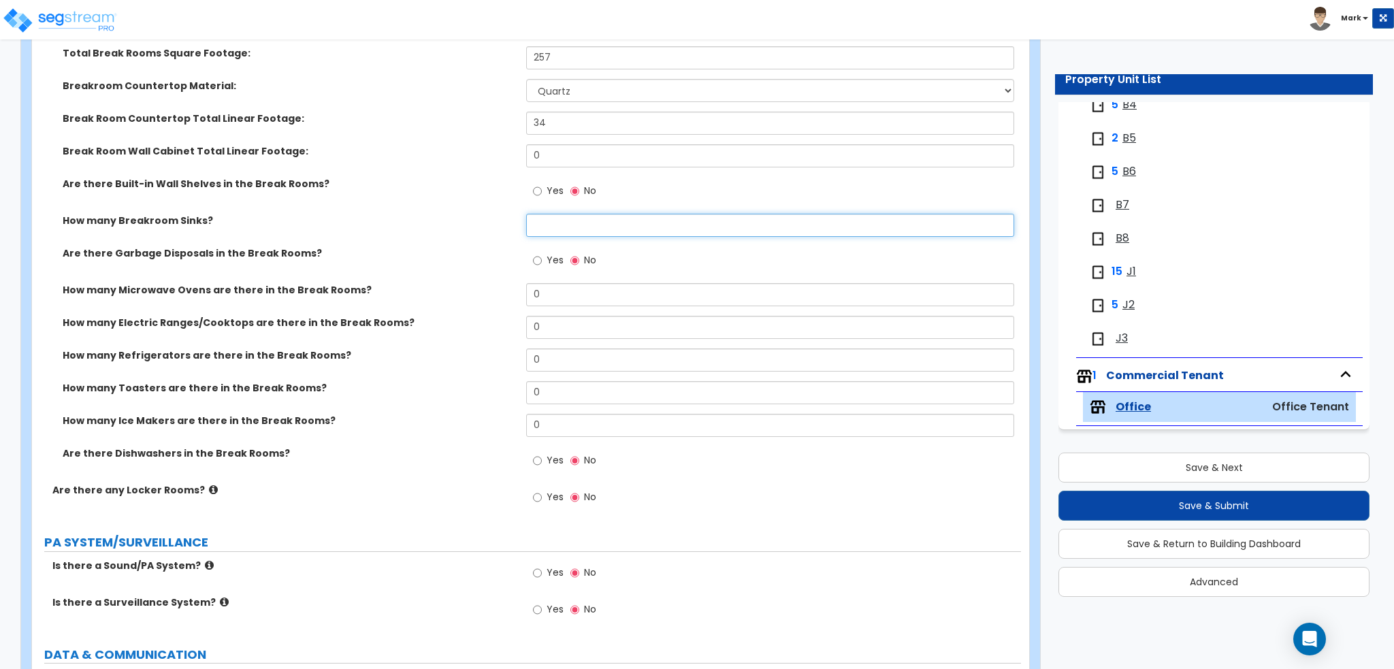
click at [568, 225] on input "text" at bounding box center [769, 225] width 487 height 23
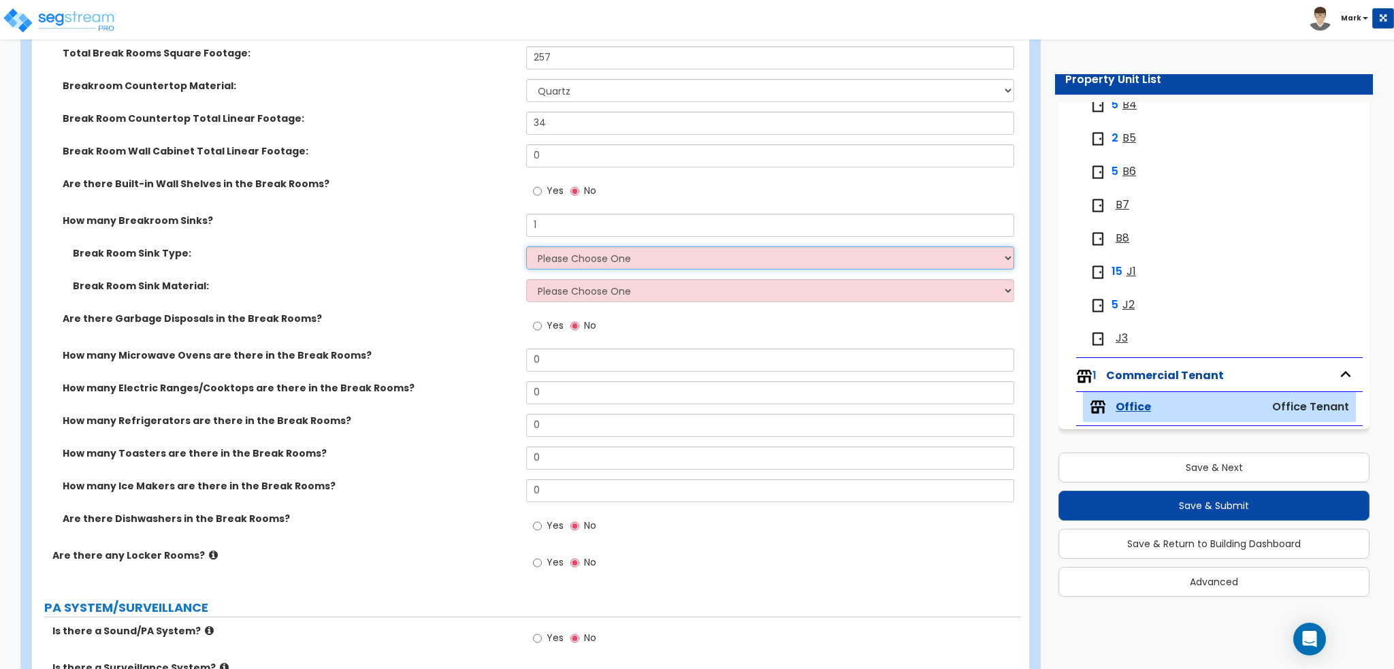
click at [575, 246] on select "Please Choose One Single Sink Double Sink" at bounding box center [769, 257] width 487 height 23
click at [526, 246] on select "Please Choose One Single Sink Double Sink" at bounding box center [769, 257] width 487 height 23
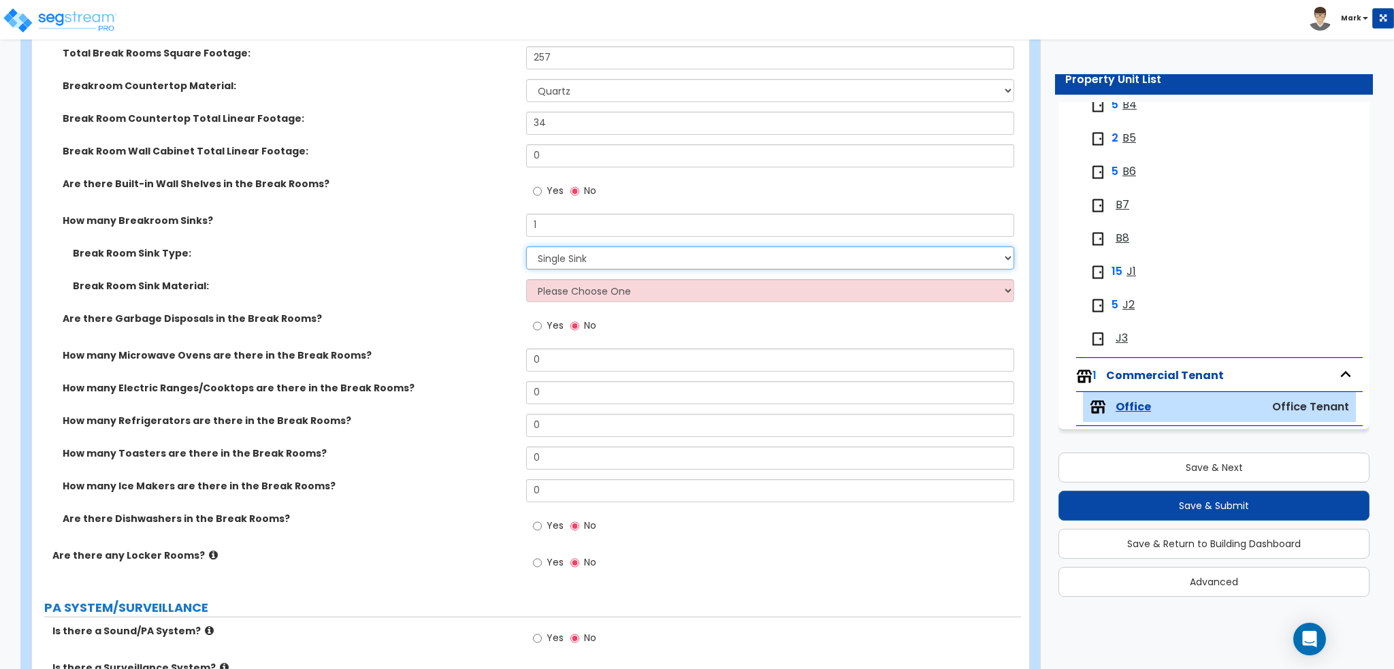
click at [585, 263] on select "Please Choose One Single Sink Double Sink" at bounding box center [769, 257] width 487 height 23
click at [526, 246] on select "Please Choose One Single Sink Double Sink" at bounding box center [769, 257] width 487 height 23
click at [595, 304] on div "Break Room Sink Material: Please Choose One Stainless Steel Porcelain Enamel Ca…" at bounding box center [526, 295] width 989 height 33
click at [595, 293] on select "Please Choose One Stainless Steel Porcelain Enamel Cast Iron" at bounding box center [769, 290] width 487 height 23
click at [526, 279] on select "Please Choose One Stainless Steel Porcelain Enamel Cast Iron" at bounding box center [769, 290] width 487 height 23
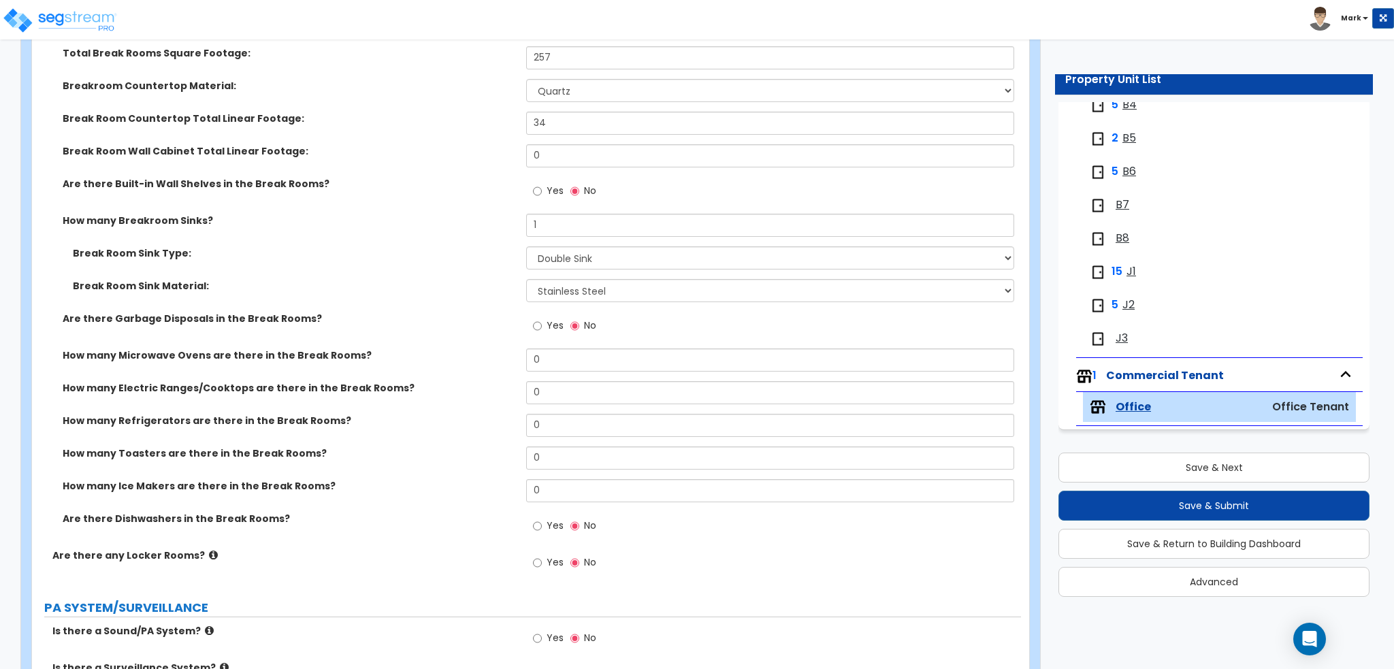
click at [404, 269] on div "Break Room Sink Type: Please Choose One Single Sink Double Sink" at bounding box center [526, 262] width 989 height 33
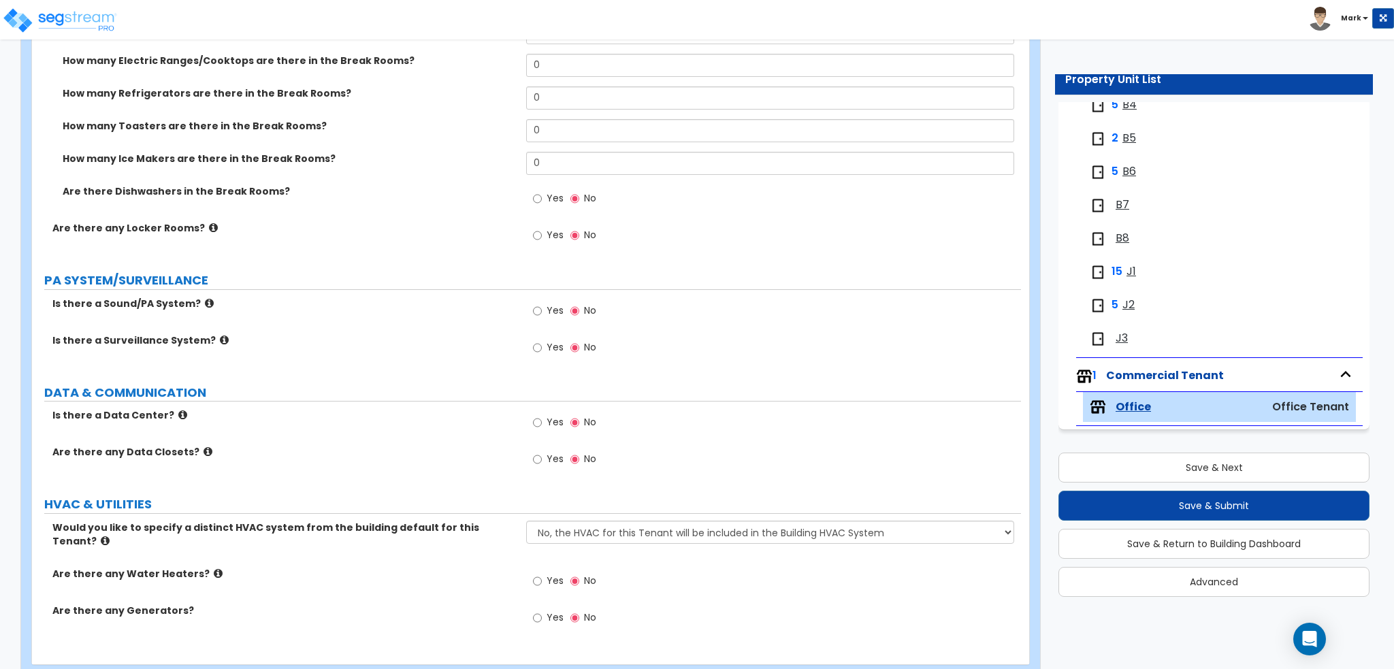
scroll to position [2790, 0]
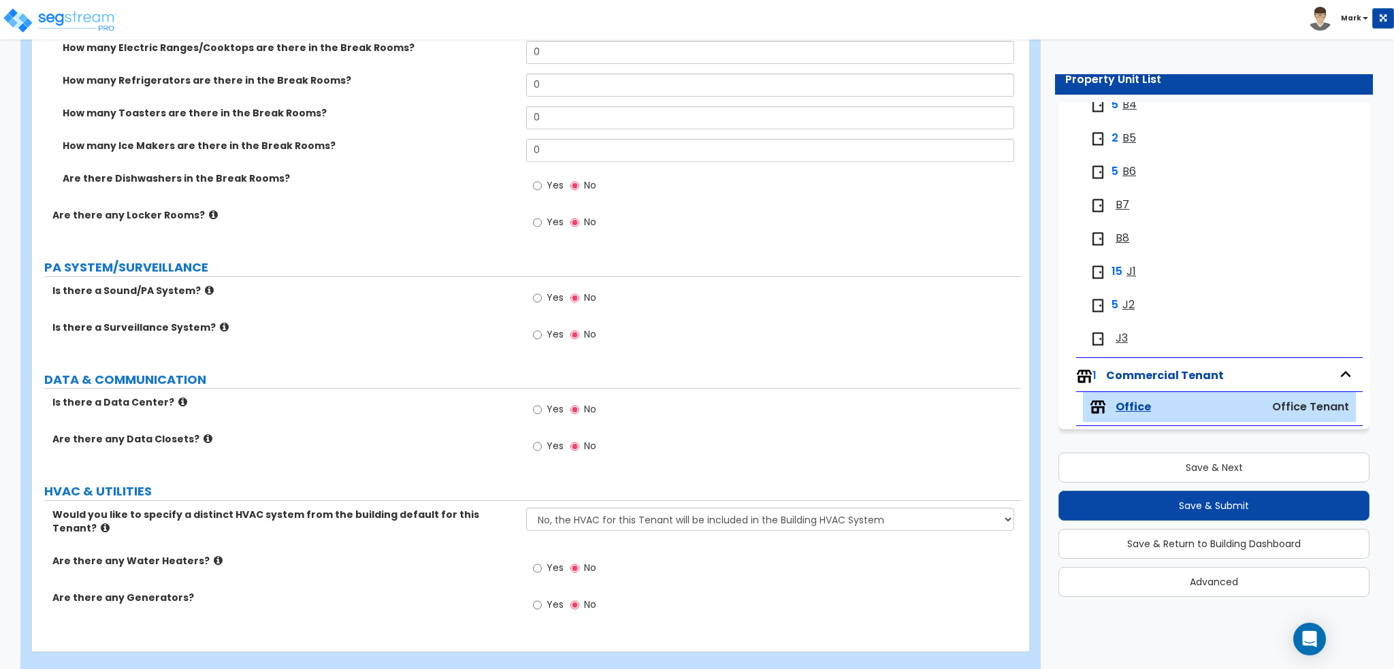
click at [549, 338] on span "Yes" at bounding box center [554, 334] width 17 height 14
click at [542, 338] on input "Yes" at bounding box center [537, 334] width 9 height 15
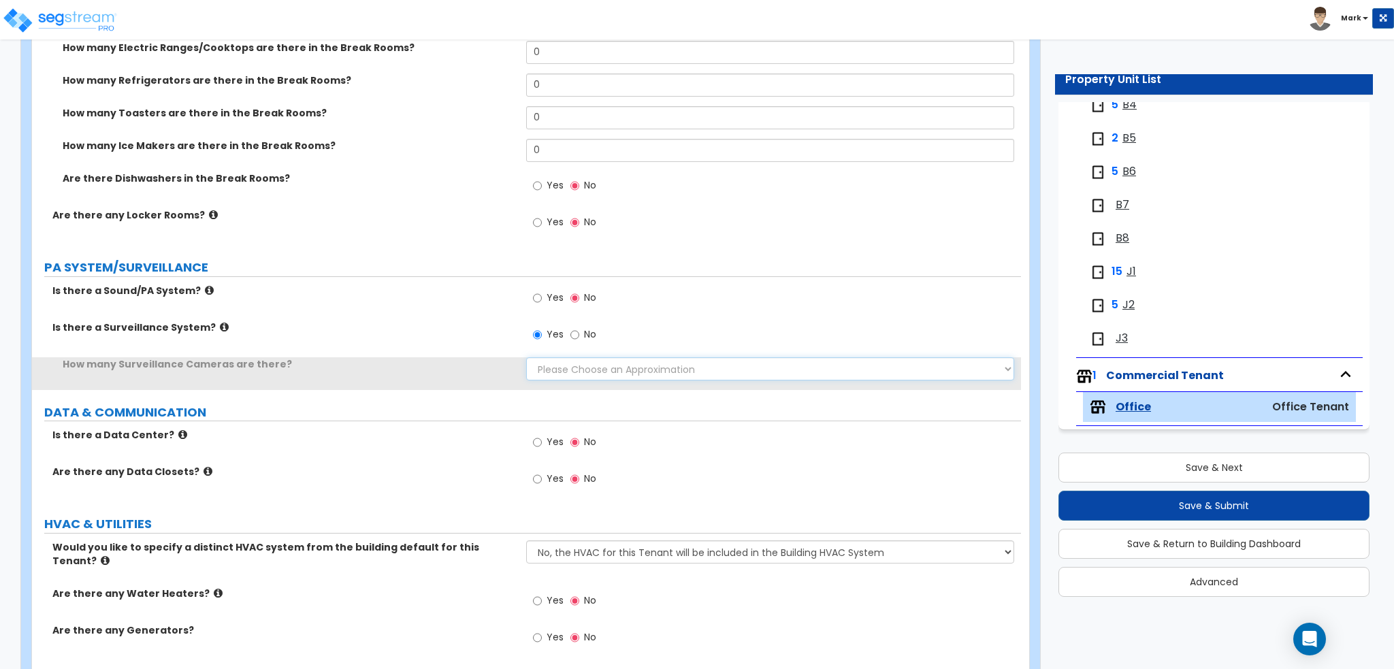
click at [561, 359] on select "Please Choose an Approximation Barely Noticed Any Noticed a Couple Frequently S…" at bounding box center [769, 368] width 487 height 23
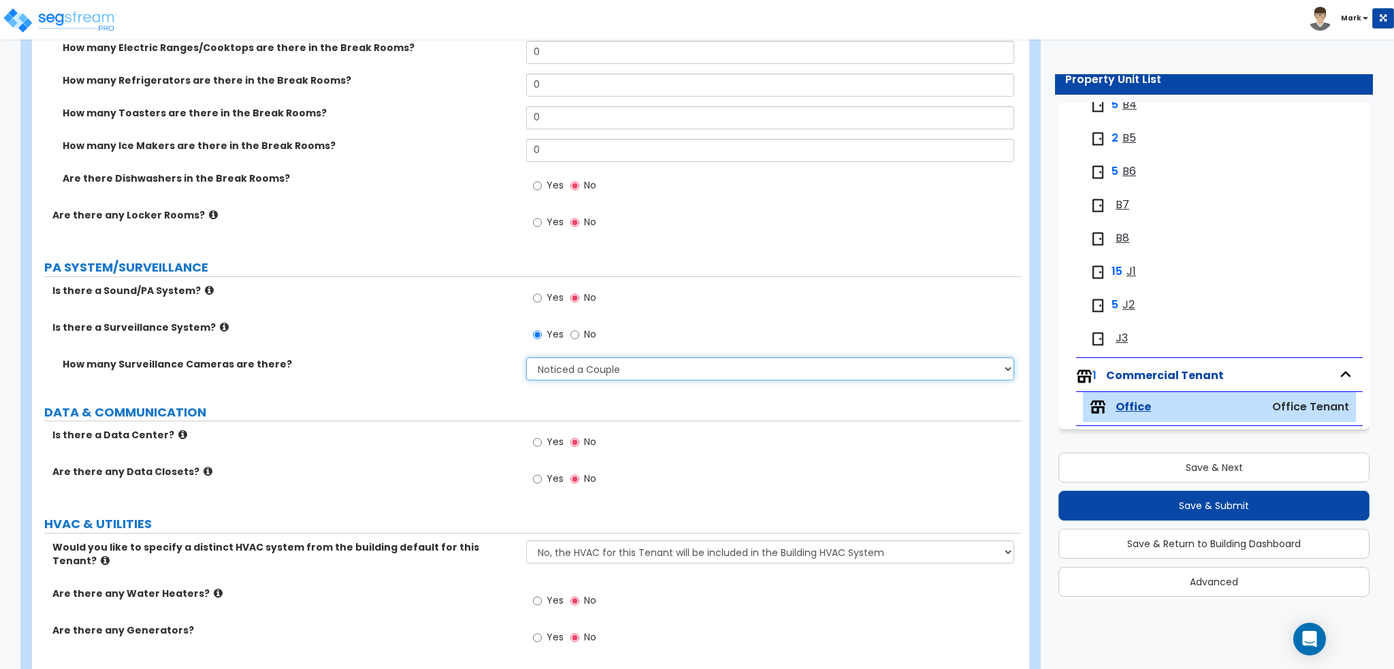
click at [526, 357] on select "Please Choose an Approximation Barely Noticed Any Noticed a Couple Frequently S…" at bounding box center [769, 368] width 487 height 23
click at [483, 385] on div "How many Surveillance Cameras are there? Please Choose an Approximation Barely …" at bounding box center [526, 373] width 989 height 33
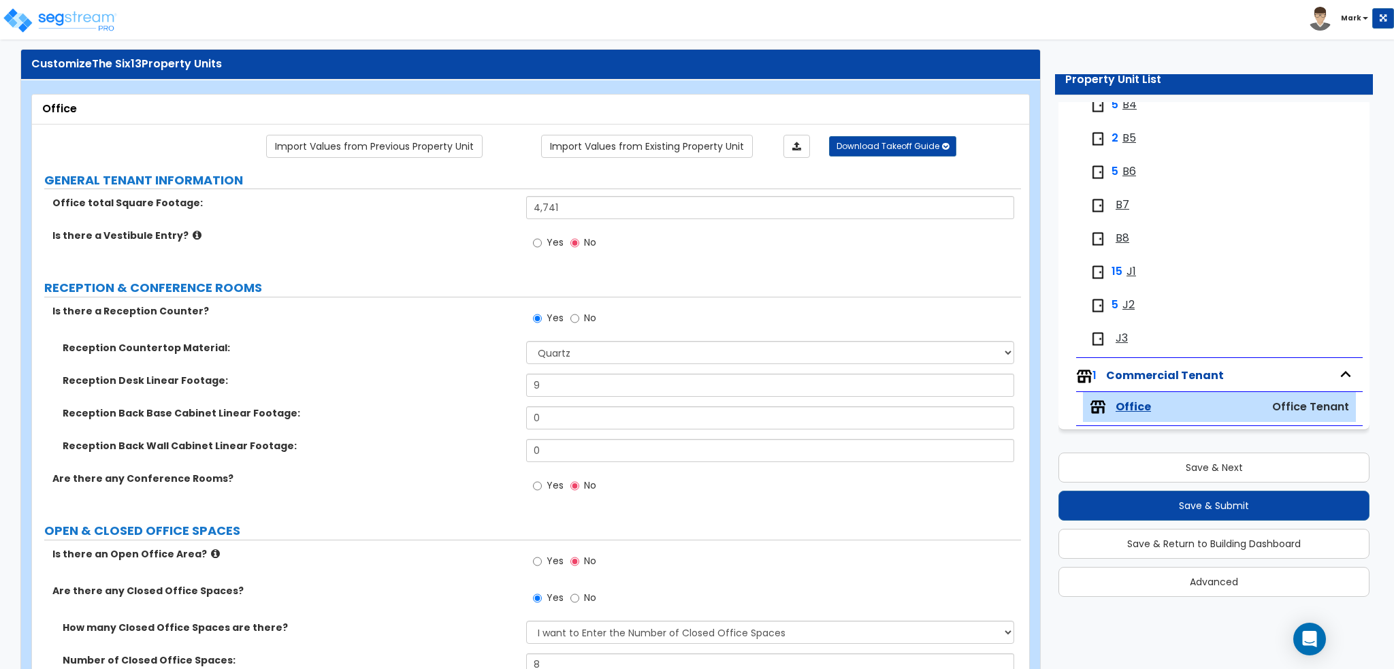
scroll to position [0, 0]
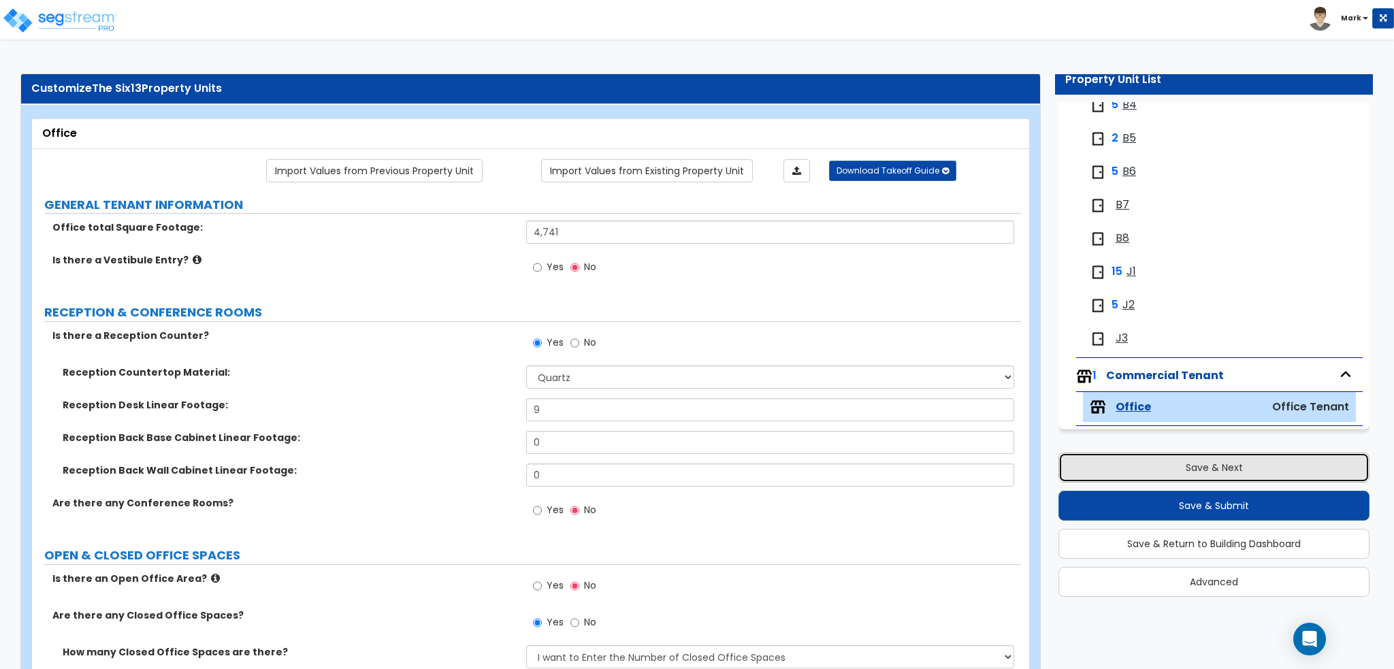
click at [1207, 466] on button "Save & Next" at bounding box center [1213, 468] width 311 height 30
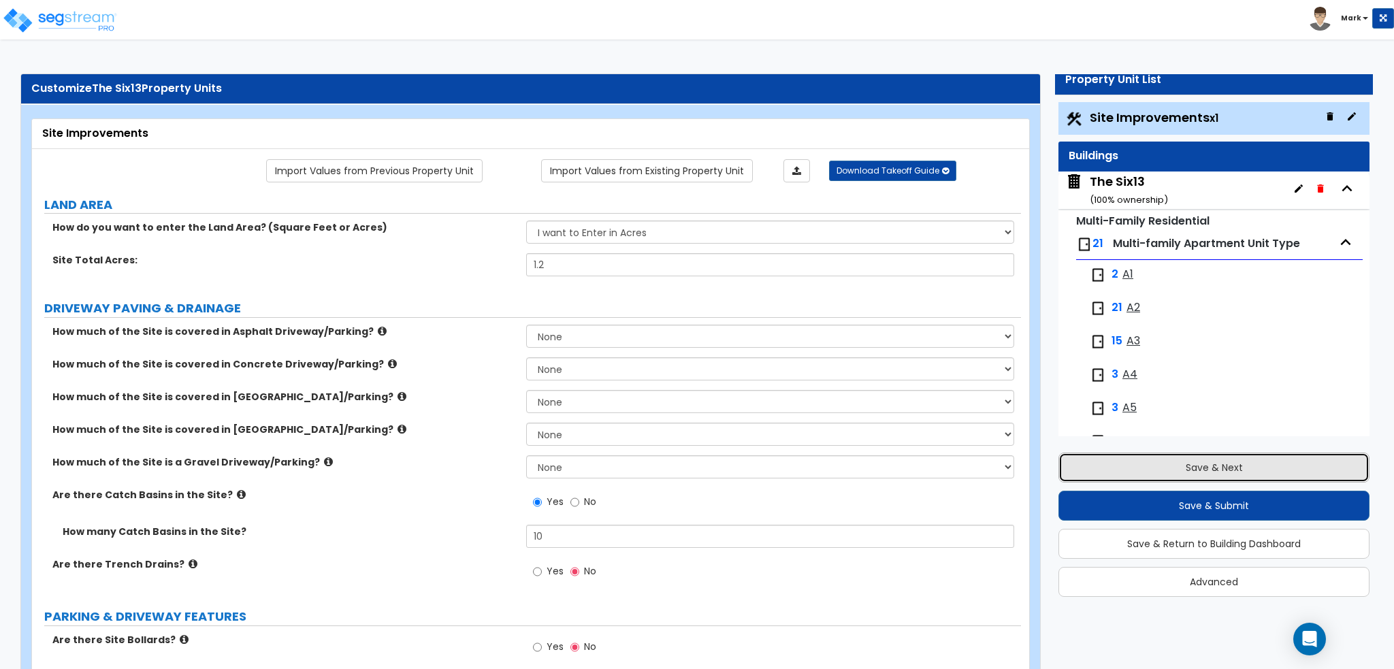
click at [1119, 457] on button "Save & Next" at bounding box center [1213, 468] width 311 height 30
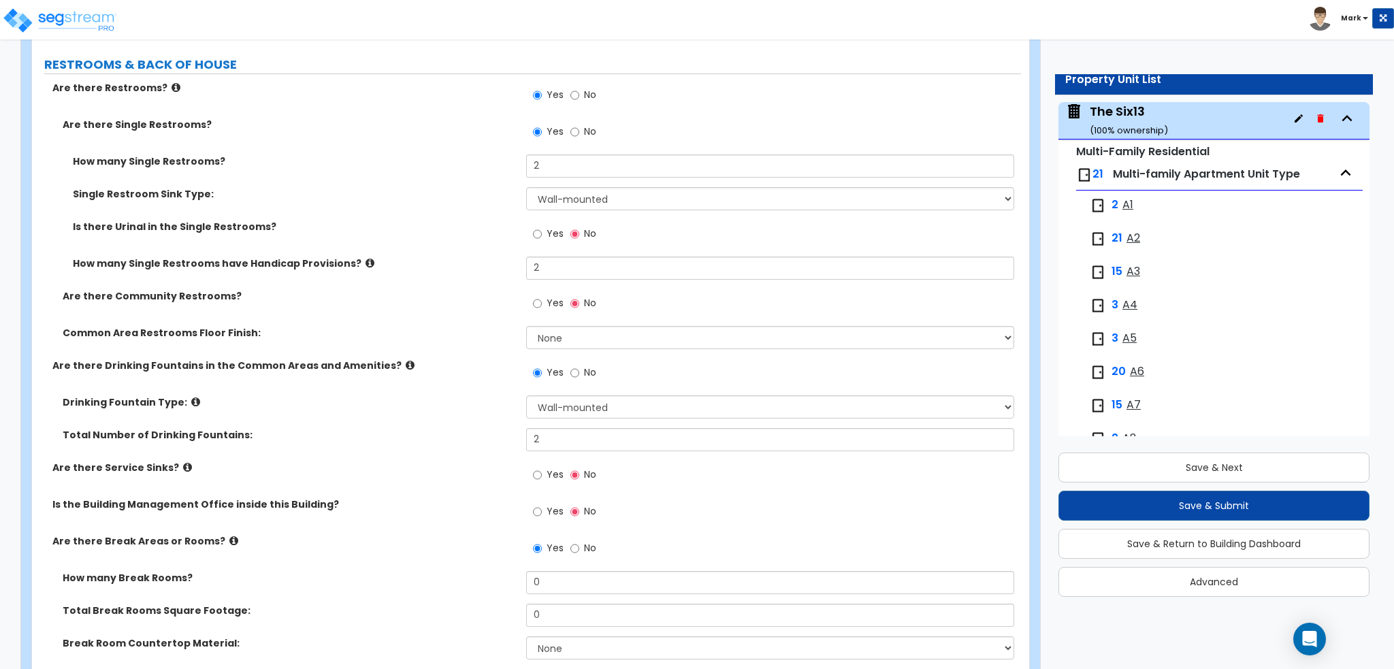
scroll to position [5421, 0]
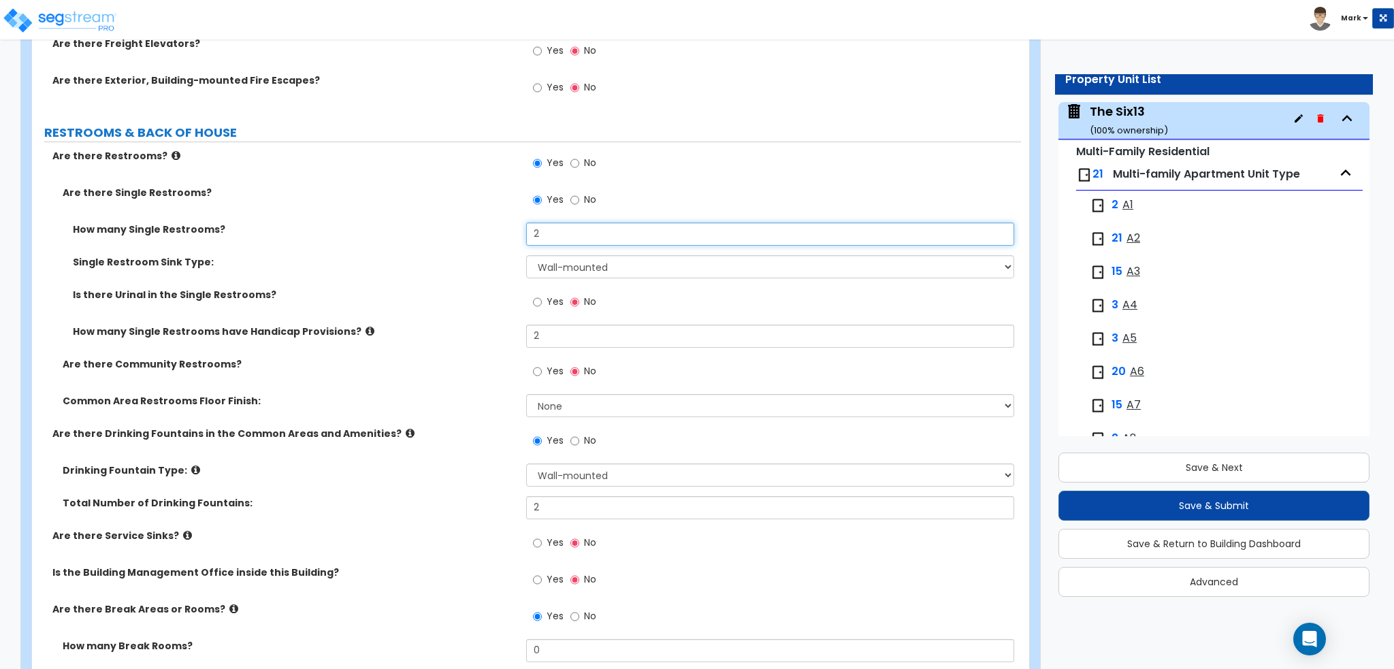
drag, startPoint x: 575, startPoint y: 228, endPoint x: 414, endPoint y: 244, distance: 162.1
click at [414, 244] on div "How many Single Restrooms? 2" at bounding box center [526, 239] width 989 height 33
click at [414, 244] on div "How many Single Restrooms? 4" at bounding box center [526, 239] width 989 height 33
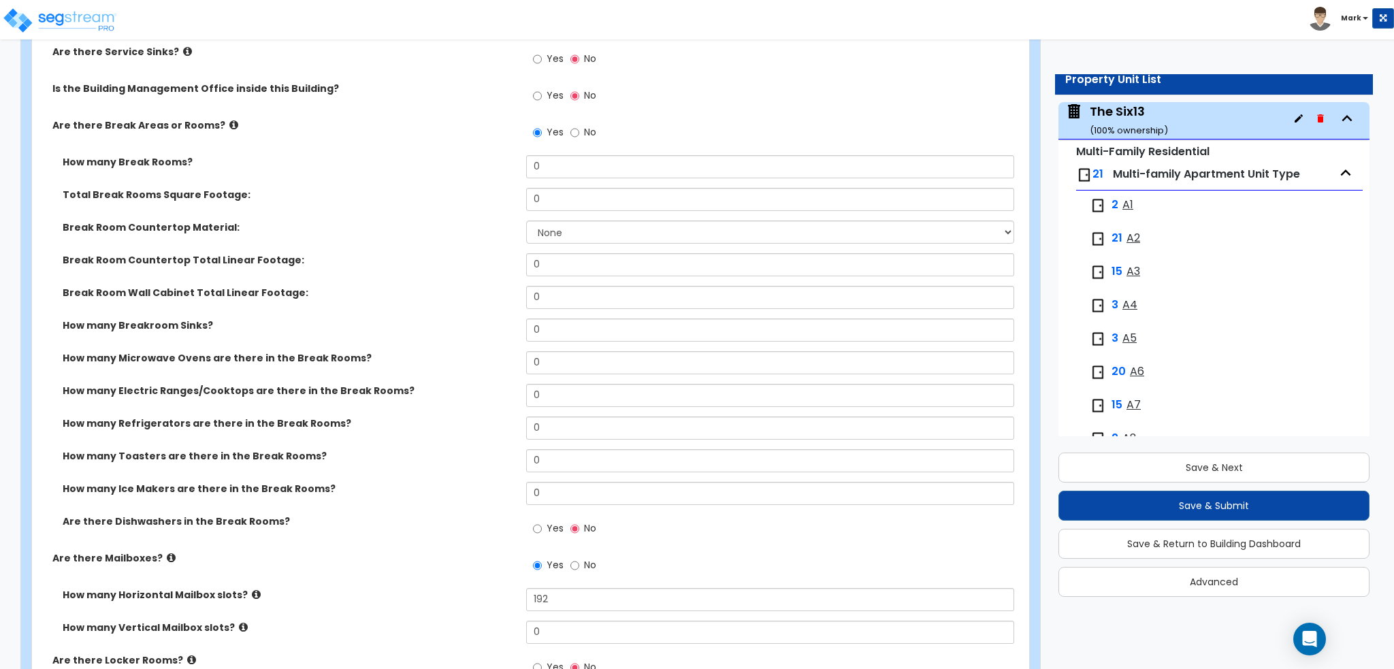
scroll to position [5898, 0]
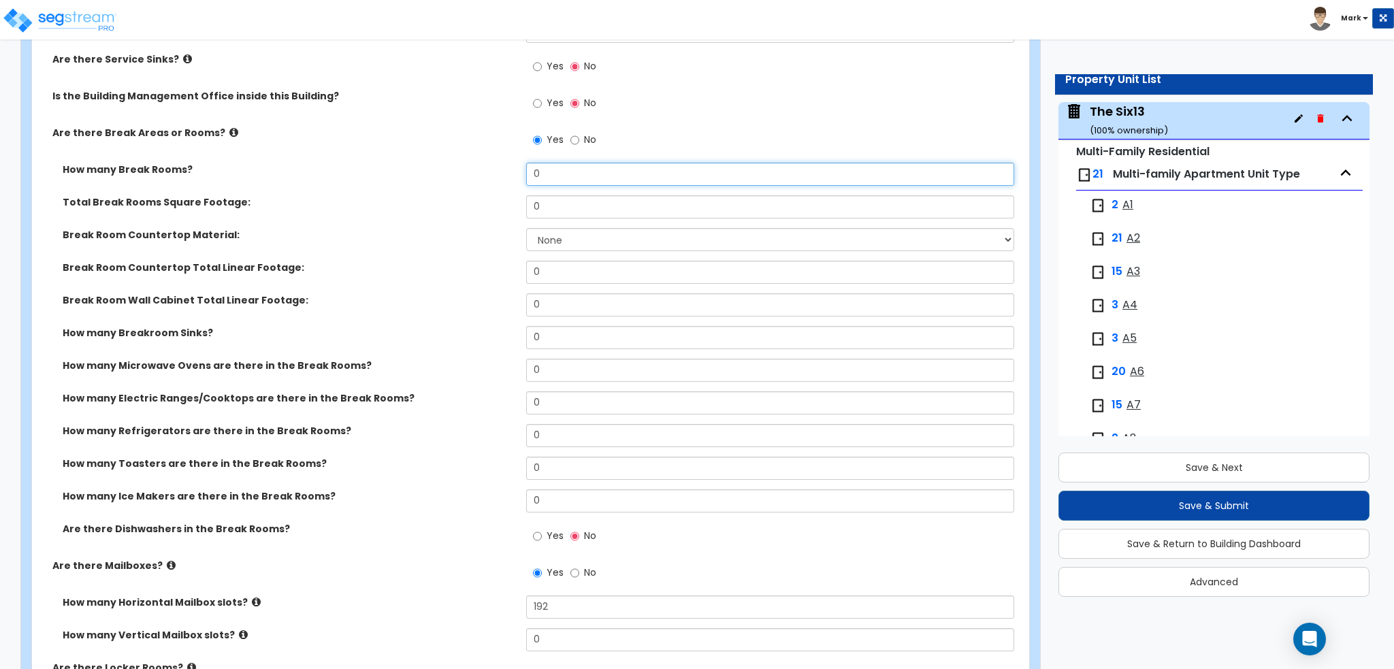
drag, startPoint x: 534, startPoint y: 176, endPoint x: 525, endPoint y: 181, distance: 10.0
click at [525, 181] on div "How many Break Rooms? 0" at bounding box center [526, 179] width 989 height 33
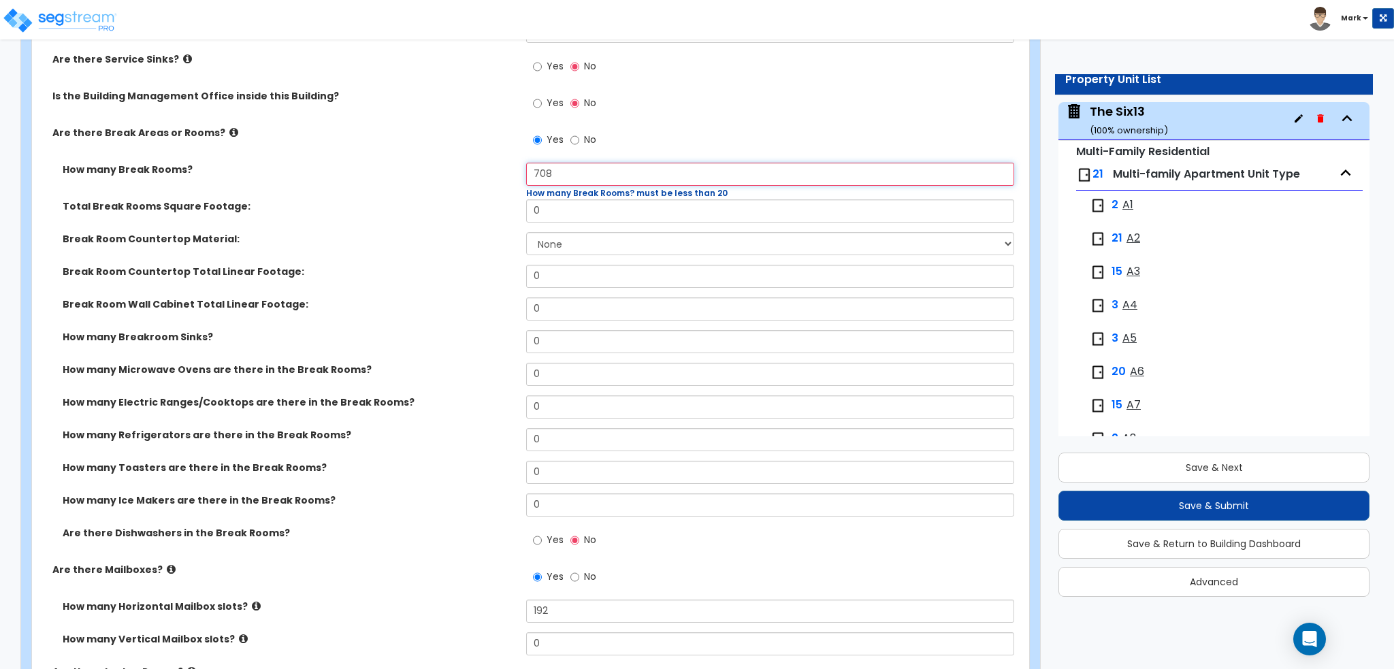
drag, startPoint x: 595, startPoint y: 174, endPoint x: 505, endPoint y: 174, distance: 89.8
click at [505, 174] on div "How many Break Rooms? 708 How many Break Rooms? must be less than 20" at bounding box center [526, 181] width 989 height 37
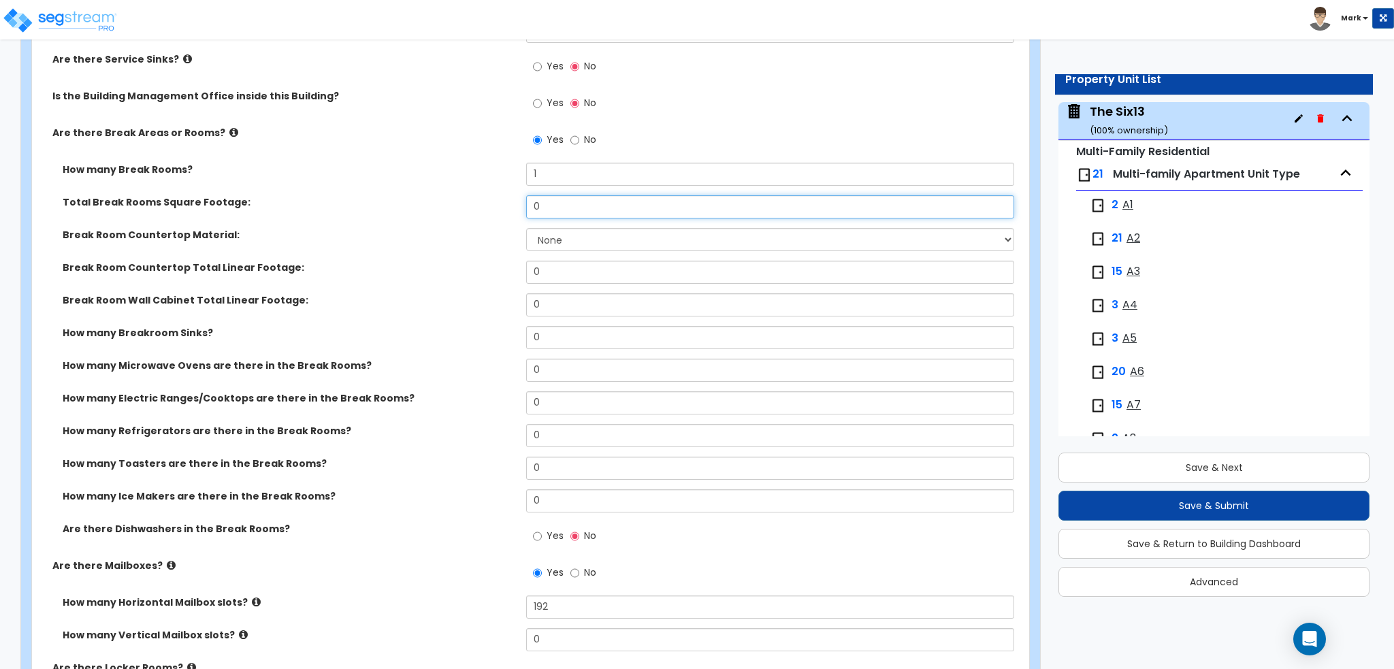
drag, startPoint x: 563, startPoint y: 203, endPoint x: 510, endPoint y: 205, distance: 53.8
click at [510, 205] on div "Total Break Rooms Square Footage: 0" at bounding box center [526, 211] width 989 height 33
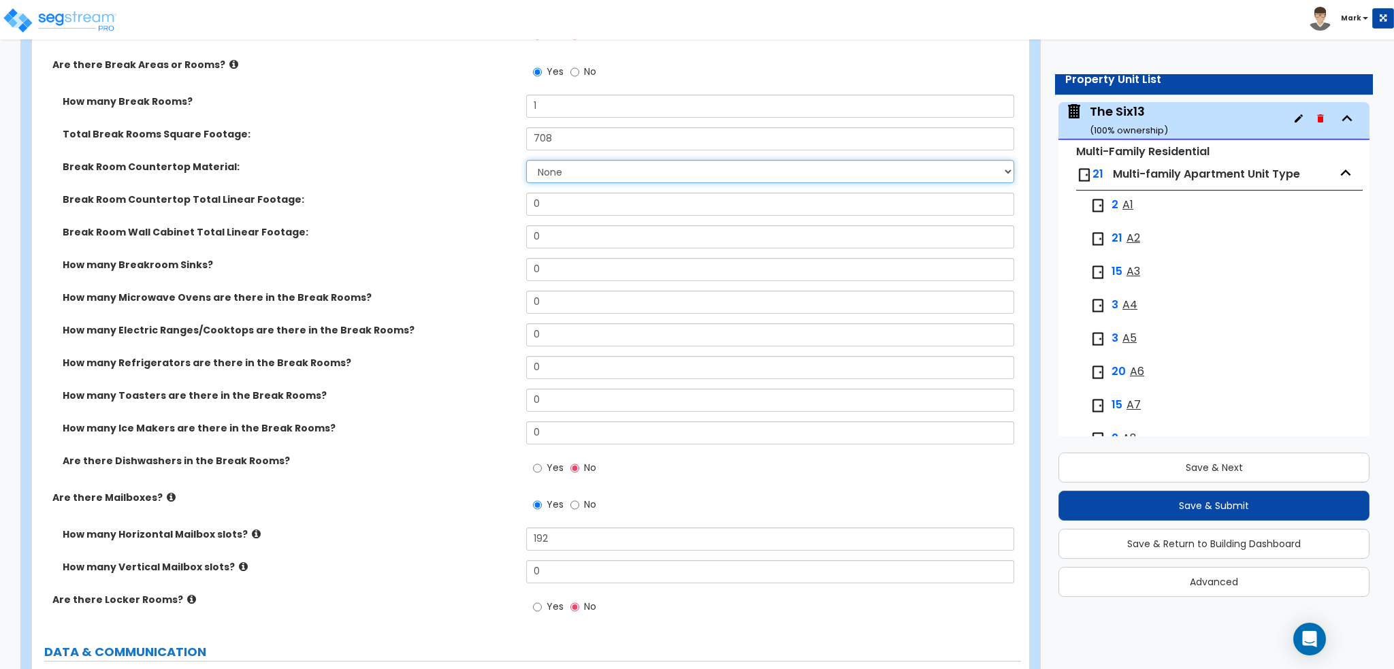
click at [570, 167] on select "None Plastic Laminate Solid Surface Stone Quartz Marble Tile Wood Stainless Ste…" at bounding box center [769, 171] width 487 height 23
click at [526, 160] on select "None Plastic Laminate Solid Surface Stone Quartz Marble Tile Wood Stainless Ste…" at bounding box center [769, 171] width 487 height 23
drag, startPoint x: 558, startPoint y: 199, endPoint x: 474, endPoint y: 197, distance: 83.7
click at [474, 197] on div "Break Room Countertop Total Linear Footage: 0" at bounding box center [526, 209] width 989 height 33
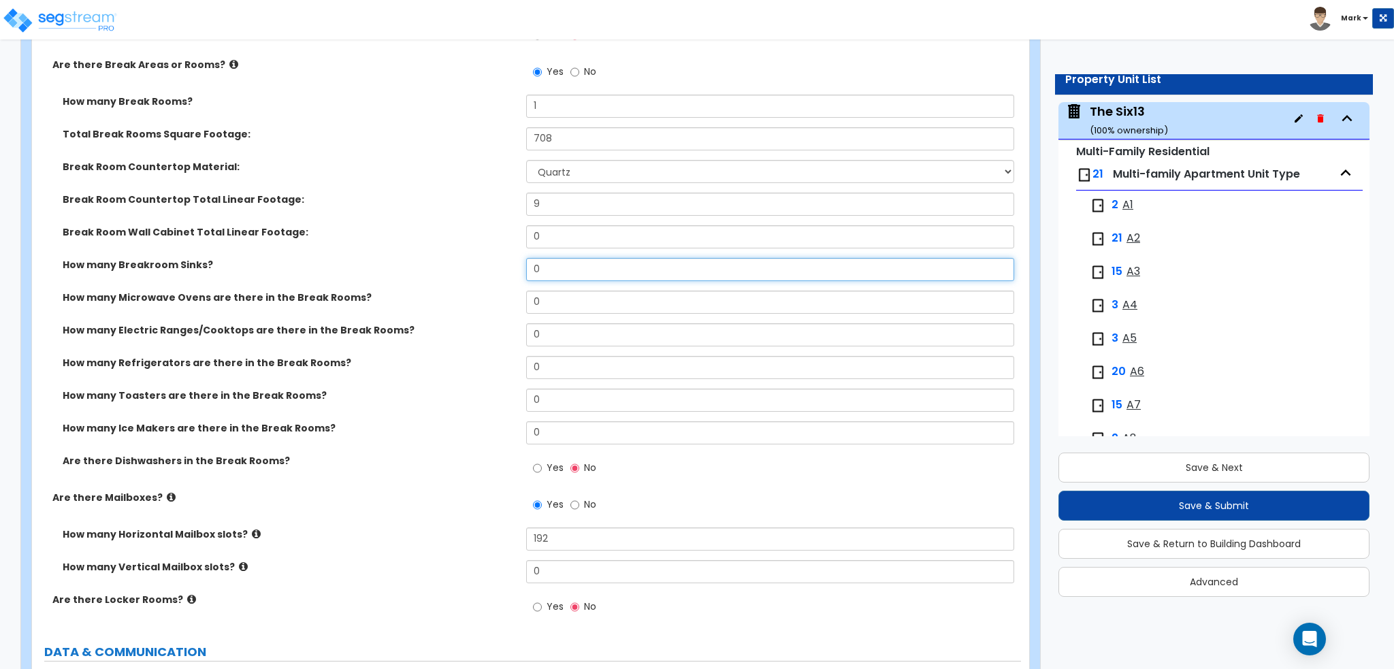
drag, startPoint x: 529, startPoint y: 263, endPoint x: 495, endPoint y: 263, distance: 34.0
click at [495, 263] on div "How many Breakroom Sinks? 0" at bounding box center [526, 274] width 989 height 33
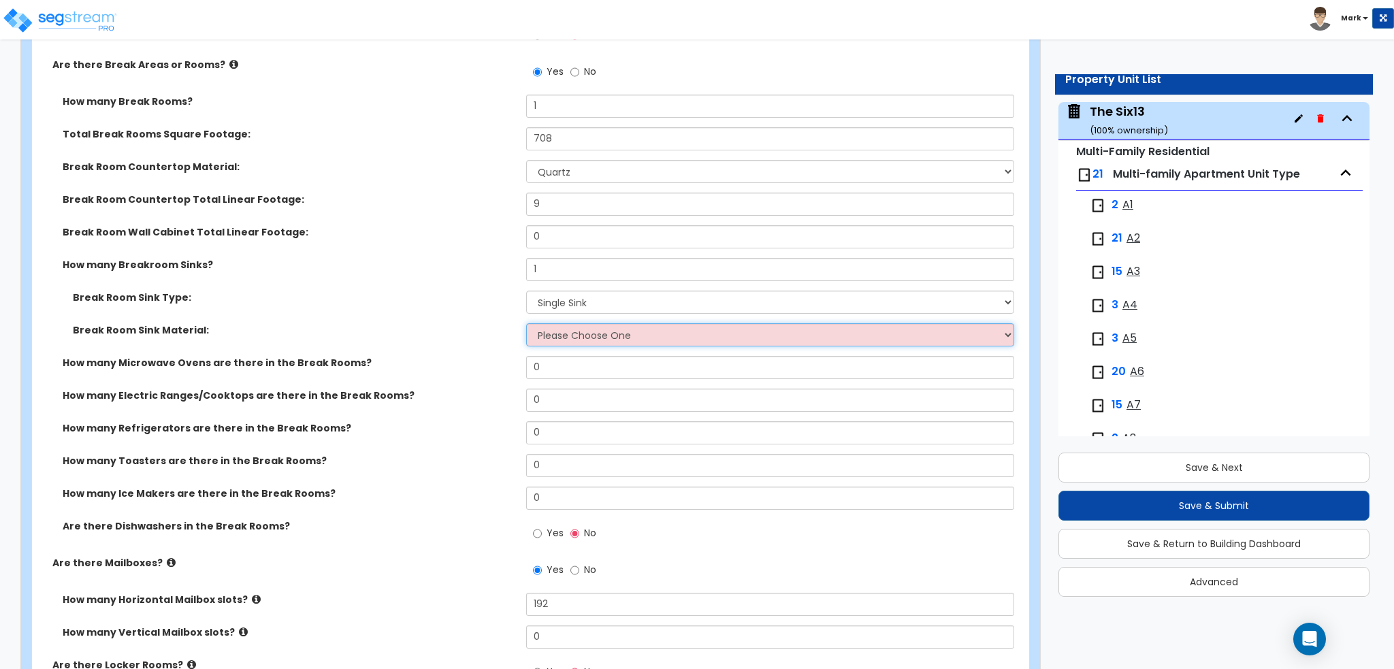
click at [561, 323] on select "Please Choose One Stainless Steel Porcelain Enamel Cast Iron" at bounding box center [769, 334] width 487 height 23
click at [526, 323] on select "Please Choose One Stainless Steel Porcelain Enamel Cast Iron" at bounding box center [769, 334] width 487 height 23
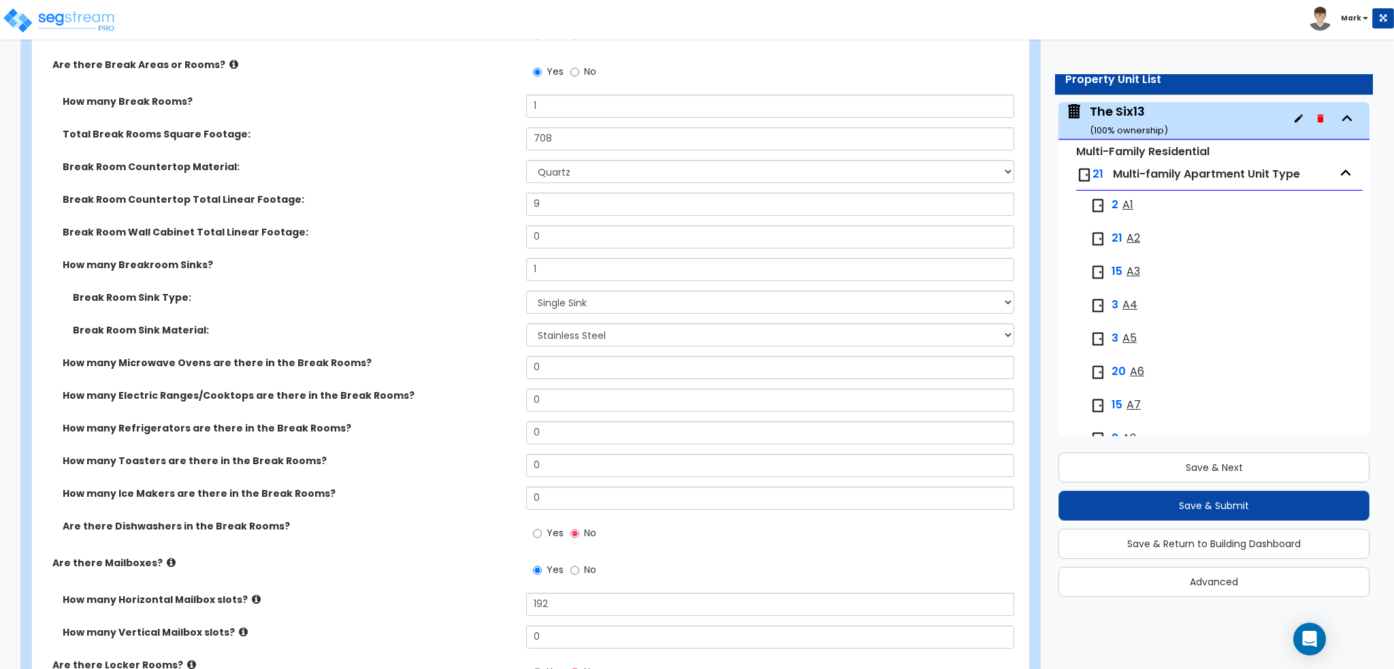
click at [465, 331] on label "Break Room Sink Material:" at bounding box center [294, 330] width 443 height 14
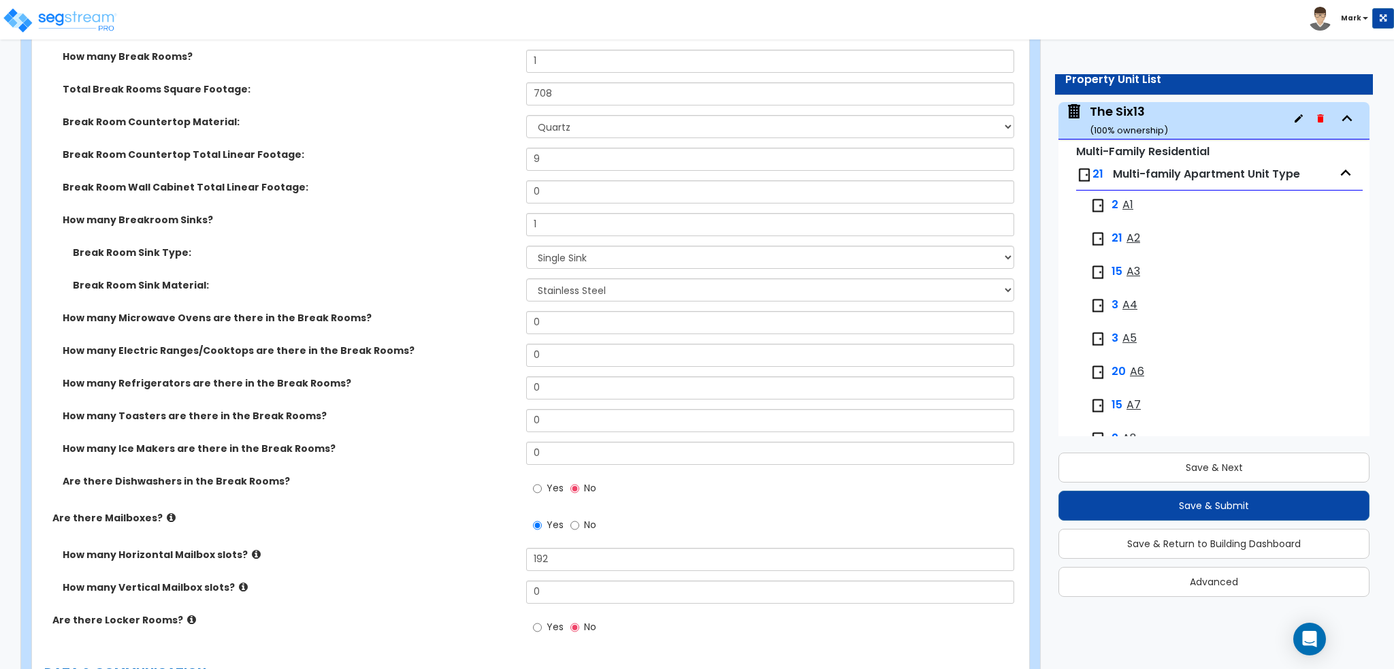
scroll to position [6034, 0]
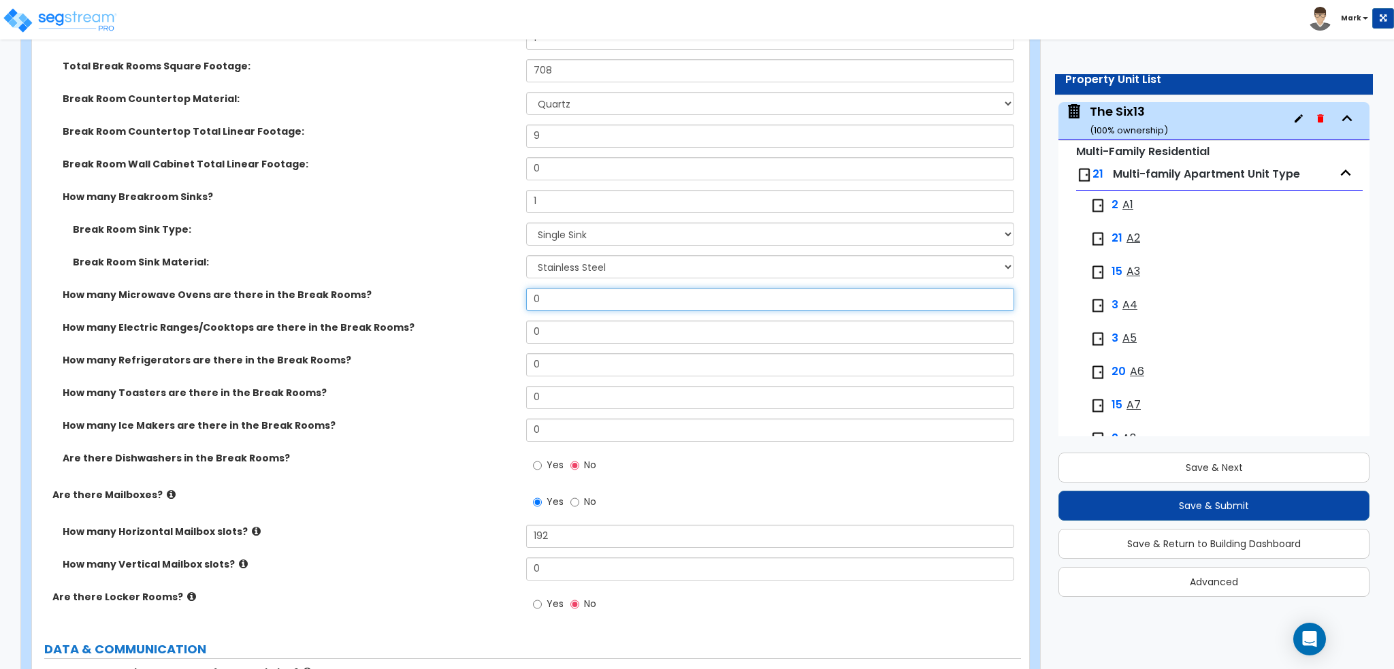
drag, startPoint x: 551, startPoint y: 297, endPoint x: 463, endPoint y: 288, distance: 88.3
click at [465, 291] on div "How many Microwave Ovens are there in the Break Rooms? 0" at bounding box center [526, 304] width 989 height 33
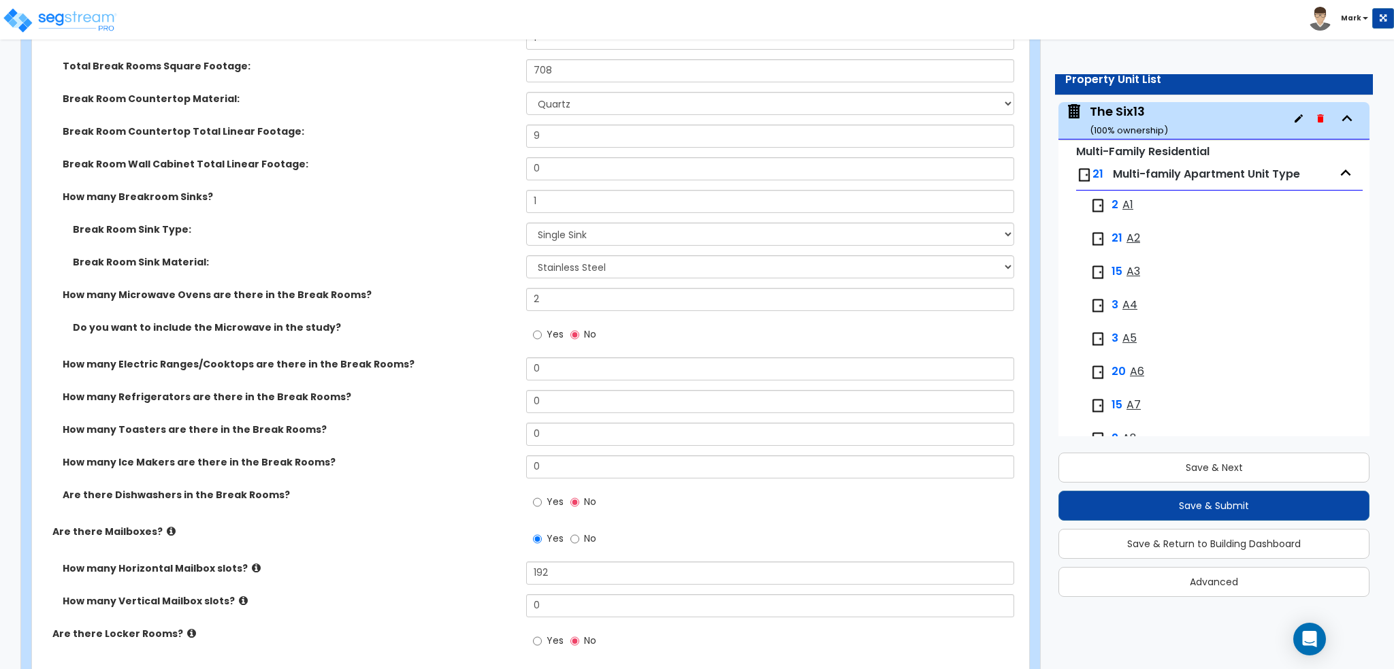
click at [544, 336] on label "Yes" at bounding box center [548, 336] width 31 height 23
click at [542, 336] on input "Yes" at bounding box center [537, 334] width 9 height 15
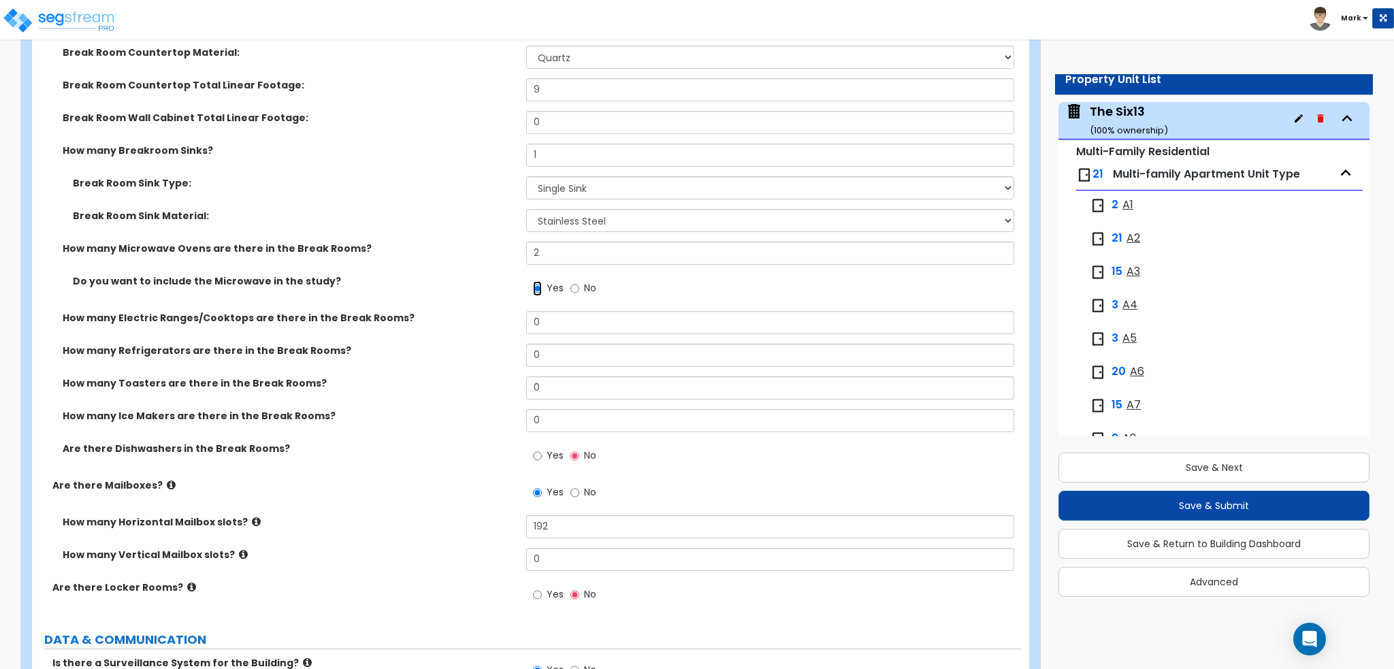
scroll to position [6102, 0]
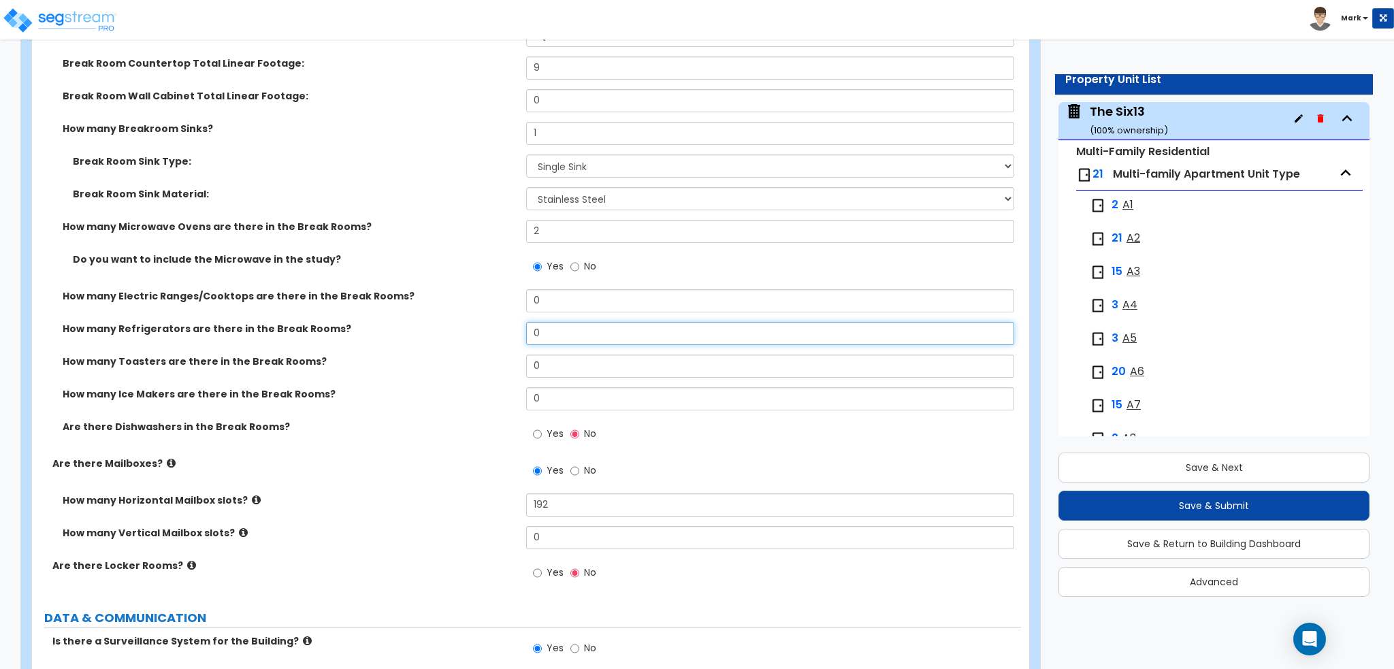
drag, startPoint x: 558, startPoint y: 329, endPoint x: 509, endPoint y: 331, distance: 49.0
click at [509, 331] on div "How many Refrigerators are there in the Break Rooms? 0" at bounding box center [526, 338] width 989 height 33
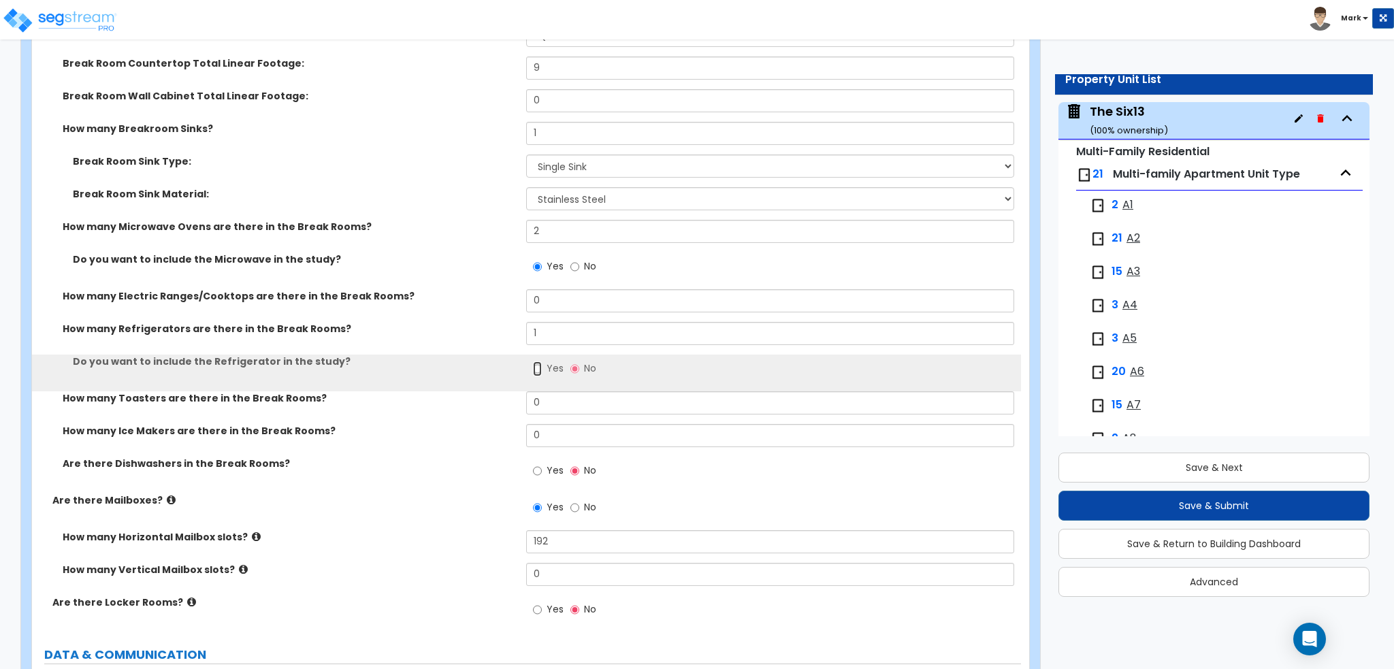
click at [534, 361] on input "Yes" at bounding box center [537, 368] width 9 height 15
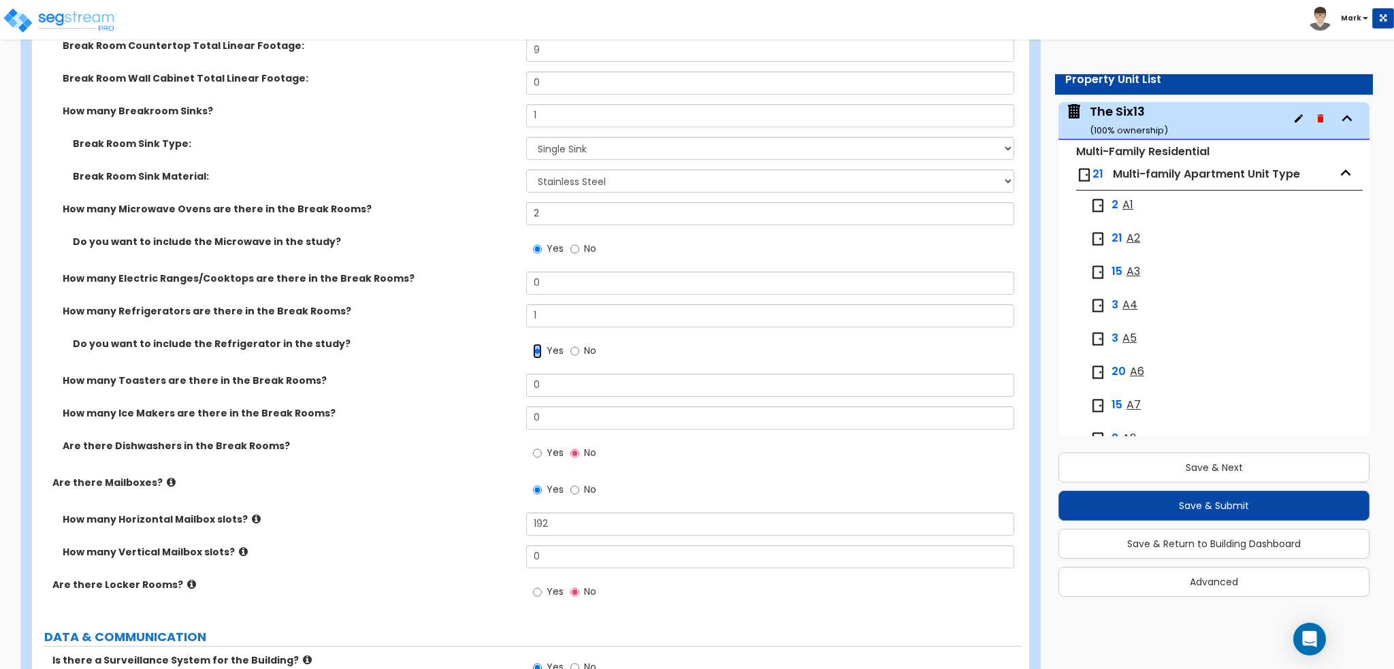
scroll to position [6170, 0]
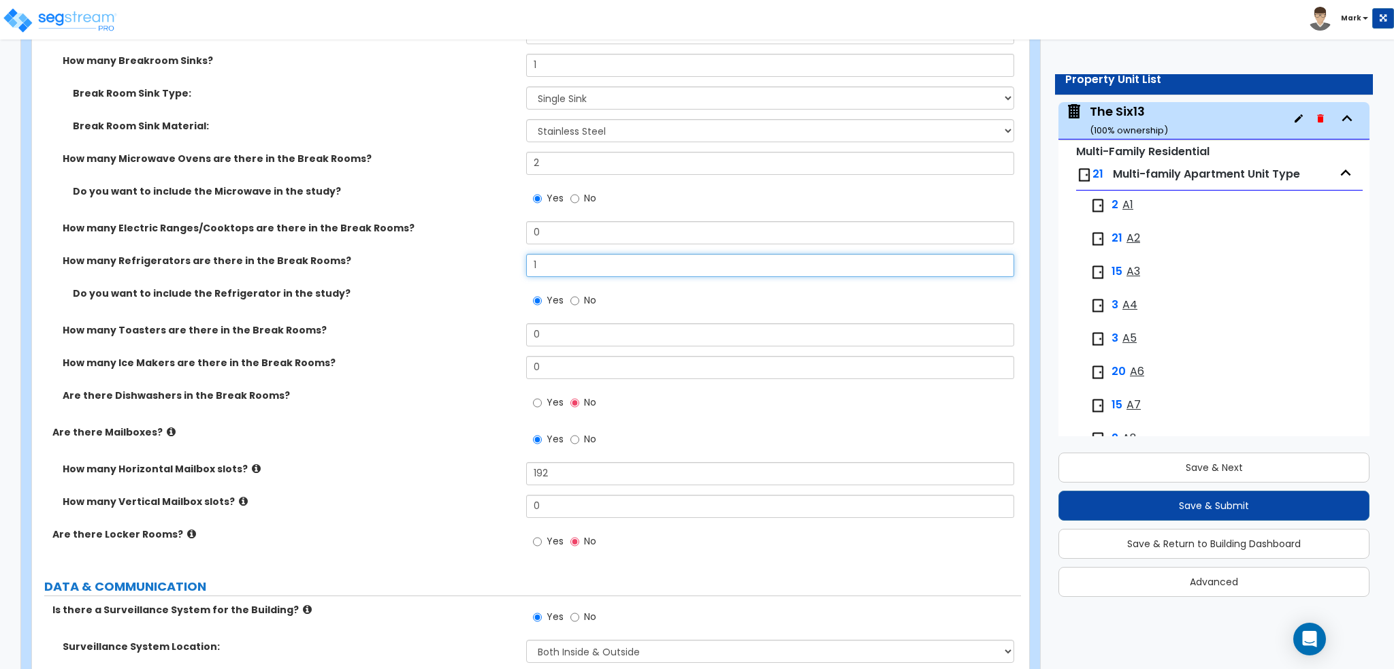
drag, startPoint x: 553, startPoint y: 254, endPoint x: 479, endPoint y: 255, distance: 74.2
click at [479, 255] on div "How many Refrigerators are there in the Break Rooms? 1" at bounding box center [526, 270] width 989 height 33
click at [416, 350] on div "How many Toasters are there in the Break Rooms? 0" at bounding box center [526, 339] width 989 height 33
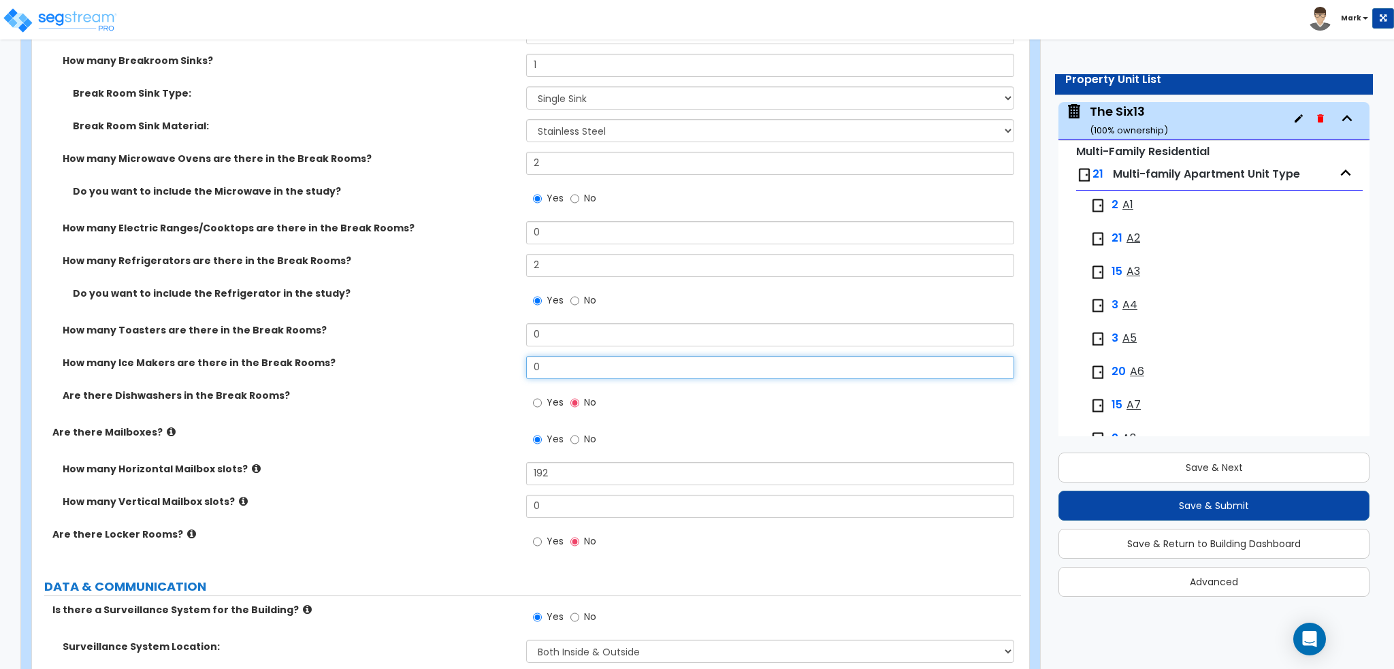
drag, startPoint x: 542, startPoint y: 357, endPoint x: 489, endPoint y: 362, distance: 52.7
click at [493, 363] on div "How many Ice Makers are there in the Break Rooms? 0" at bounding box center [526, 372] width 989 height 33
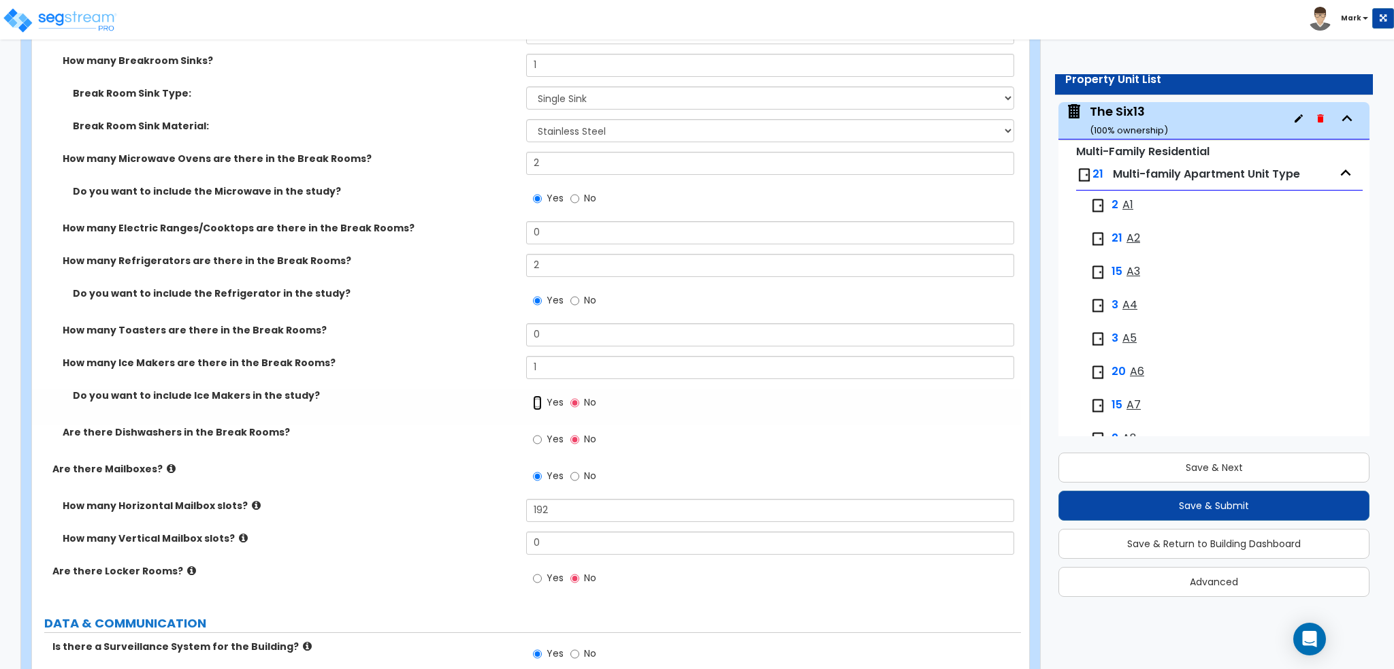
click at [537, 403] on input "Yes" at bounding box center [537, 402] width 9 height 15
drag, startPoint x: 593, startPoint y: 263, endPoint x: 478, endPoint y: 261, distance: 115.7
click at [480, 261] on div "How many Refrigerators are there in the Break Rooms? 2" at bounding box center [526, 270] width 989 height 33
click at [476, 304] on div "Do you want to include the Refrigerator in the study? Yes No" at bounding box center [526, 305] width 989 height 37
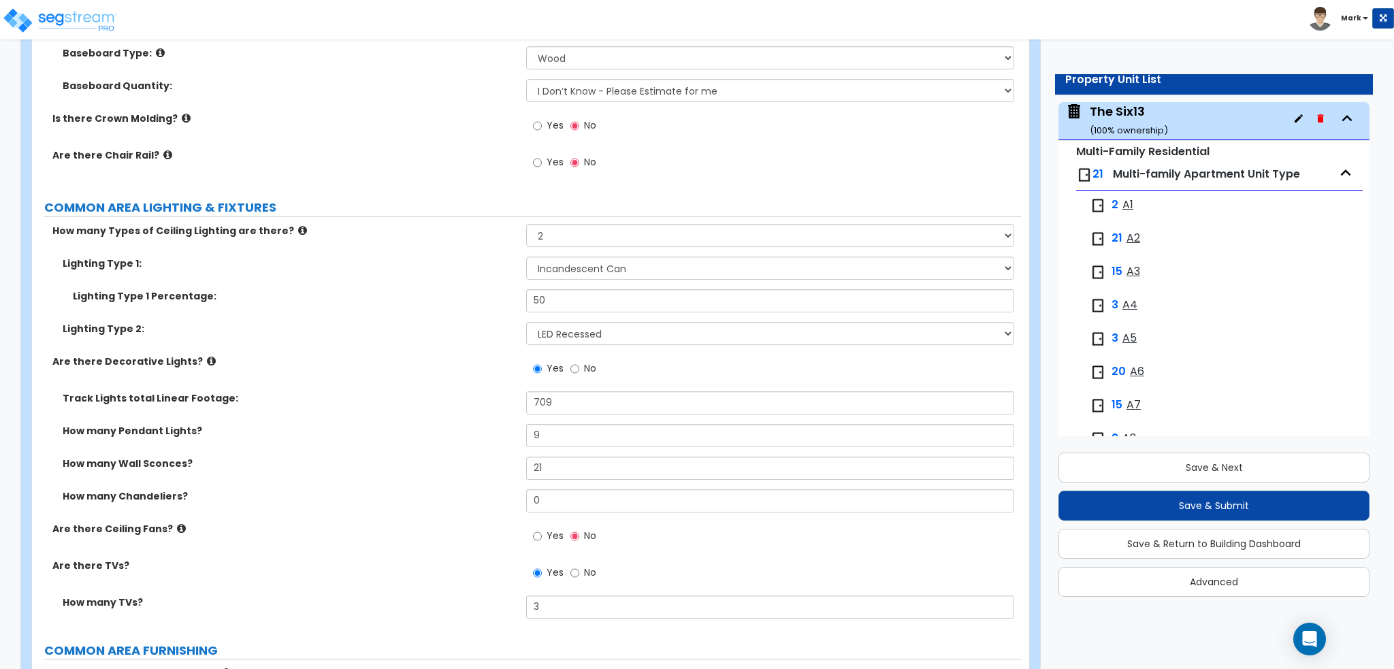
scroll to position [4644, 0]
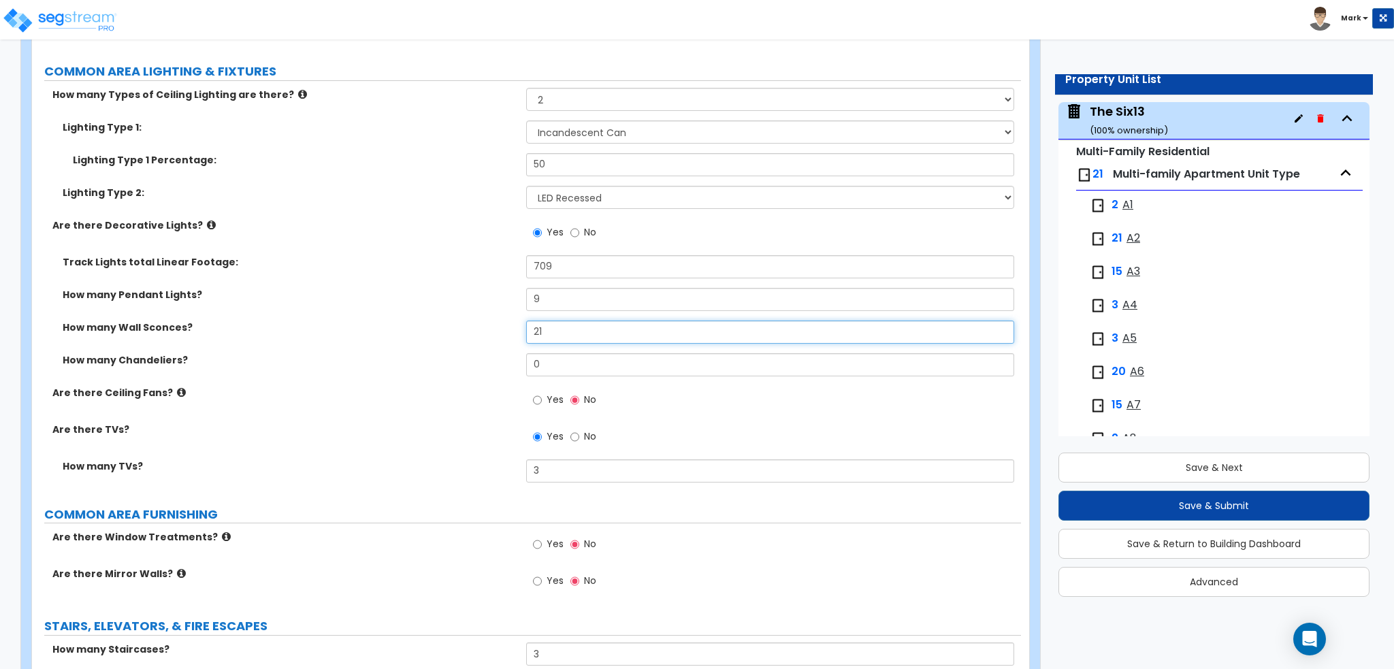
drag, startPoint x: 574, startPoint y: 331, endPoint x: 500, endPoint y: 326, distance: 75.1
click at [506, 326] on div "How many Wall Sconces? 21" at bounding box center [526, 337] width 989 height 33
click at [389, 247] on div "Are there Decorative Lights? Yes No" at bounding box center [526, 236] width 989 height 37
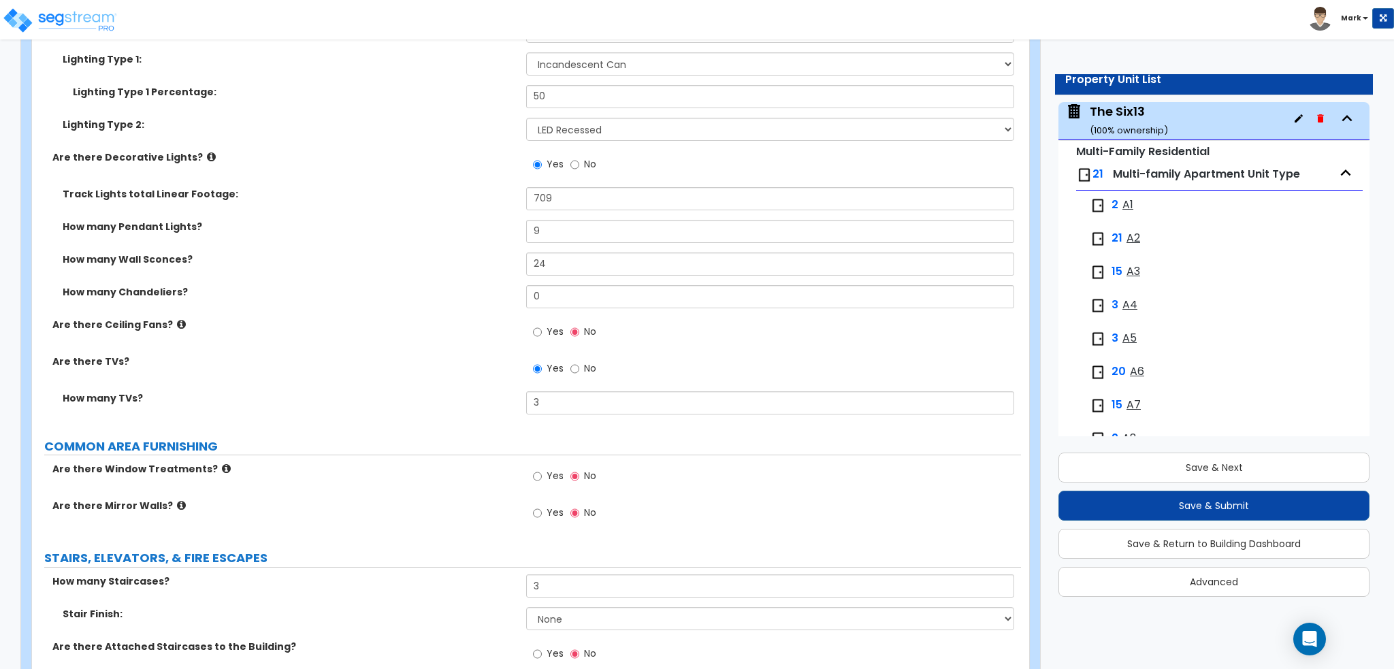
scroll to position [4712, 0]
click at [536, 399] on input "3" at bounding box center [769, 402] width 487 height 23
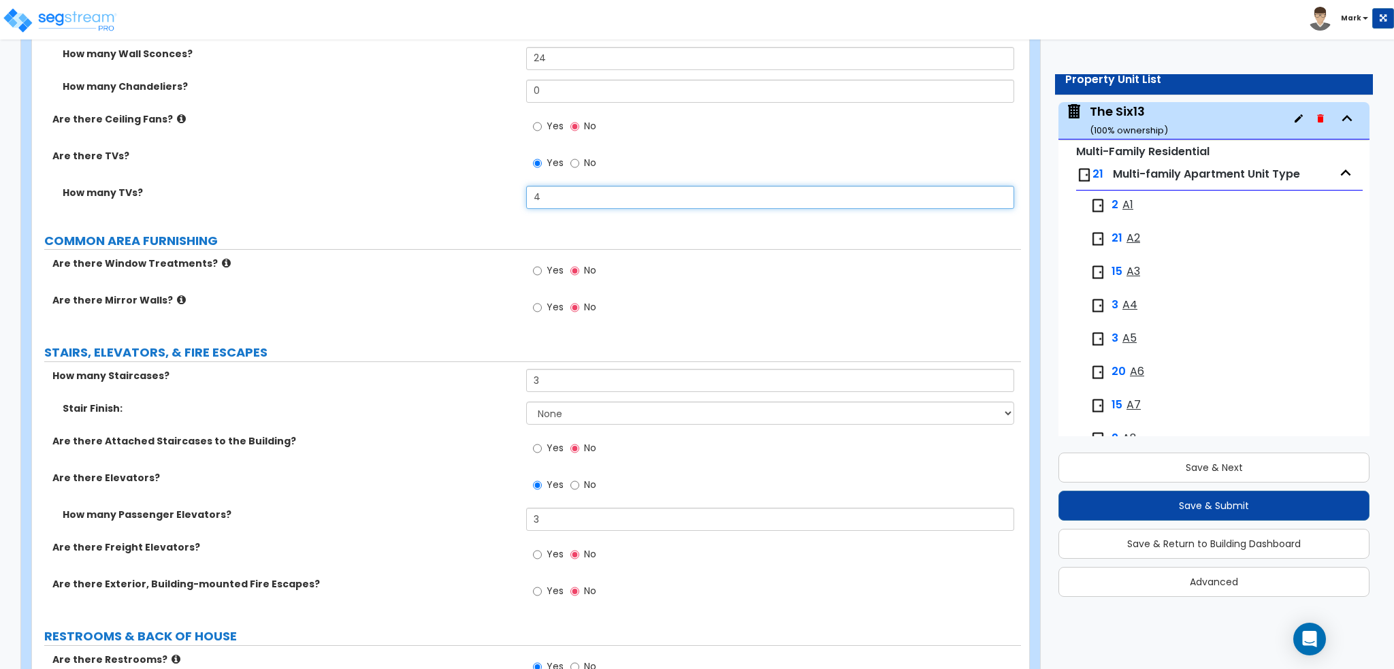
scroll to position [4848, 0]
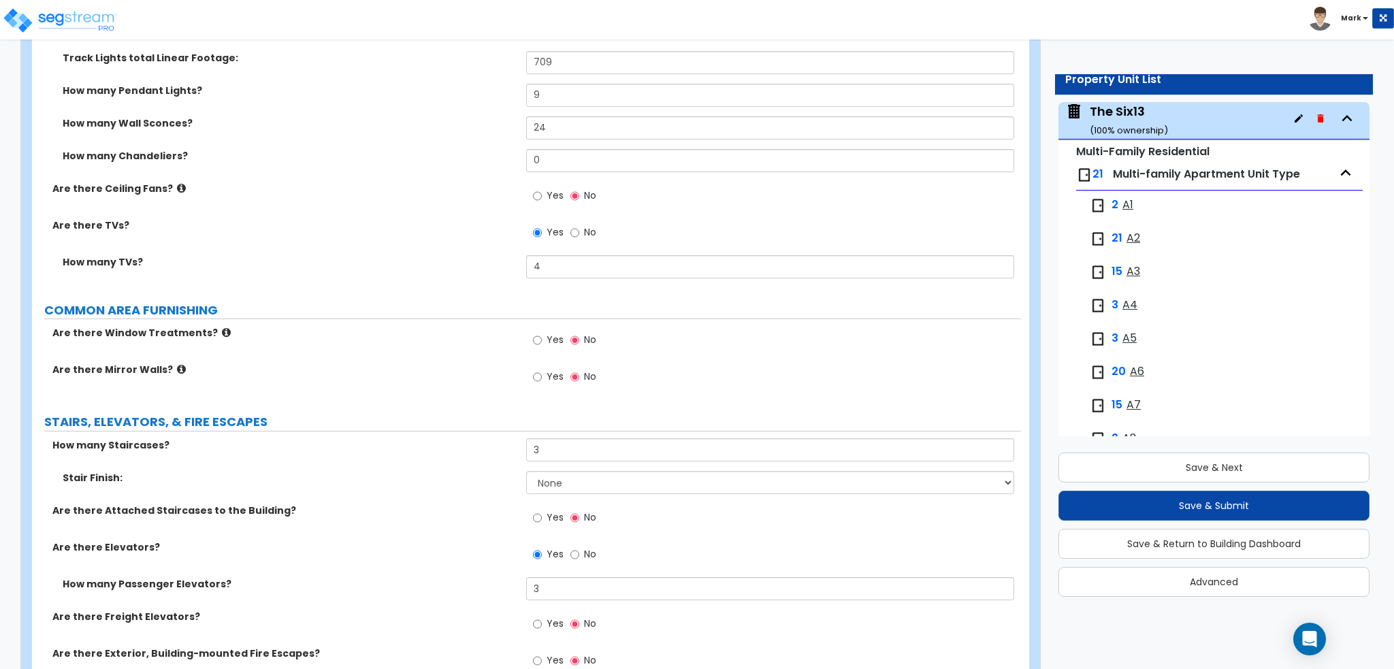
click at [425, 282] on div "How many TVs? 4" at bounding box center [526, 271] width 989 height 33
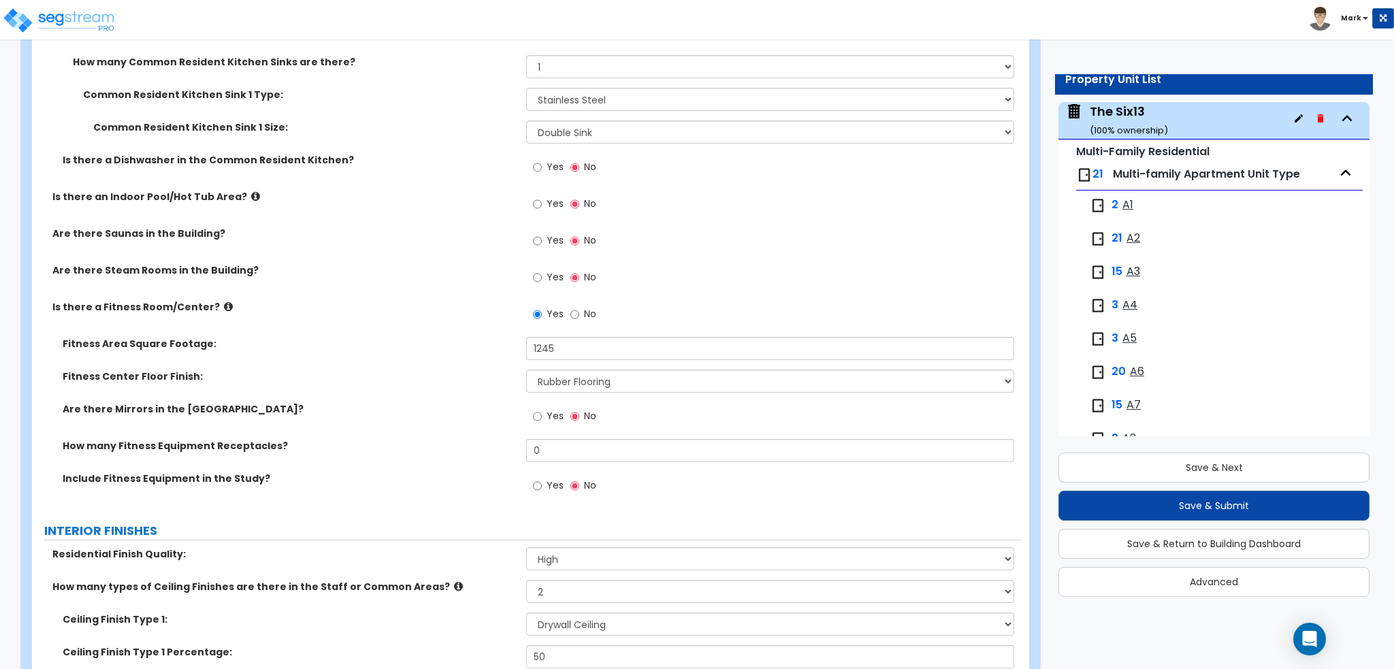
scroll to position [3283, 0]
drag, startPoint x: 578, startPoint y: 349, endPoint x: 485, endPoint y: 336, distance: 93.5
click at [485, 338] on div "Fitness Area Square Footage: 1245" at bounding box center [526, 354] width 989 height 33
click at [424, 428] on div "Are there Mirrors in the [GEOGRAPHIC_DATA]? Yes No" at bounding box center [526, 422] width 989 height 37
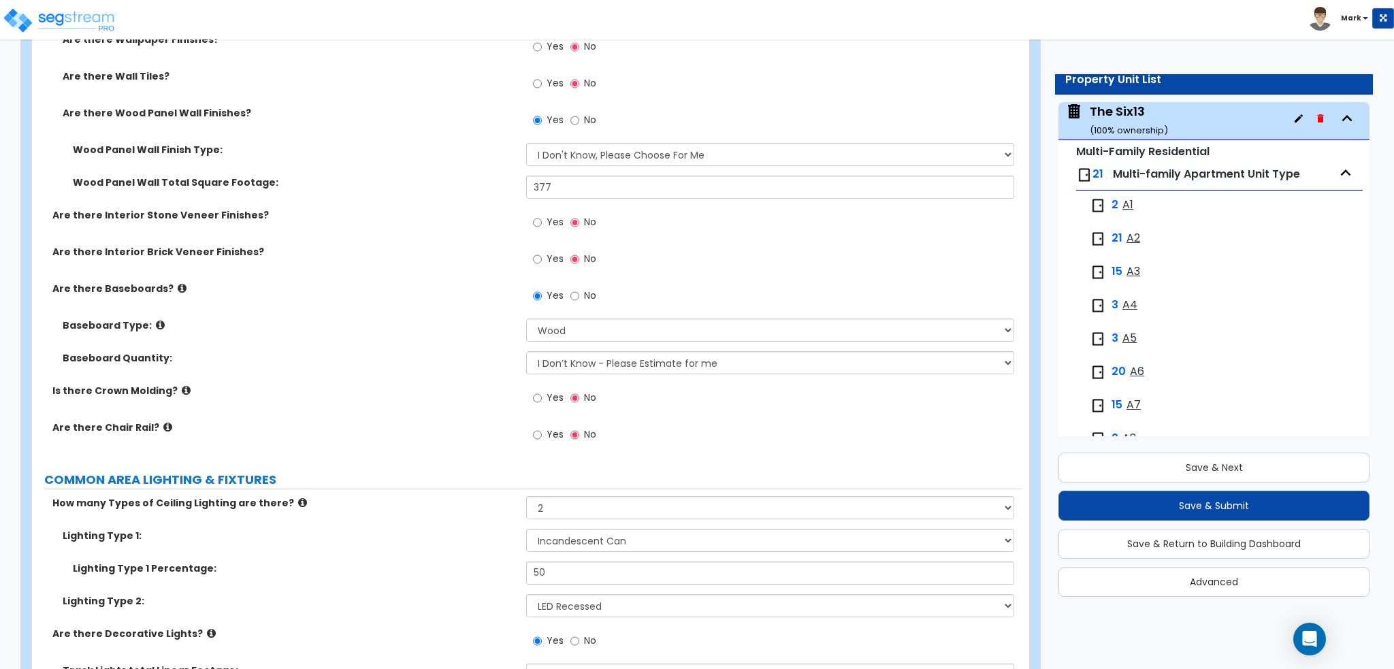
scroll to position [4168, 0]
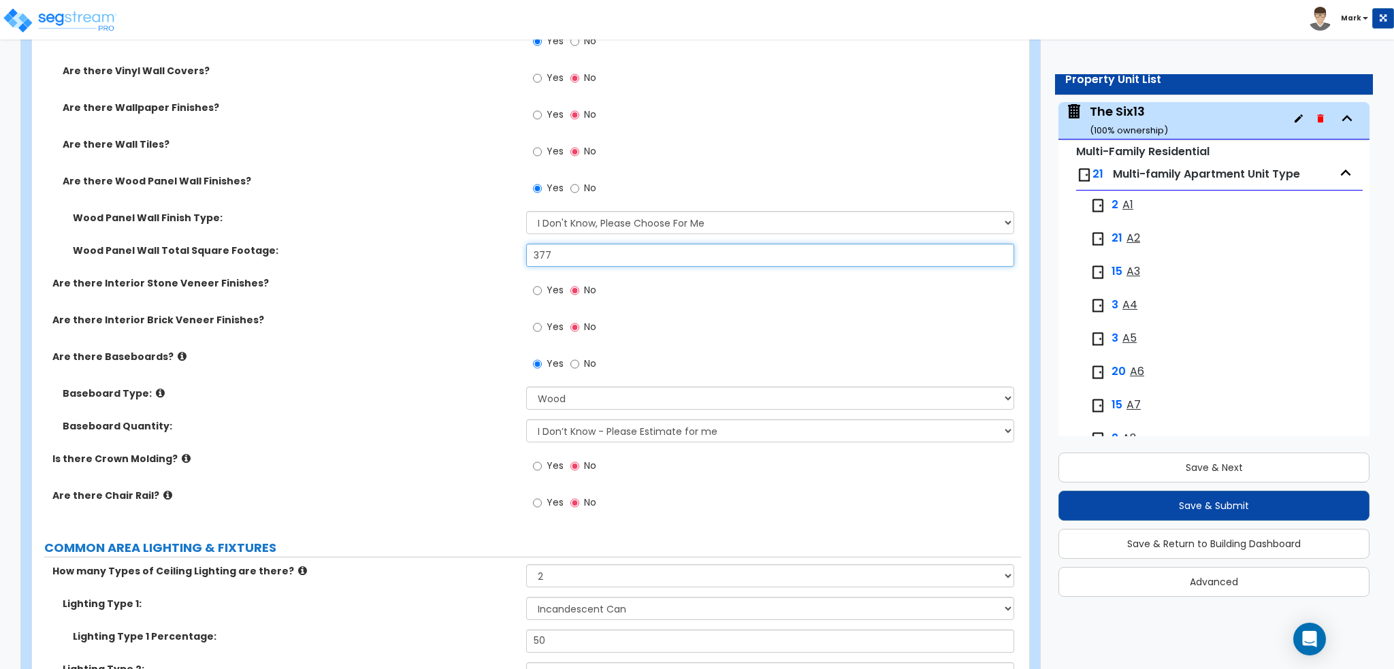
drag, startPoint x: 575, startPoint y: 248, endPoint x: 420, endPoint y: 243, distance: 155.2
click at [420, 244] on div "Wood Panel Wall Total Square Footage: 377" at bounding box center [526, 260] width 989 height 33
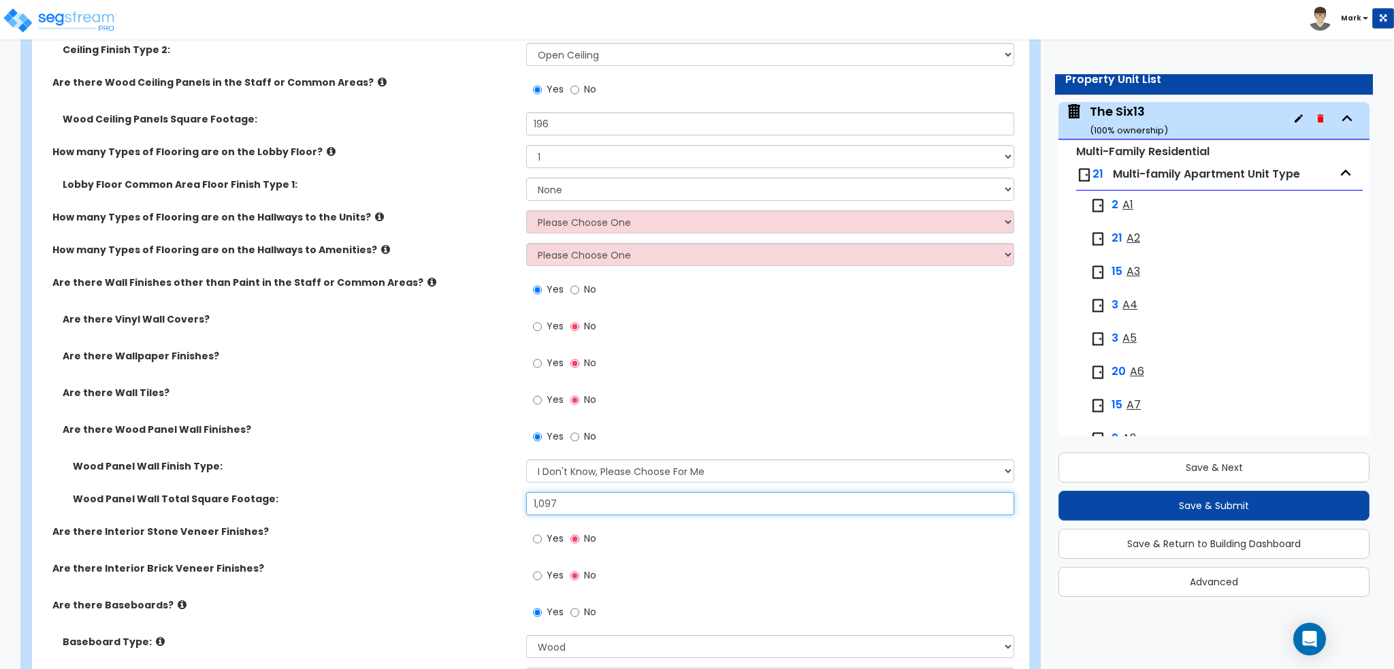
scroll to position [3895, 0]
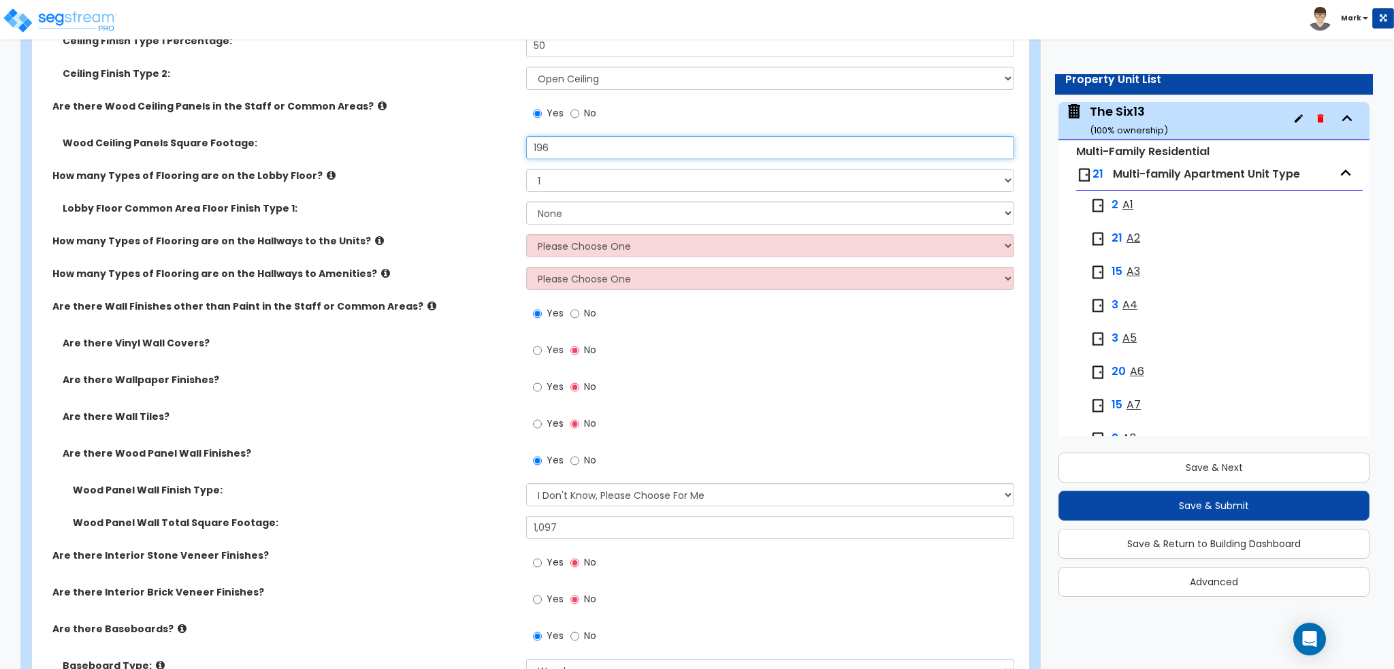
drag, startPoint x: 563, startPoint y: 148, endPoint x: 479, endPoint y: 138, distance: 85.0
click at [479, 138] on div "Wood Ceiling Panels Square Footage: 196" at bounding box center [526, 152] width 989 height 33
click at [320, 299] on label "Are there Wall Finishes other than Paint in the Staff or Common Areas?" at bounding box center [283, 306] width 463 height 14
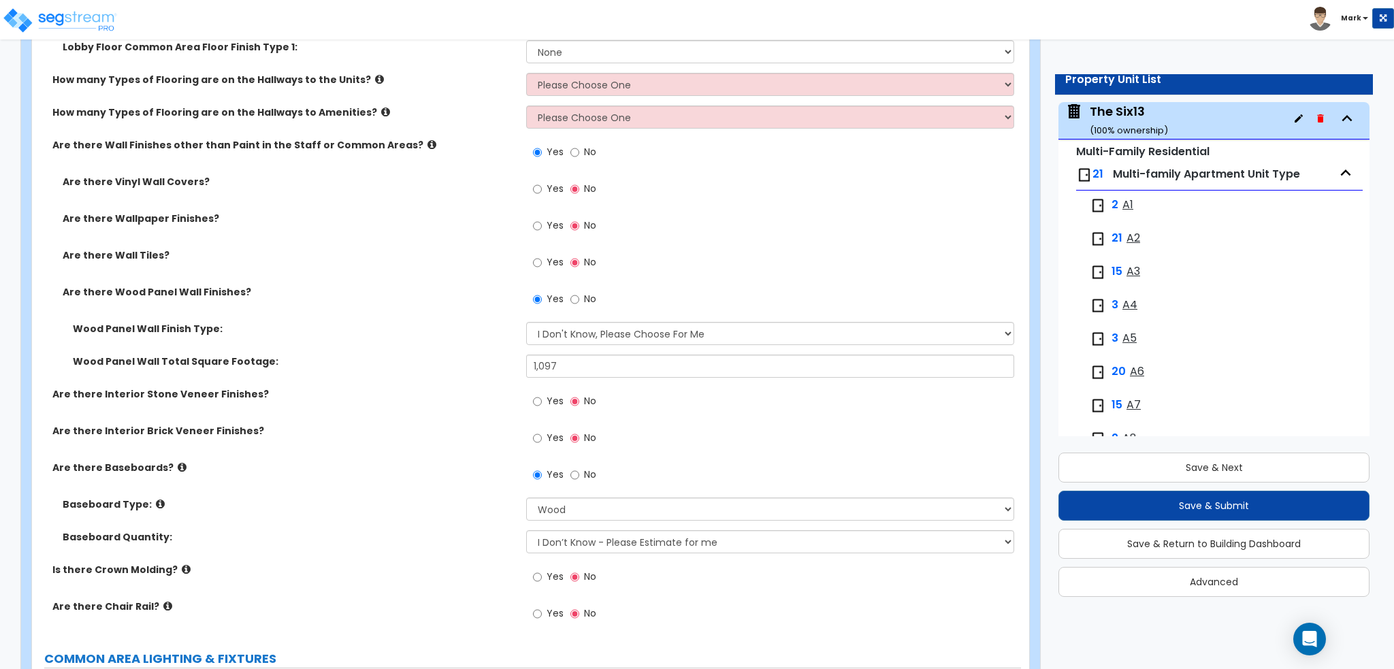
scroll to position [4372, 0]
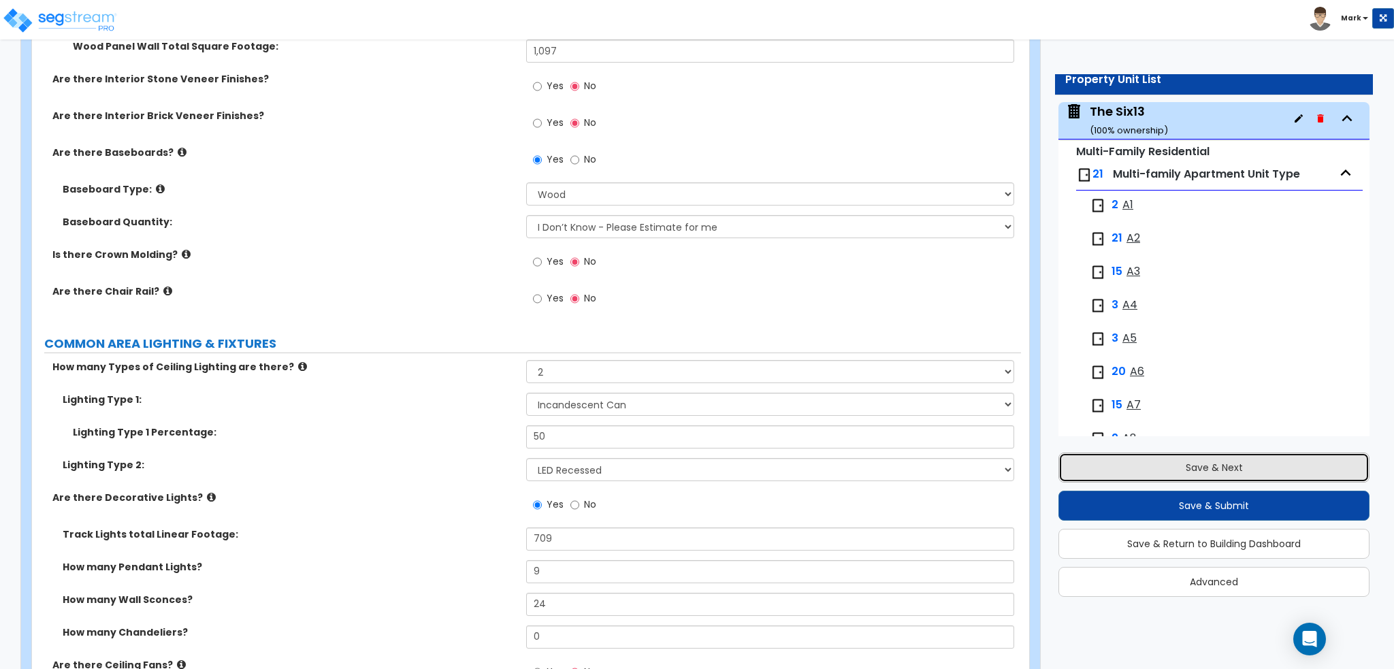
click at [1130, 468] on button "Save & Next" at bounding box center [1213, 468] width 311 height 30
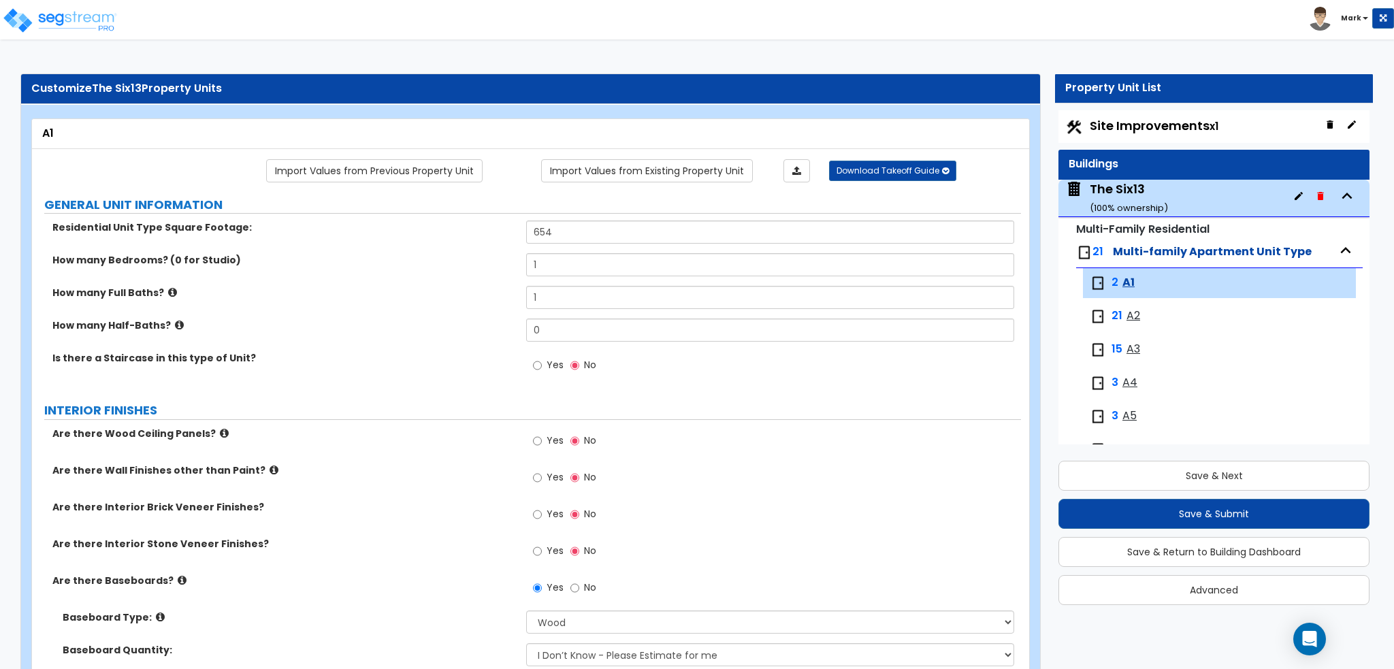
scroll to position [0, 0]
click at [1136, 123] on span "Site Improvements x1" at bounding box center [1154, 126] width 129 height 17
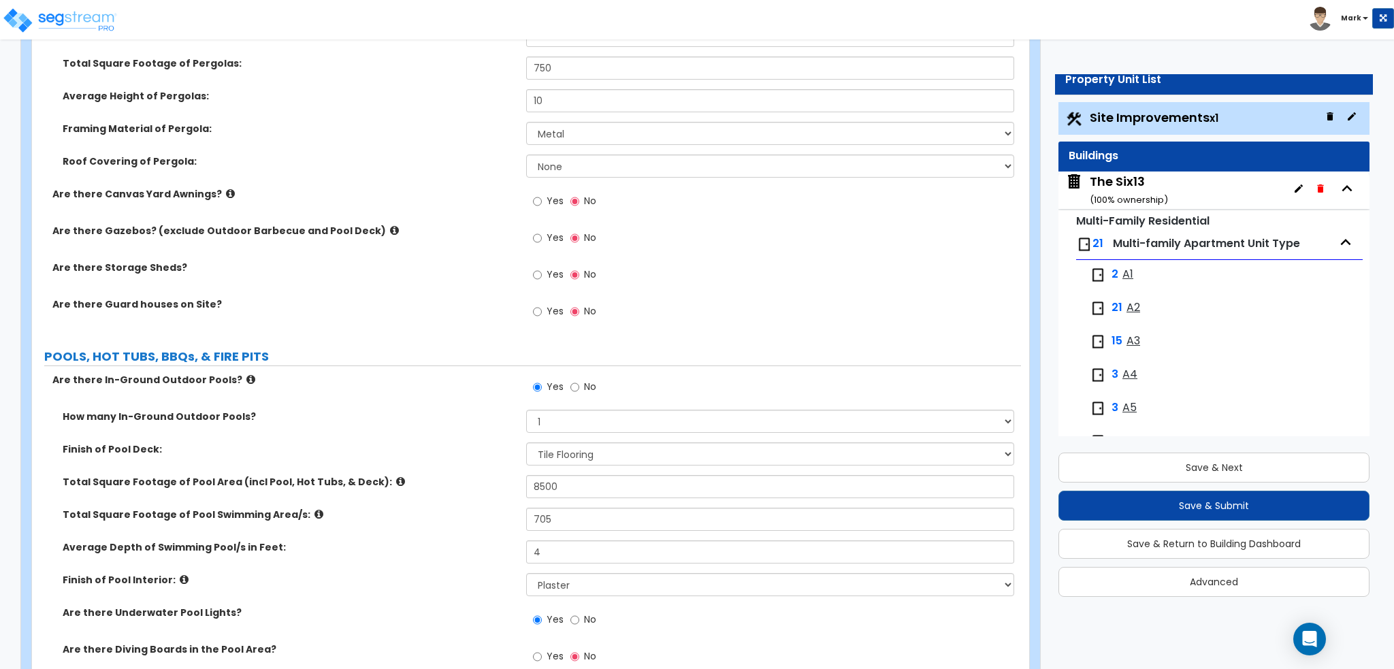
scroll to position [2926, 0]
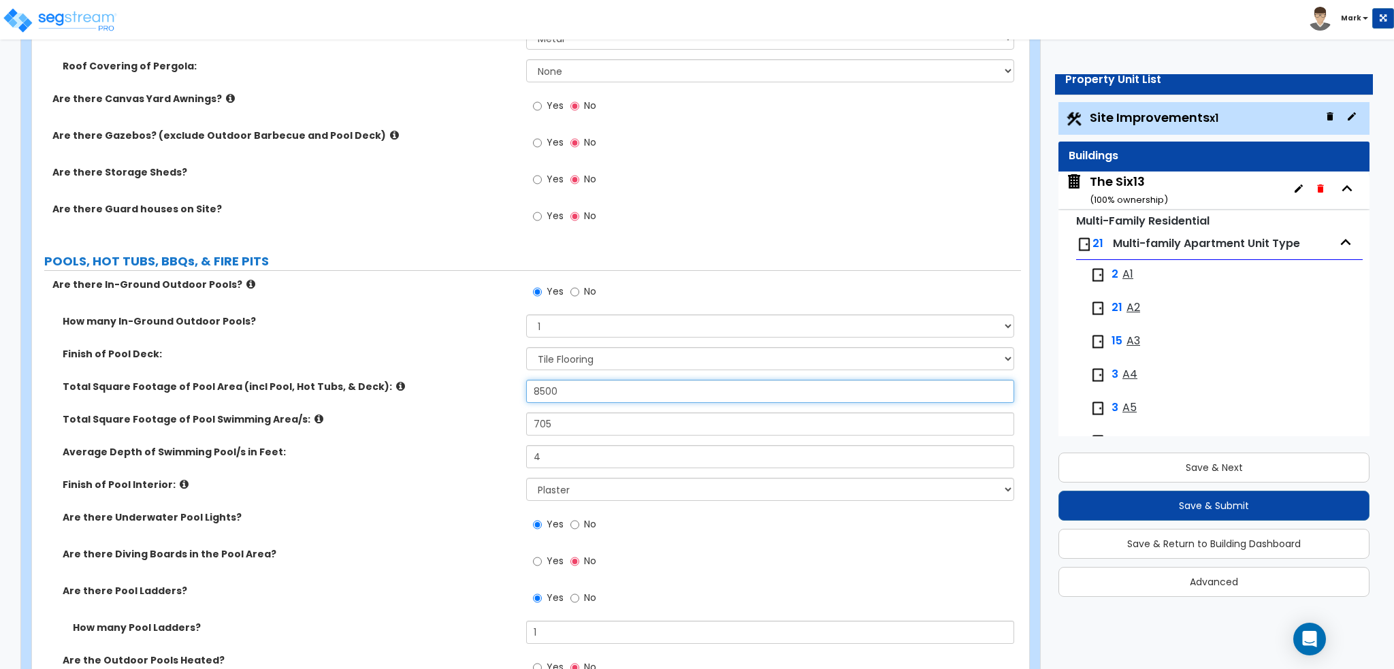
drag, startPoint x: 604, startPoint y: 384, endPoint x: 485, endPoint y: 381, distance: 118.4
click at [485, 381] on div "Total Square Footage of Pool Area (incl Pool, Hot Tubs, & Deck): 8500" at bounding box center [526, 396] width 989 height 33
click at [406, 430] on div "Total Square Footage of Pool Swimming Area/s: 705" at bounding box center [526, 428] width 989 height 33
drag, startPoint x: 580, startPoint y: 427, endPoint x: 414, endPoint y: 430, distance: 165.4
click at [414, 430] on div "Total Square Footage of Pool Swimming Area/s: 705" at bounding box center [526, 428] width 989 height 33
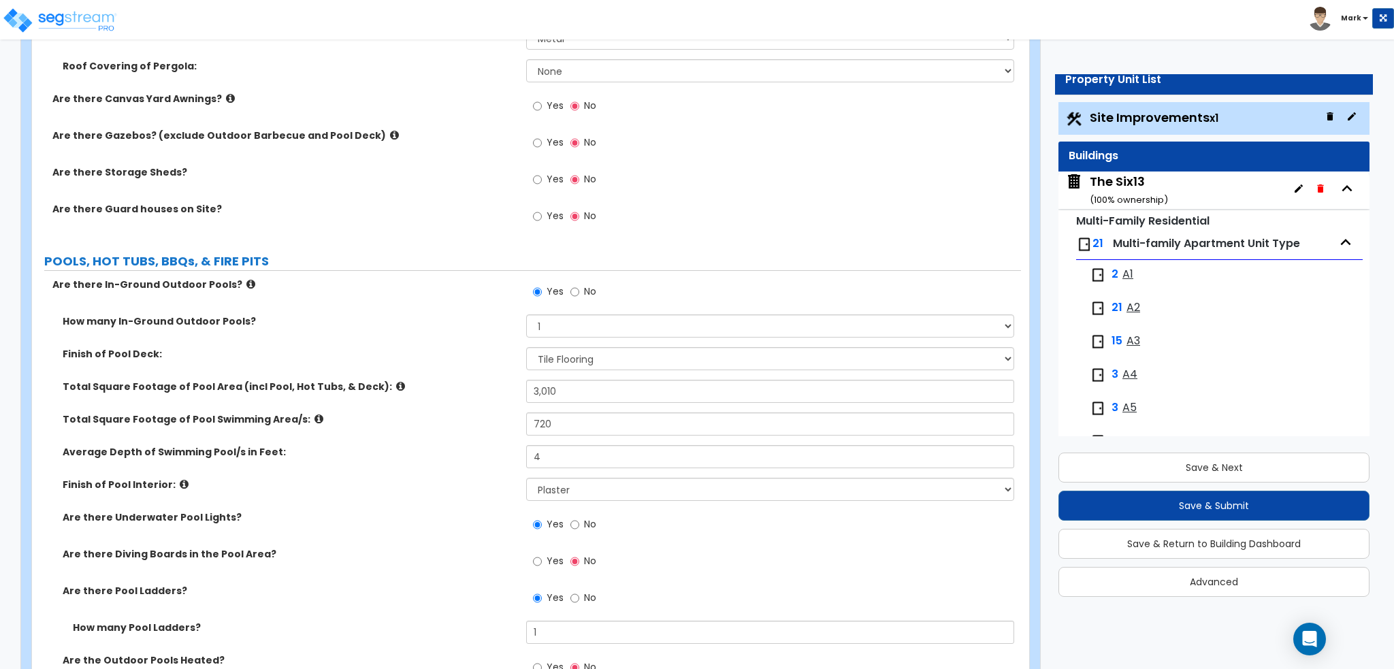
click at [370, 405] on div "Total Square Footage of Pool Area (incl Pool, Hot Tubs, & Deck): 3,010" at bounding box center [526, 396] width 989 height 33
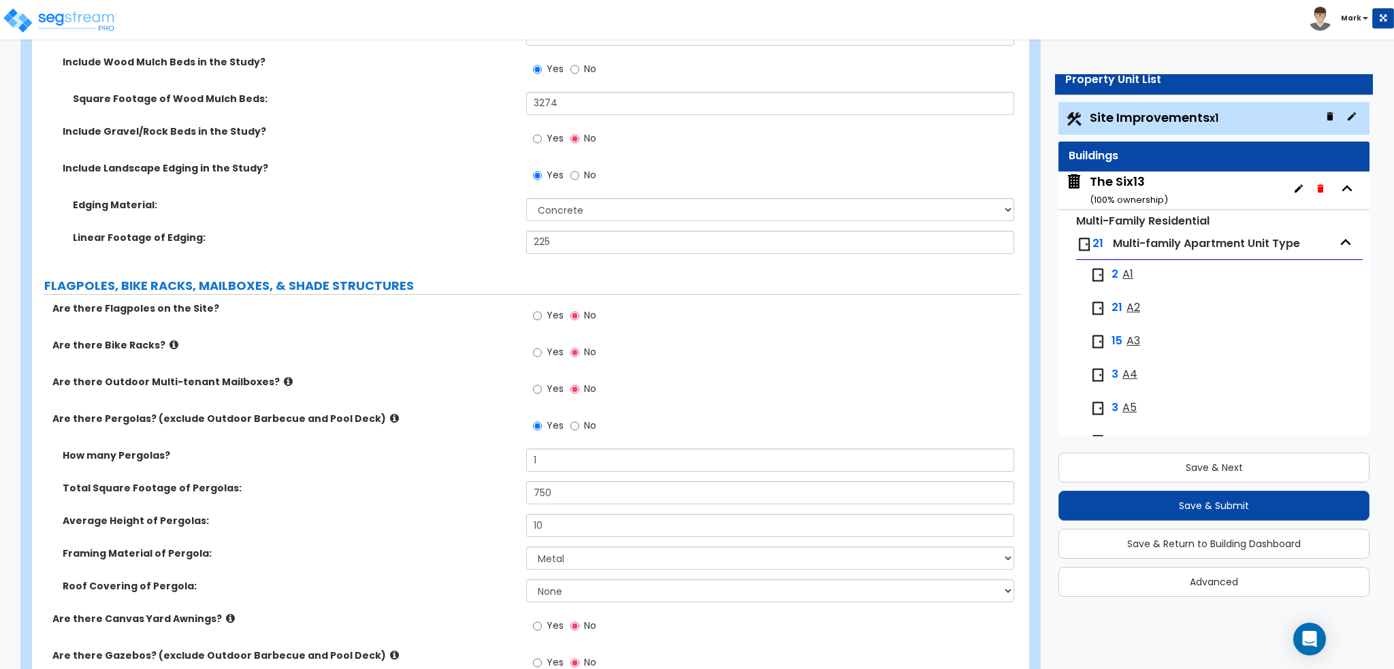
scroll to position [2450, 0]
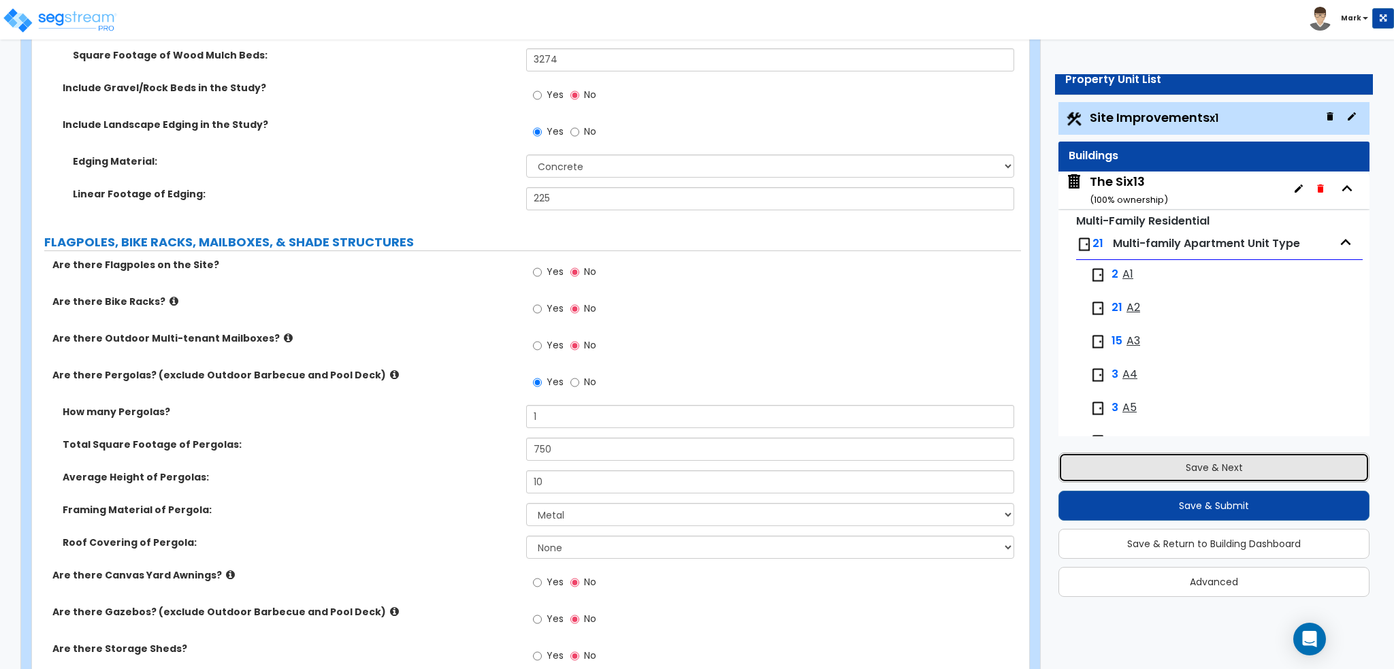
click at [1215, 470] on button "Save & Next" at bounding box center [1213, 468] width 311 height 30
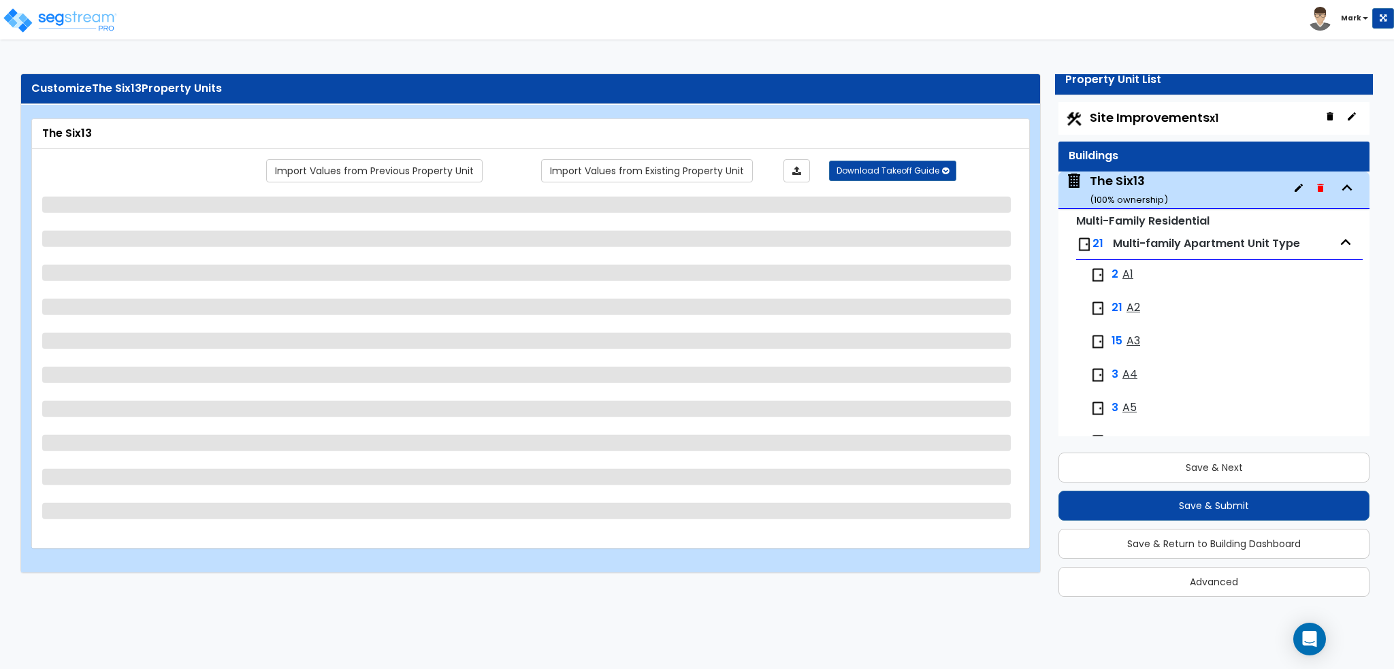
scroll to position [0, 0]
click at [1092, 128] on div "Site Improvements x1 Buildings The Six13 ( 100 % ownership) Multi-Family Reside…" at bounding box center [1213, 269] width 311 height 335
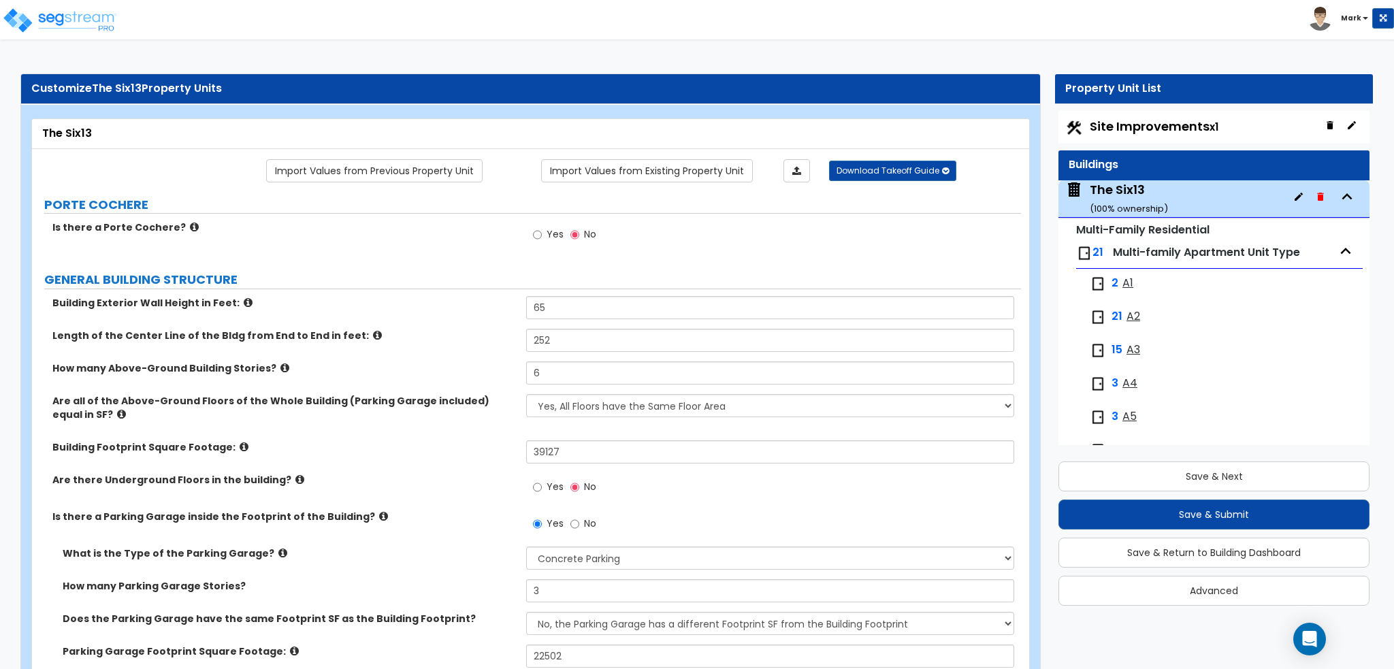
click at [1112, 120] on span "Site Improvements x1" at bounding box center [1154, 126] width 129 height 17
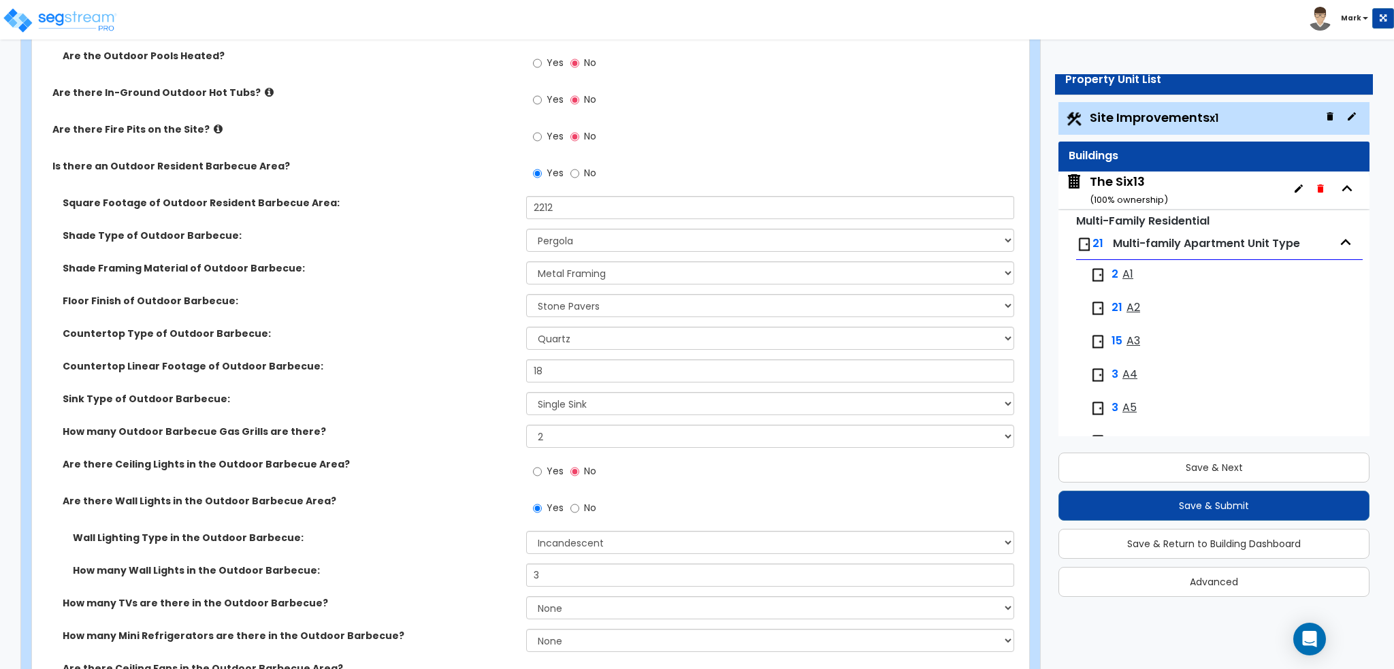
scroll to position [3505, 0]
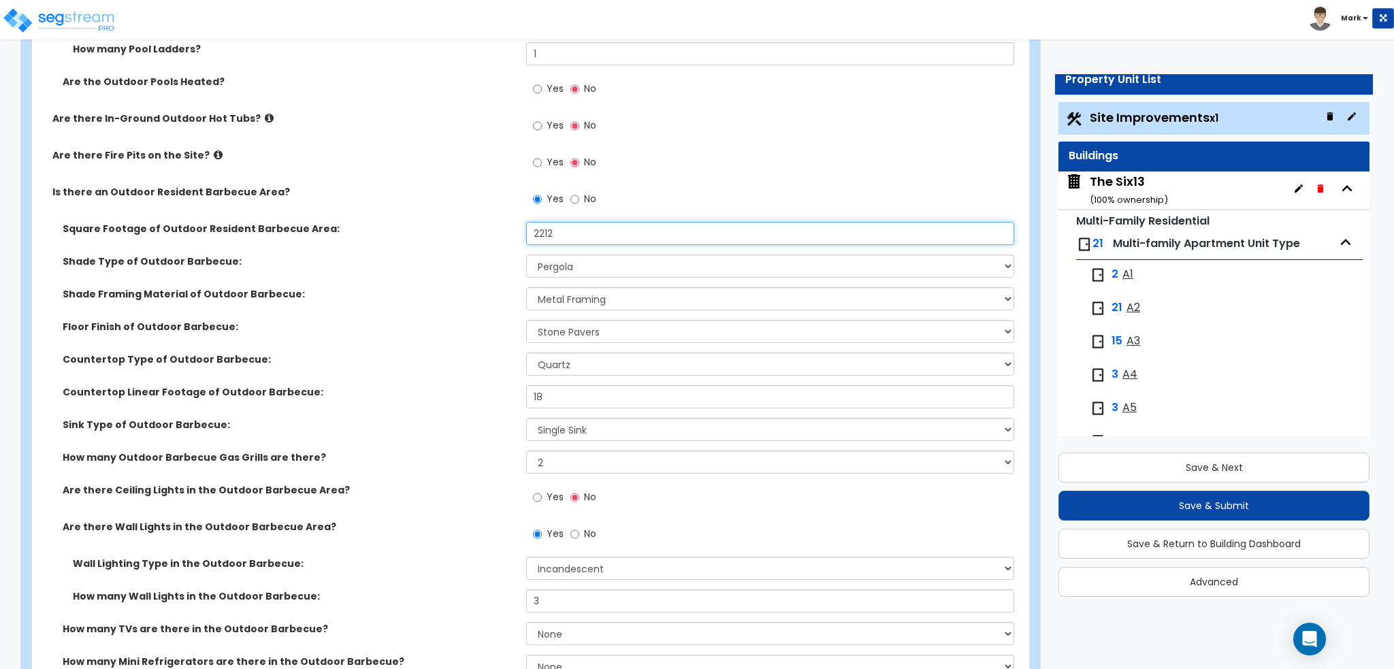
click at [607, 236] on input "2212" at bounding box center [769, 233] width 487 height 23
click at [423, 185] on label "Is there an Outdoor Resident Barbecue Area?" at bounding box center [283, 192] width 463 height 14
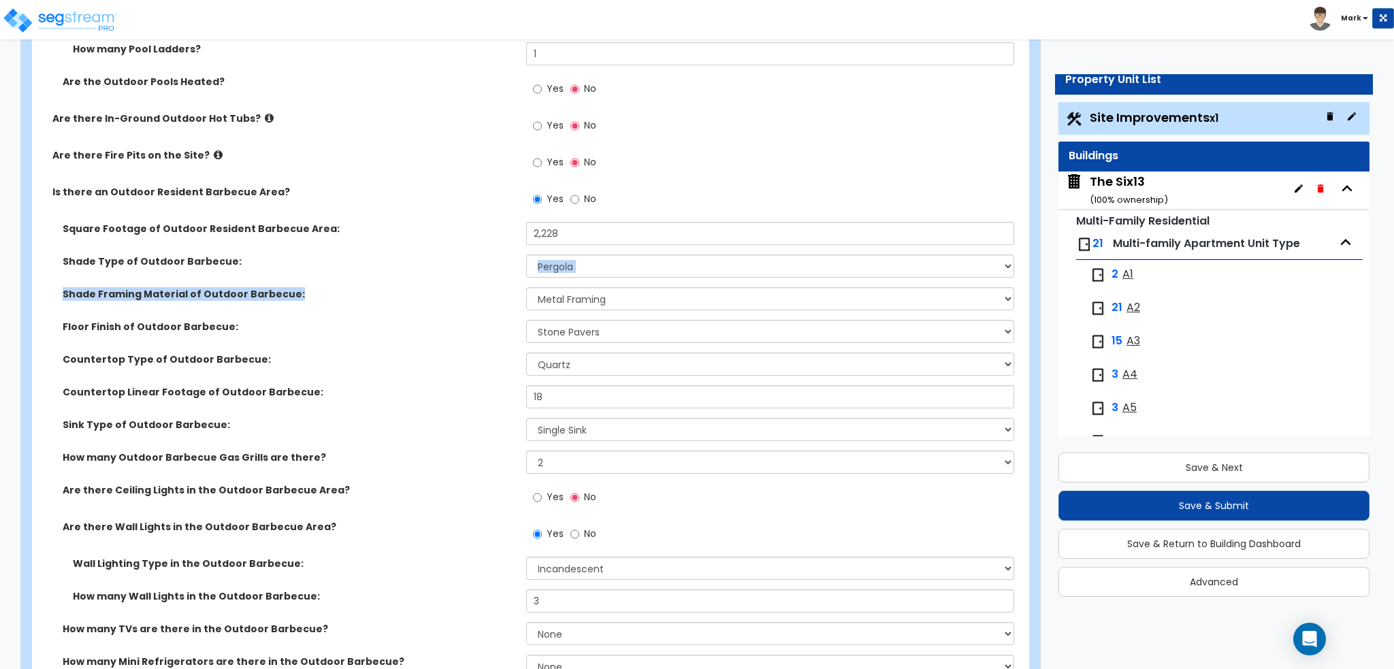
drag, startPoint x: 441, startPoint y: 261, endPoint x: 441, endPoint y: 299, distance: 38.1
click at [441, 299] on div "Square Footage of Outdoor Resident Barbecue Area: 2,228 Shade Type of Outdoor B…" at bounding box center [526, 473] width 968 height 502
click at [441, 328] on label "Floor Finish of Outdoor Barbecue:" at bounding box center [289, 327] width 453 height 14
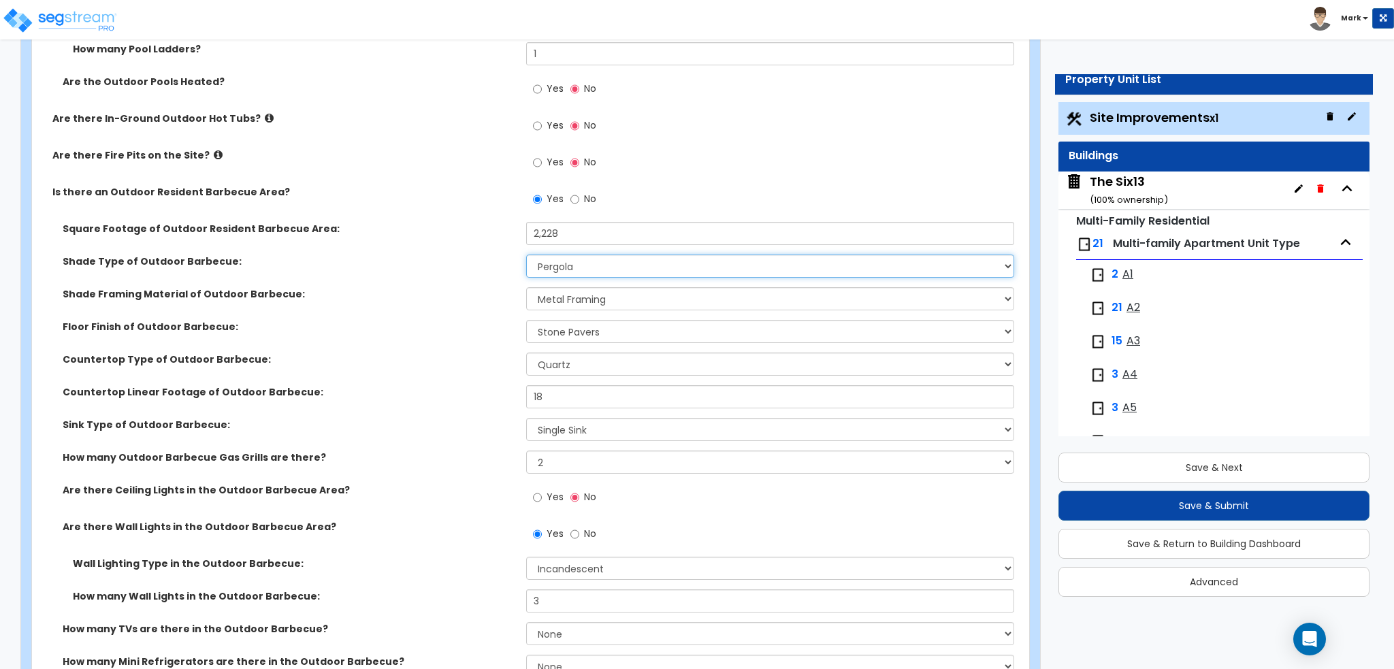
click at [551, 269] on select "None Roof Pergola" at bounding box center [769, 266] width 487 height 23
click at [526, 255] on select "None Roof Pergola" at bounding box center [769, 266] width 487 height 23
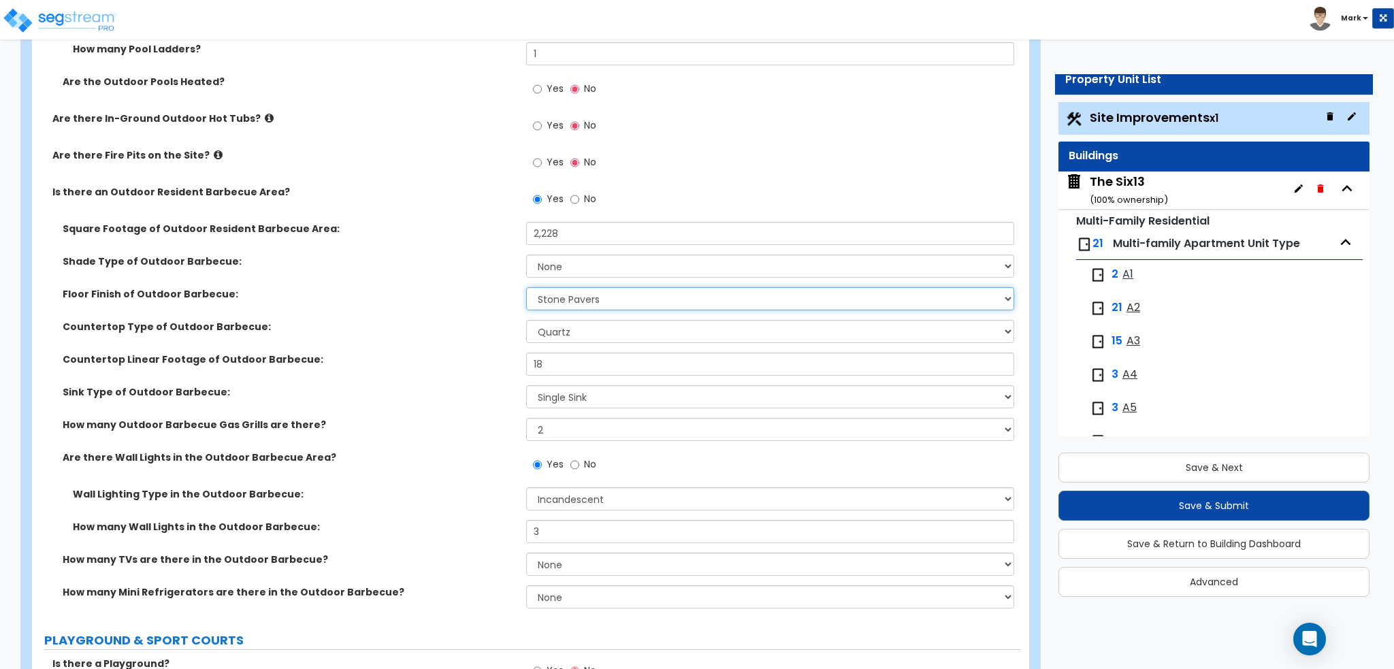
click at [570, 299] on select "Please Choose One Brick Pavers Stone Pavers Concrete" at bounding box center [769, 298] width 487 height 23
click at [526, 287] on select "Please Choose One Brick Pavers Stone Pavers Concrete" at bounding box center [769, 298] width 487 height 23
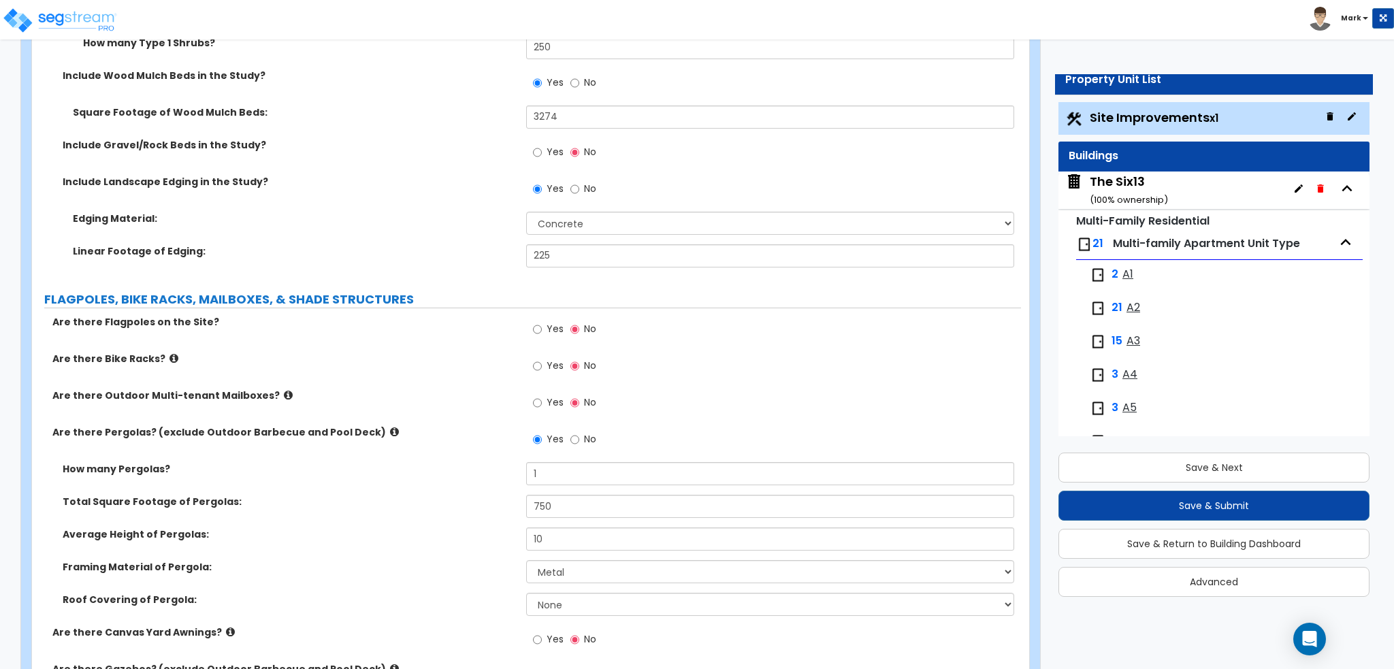
scroll to position [2280, 0]
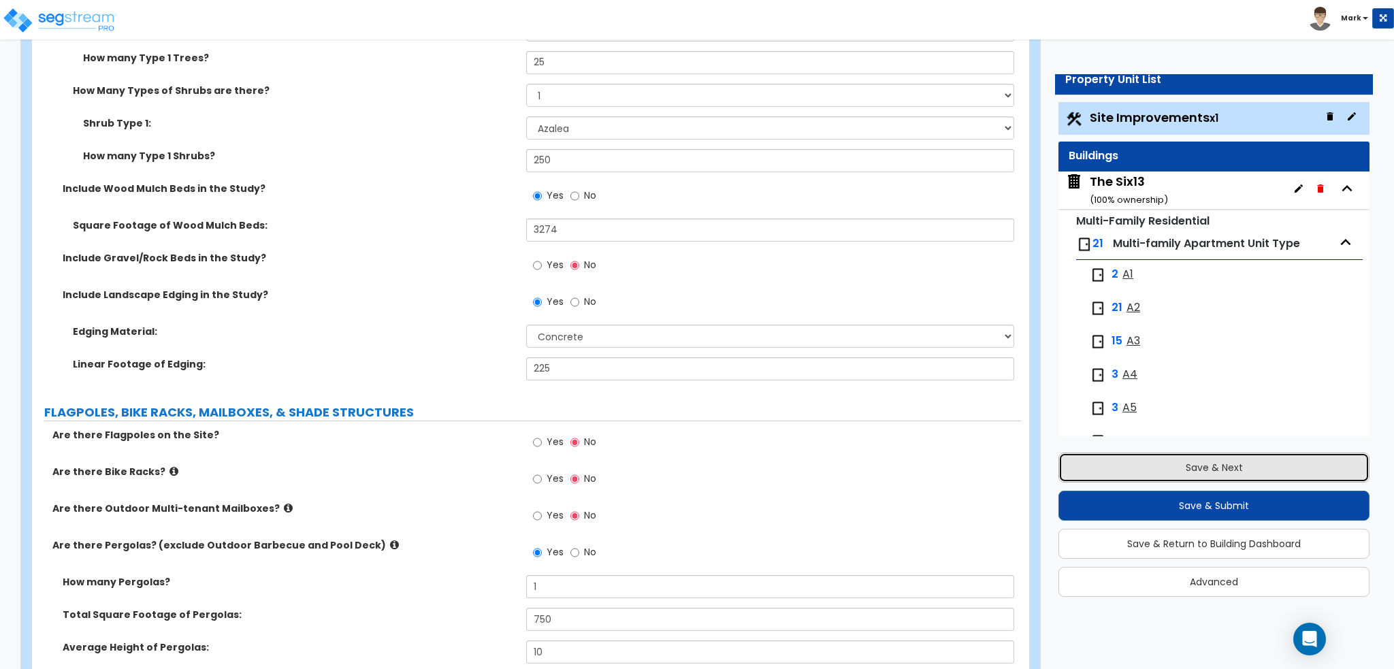
click at [1184, 465] on button "Save & Next" at bounding box center [1213, 468] width 311 height 30
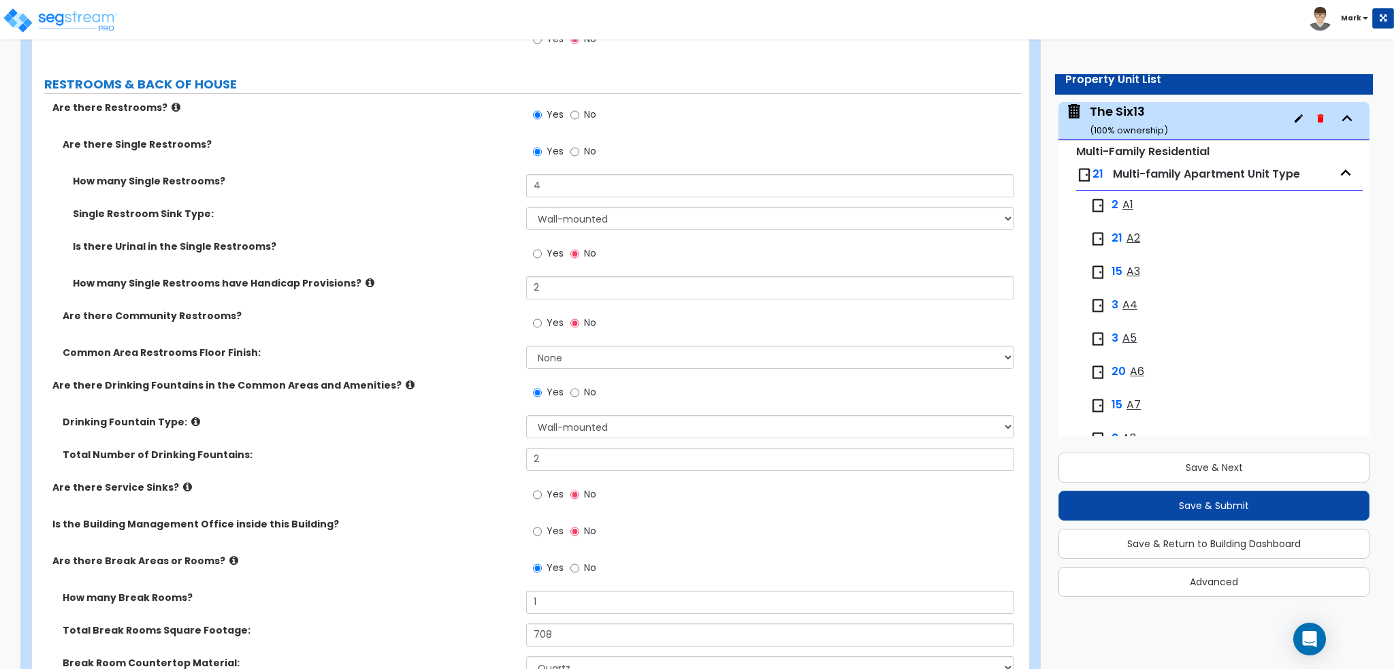
scroll to position [5393, 0]
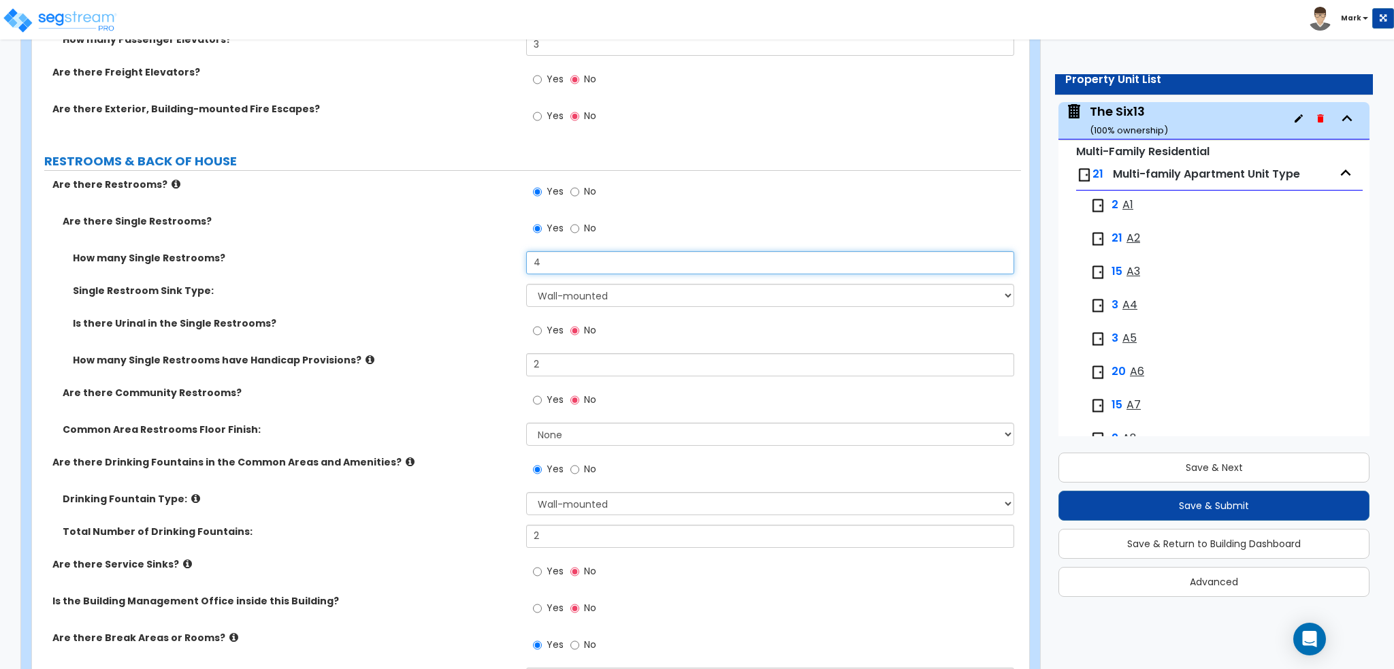
drag, startPoint x: 574, startPoint y: 267, endPoint x: 487, endPoint y: 270, distance: 87.2
click at [493, 268] on div "How many Single Restrooms? 4" at bounding box center [526, 267] width 989 height 33
click at [487, 270] on div "How many Single Restrooms? 6" at bounding box center [526, 267] width 989 height 33
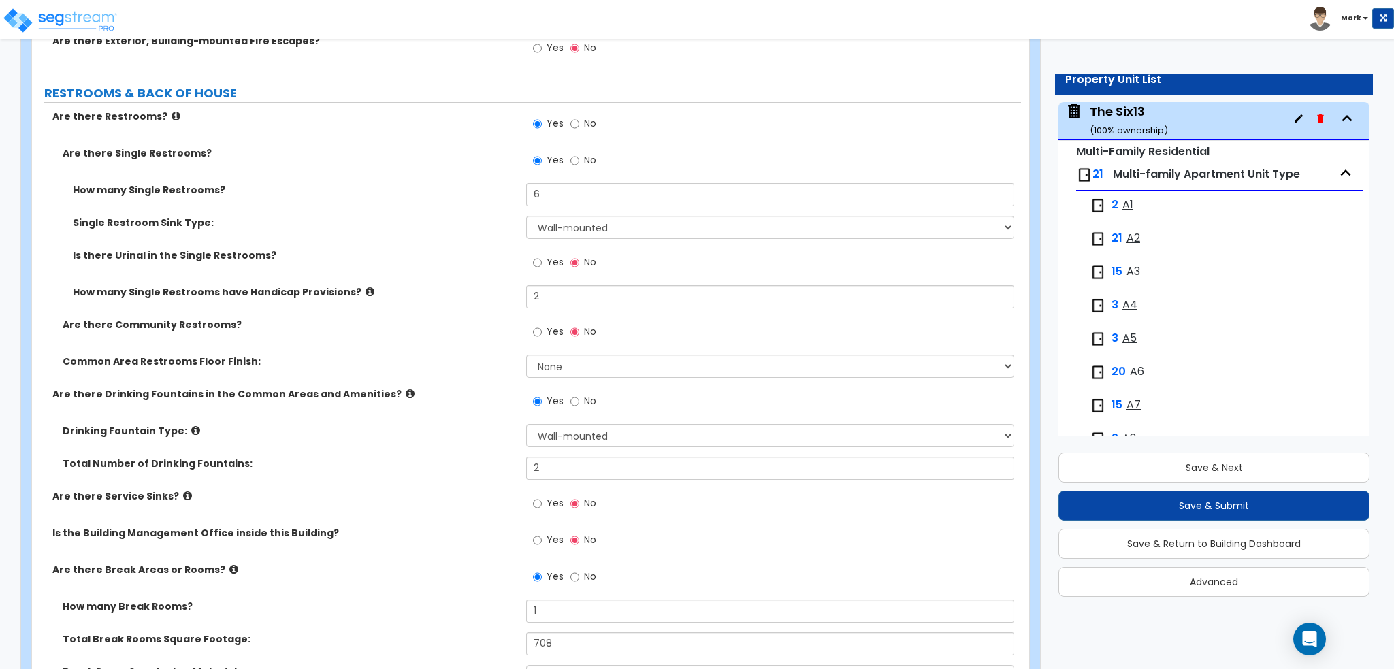
scroll to position [5529, 0]
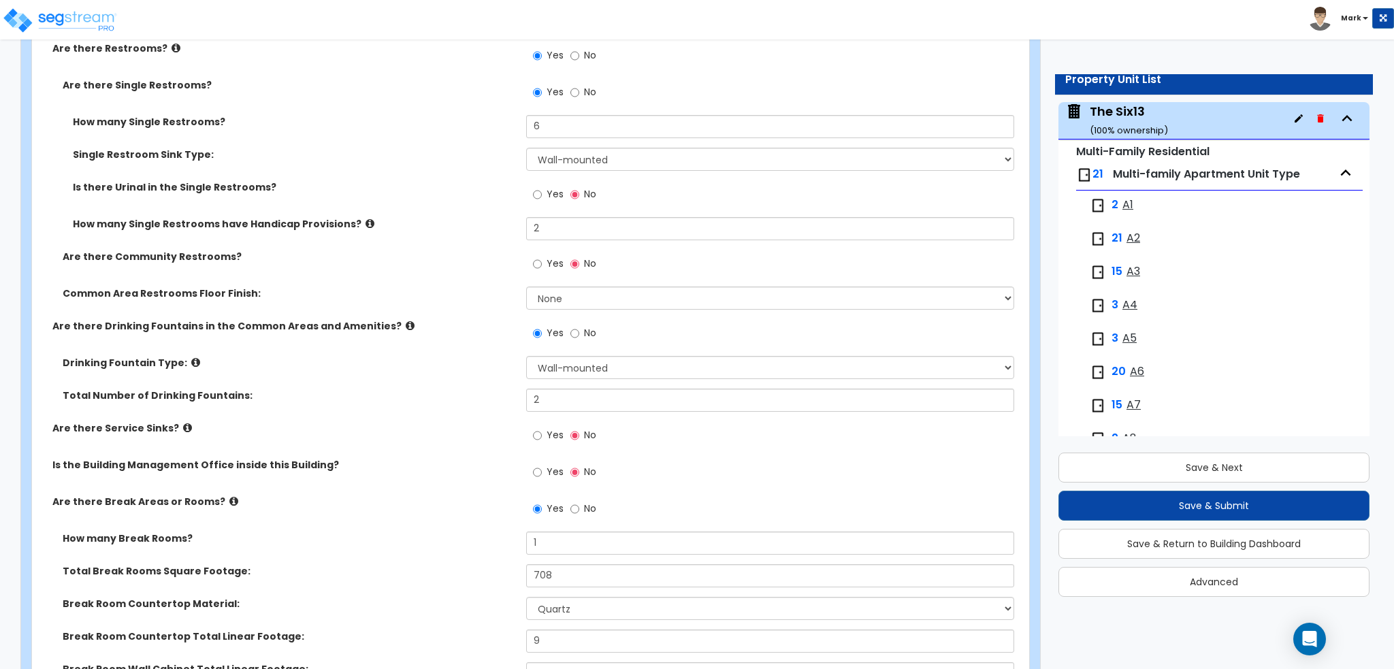
click at [551, 436] on span "Yes" at bounding box center [554, 435] width 17 height 14
click at [542, 436] on input "Yes" at bounding box center [537, 435] width 9 height 15
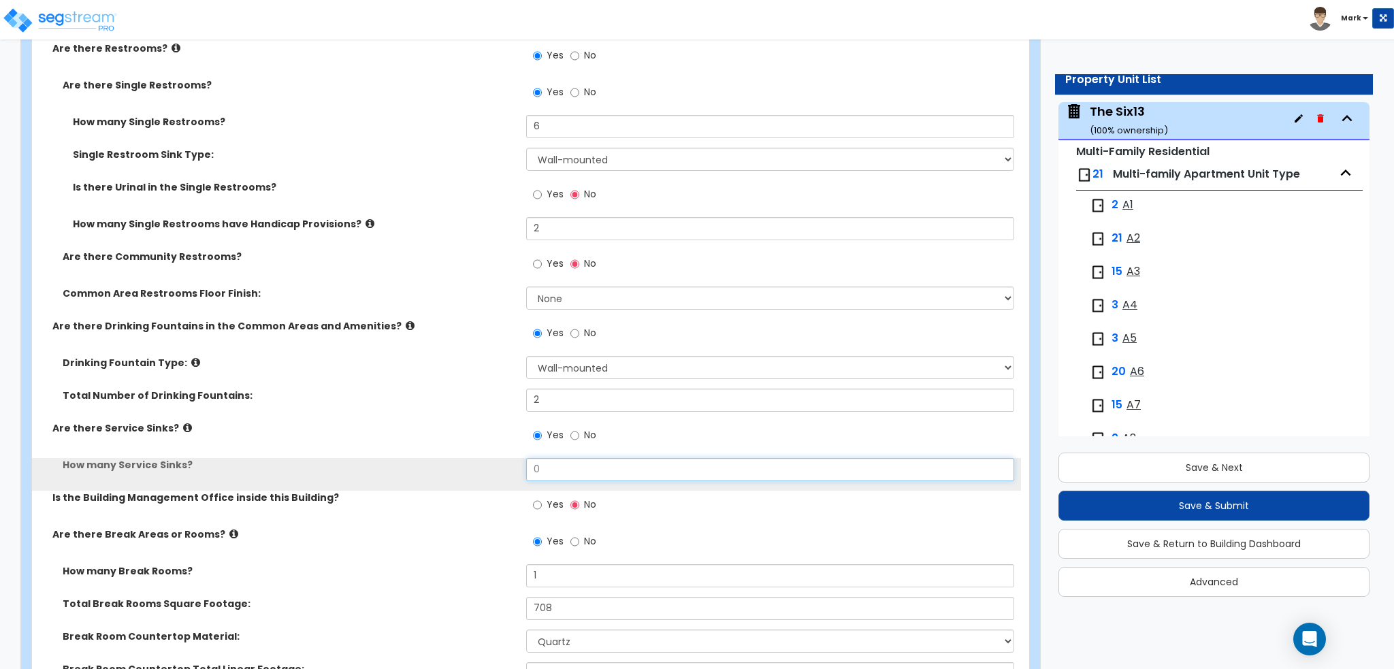
drag, startPoint x: 567, startPoint y: 459, endPoint x: 493, endPoint y: 472, distance: 75.3
click at [493, 472] on div "How many Service Sinks? 0" at bounding box center [526, 474] width 989 height 33
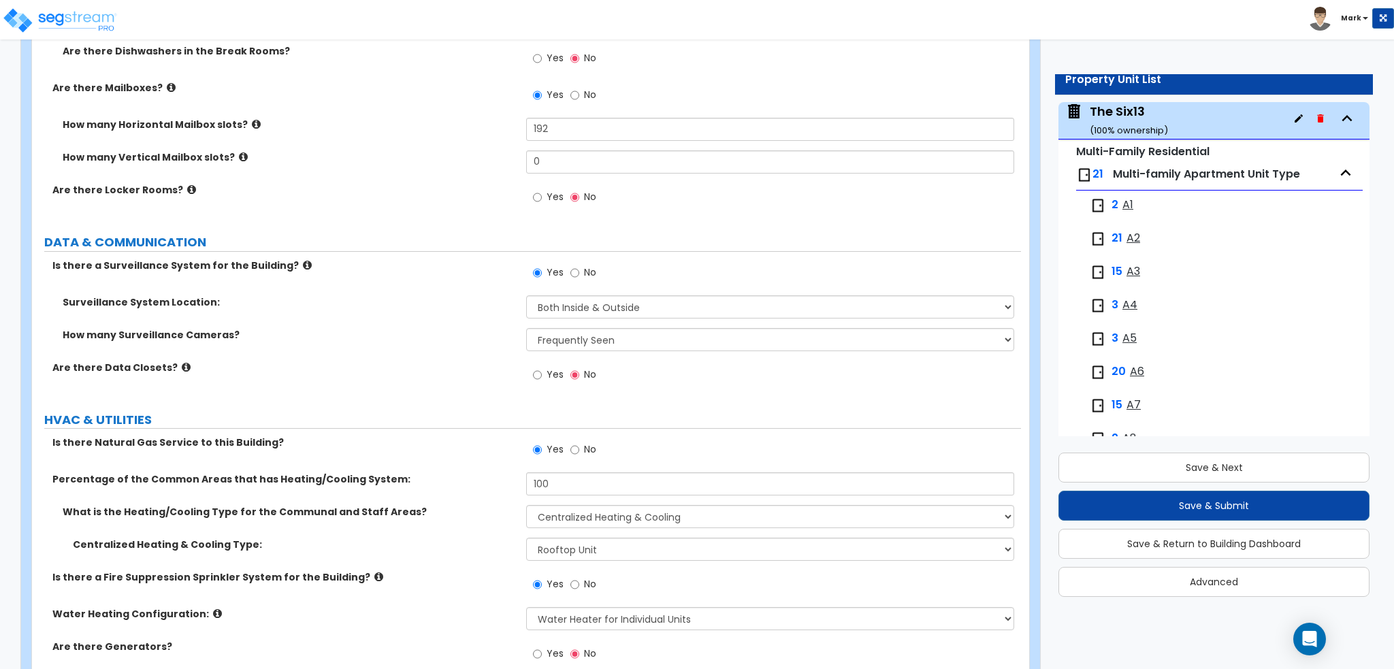
scroll to position [6650, 0]
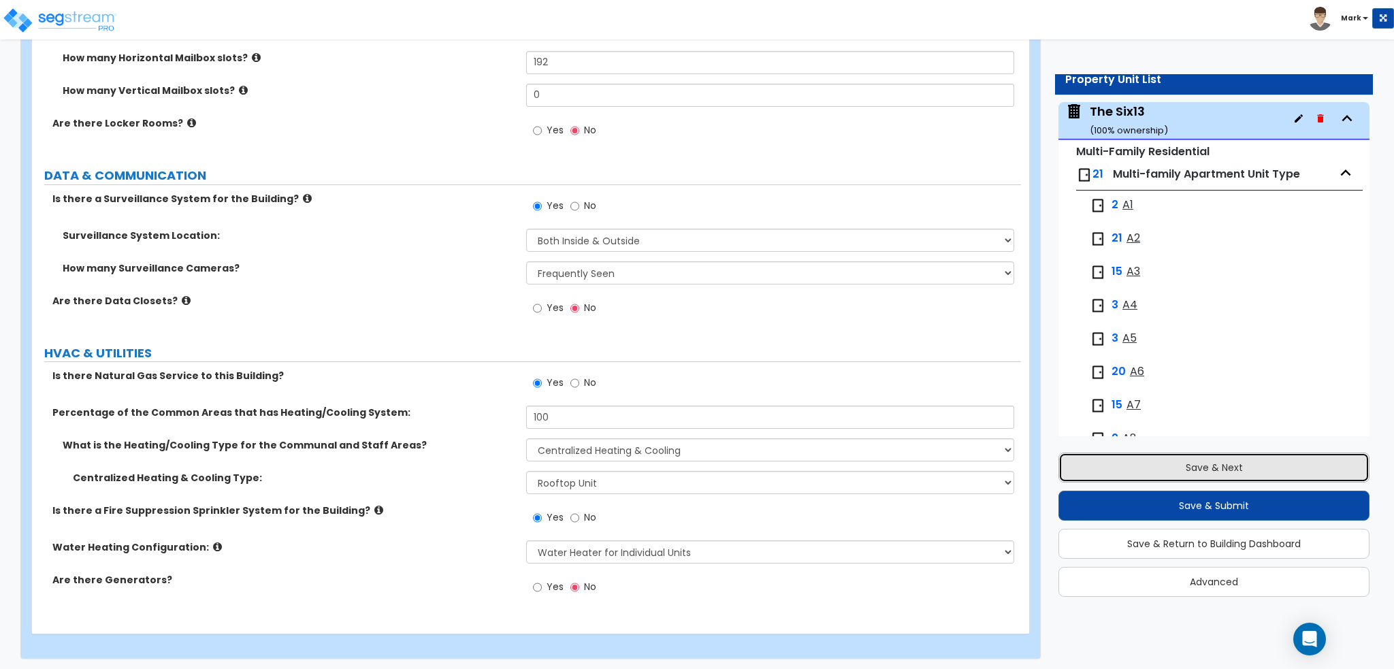
click at [1170, 467] on button "Save & Next" at bounding box center [1213, 468] width 311 height 30
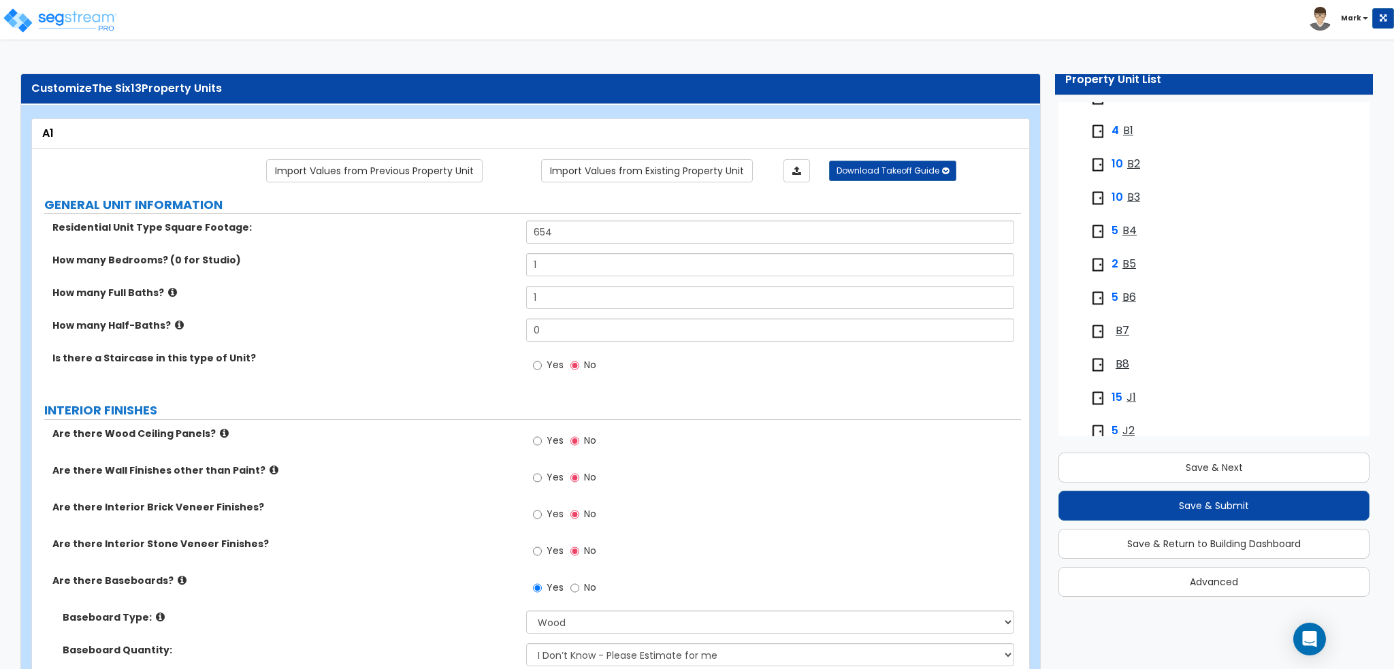
scroll to position [603, 0]
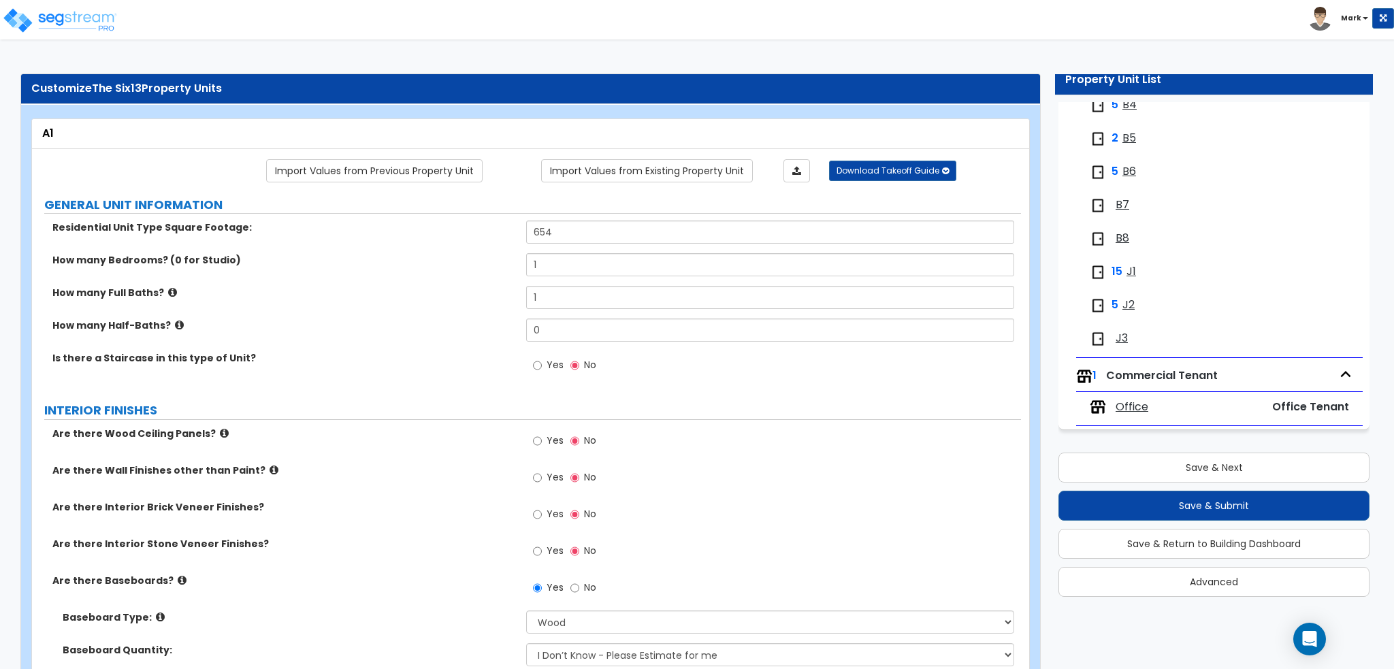
click at [1164, 402] on div "Office" at bounding box center [1161, 407] width 143 height 16
click at [1128, 409] on span "Office" at bounding box center [1131, 407] width 33 height 16
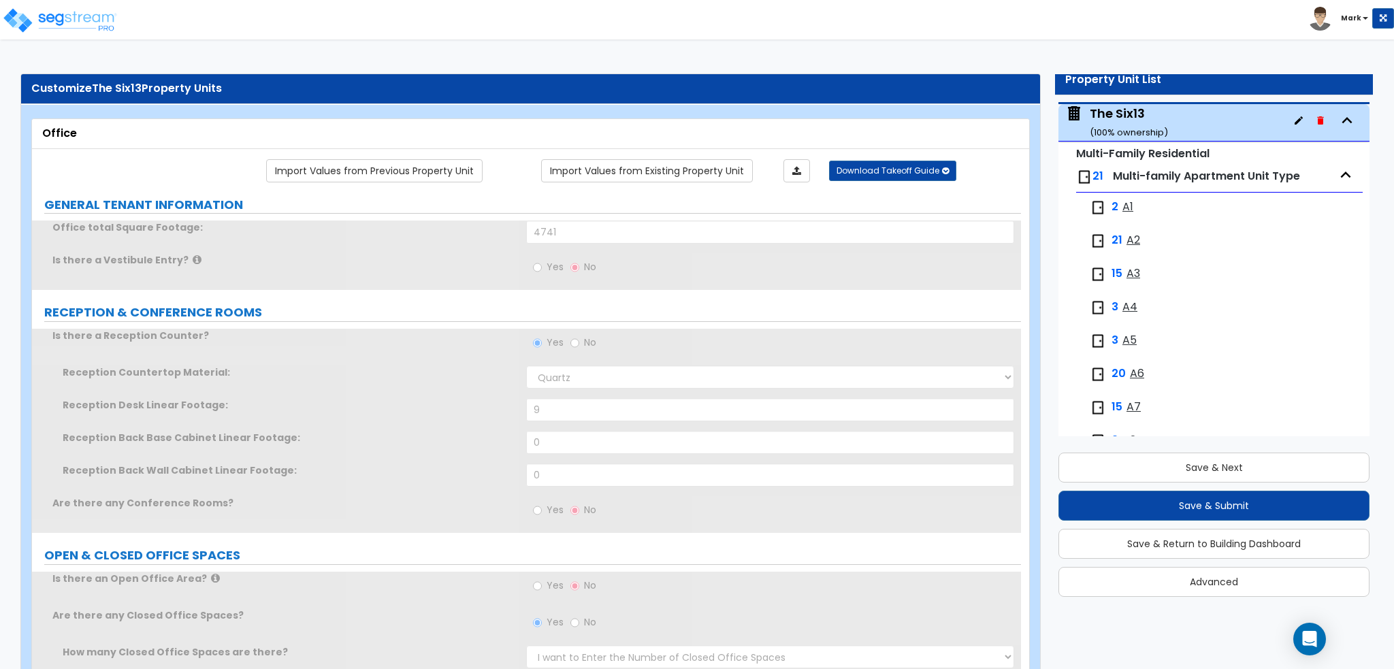
scroll to position [0, 0]
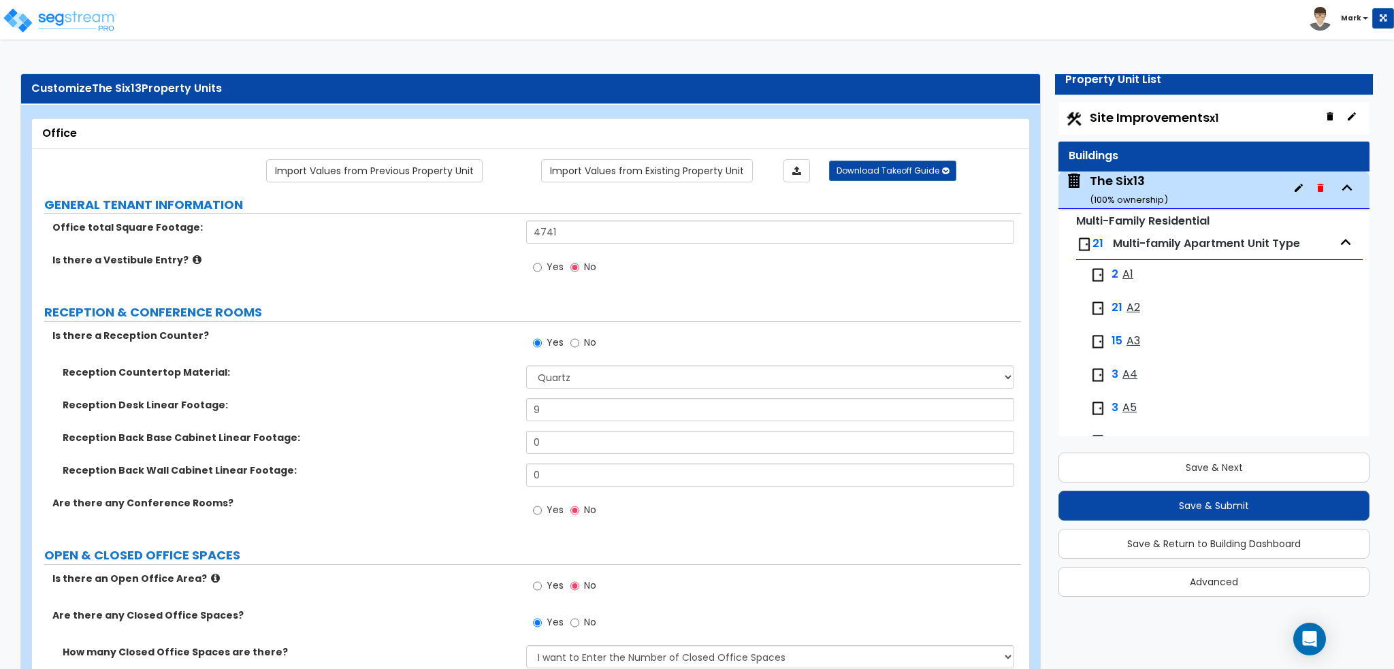
click at [1138, 116] on span "Site Improvements x1" at bounding box center [1154, 117] width 129 height 17
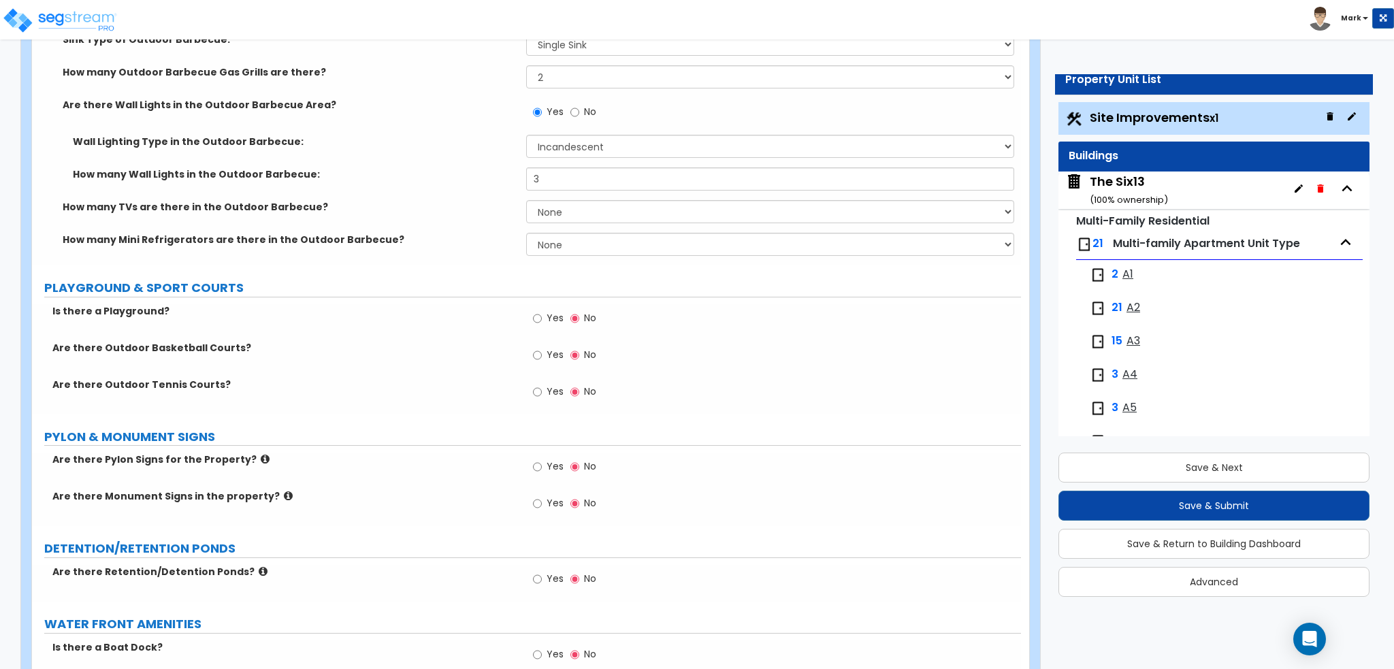
scroll to position [4147, 0]
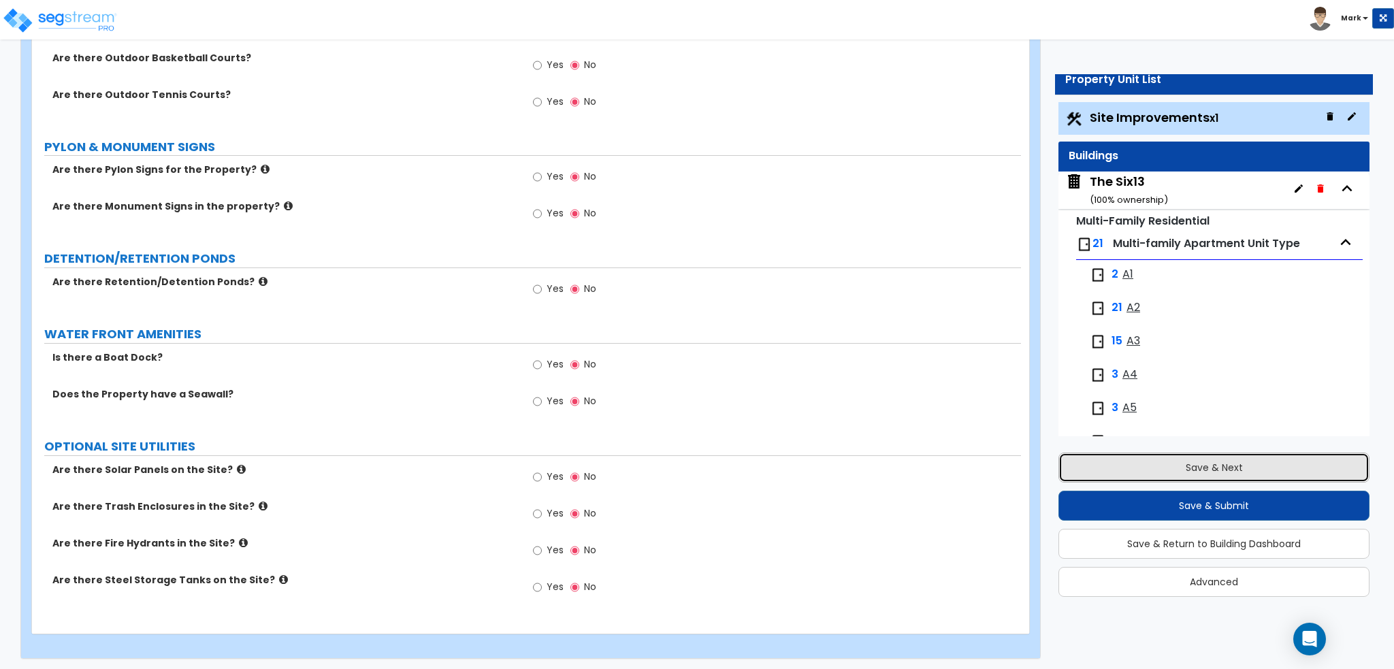
click at [1156, 470] on button "Save & Next" at bounding box center [1213, 468] width 311 height 30
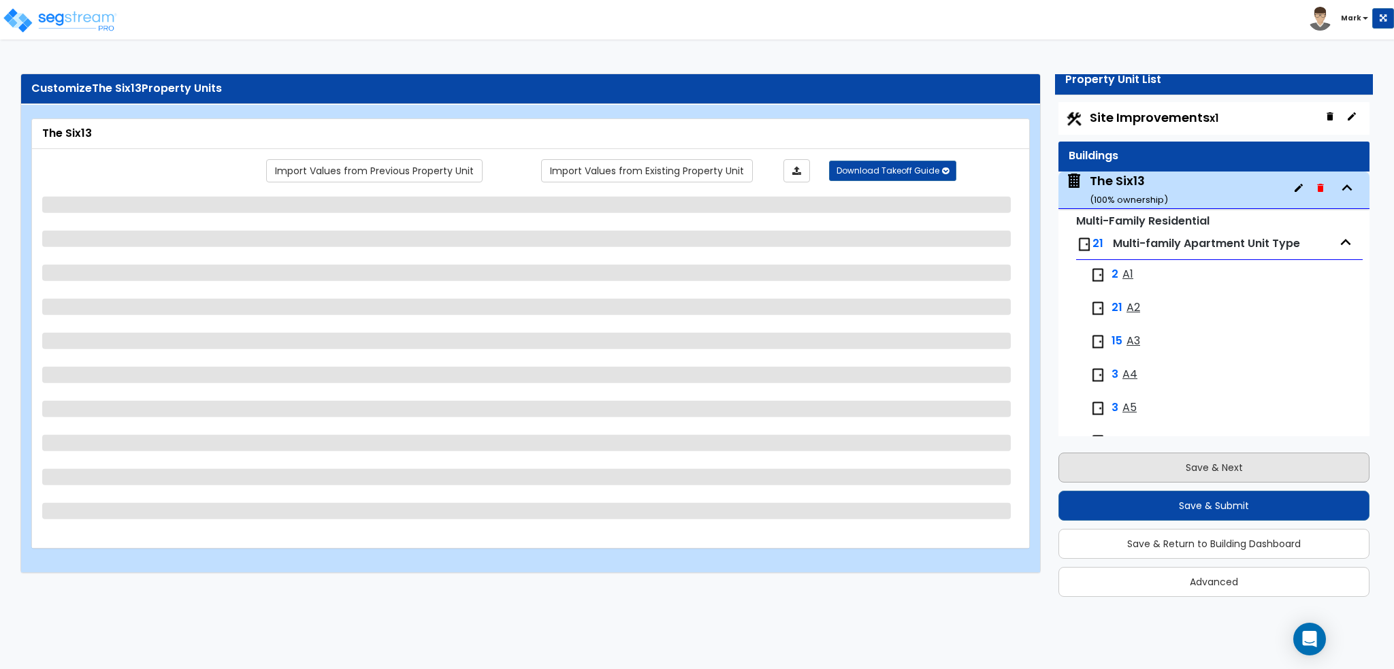
scroll to position [69, 0]
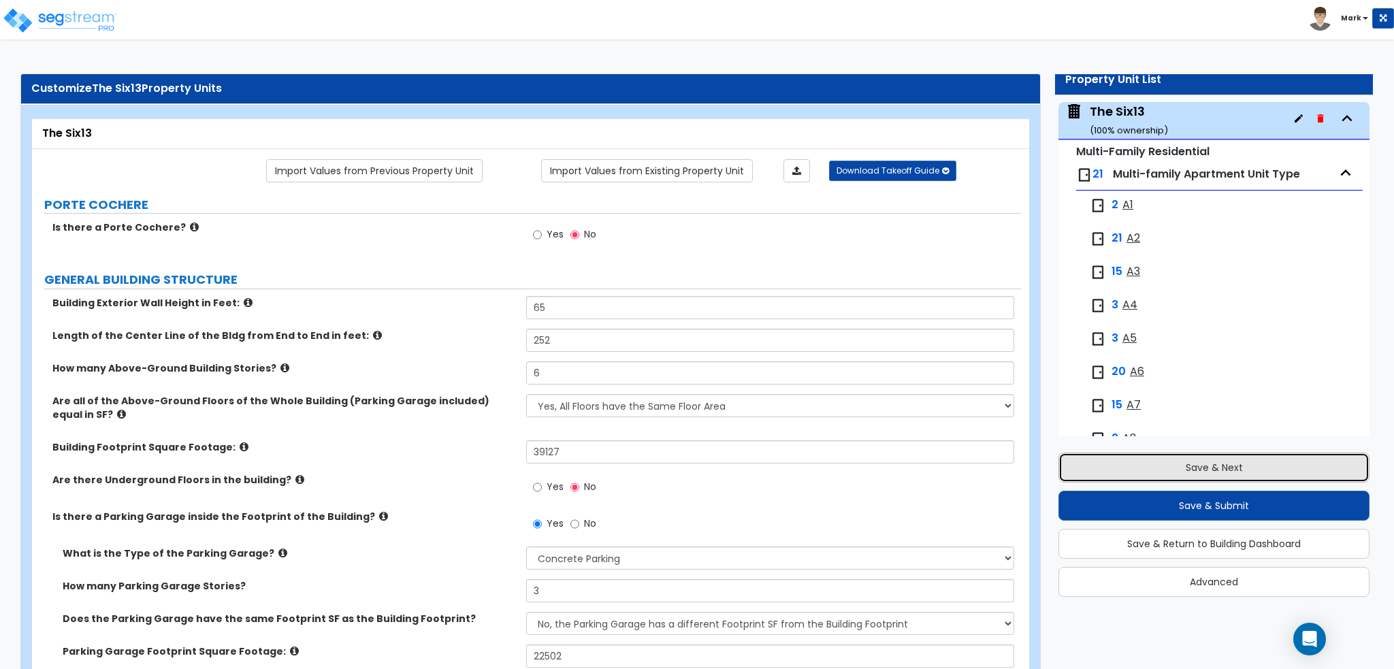
click at [1149, 463] on button "Save & Next" at bounding box center [1213, 468] width 311 height 30
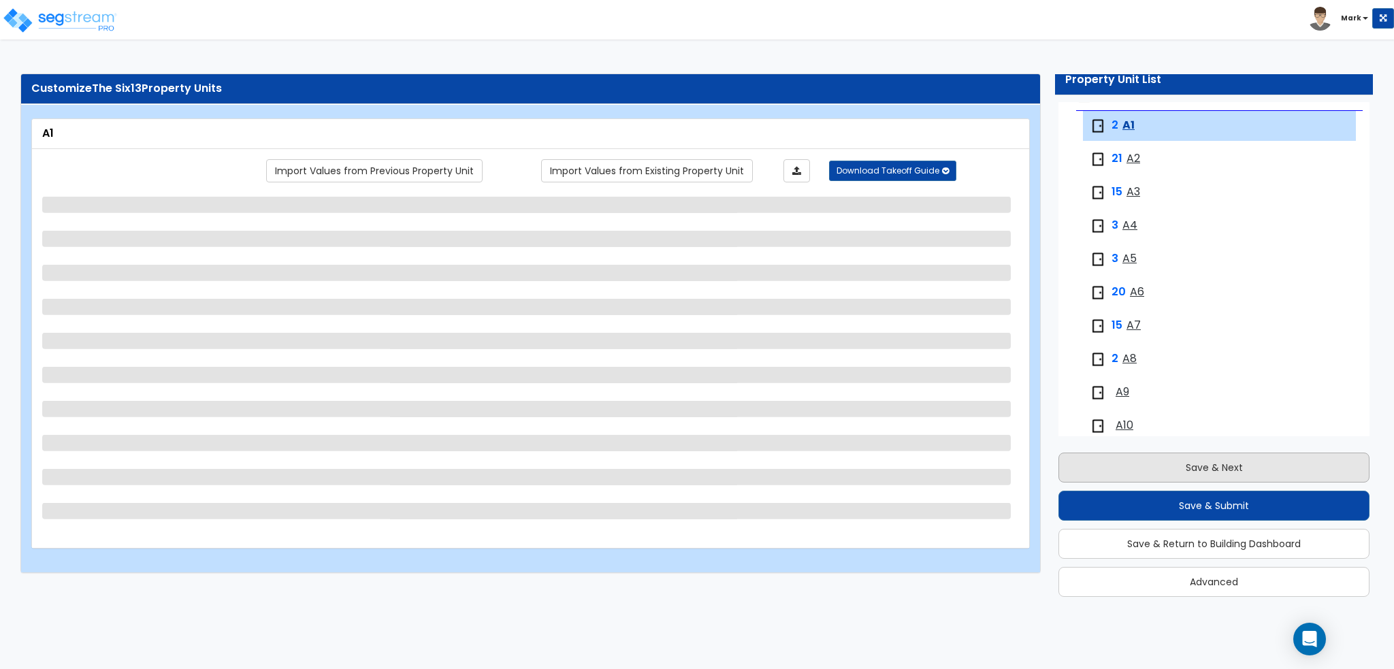
scroll to position [158, 0]
